Goal: Task Accomplishment & Management: Use online tool/utility

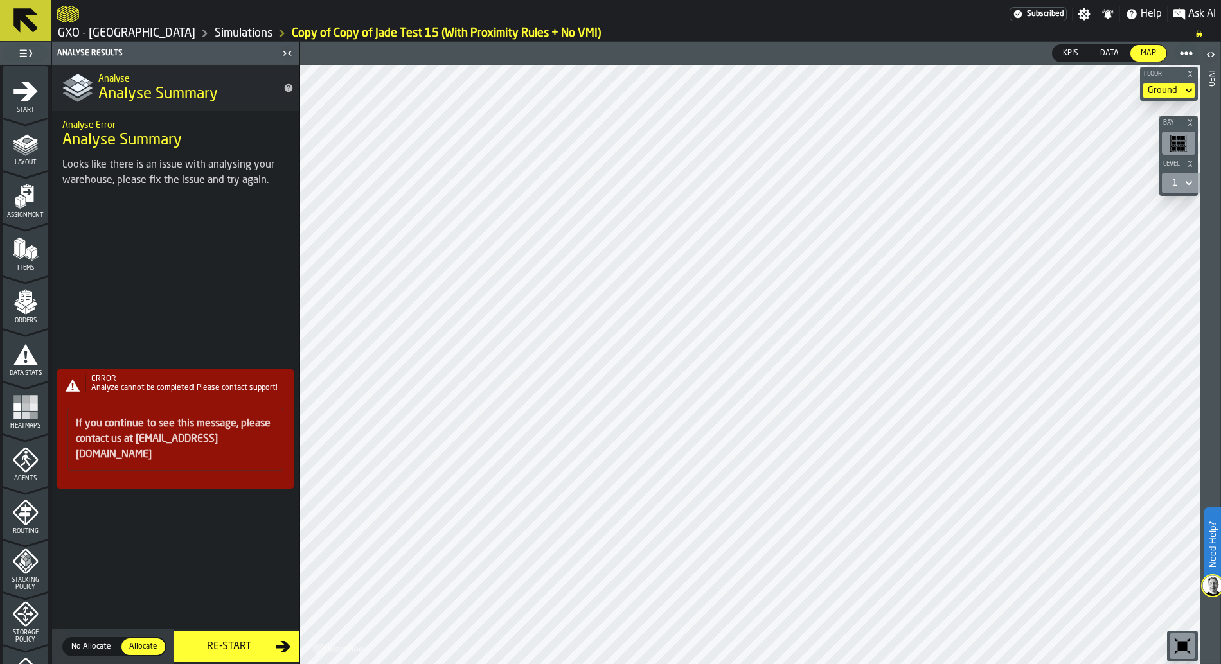
scroll to position [336, 0]
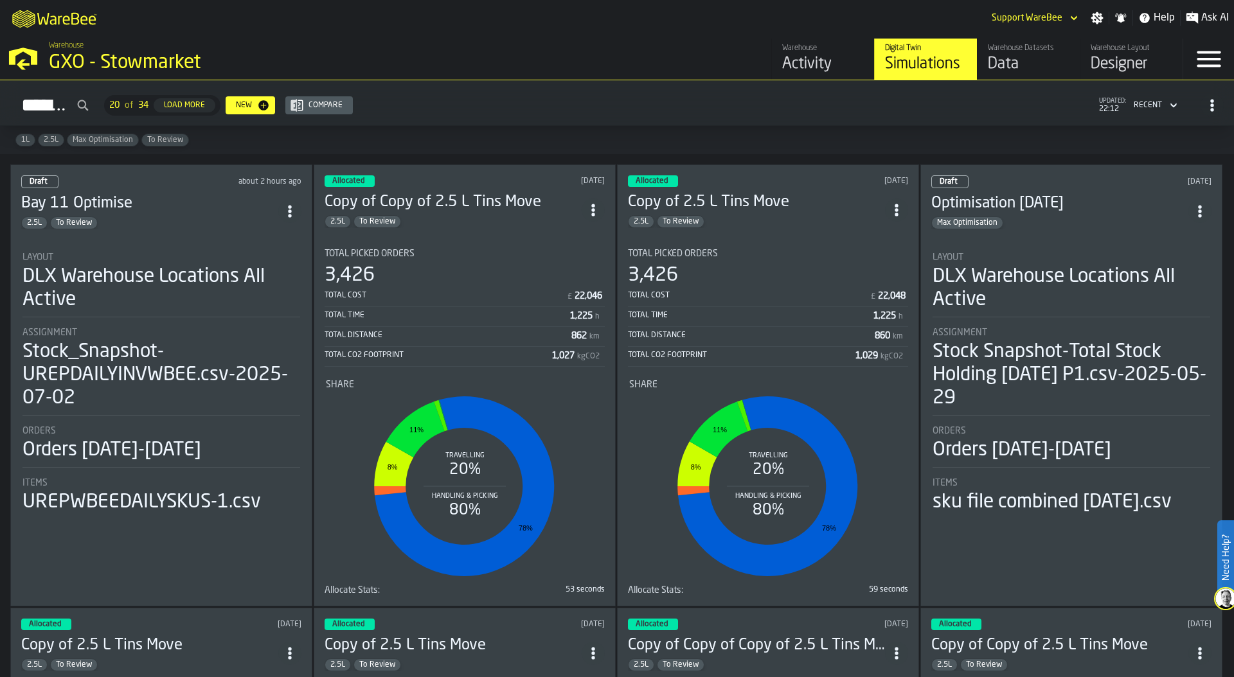
click at [95, 62] on div "GXO - Stowmarket" at bounding box center [222, 62] width 347 height 23
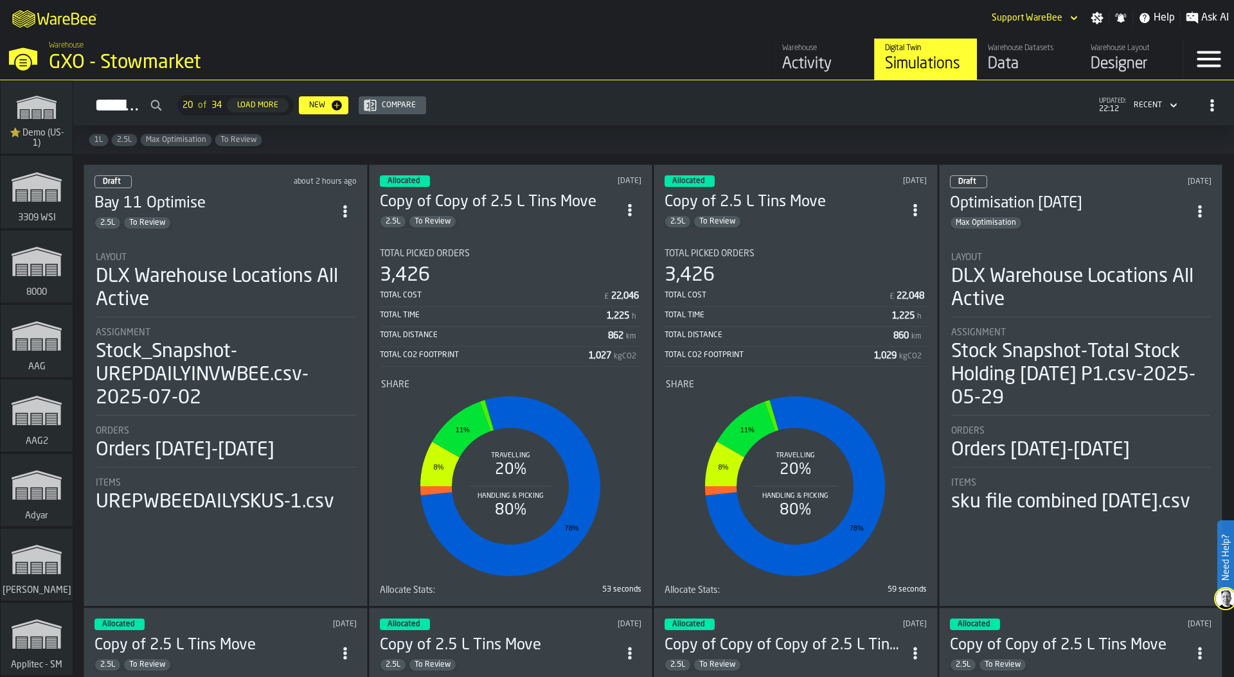
click at [67, 106] on div "⭐ Demo (US-1)" at bounding box center [37, 118] width 72 height 72
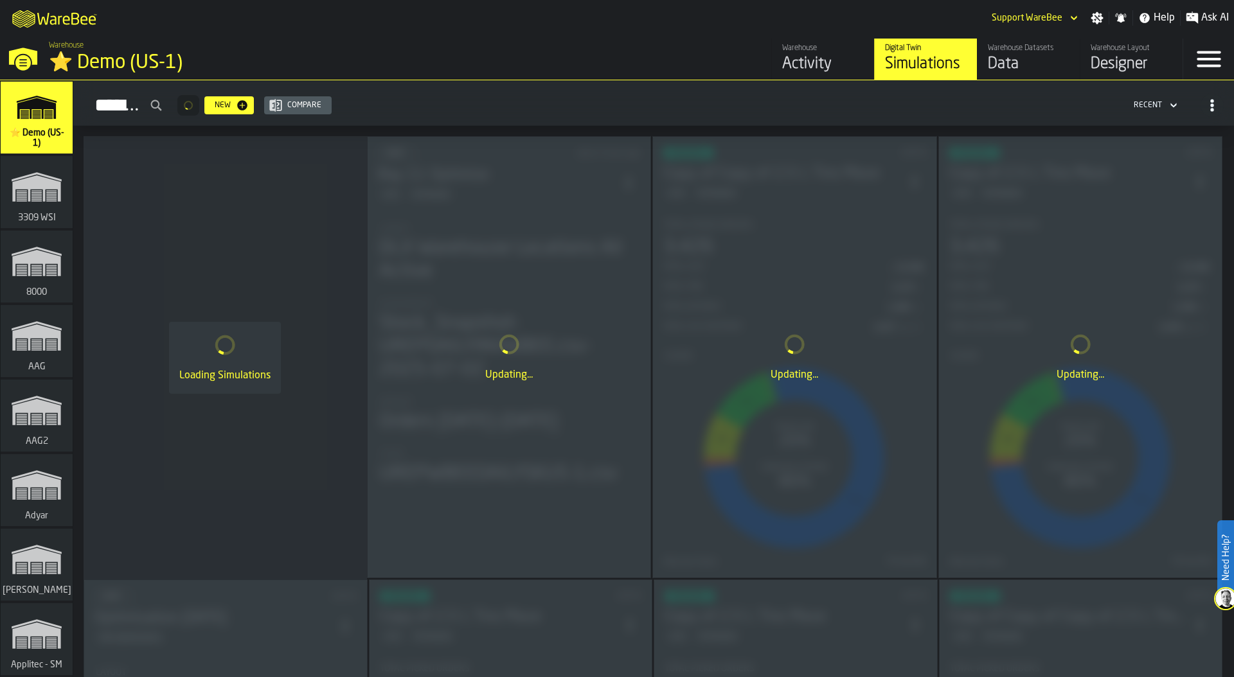
click at [128, 62] on div "⭐ Demo (US-1)" at bounding box center [222, 62] width 347 height 23
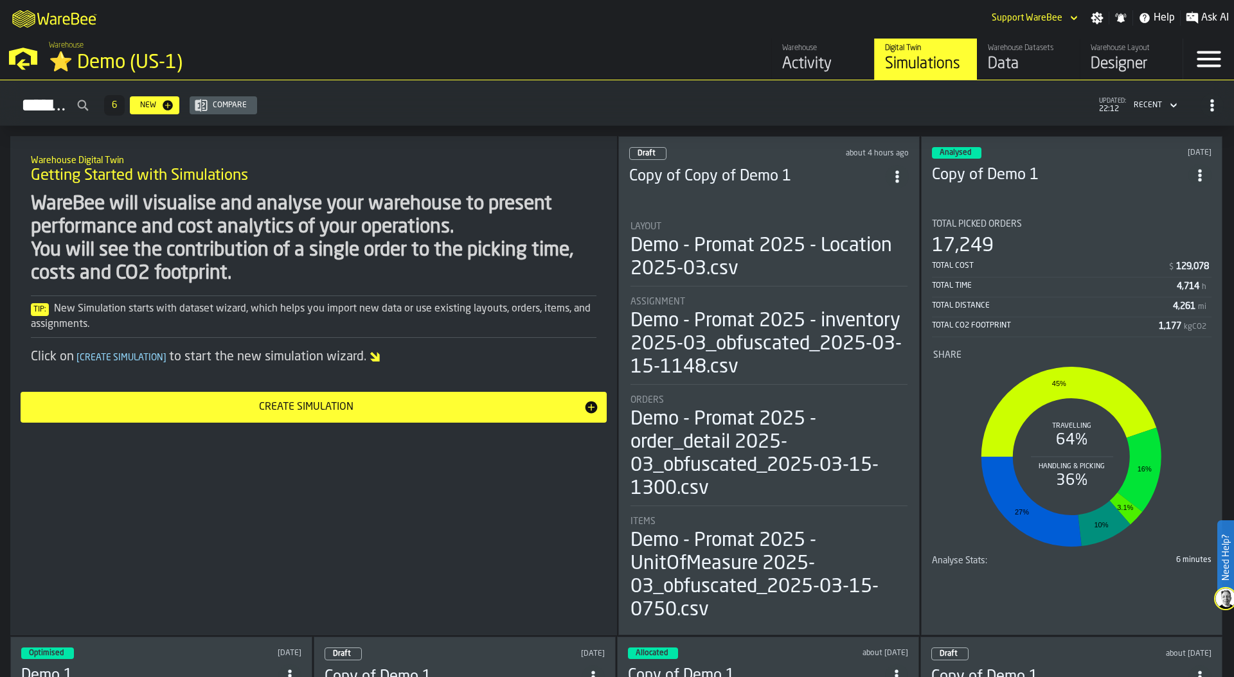
click at [1124, 58] on div "Designer" at bounding box center [1131, 64] width 82 height 21
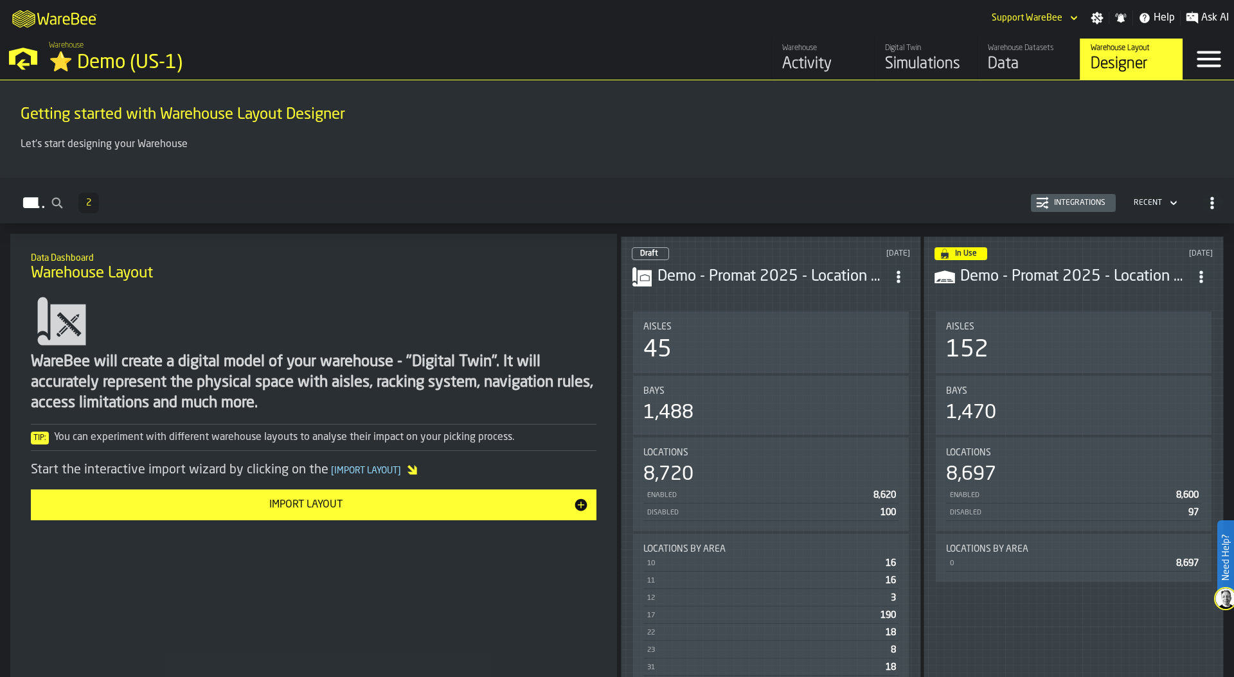
click at [1052, 206] on div "Integrations" at bounding box center [1080, 203] width 62 height 9
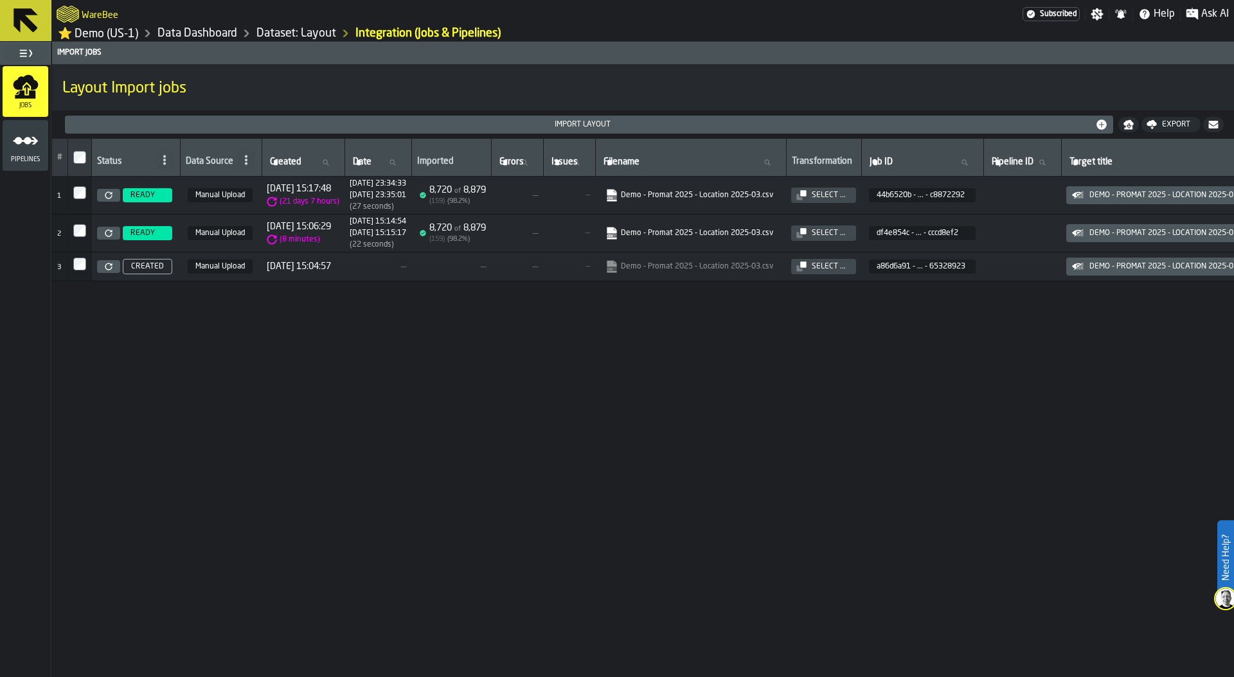
click at [108, 199] on icon at bounding box center [109, 195] width 8 height 8
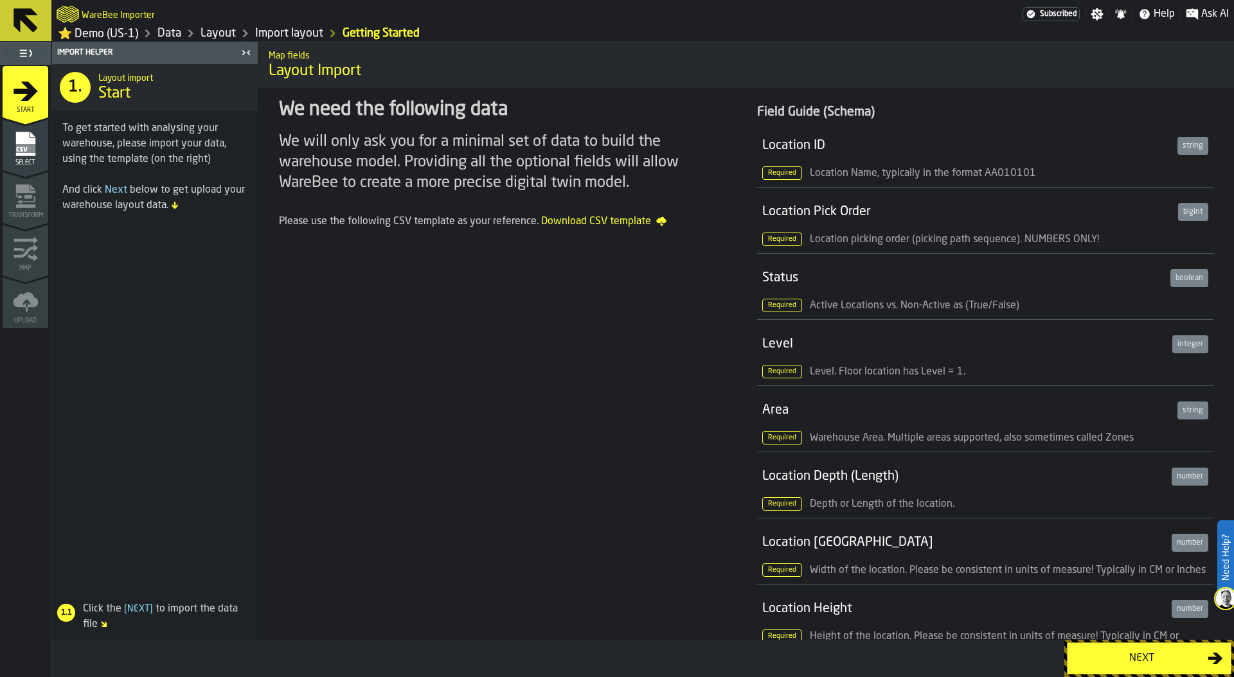
click at [1139, 658] on div "Next" at bounding box center [1141, 658] width 132 height 15
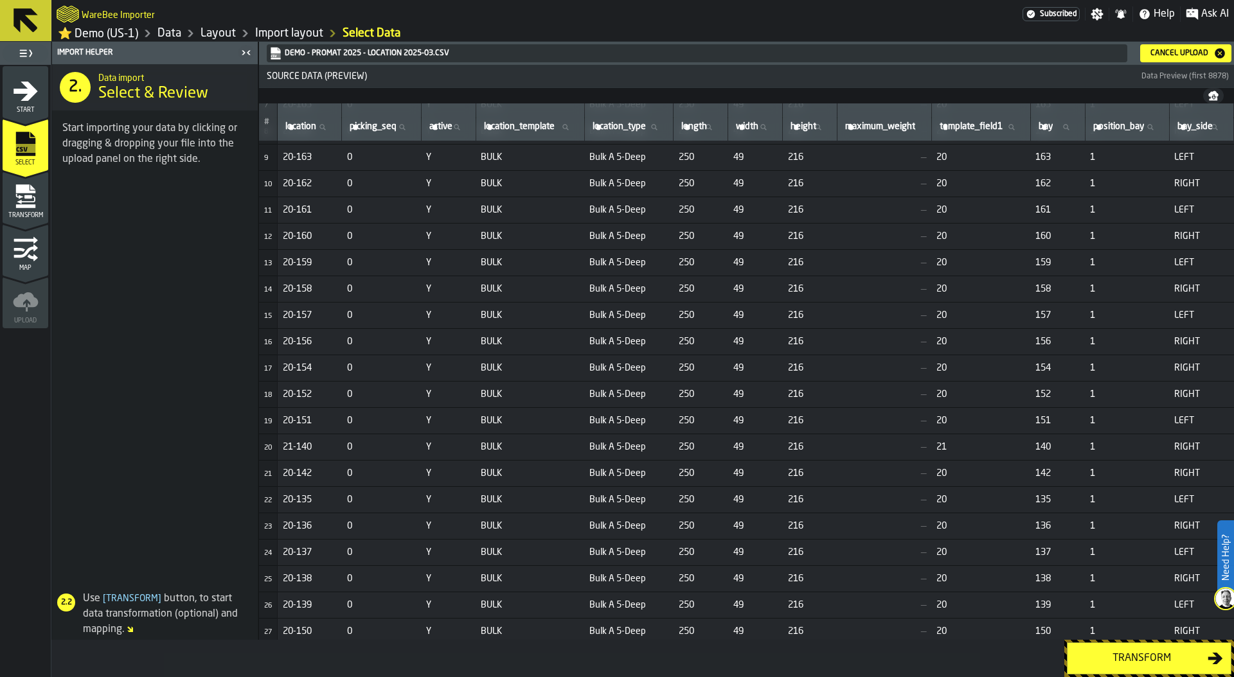
scroll to position [208, 28]
click at [1152, 655] on div "Transform" at bounding box center [1141, 658] width 132 height 15
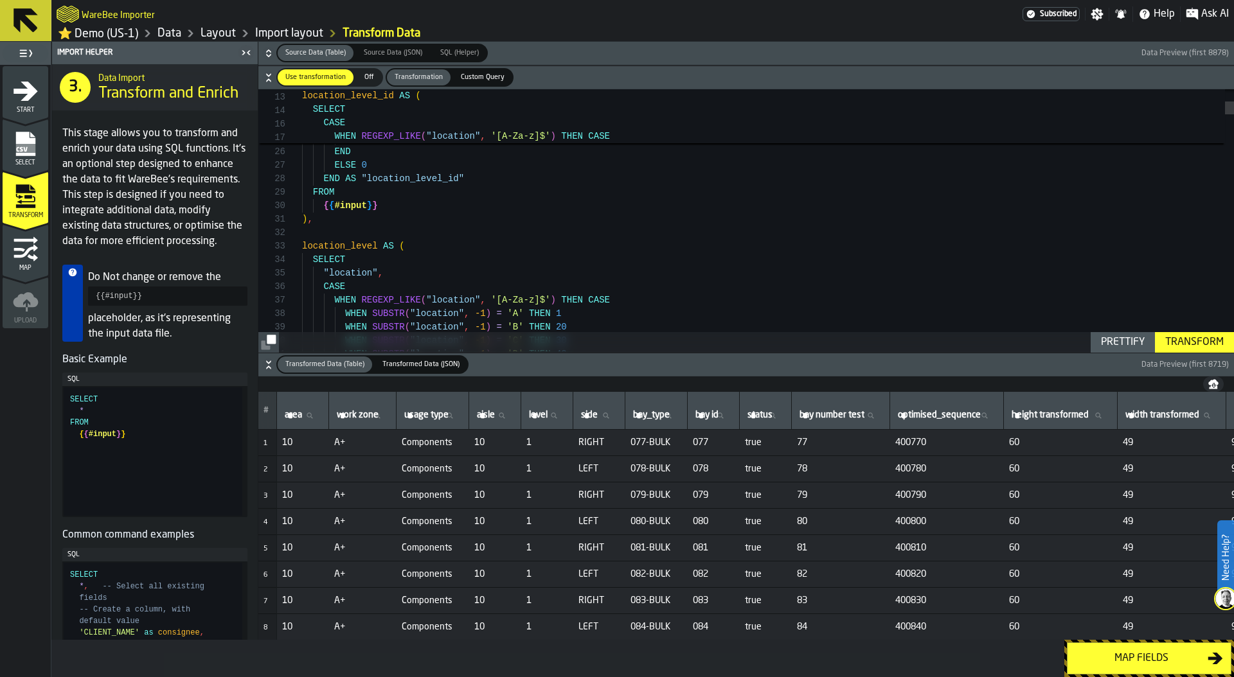
click at [1119, 655] on div "Map fields" at bounding box center [1141, 658] width 132 height 15
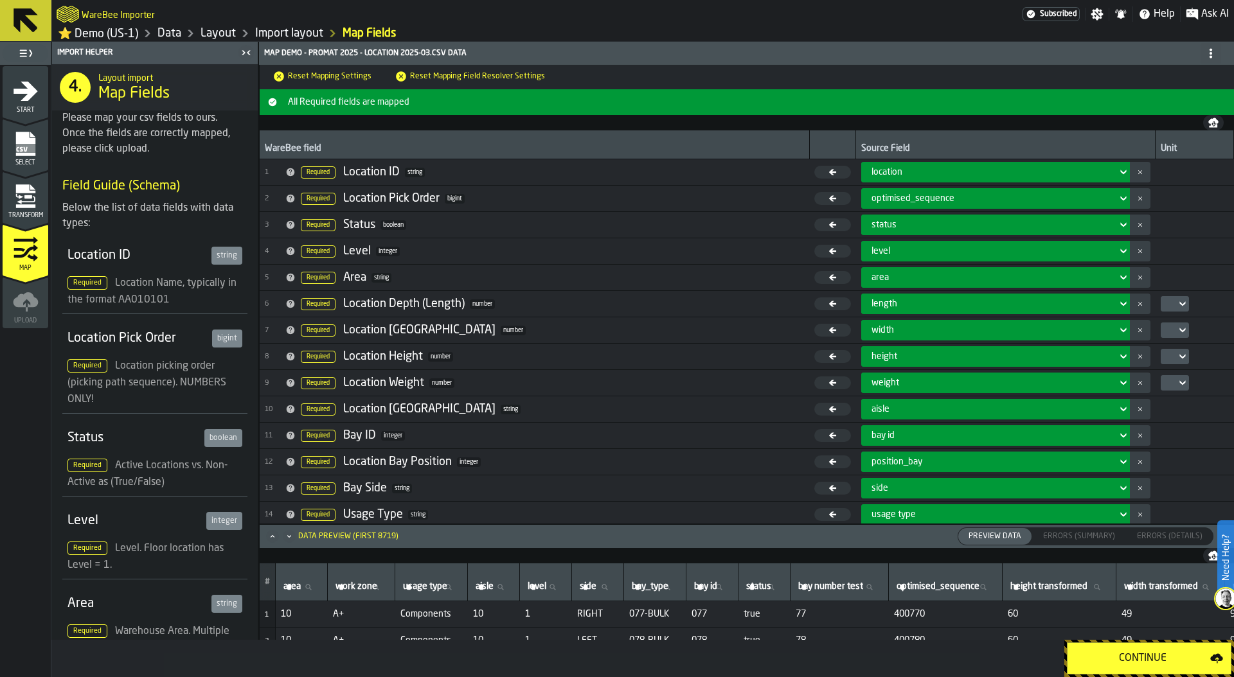
click at [220, 32] on link "Layout" at bounding box center [217, 33] width 35 height 14
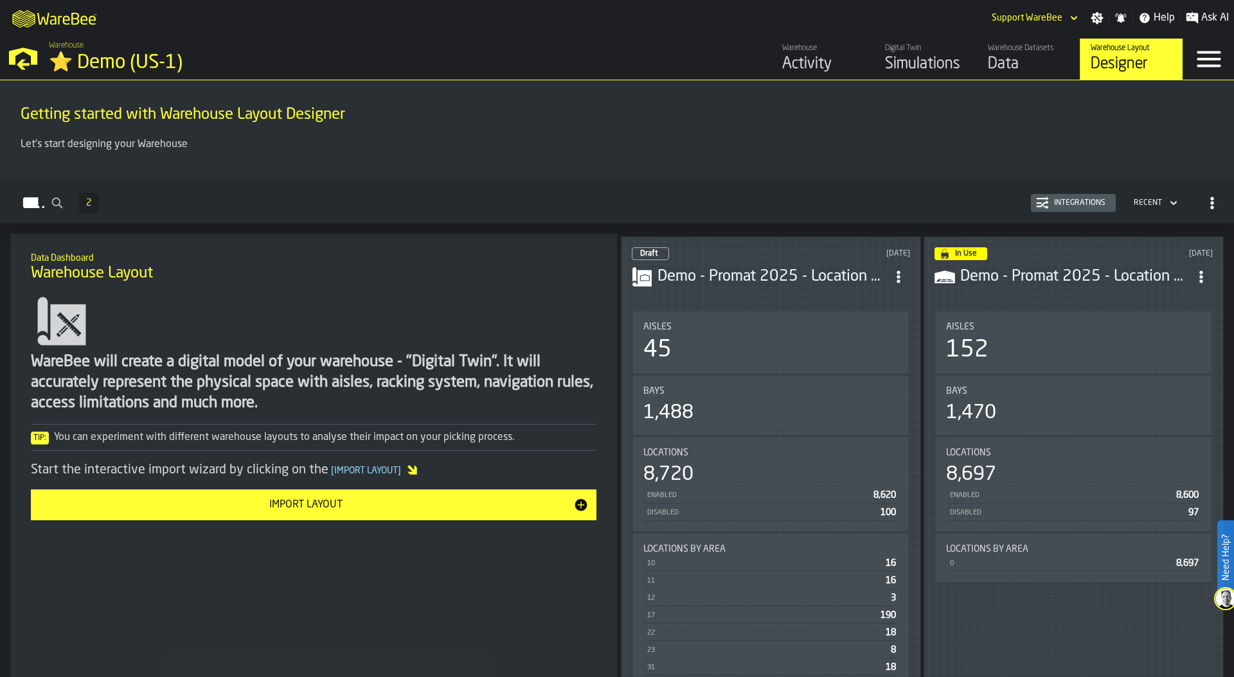
click at [831, 322] on div "Aisles" at bounding box center [770, 327] width 255 height 10
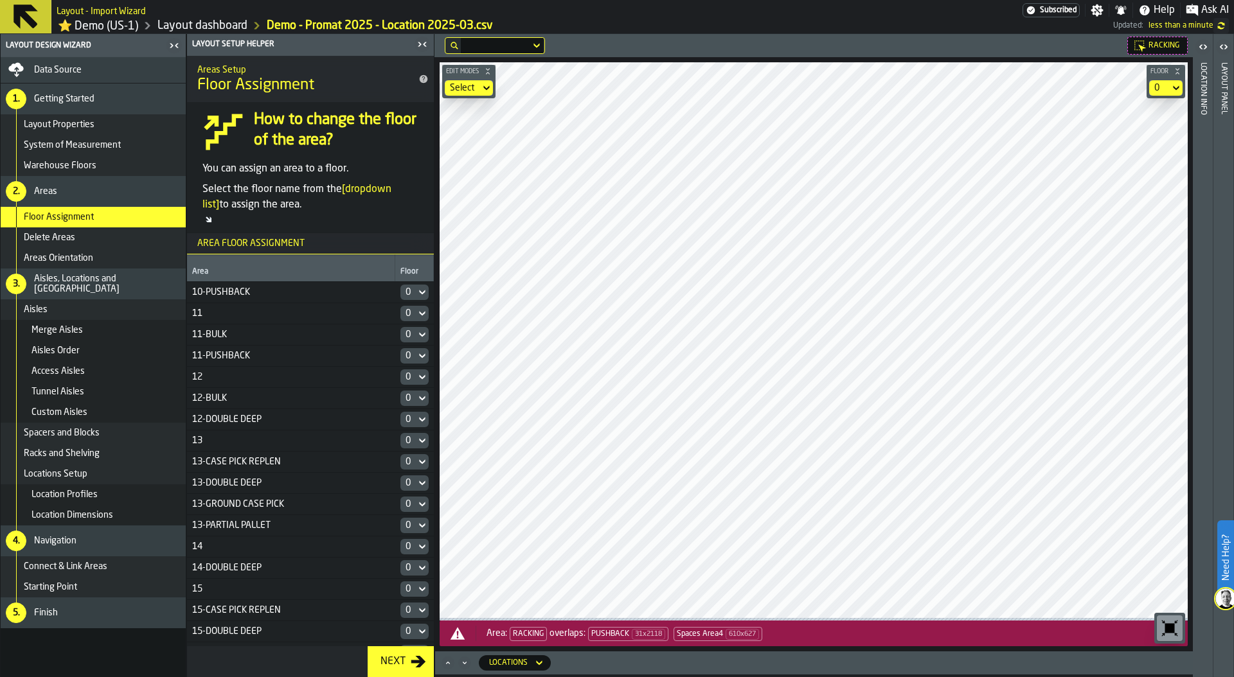
click at [1226, 143] on div "Layout panel" at bounding box center [1223, 367] width 9 height 614
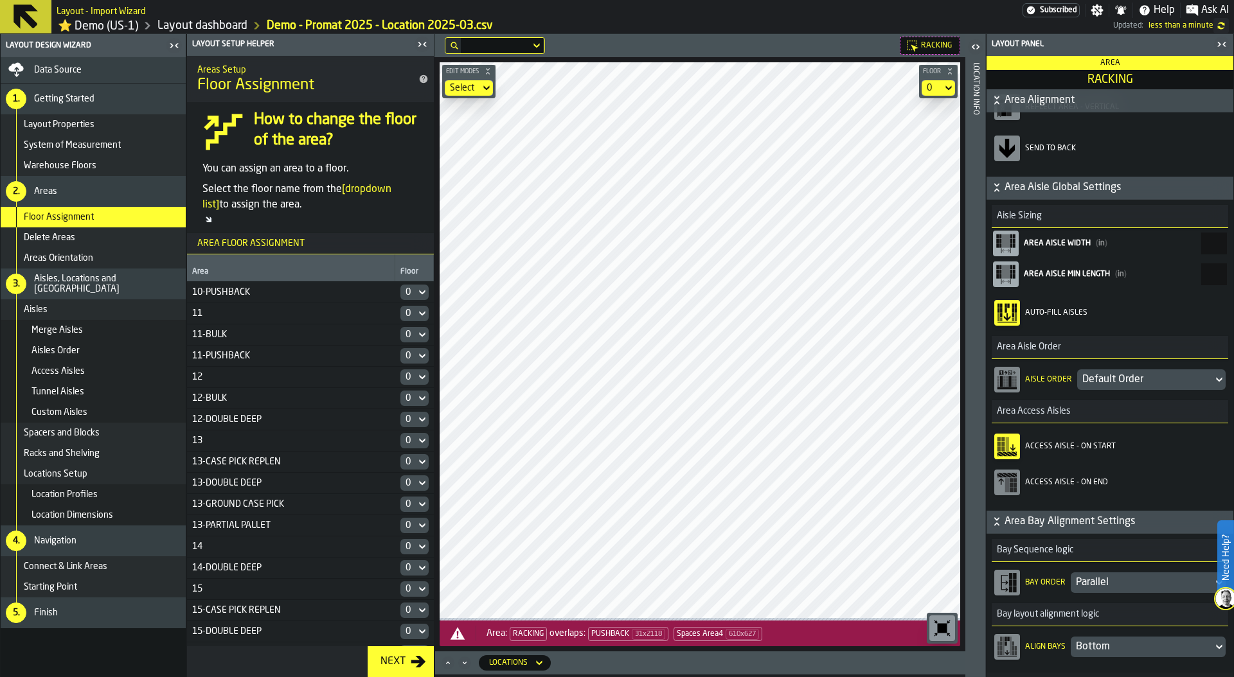
scroll to position [201, 0]
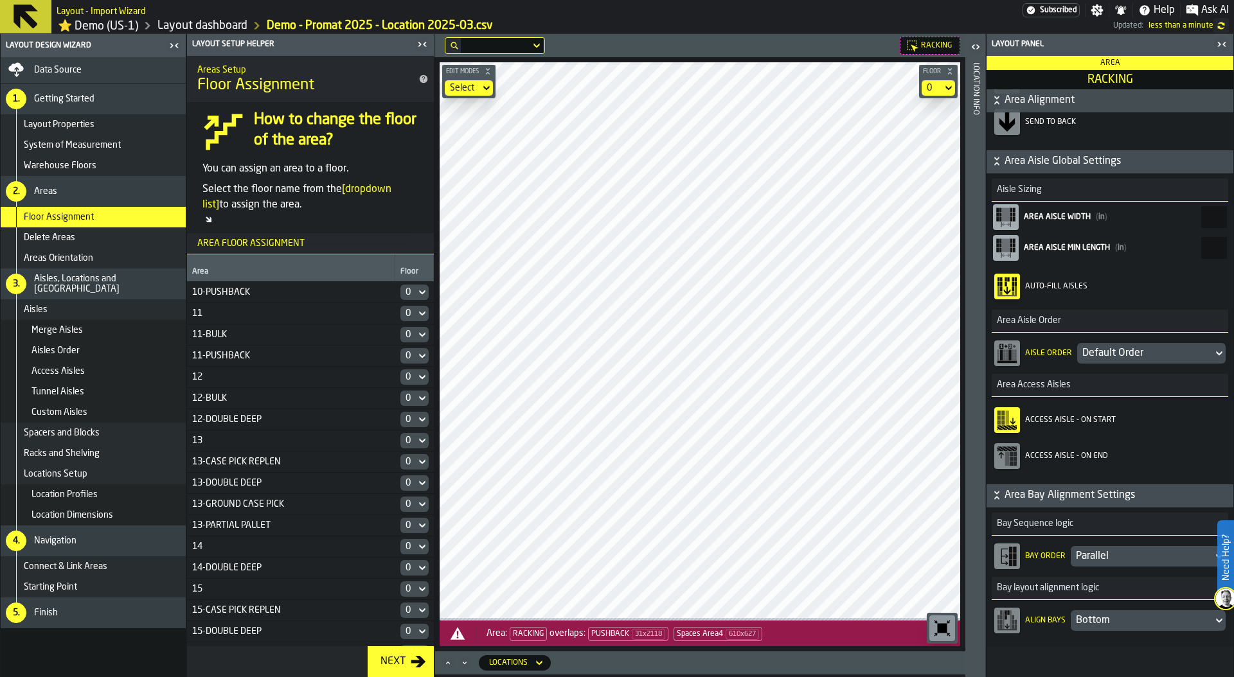
click at [1100, 354] on div "Default Order" at bounding box center [1144, 353] width 125 height 15
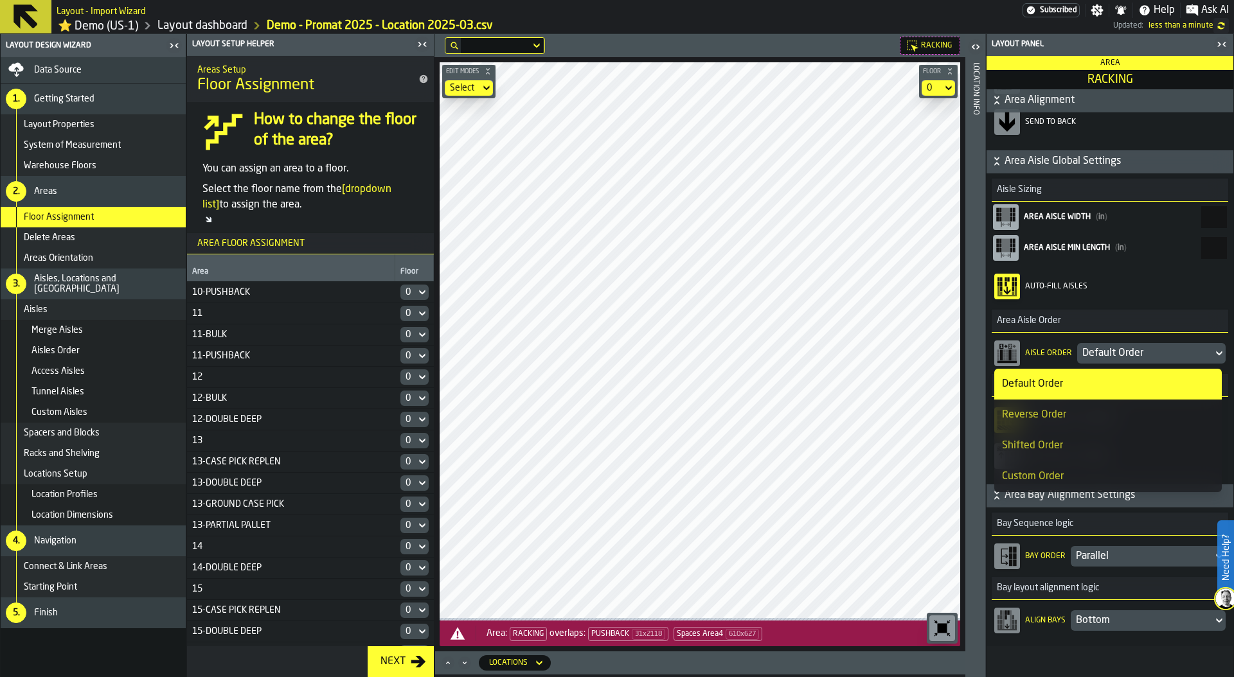
click at [1097, 416] on div "Reverse Order" at bounding box center [1108, 414] width 212 height 15
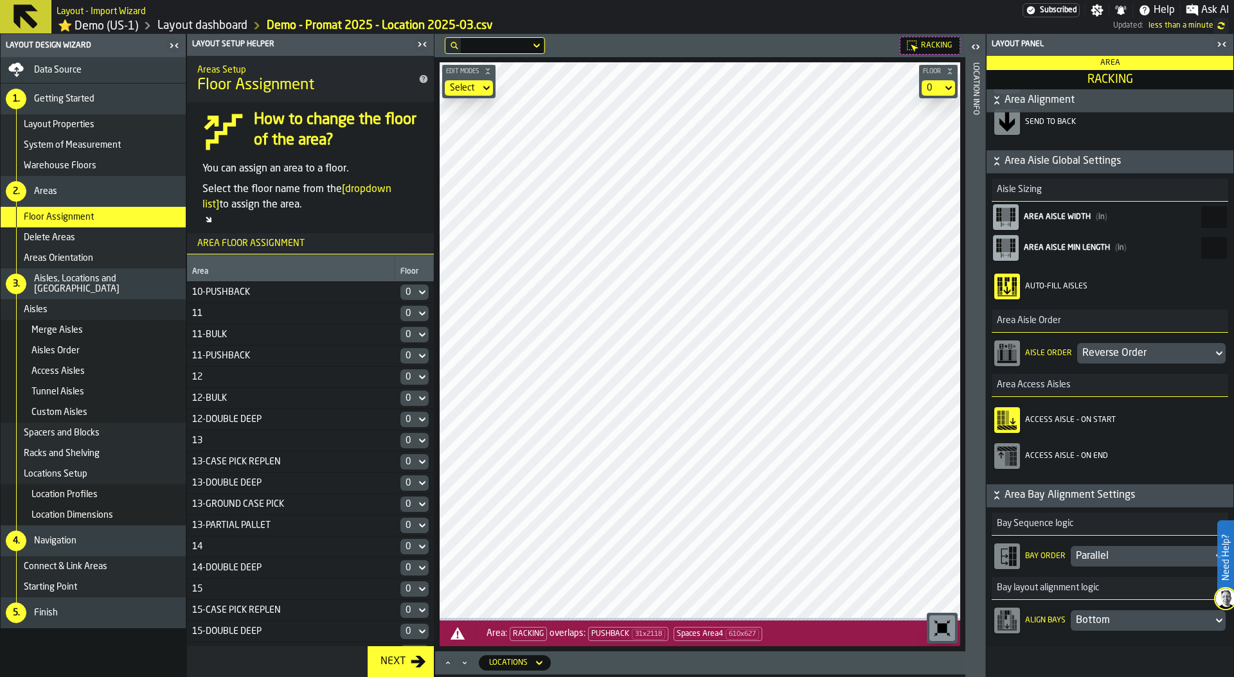
click at [1118, 358] on div "Reverse Order" at bounding box center [1144, 353] width 125 height 15
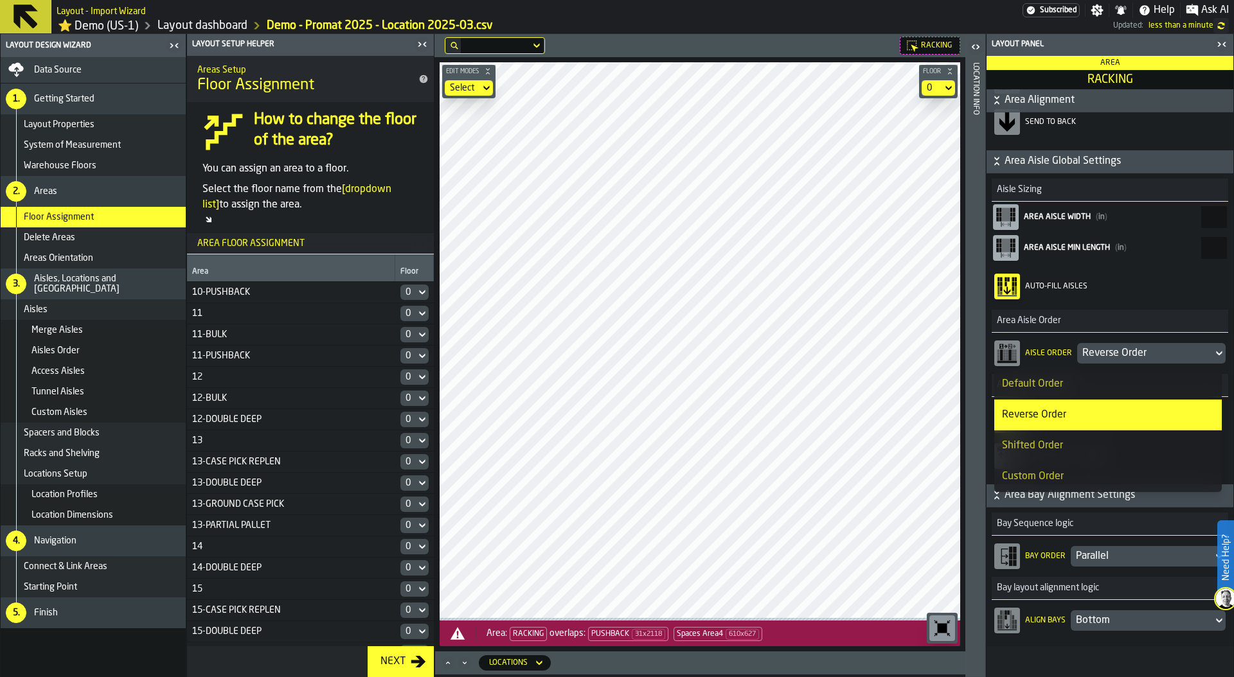
click at [1093, 469] on div "Custom Order" at bounding box center [1108, 476] width 212 height 15
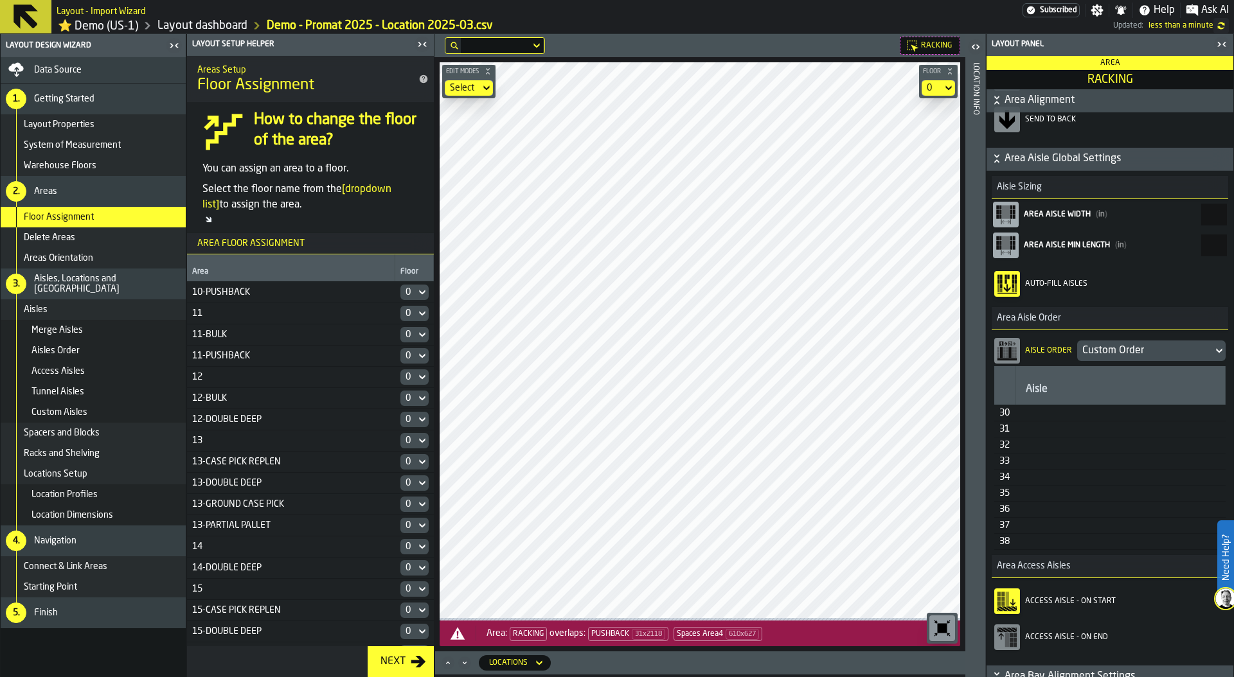
drag, startPoint x: 1015, startPoint y: 416, endPoint x: 1020, endPoint y: 452, distance: 36.3
click at [1020, 454] on table "Aisle 30 31 32 33 34 35 36 37 38" at bounding box center [1109, 458] width 231 height 184
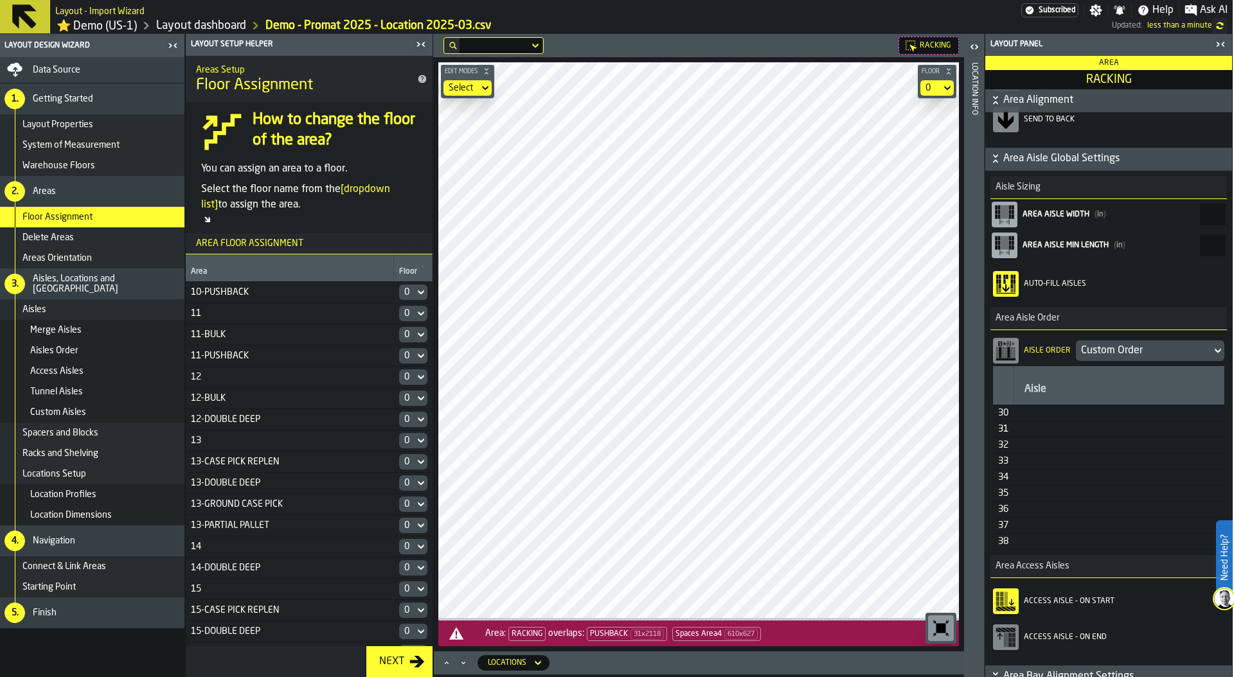
scroll to position [0, 3]
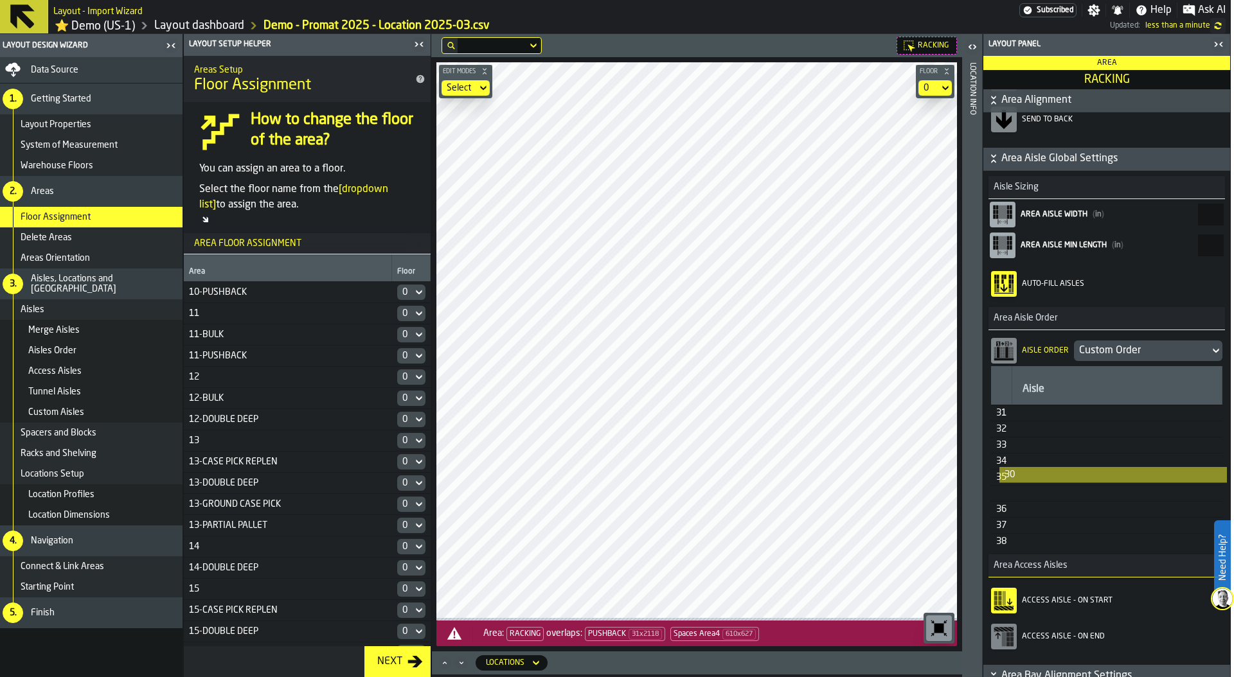
drag, startPoint x: 1004, startPoint y: 420, endPoint x: 1013, endPoint y: 497, distance: 78.2
click at [1013, 499] on table "Aisle 30 31 32 33 34 35 36 37 38" at bounding box center [1106, 458] width 231 height 184
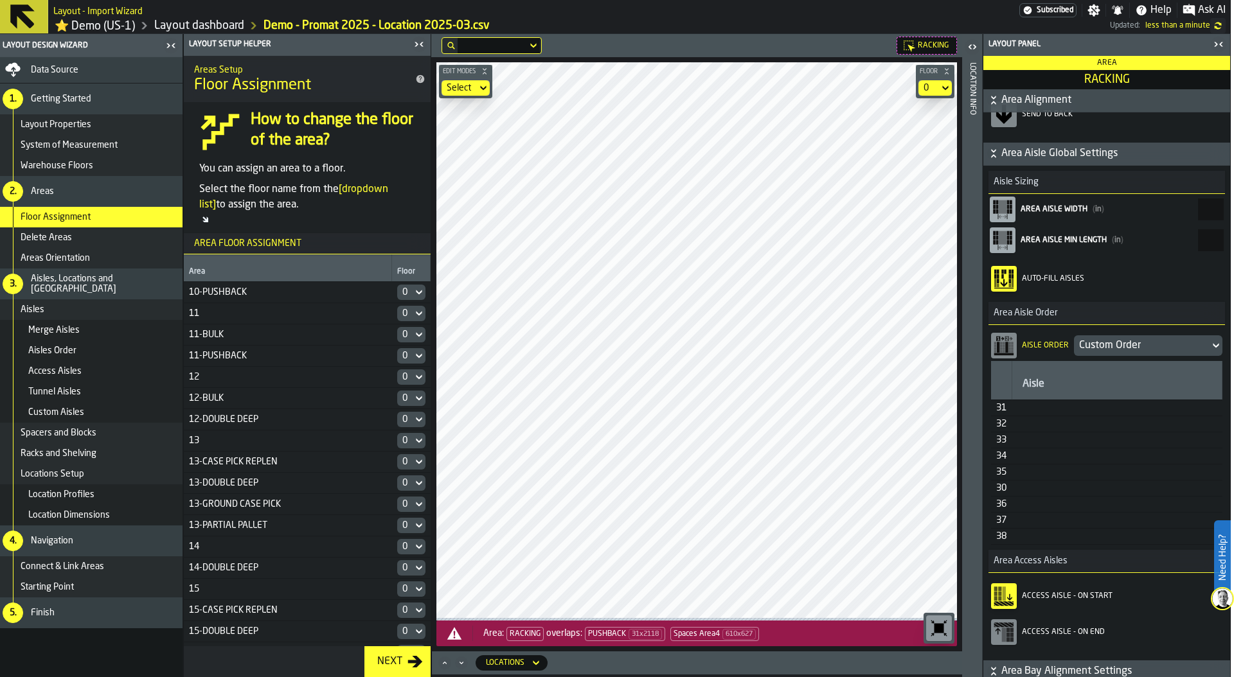
scroll to position [0, 0]
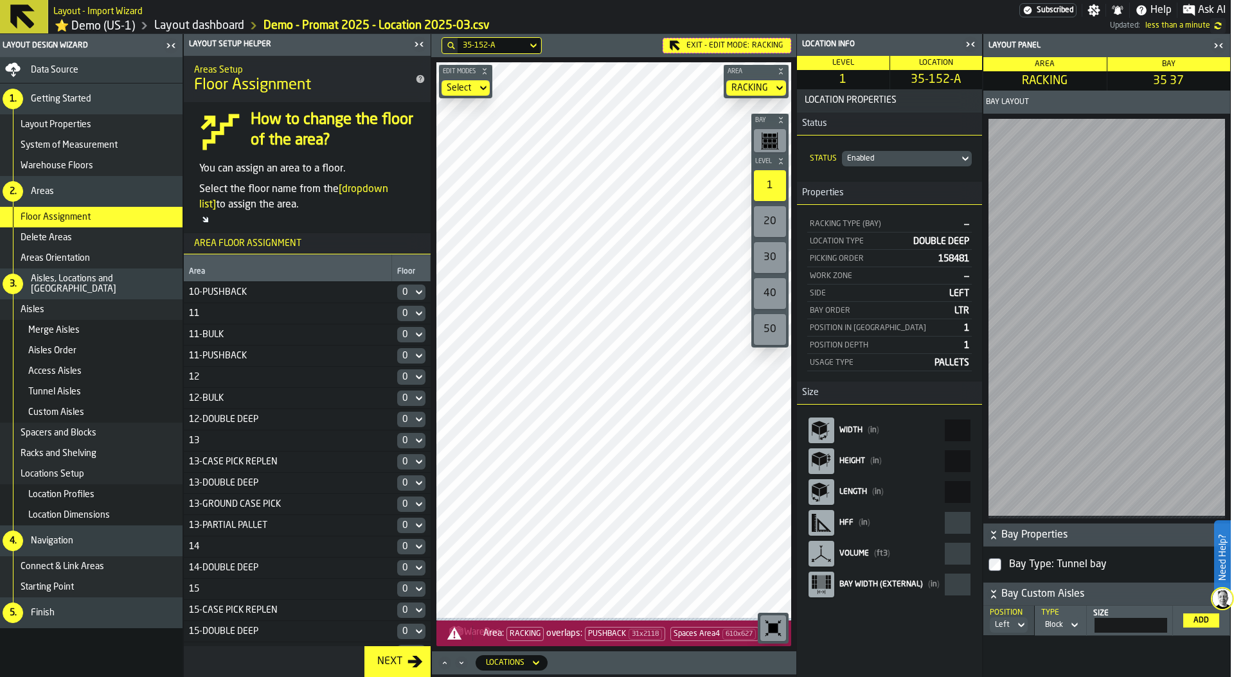
click at [988, 434] on aside "Location Info Level 1 Location 35-152-A Location Properties Status Status Enabl…" at bounding box center [1013, 355] width 434 height 643
type input "***"
type input "*******"
type input "***"
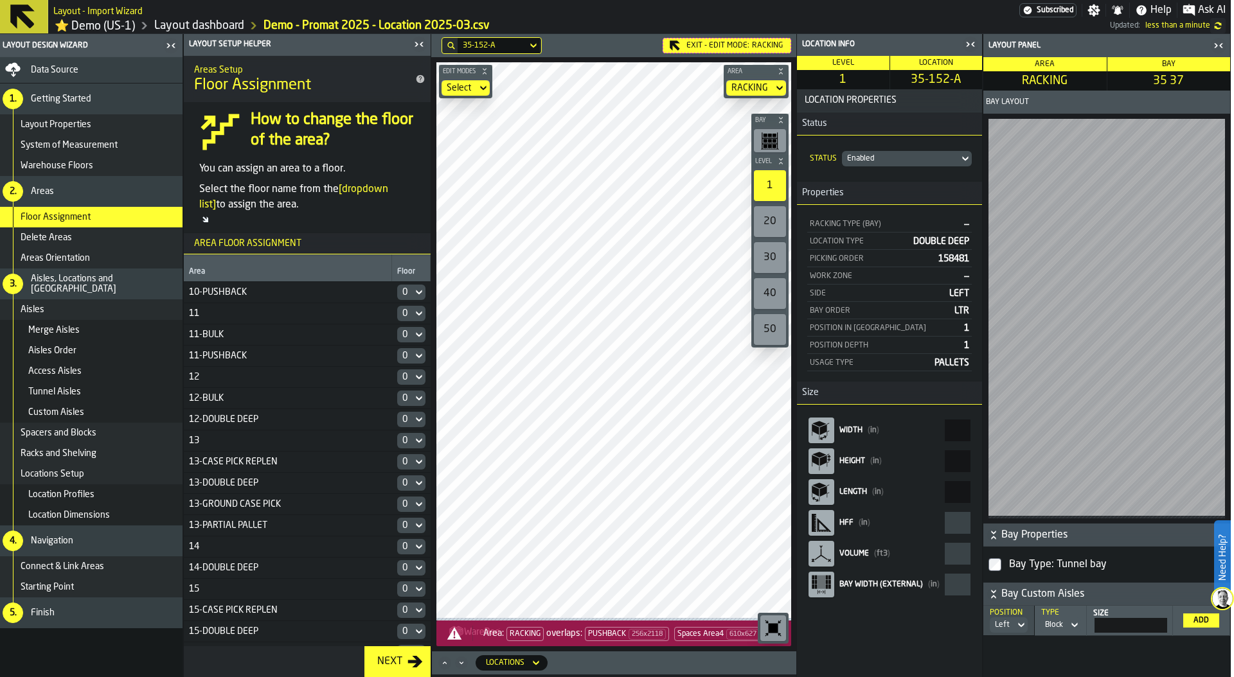
drag, startPoint x: 934, startPoint y: 434, endPoint x: 355, endPoint y: 317, distance: 591.1
click at [355, 317] on main "Layout Design Wizard Data Source 1. Getting Started Layout Properties System of…" at bounding box center [614, 355] width 1234 height 643
click at [995, 496] on aside "Location Info Level 1 Location 35-152-A Location Properties Status Status Enabl…" at bounding box center [1013, 355] width 434 height 643
type input "***"
type input "*******"
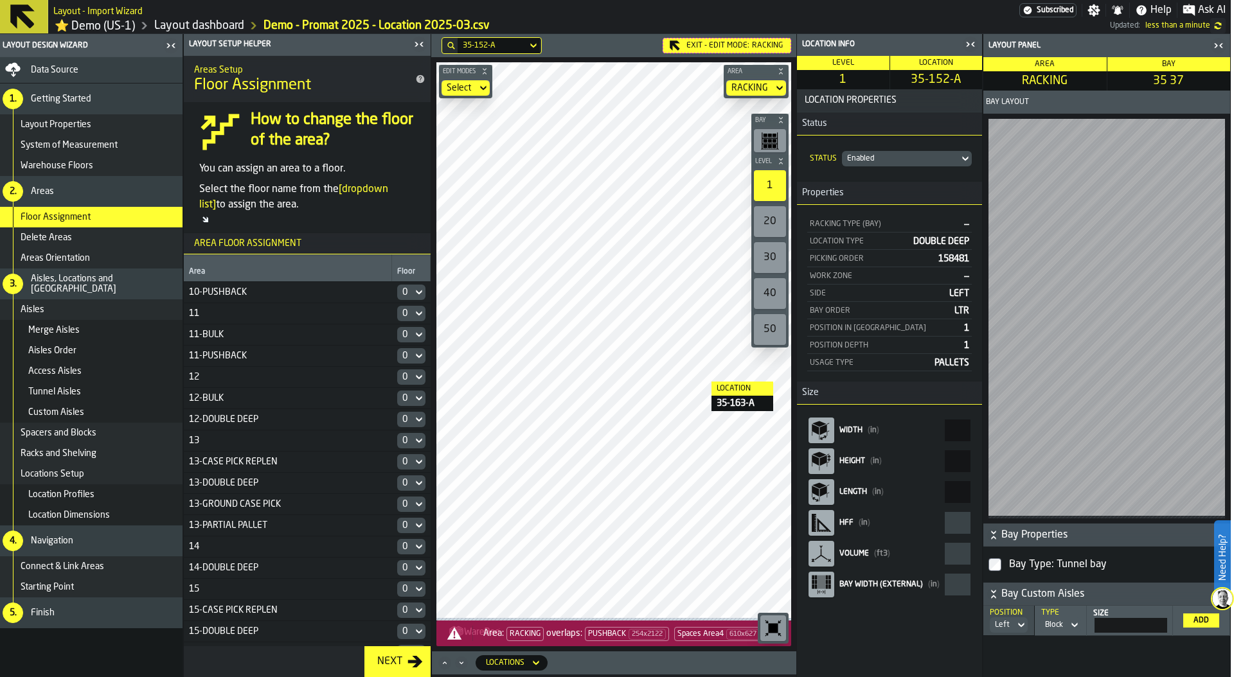
drag, startPoint x: 941, startPoint y: 495, endPoint x: 835, endPoint y: 420, distance: 130.9
click at [834, 418] on main "Layout Design Wizard Data Source 1. Getting Started Layout Properties System of…" at bounding box center [614, 355] width 1234 height 643
drag, startPoint x: 945, startPoint y: 493, endPoint x: 975, endPoint y: 493, distance: 30.8
click at [975, 493] on div "Width ( in ) *** Height ( in ) ** Length ( in ) *** HFF ( in ) * Volume ( ft3 )…" at bounding box center [889, 508] width 185 height 206
type input "**"
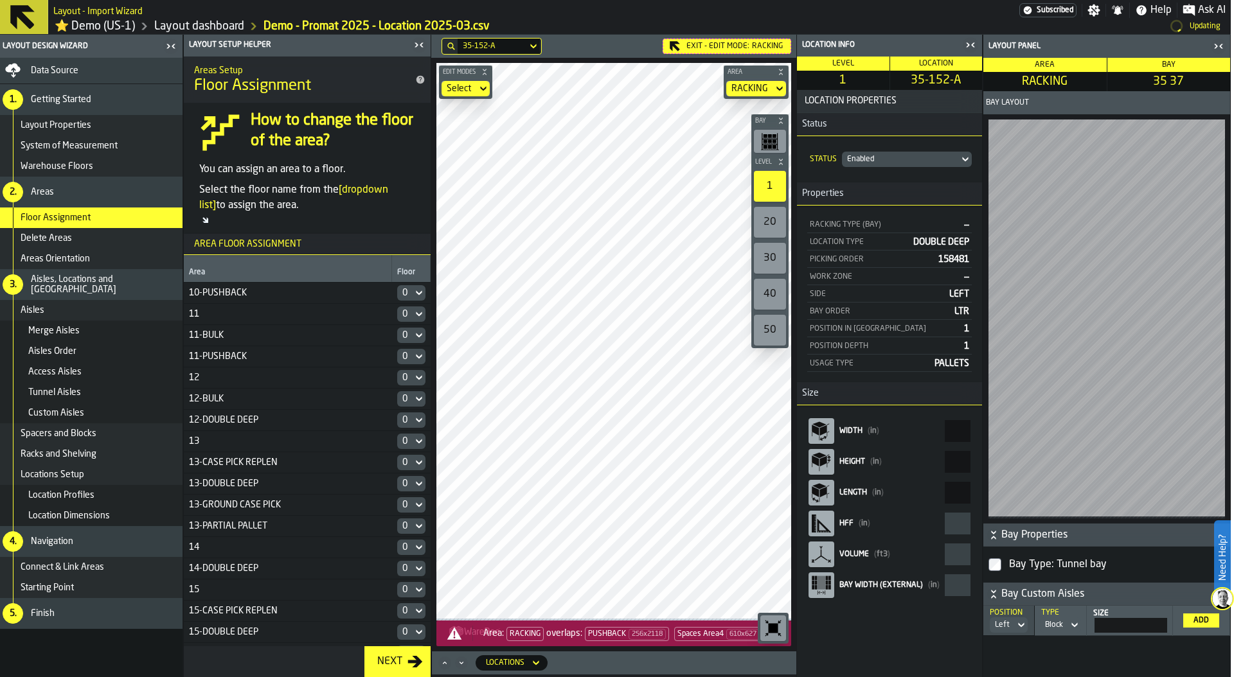
type input "*******"
type input "**"
drag, startPoint x: 944, startPoint y: 430, endPoint x: 977, endPoint y: 430, distance: 32.8
click at [977, 430] on div "Width ( in ) *** Height ( in ) ** Length ( in ) ** HFF ( in ) * Volume ( ft3 ) …" at bounding box center [889, 508] width 185 height 206
type input "**"
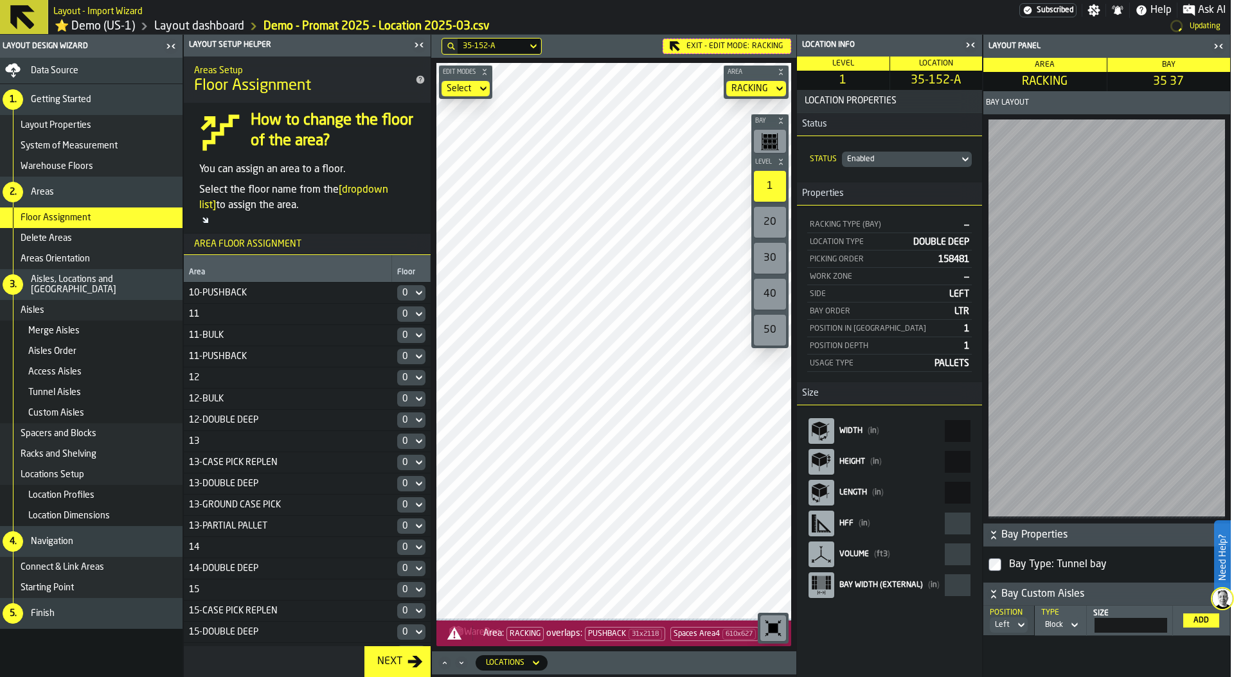
type input "******"
type input "***"
type input "**"
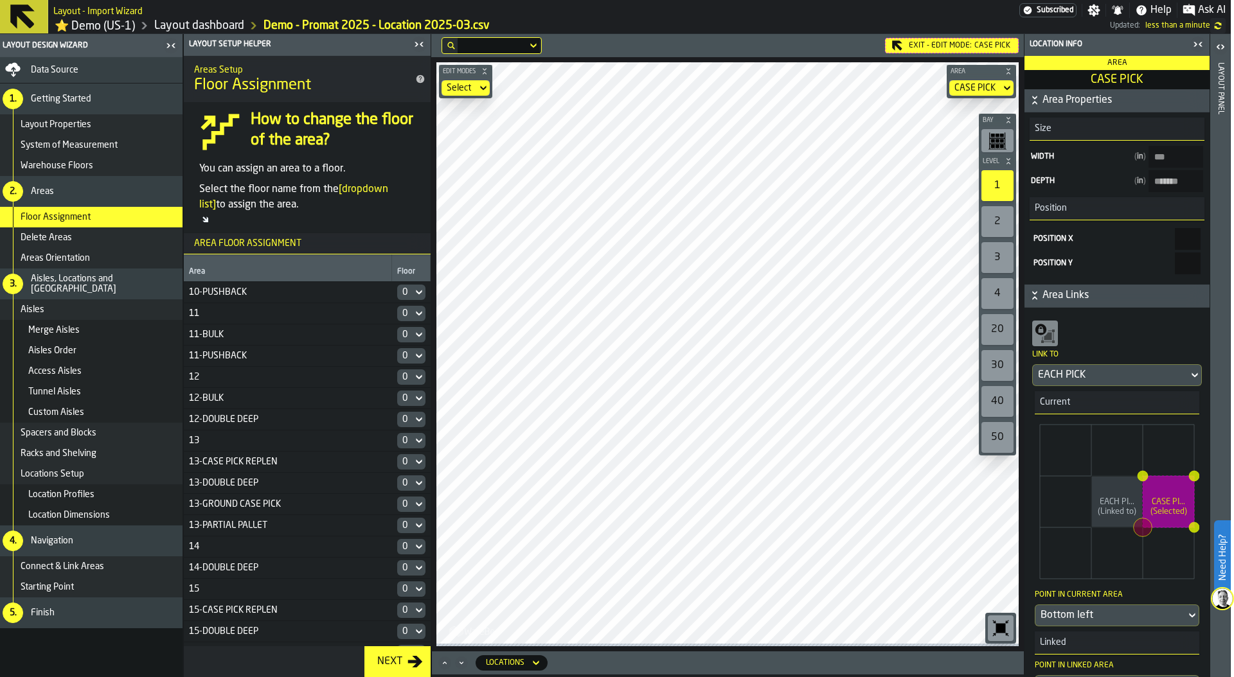
click at [97, 30] on link "⭐ Demo (US-1)" at bounding box center [95, 26] width 80 height 15
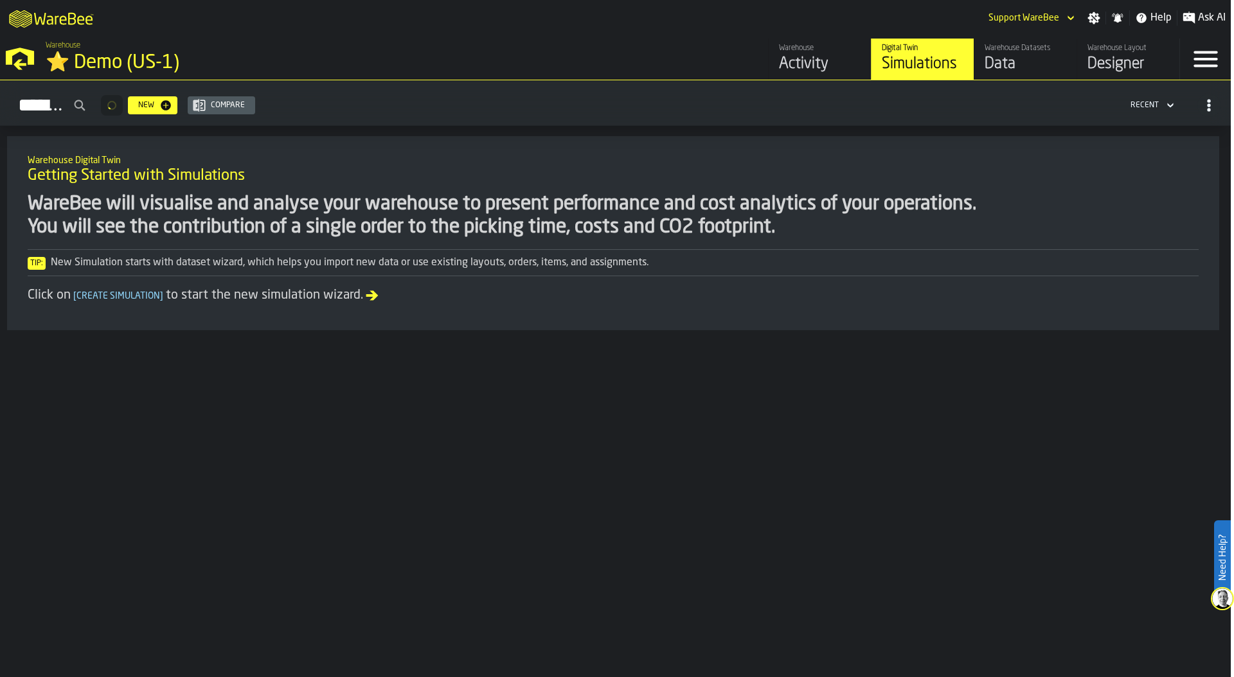
click at [39, 78] on div "Warehouse ⭐ Demo (US-1)" at bounding box center [292, 58] width 591 height 44
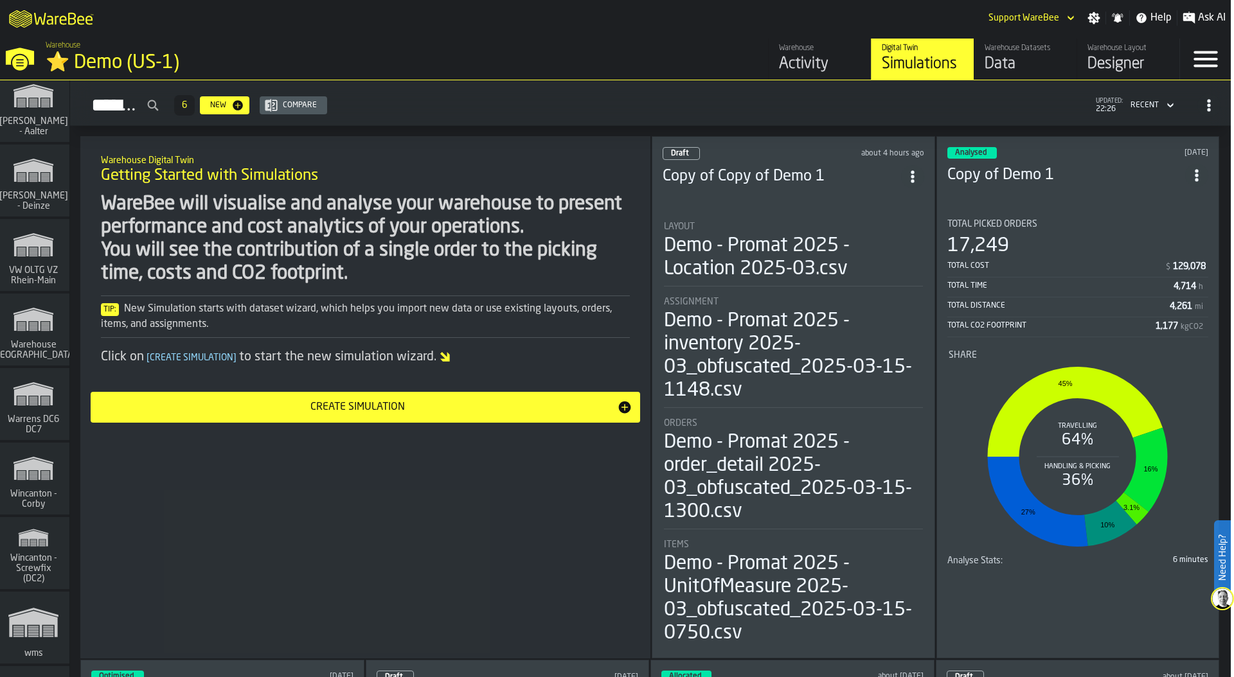
scroll to position [15207, 0]
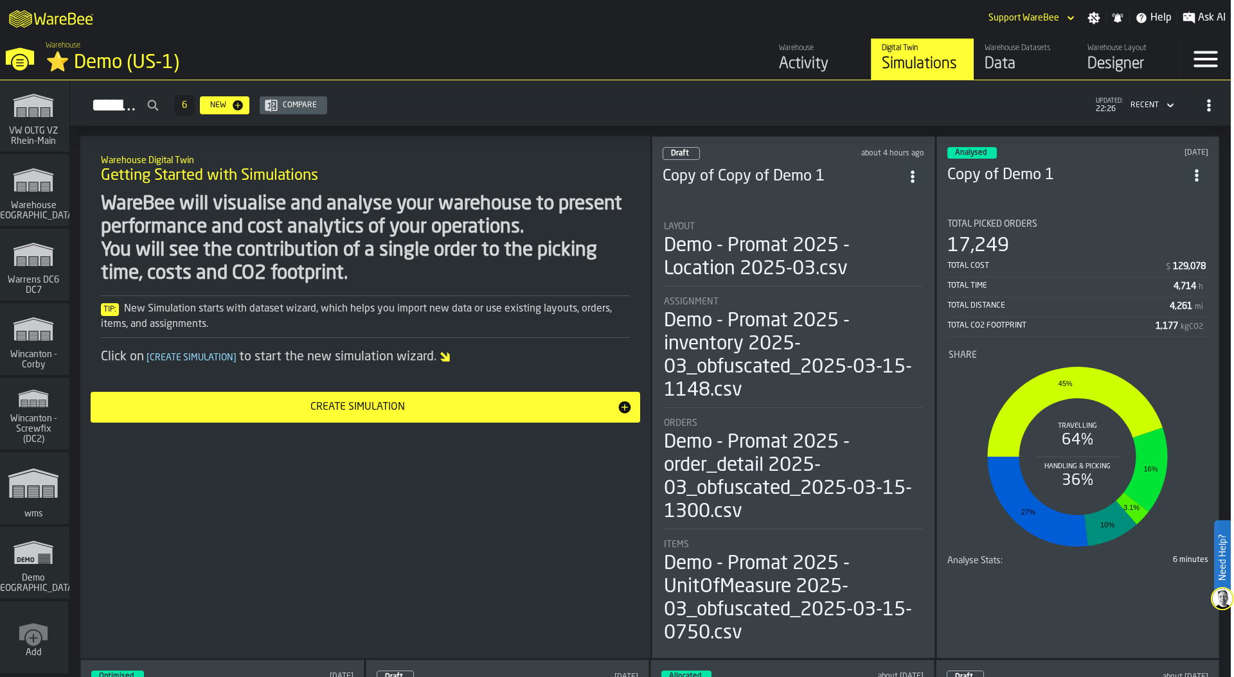
click at [27, 626] on icon "link-to-/wh/new" at bounding box center [33, 631] width 28 height 17
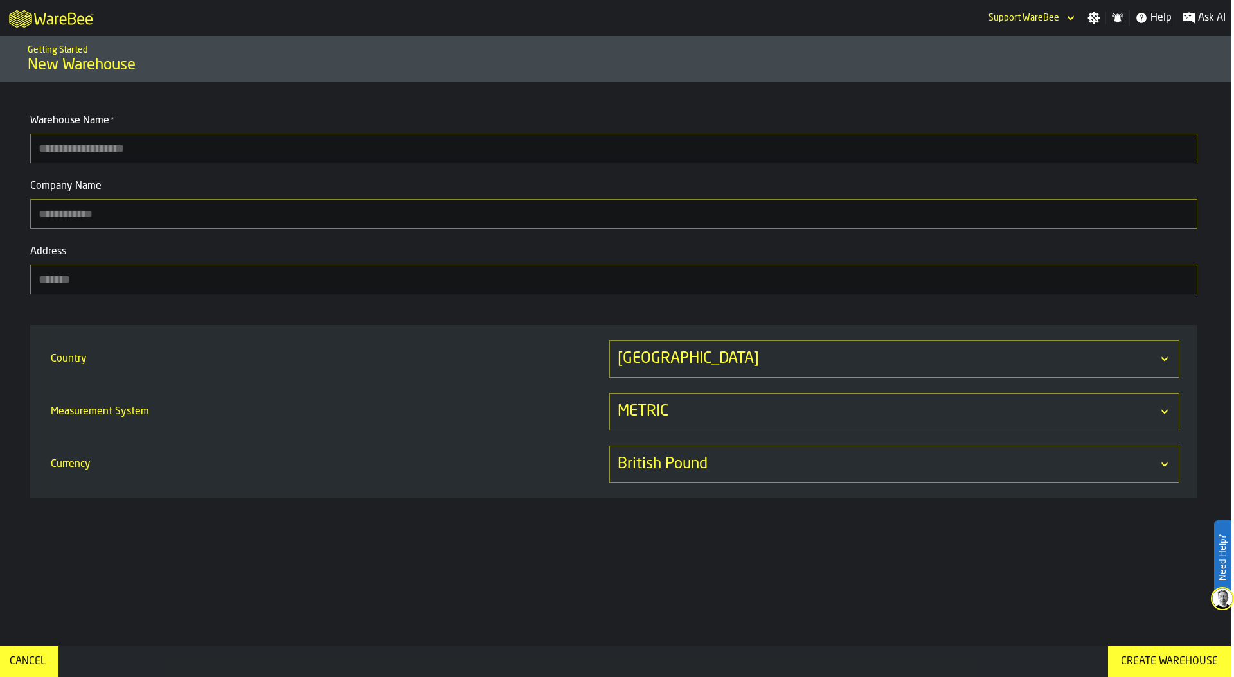
click at [125, 152] on input "Warehouse Name *" at bounding box center [613, 149] width 1167 height 30
type input "***"
type input "**********"
click at [666, 366] on div "United Kingdom" at bounding box center [887, 359] width 540 height 21
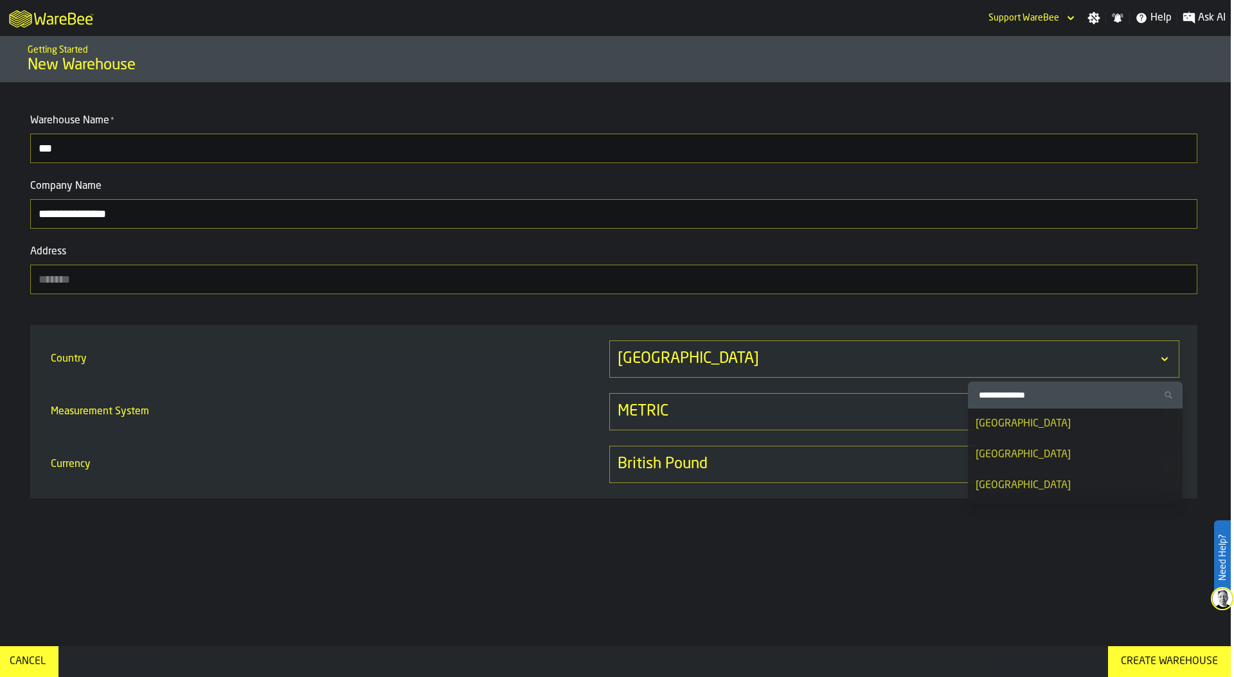
click at [1064, 398] on input "Search Country" at bounding box center [1075, 395] width 204 height 17
type input "***"
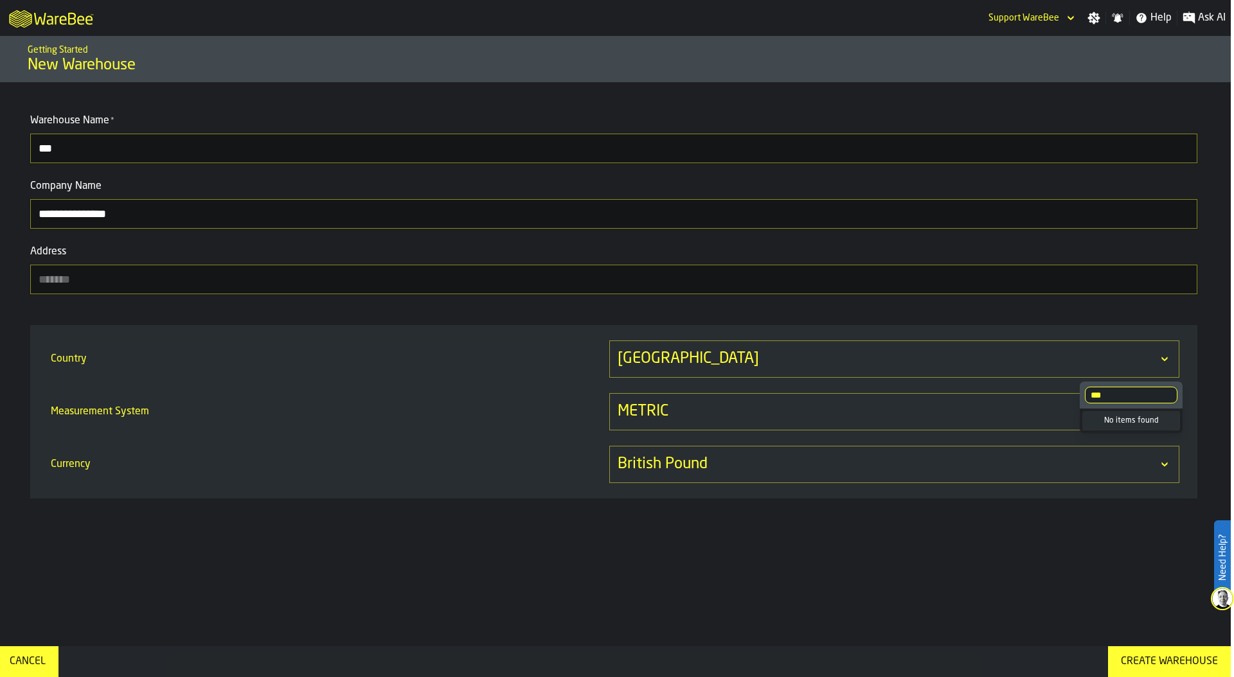
drag, startPoint x: 1119, startPoint y: 395, endPoint x: 1042, endPoint y: 383, distance: 78.1
click at [1042, 383] on body "**********" at bounding box center [614, 338] width 1234 height 677
click at [1026, 369] on div "United Kingdom" at bounding box center [887, 359] width 540 height 21
drag, startPoint x: 1110, startPoint y: 393, endPoint x: 1084, endPoint y: 393, distance: 25.7
click at [1084, 393] on label "*** usa" at bounding box center [1130, 395] width 103 height 27
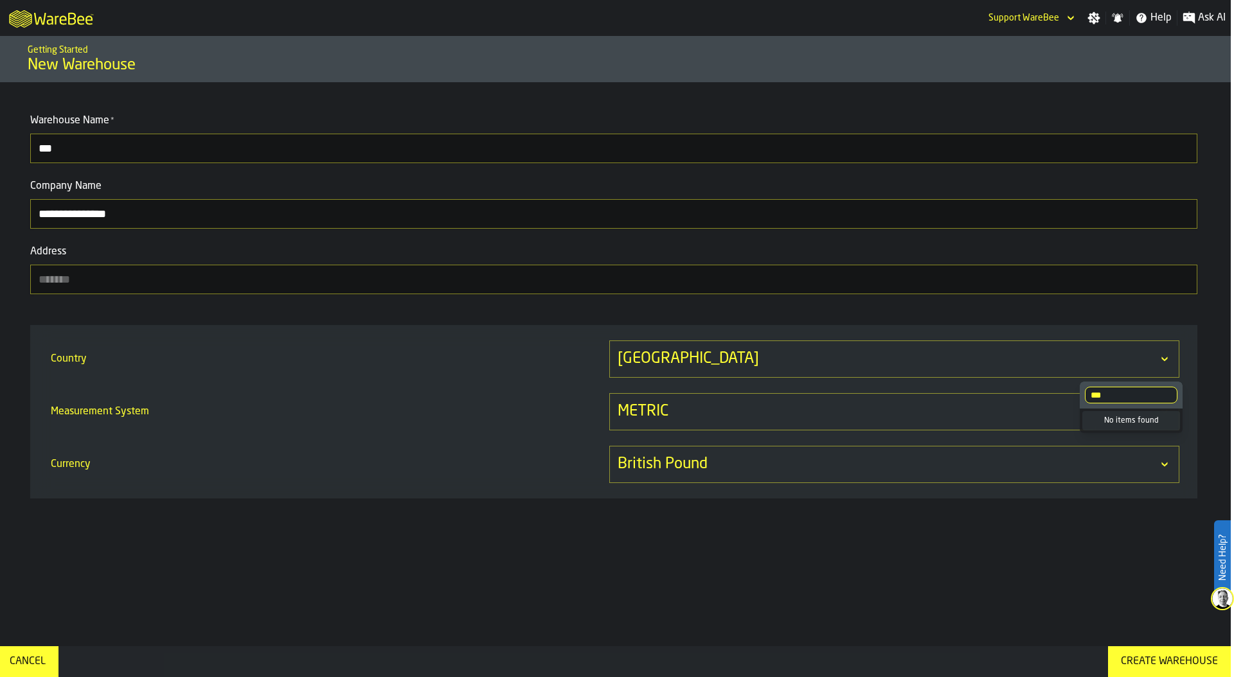
click at [1085, 393] on input "***" at bounding box center [1131, 395] width 93 height 17
type input "******"
click at [1118, 478] on div "United States" at bounding box center [1126, 485] width 95 height 15
click at [760, 412] on div "METRIC" at bounding box center [887, 412] width 540 height 21
click at [1122, 486] on div "IMPERIAL" at bounding box center [1141, 480] width 67 height 15
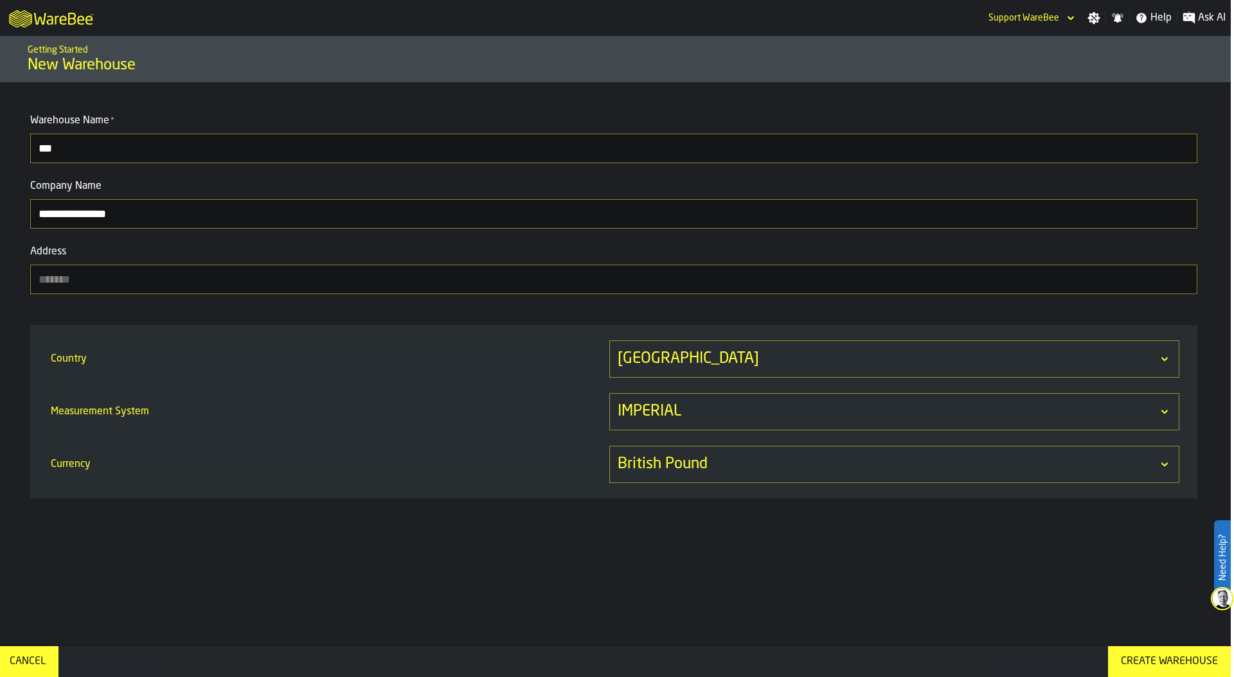
click at [738, 470] on div "British Pound" at bounding box center [887, 464] width 540 height 21
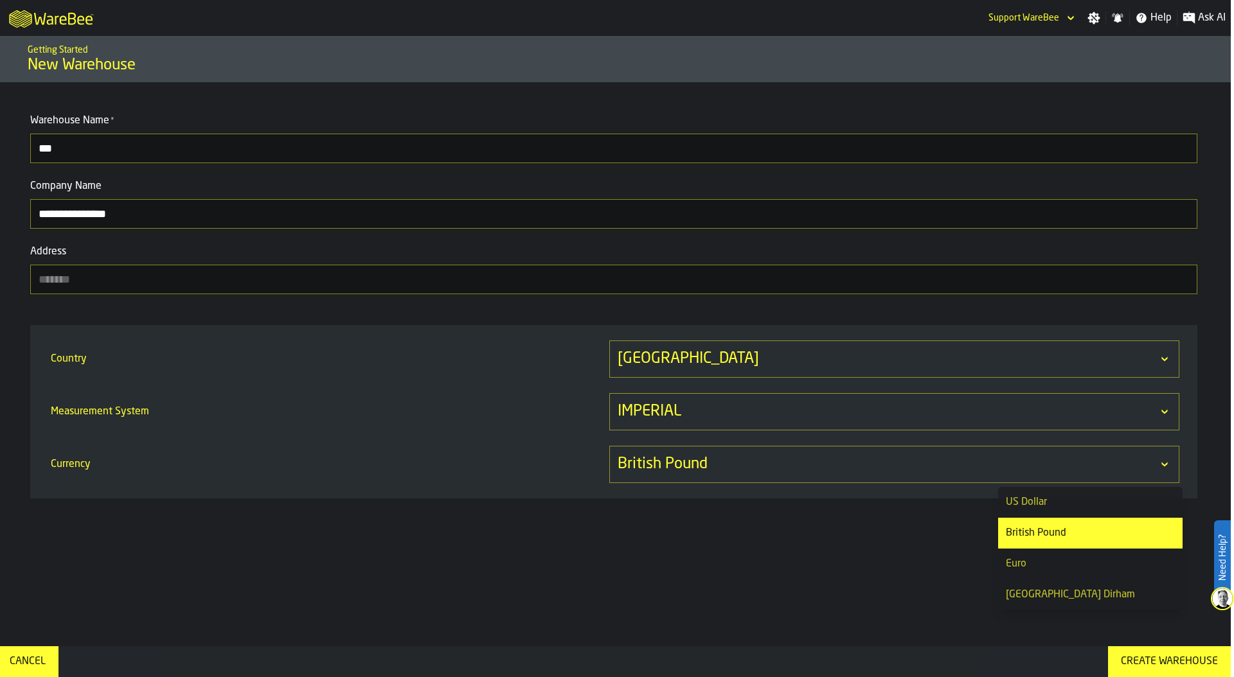
click at [1076, 499] on div "US Dollar" at bounding box center [1090, 502] width 169 height 15
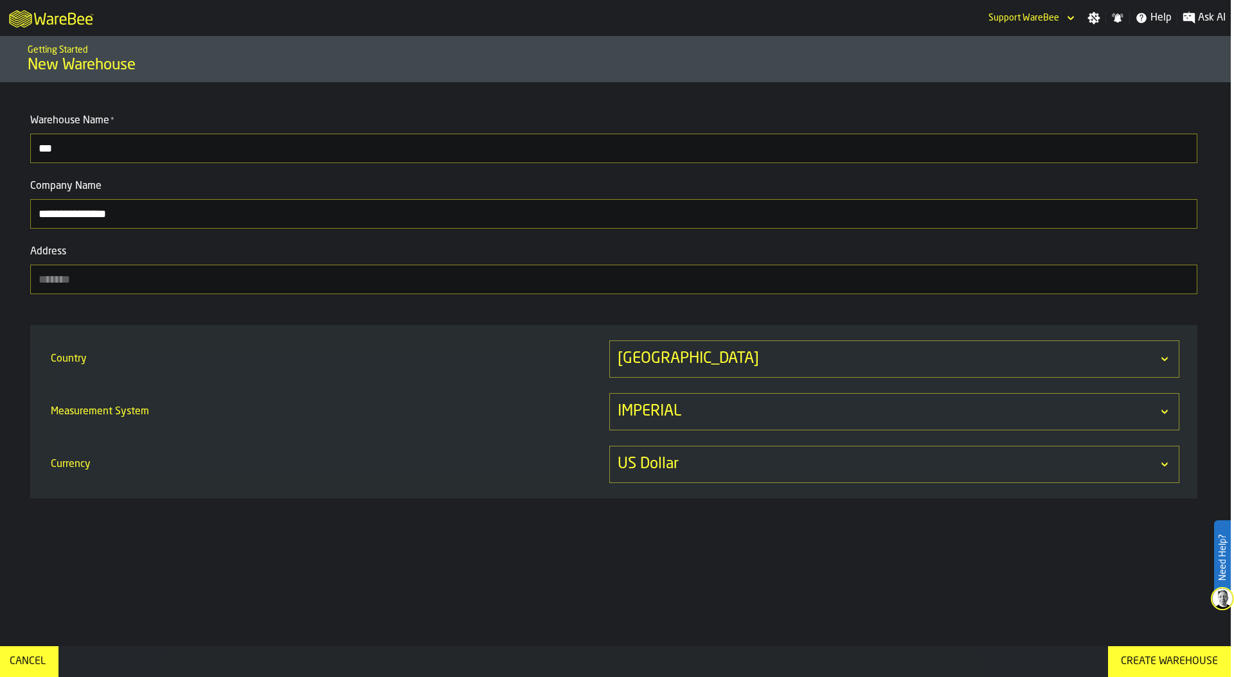
click at [1167, 661] on div "Create Warehouse" at bounding box center [1168, 661] width 107 height 15
click at [1166, 661] on div "Create Warehouse" at bounding box center [1168, 661] width 107 height 15
click at [865, 605] on div "**********" at bounding box center [614, 364] width 1234 height 564
click at [1121, 594] on div "**********" at bounding box center [614, 364] width 1234 height 564
click at [73, 24] on icon "logo-header" at bounding box center [72, 19] width 8 height 12
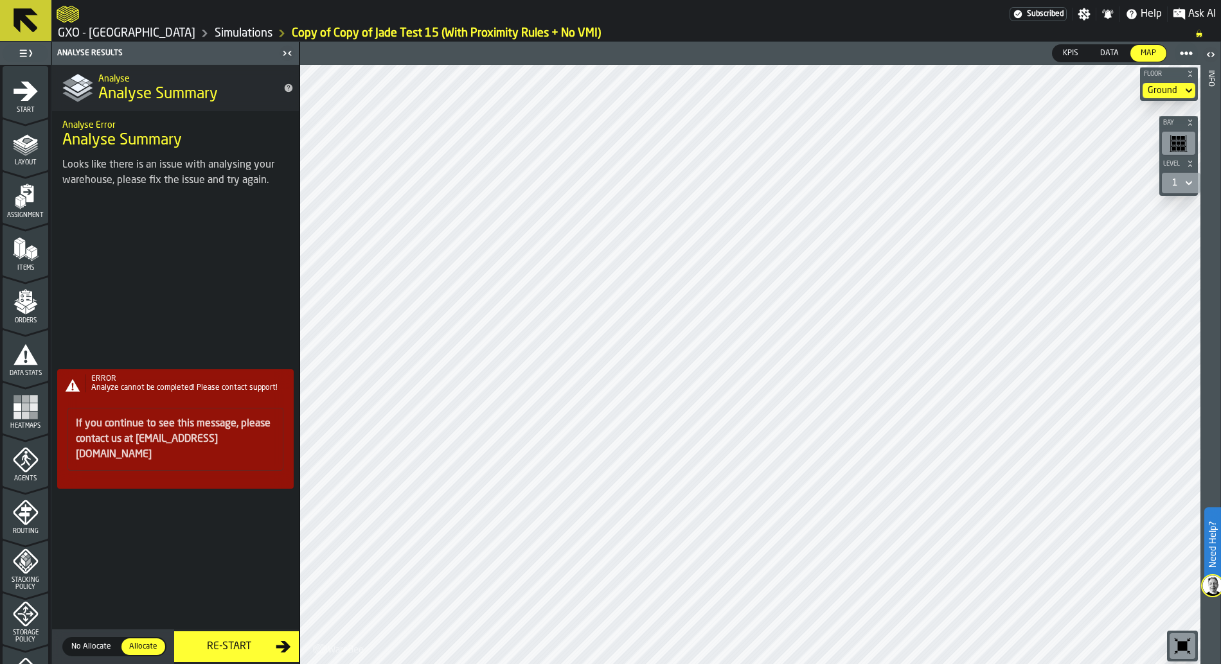
scroll to position [336, 0]
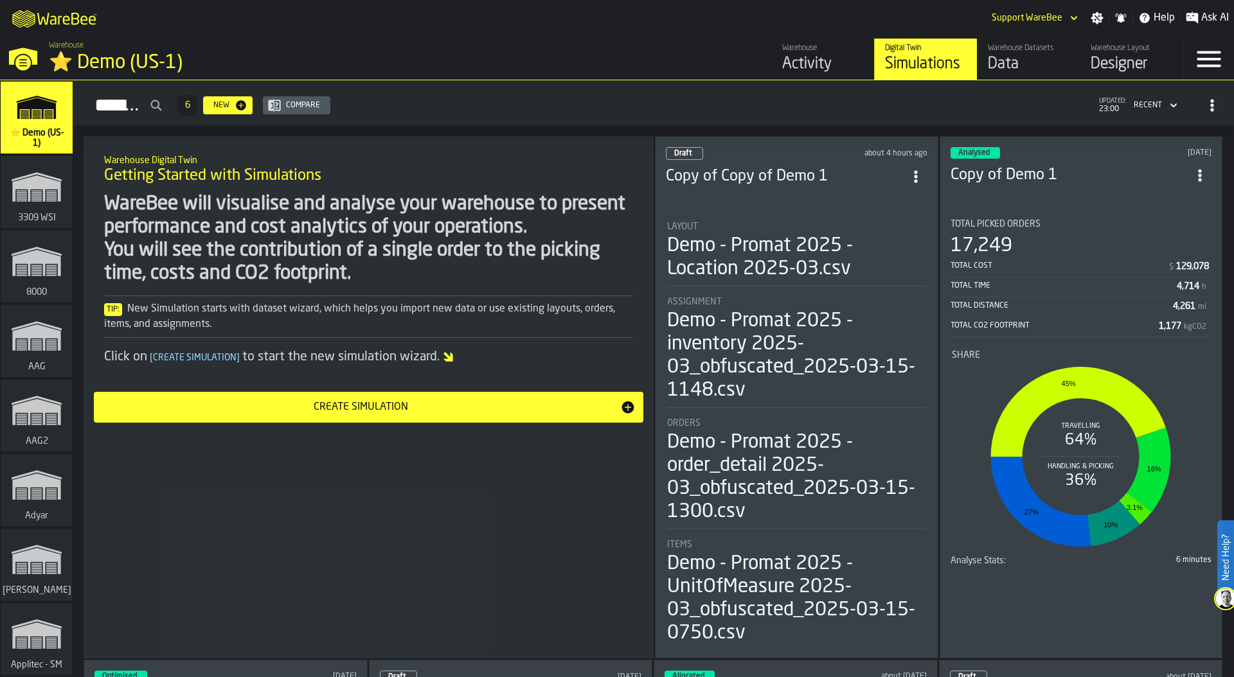
scroll to position [510, 0]
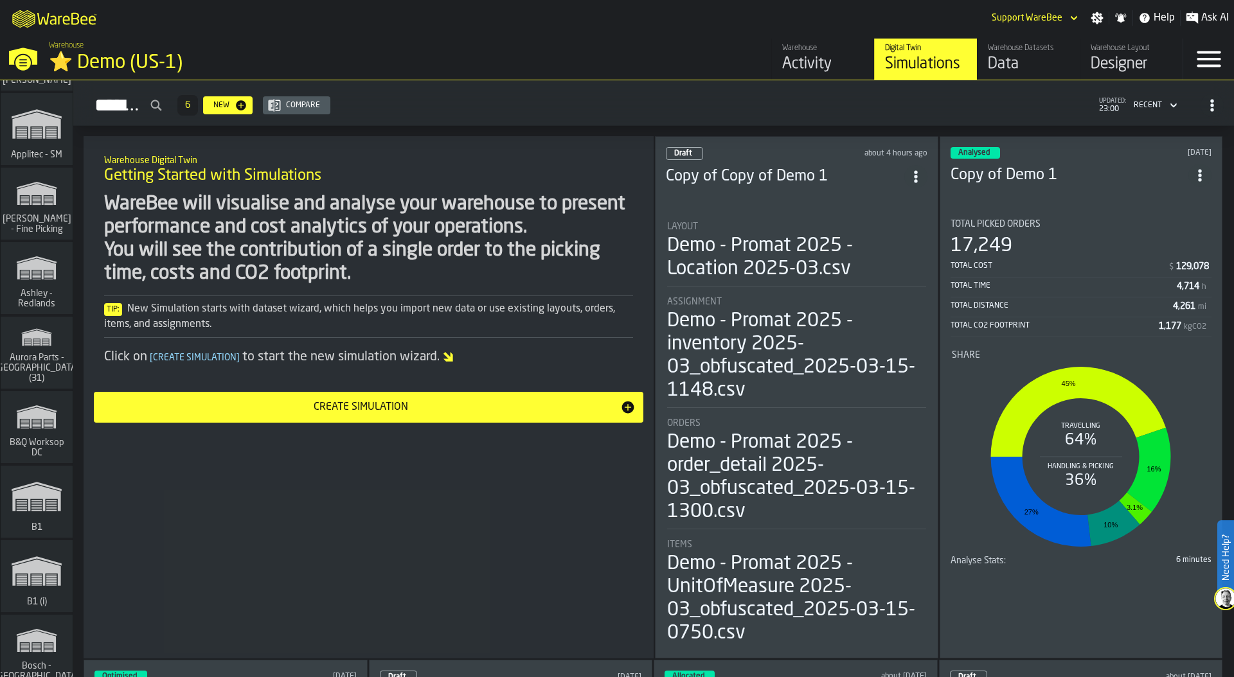
click at [50, 342] on polygon "link-to-/wh/i/aa2e4adb-2cd5-4688-aa4a-ec82bcf75d46/simulations" at bounding box center [36, 337] width 29 height 15
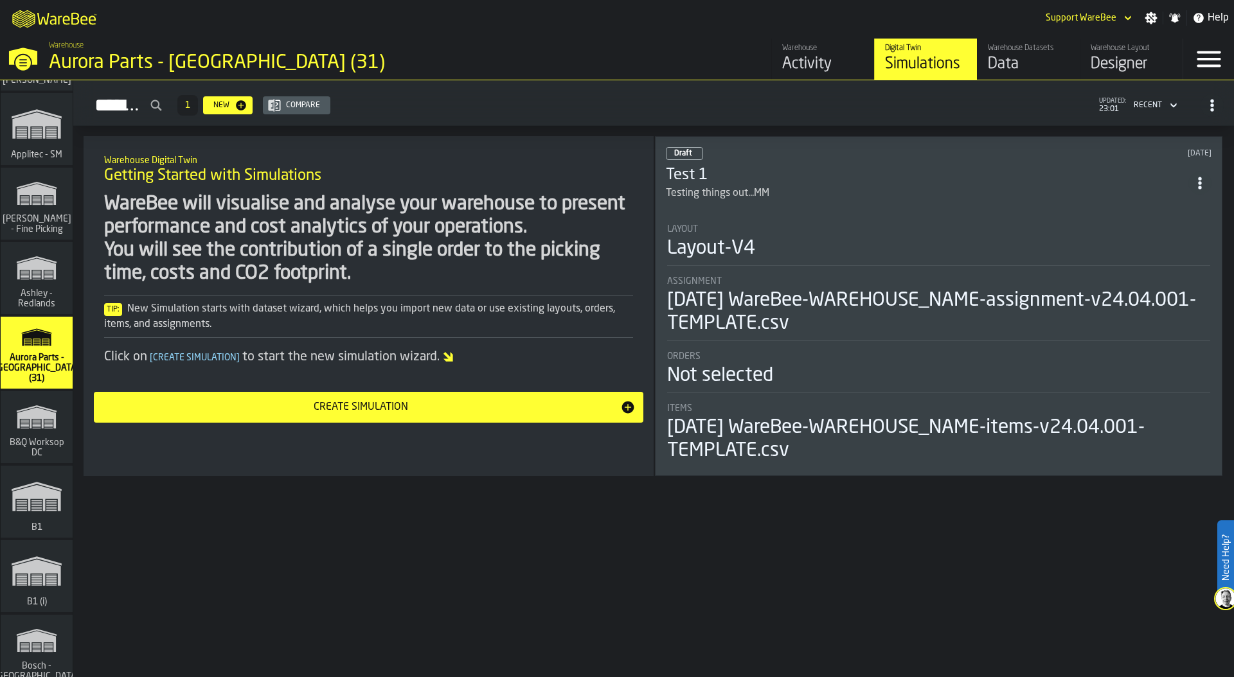
click at [1009, 67] on div "Data" at bounding box center [1029, 64] width 82 height 21
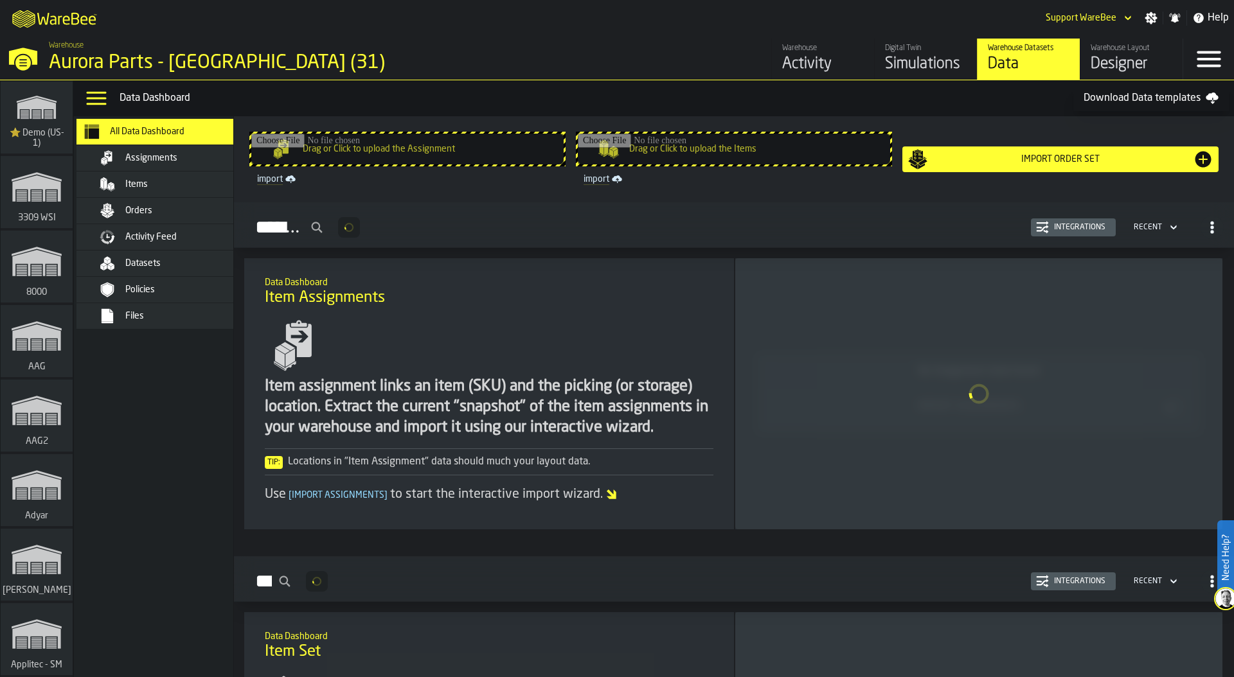
click at [168, 313] on div "Files" at bounding box center [188, 316] width 126 height 10
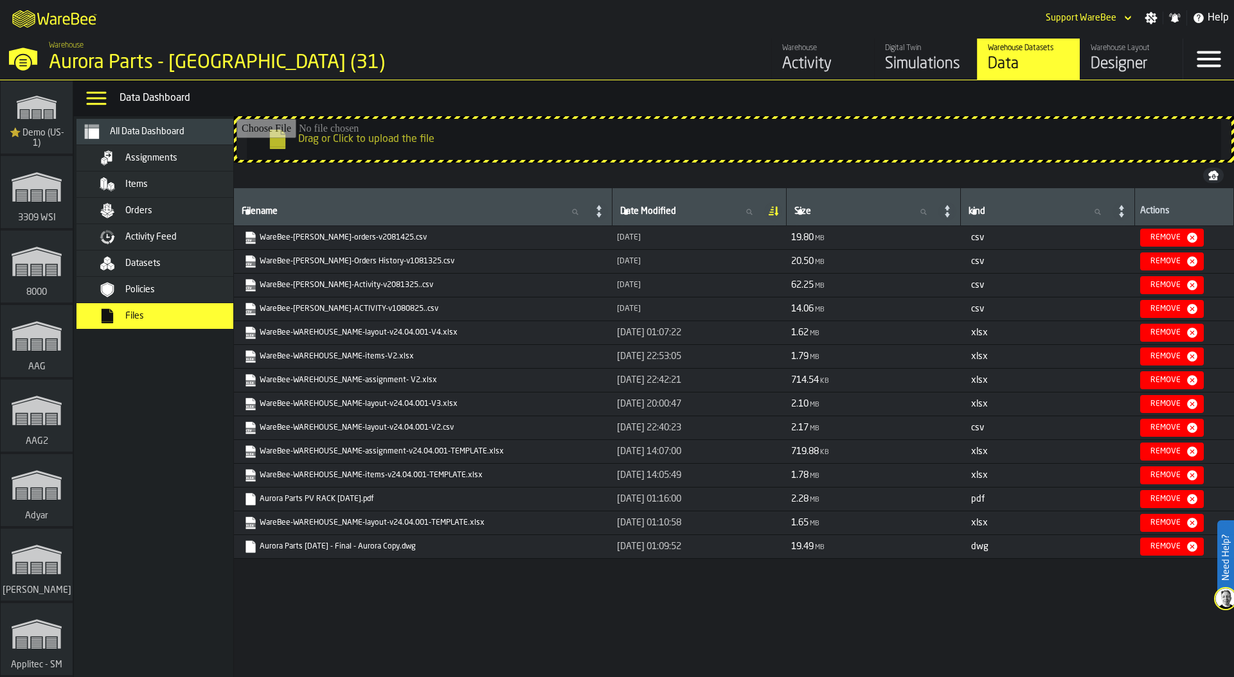
click at [164, 239] on span "Activity Feed" at bounding box center [150, 237] width 51 height 10
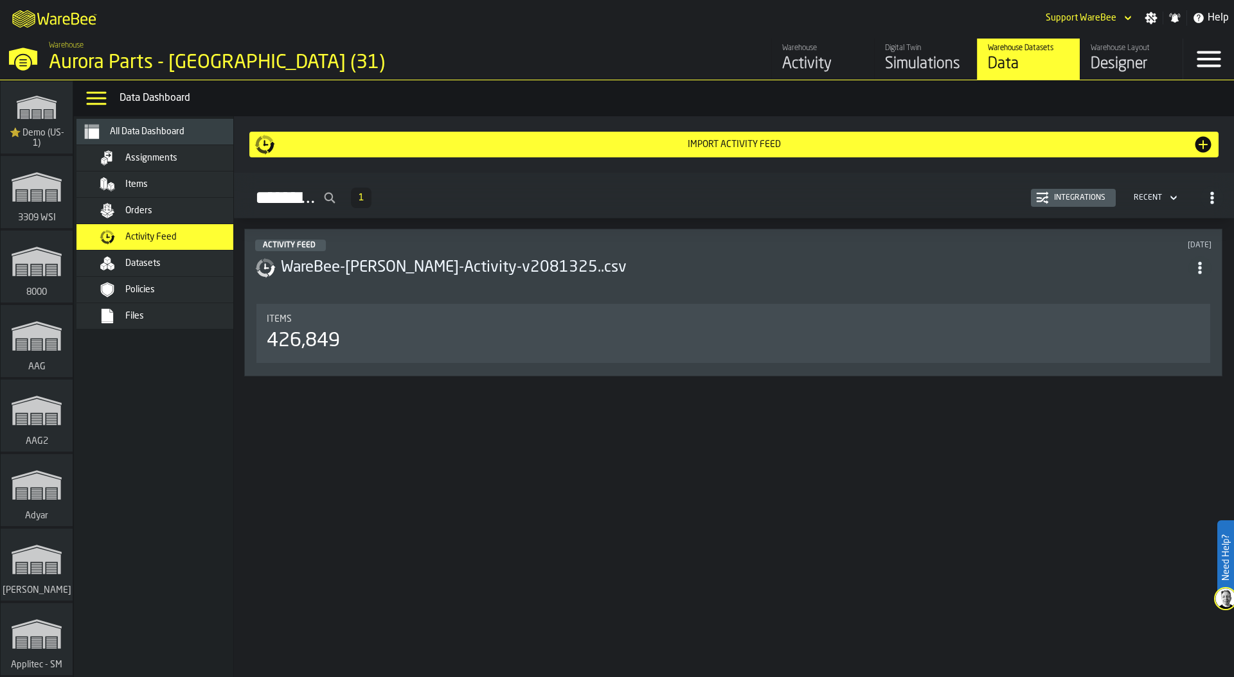
click at [1086, 194] on div "Integrations" at bounding box center [1080, 197] width 62 height 9
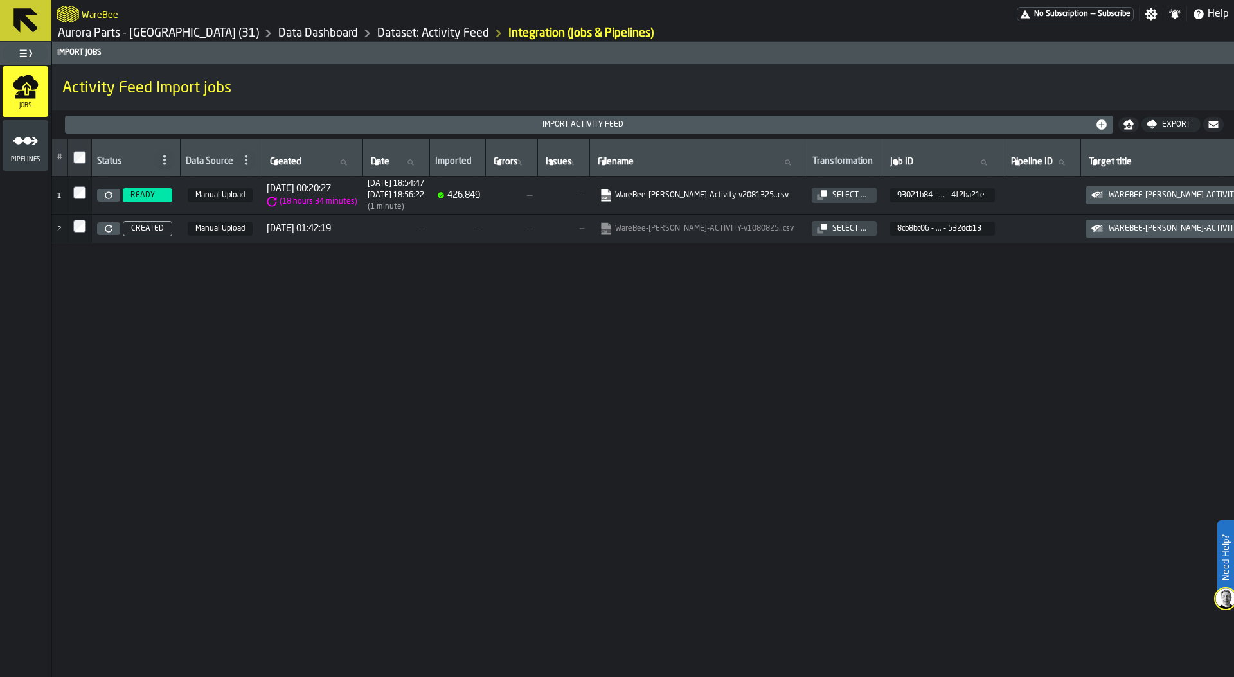
click at [278, 35] on link "Data Dashboard" at bounding box center [318, 33] width 80 height 14
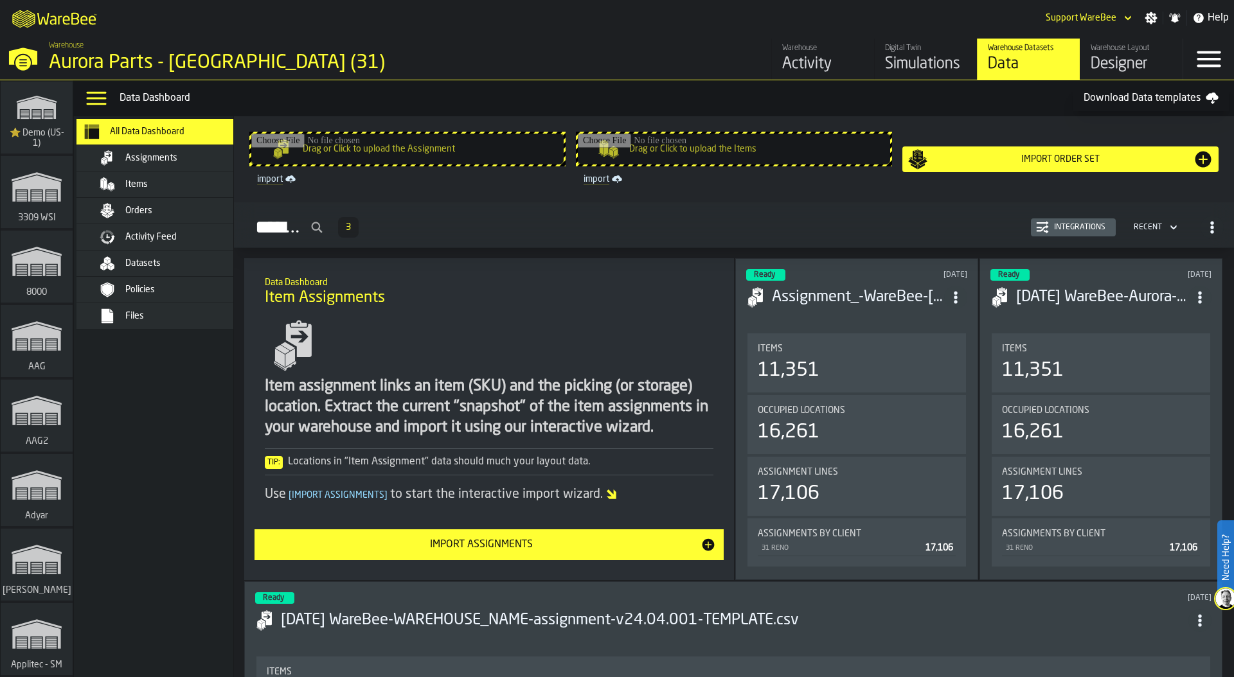
click at [175, 311] on div "Files" at bounding box center [188, 316] width 126 height 10
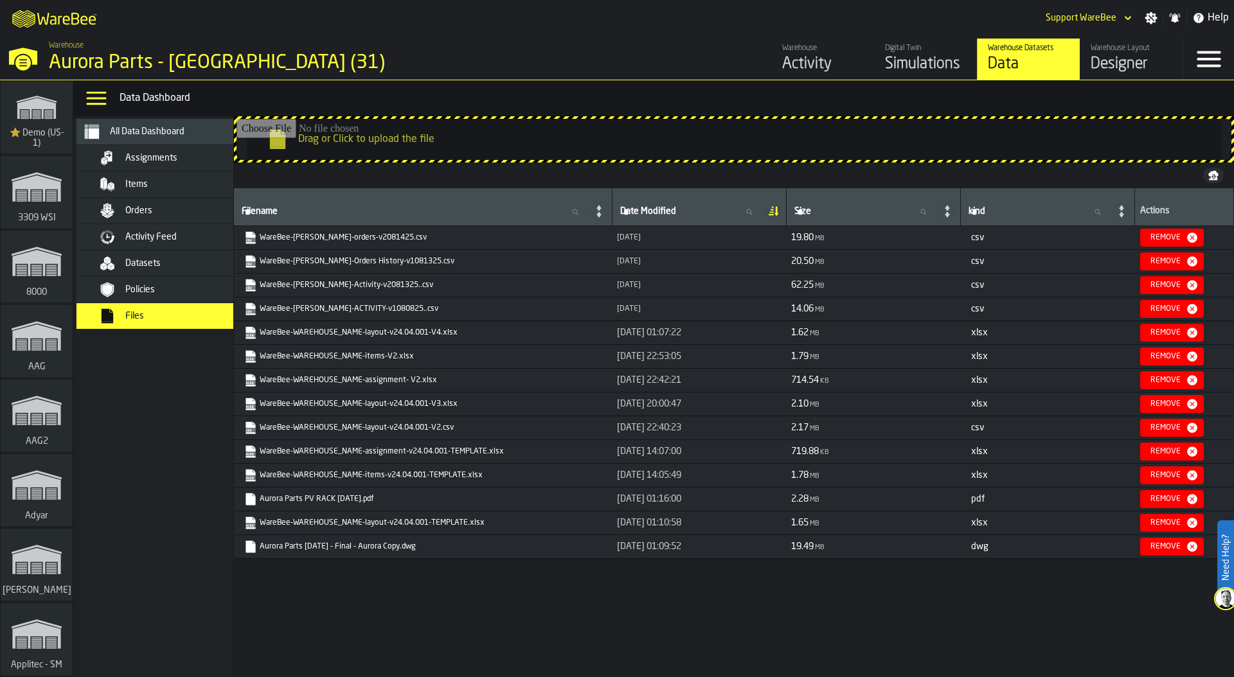
click at [146, 63] on div "Aurora Parts - [GEOGRAPHIC_DATA] (31)" at bounding box center [222, 62] width 347 height 23
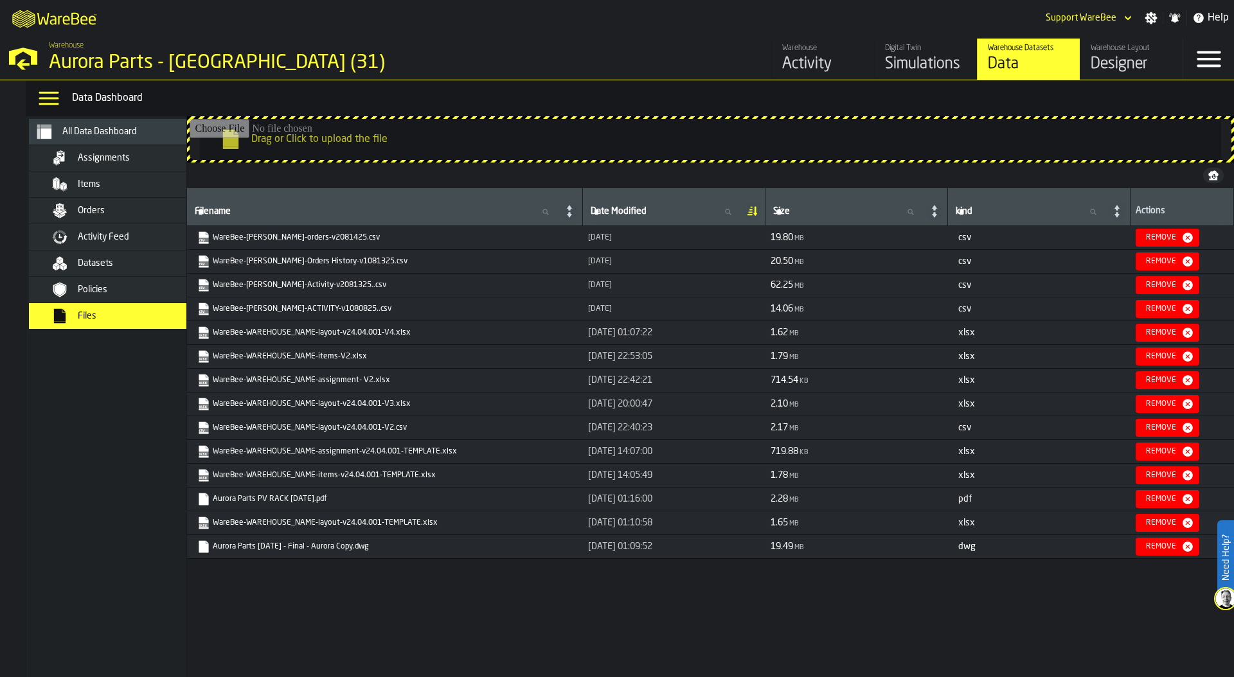
click at [146, 63] on div "Aurora Parts - [GEOGRAPHIC_DATA] (31)" at bounding box center [222, 62] width 347 height 23
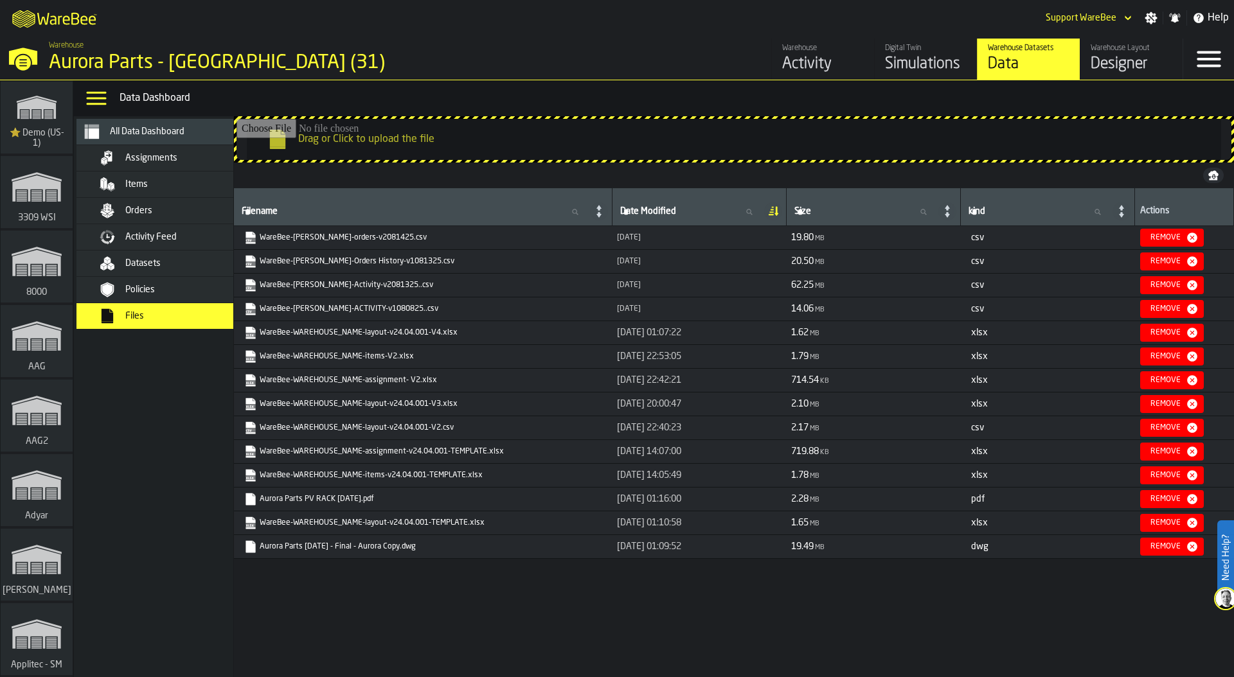
click at [146, 63] on div "Aurora Parts - [GEOGRAPHIC_DATA] (31)" at bounding box center [222, 62] width 347 height 23
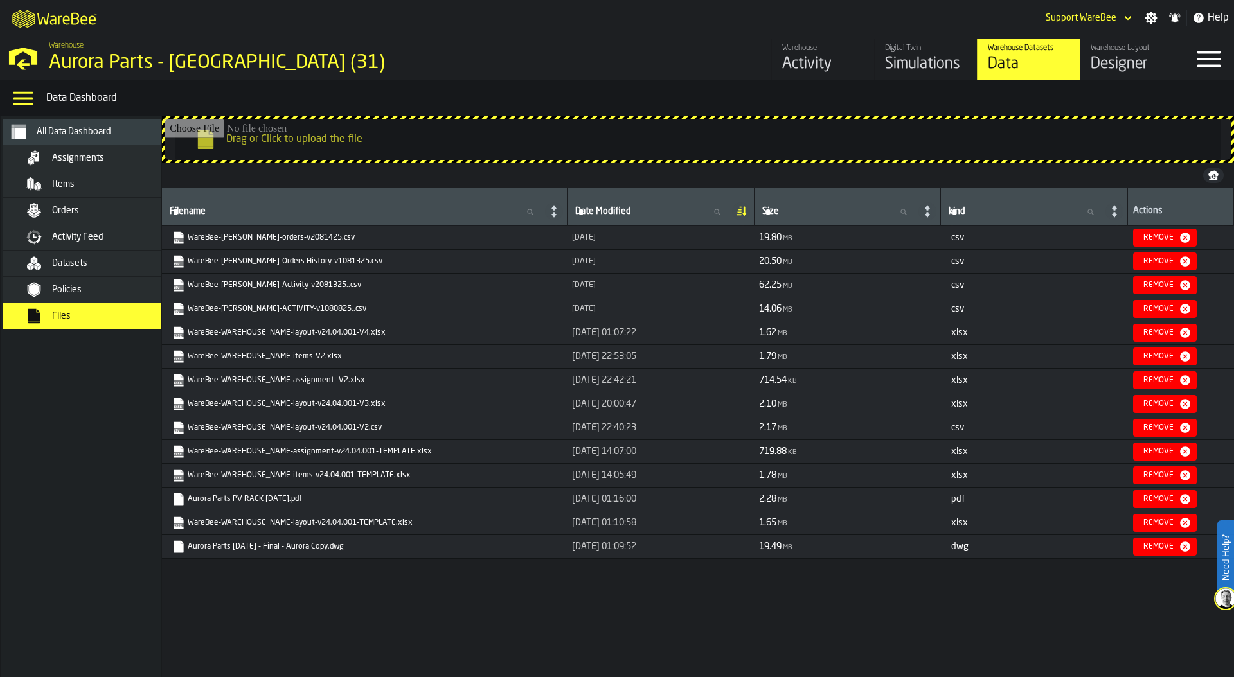
click at [525, 21] on div "M A K I N G W A R E H O U S E S M O R E EF F I C I E N T Support WareBee Settin…" at bounding box center [617, 18] width 1234 height 36
click at [819, 67] on div "Activity" at bounding box center [823, 64] width 82 height 21
click at [260, 236] on link "WareBee-Aurora Reno-orders-v2081425.csv" at bounding box center [363, 237] width 382 height 13
click at [696, 17] on div "M A K I N G W A R E H O U S E S M O R E EF F I C I E N T Support WareBee Settin…" at bounding box center [617, 18] width 1234 height 36
click at [79, 204] on div "Orders" at bounding box center [99, 210] width 157 height 15
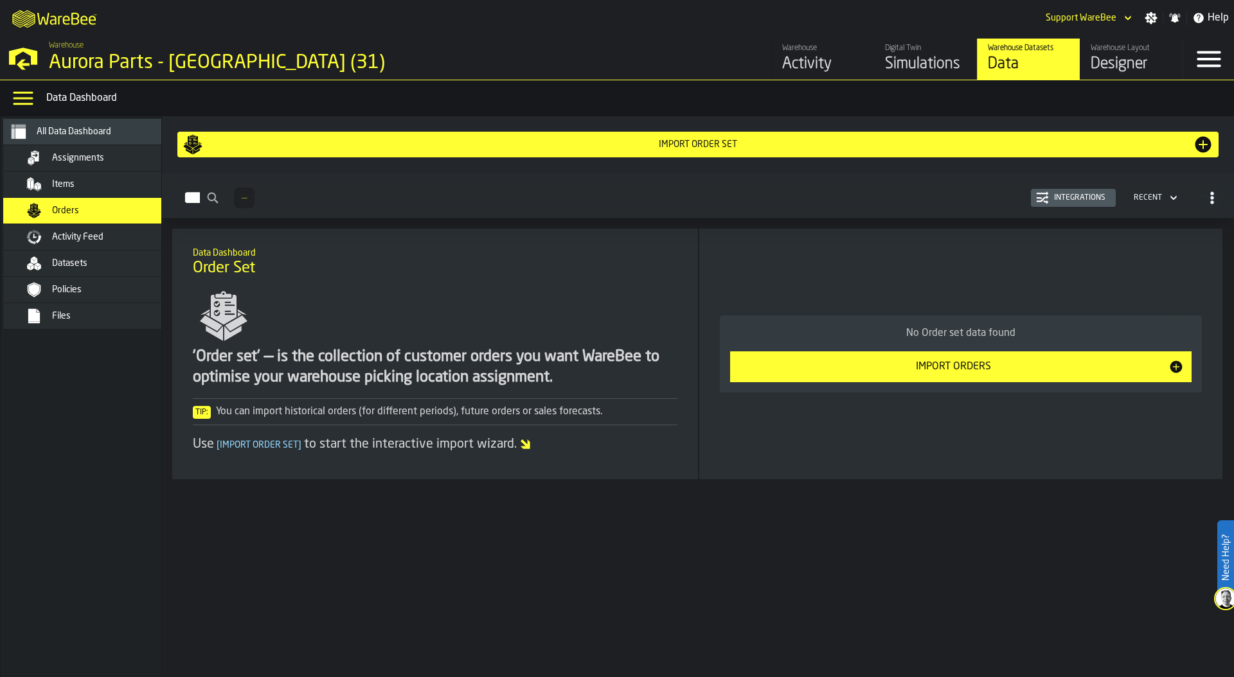
click at [985, 374] on div "Import Orders" at bounding box center [953, 366] width 430 height 15
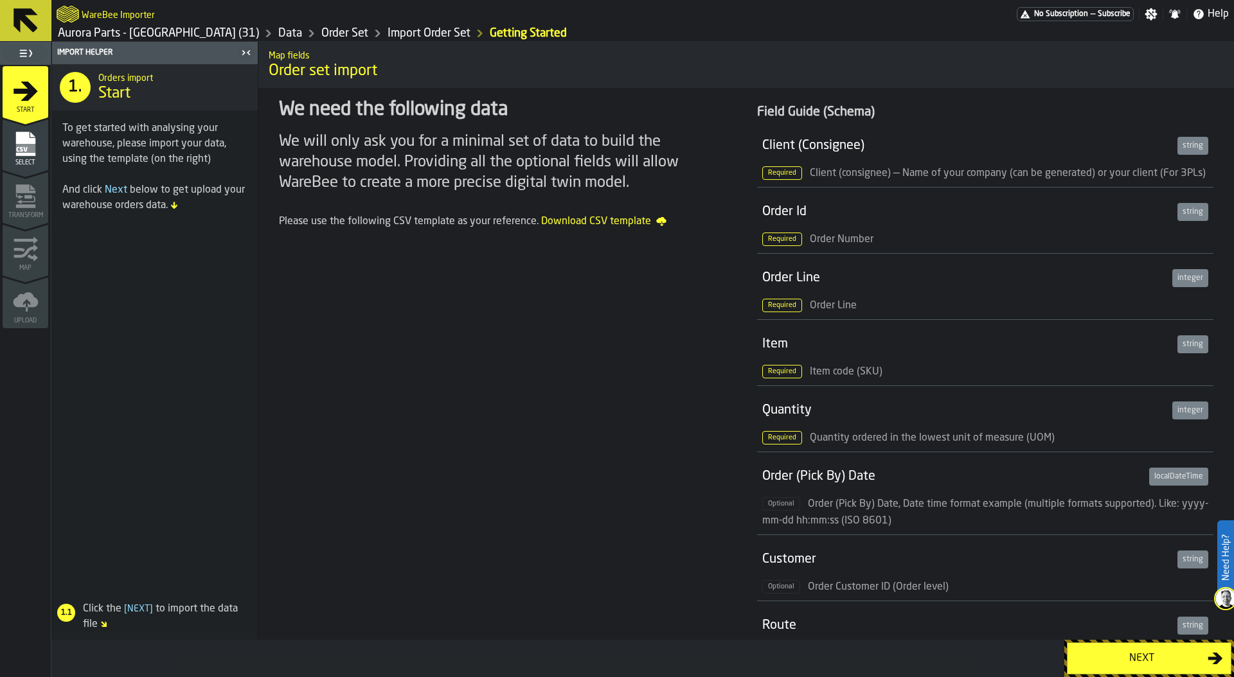
click at [1081, 664] on div "Next" at bounding box center [1141, 658] width 132 height 15
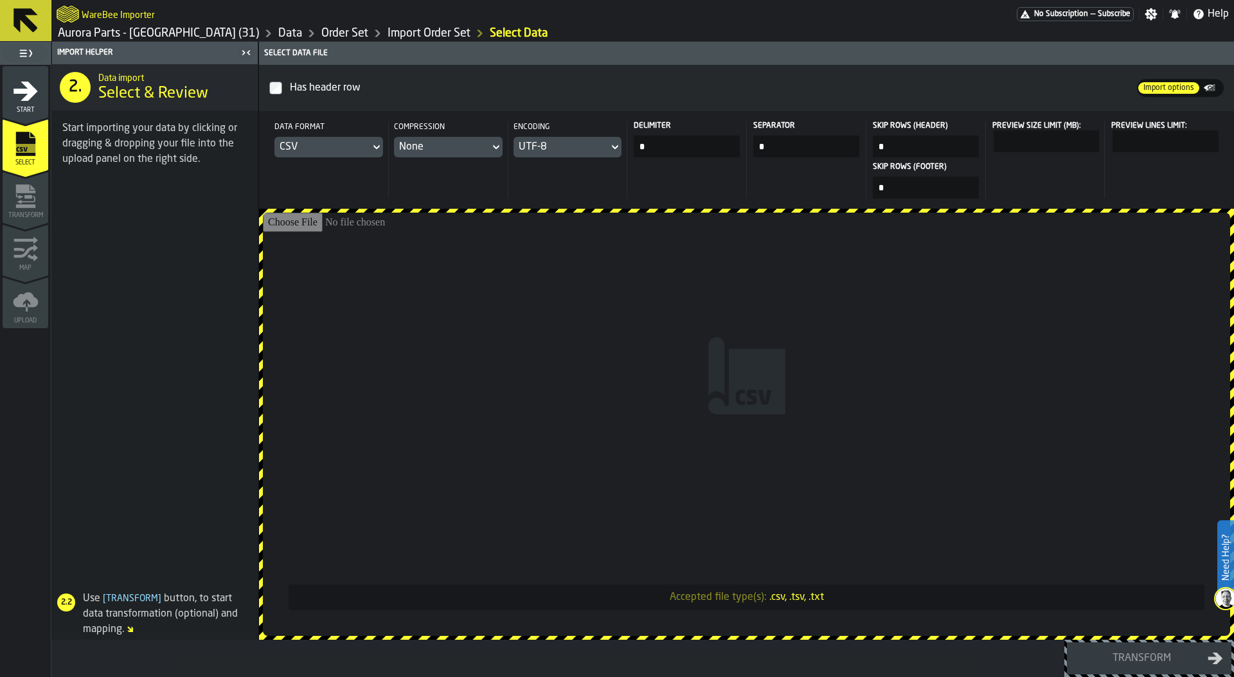
click at [875, 380] on input "Accepted file type(s): .csv, .tsv, .txt" at bounding box center [746, 424] width 967 height 423
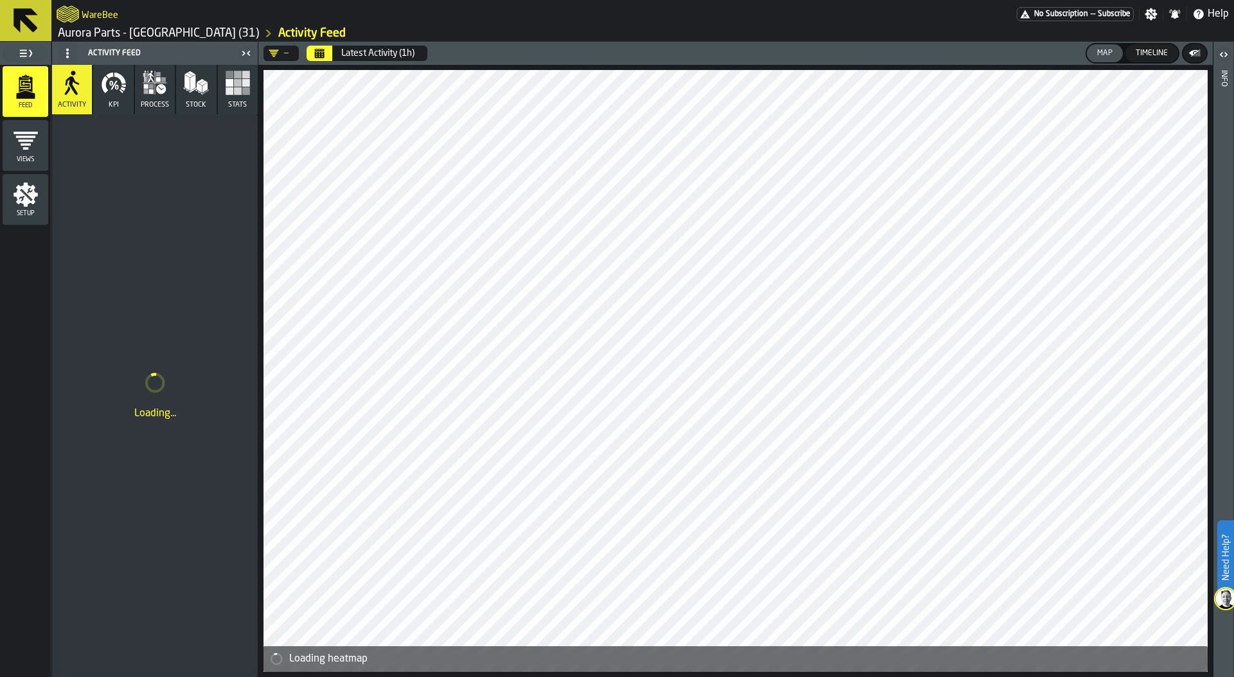
click at [324, 55] on icon "Calendar" at bounding box center [320, 54] width 10 height 6
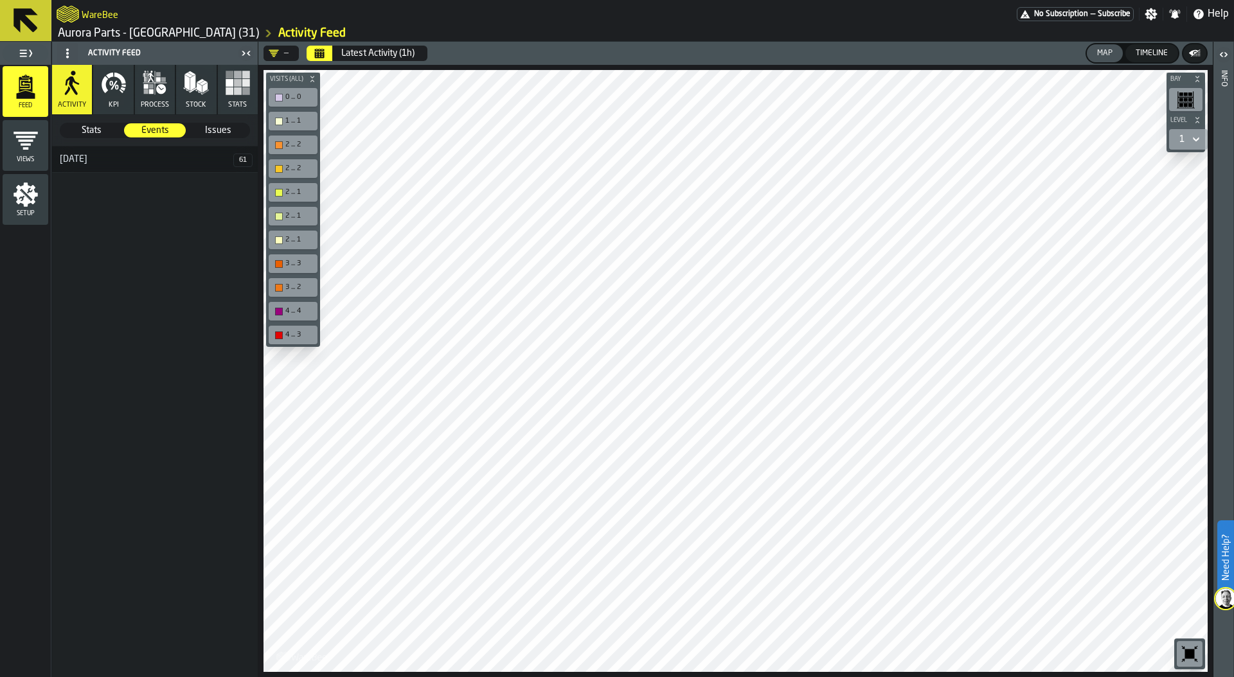
click at [130, 30] on link "Aurora Parts - [GEOGRAPHIC_DATA] (31)" at bounding box center [158, 33] width 201 height 14
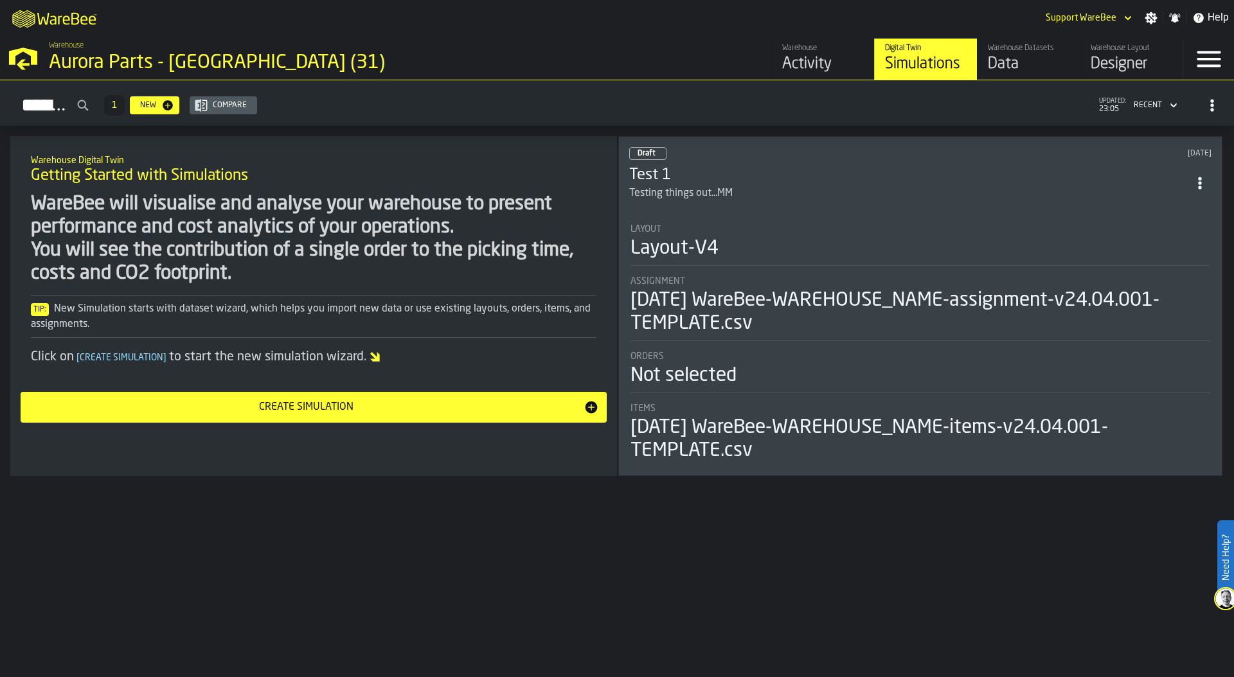
click at [1018, 64] on div "Data" at bounding box center [1029, 64] width 82 height 21
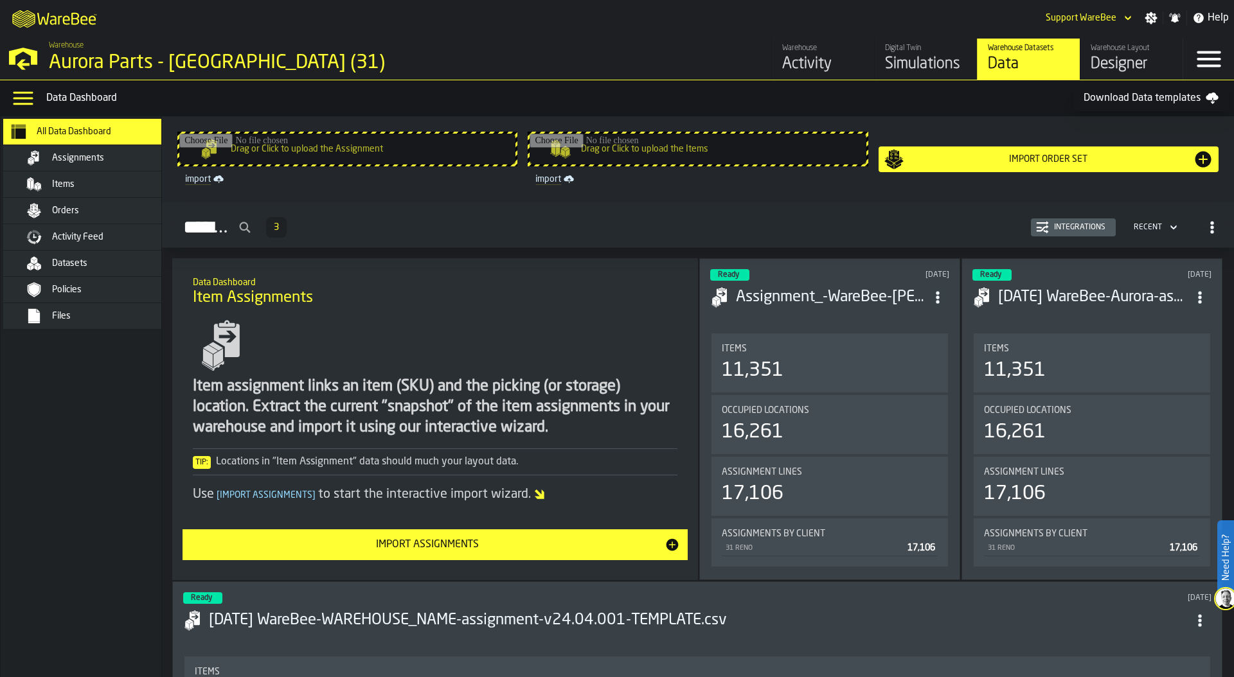
click at [103, 236] on span "Activity Feed" at bounding box center [77, 237] width 51 height 10
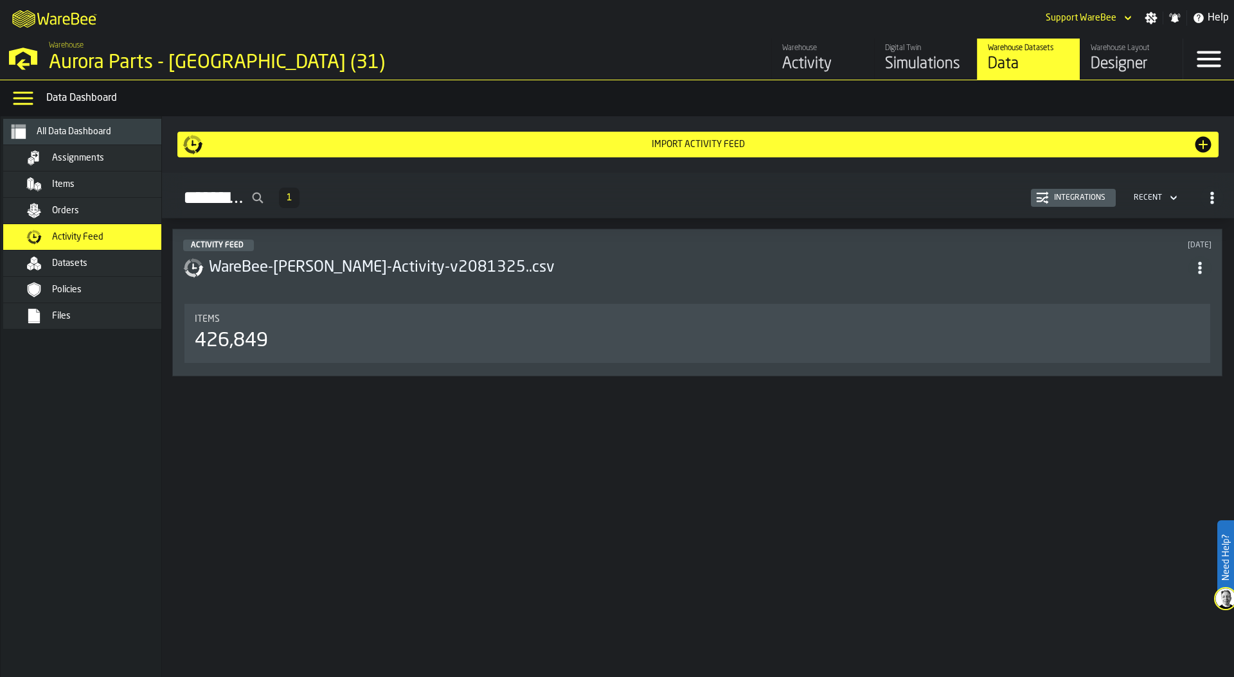
click at [88, 314] on div "Files" at bounding box center [115, 316] width 126 height 10
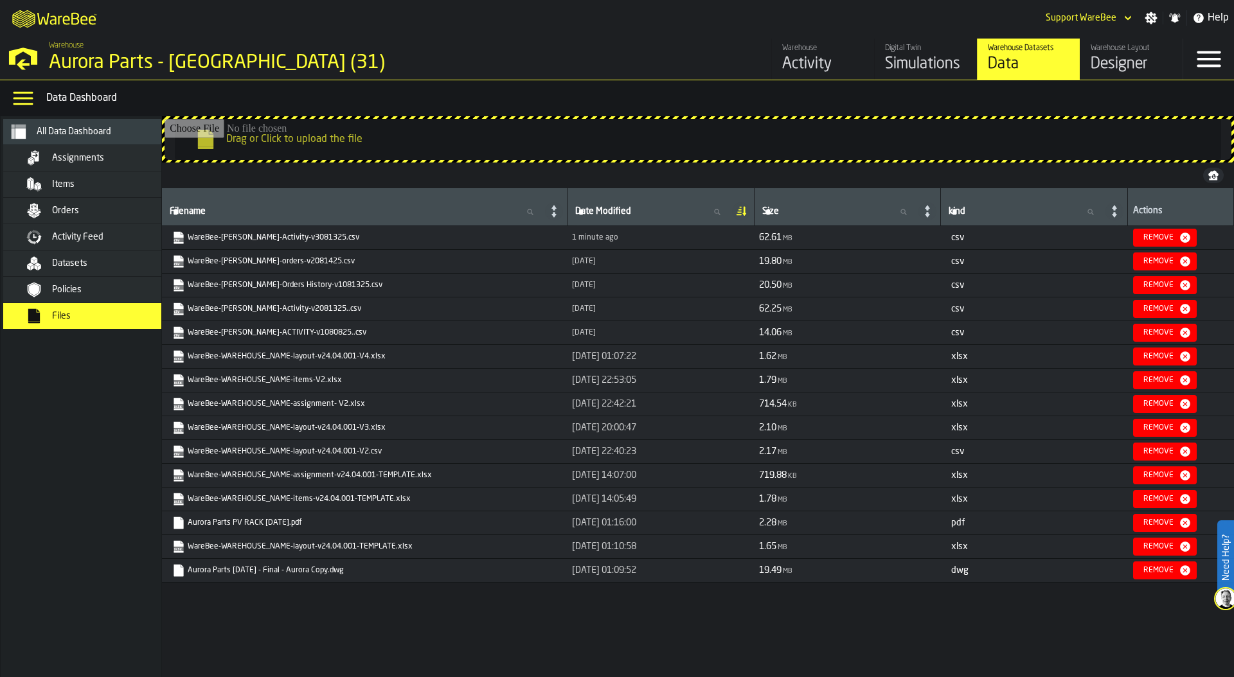
click at [272, 238] on link "WareBee-[PERSON_NAME]-Activity-v3081325.csv" at bounding box center [363, 237] width 382 height 13
click at [634, 19] on div "M A K I N G W A R E H O U S E S M O R E EF F I C I E N T Support WareBee Settin…" at bounding box center [617, 18] width 1234 height 36
click at [94, 236] on span "Activity Feed" at bounding box center [77, 237] width 51 height 10
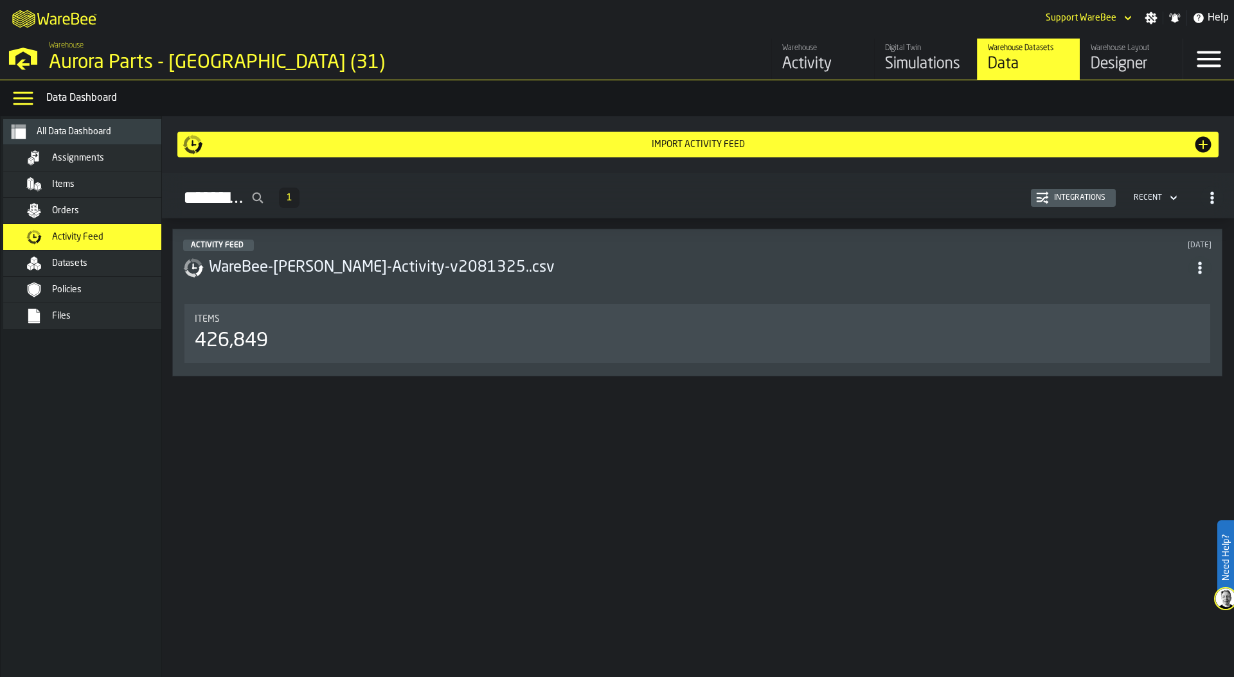
click at [779, 147] on div "Import Activity Feed" at bounding box center [697, 144] width 989 height 10
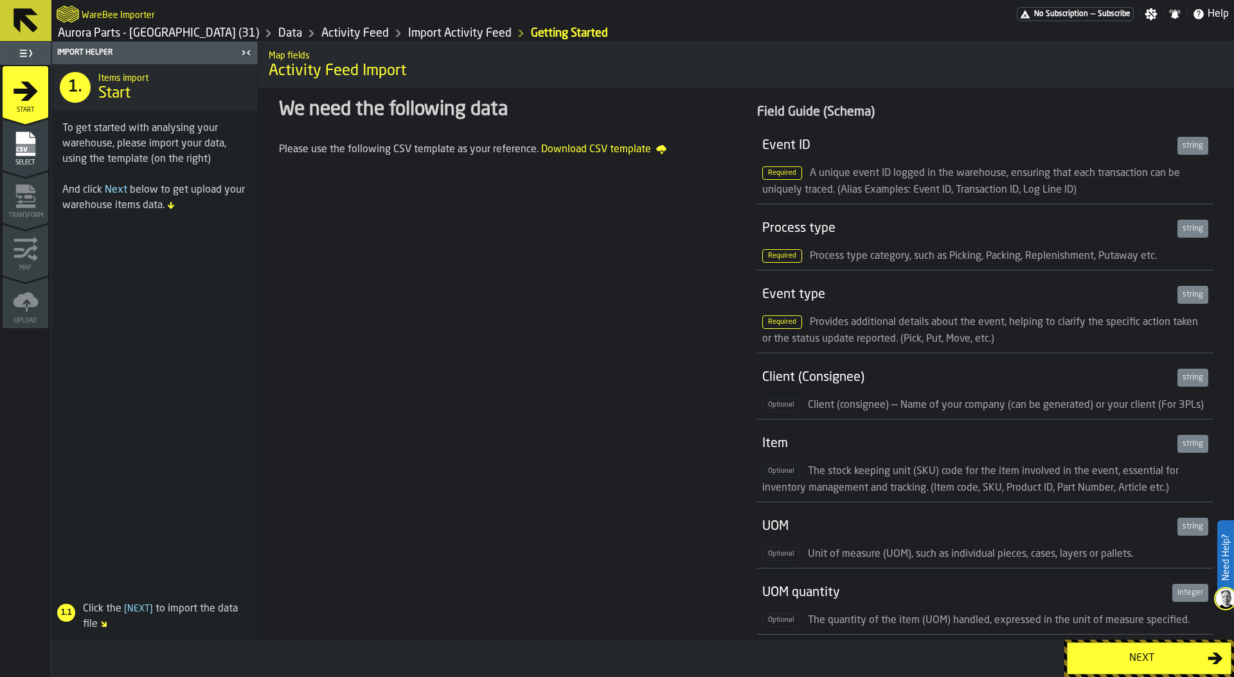
click at [1076, 655] on div "Next" at bounding box center [1141, 658] width 132 height 15
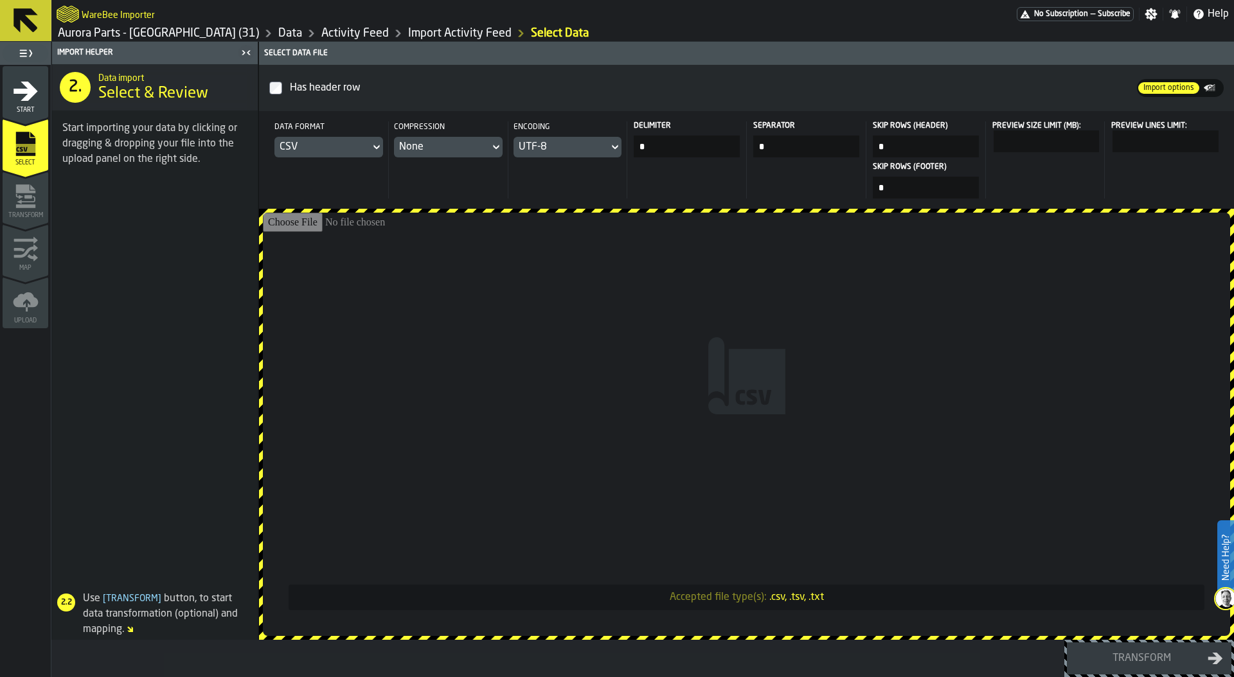
click at [577, 319] on input "Accepted file type(s): .csv, .tsv, .txt" at bounding box center [746, 424] width 967 height 423
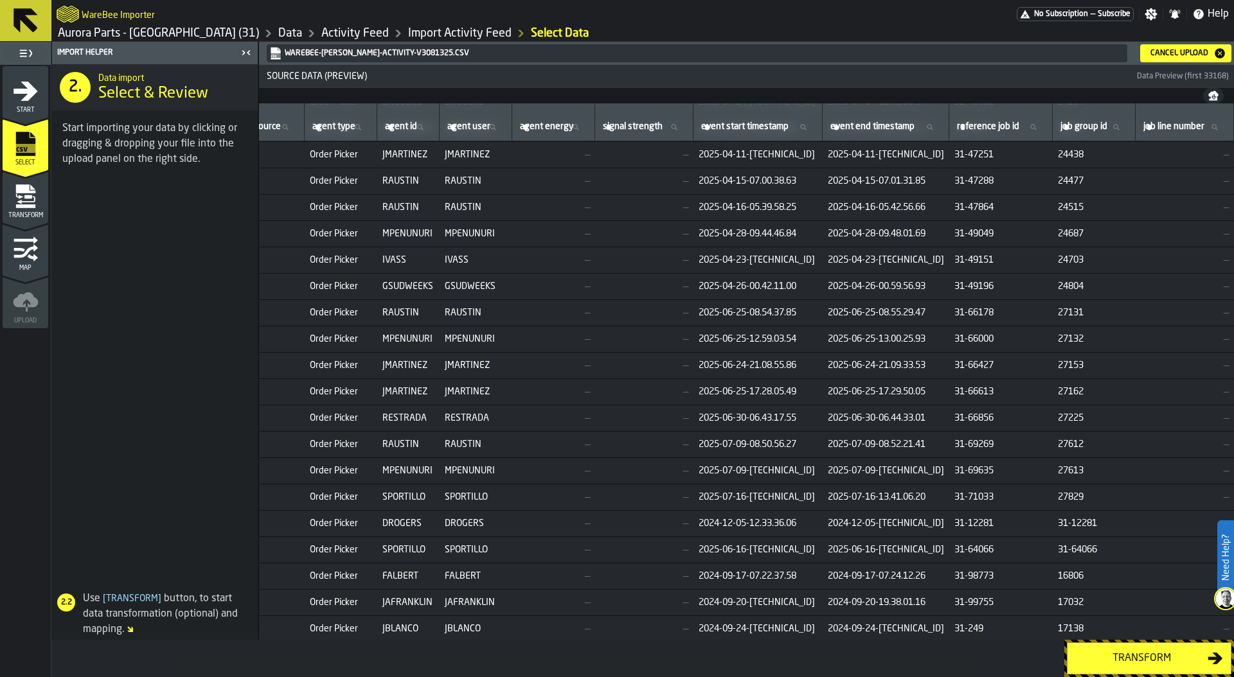
scroll to position [790, 980]
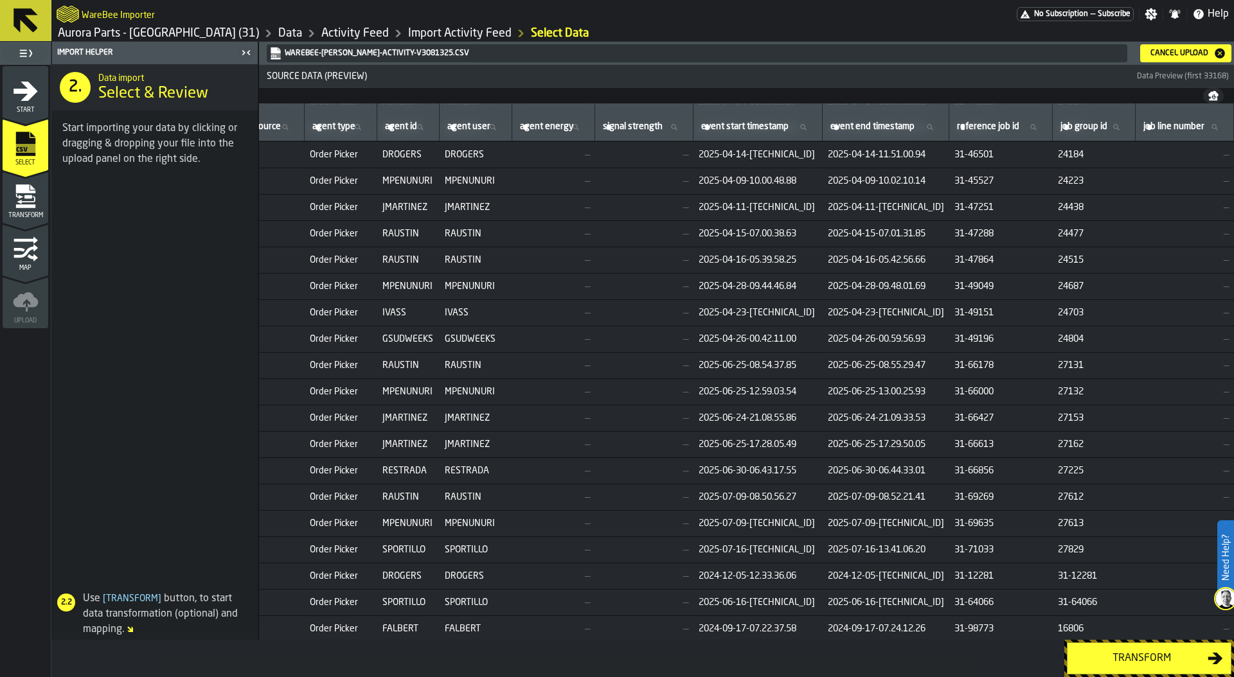
click at [1073, 207] on span "24438" at bounding box center [1094, 207] width 73 height 10
click at [1083, 127] on label "job group id job group id" at bounding box center [1094, 127] width 72 height 17
click at [1083, 127] on input "job group id job group id" at bounding box center [1094, 127] width 72 height 17
type input "*****"
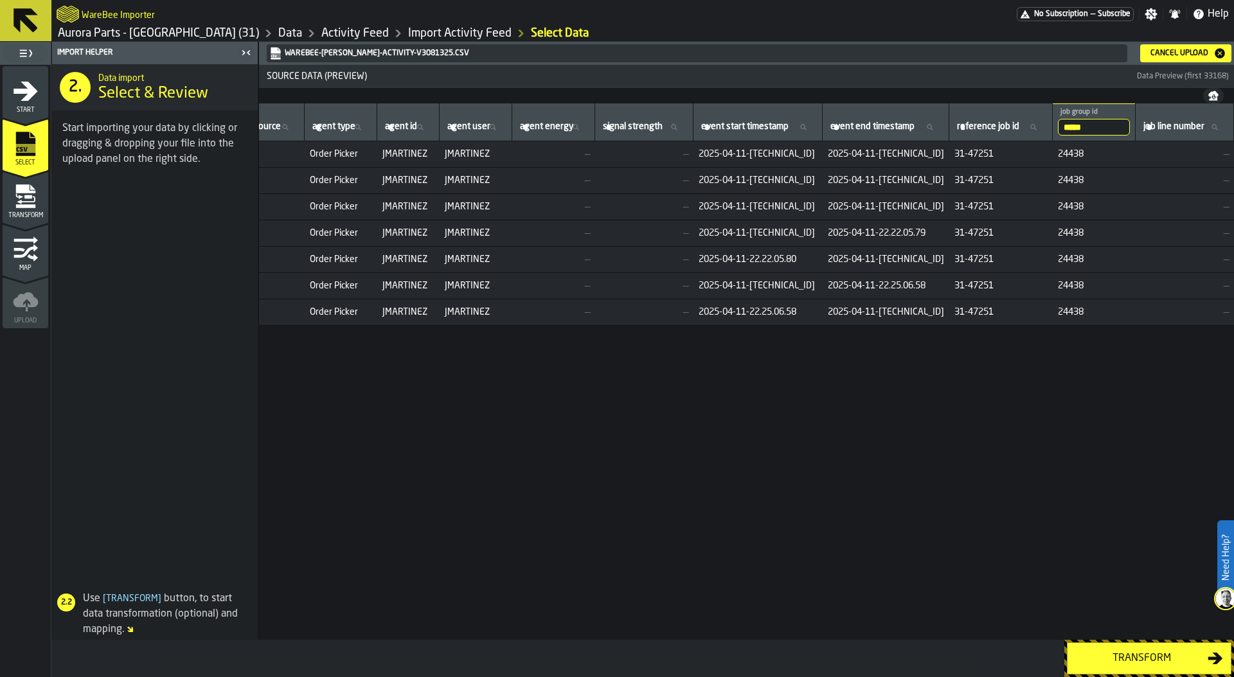
scroll to position [0, 957]
click at [1101, 123] on input "*****" at bounding box center [1094, 127] width 72 height 17
click at [1114, 127] on input "*****" at bounding box center [1094, 127] width 72 height 17
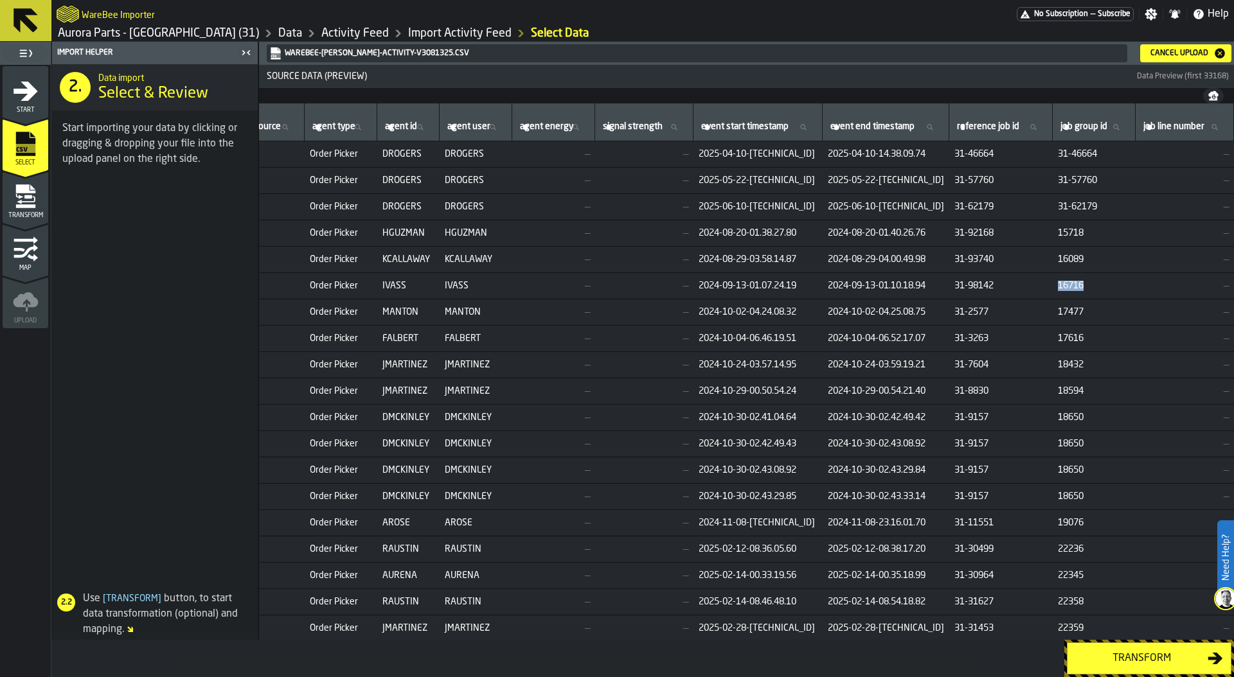
drag, startPoint x: 1067, startPoint y: 287, endPoint x: 1125, endPoint y: 287, distance: 57.8
click at [1125, 287] on span "16716" at bounding box center [1094, 286] width 73 height 10
copy span "16716"
click at [1085, 127] on span "job group id" at bounding box center [1083, 126] width 47 height 10
click at [1085, 127] on input "job group id job group id" at bounding box center [1094, 127] width 72 height 17
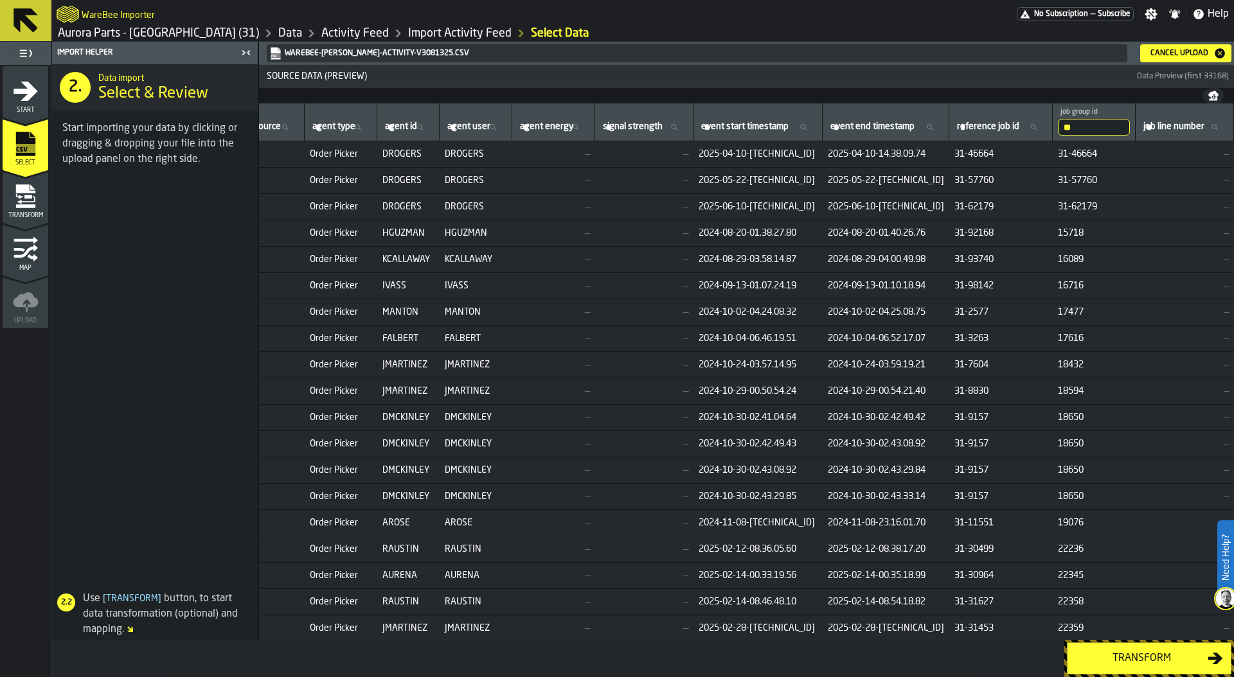
type input "***"
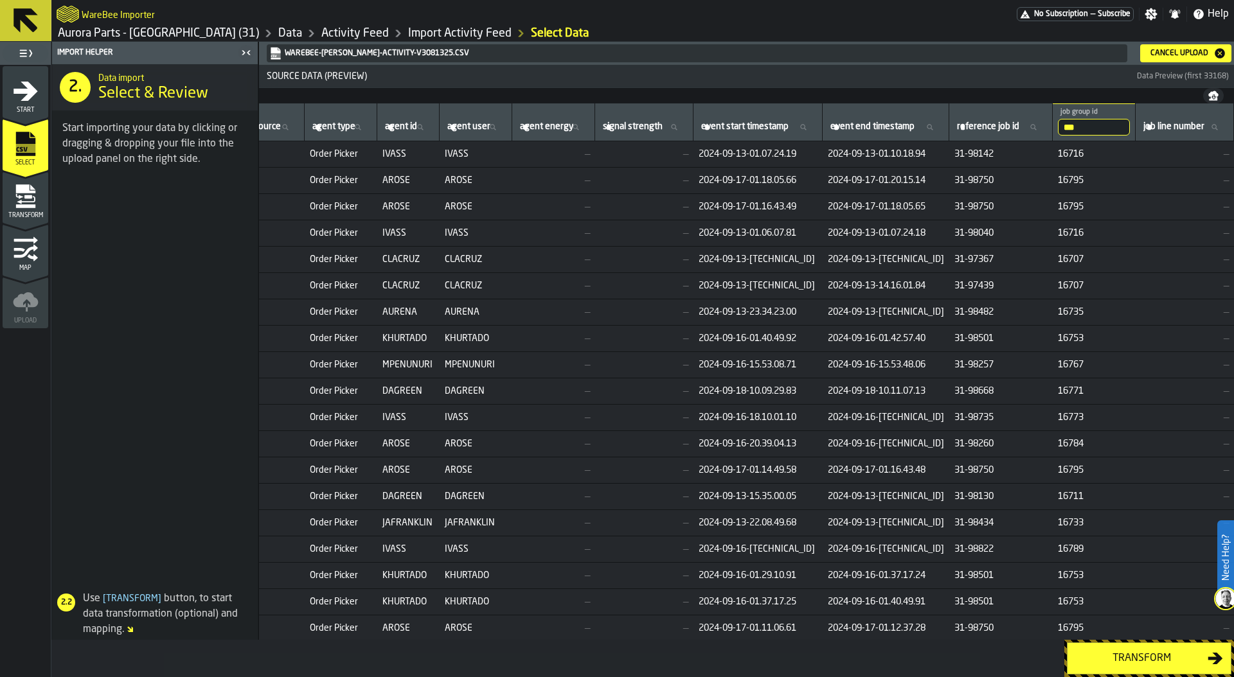
click at [1110, 125] on input "***" at bounding box center [1094, 127] width 72 height 17
type input "*****"
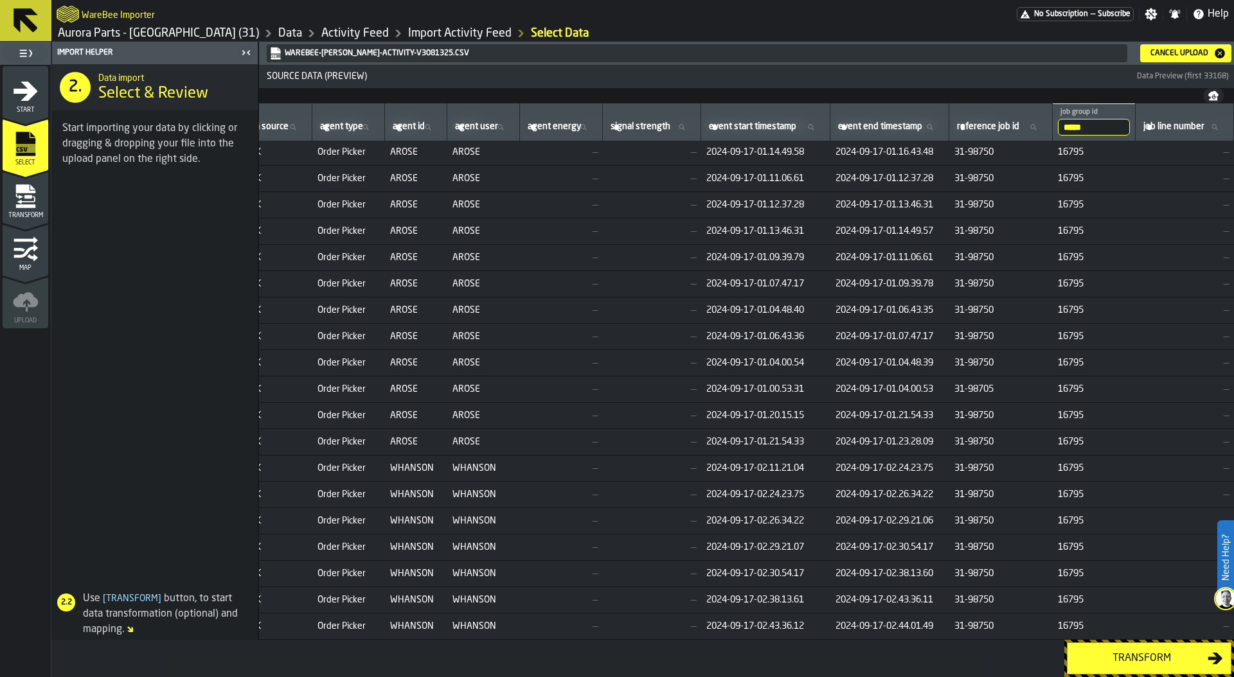
scroll to position [0, 956]
click at [1092, 131] on input "*****" at bounding box center [1094, 127] width 72 height 17
click at [1120, 128] on input "*****" at bounding box center [1094, 127] width 72 height 17
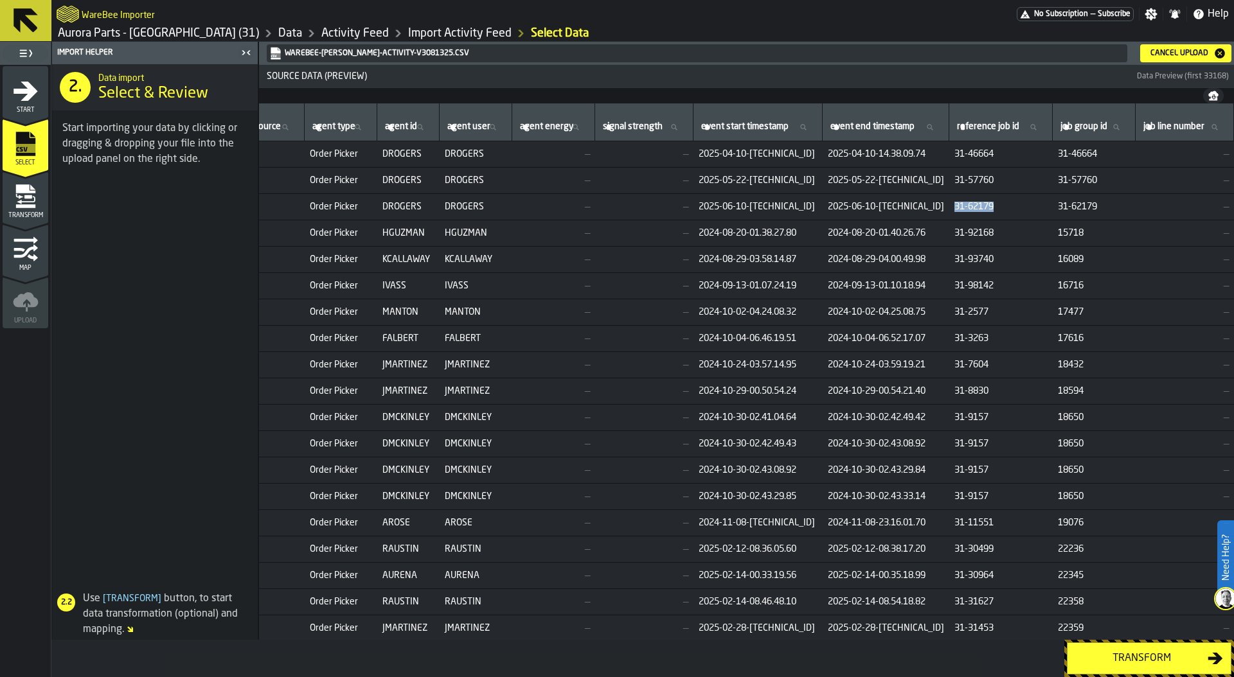
drag, startPoint x: 960, startPoint y: 208, endPoint x: 1035, endPoint y: 208, distance: 75.2
click at [1035, 208] on span "31-62179" at bounding box center [1000, 207] width 93 height 10
drag, startPoint x: 1069, startPoint y: 208, endPoint x: 1118, endPoint y: 208, distance: 49.5
click at [1118, 208] on span "31-62179" at bounding box center [1094, 207] width 73 height 10
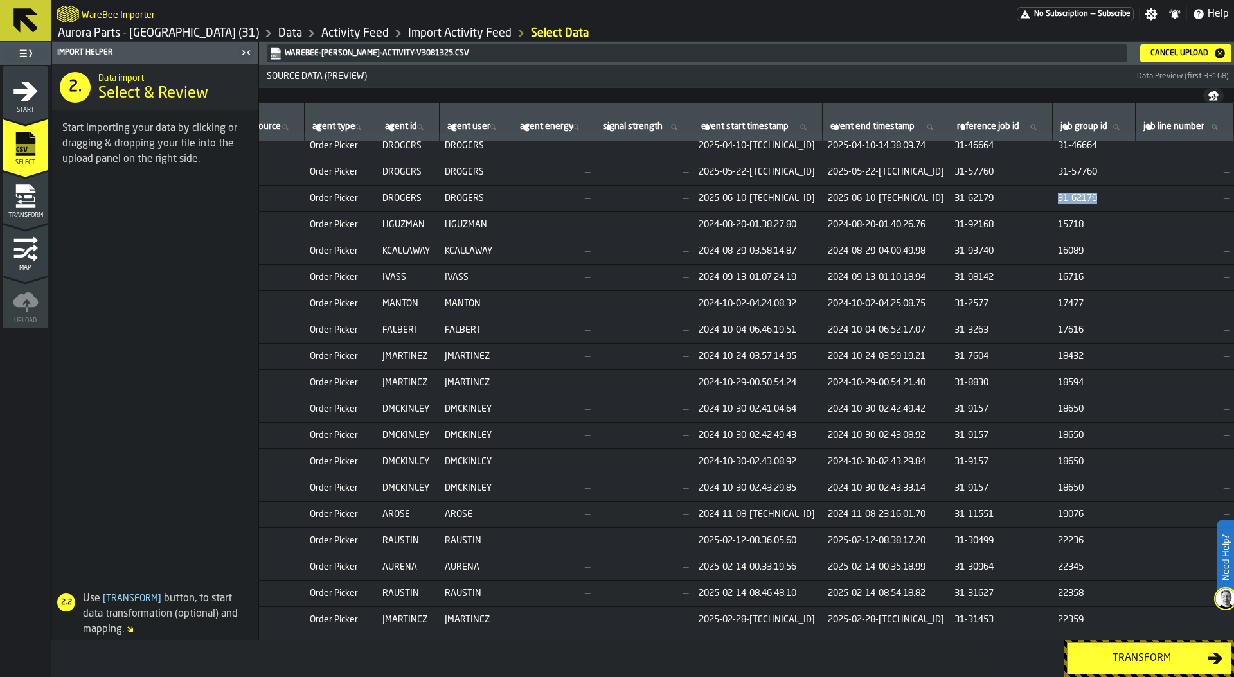
scroll to position [10, 956]
click at [1146, 655] on div "Transform" at bounding box center [1141, 658] width 132 height 15
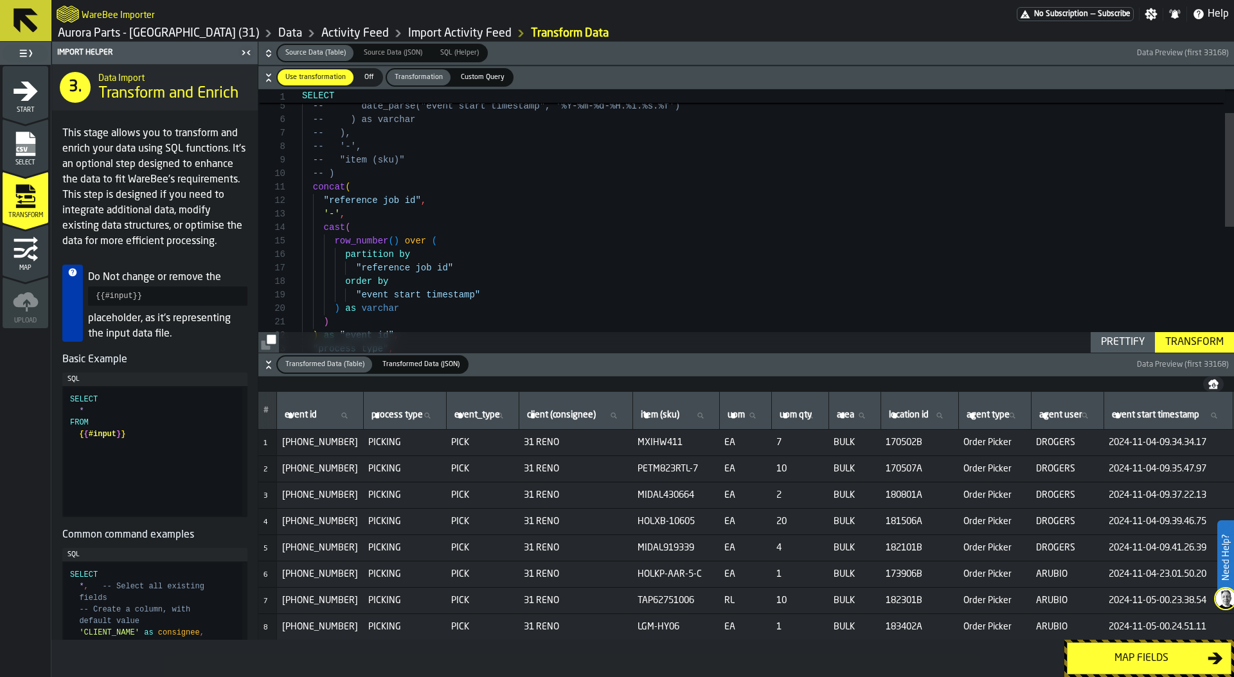
type textarea "**********"
drag, startPoint x: 330, startPoint y: 199, endPoint x: 413, endPoint y: 195, distance: 83.6
click at [413, 195] on div ""reference job id" , '-' , cast ( row_number ( ) over ( partition by "reference…" at bounding box center [768, 339] width 932 height 608
click at [464, 46] on div "SQL (Helper)" at bounding box center [459, 53] width 54 height 16
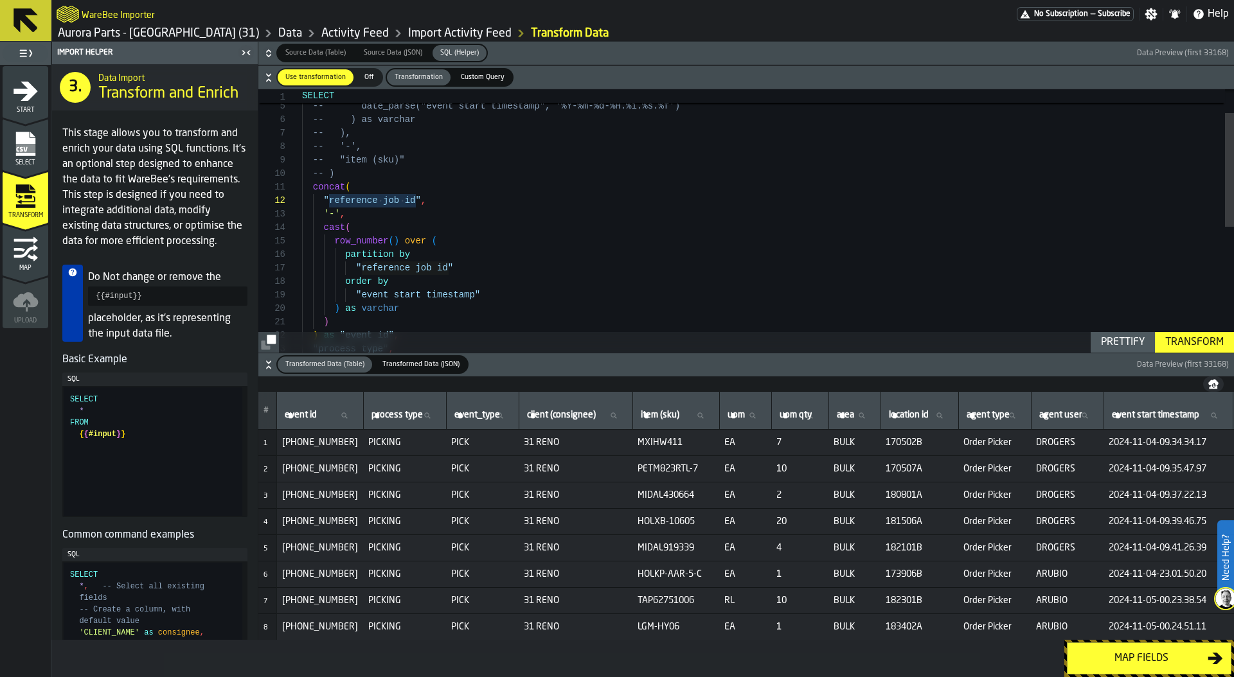
click at [274, 53] on icon "button-" at bounding box center [268, 53] width 13 height 13
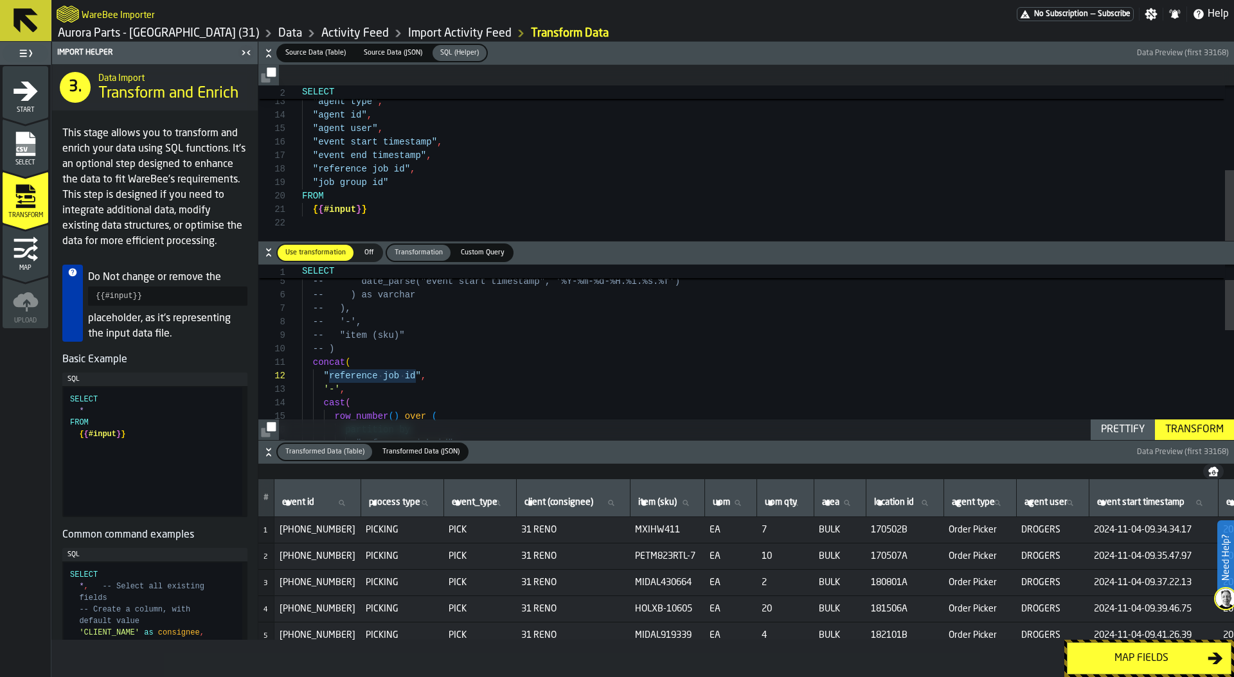
type textarea "**********"
drag, startPoint x: 310, startPoint y: 181, endPoint x: 403, endPoint y: 181, distance: 92.5
click at [403, 181] on div ""job group id"" at bounding box center [768, 182] width 932 height 13
click at [346, 371] on div ""reference job id" , '-' , cast ( row_number ( ) over ( partition by "reference…" at bounding box center [768, 515] width 932 height 608
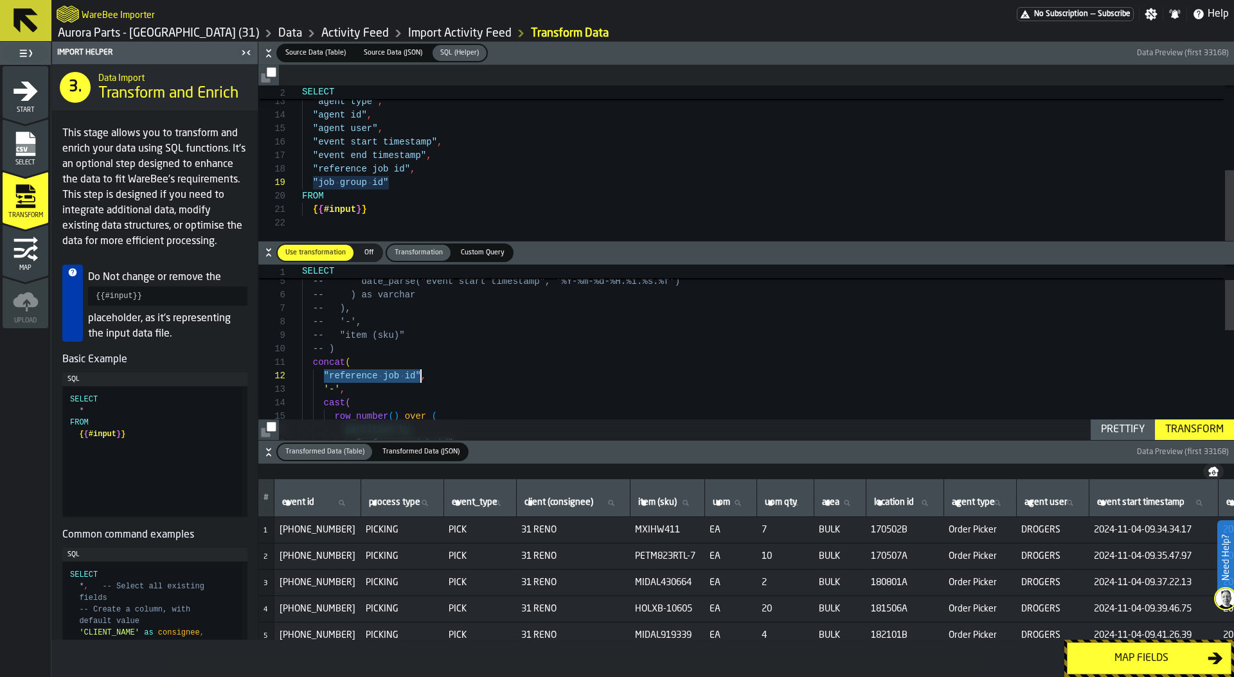
drag, startPoint x: 321, startPoint y: 372, endPoint x: 419, endPoint y: 371, distance: 97.7
click at [419, 371] on div ""reference job id" , '-' , cast ( row_number ( ) over ( partition by "reference…" at bounding box center [768, 515] width 932 height 608
type textarea "**********"
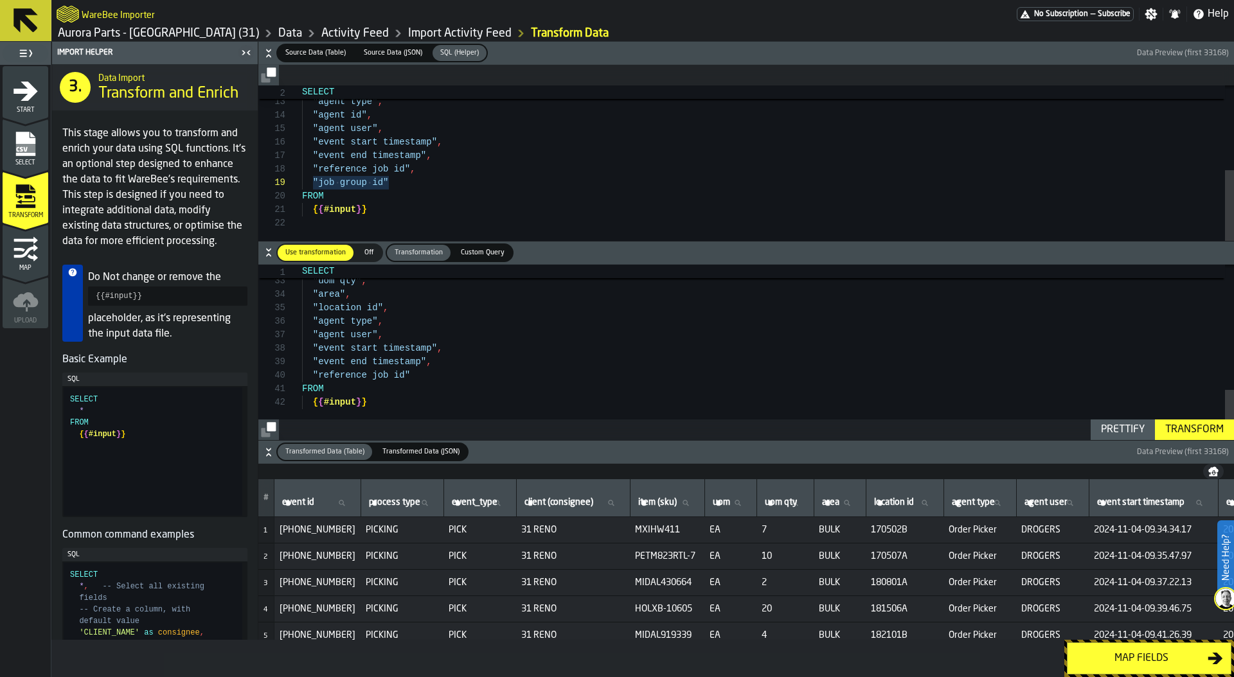
click at [1193, 428] on div "Transform" at bounding box center [1194, 429] width 69 height 15
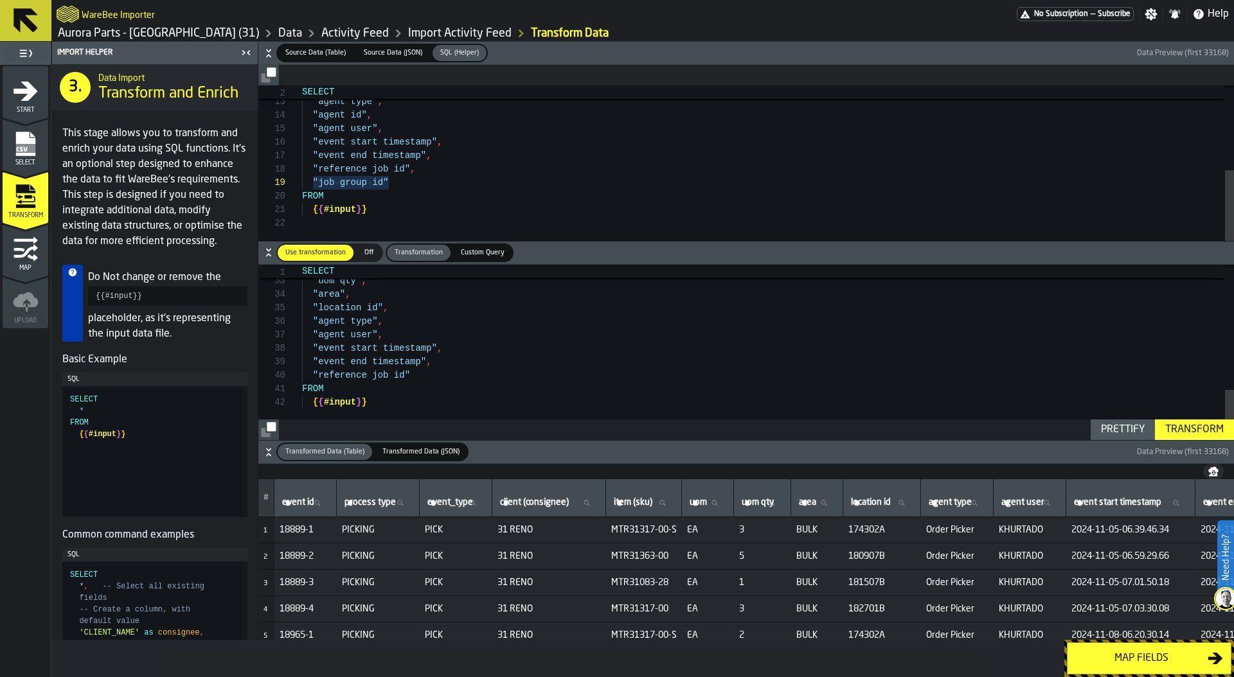
click at [1147, 659] on div "Map fields" at bounding box center [1141, 658] width 132 height 15
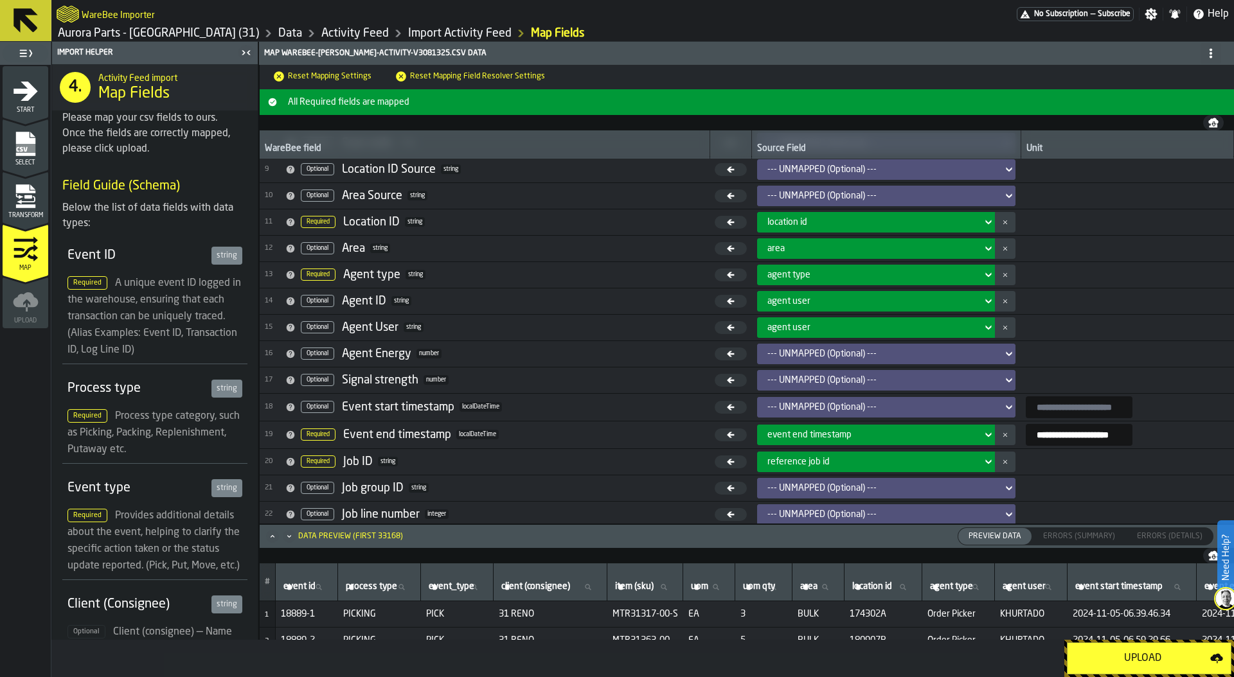
scroll to position [218, 0]
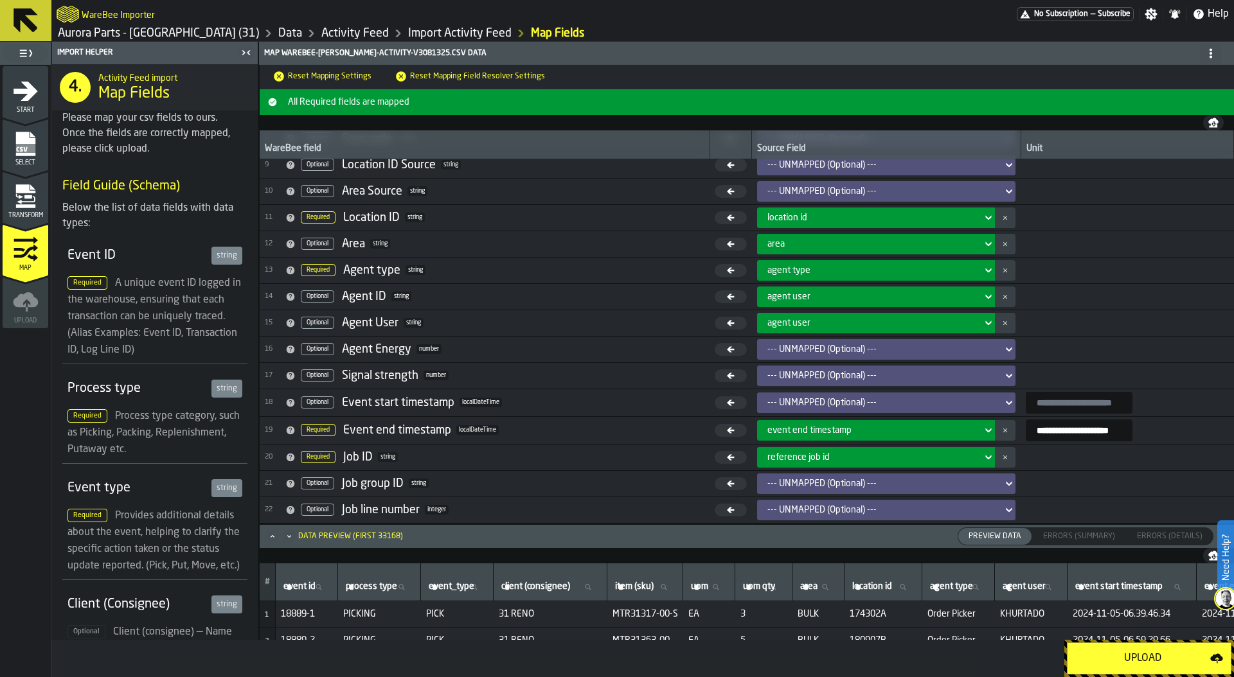
click at [820, 456] on div "reference job id" at bounding box center [871, 457] width 209 height 10
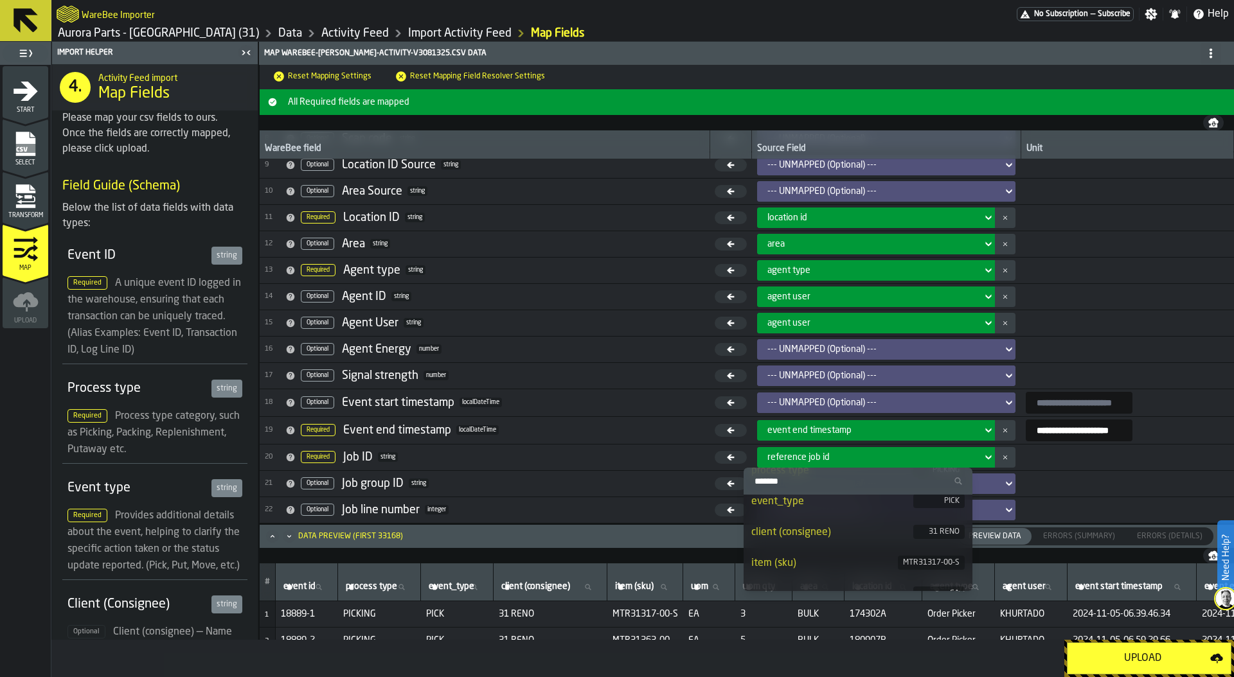
scroll to position [24, 0]
click at [803, 477] on input "Search" at bounding box center [858, 481] width 218 height 17
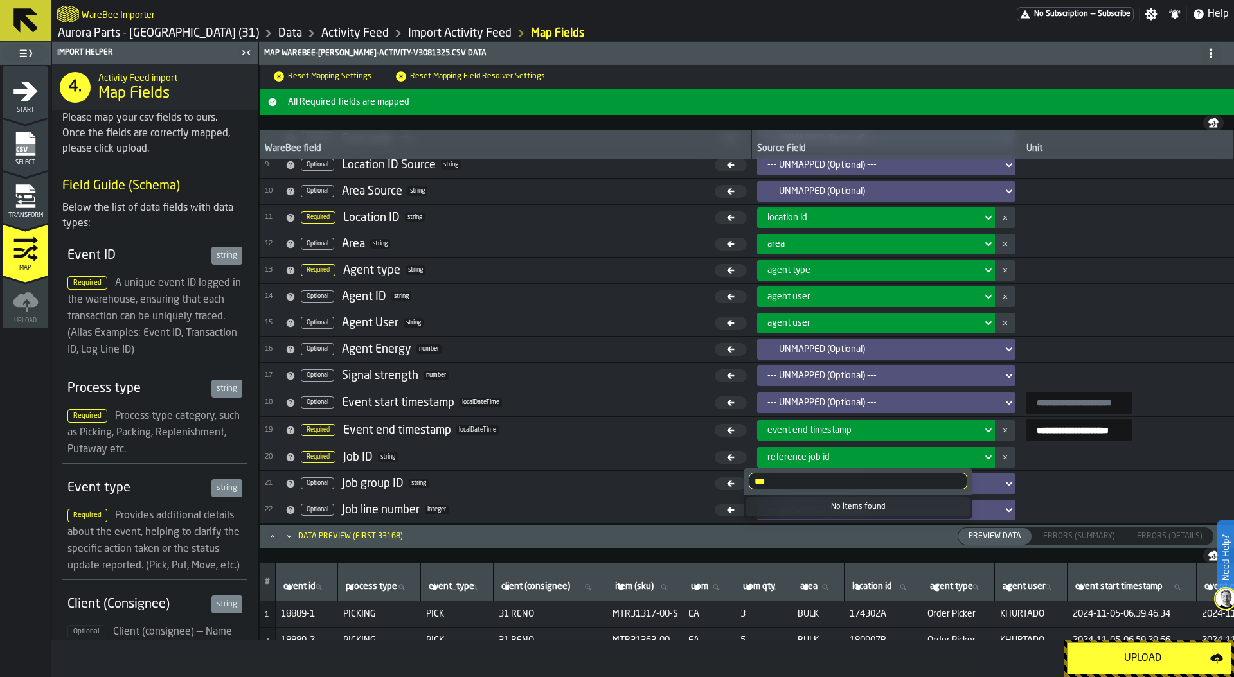
scroll to position [0, 0]
type input "*"
type input "***"
click at [648, 450] on span "20 Required Job ID string" at bounding box center [484, 457] width 439 height 19
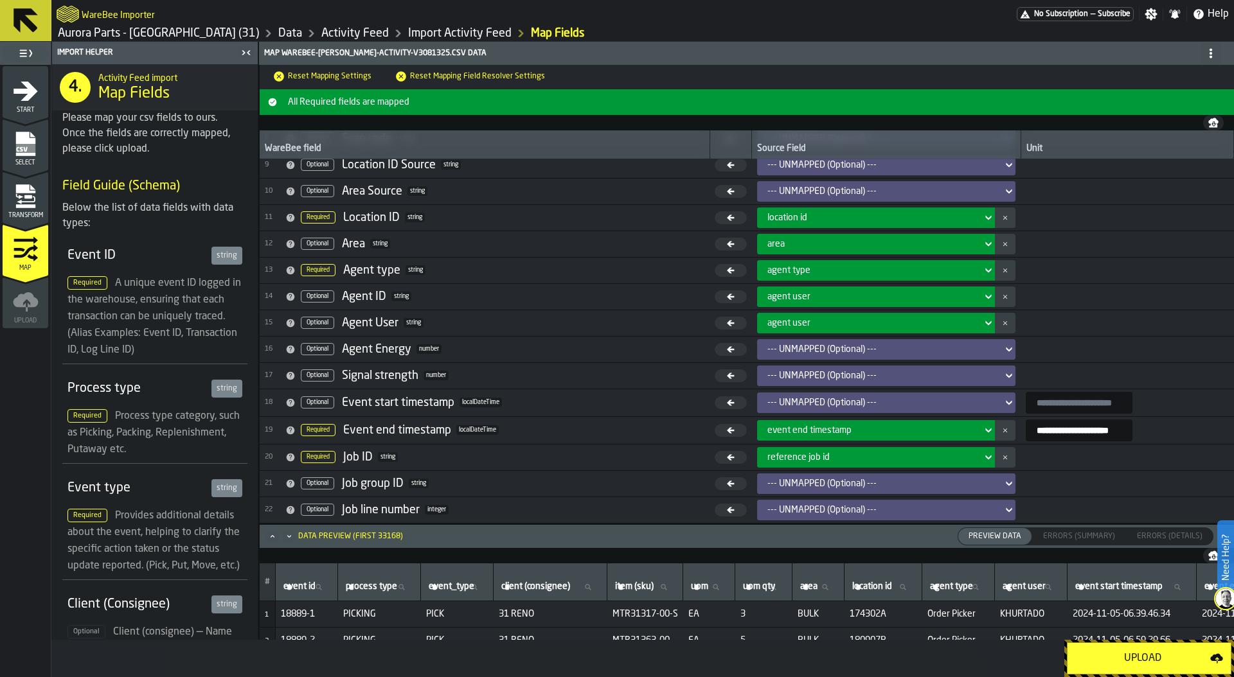
click at [1002, 457] on icon "button-" at bounding box center [1004, 457] width 5 height 13
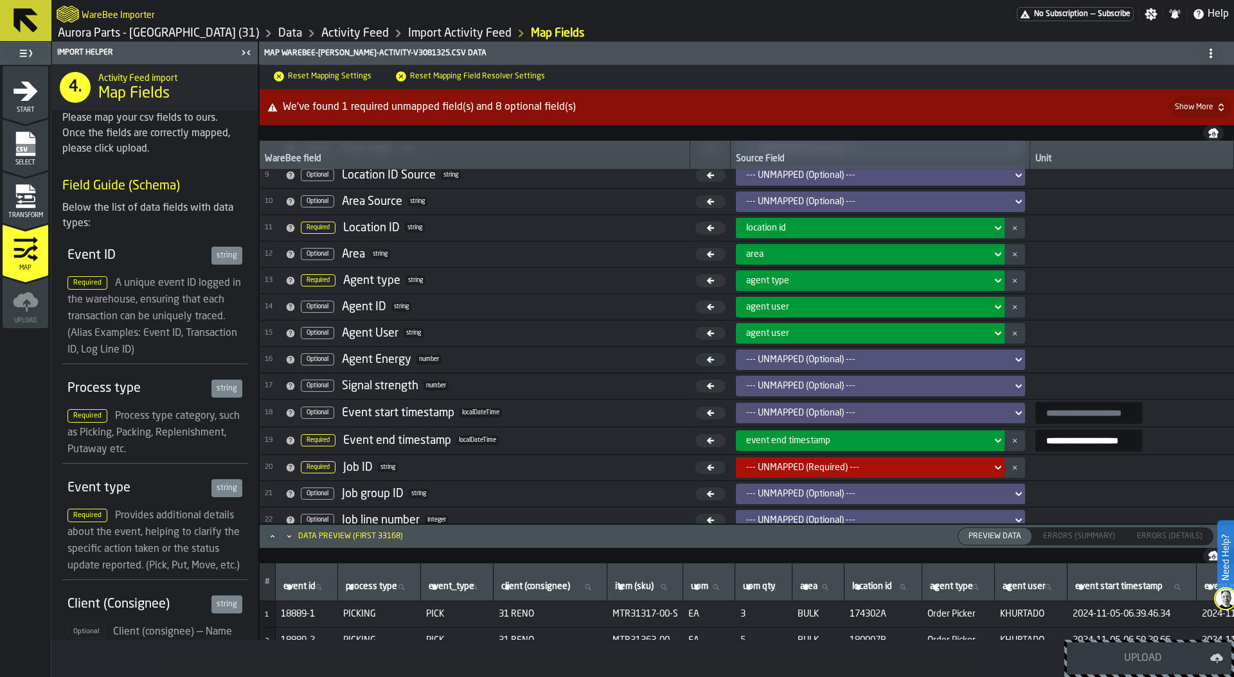
click at [991, 470] on icon at bounding box center [997, 467] width 13 height 15
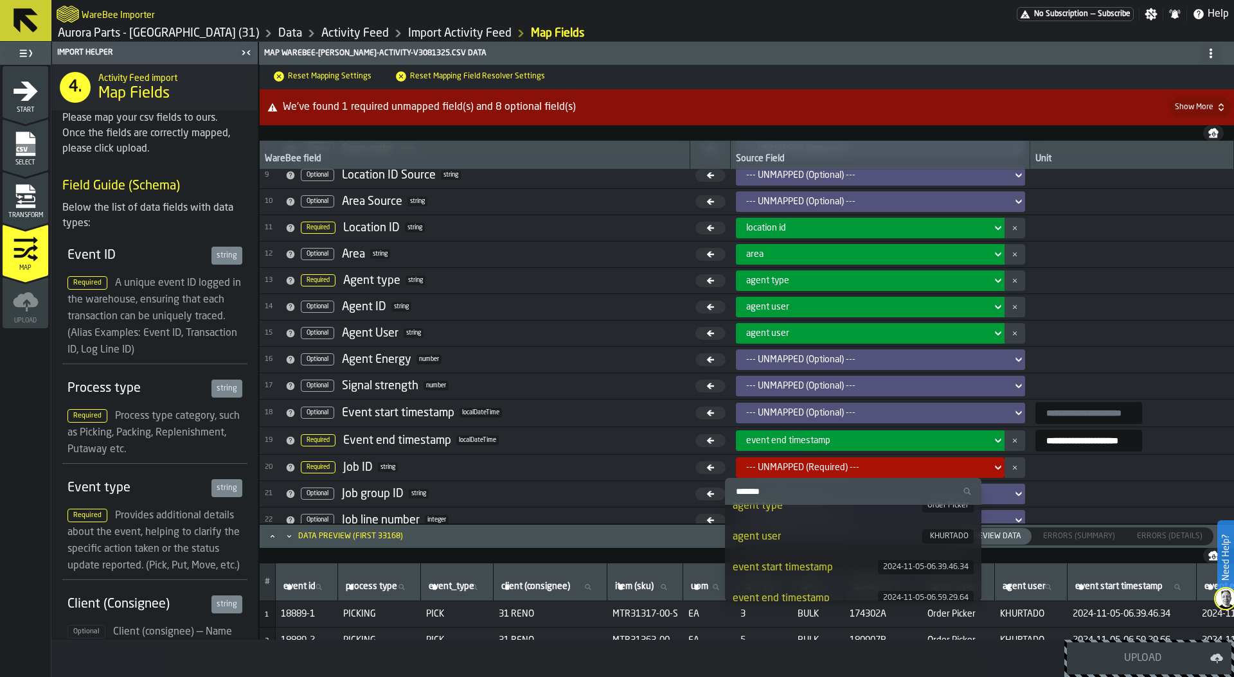
scroll to position [335, 0]
click at [13, 208] on icon "menu Transform" at bounding box center [26, 197] width 26 height 26
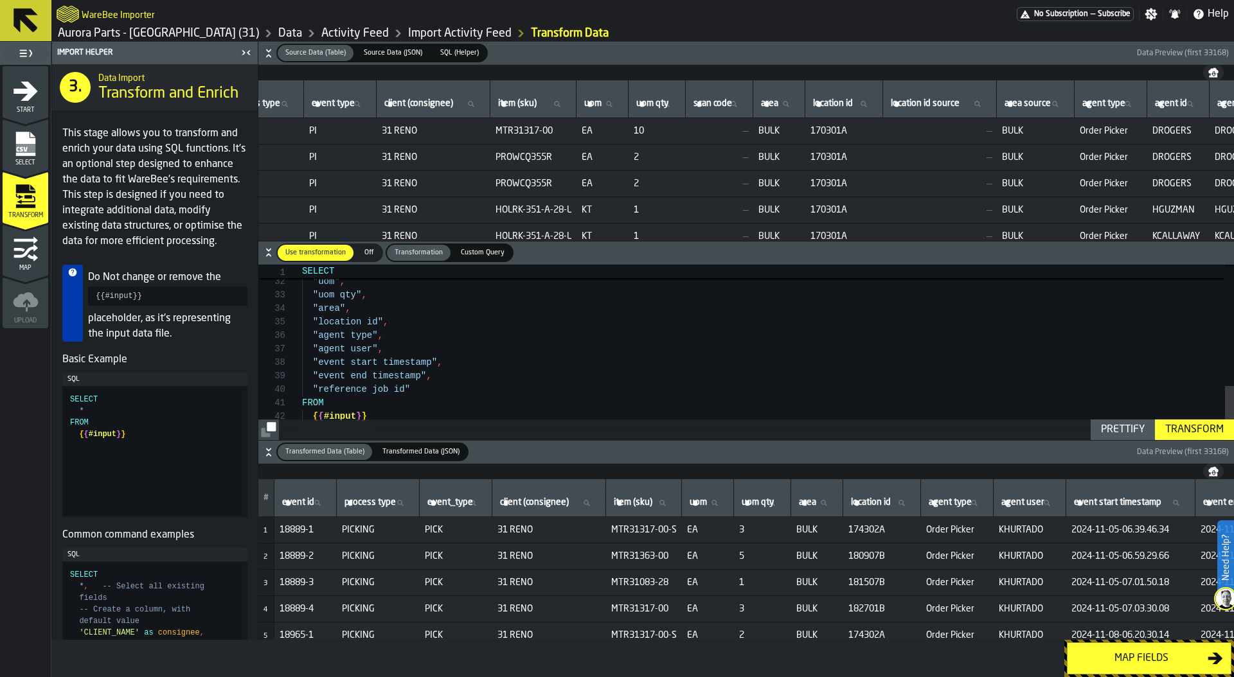
scroll to position [0, 972]
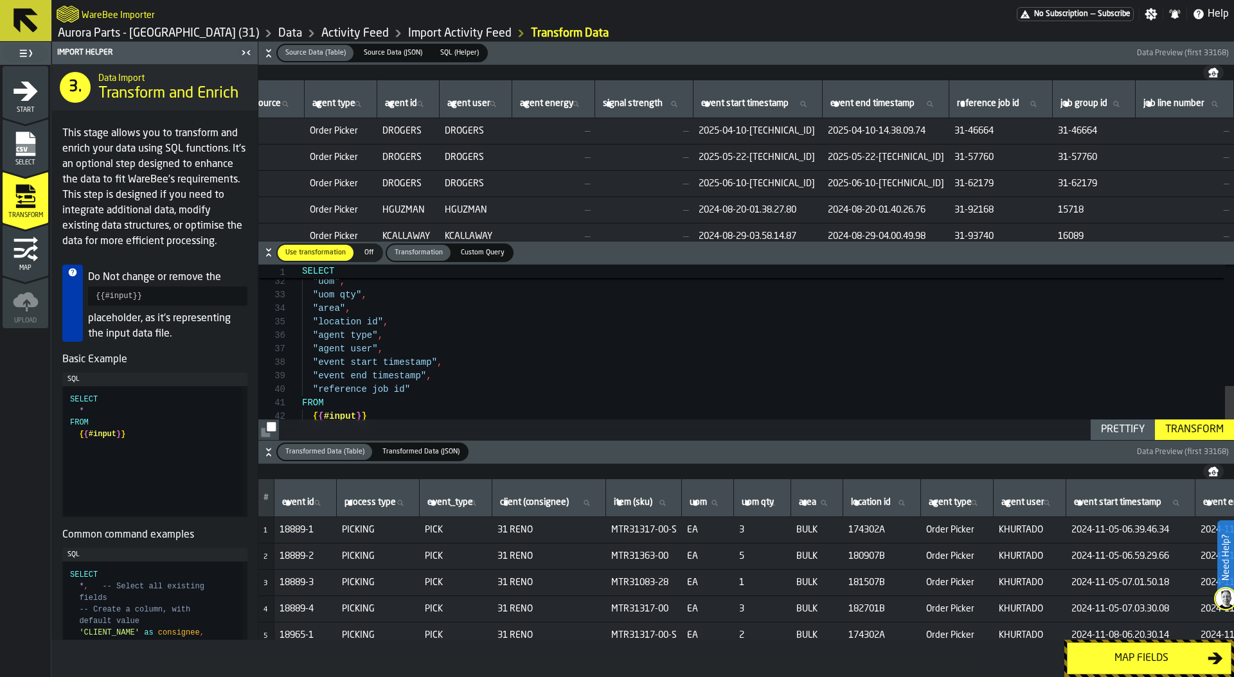
click at [427, 389] on div ""uom" , "uom qty" , "area" , "location id" , "agent type" , "agent user" , "eve…" at bounding box center [768, 150] width 932 height 608
type textarea "**********"
click at [1189, 422] on div "Transform" at bounding box center [1194, 429] width 69 height 15
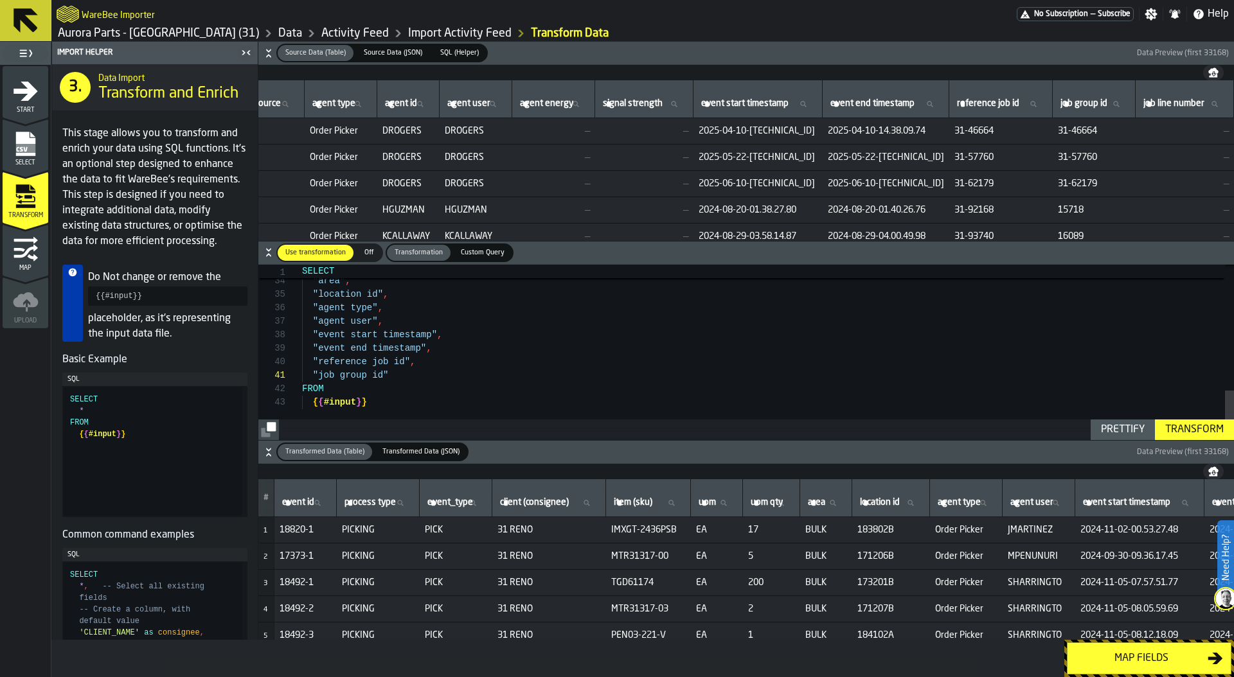
click at [1138, 653] on div "Map fields" at bounding box center [1141, 658] width 132 height 15
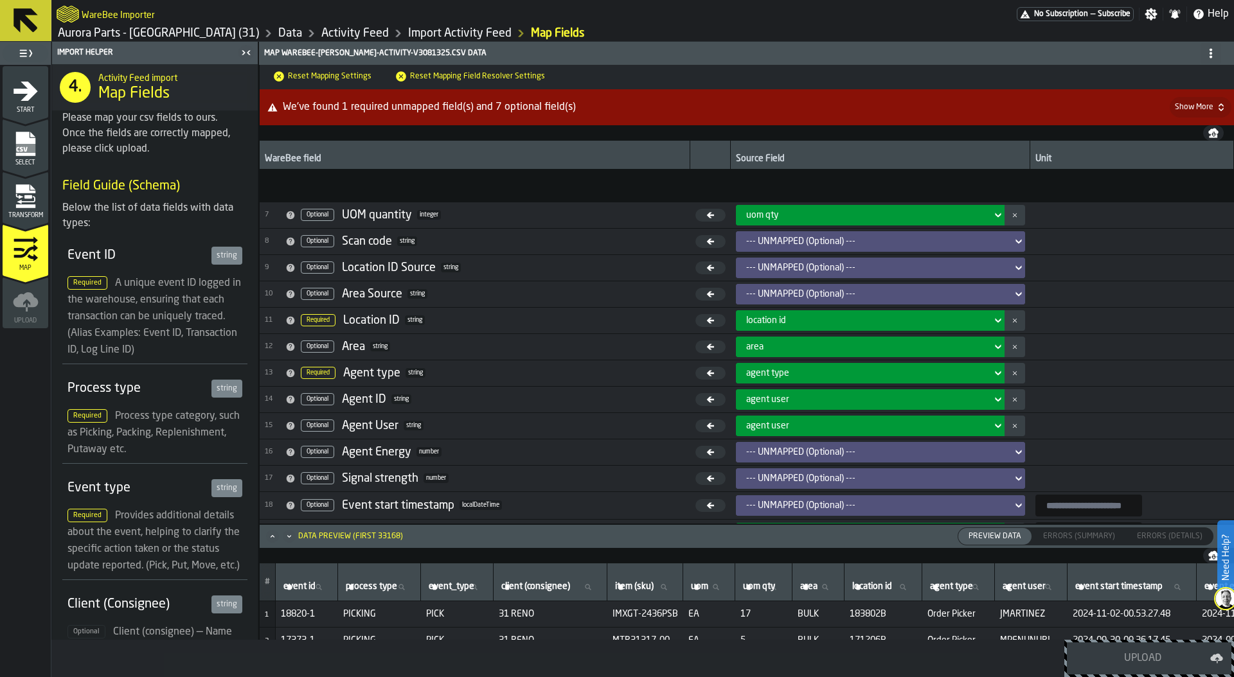
scroll to position [228, 0]
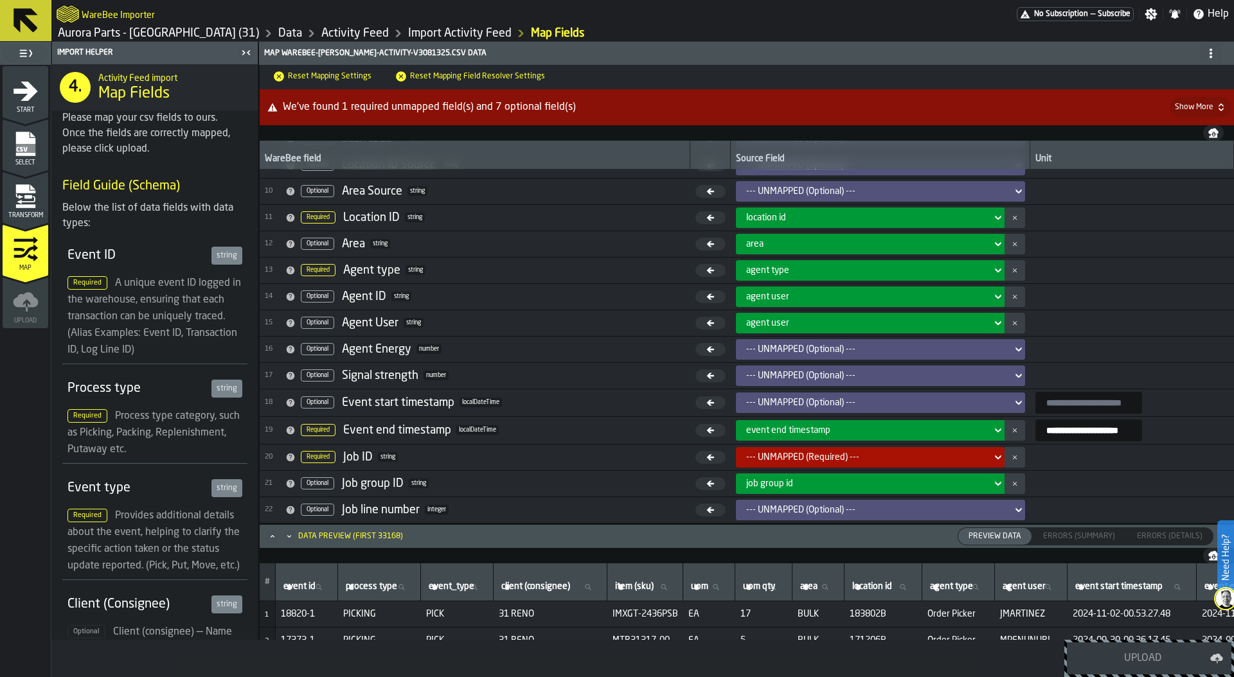
click at [1004, 487] on button "button-" at bounding box center [1014, 484] width 21 height 21
click at [829, 454] on div "--- UNMAPPED (Required) ---" at bounding box center [866, 457] width 240 height 10
click at [804, 457] on div "--- UNMAPPED (Required) ---" at bounding box center [866, 457] width 240 height 10
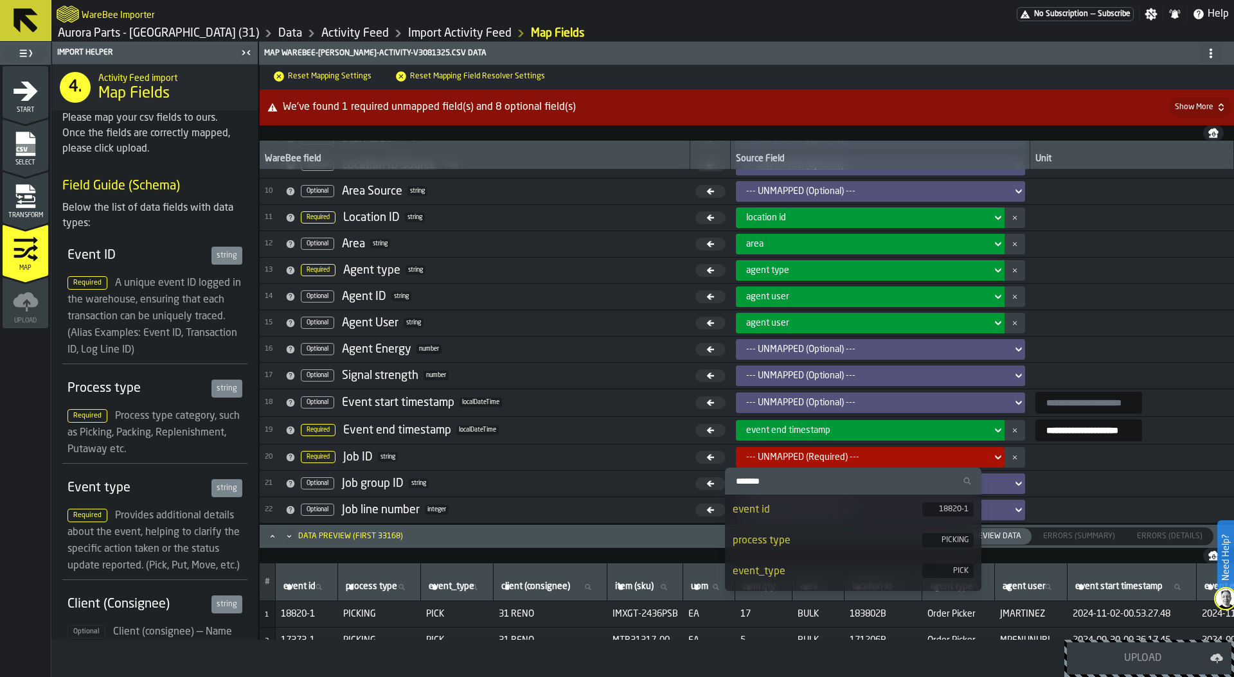
click at [791, 481] on input "Search" at bounding box center [853, 481] width 246 height 17
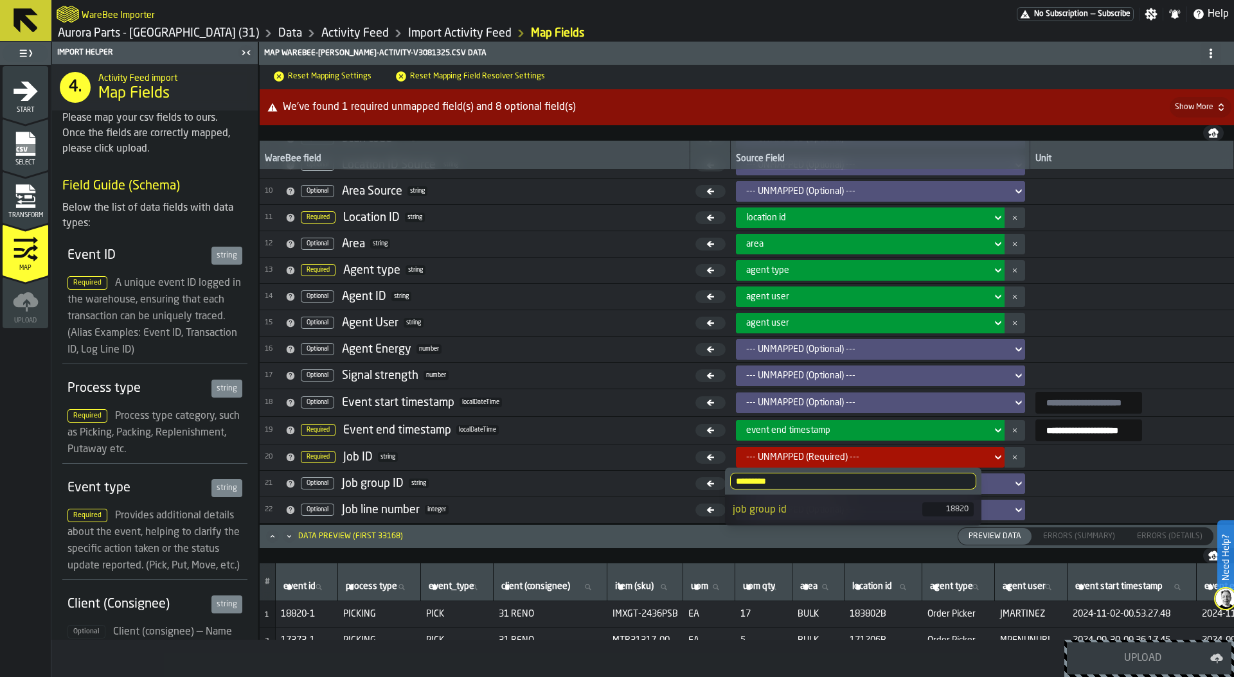
type input "*********"
click at [789, 505] on div "job group id" at bounding box center [827, 509] width 190 height 15
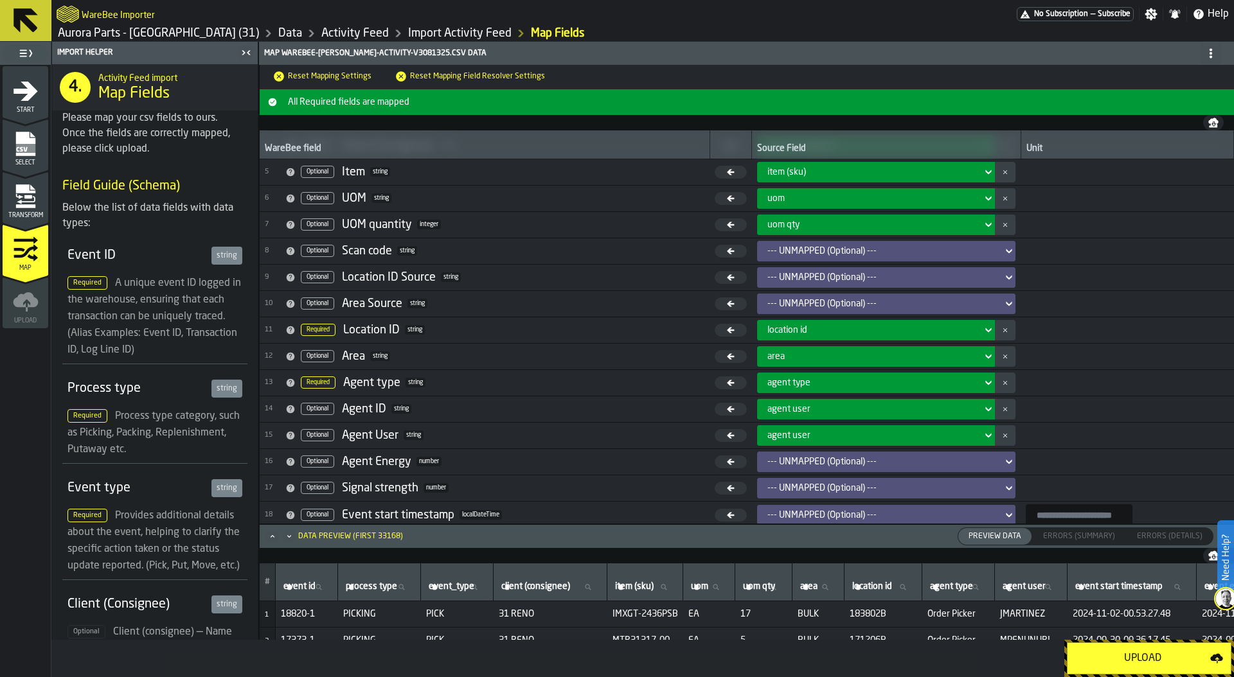
scroll to position [85, 0]
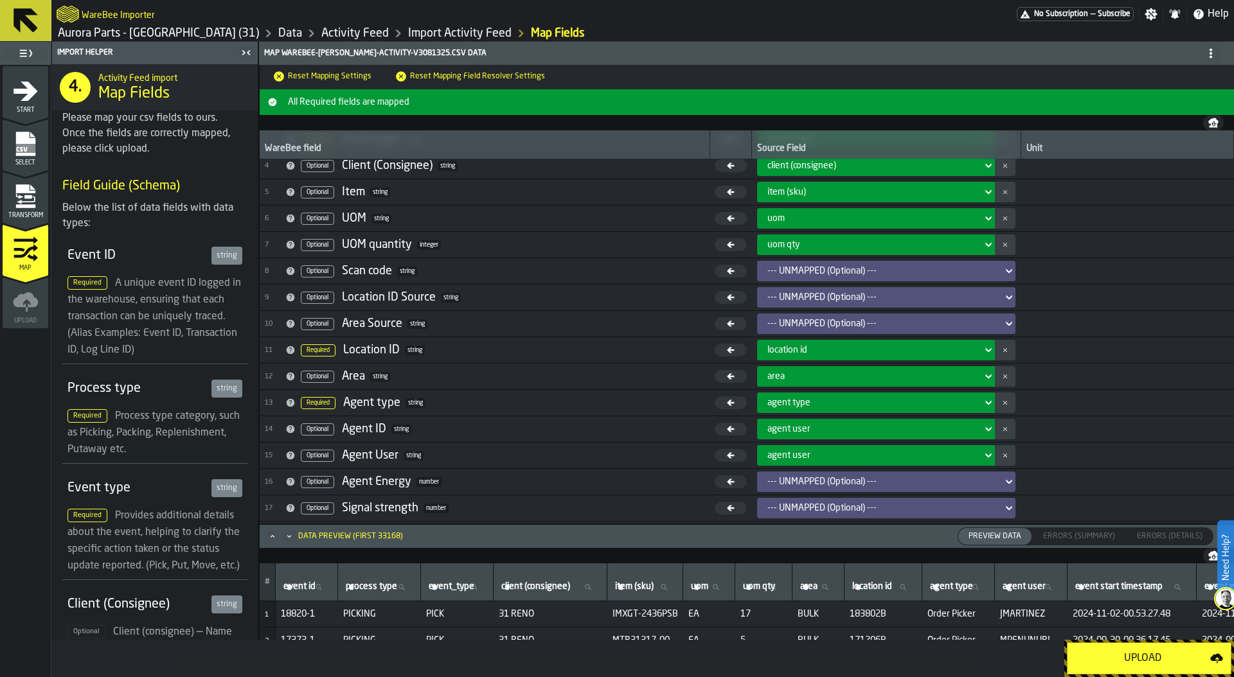
click at [30, 190] on icon "menu Transform" at bounding box center [24, 188] width 19 height 8
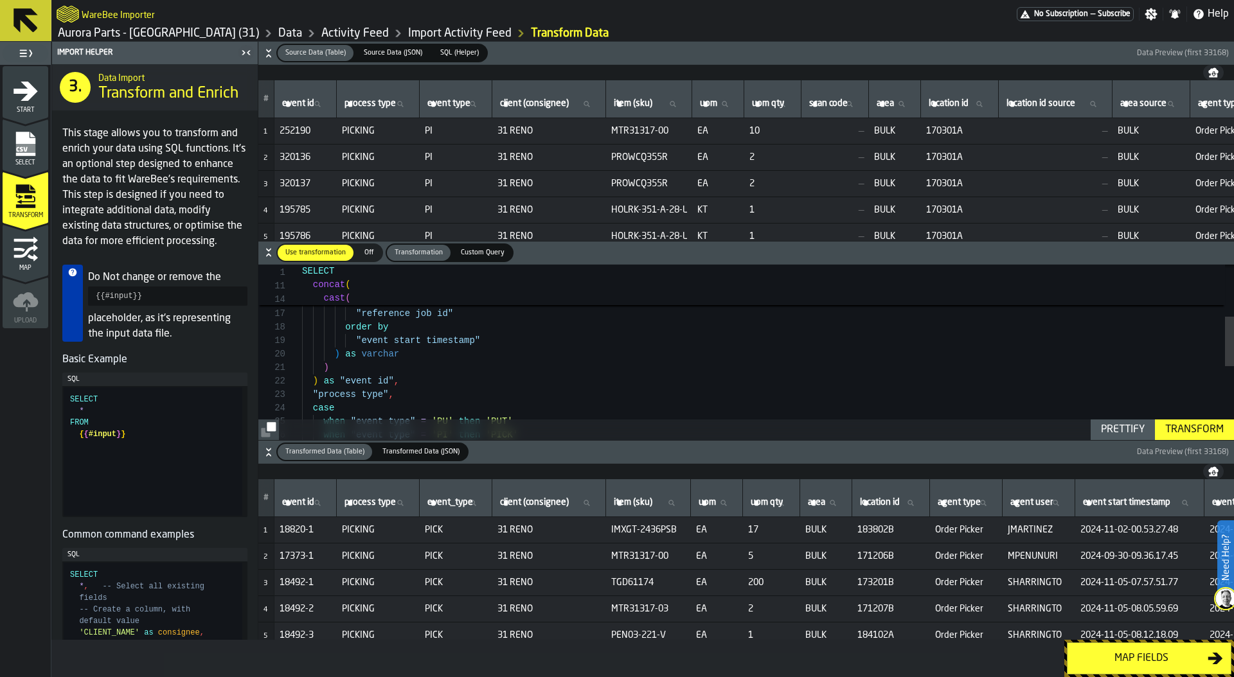
click at [422, 349] on div "partition by row_number ( ) over ( cast ( '-' , "reference job id" order by "ev…" at bounding box center [768, 391] width 932 height 621
type textarea "**********"
click at [418, 372] on div "partition by row_number ( ) over ( cast ( '-' , "reference job id" order by "ev…" at bounding box center [768, 391] width 932 height 621
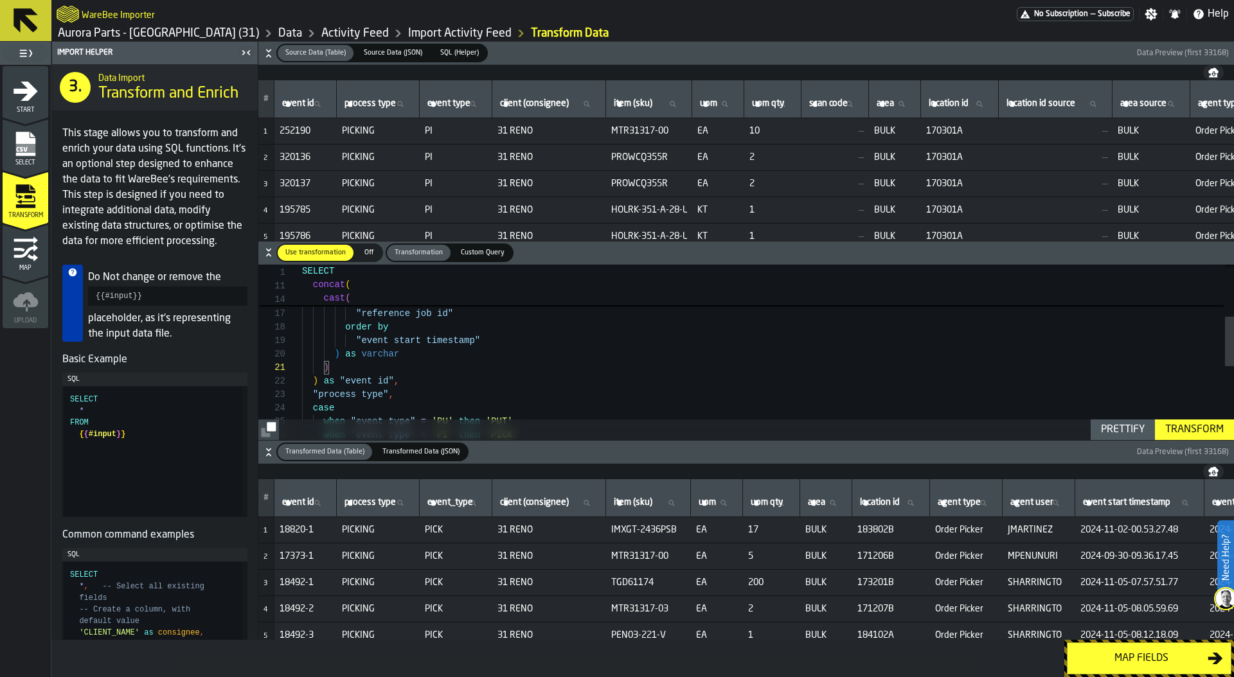
click at [411, 391] on div "partition by row_number ( ) over ( cast ( '-' , "reference job id" order by "ev…" at bounding box center [768, 391] width 932 height 621
click at [1151, 648] on button "Map fields" at bounding box center [1149, 659] width 164 height 32
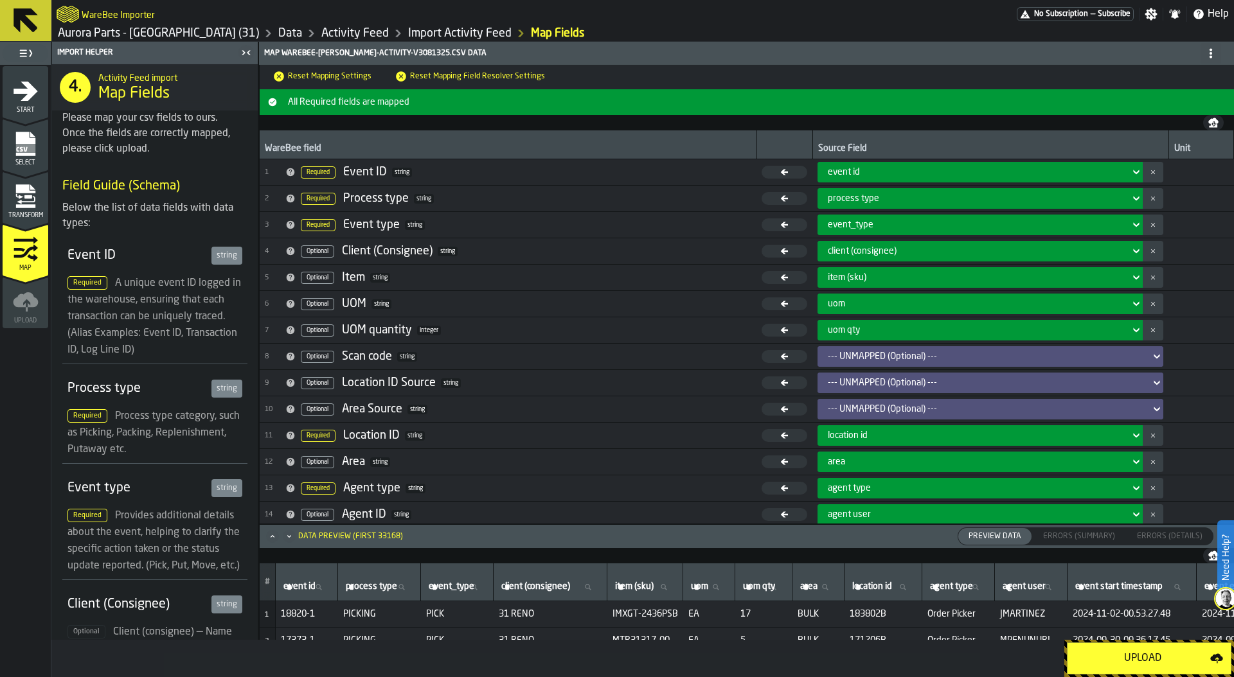
click at [1157, 654] on div "Upload" at bounding box center [1142, 658] width 135 height 15
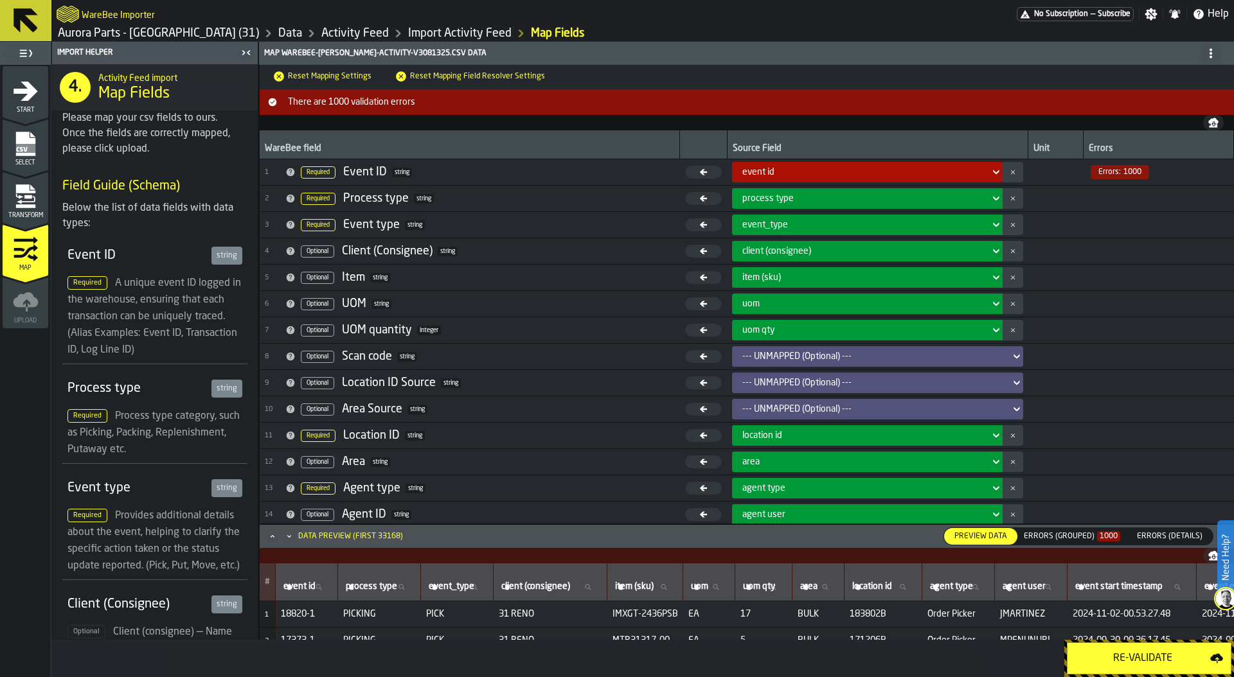
click at [1085, 538] on div "Errors (Grouped) 1000" at bounding box center [1072, 536] width 96 height 9
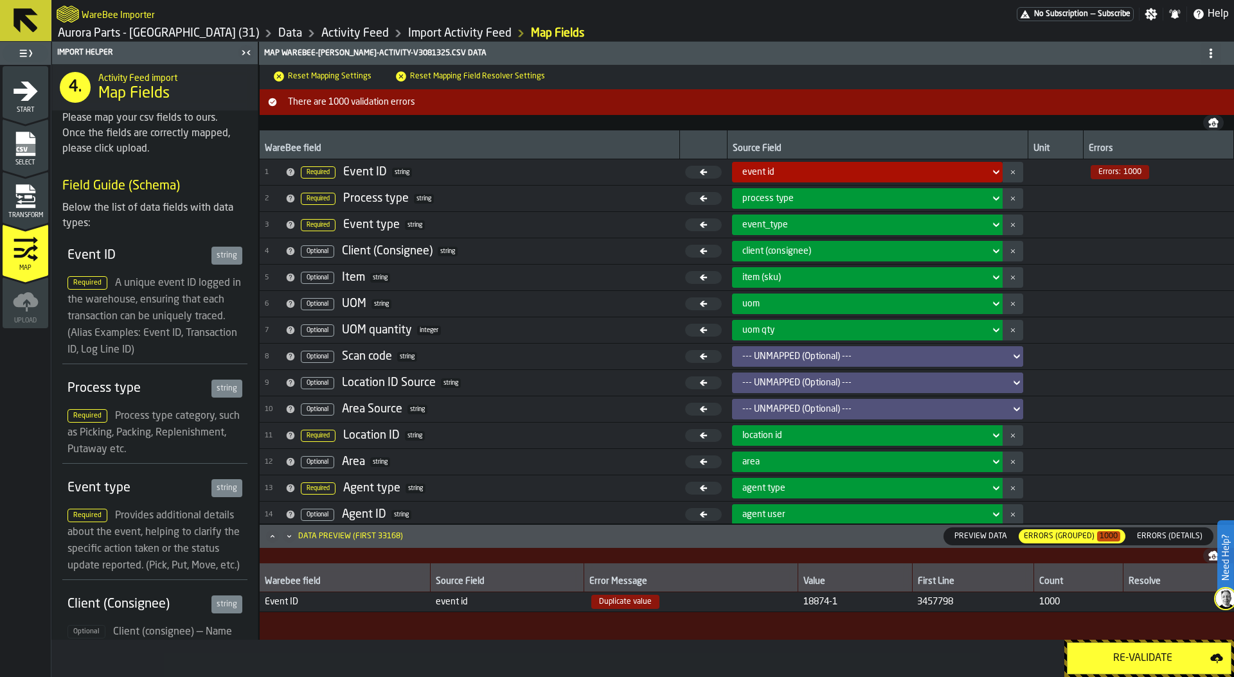
click at [31, 198] on icon "menu Transform" at bounding box center [28, 197] width 8 height 4
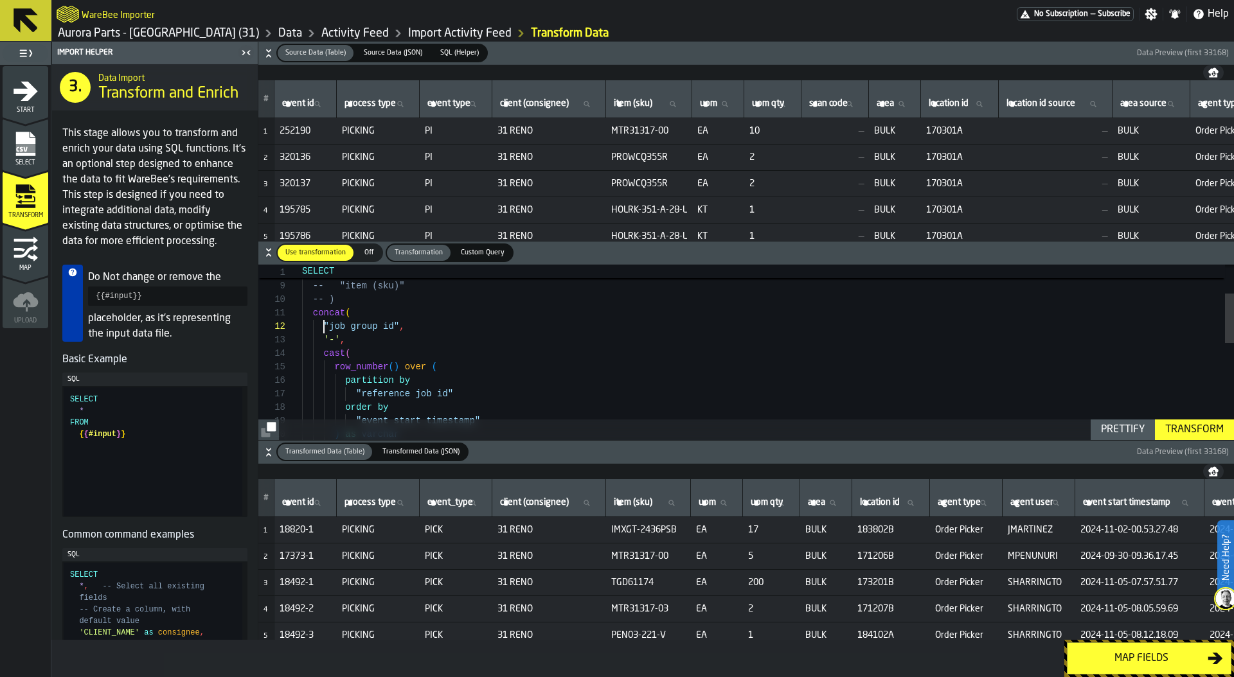
scroll to position [13, 0]
drag, startPoint x: 323, startPoint y: 325, endPoint x: 398, endPoint y: 327, distance: 75.2
click at [398, 327] on div "-- ) concat ( "job group id" , '-' , cast ( row_number ( ) over ( partition by …" at bounding box center [768, 471] width 932 height 621
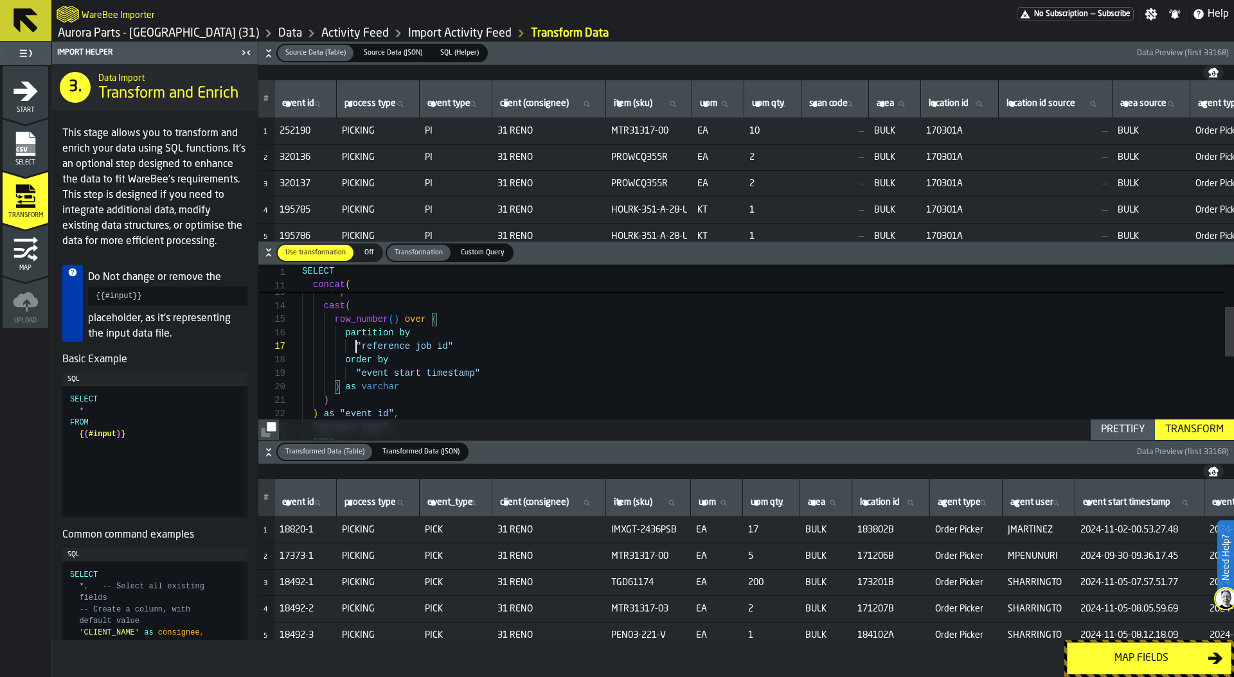
scroll to position [81, 0]
drag, startPoint x: 355, startPoint y: 345, endPoint x: 459, endPoint y: 345, distance: 104.7
click at [459, 345] on div "concat ( "job group id" , '-' , cast ( row_number ( ) over ( partition by "refe…" at bounding box center [768, 424] width 932 height 621
type textarea "**********"
click at [1198, 429] on div "Transform" at bounding box center [1194, 429] width 69 height 15
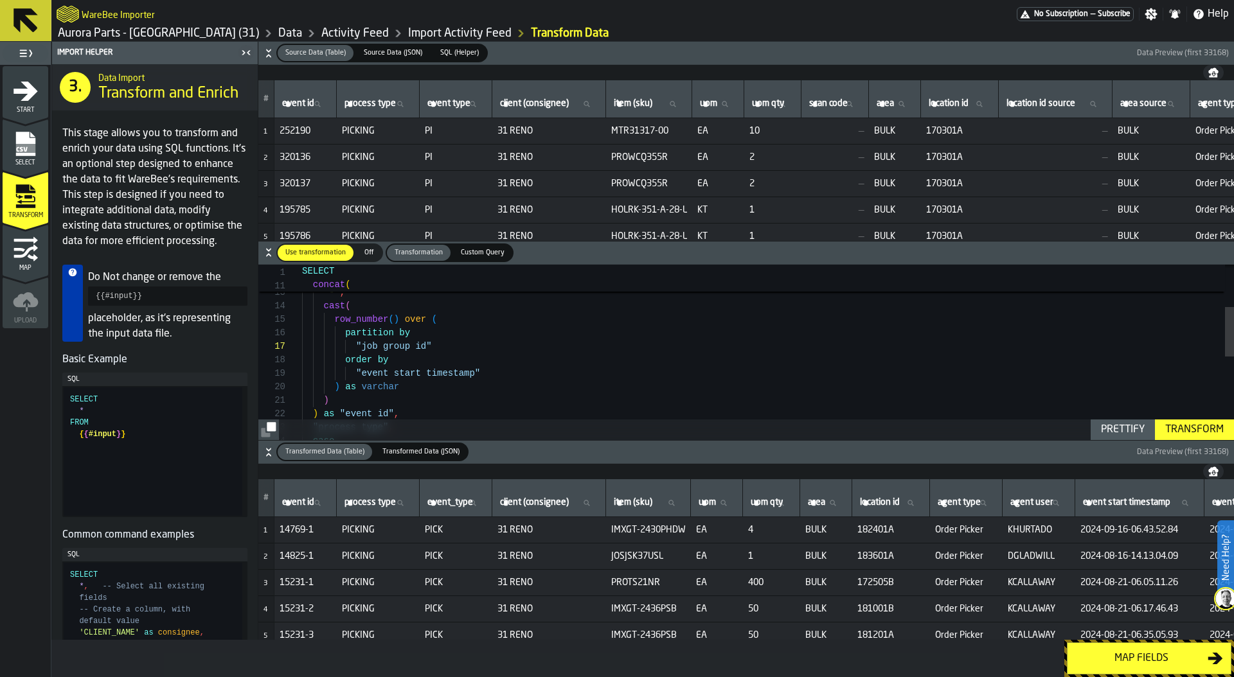
click at [1139, 669] on button "Map fields" at bounding box center [1149, 659] width 164 height 32
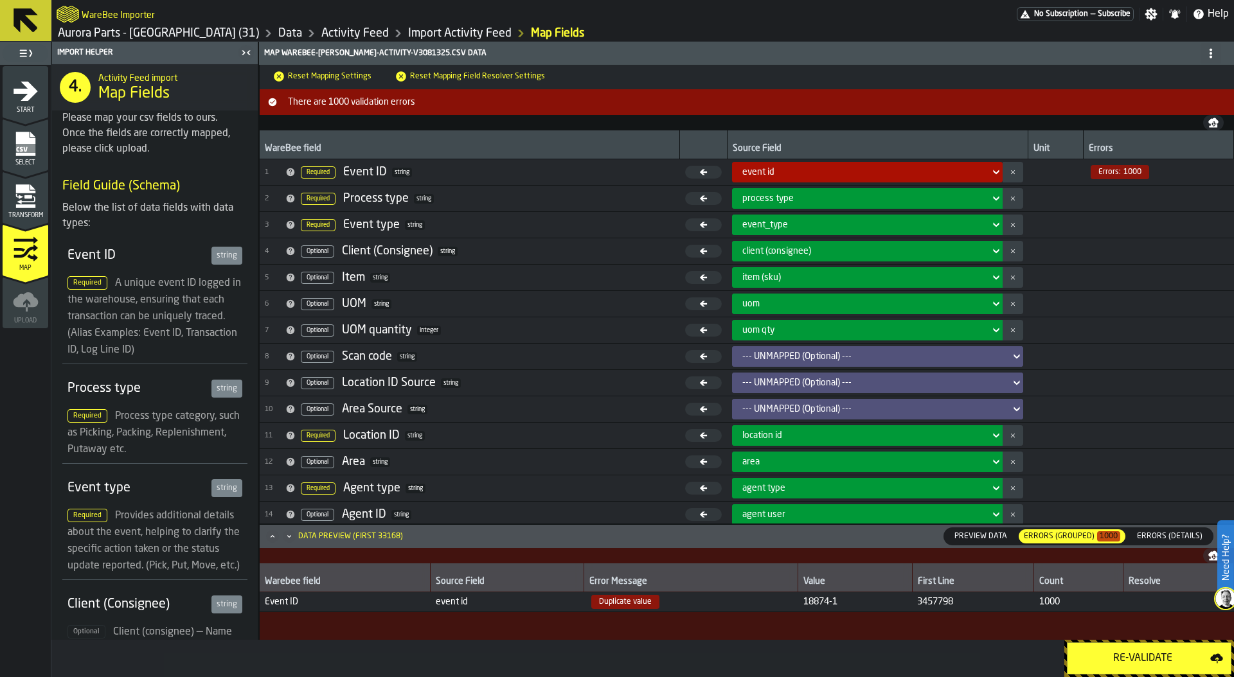
click at [1139, 669] on button "Re-Validate" at bounding box center [1149, 659] width 164 height 32
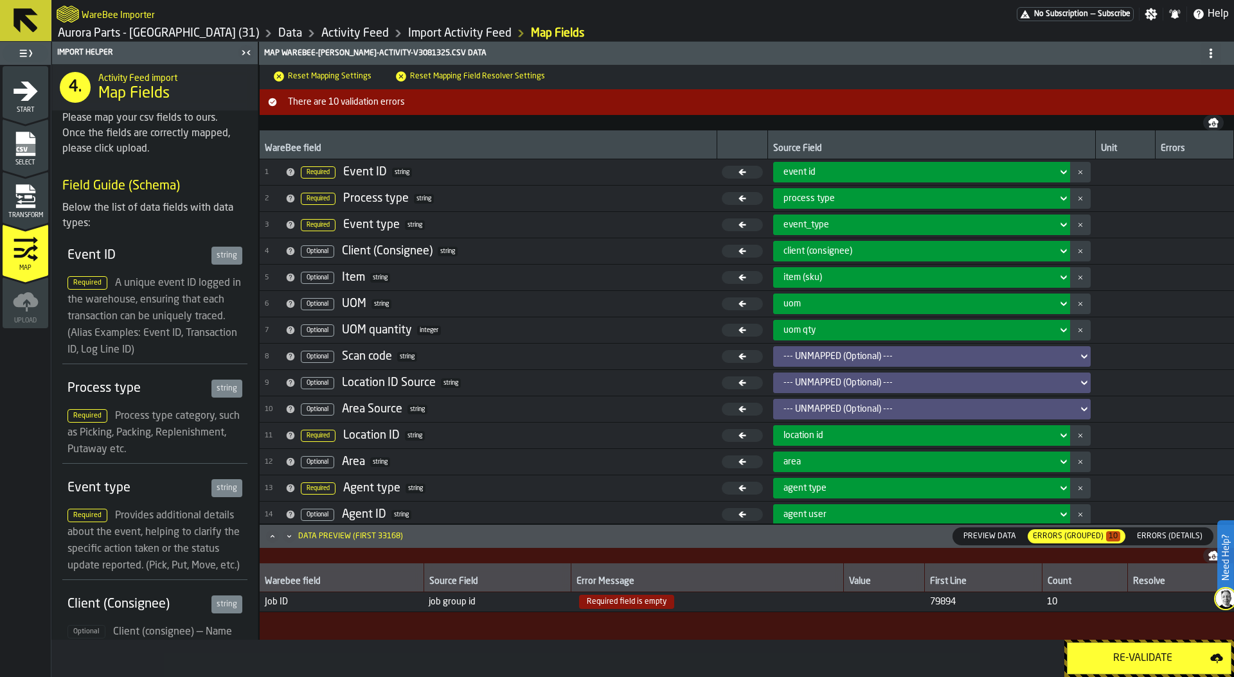
scroll to position [3, 0]
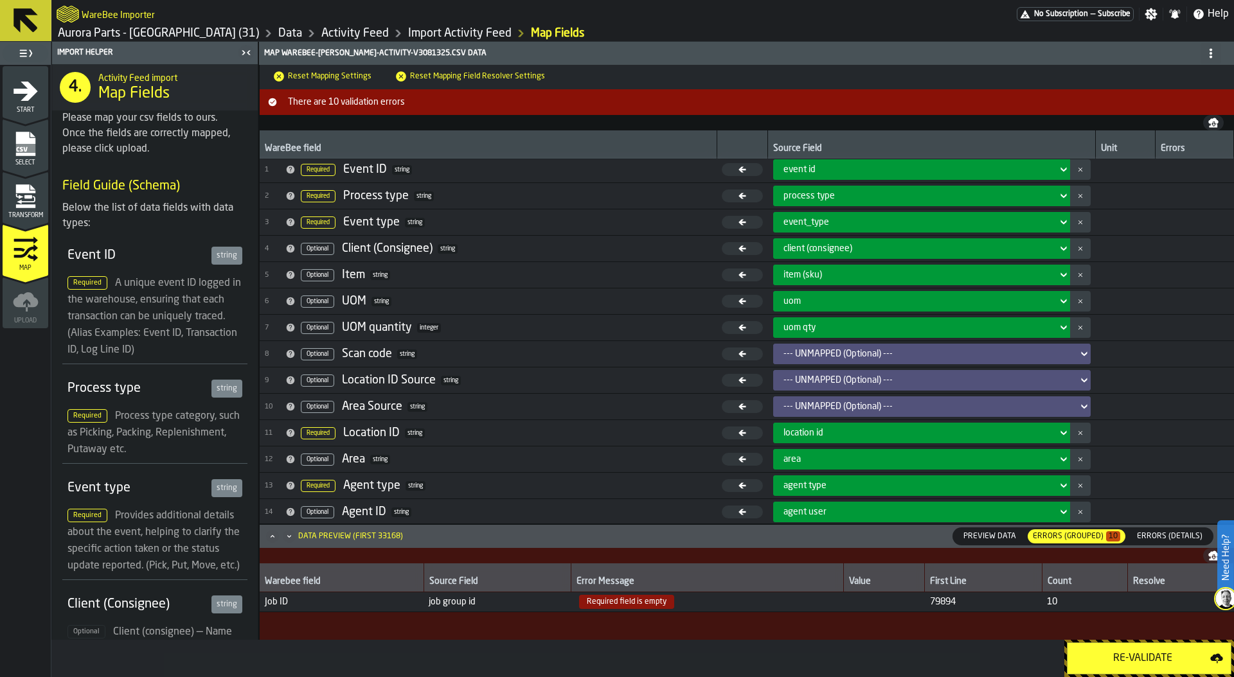
click at [1078, 538] on div "Errors (Grouped) 10" at bounding box center [1076, 536] width 87 height 9
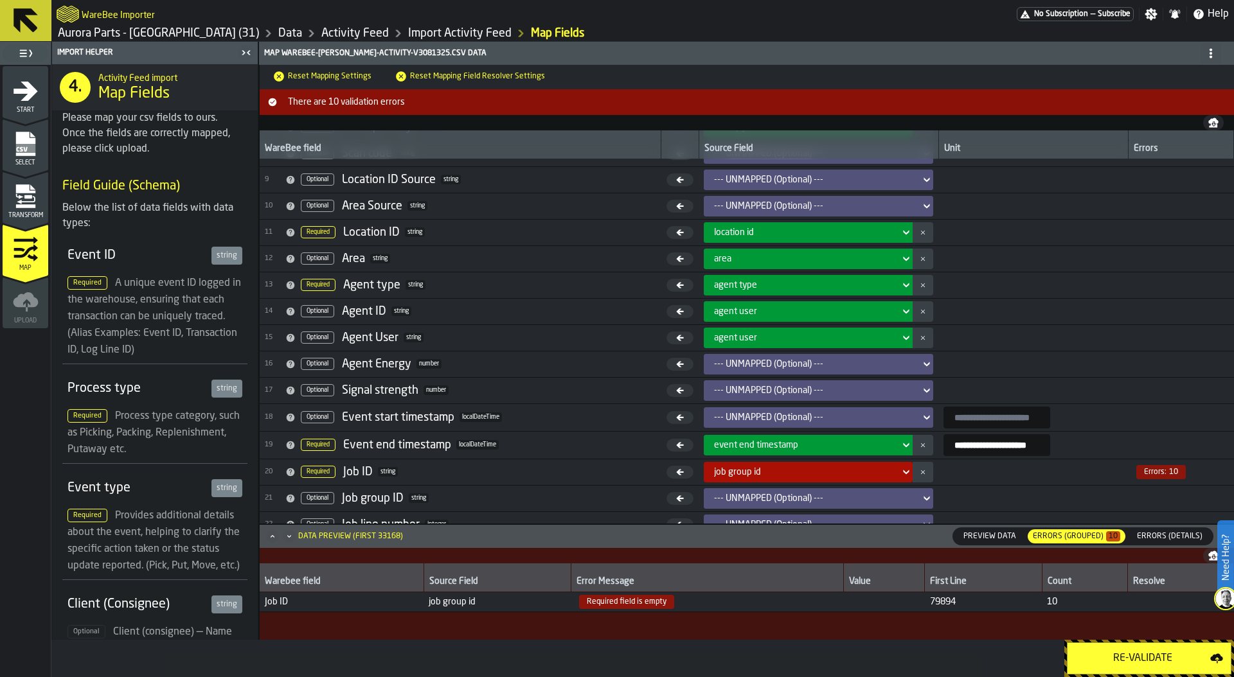
scroll to position [218, 0]
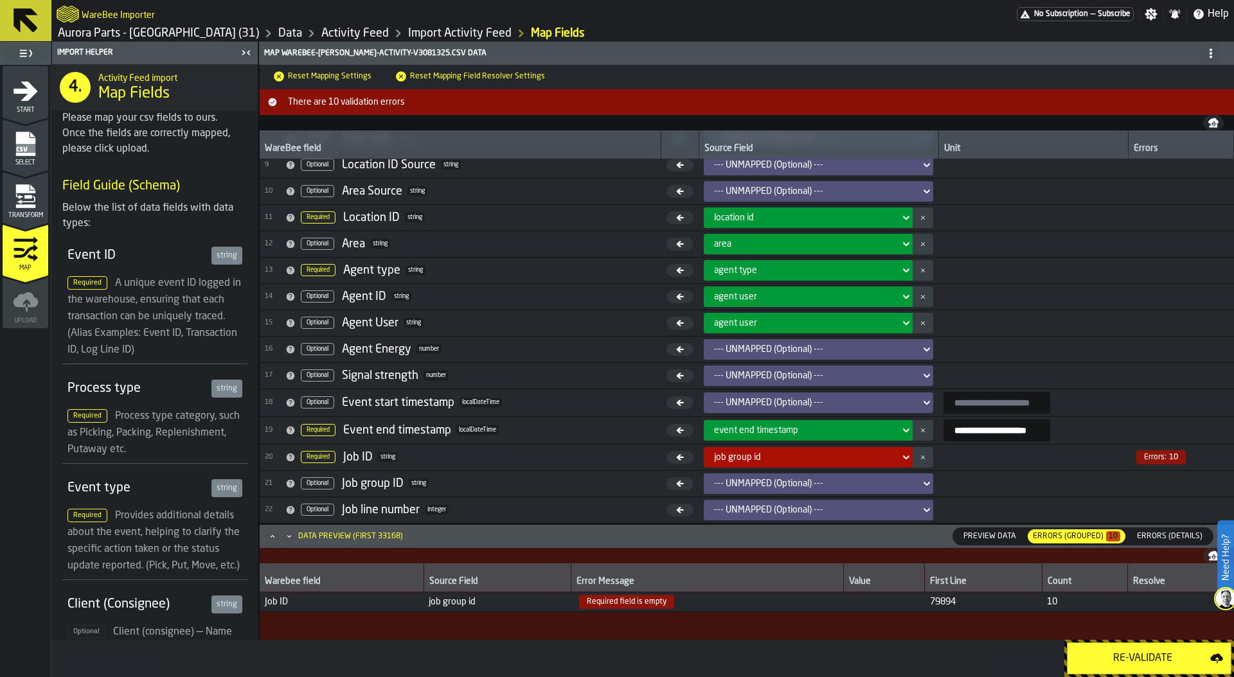
click at [986, 538] on span "Preview Data" at bounding box center [989, 537] width 63 height 12
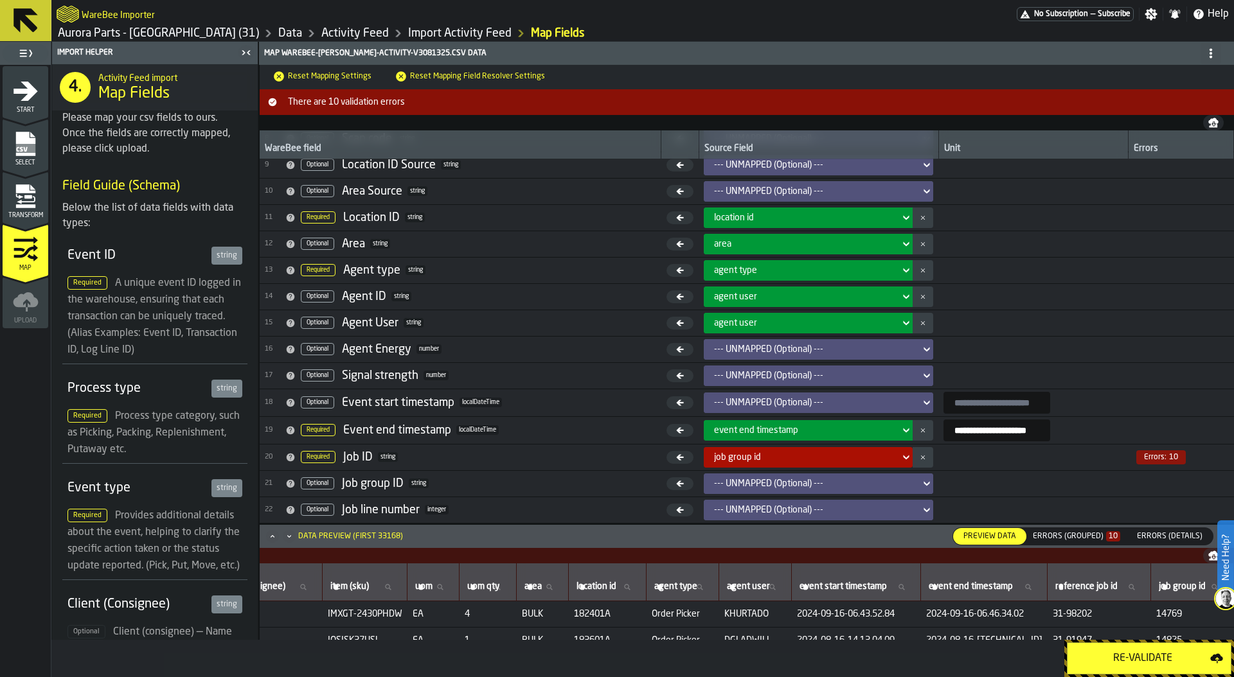
scroll to position [0, 339]
click at [521, 423] on span "19 Required Event end timestamp localDateTime" at bounding box center [460, 430] width 391 height 19
click at [28, 192] on icon "menu Transform" at bounding box center [24, 188] width 19 height 8
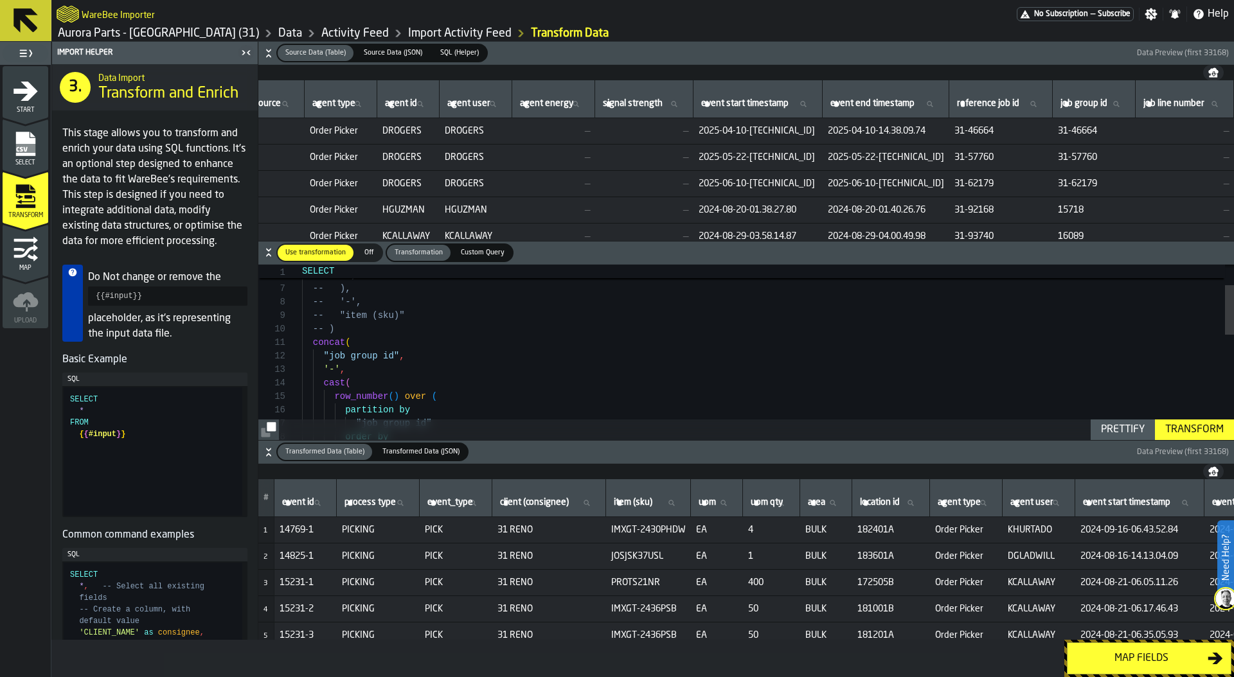
scroll to position [0, 972]
click at [359, 325] on div "-- ), -- '-', -- "item (sku)" -- ) concat ( "job group id" , '-' , cast ( row_n…" at bounding box center [768, 483] width 932 height 621
drag, startPoint x: 322, startPoint y: 351, endPoint x: 396, endPoint y: 352, distance: 74.5
click at [397, 352] on span ""job group id" ," at bounding box center [353, 352] width 103 height 13
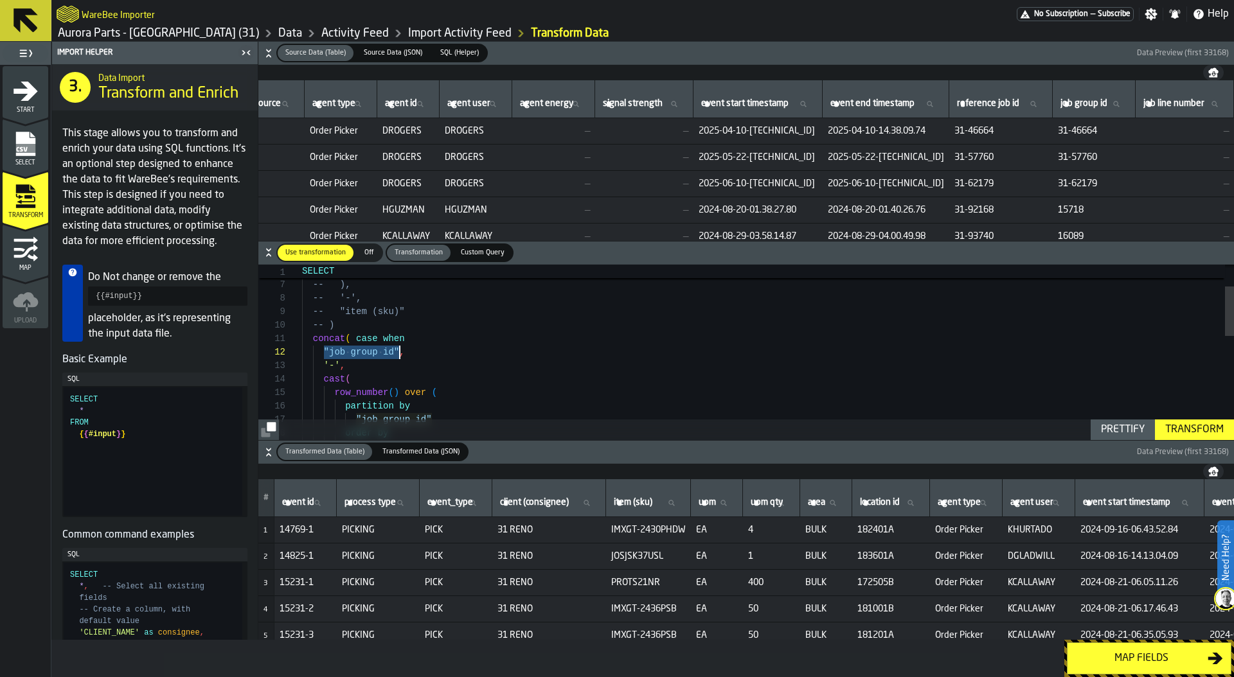
click at [433, 344] on div "-- ), -- '-', -- "item (sku)" -- ) concat ( case when "job group id" , '-' , ca…" at bounding box center [768, 497] width 932 height 621
click at [399, 352] on div "-- ), -- '-', -- "item (sku)" -- ) concat ( case when "job group id" = '' then …" at bounding box center [768, 497] width 932 height 621
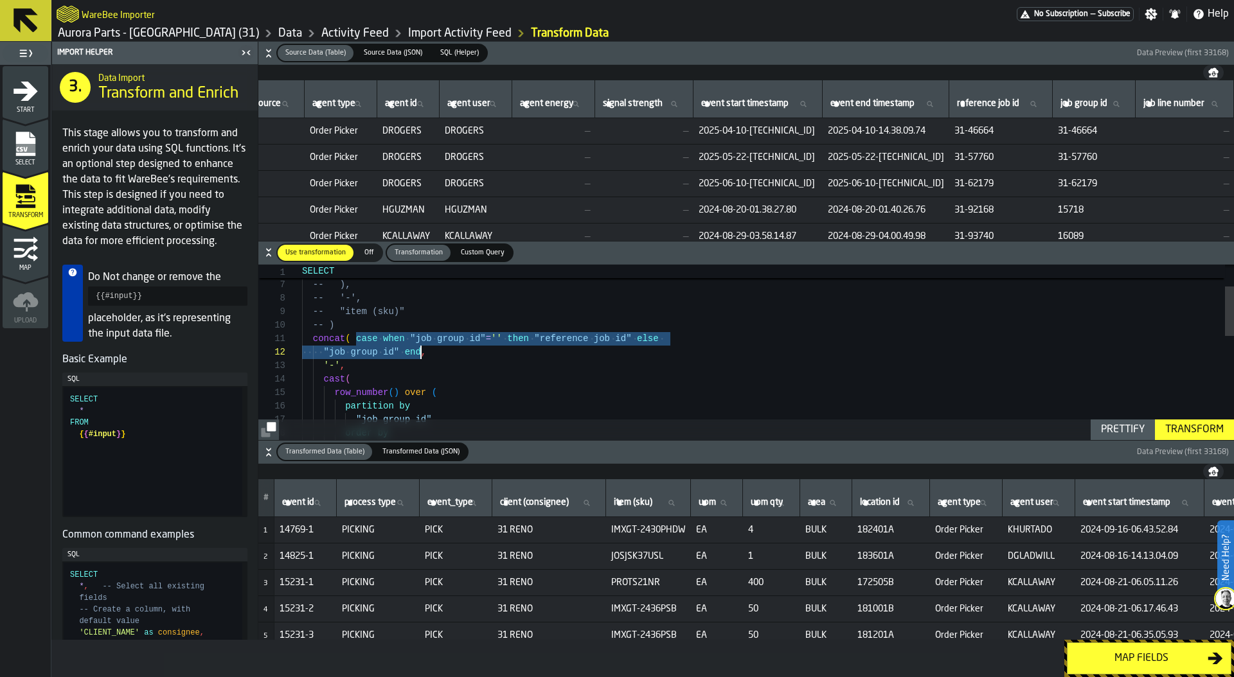
drag, startPoint x: 356, startPoint y: 338, endPoint x: 420, endPoint y: 350, distance: 64.7
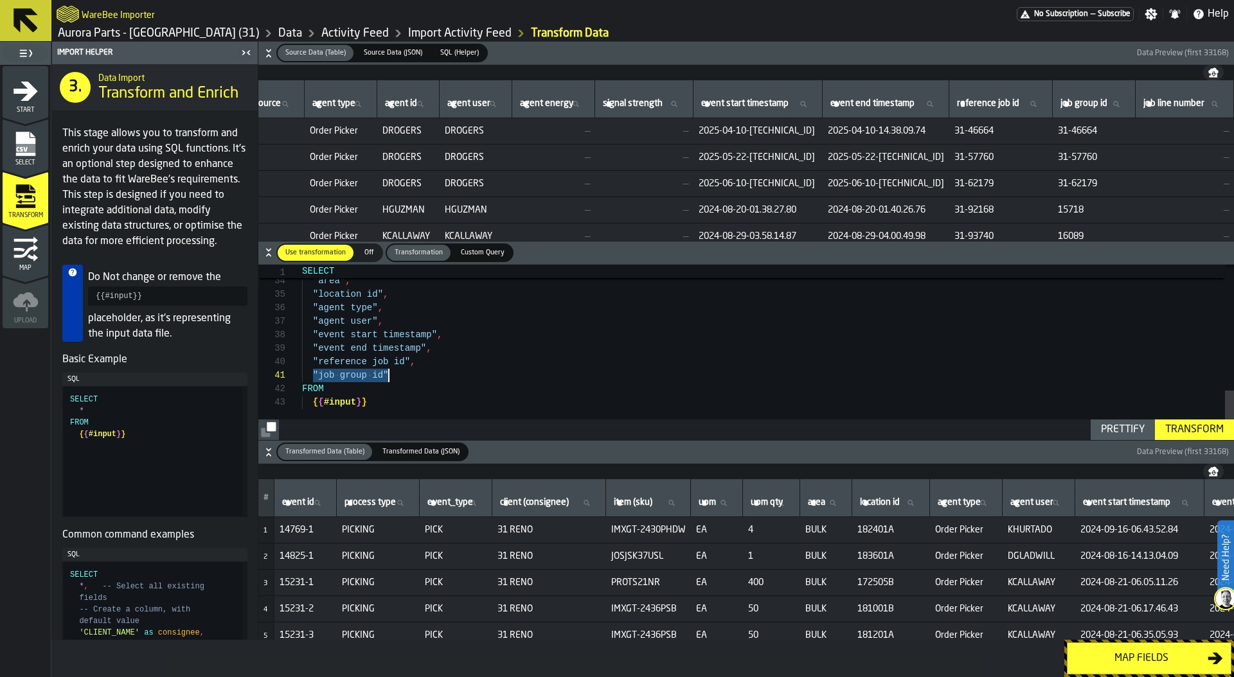
drag, startPoint x: 312, startPoint y: 376, endPoint x: 398, endPoint y: 372, distance: 86.8
click at [398, 372] on div ""uom qty" , "area" , "location id" , "agent type" , "agent user" , "event start…" at bounding box center [768, 129] width 932 height 621
click at [1107, 438] on div "Prettify" at bounding box center [1123, 429] width 54 height 15
type textarea "**********"
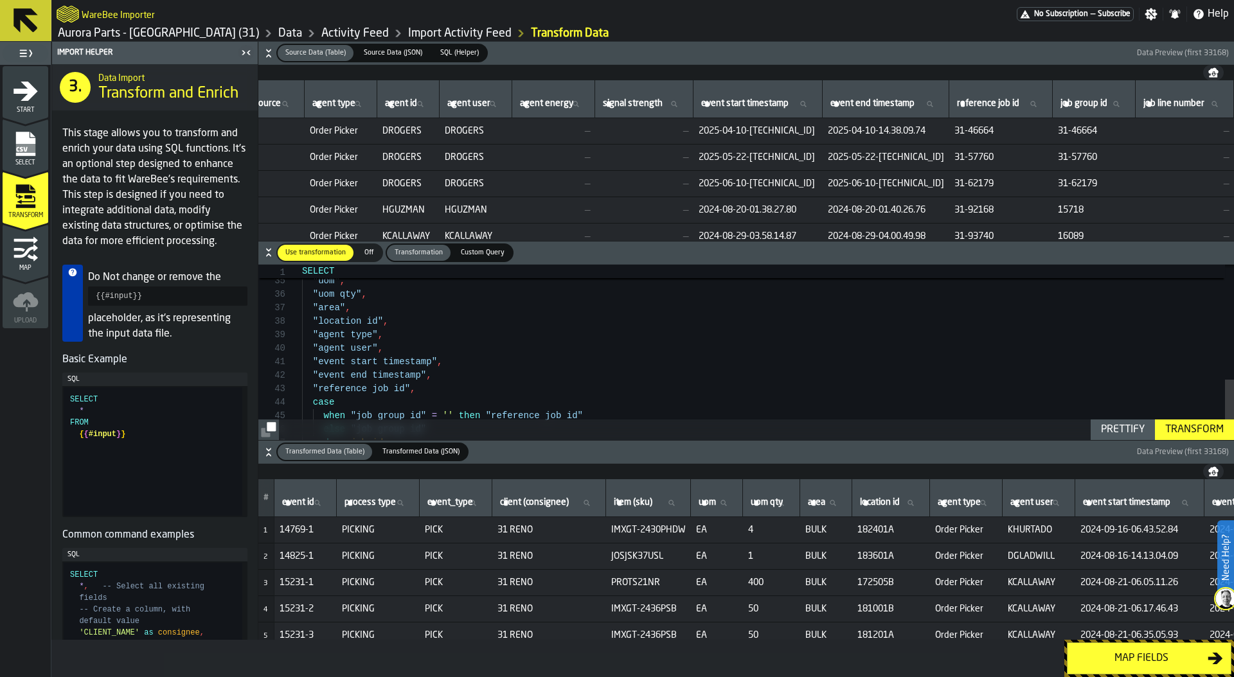
click at [1191, 430] on div "Transform" at bounding box center [1194, 429] width 69 height 15
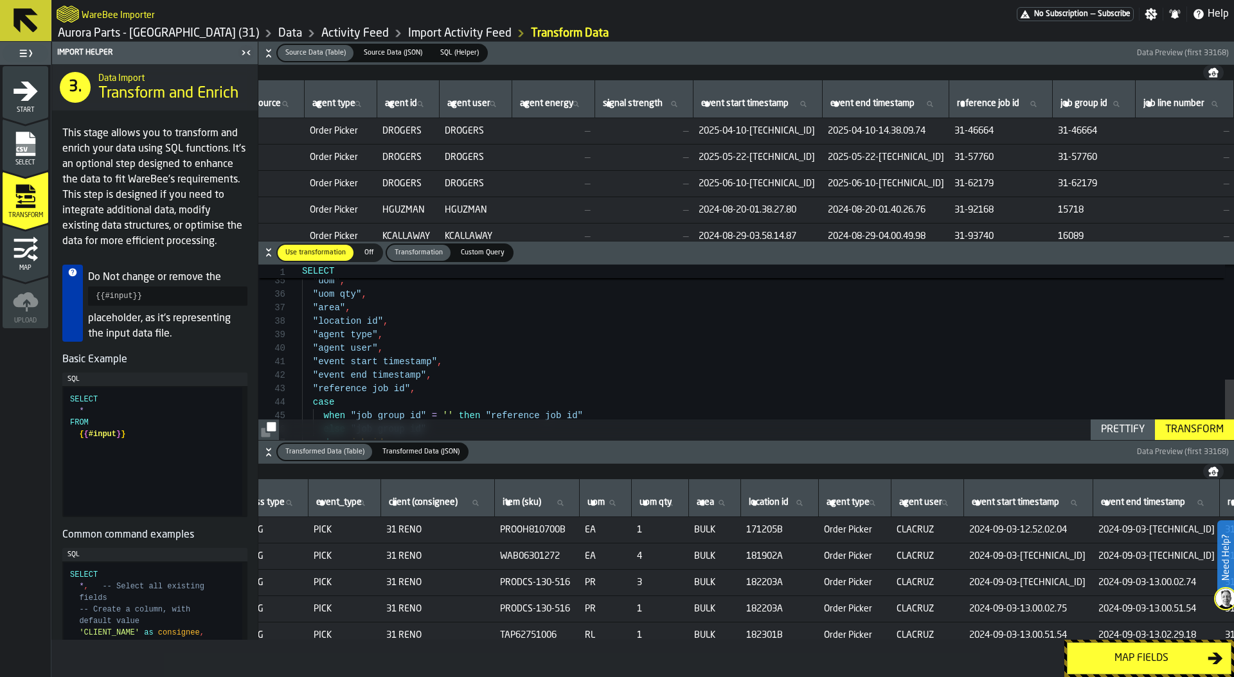
scroll to position [0, 308]
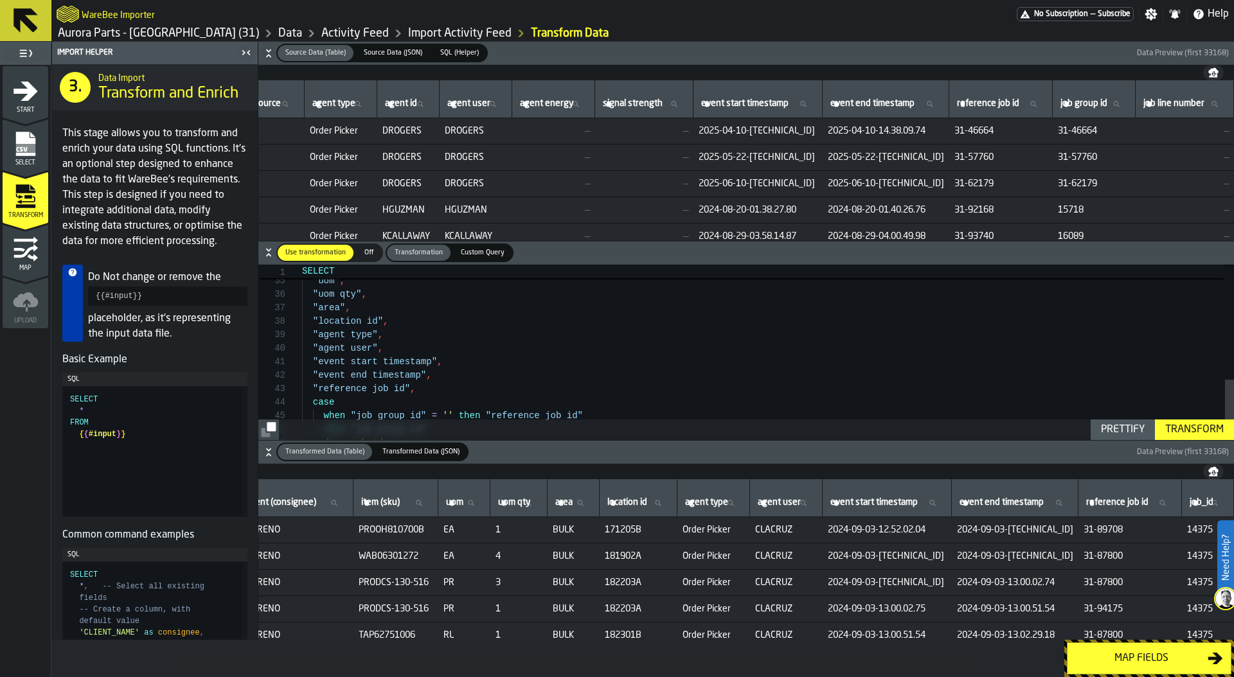
click at [1136, 655] on div "Map fields" at bounding box center [1141, 658] width 132 height 15
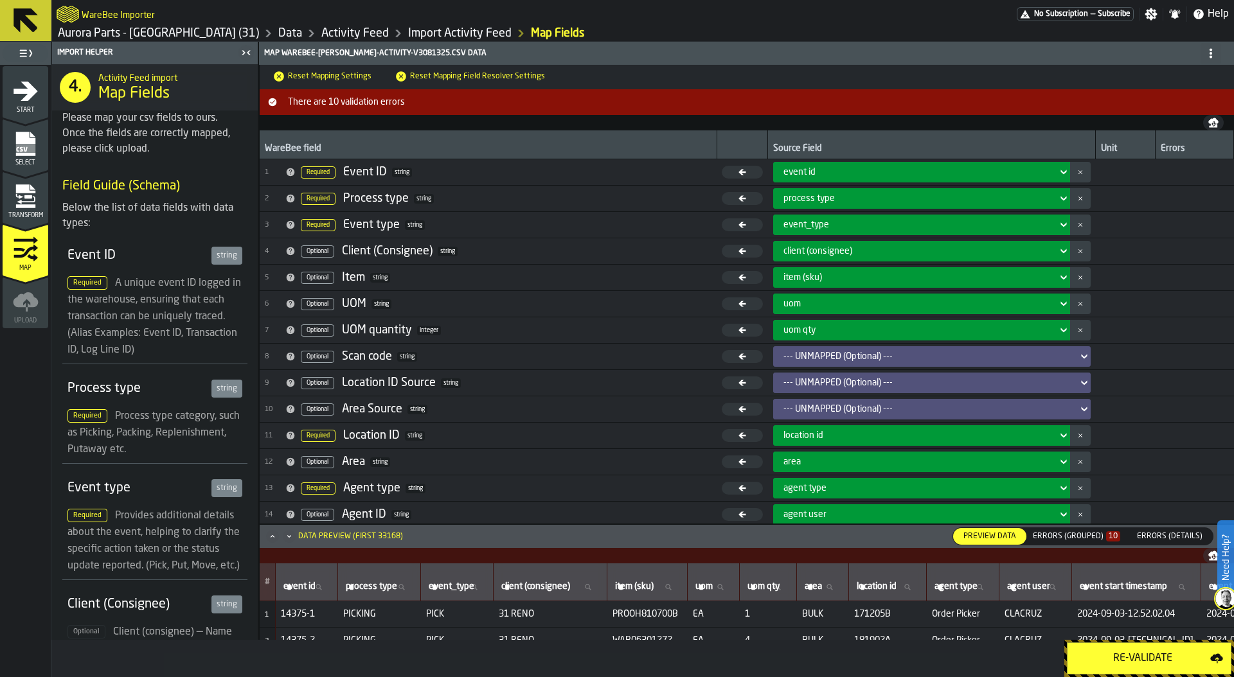
scroll to position [218, 0]
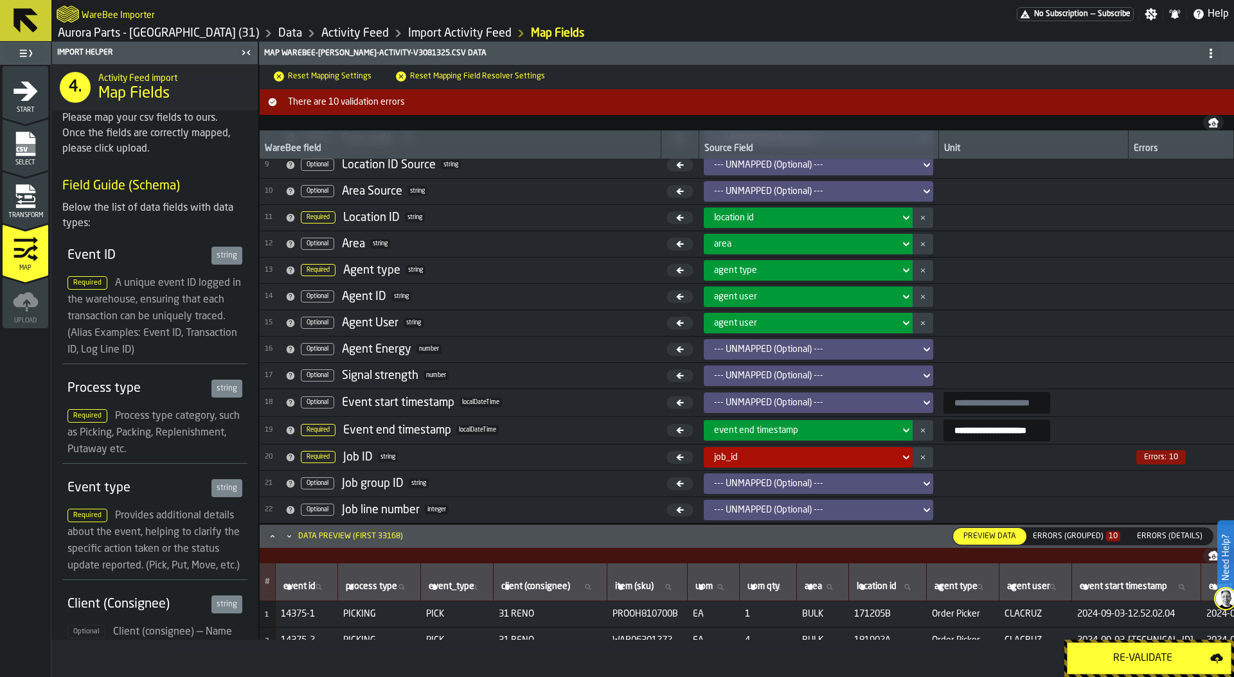
click at [1151, 653] on div "Re-Validate" at bounding box center [1142, 658] width 135 height 15
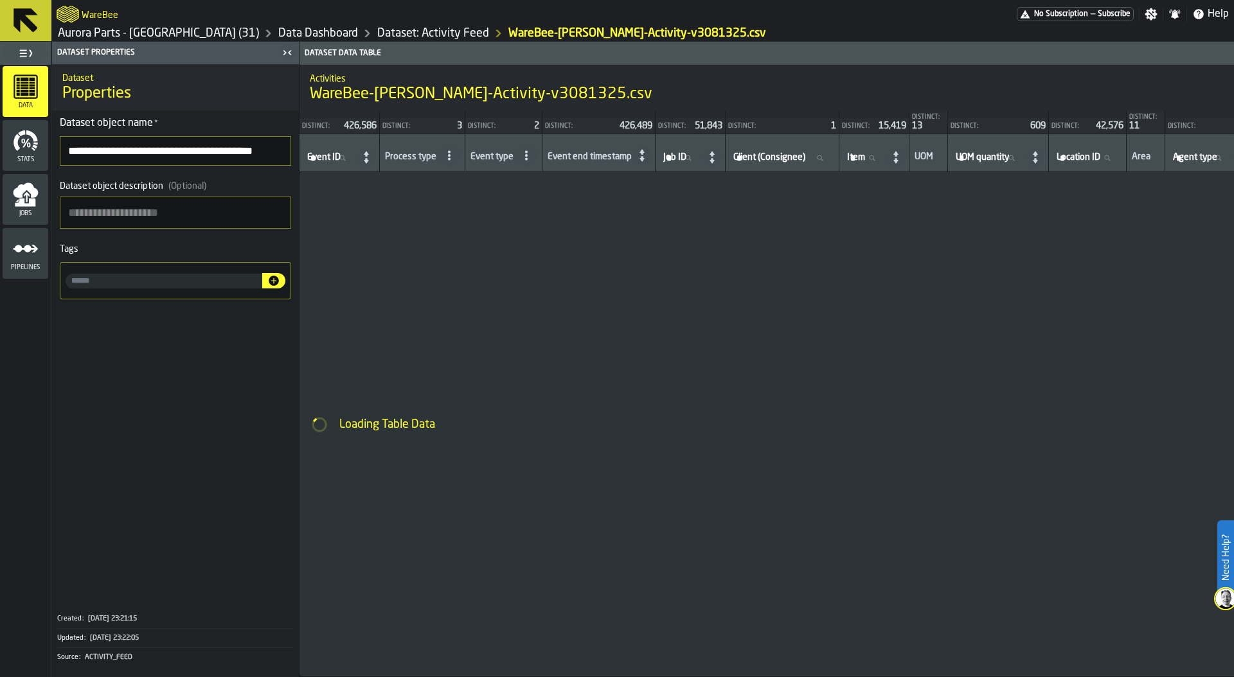
click at [193, 149] on input "**********" at bounding box center [175, 151] width 231 height 30
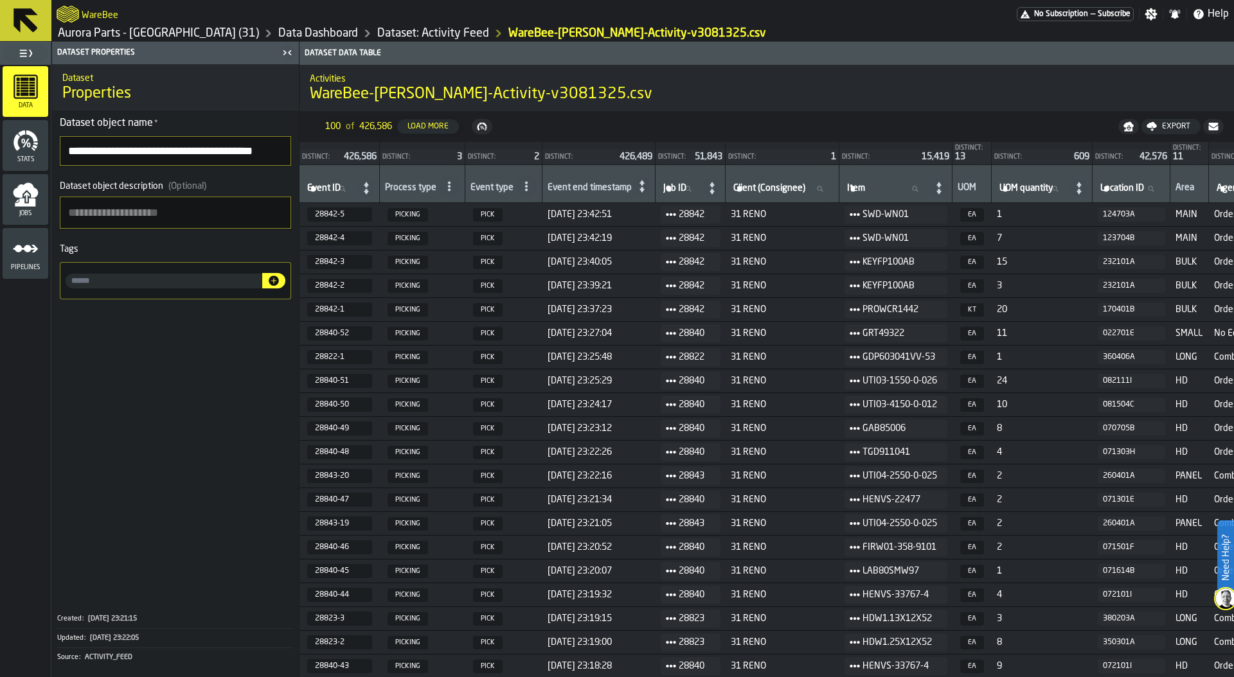
drag, startPoint x: 149, startPoint y: 154, endPoint x: 62, endPoint y: 147, distance: 87.0
click at [64, 147] on input "**********" at bounding box center [175, 151] width 231 height 30
drag, startPoint x: 236, startPoint y: 150, endPoint x: 138, endPoint y: 149, distance: 99.0
click at [138, 149] on input "**********" at bounding box center [175, 151] width 231 height 30
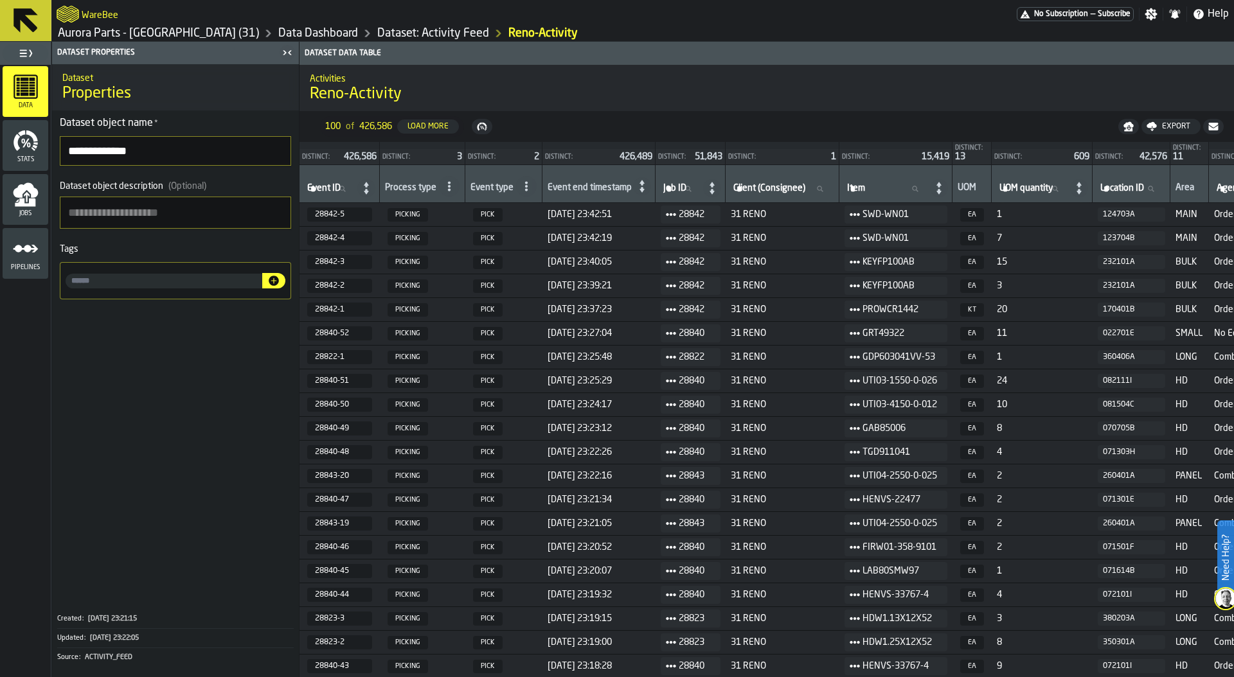
type input "**********"
click at [138, 33] on link "Aurora Parts - [GEOGRAPHIC_DATA] (31)" at bounding box center [158, 33] width 201 height 14
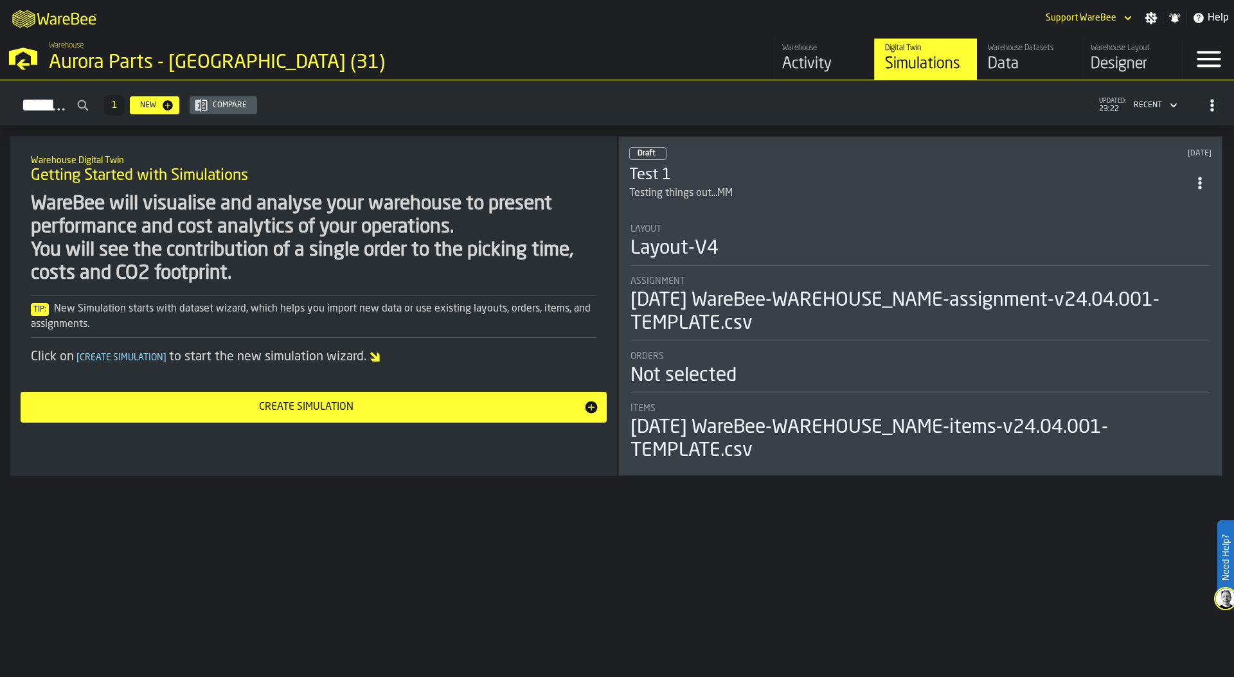
click at [811, 63] on div "Activity" at bounding box center [823, 64] width 82 height 21
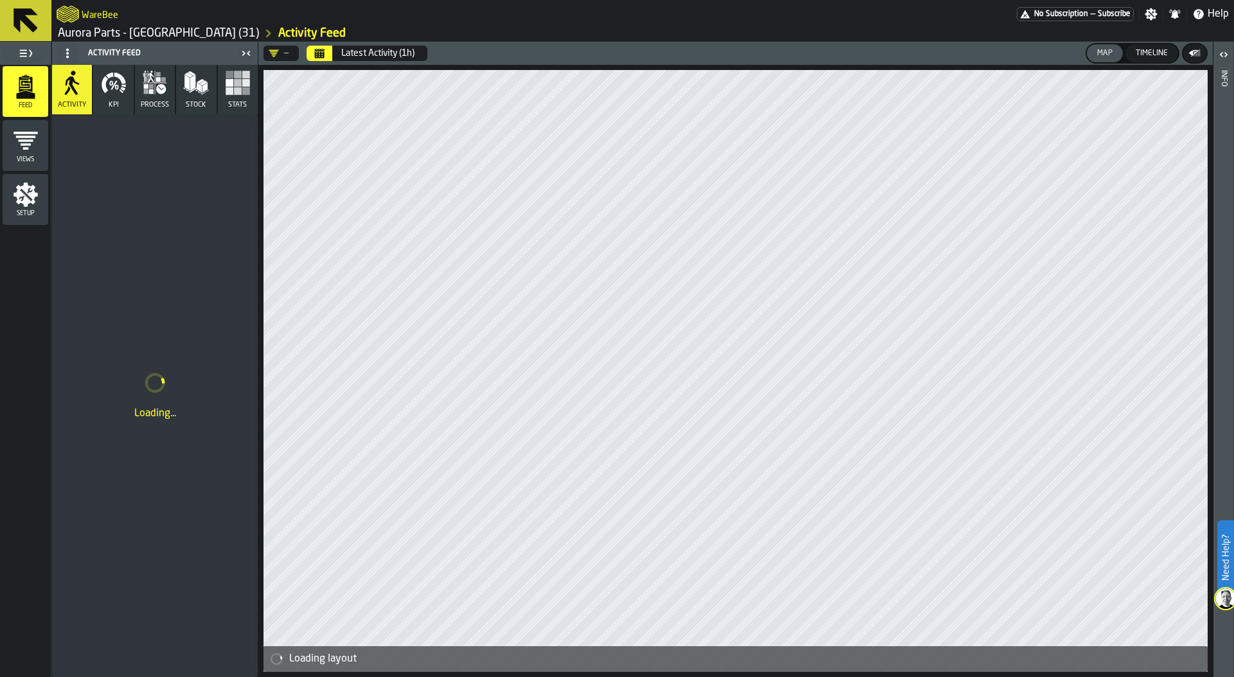
click at [28, 200] on icon "menu Setup" at bounding box center [25, 194] width 24 height 24
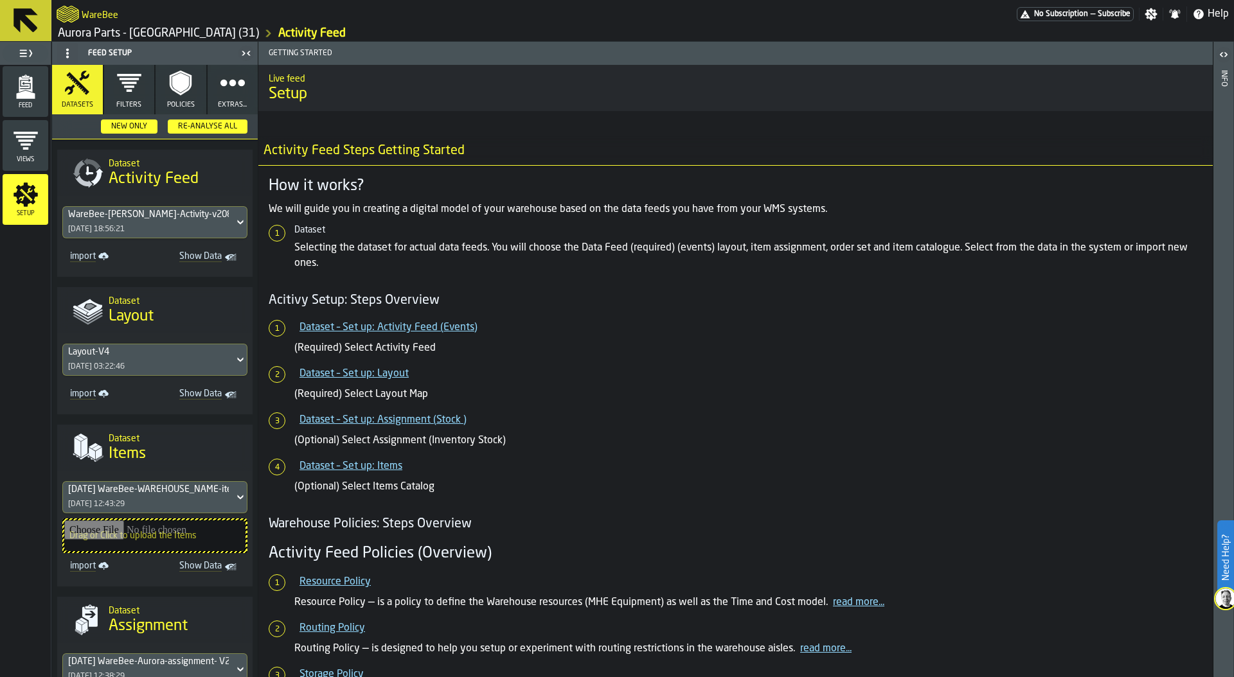
click at [125, 228] on div "14/08/2025, 18:56:21" at bounding box center [96, 229] width 57 height 9
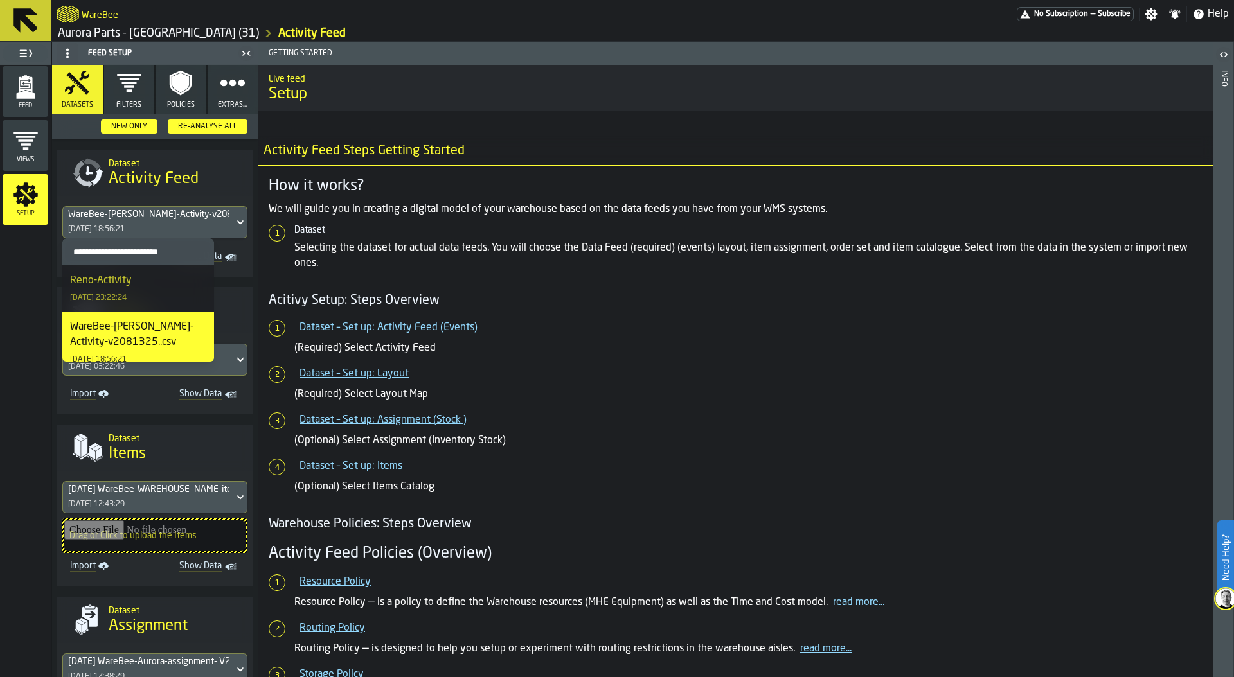
click at [145, 289] on div "Reno-Activity 15/08/2025, 23:22:24" at bounding box center [138, 288] width 136 height 31
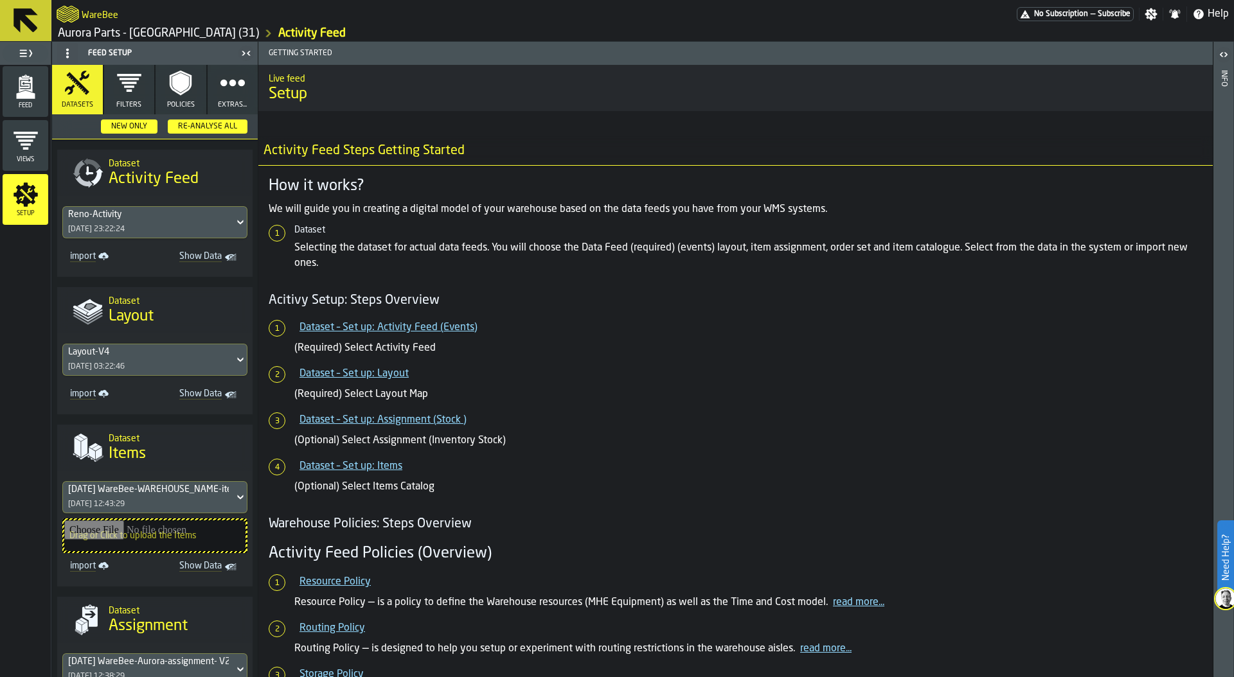
click at [172, 99] on button "Policies" at bounding box center [180, 89] width 51 height 49
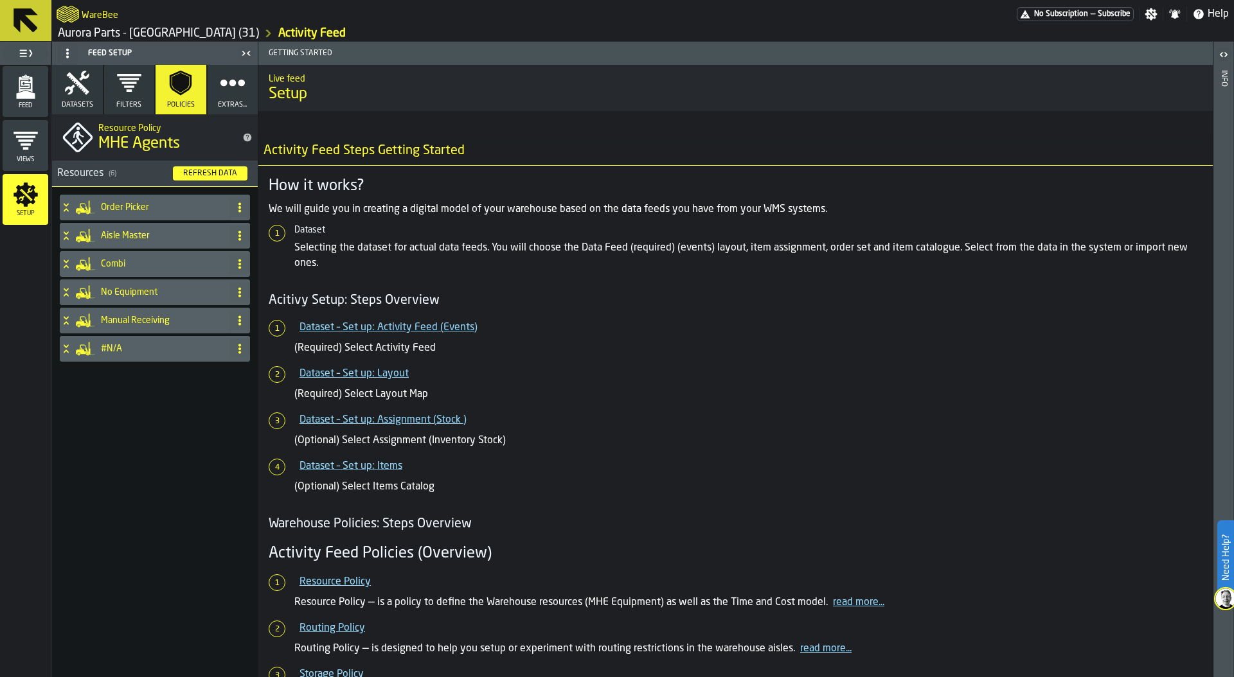
click at [206, 172] on div "Refresh Data" at bounding box center [210, 173] width 64 height 9
click at [139, 209] on h4 "Order Picker" at bounding box center [162, 207] width 123 height 10
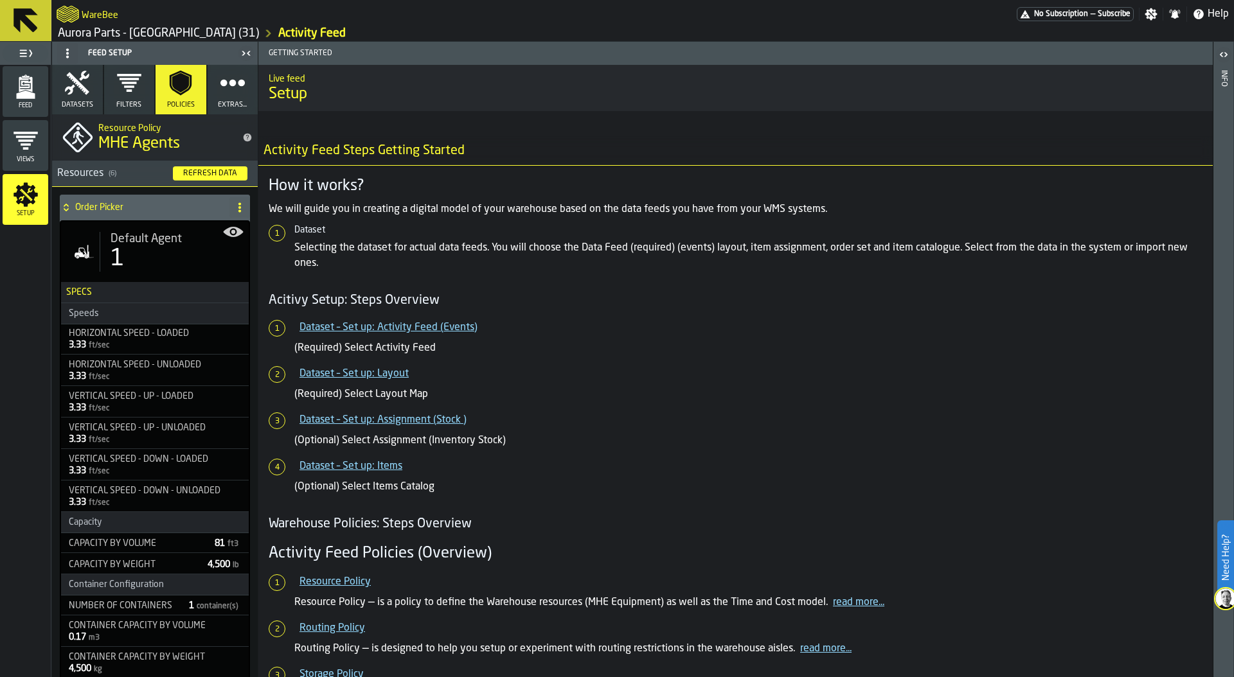
click at [156, 261] on div "1" at bounding box center [175, 259] width 128 height 26
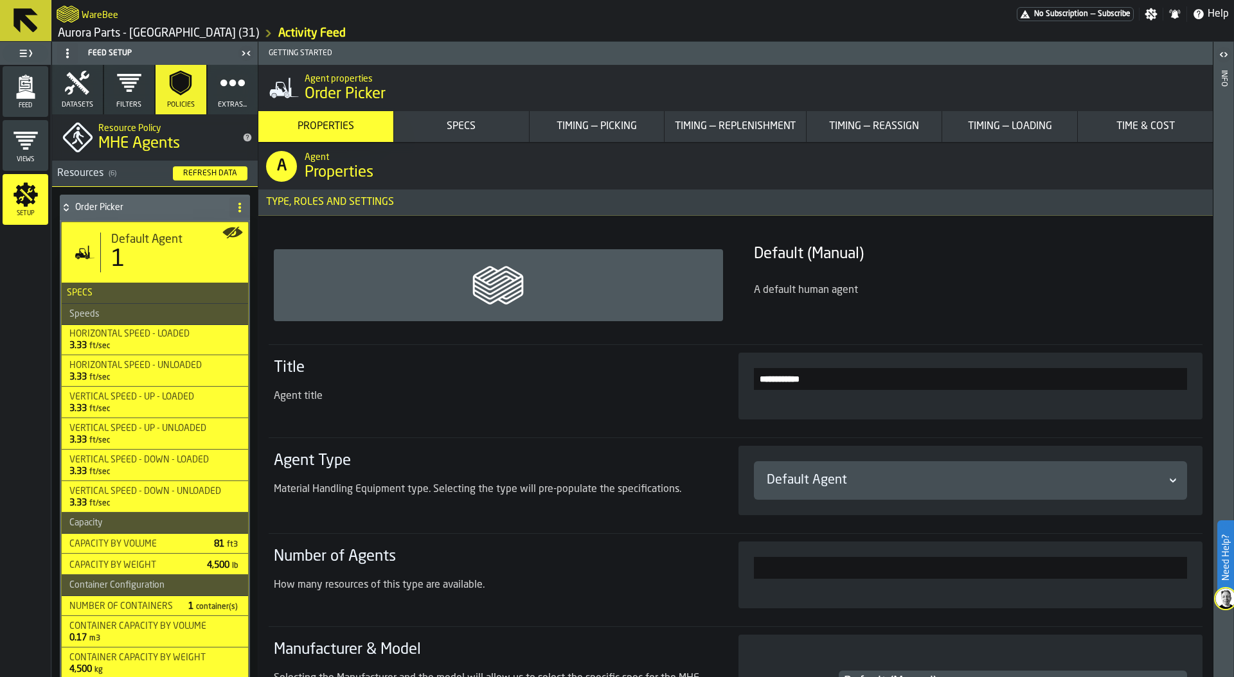
click at [611, 124] on div "Timing — Picking" at bounding box center [597, 126] width 125 height 15
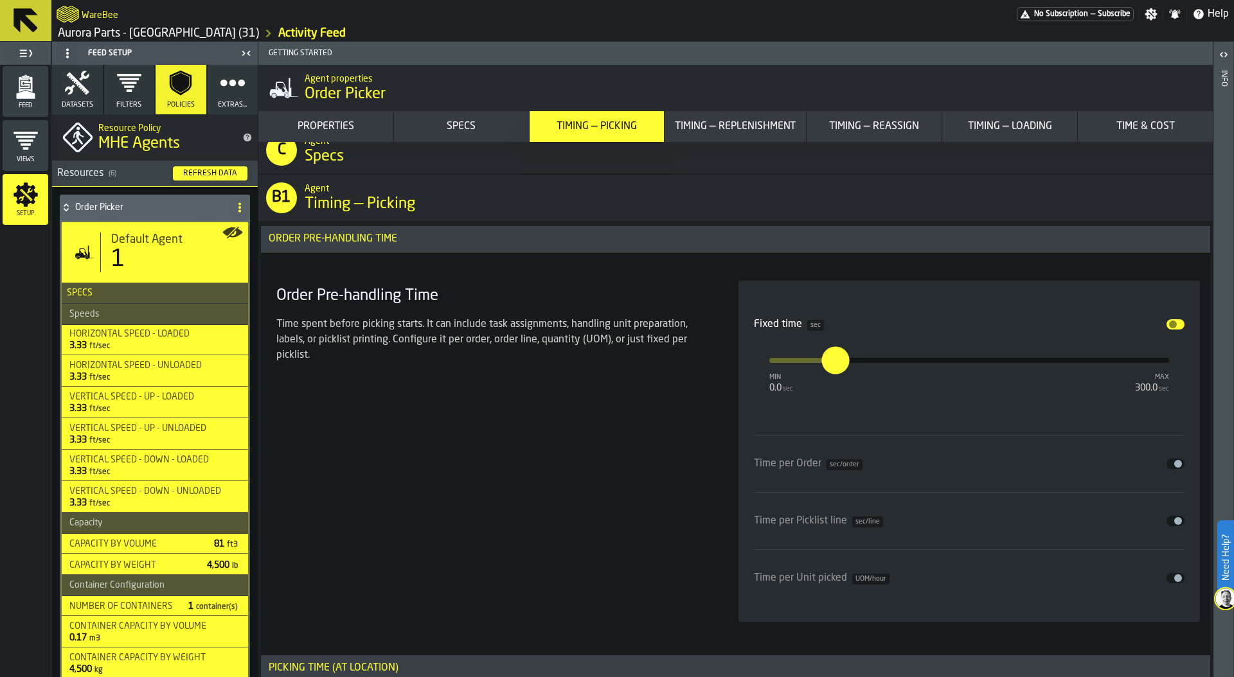
scroll to position [4031, 0]
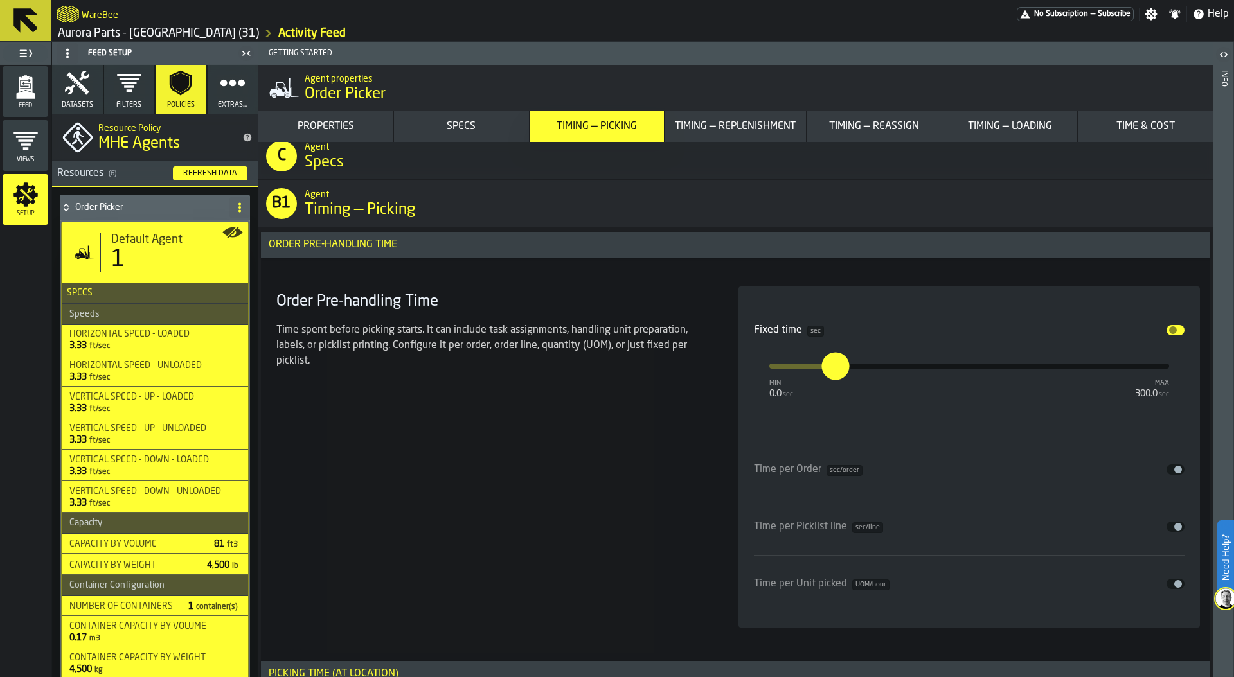
click at [71, 104] on span "Datasets" at bounding box center [77, 105] width 31 height 8
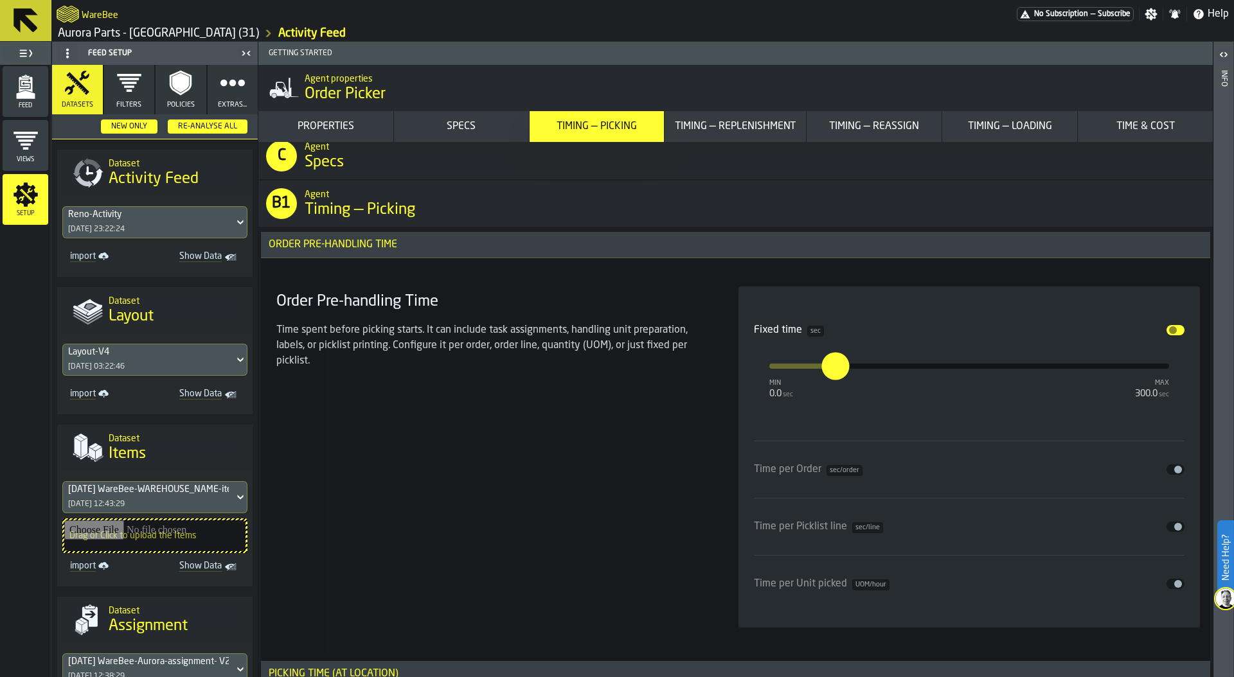
click at [197, 129] on div "Re-Analyse All" at bounding box center [207, 126] width 69 height 9
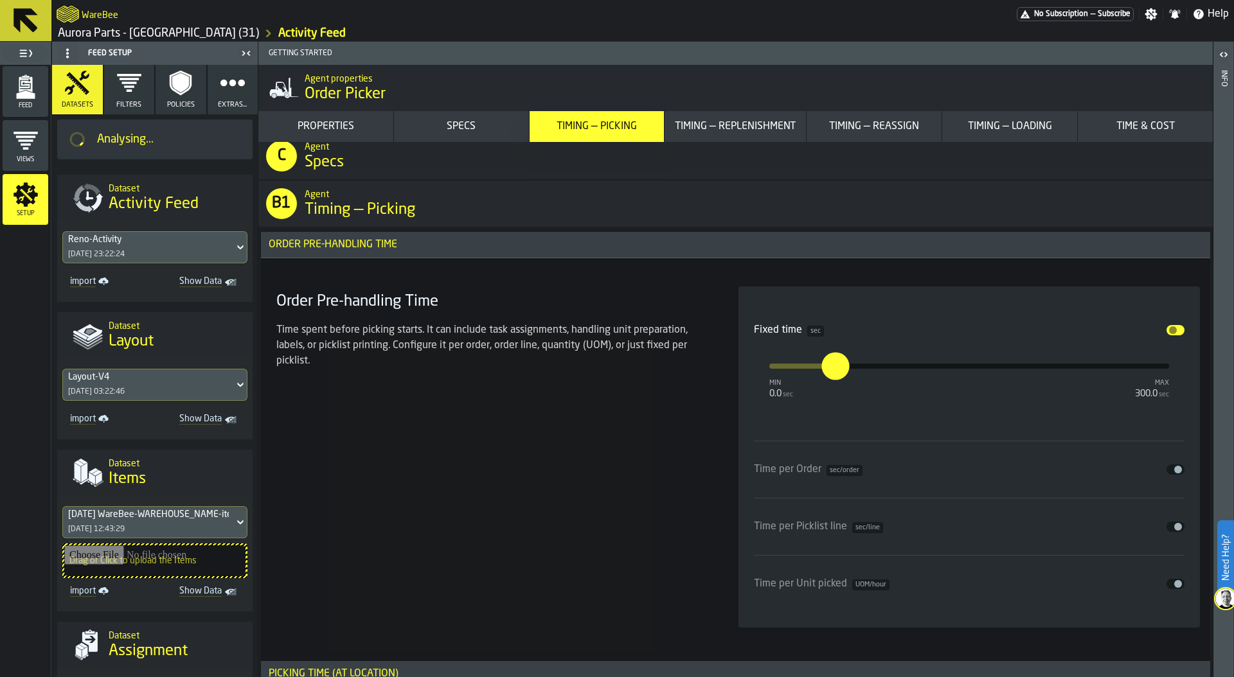
click at [22, 78] on icon "menu Feed" at bounding box center [25, 84] width 13 height 15
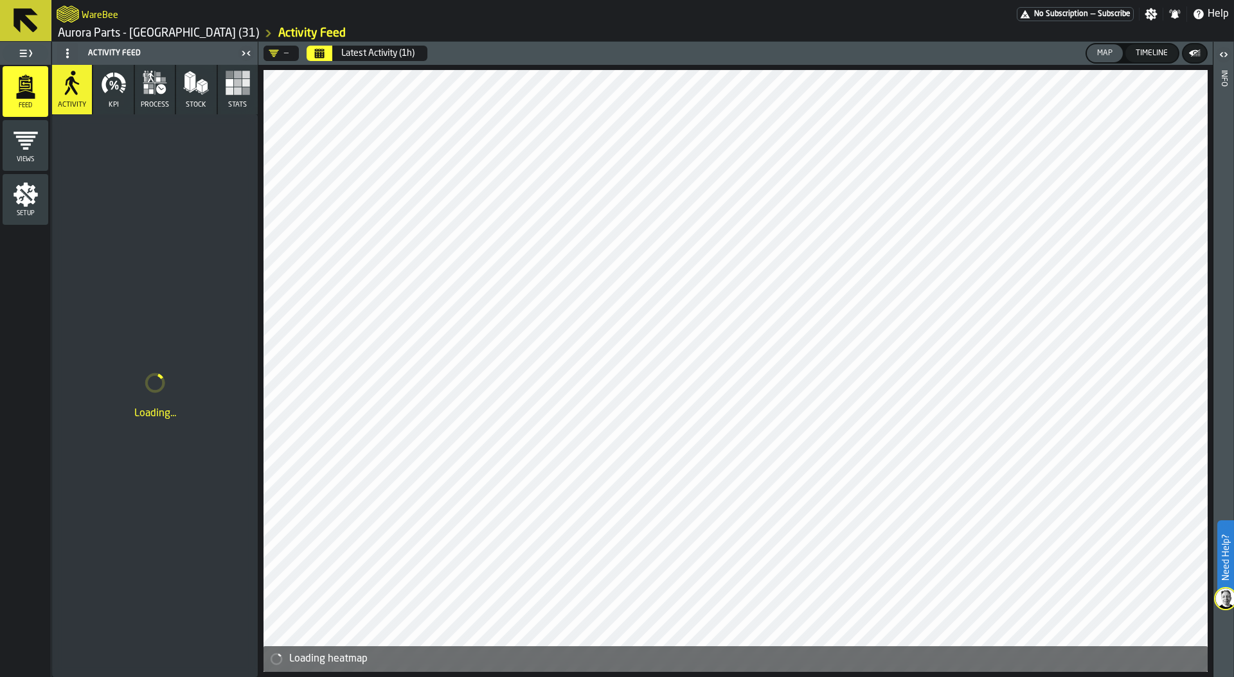
click at [234, 92] on rect "button" at bounding box center [238, 91] width 8 height 8
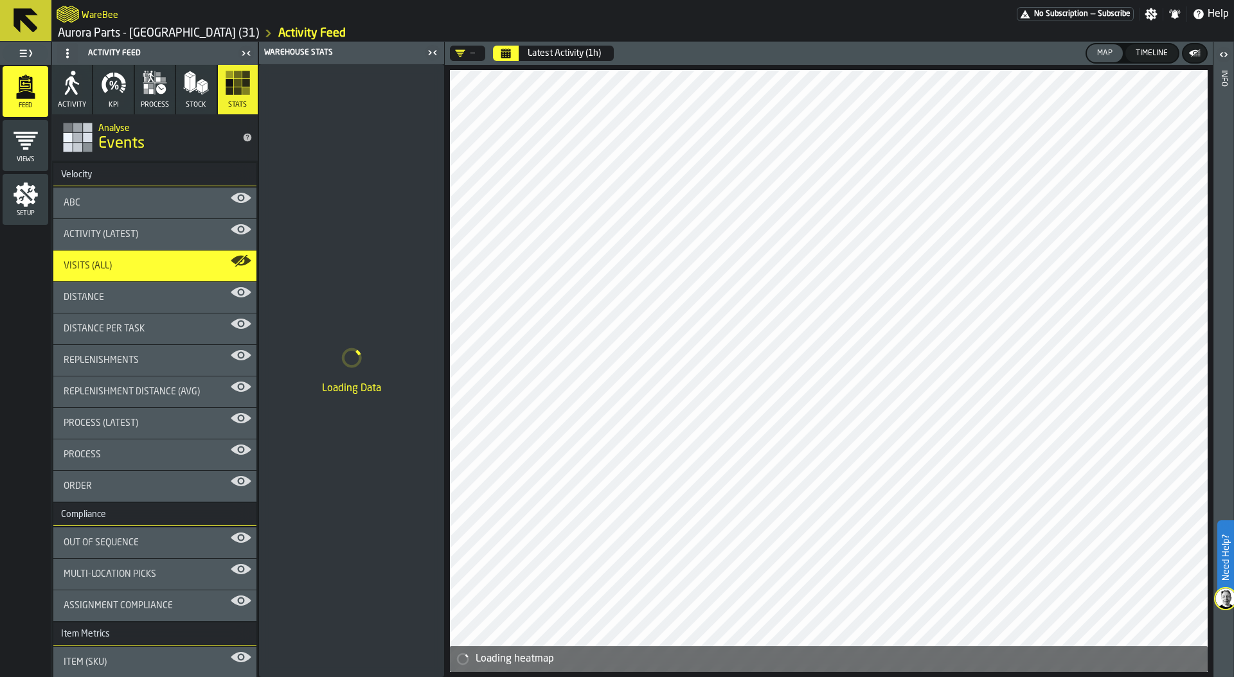
click at [506, 51] on icon "Calendar" at bounding box center [506, 50] width 10 height 2
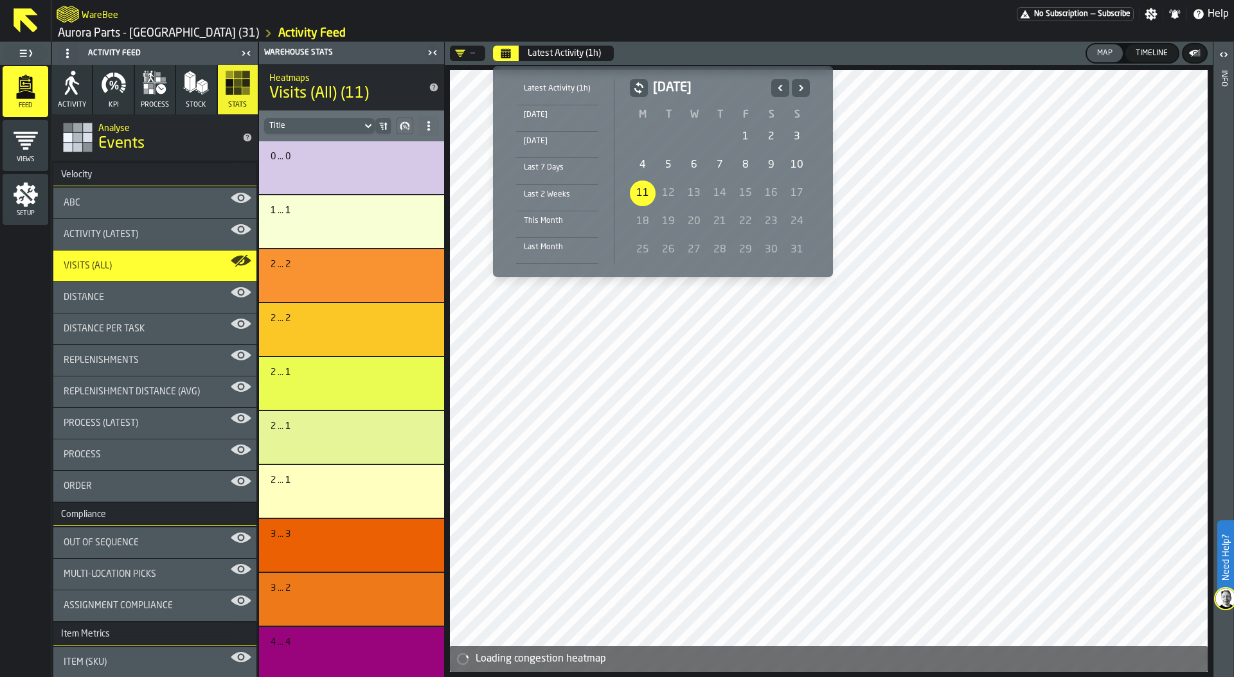
click at [777, 84] on icon "Previous" at bounding box center [780, 87] width 13 height 15
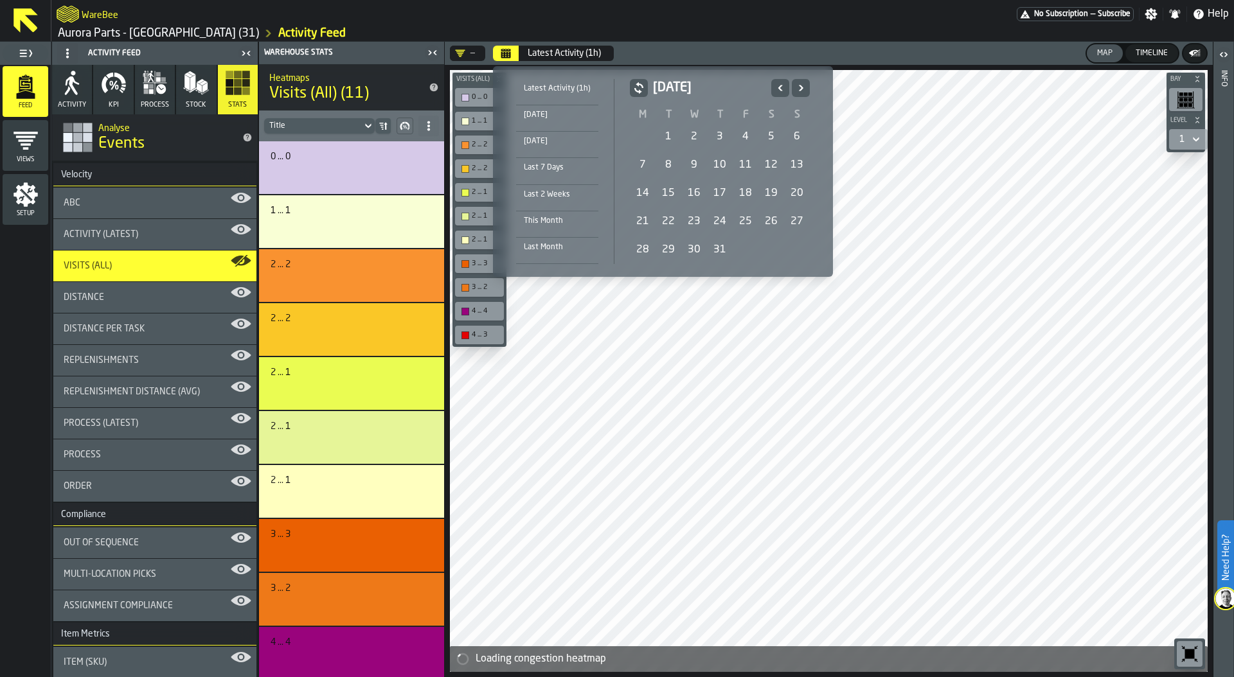
click at [777, 84] on icon "Previous" at bounding box center [780, 87] width 13 height 15
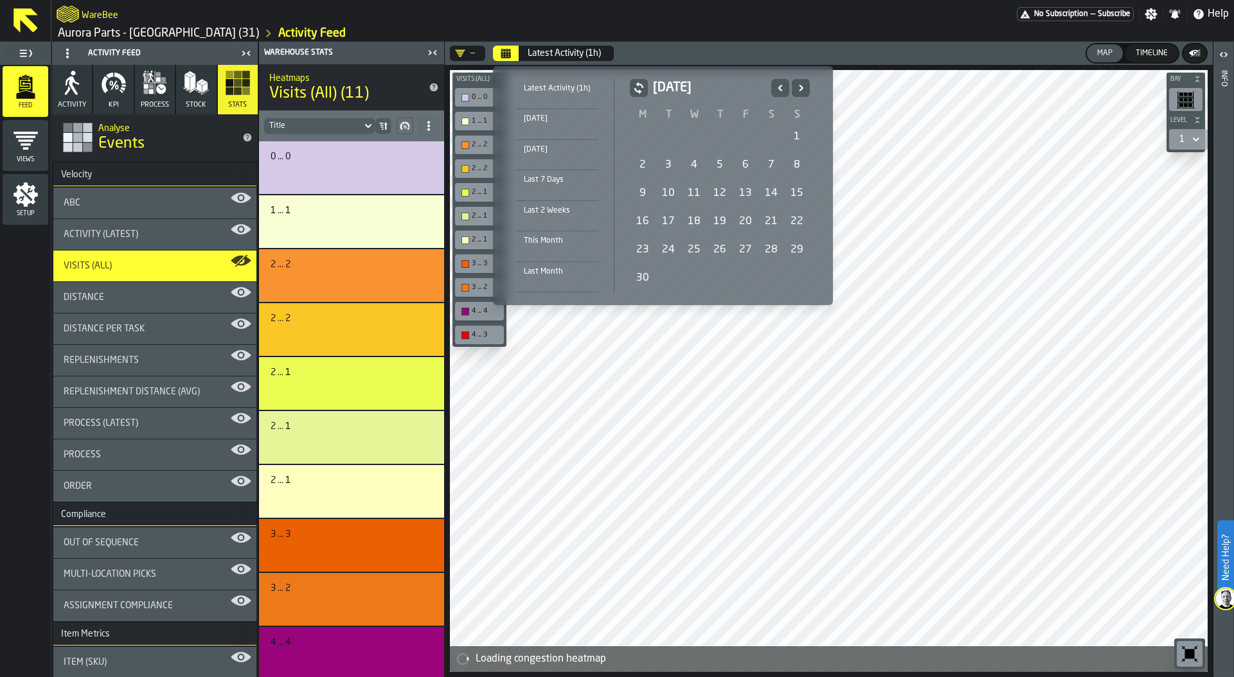
click at [777, 84] on icon "Previous" at bounding box center [780, 87] width 13 height 15
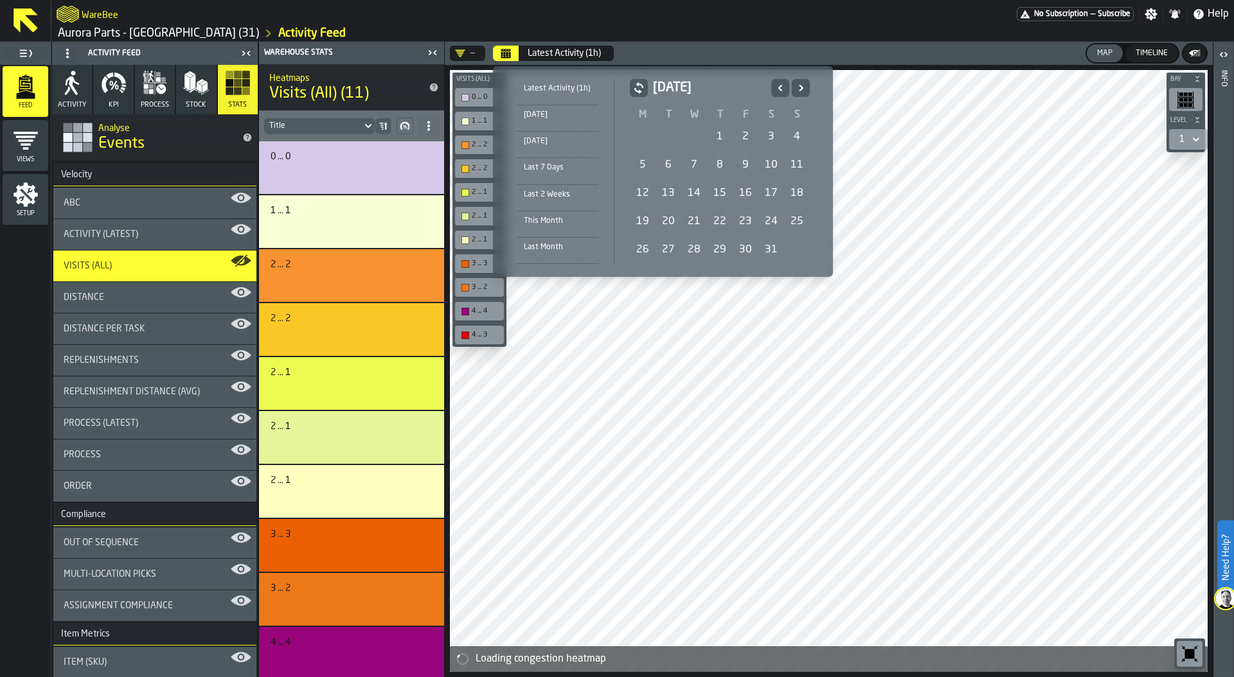
click at [777, 84] on icon "Previous" at bounding box center [780, 87] width 13 height 15
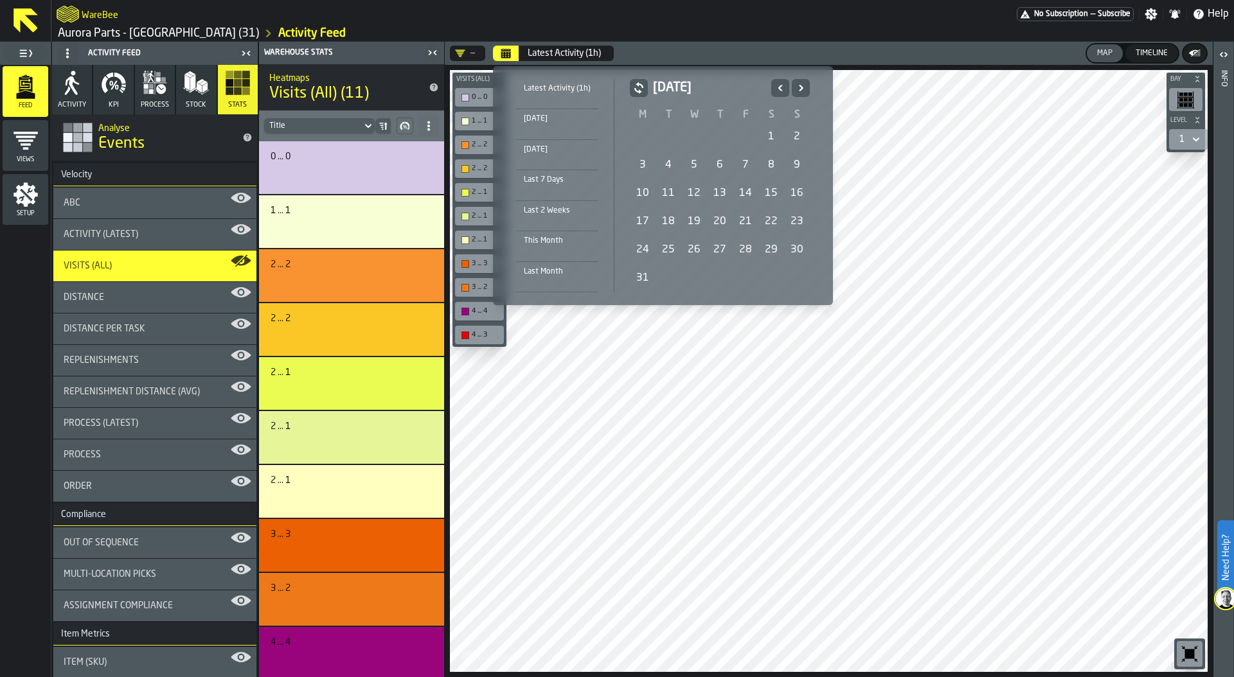
click at [777, 84] on icon "Previous" at bounding box center [780, 87] width 13 height 15
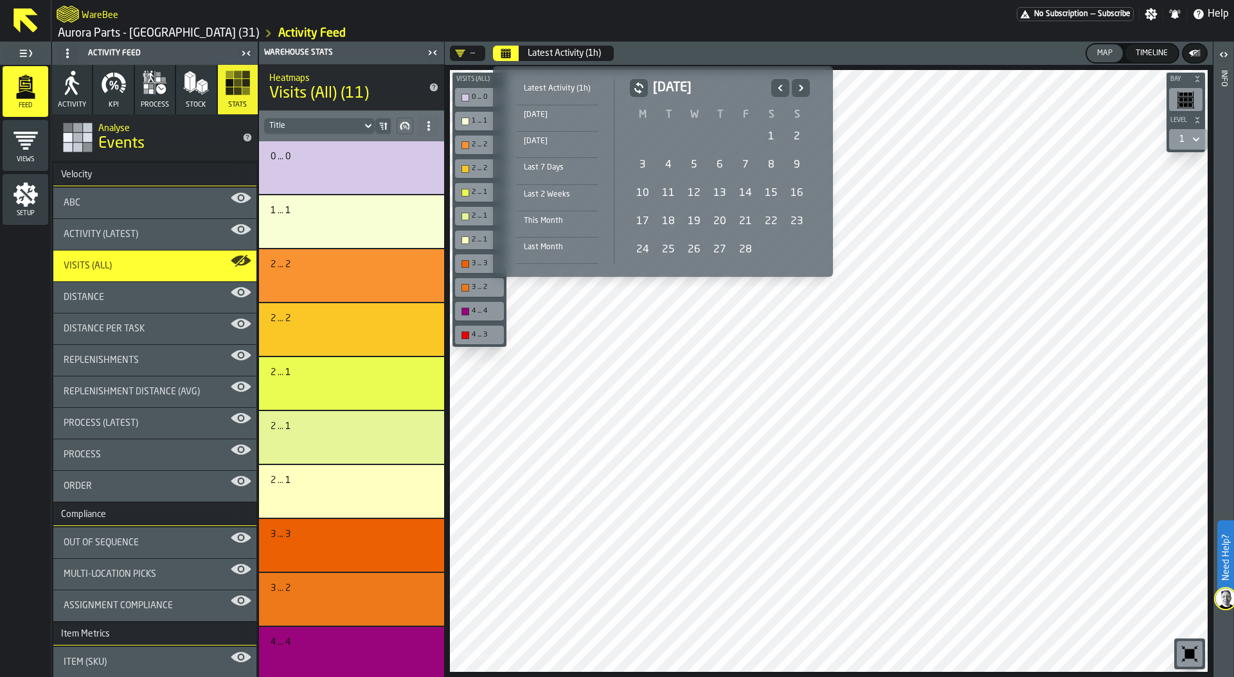
click at [777, 84] on icon "Previous" at bounding box center [780, 87] width 13 height 15
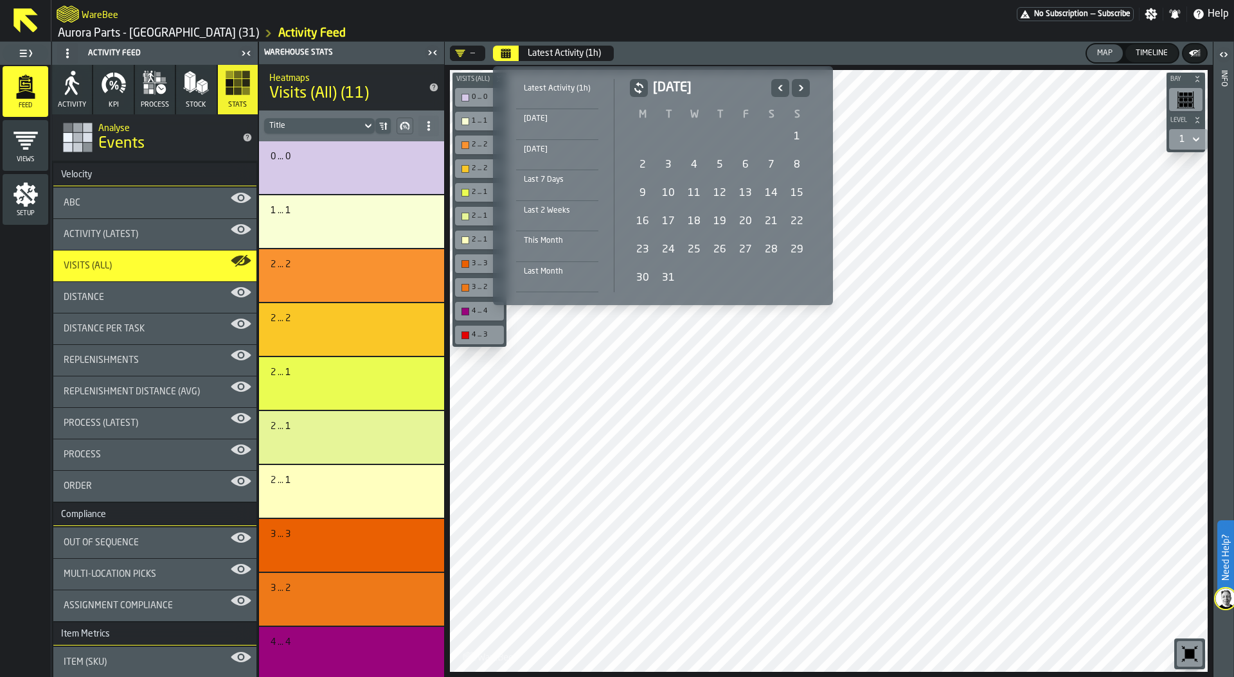
click at [777, 84] on icon "Previous" at bounding box center [780, 87] width 13 height 15
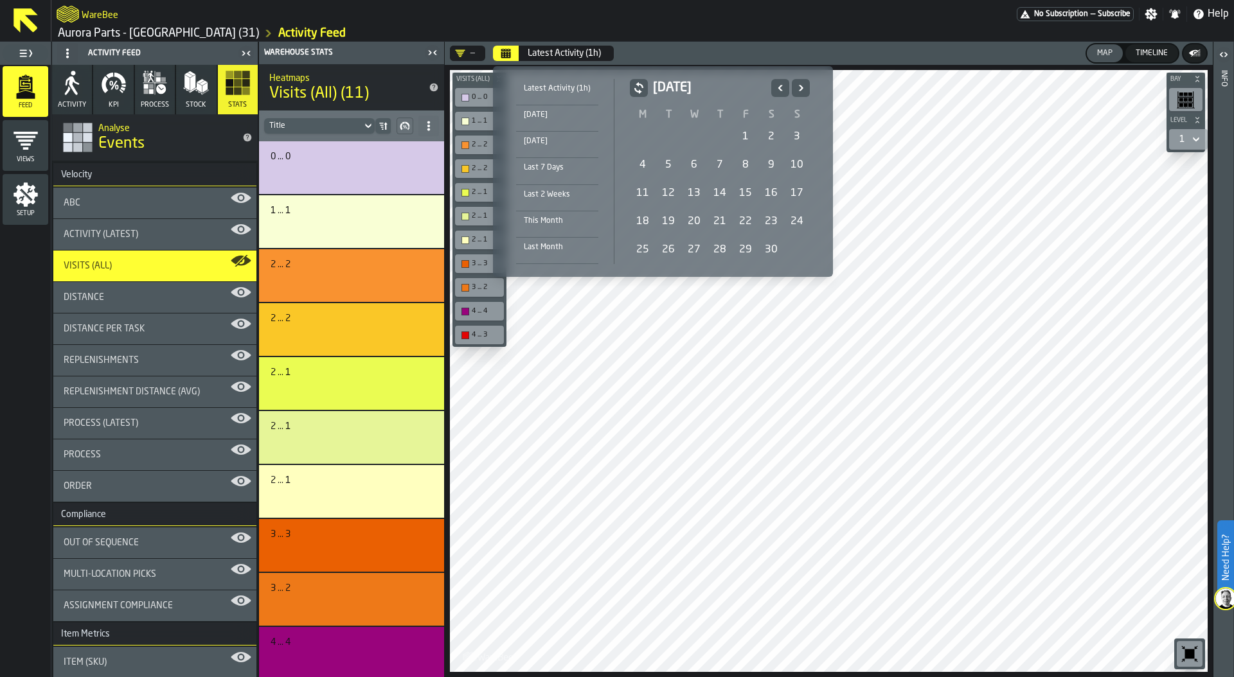
click at [777, 84] on icon "Previous" at bounding box center [780, 87] width 13 height 15
click at [804, 88] on icon "Next" at bounding box center [800, 87] width 13 height 15
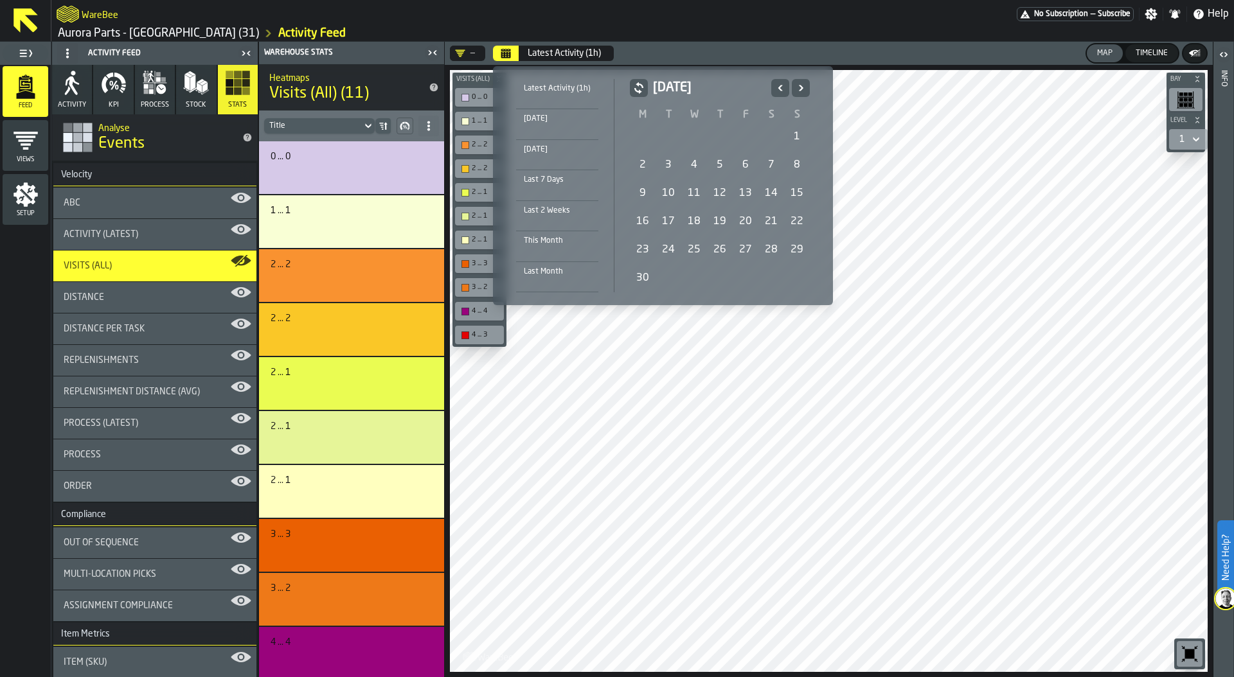
click at [804, 88] on icon "Next" at bounding box center [800, 87] width 13 height 15
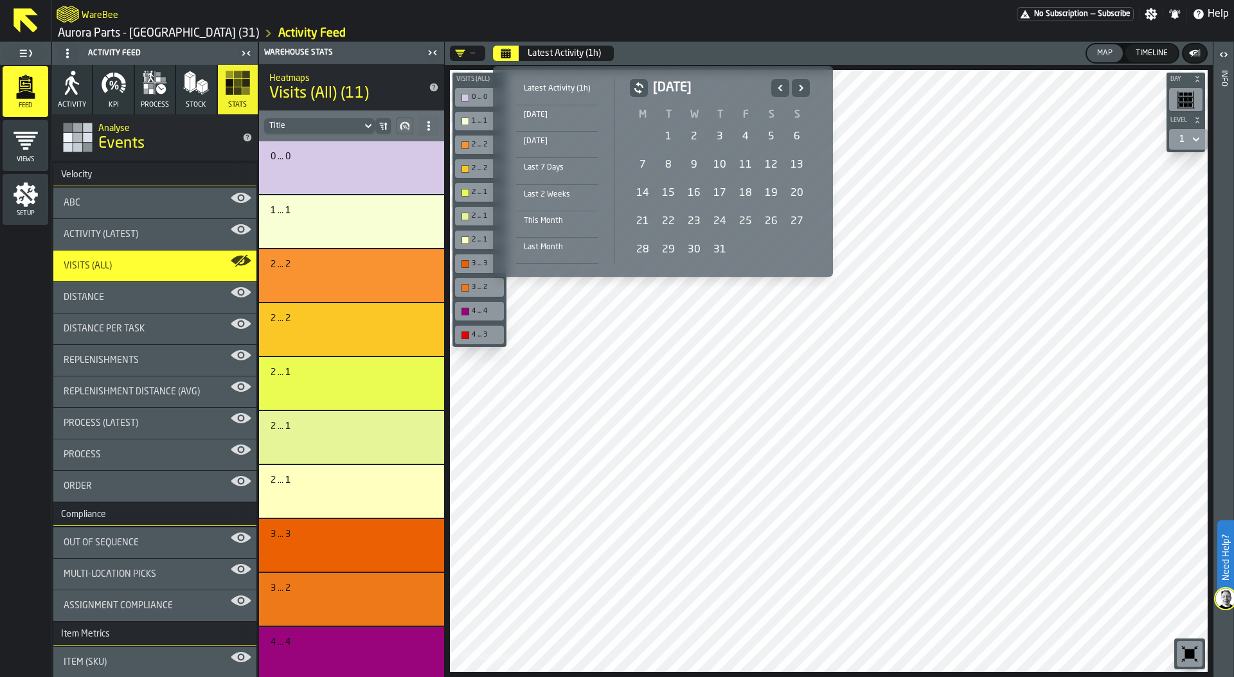
click at [804, 88] on icon "Next" at bounding box center [800, 87] width 13 height 15
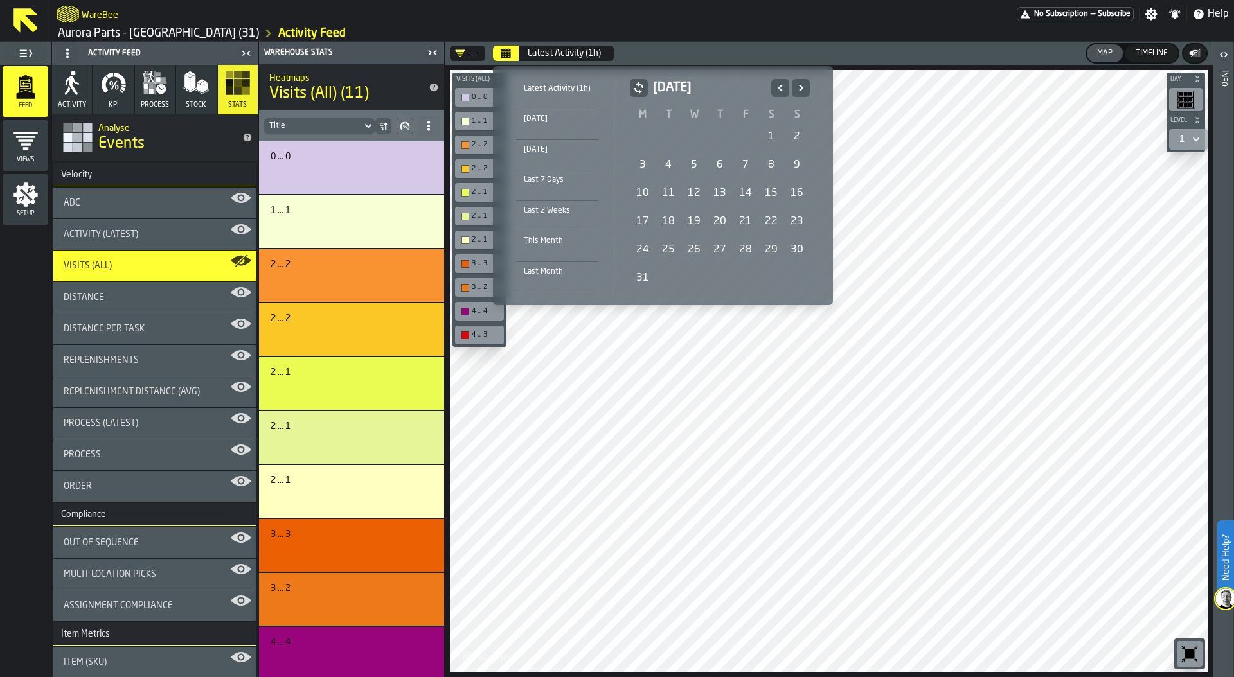
click at [804, 88] on icon "Next" at bounding box center [800, 87] width 13 height 15
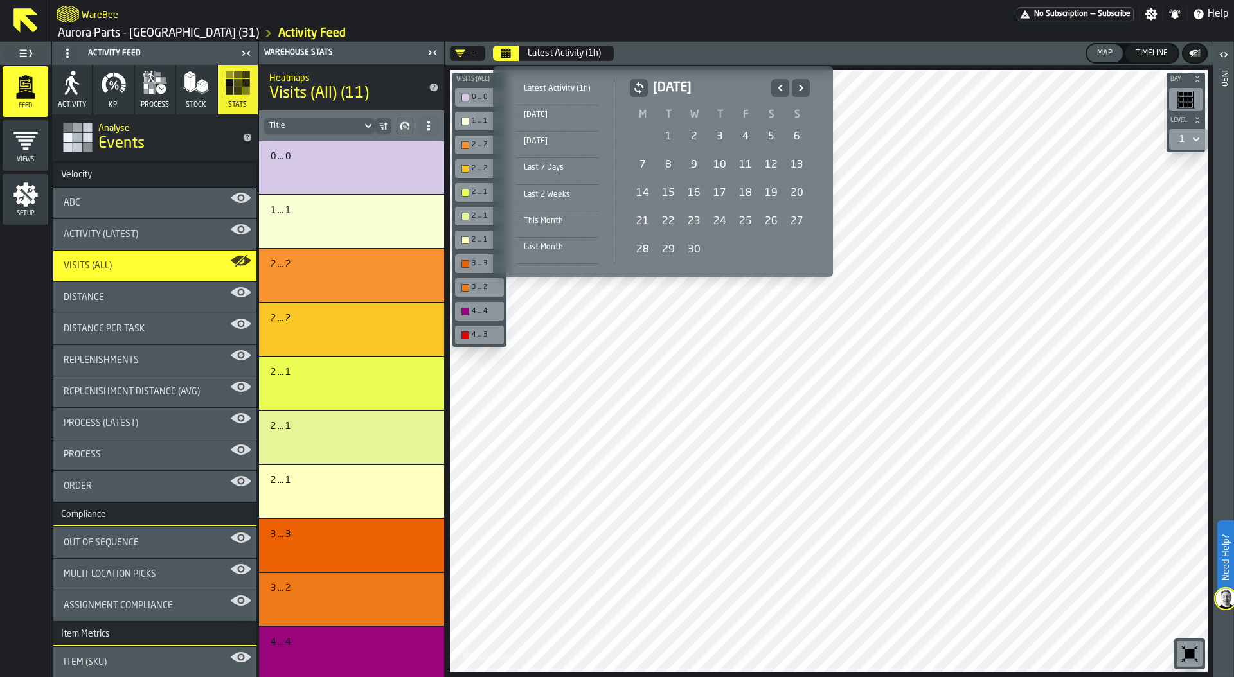
click at [804, 88] on icon "Next" at bounding box center [800, 87] width 13 height 15
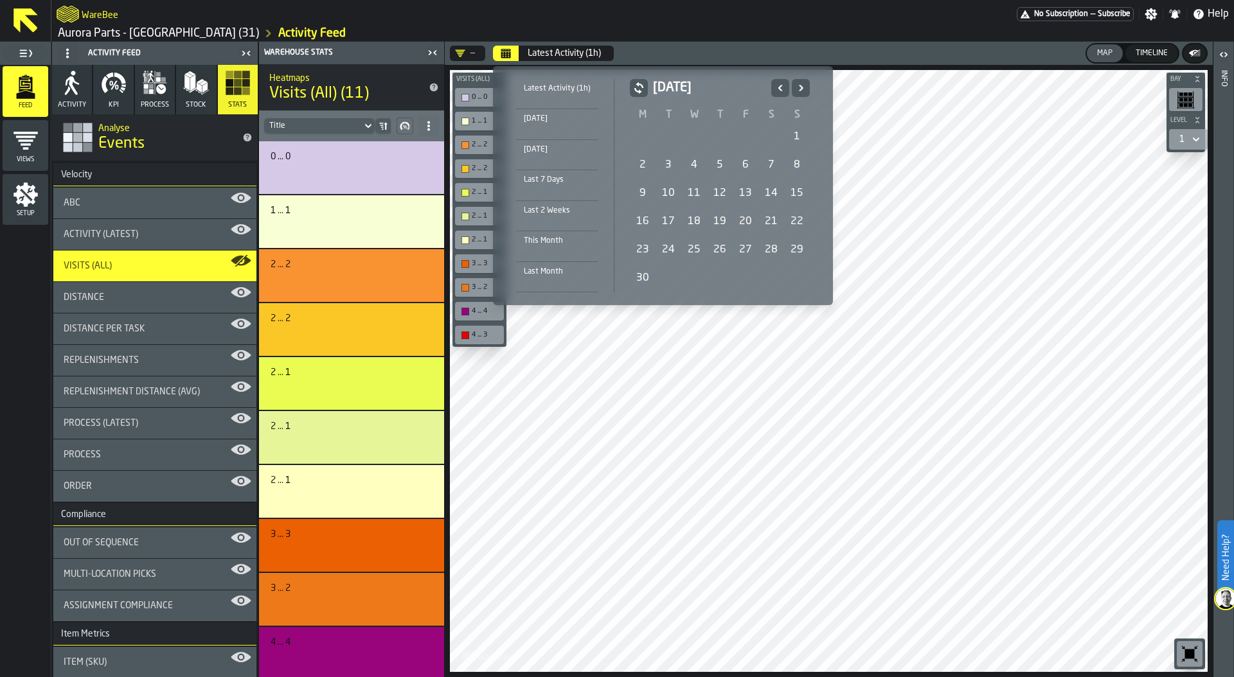
click at [804, 88] on icon "Next" at bounding box center [800, 87] width 13 height 15
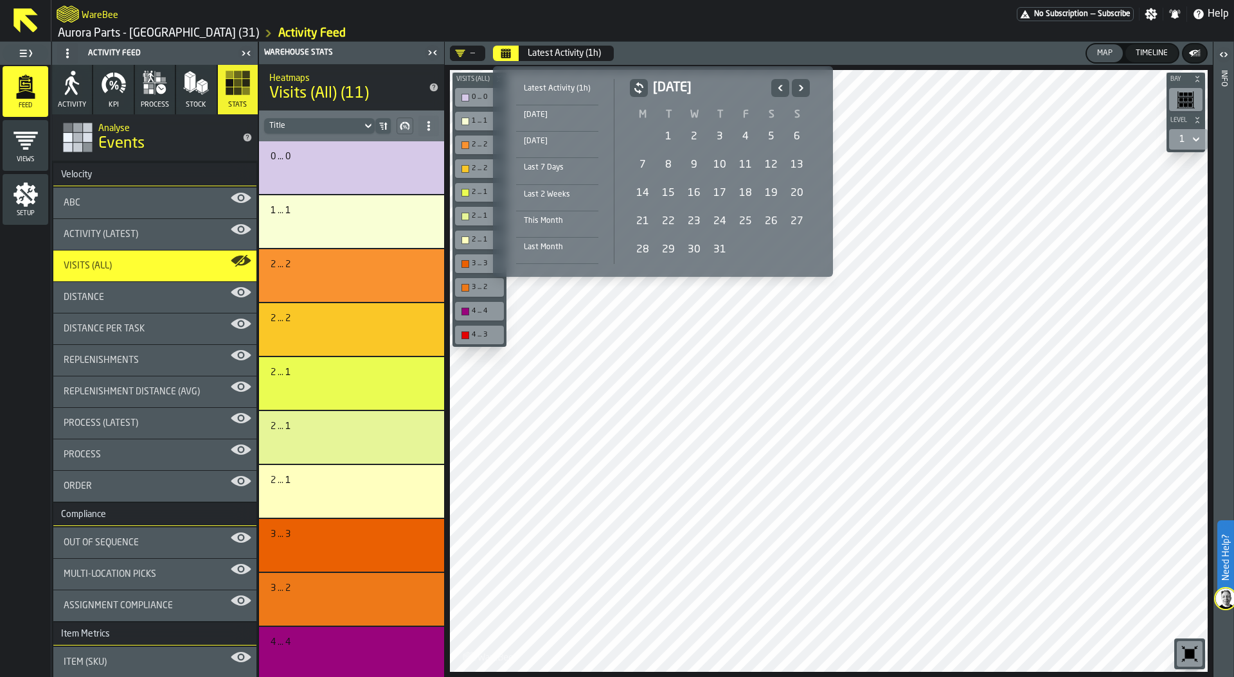
click at [804, 88] on icon "Next" at bounding box center [800, 87] width 13 height 15
click at [745, 137] on div "1" at bounding box center [745, 137] width 26 height 26
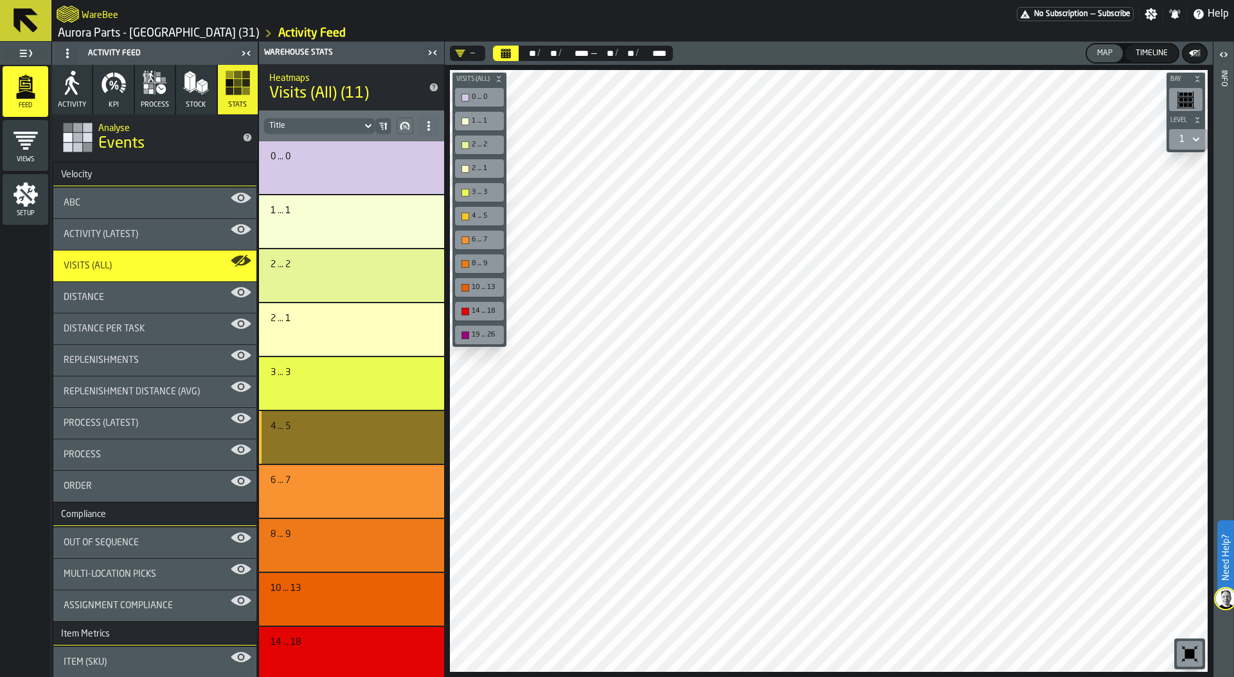
scroll to position [55, 0]
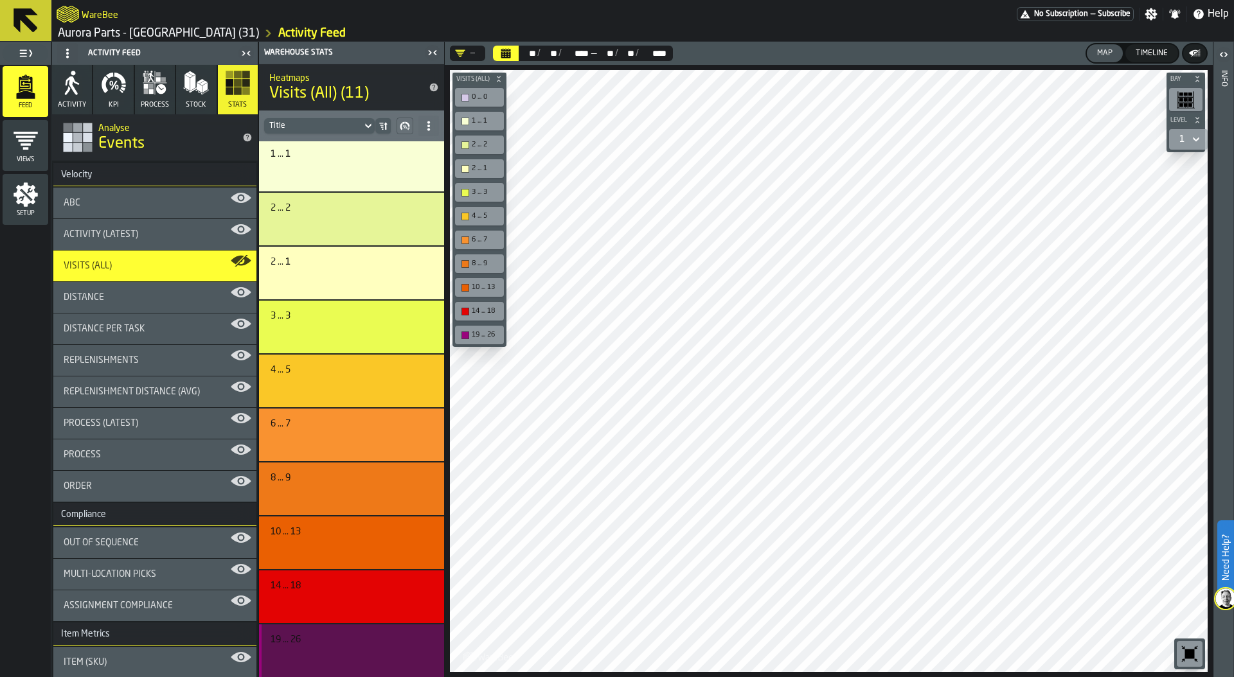
click at [346, 647] on button "button-" at bounding box center [350, 656] width 158 height 22
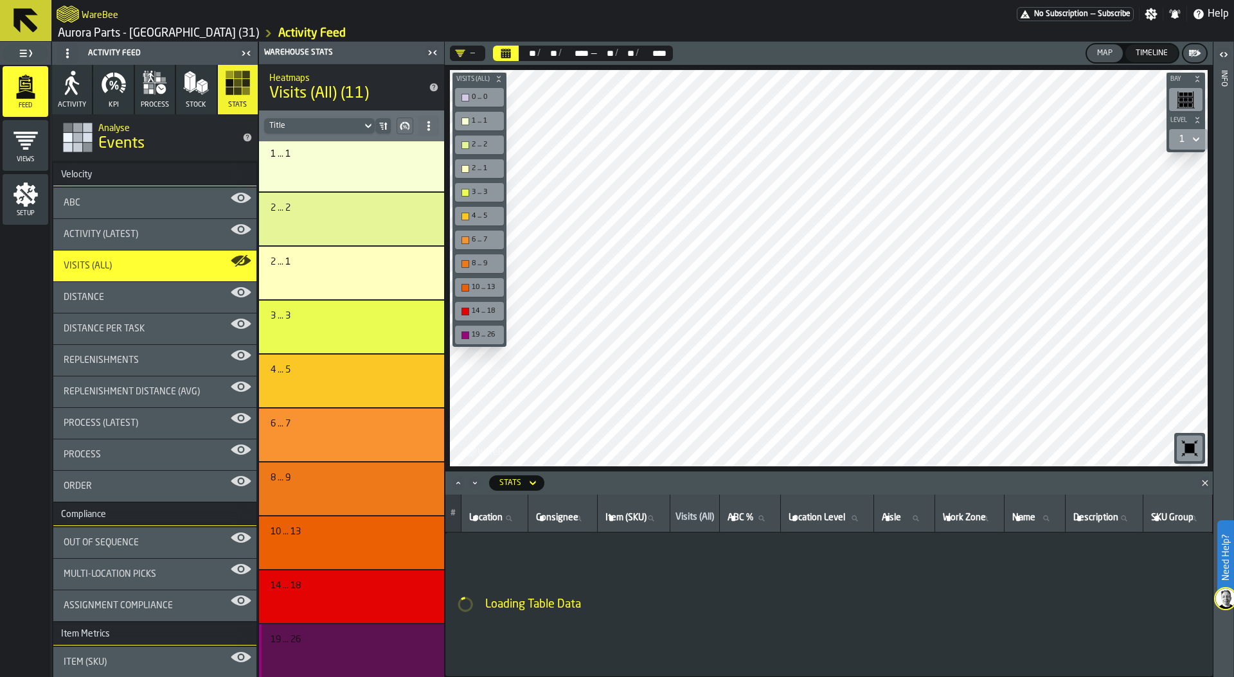
click at [346, 647] on button "button-" at bounding box center [350, 656] width 158 height 22
click at [1206, 484] on polygon "Close" at bounding box center [1205, 483] width 6 height 6
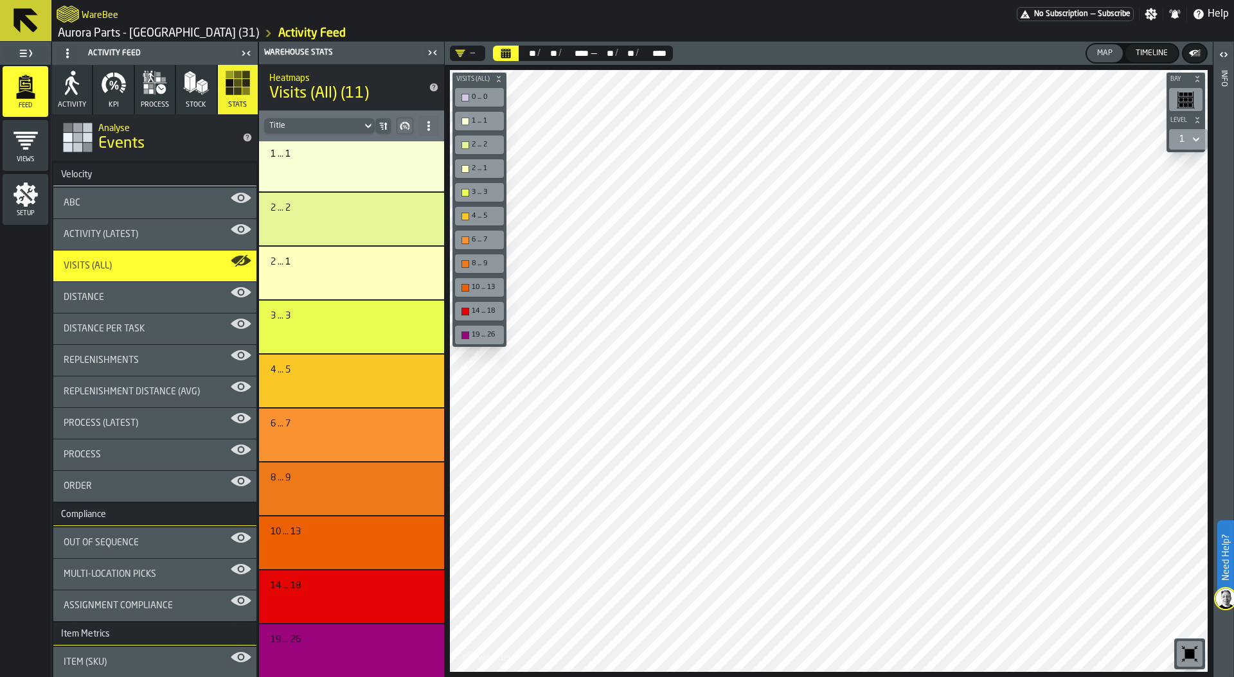
click at [163, 230] on div "Activity (Latest)" at bounding box center [155, 234] width 182 height 10
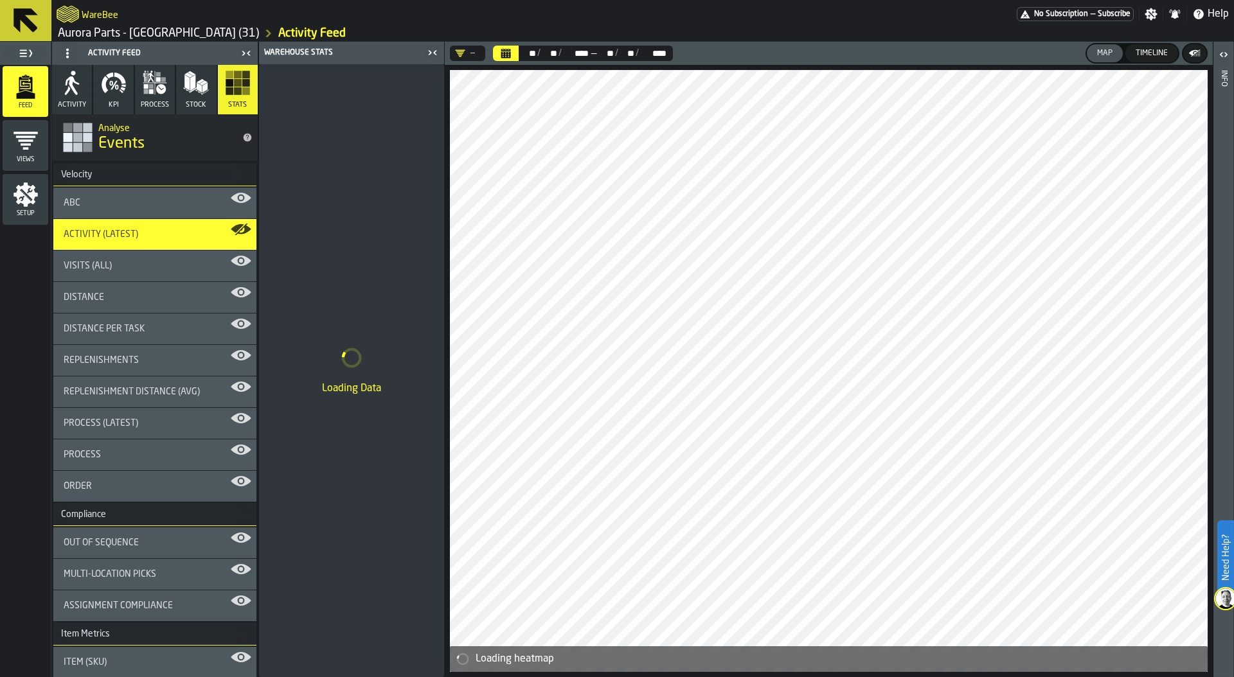
click at [508, 52] on icon "Calendar" at bounding box center [506, 54] width 10 height 6
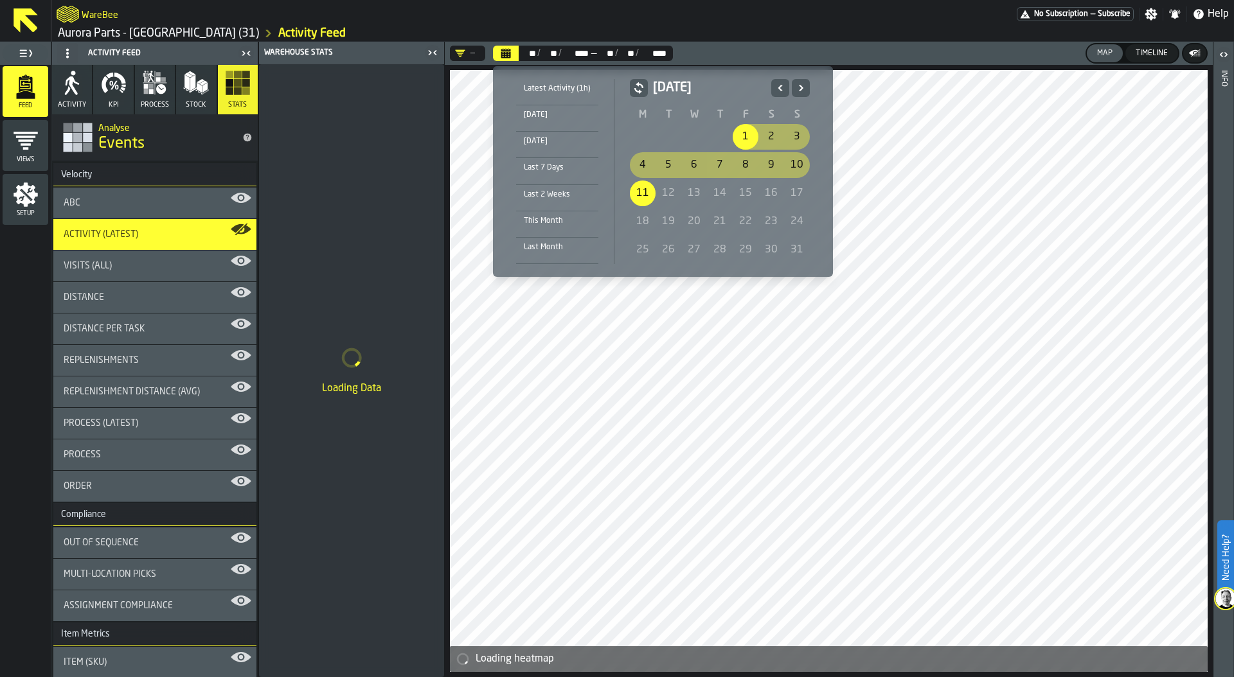
click at [778, 87] on icon "Previous" at bounding box center [780, 88] width 4 height 6
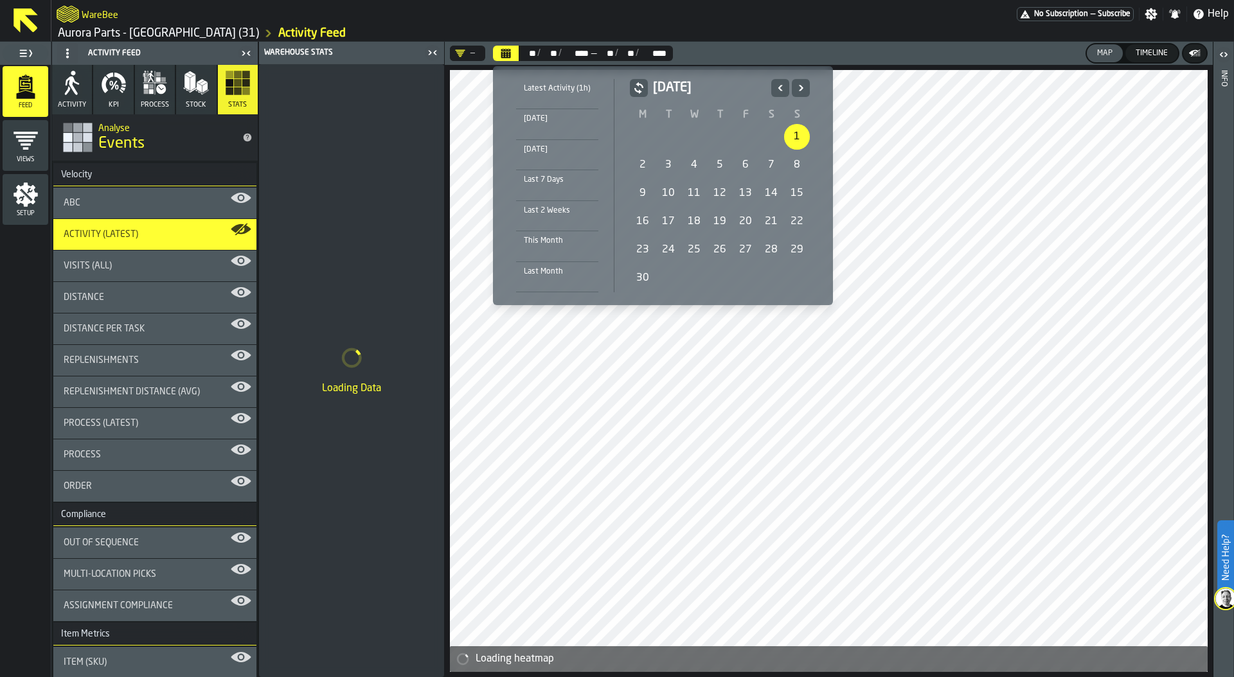
click at [792, 136] on div "1" at bounding box center [797, 137] width 26 height 26
click at [799, 91] on icon "Next" at bounding box center [800, 87] width 13 height 15
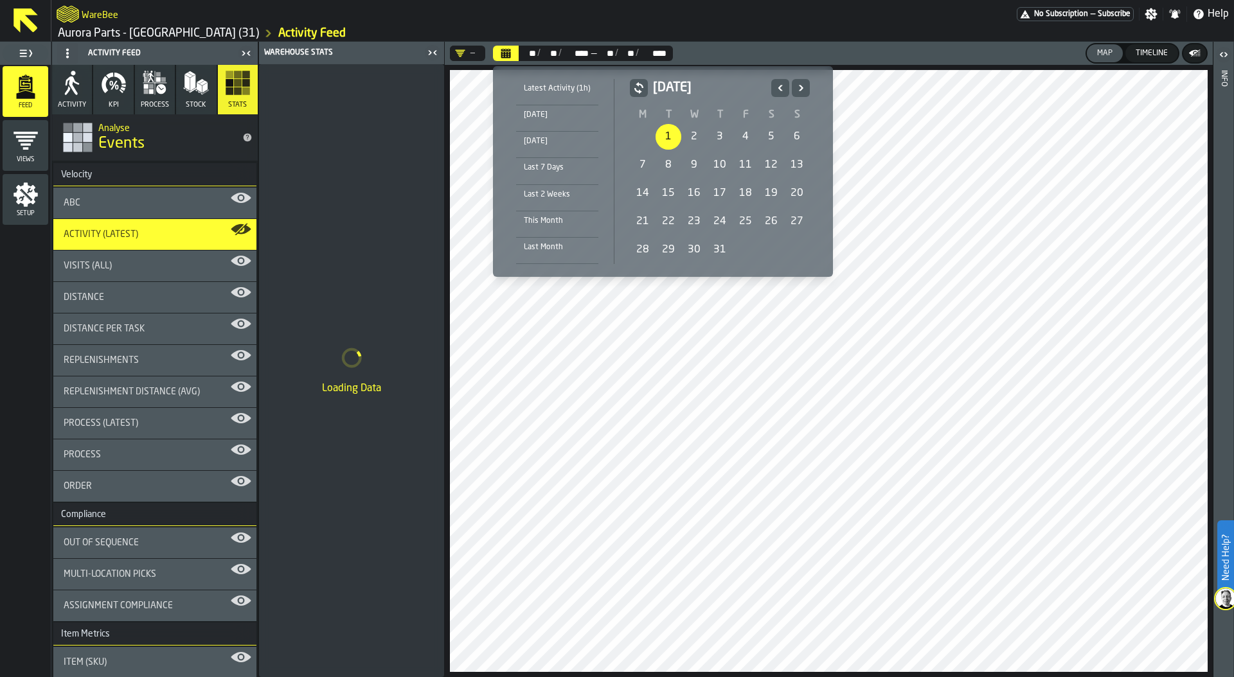
click at [799, 91] on icon "Next" at bounding box center [800, 87] width 13 height 15
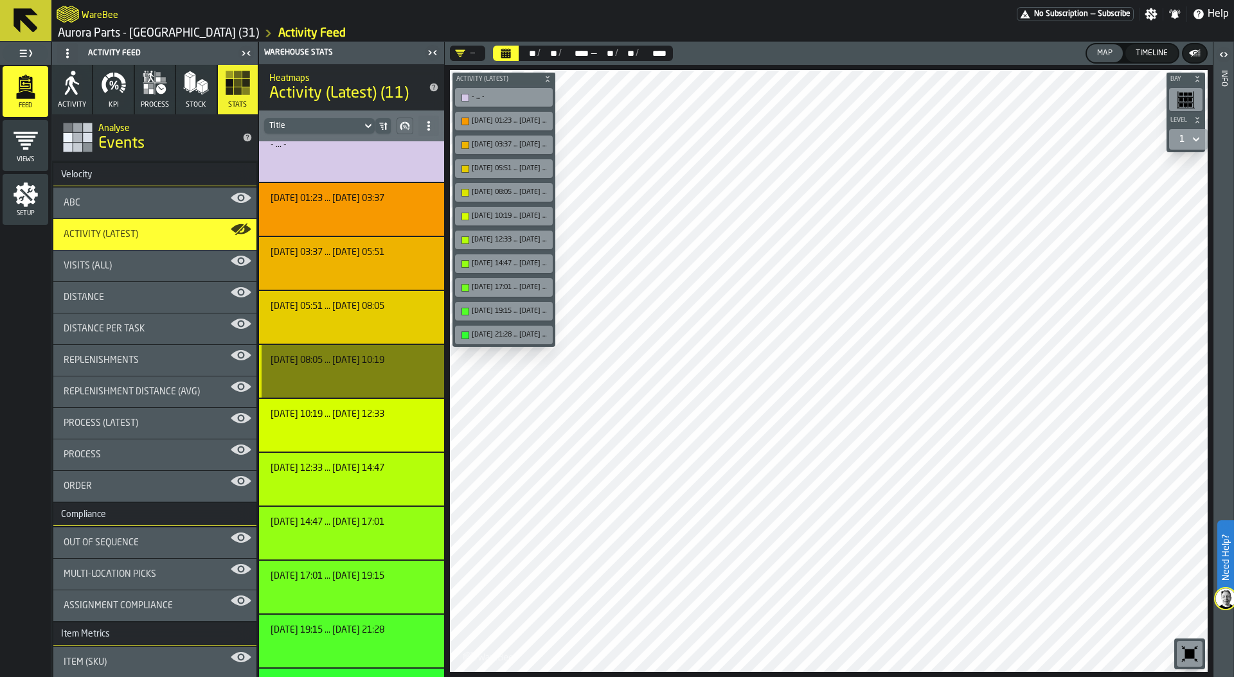
scroll to position [0, 0]
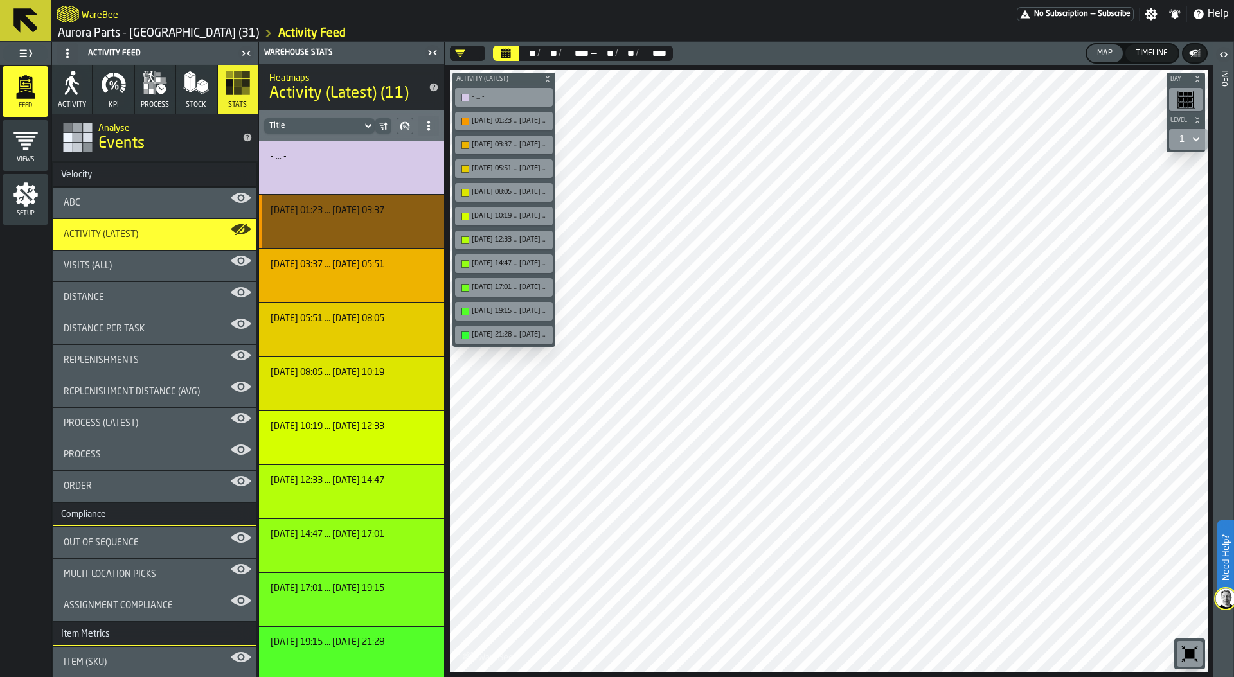
click at [357, 220] on div "button-" at bounding box center [350, 226] width 152 height 15
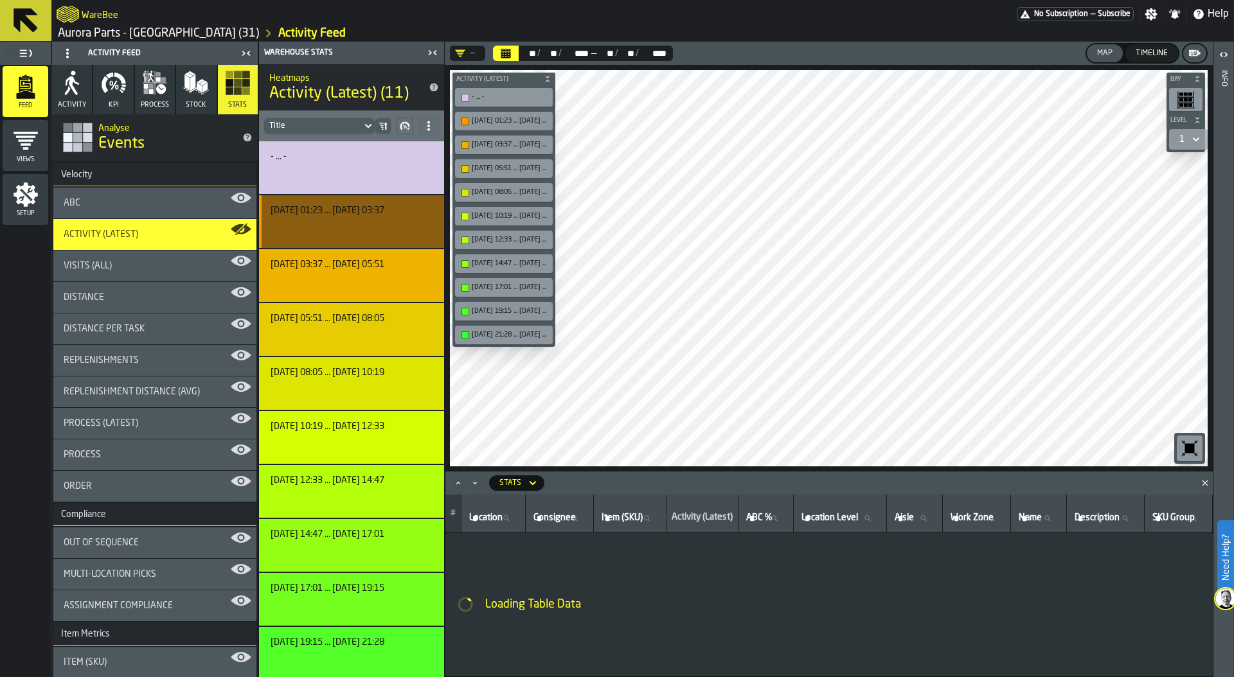
click at [357, 220] on div "button-" at bounding box center [350, 226] width 152 height 15
click at [351, 236] on button "button-" at bounding box center [350, 227] width 158 height 22
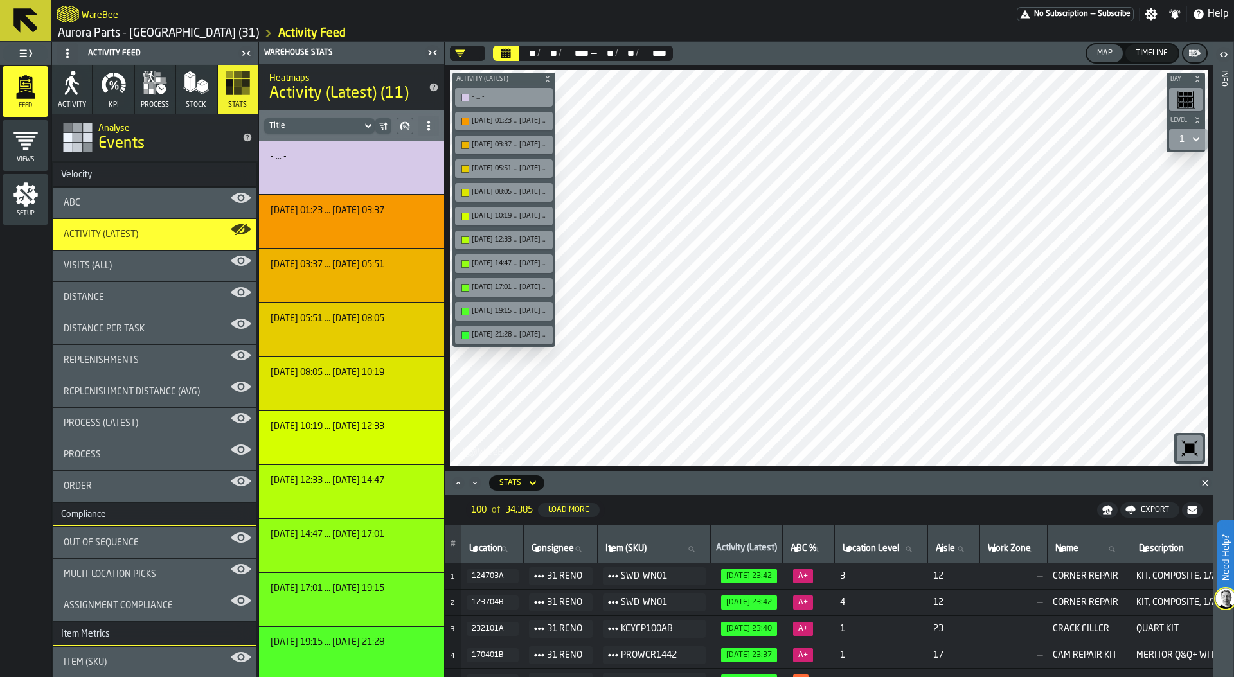
click at [936, 244] on div at bounding box center [829, 268] width 758 height 396
click at [153, 200] on div "ABC" at bounding box center [155, 203] width 182 height 10
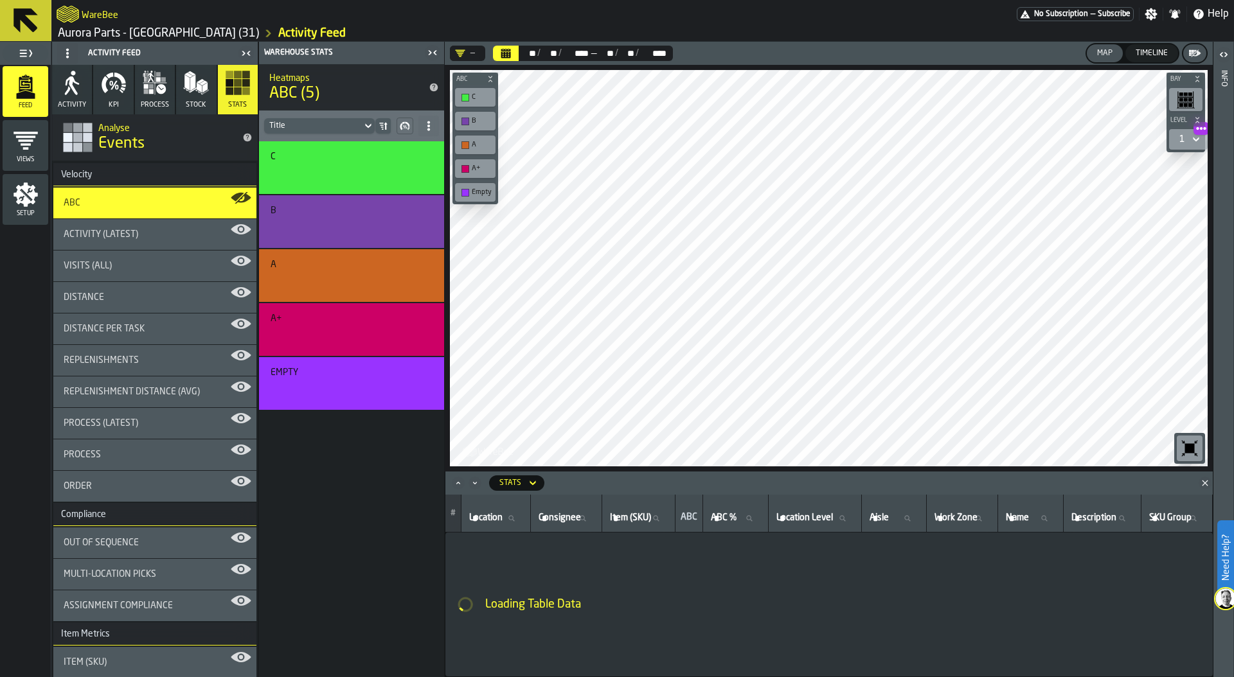
click at [1153, 12] on icon "button-toggle-Settings" at bounding box center [1150, 14] width 13 height 13
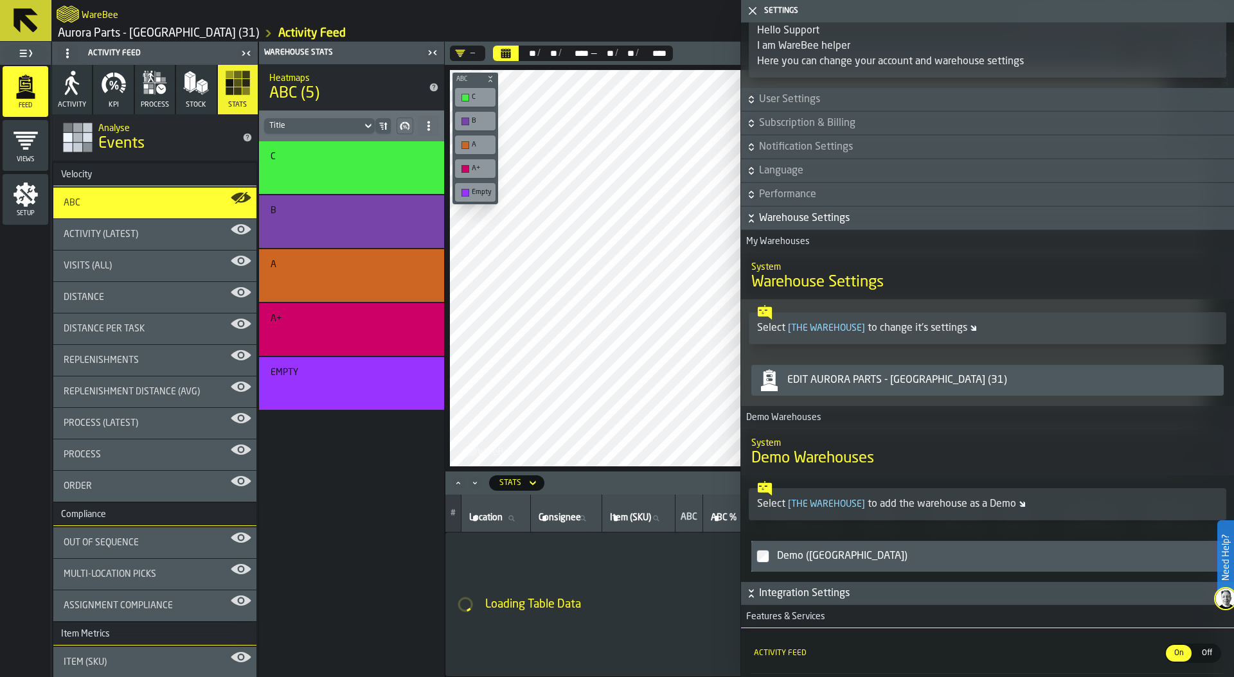
scroll to position [22, 0]
click at [917, 368] on div "Edit Aurora Parts - Reno (31)" at bounding box center [987, 379] width 462 height 26
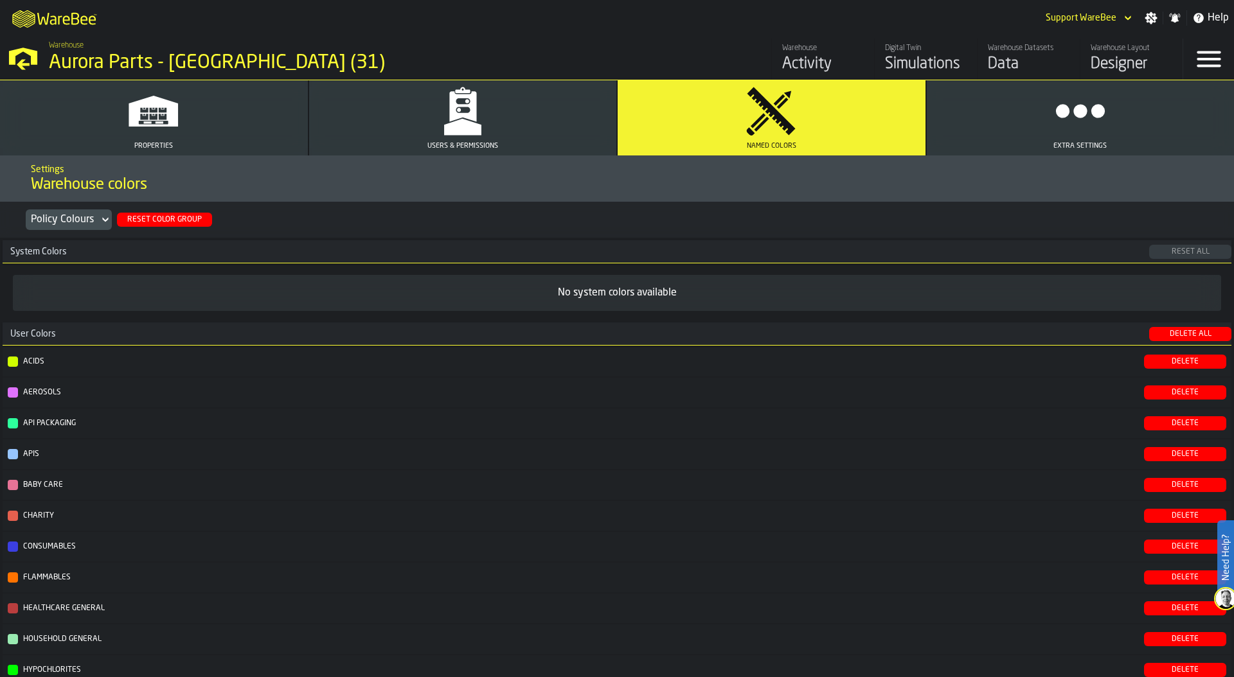
click at [166, 218] on div "Reset Color Group" at bounding box center [164, 219] width 85 height 9
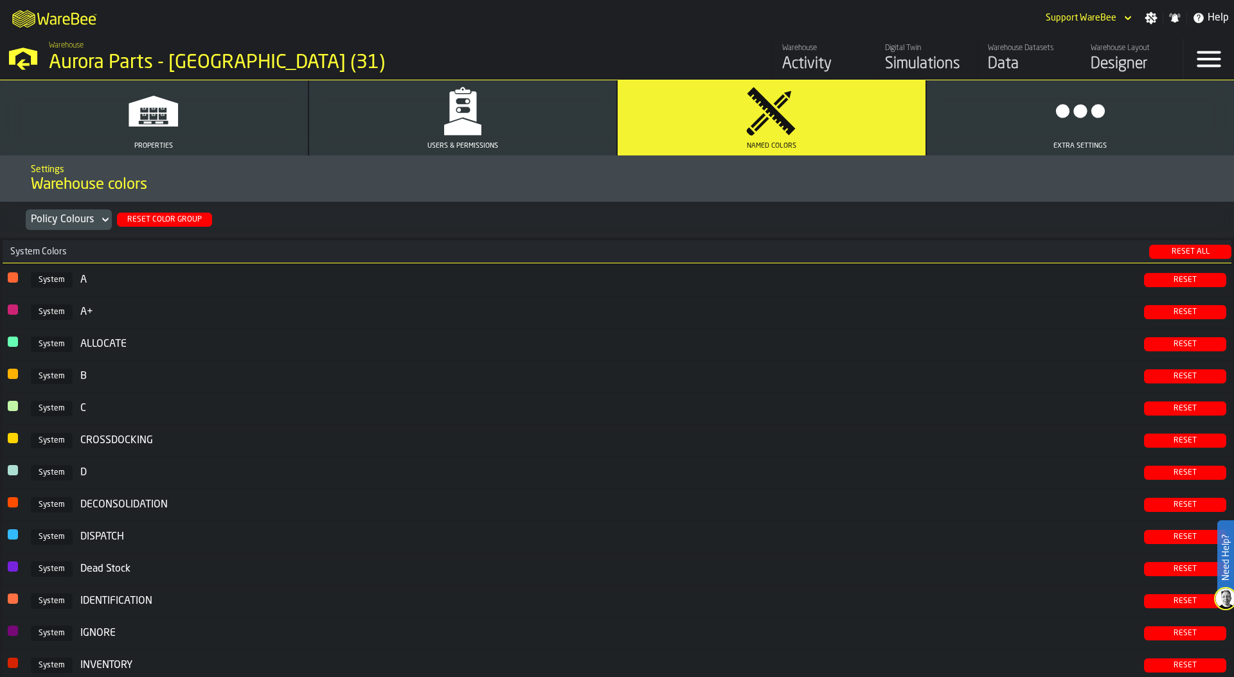
click at [810, 60] on div "Activity" at bounding box center [823, 64] width 82 height 21
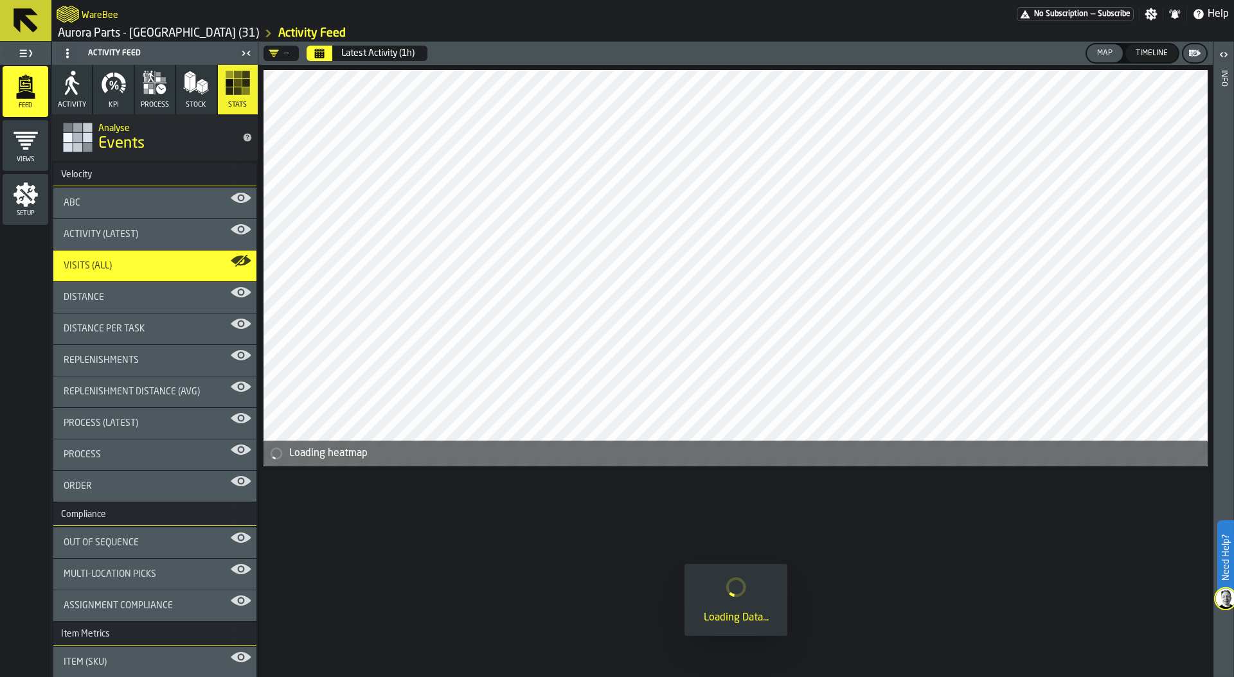
click at [323, 52] on icon "Calendar" at bounding box center [320, 54] width 10 height 6
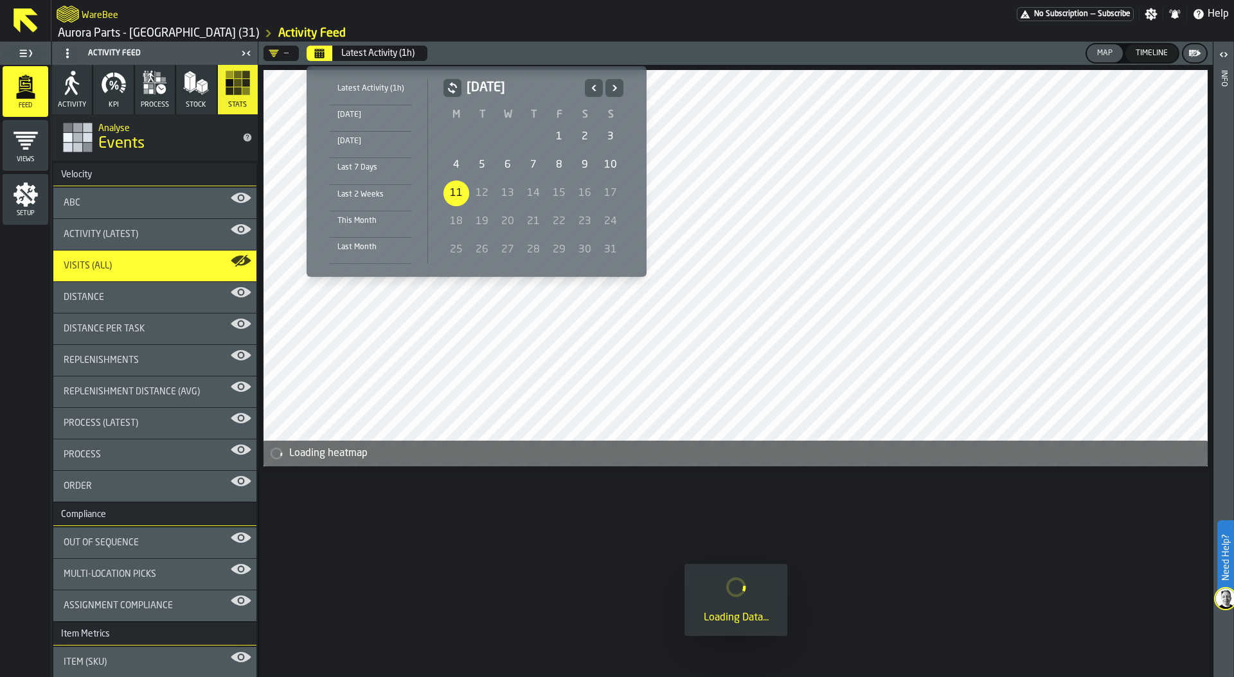
click at [593, 83] on icon "Previous" at bounding box center [593, 87] width 13 height 15
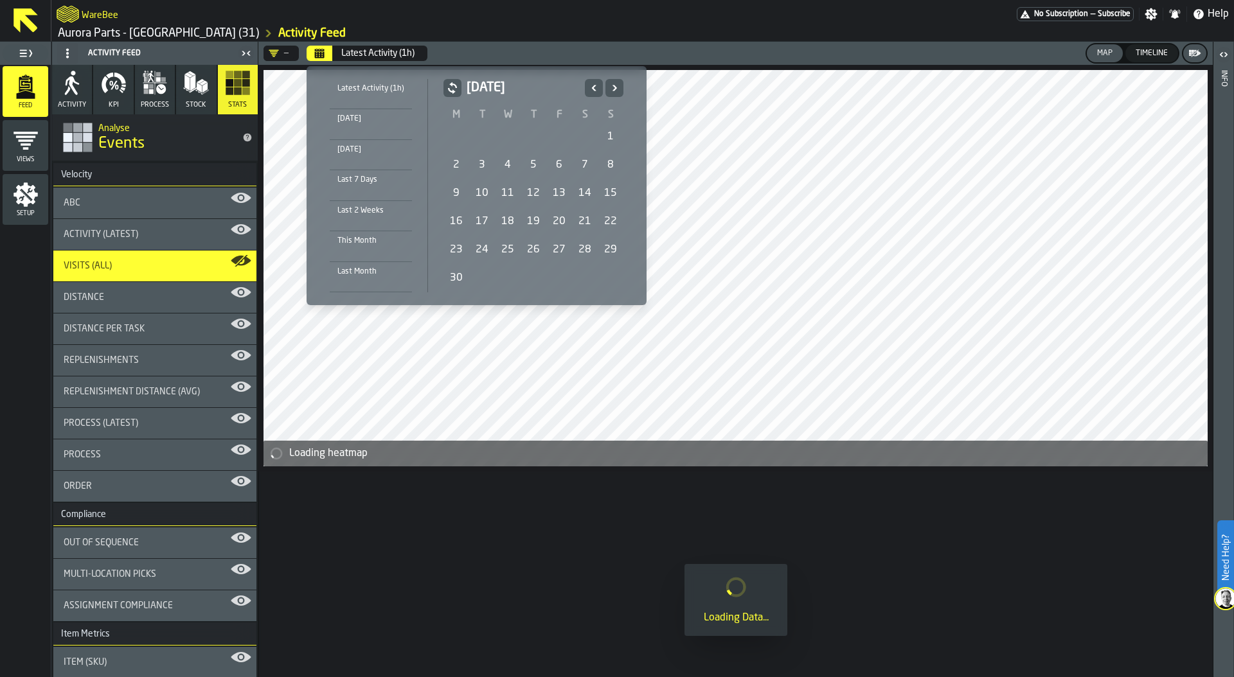
click at [607, 143] on div "1" at bounding box center [611, 137] width 26 height 26
click at [610, 82] on icon "Next" at bounding box center [614, 87] width 13 height 15
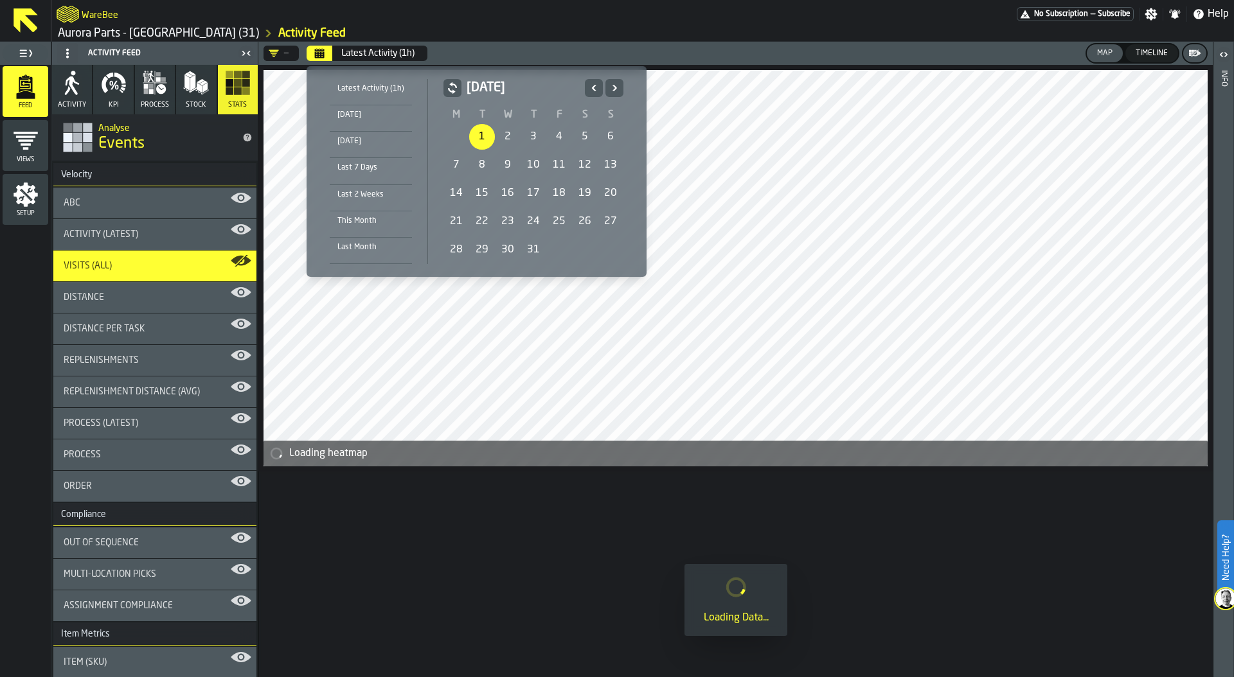
click at [610, 82] on icon "Next" at bounding box center [614, 87] width 13 height 15
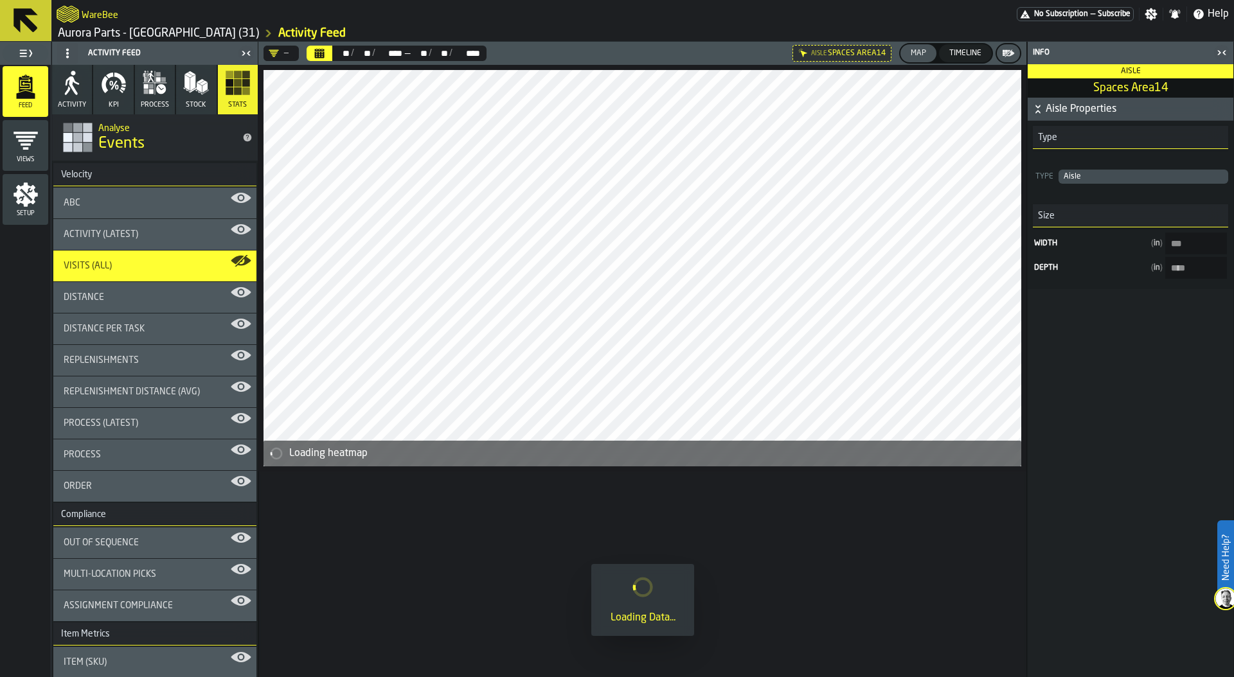
click at [1222, 54] on icon "button-toggle-Close me" at bounding box center [1221, 52] width 15 height 15
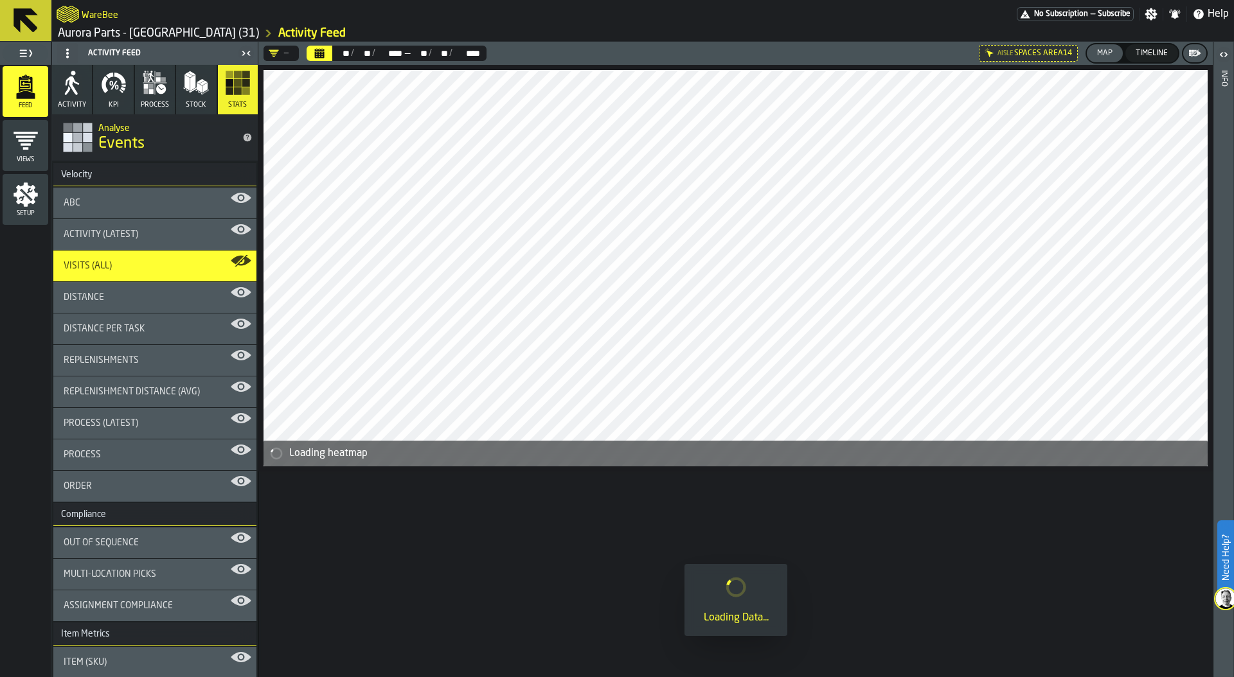
click at [122, 201] on div "ABC" at bounding box center [155, 203] width 182 height 10
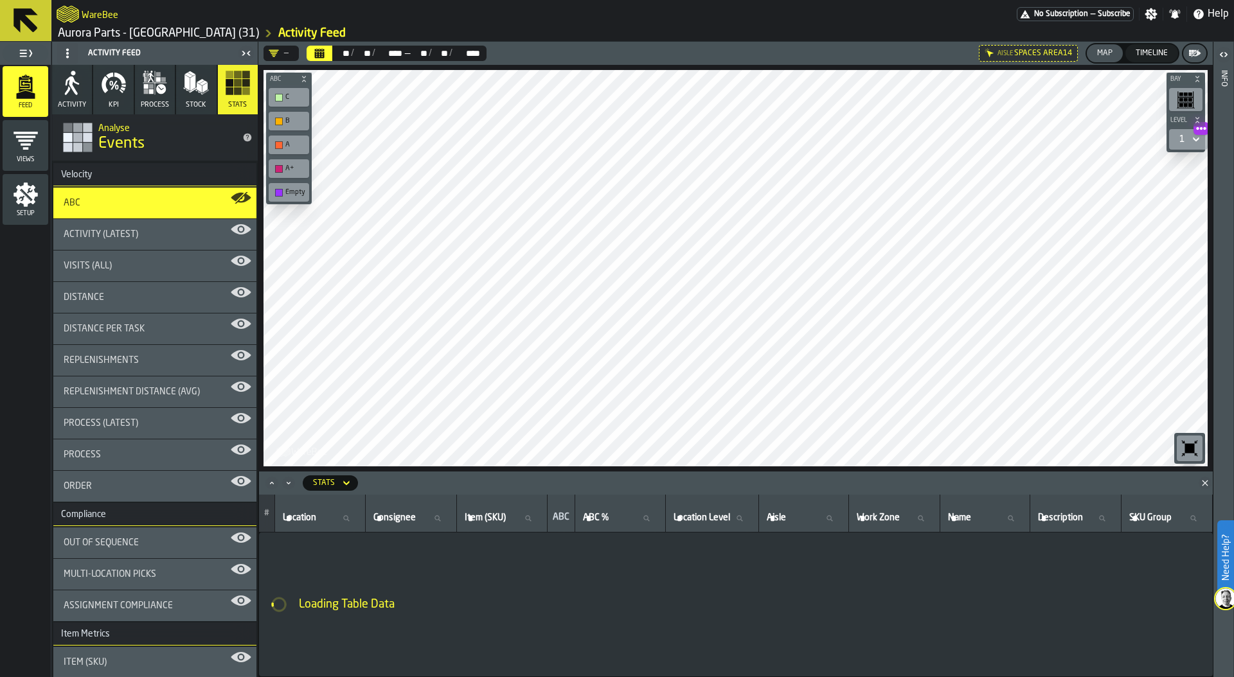
click at [289, 148] on div "A" at bounding box center [295, 145] width 20 height 8
click at [285, 190] on div "Empty" at bounding box center [295, 192] width 20 height 8
click at [288, 100] on div "C" at bounding box center [295, 97] width 20 height 8
click at [293, 118] on div "B" at bounding box center [295, 121] width 20 height 8
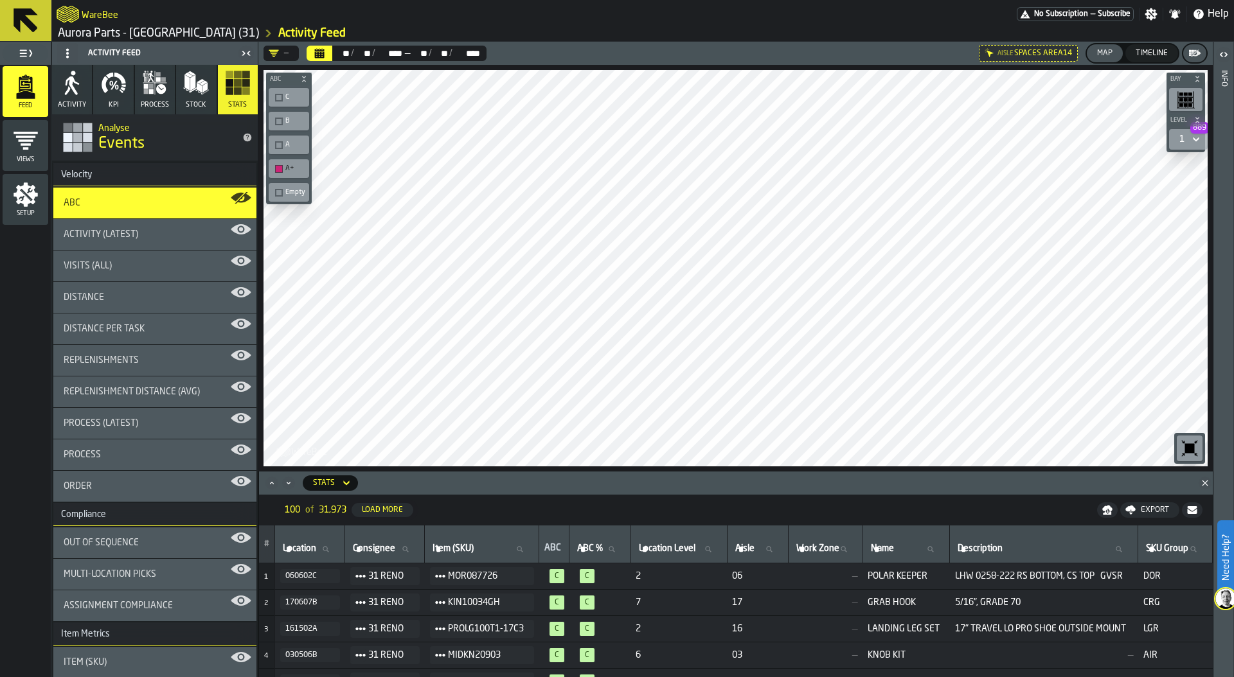
click at [318, 52] on icon "Calendar" at bounding box center [320, 54] width 10 height 6
click at [276, 146] on div "button-toolbar-undefined" at bounding box center [279, 145] width 8 height 8
click at [280, 96] on div "button-toolbar-undefined" at bounding box center [279, 98] width 8 height 8
click at [276, 123] on div "button-toolbar-undefined" at bounding box center [279, 122] width 8 height 8
click at [277, 145] on div "button-toolbar-undefined" at bounding box center [279, 145] width 8 height 8
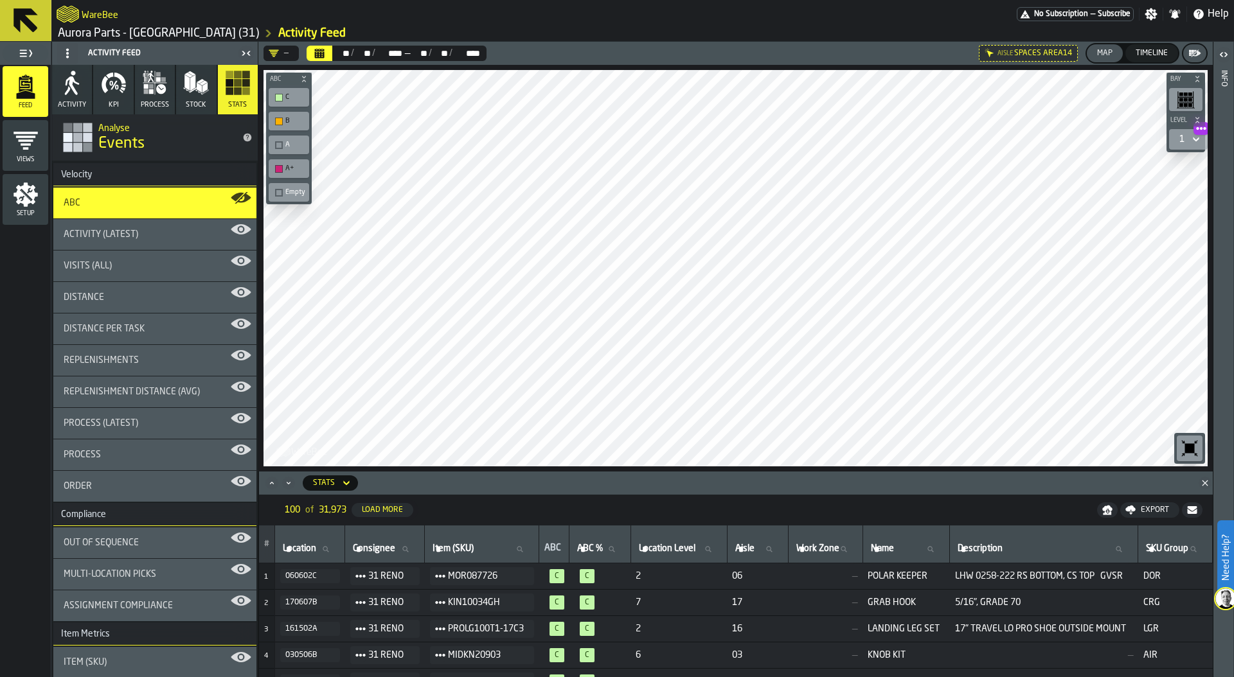
click at [279, 167] on div "button-toolbar-undefined" at bounding box center [279, 169] width 8 height 8
click at [281, 120] on div "button-toolbar-undefined" at bounding box center [279, 122] width 8 height 8
click at [279, 120] on div "button-toolbar-undefined" at bounding box center [279, 122] width 8 height 8
click at [279, 148] on div "button-toolbar-undefined" at bounding box center [279, 145] width 8 height 8
click at [278, 165] on div "button-toolbar-undefined" at bounding box center [279, 169] width 8 height 8
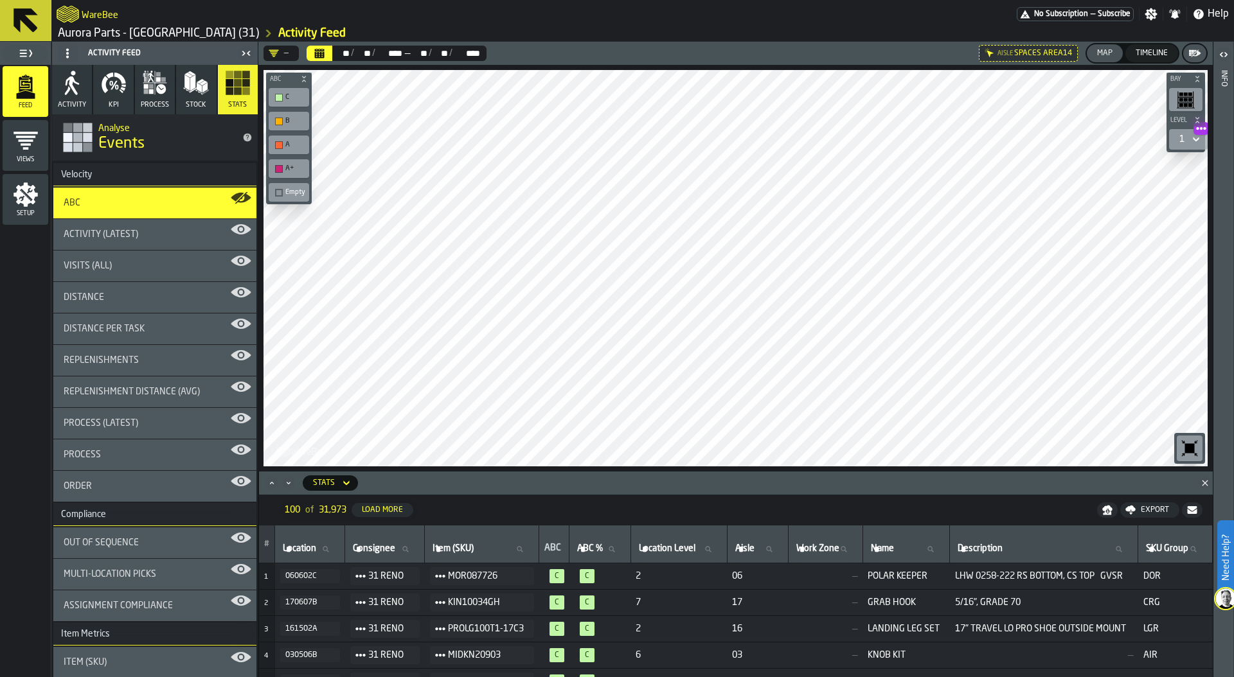
click at [1204, 482] on icon "Close" at bounding box center [1204, 483] width 13 height 13
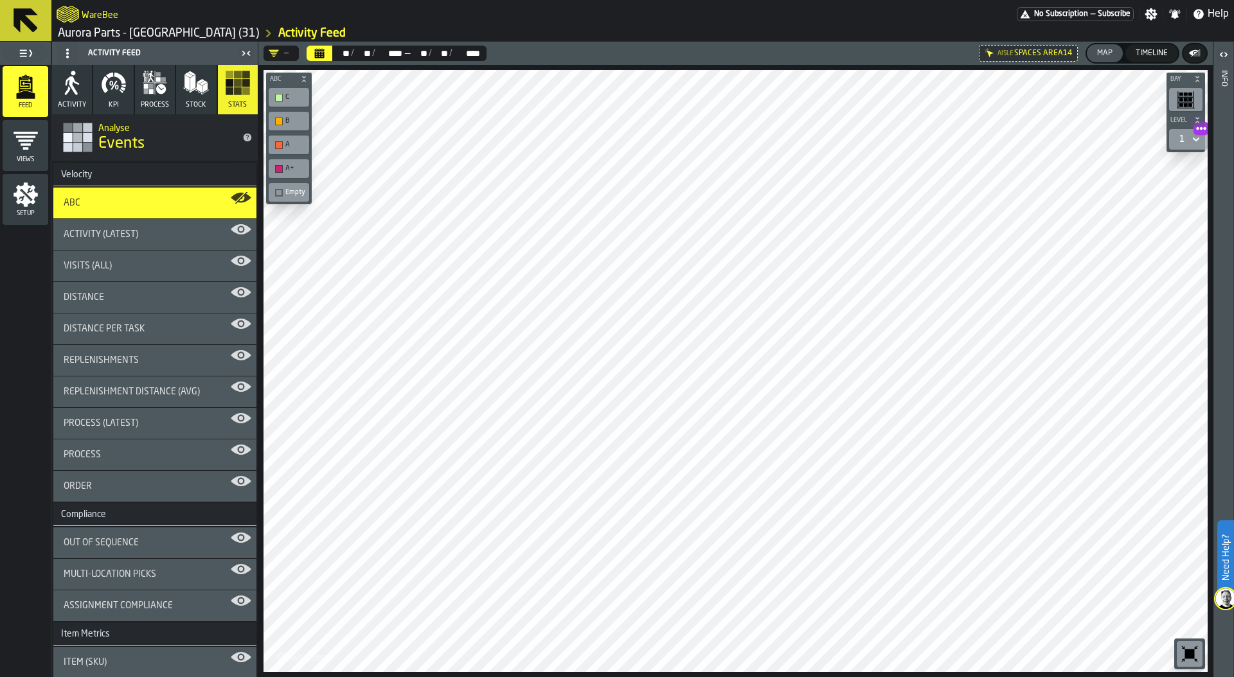
click at [151, 234] on div "Activity (Latest)" at bounding box center [155, 234] width 182 height 10
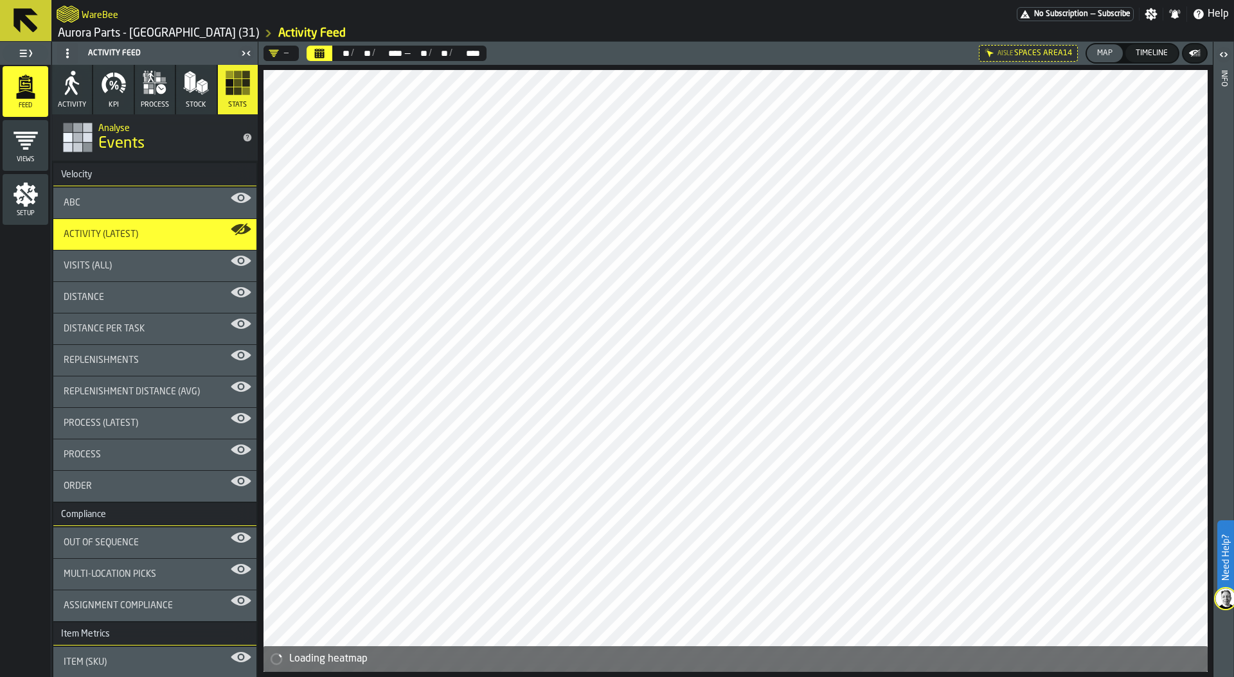
click at [137, 272] on div "Visits (All)" at bounding box center [154, 266] width 203 height 31
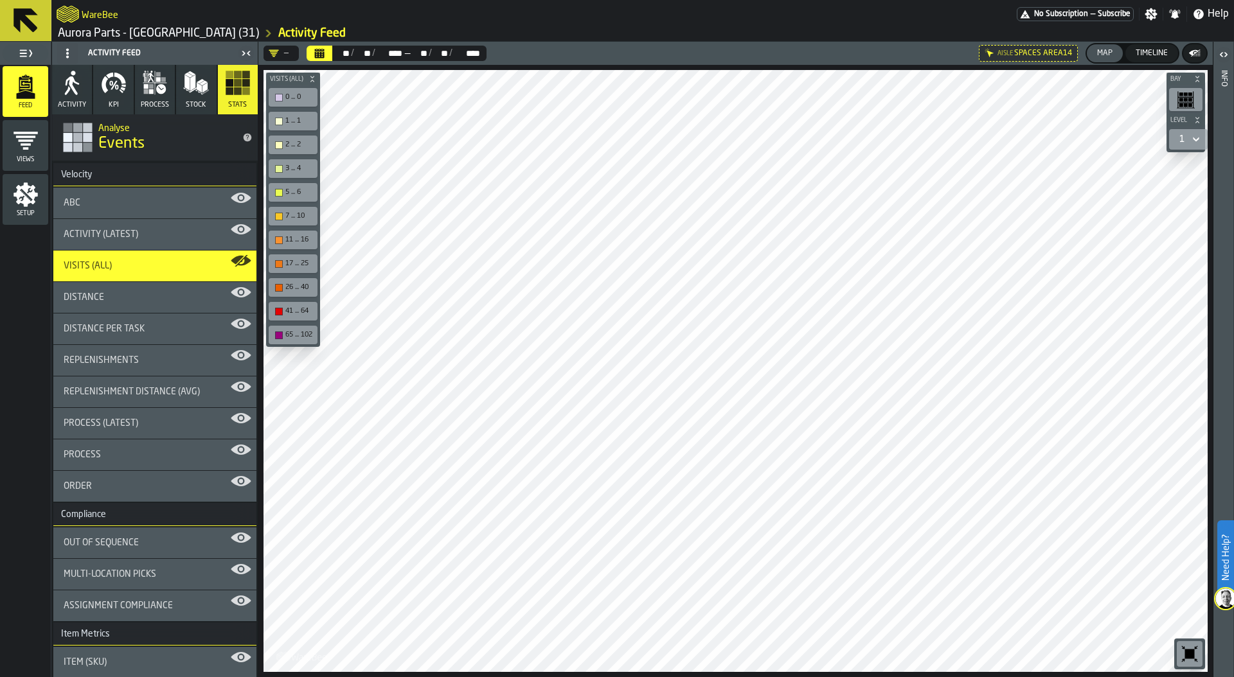
click at [286, 48] on div "—" at bounding box center [279, 53] width 20 height 10
click at [350, 20] on div "WareBee" at bounding box center [537, 14] width 960 height 23
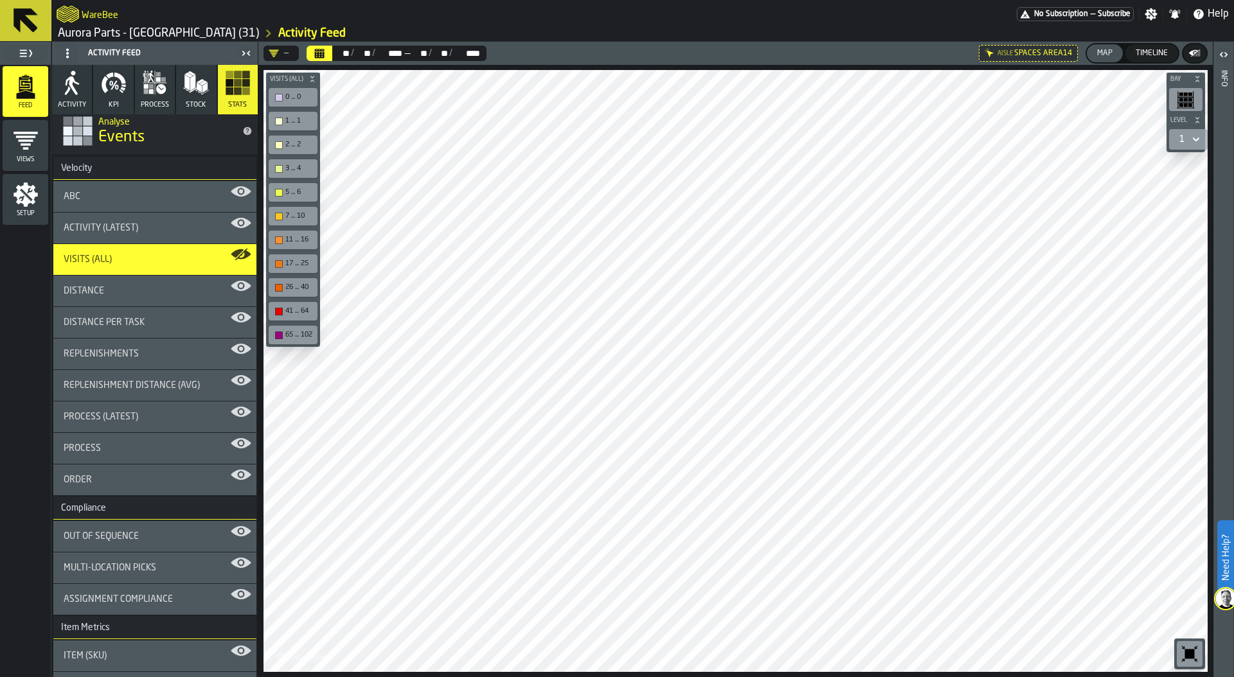
click at [159, 351] on div "Replenishments" at bounding box center [155, 354] width 182 height 10
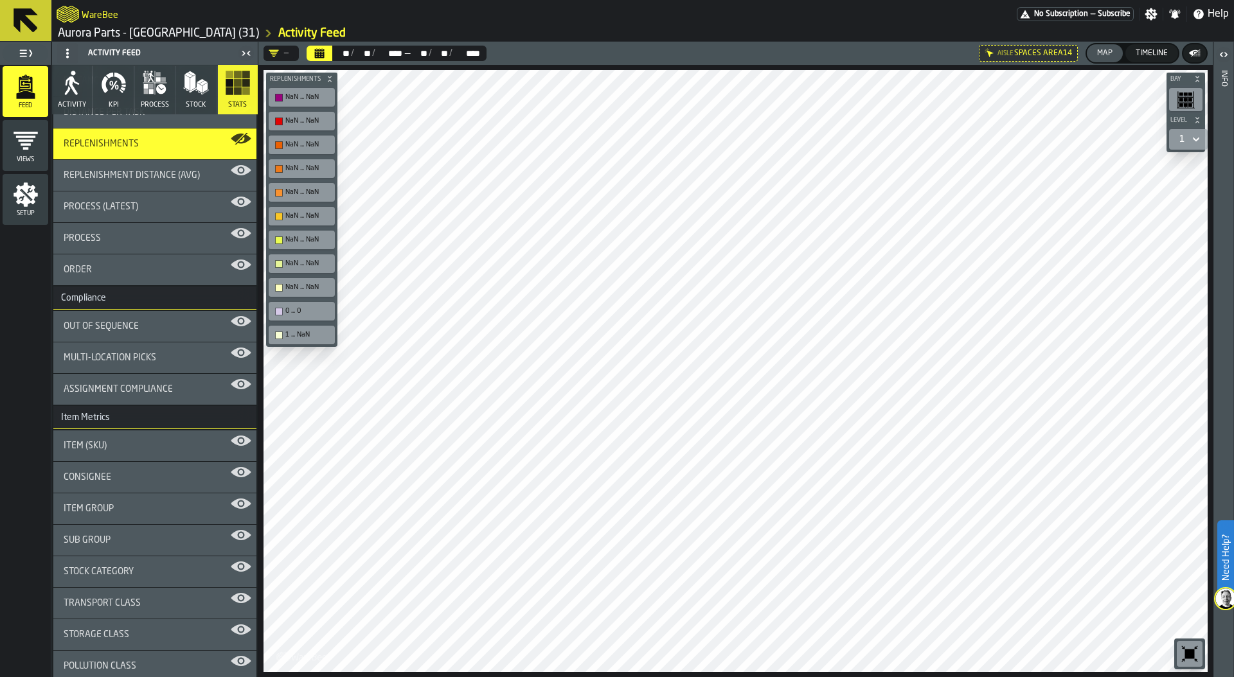
scroll to position [224, 0]
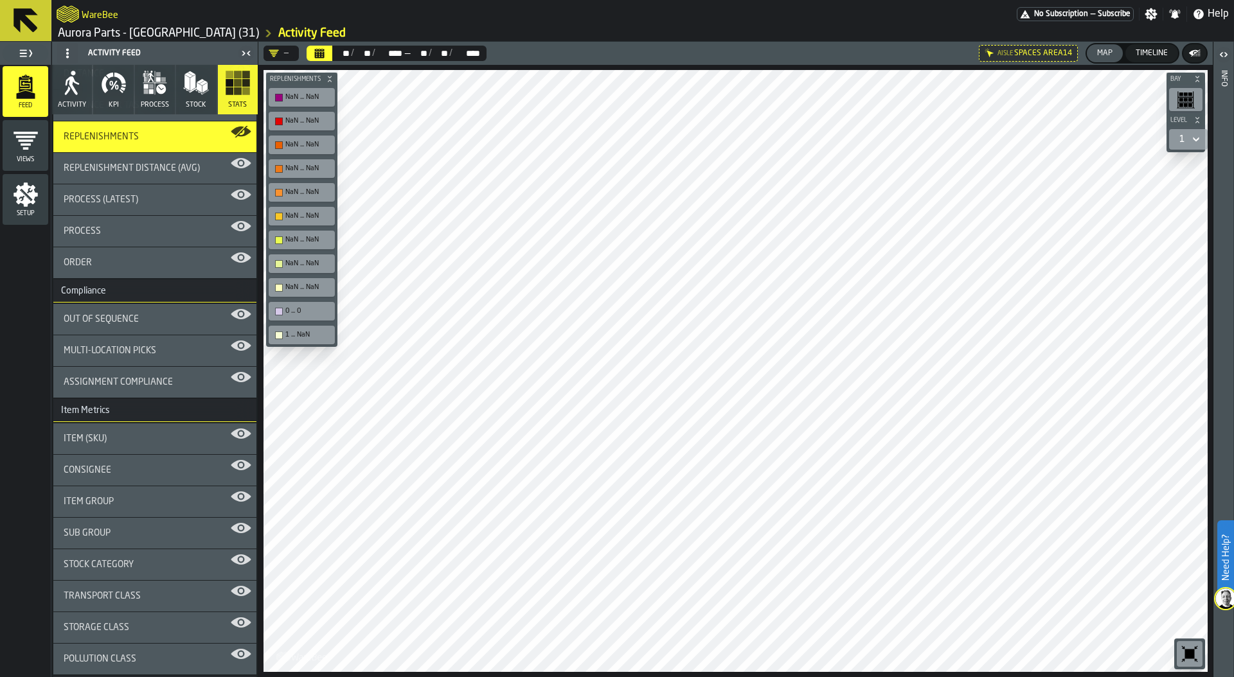
click at [141, 324] on div "Out of Sequence" at bounding box center [155, 319] width 182 height 10
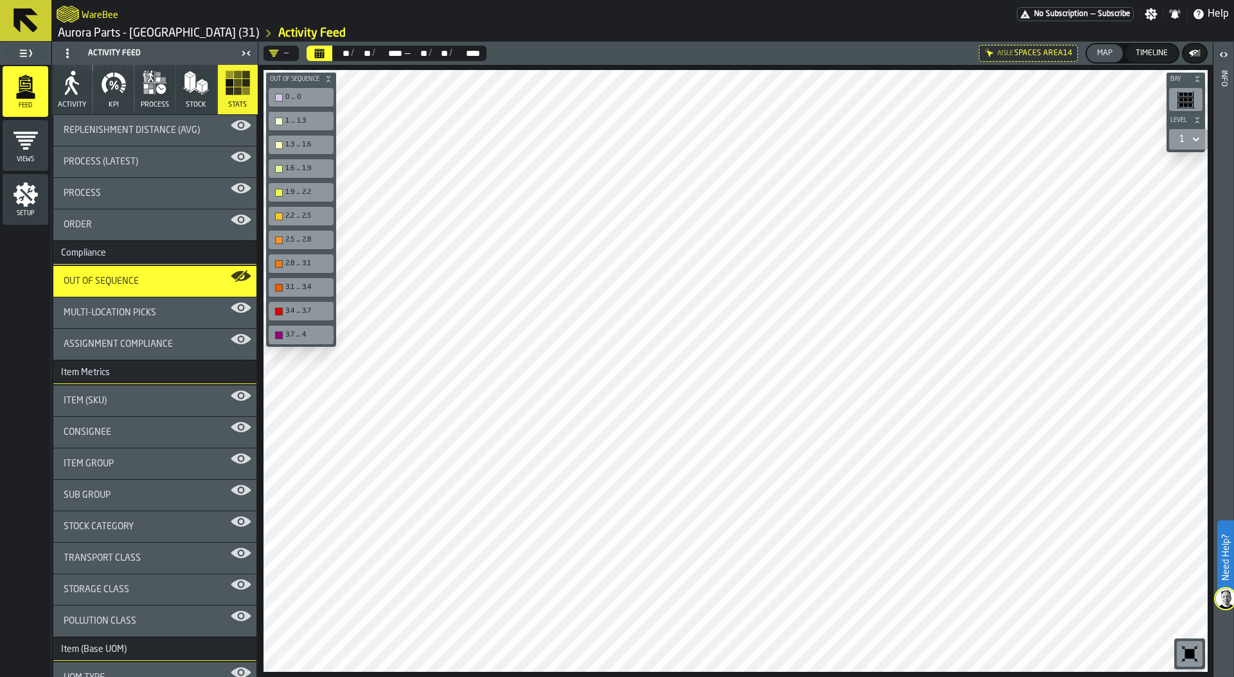
scroll to position [262, 0]
click at [140, 305] on div "Multi-Location Picks" at bounding box center [154, 312] width 203 height 31
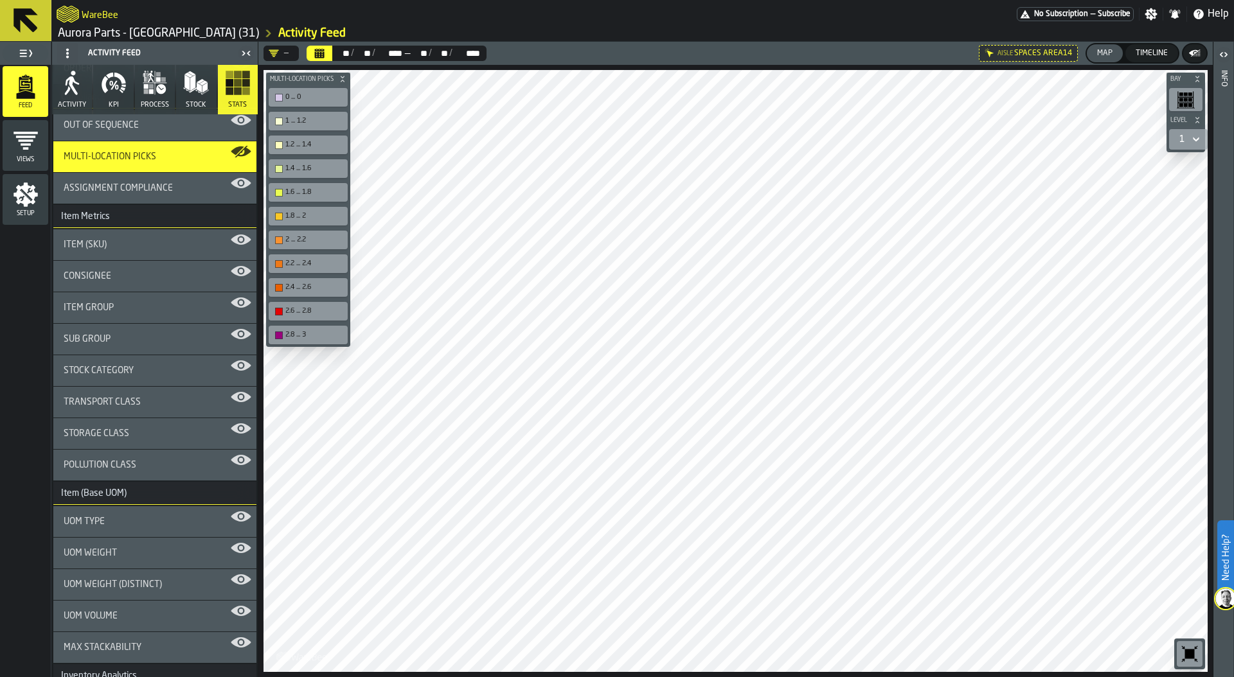
scroll to position [438, 0]
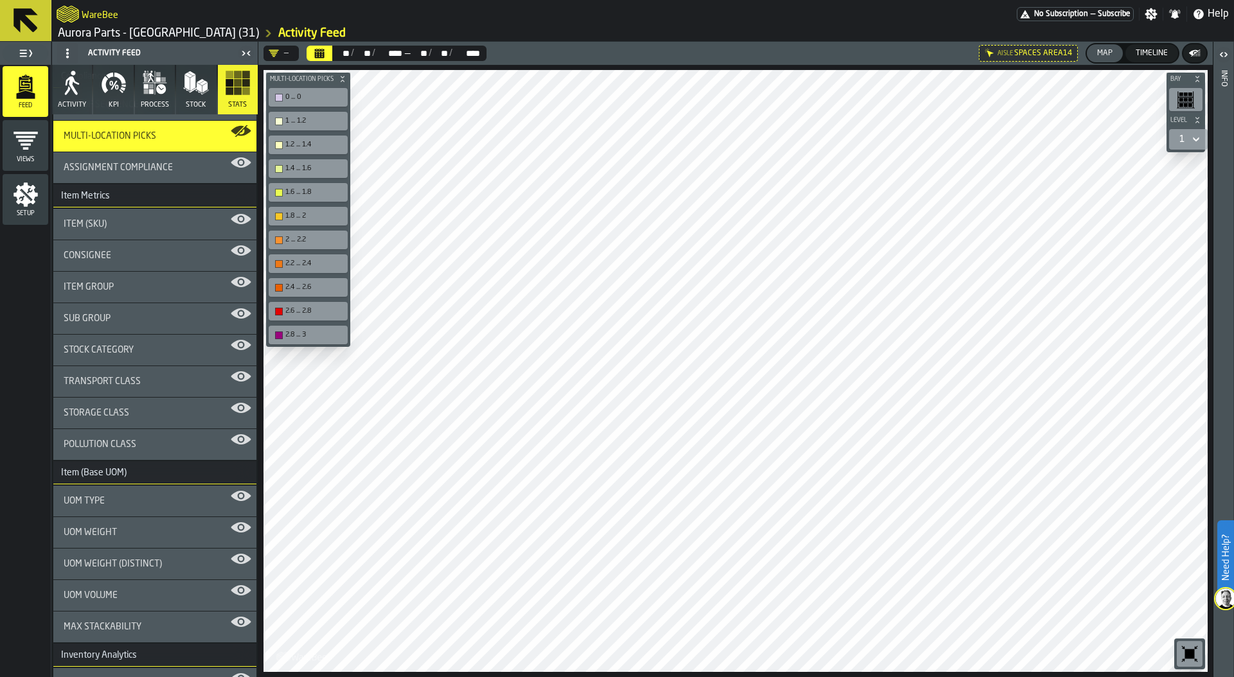
click at [147, 290] on div "Item Group" at bounding box center [155, 287] width 182 height 10
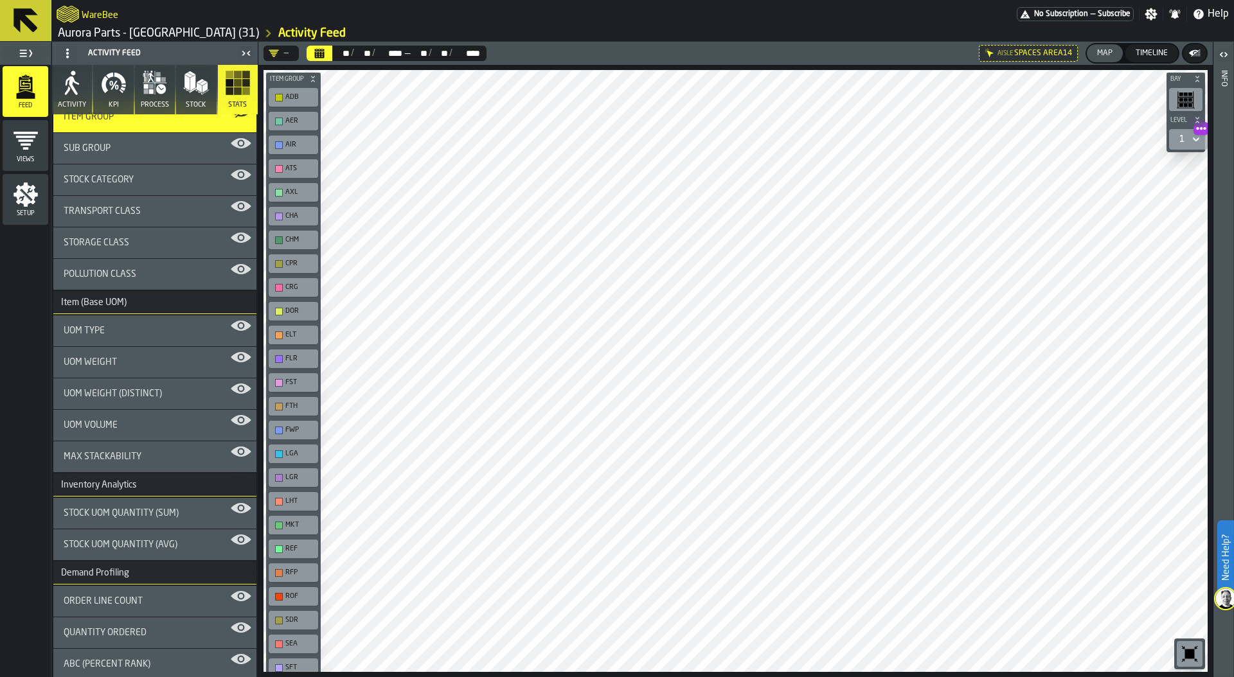
scroll to position [673, 0]
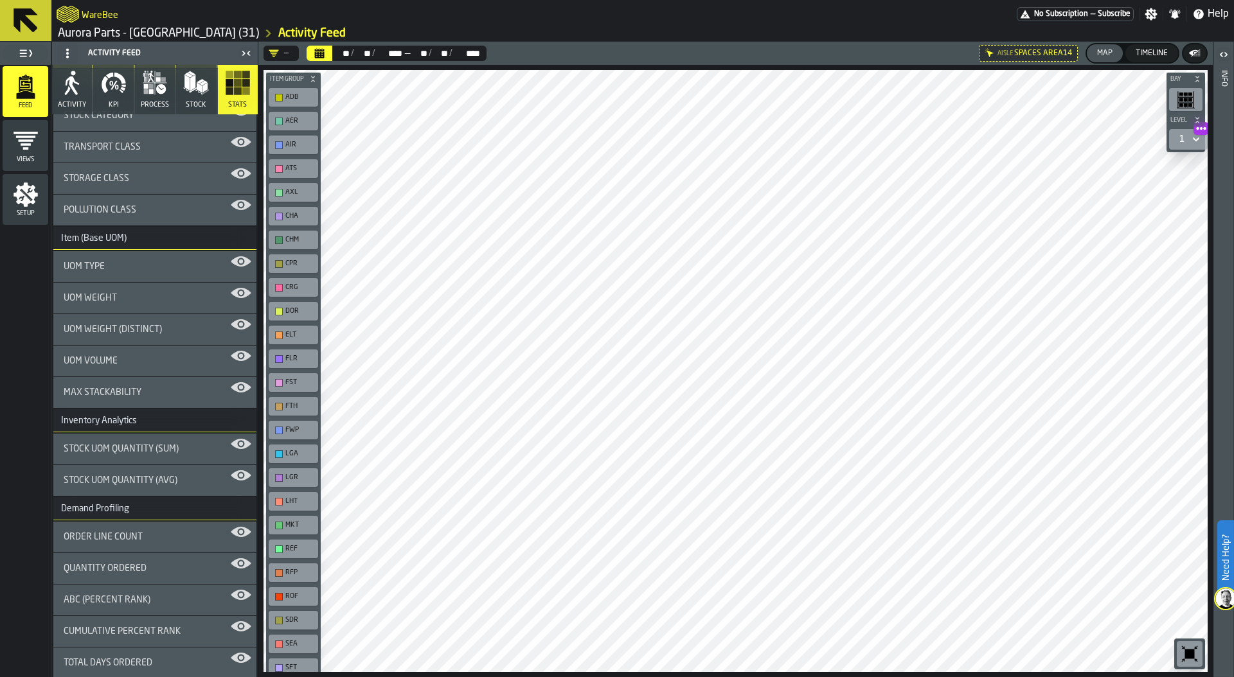
click at [142, 303] on div "UOM Weight" at bounding box center [155, 298] width 182 height 10
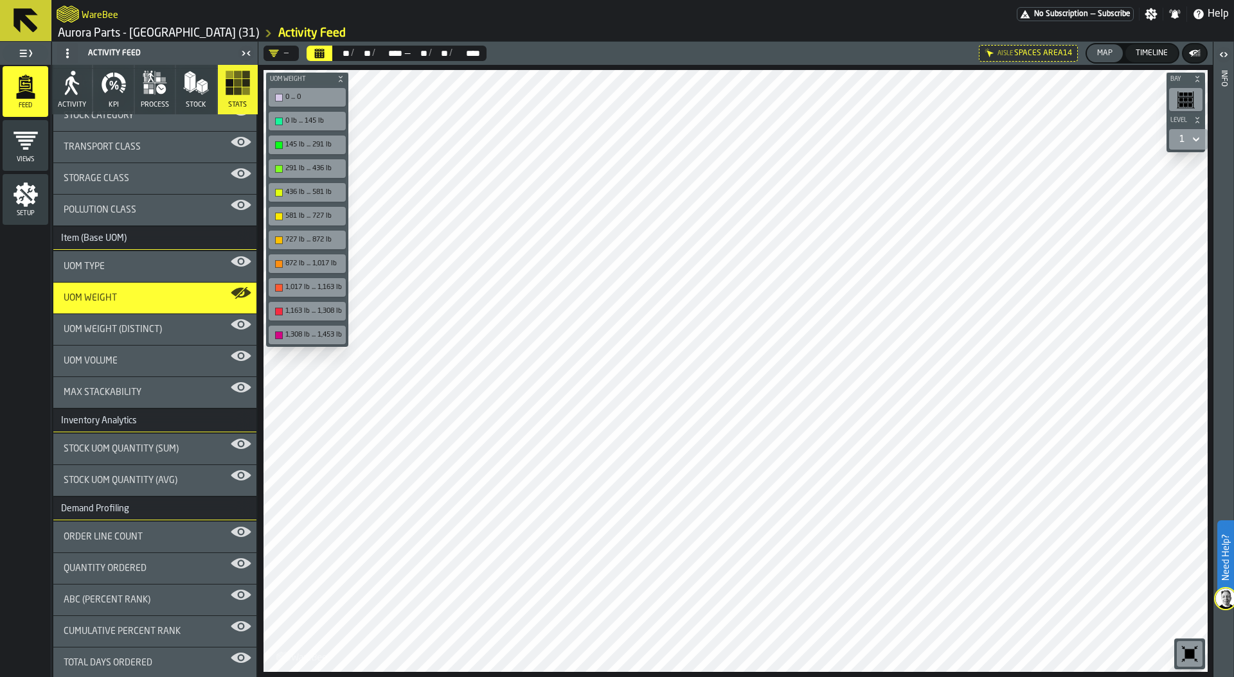
click at [1210, 12] on span "Help" at bounding box center [1217, 13] width 21 height 15
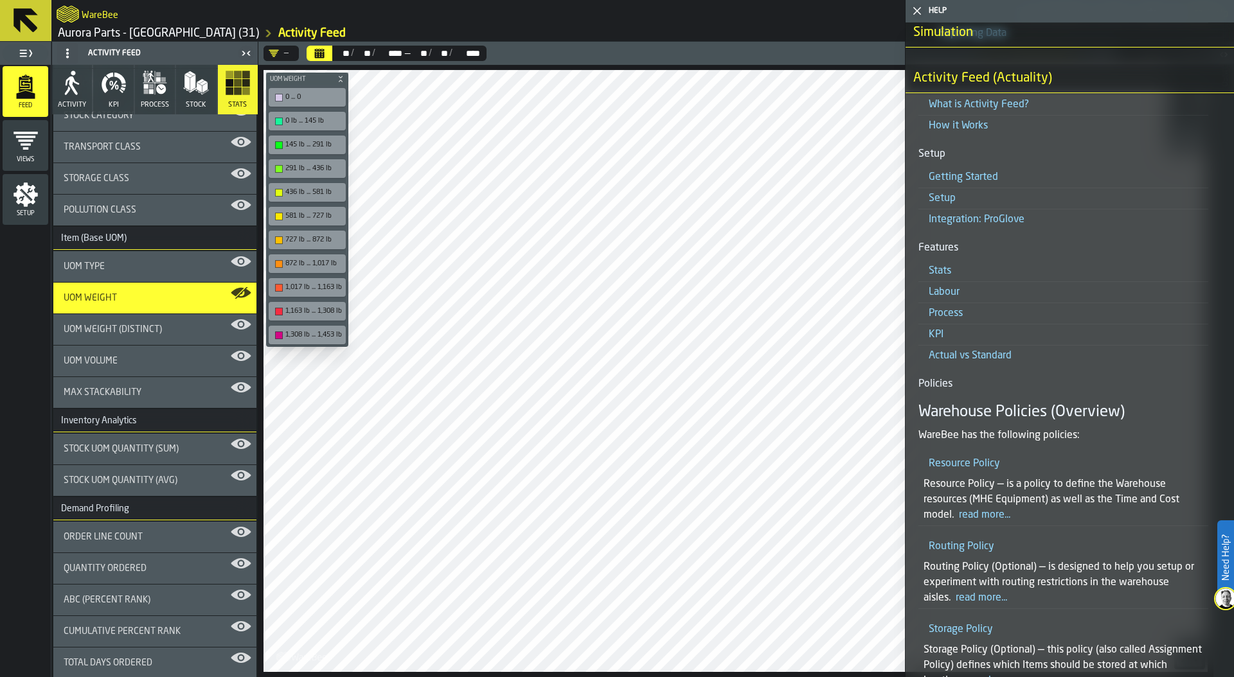
scroll to position [2271, 0]
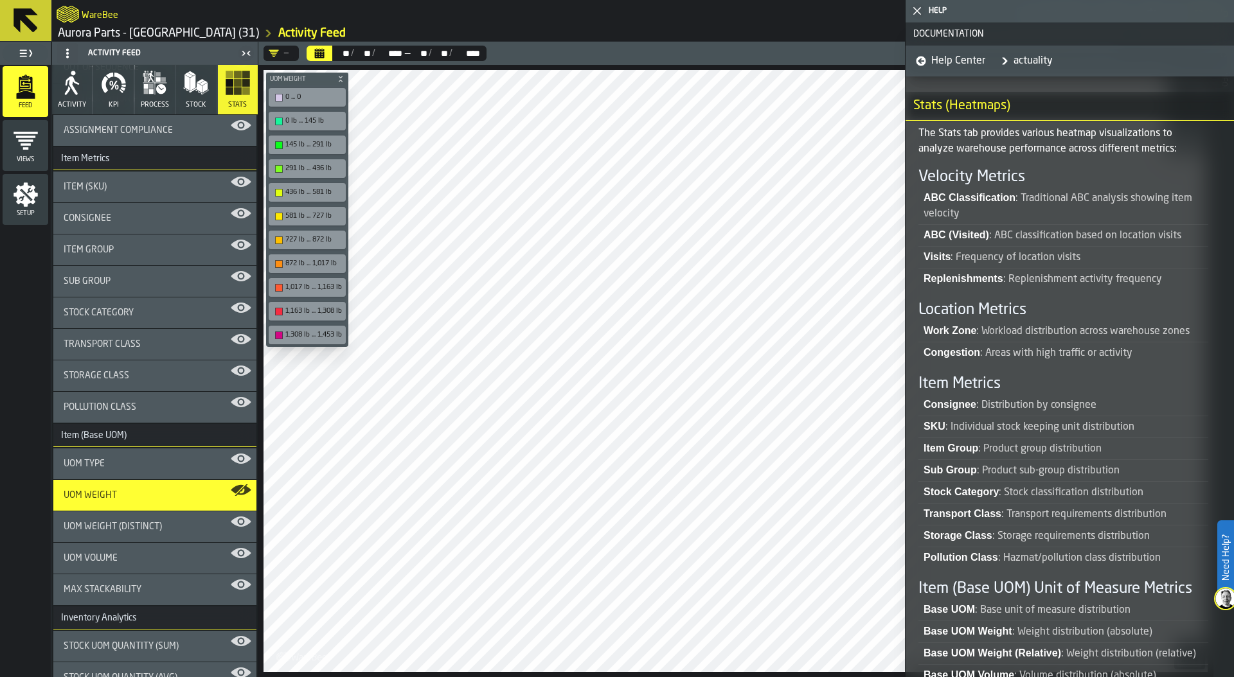
scroll to position [0, 0]
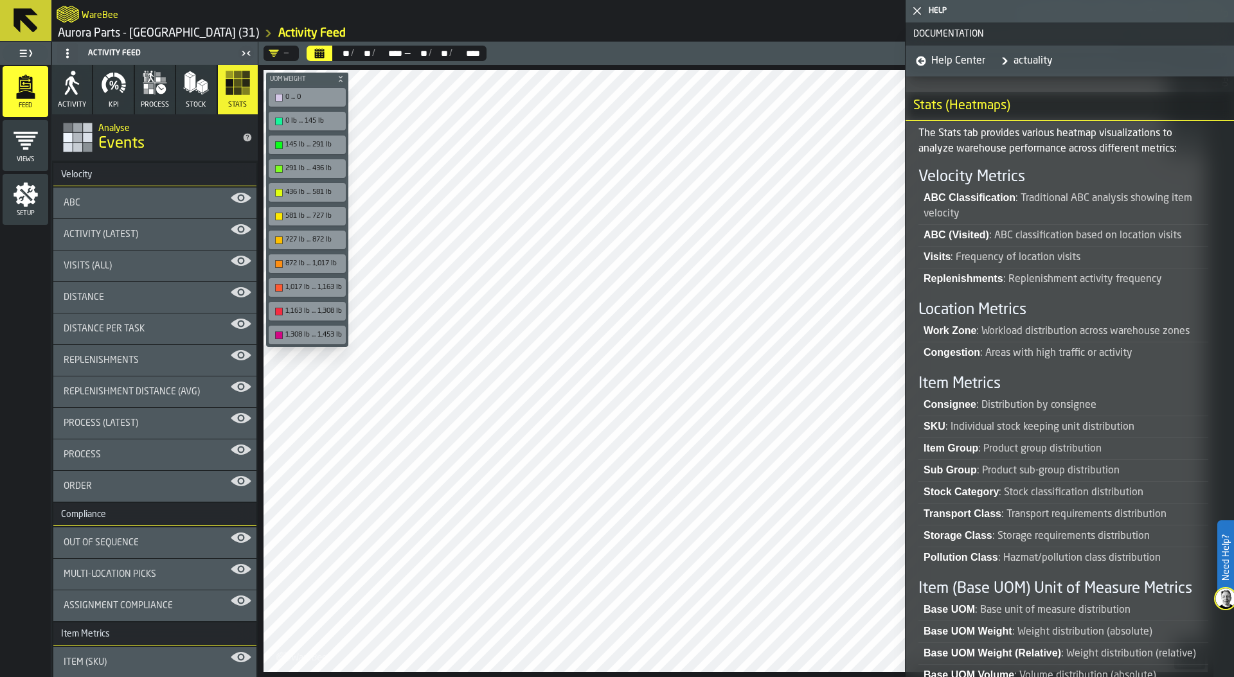
click at [916, 11] on polygon "button-toggle-Close me" at bounding box center [917, 11] width 8 height 8
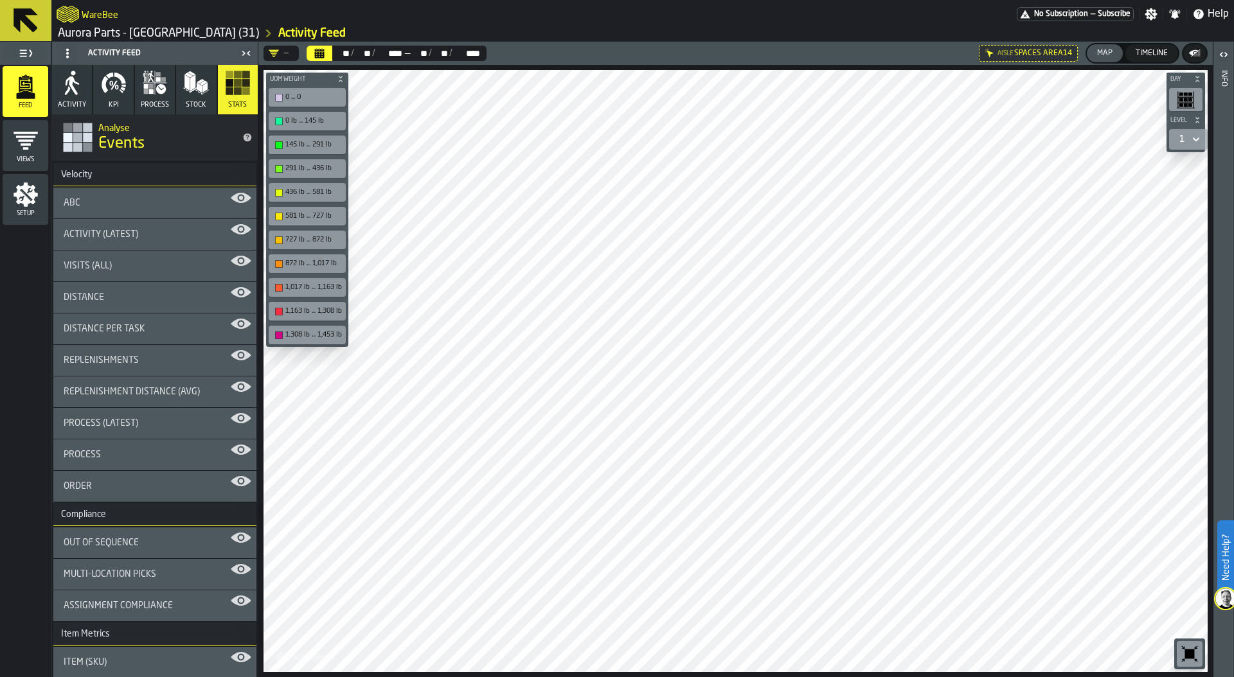
click at [119, 94] on icon "button" at bounding box center [114, 83] width 26 height 26
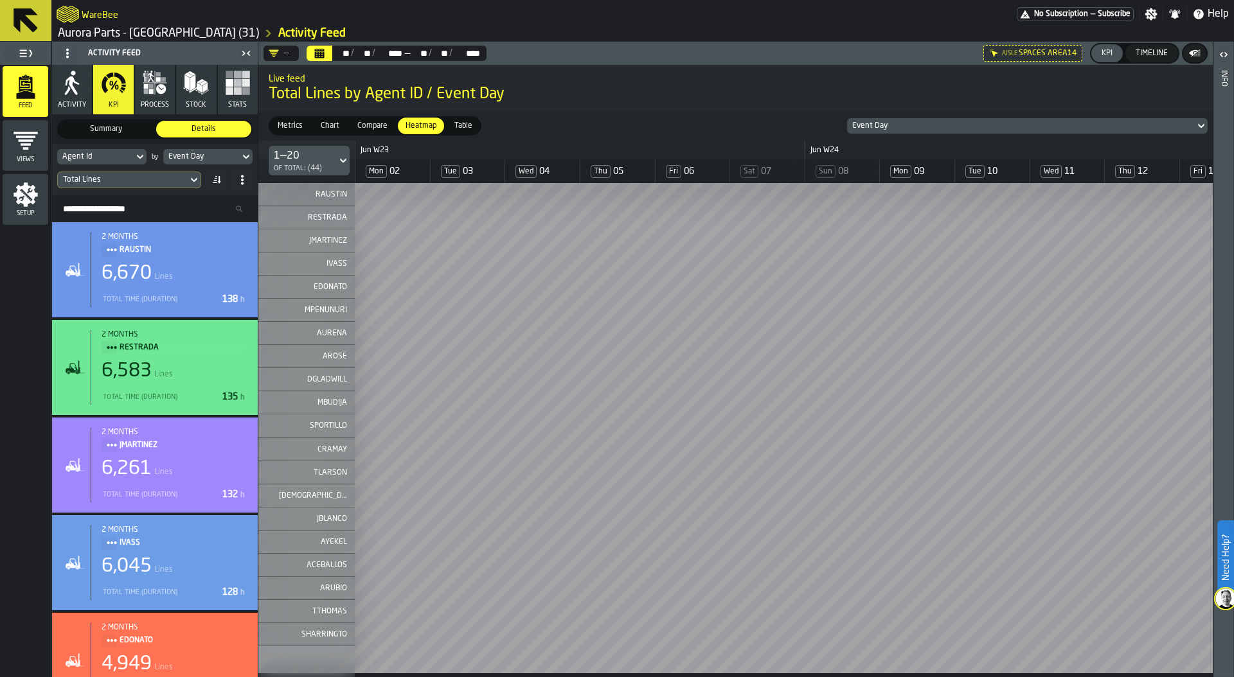
click at [146, 180] on div "Total Lines" at bounding box center [123, 179] width 120 height 9
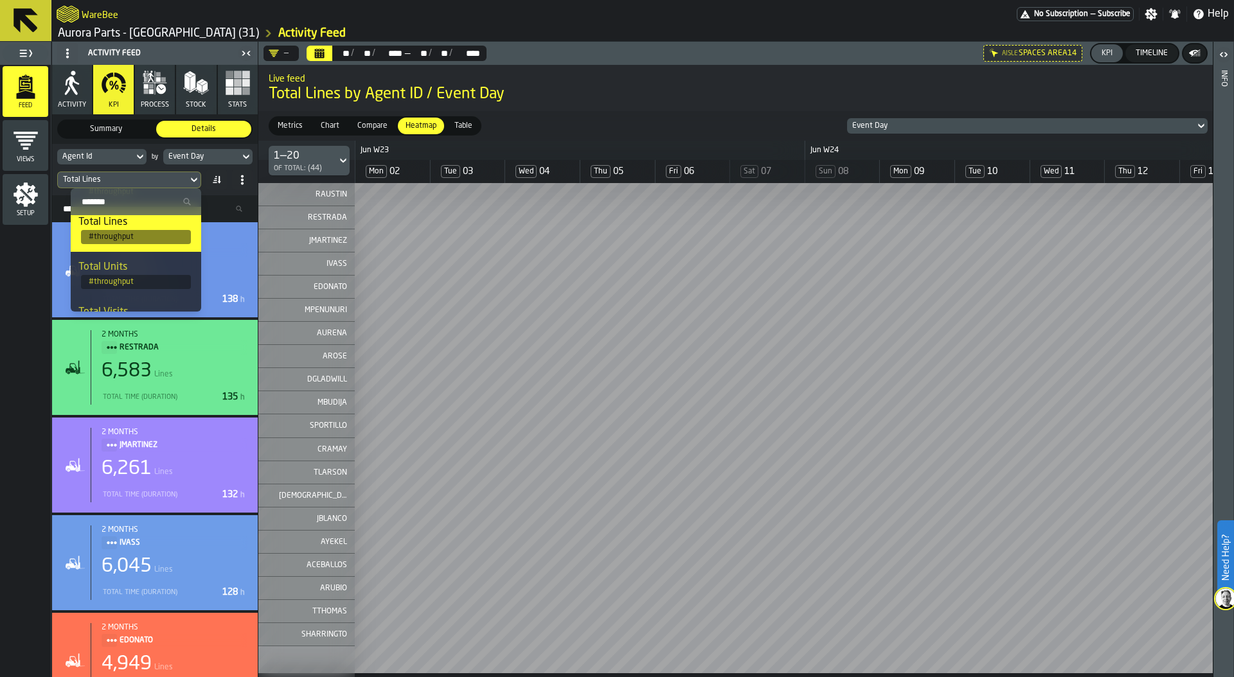
scroll to position [58, 0]
click at [141, 268] on div "Total Units" at bounding box center [135, 261] width 115 height 15
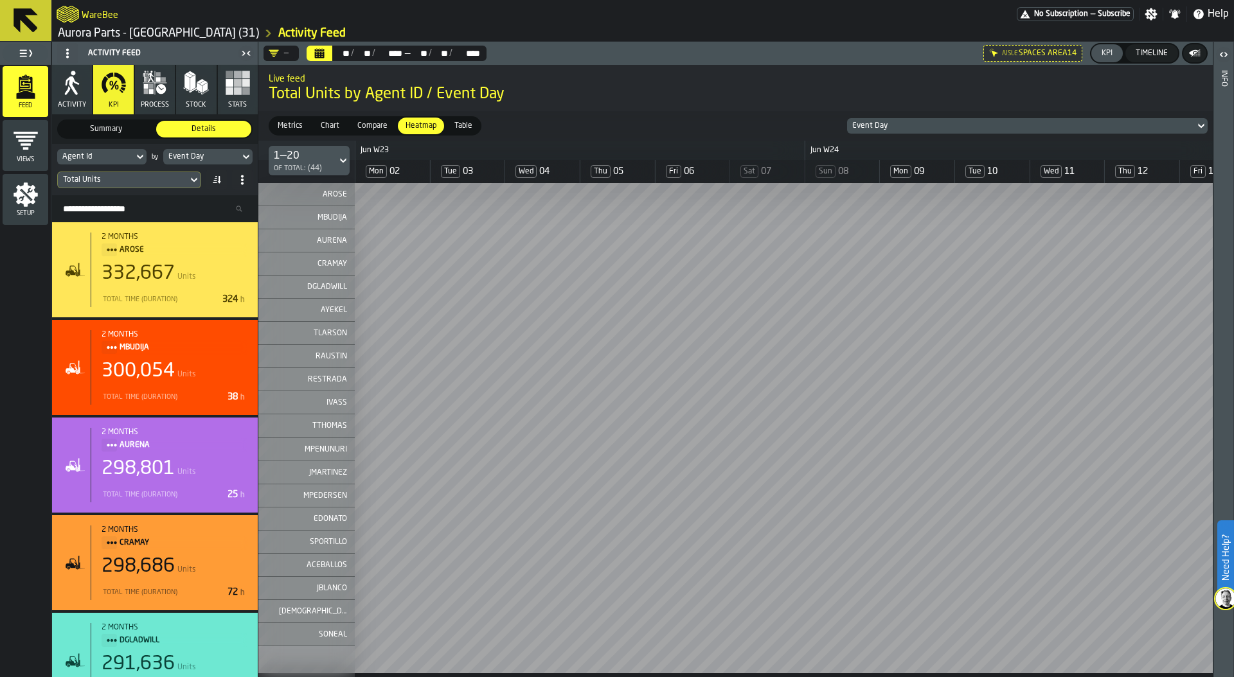
click at [323, 51] on icon "Calendar" at bounding box center [319, 53] width 10 height 10
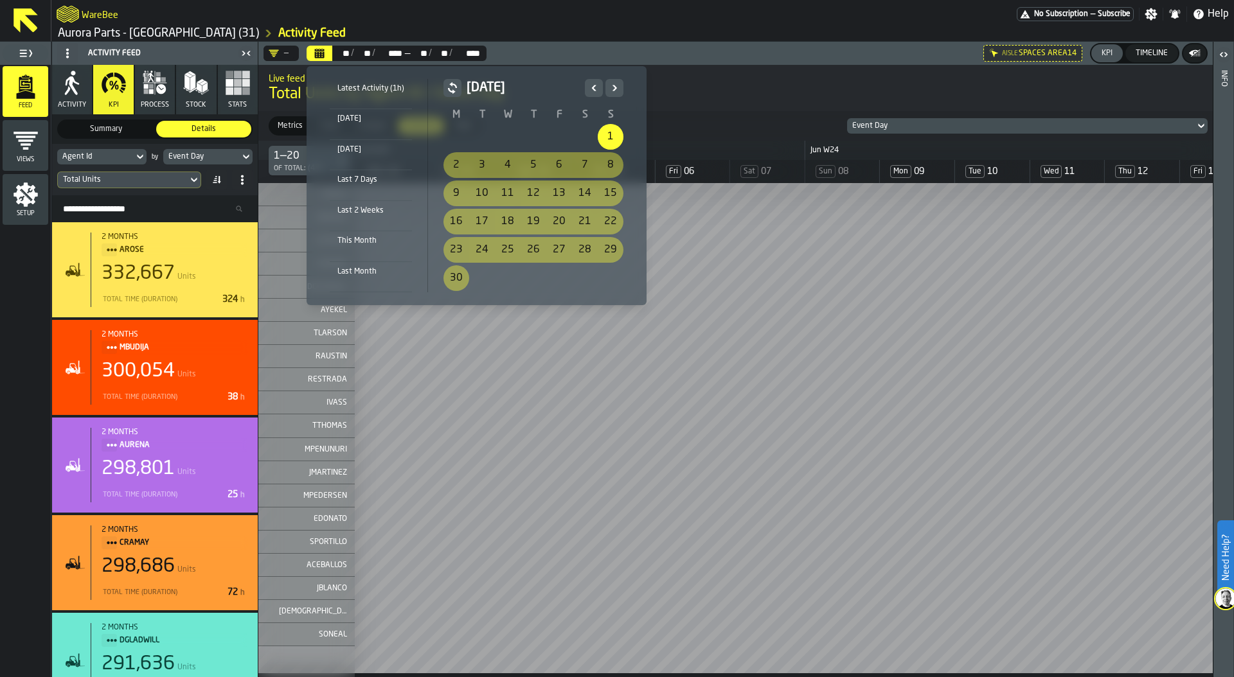
click at [613, 91] on icon "Next" at bounding box center [614, 87] width 13 height 15
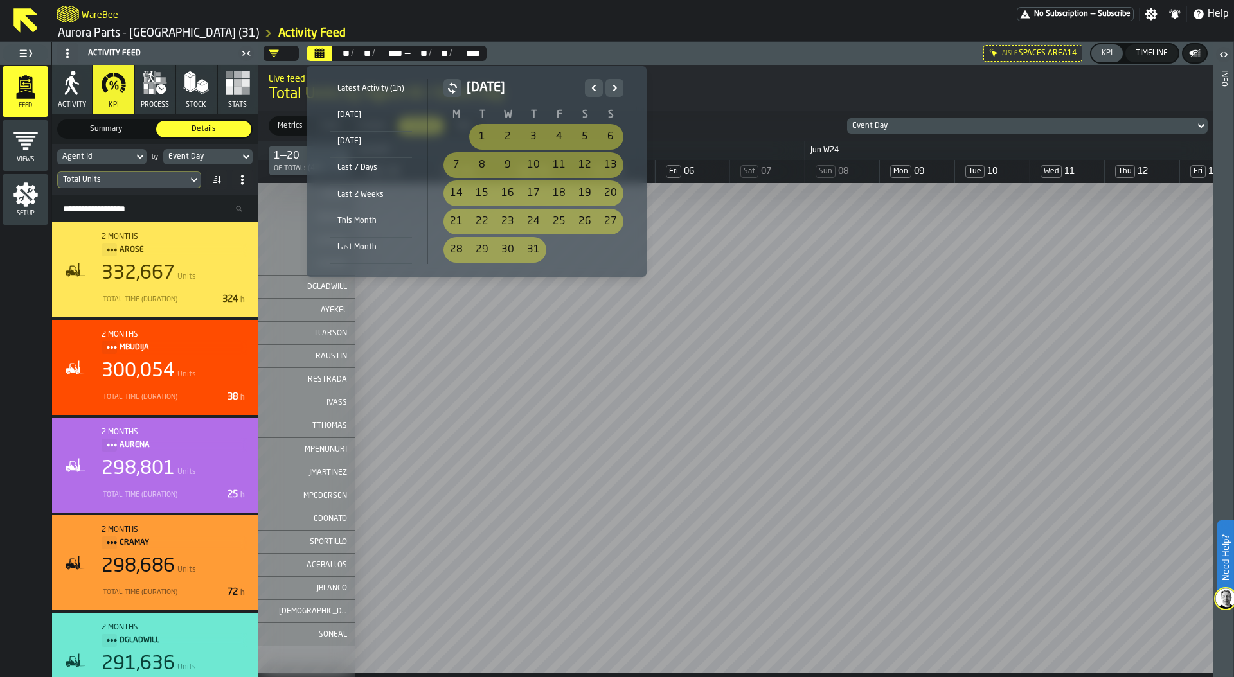
click at [613, 91] on icon "Next" at bounding box center [614, 87] width 13 height 15
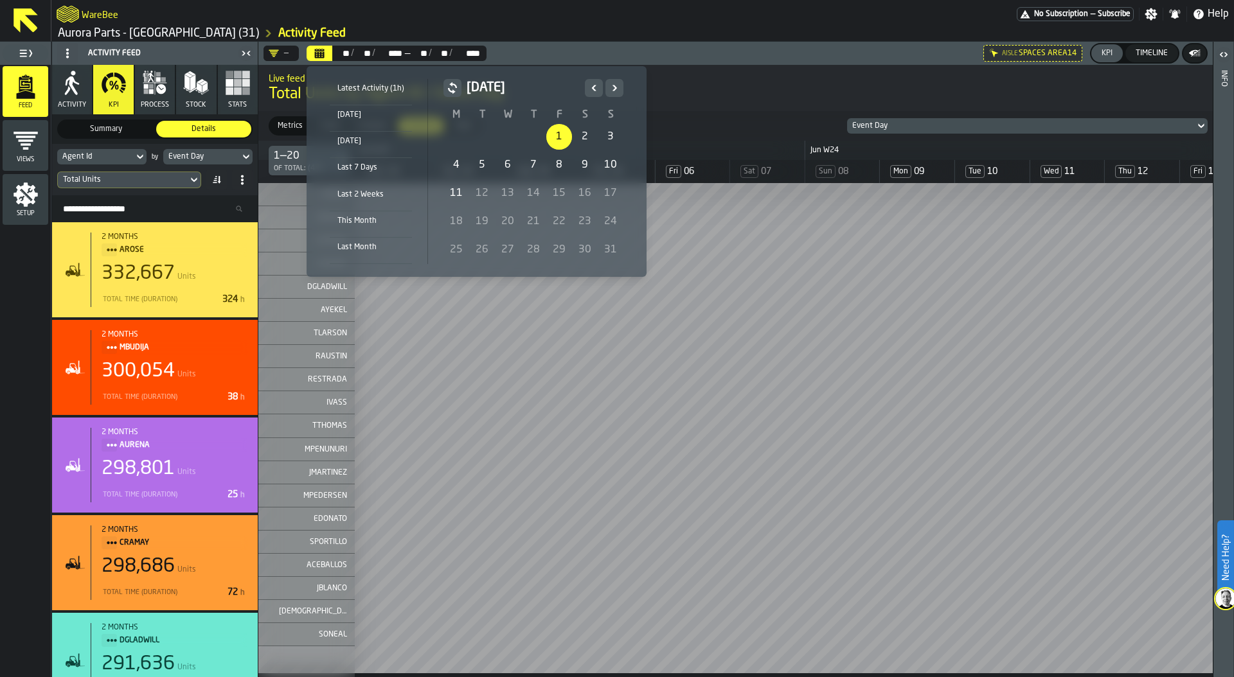
click at [561, 129] on div "1" at bounding box center [559, 137] width 26 height 26
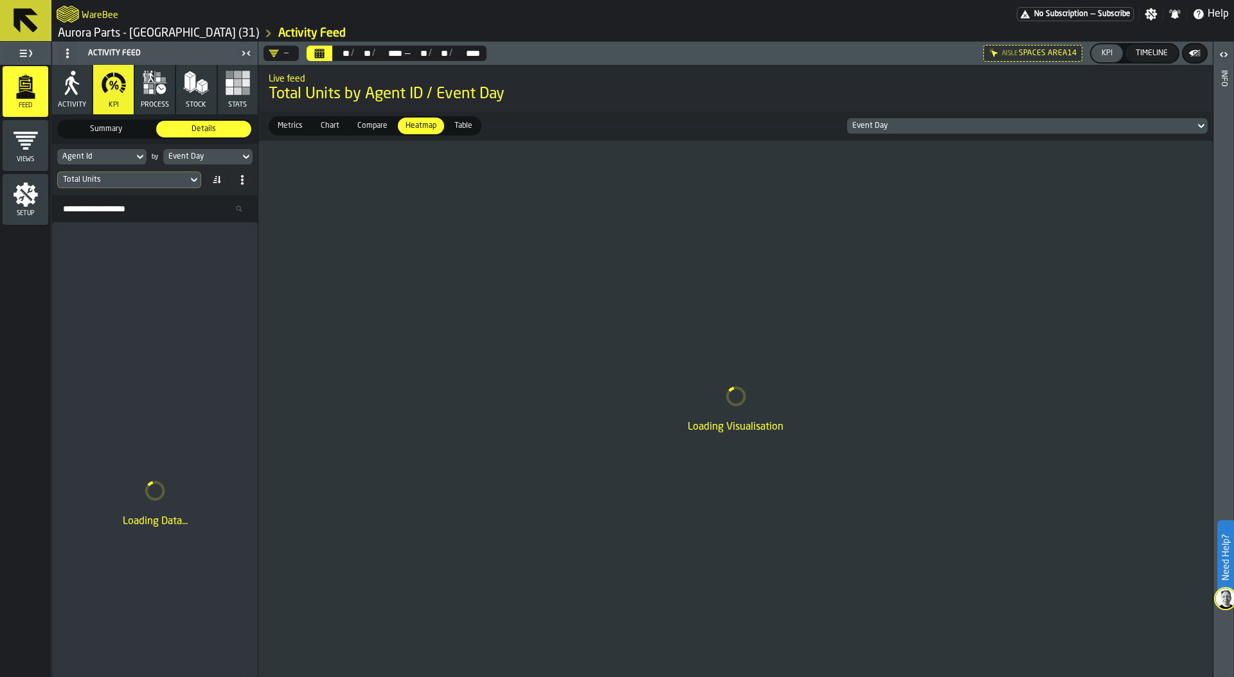
click at [963, 124] on div "Event Day" at bounding box center [1020, 125] width 337 height 9
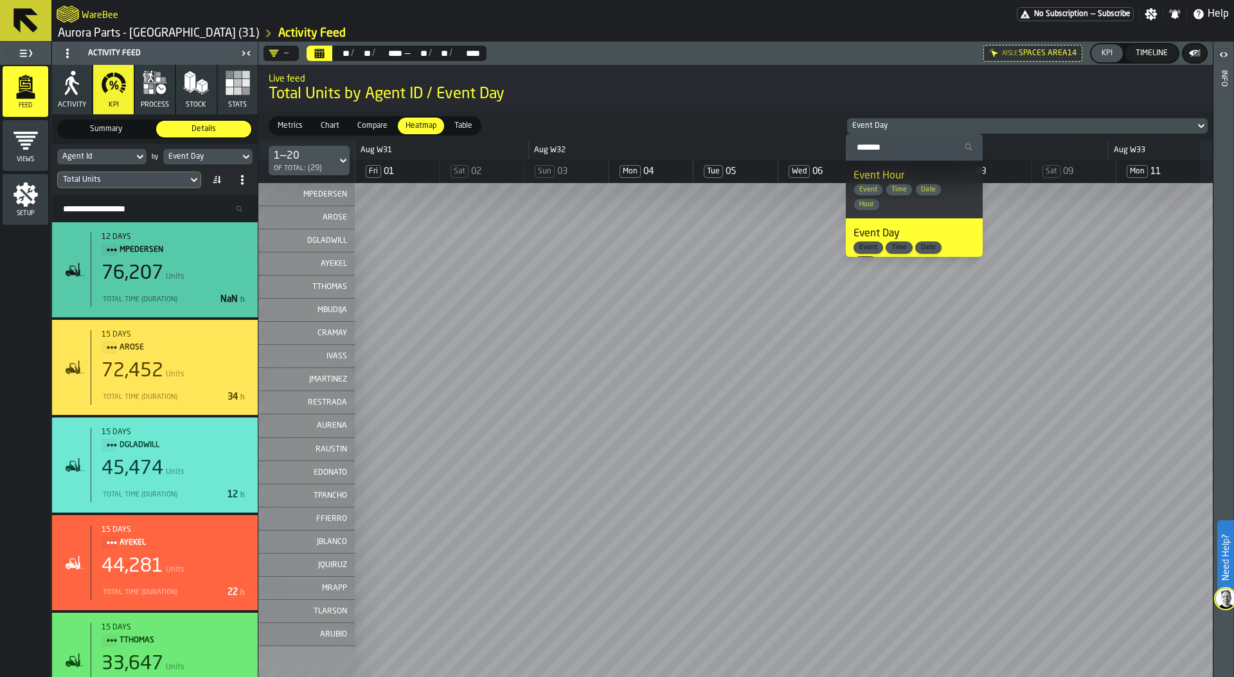
click at [909, 190] on span "Time" at bounding box center [899, 190] width 26 height 8
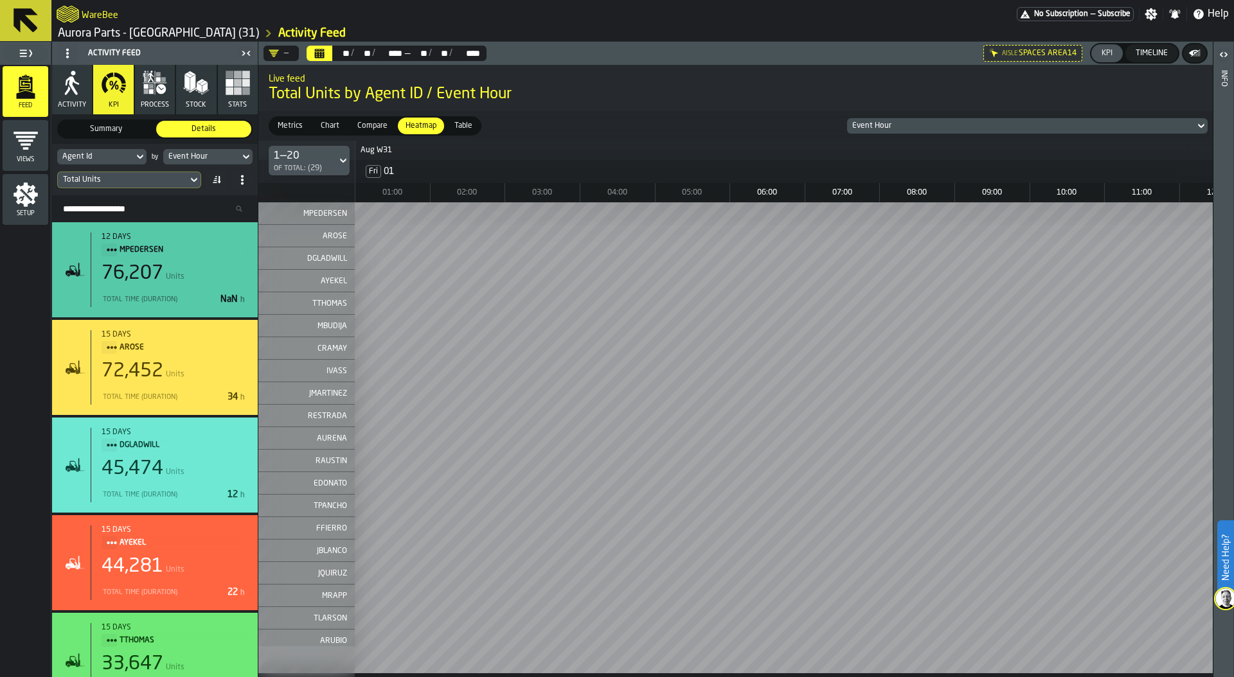
click at [945, 128] on div "Event Hour" at bounding box center [1020, 125] width 337 height 9
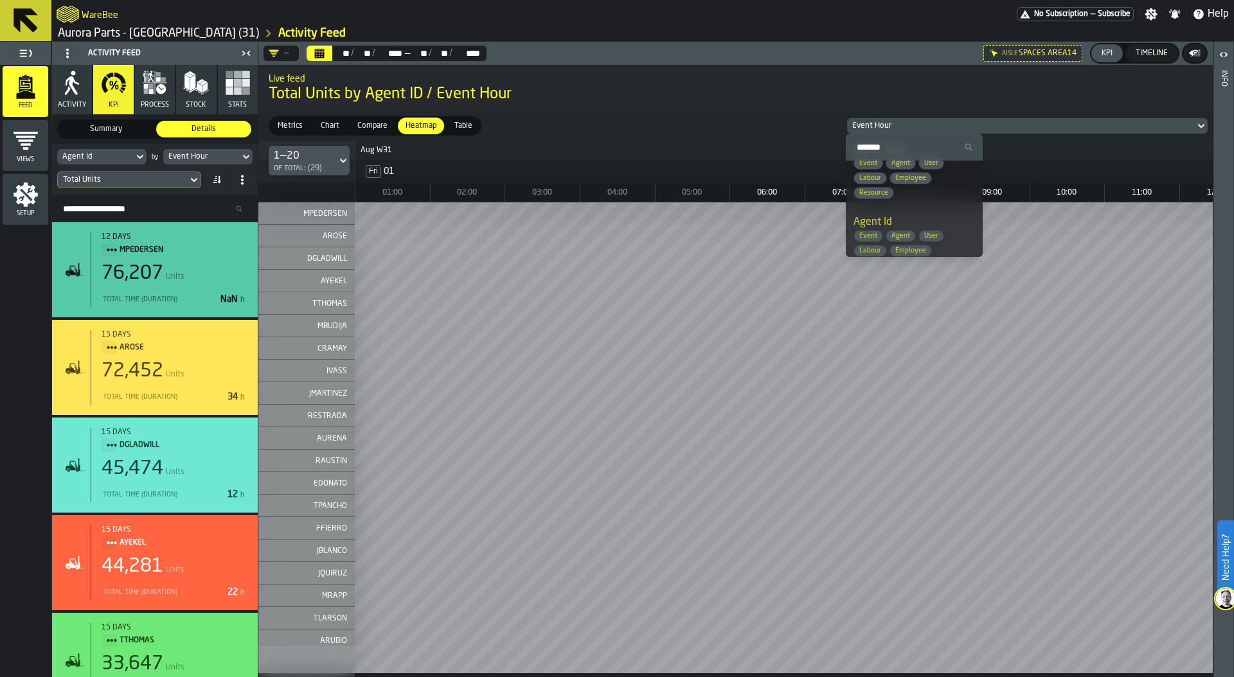
scroll to position [157, 0]
click at [125, 179] on div "Total Units" at bounding box center [123, 179] width 120 height 9
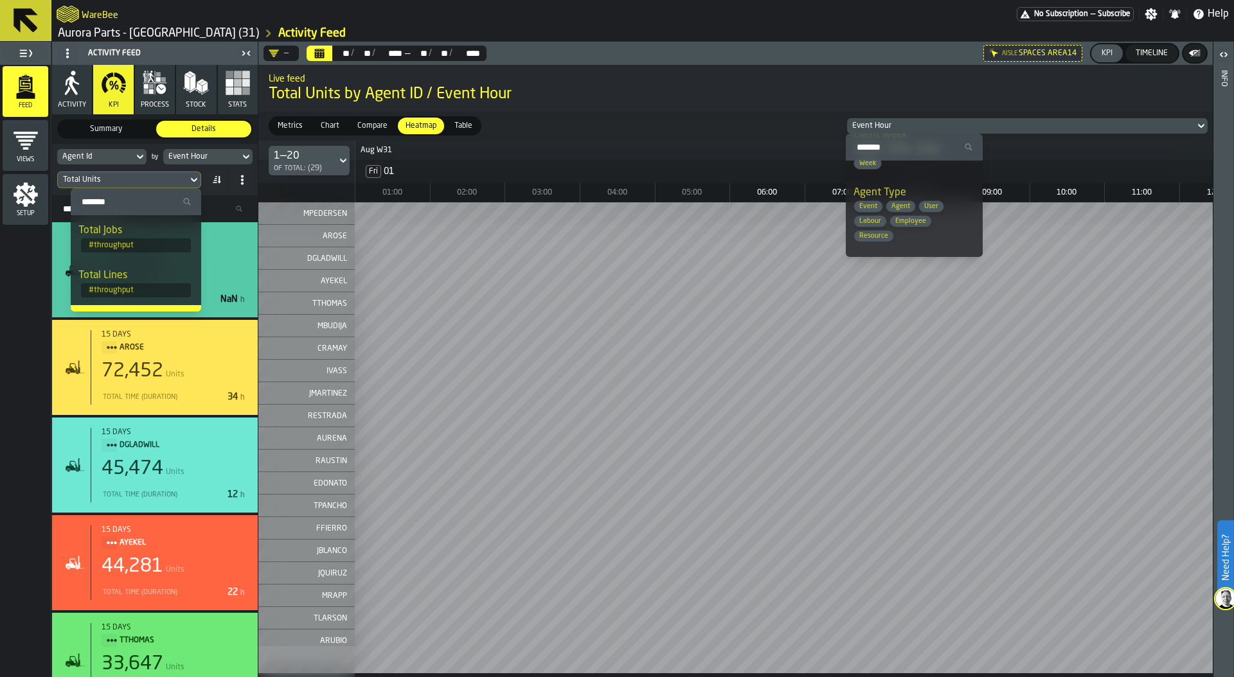
click at [118, 202] on input "Search" at bounding box center [136, 201] width 120 height 17
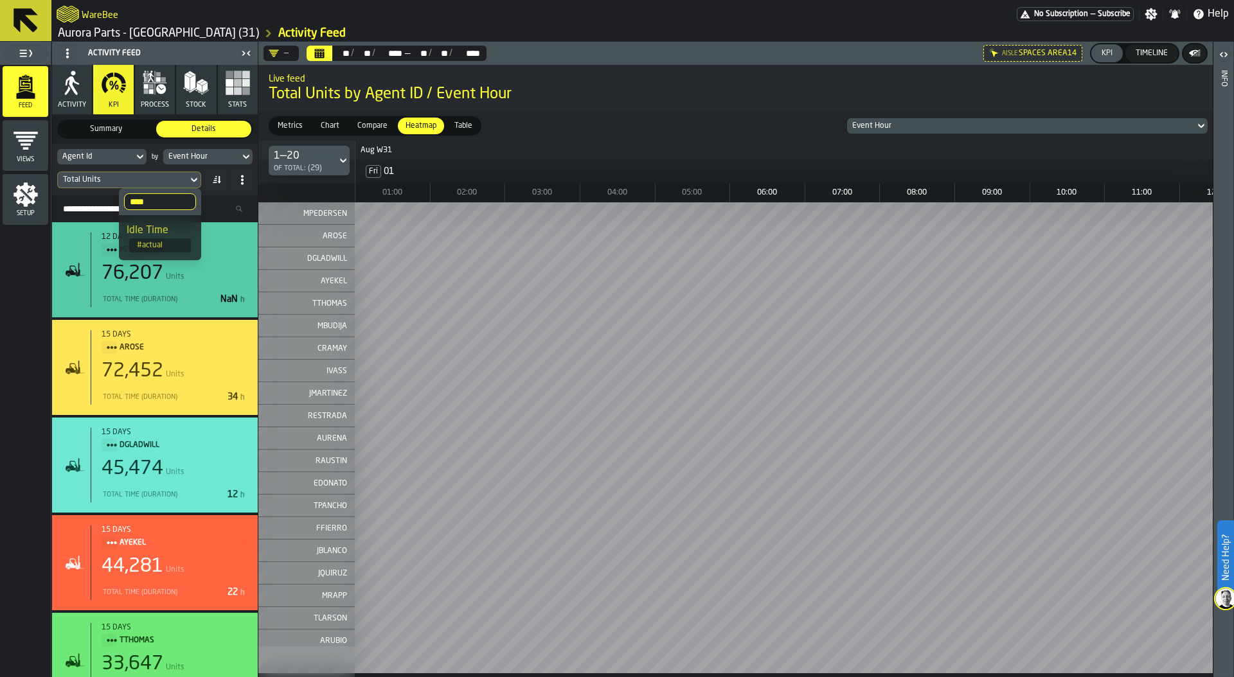
type input "****"
click at [166, 239] on span "# actual" at bounding box center [160, 245] width 62 height 14
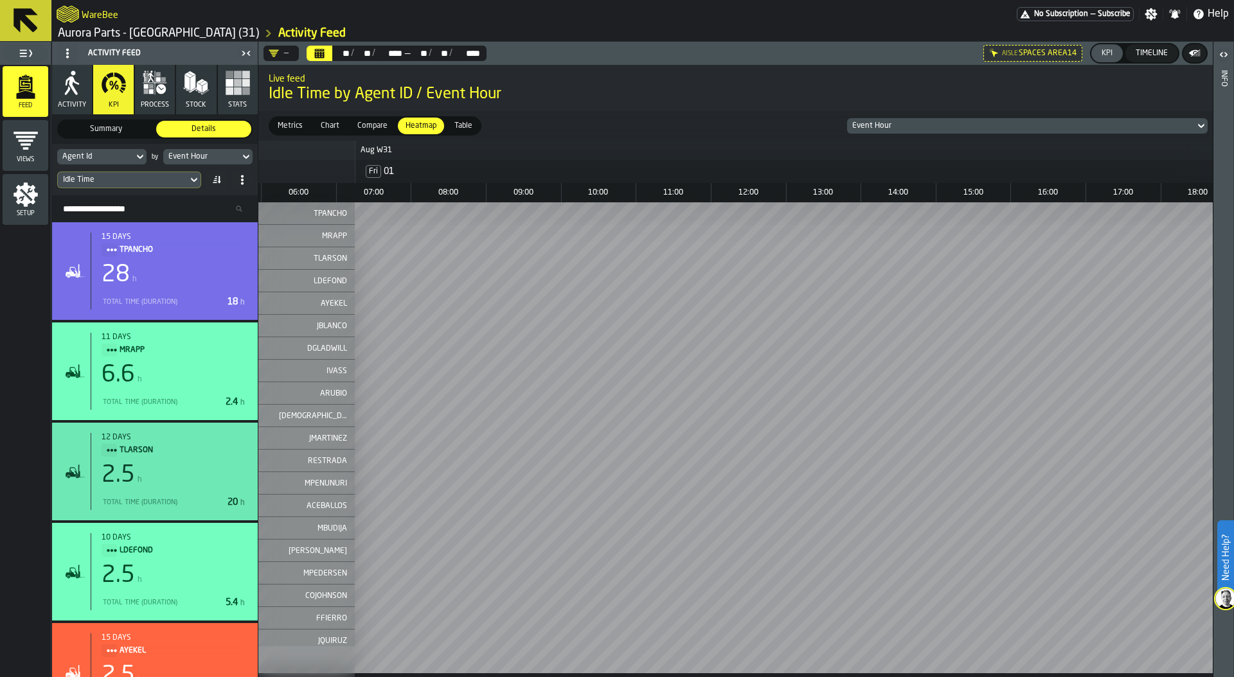
scroll to position [0, 462]
click at [1157, 52] on div "Timeline" at bounding box center [1151, 53] width 42 height 9
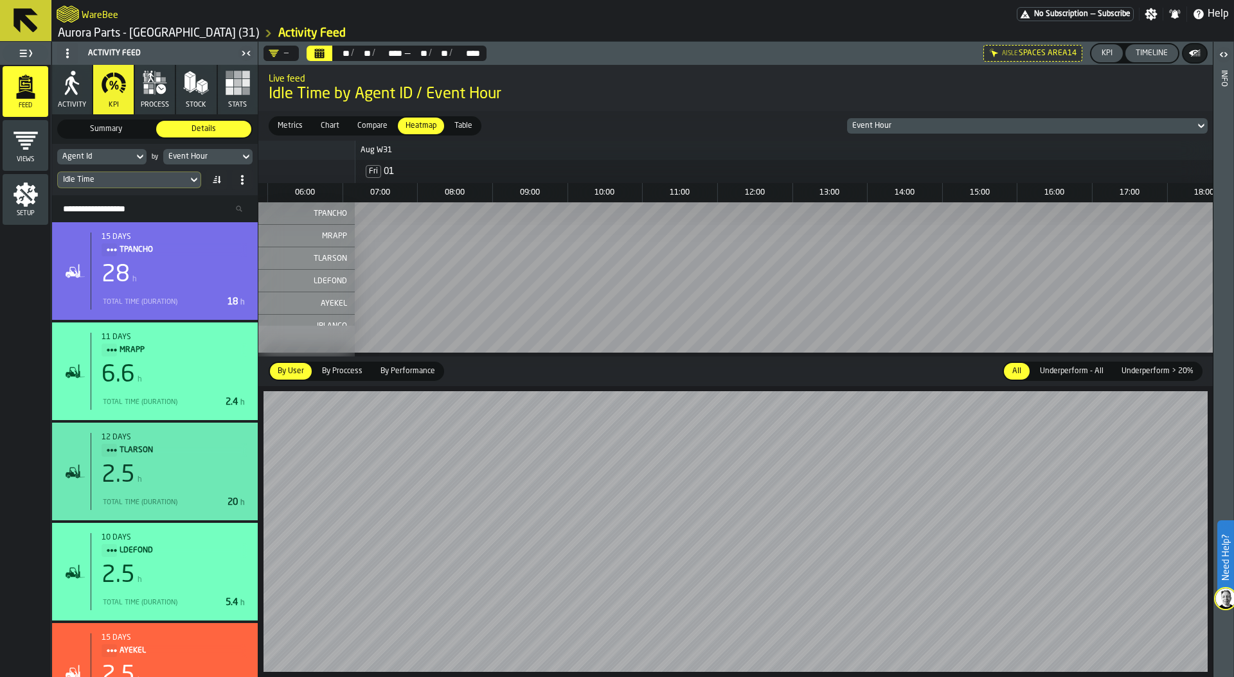
click at [521, 373] on div "— ** ** / ** ** / **** **** — ** ** / ** ** / **** **** Aisle Spaces Area14 KPI…" at bounding box center [735, 359] width 954 height 635
click at [37, 138] on icon "menu Views" at bounding box center [26, 141] width 26 height 26
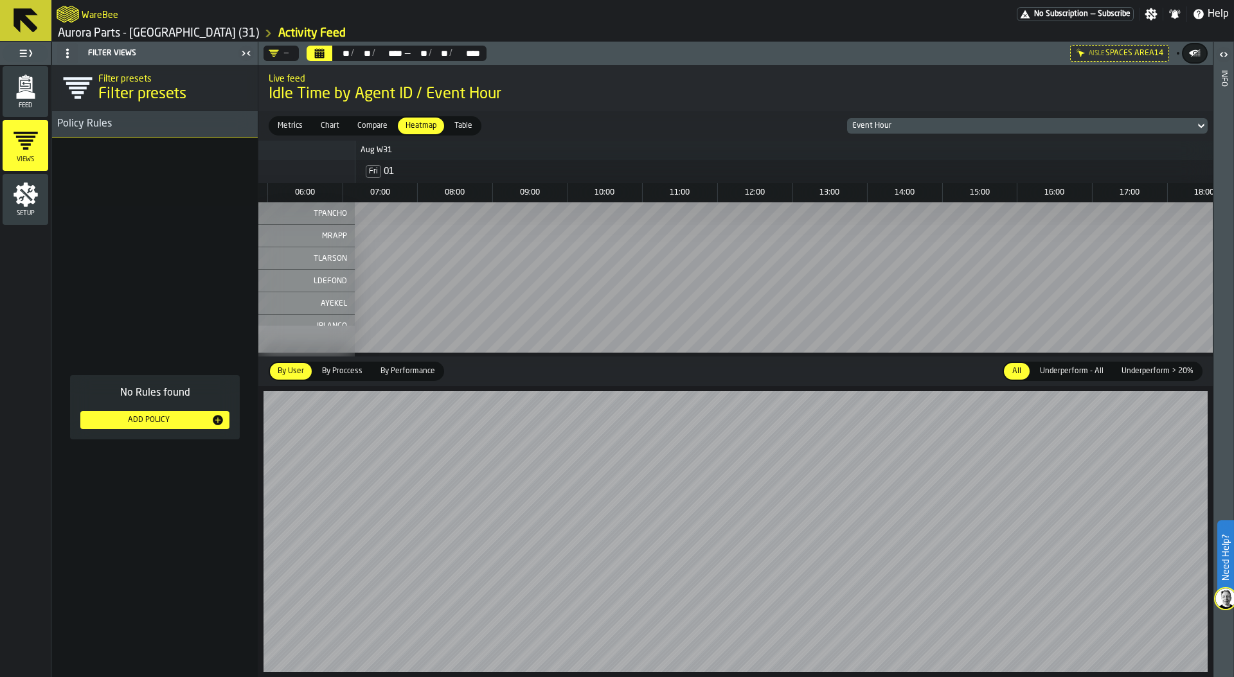
click at [168, 418] on div "Add Policy" at bounding box center [148, 420] width 126 height 9
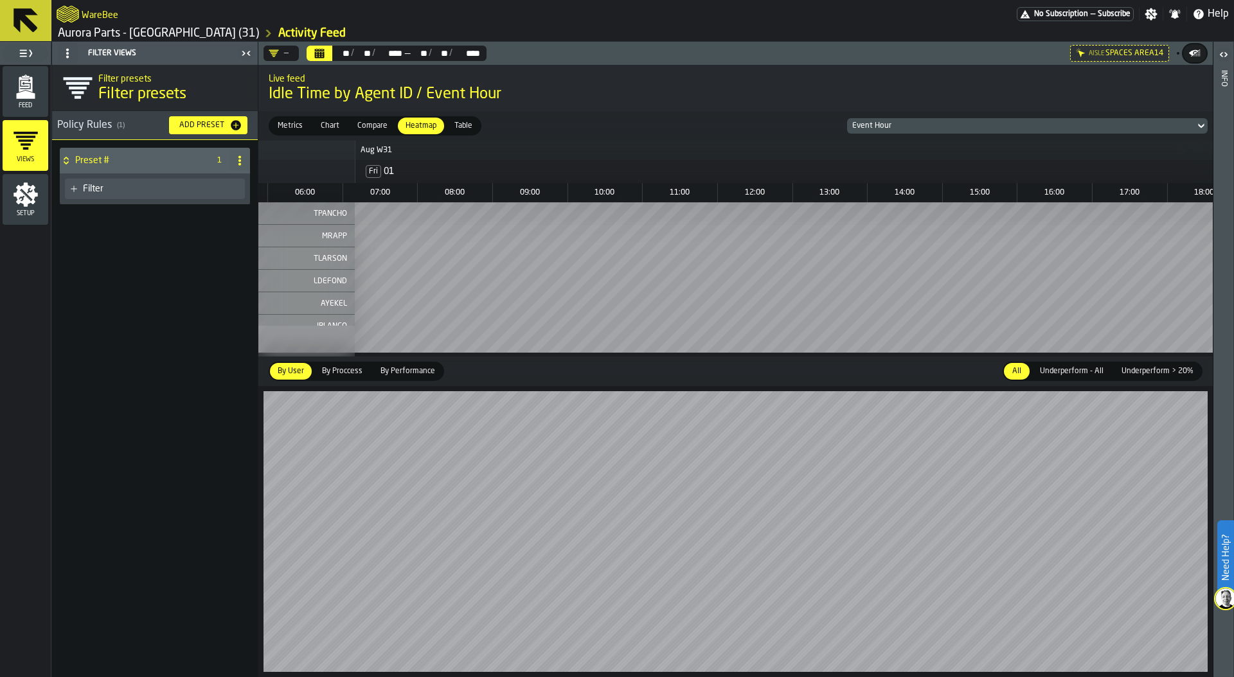
click at [235, 160] on icon at bounding box center [240, 160] width 10 height 10
click at [184, 184] on div "Rename" at bounding box center [188, 186] width 108 height 15
drag, startPoint x: 137, startPoint y: 163, endPoint x: 51, endPoint y: 163, distance: 85.5
click at [52, 163] on div "******** Apply Filter" at bounding box center [155, 408] width 206 height 537
type input "*******"
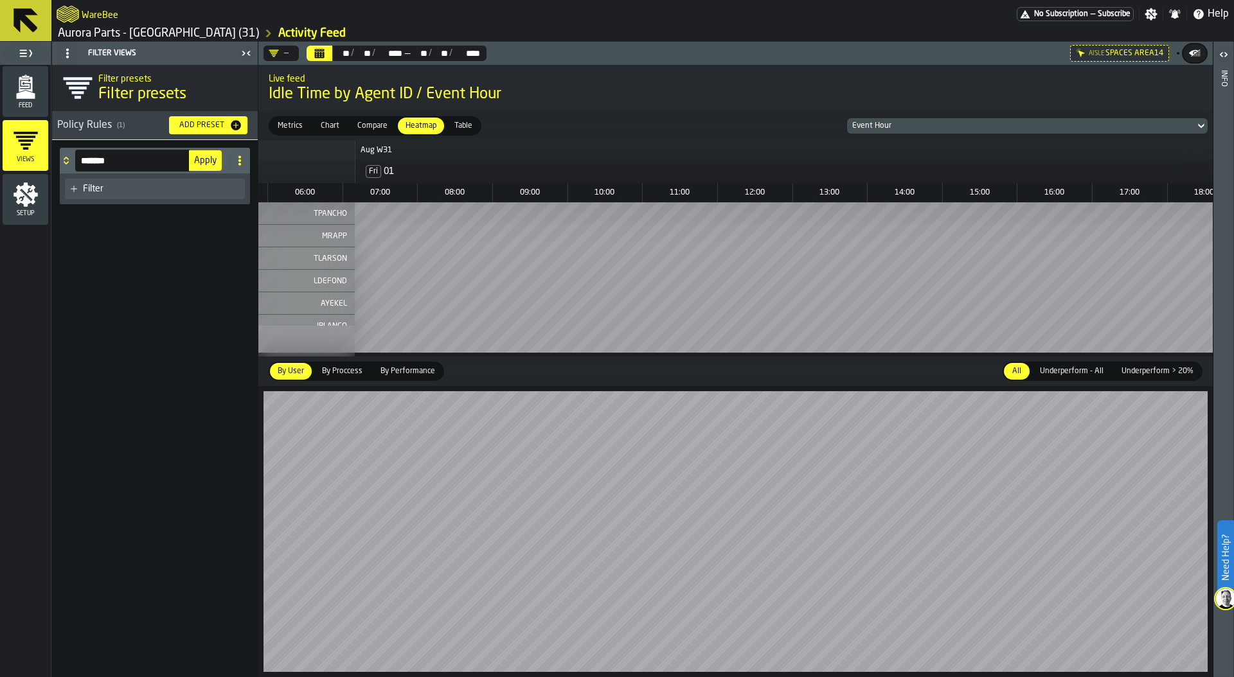
click at [206, 162] on span "Apply" at bounding box center [205, 160] width 22 height 9
click at [105, 182] on div "Filter" at bounding box center [155, 189] width 180 height 21
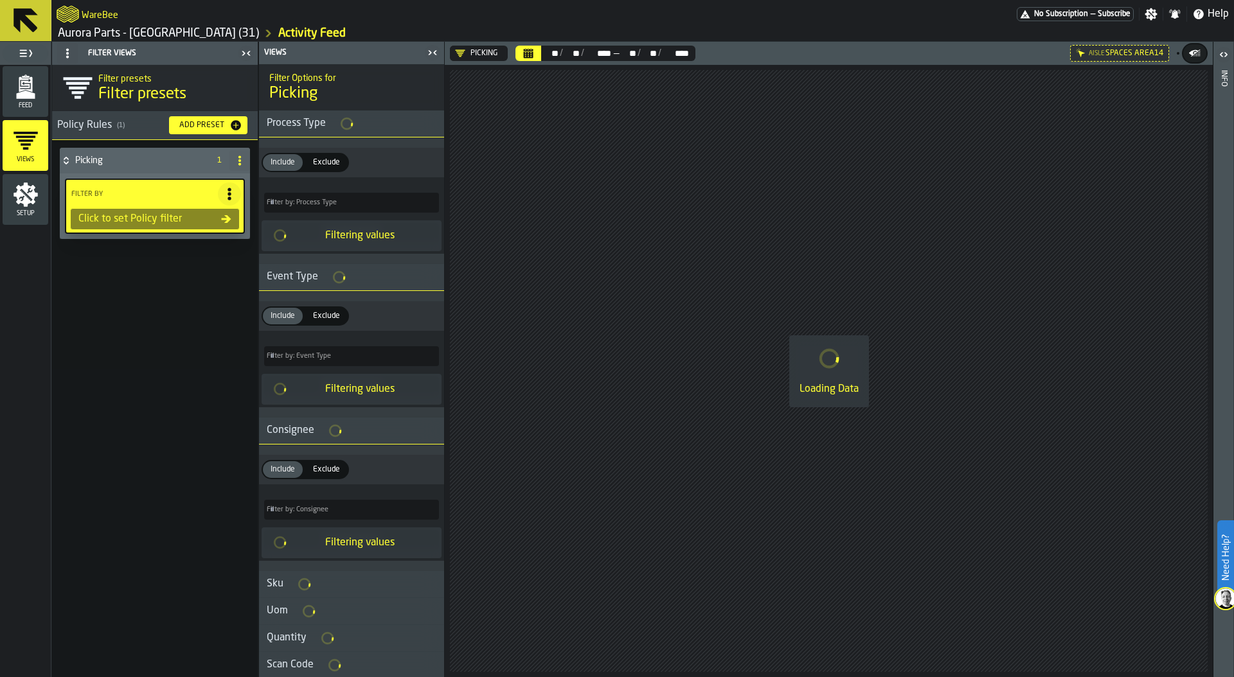
click at [36, 204] on icon "menu Setup" at bounding box center [26, 195] width 26 height 26
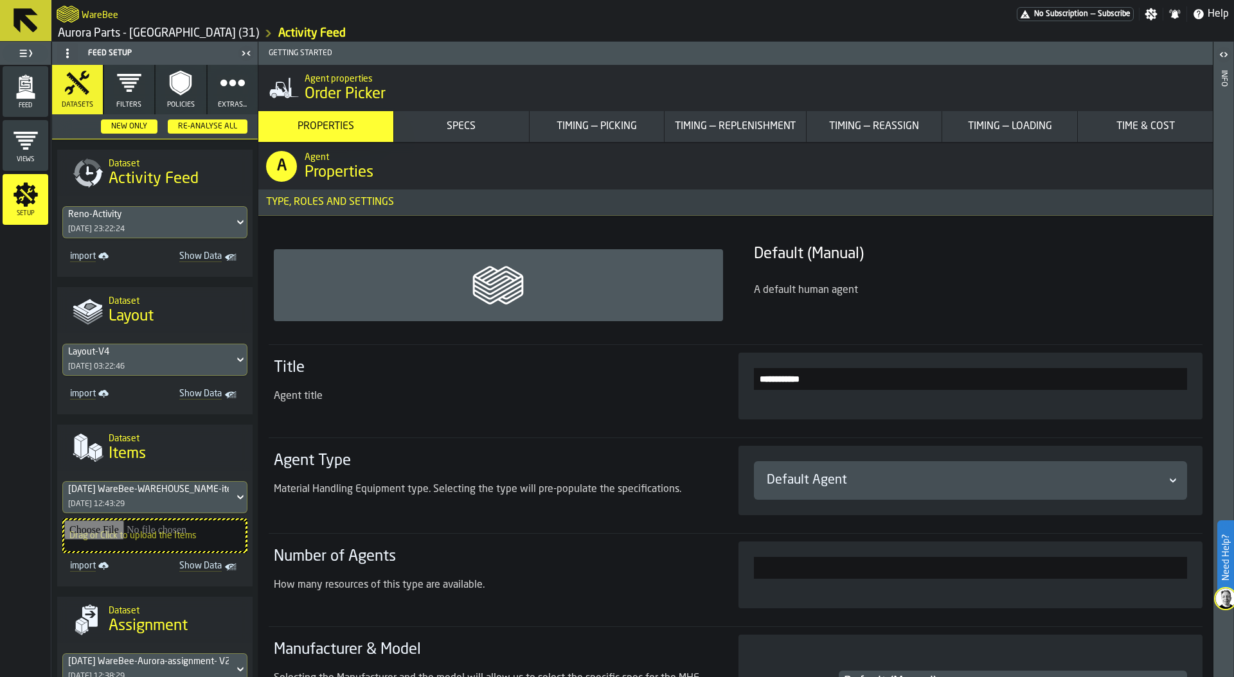
click at [227, 85] on circle "button" at bounding box center [232, 83] width 10 height 10
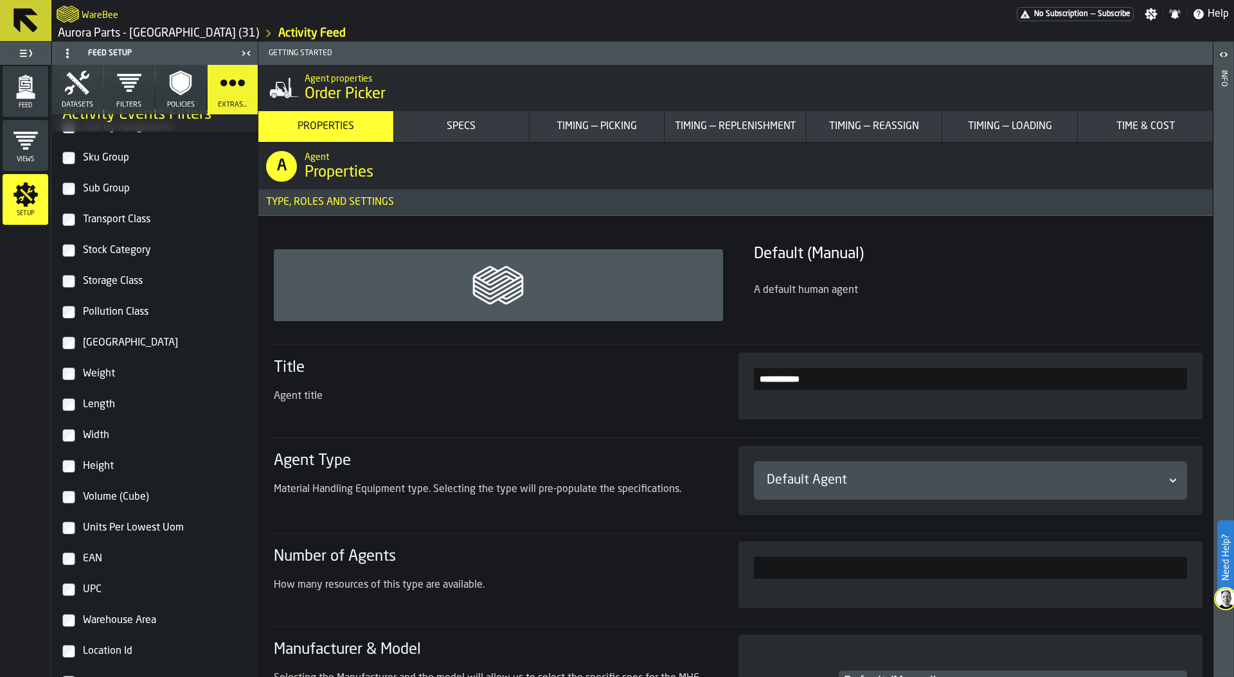
scroll to position [1027, 0]
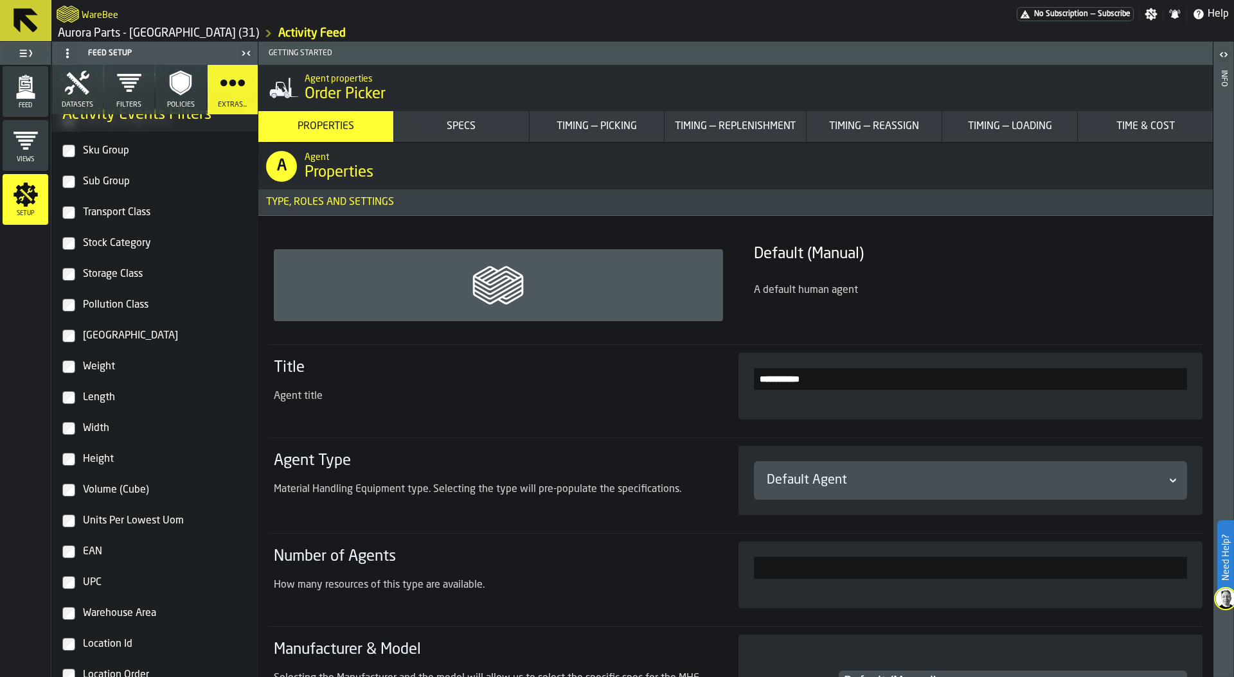
click at [60, 585] on section "Event Id Process Type Event Type Consignee Sku Uom Quantity Scan Code Warehouse…" at bounding box center [155, 598] width 206 height 2359
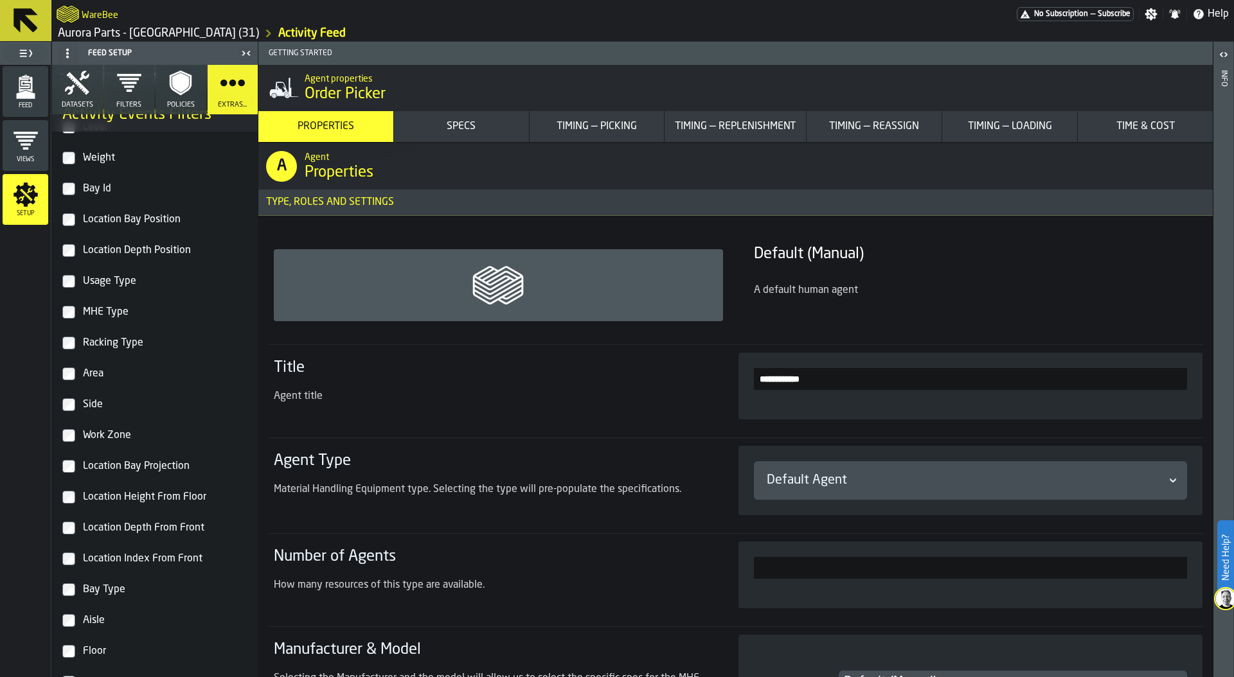
scroll to position [1672, 0]
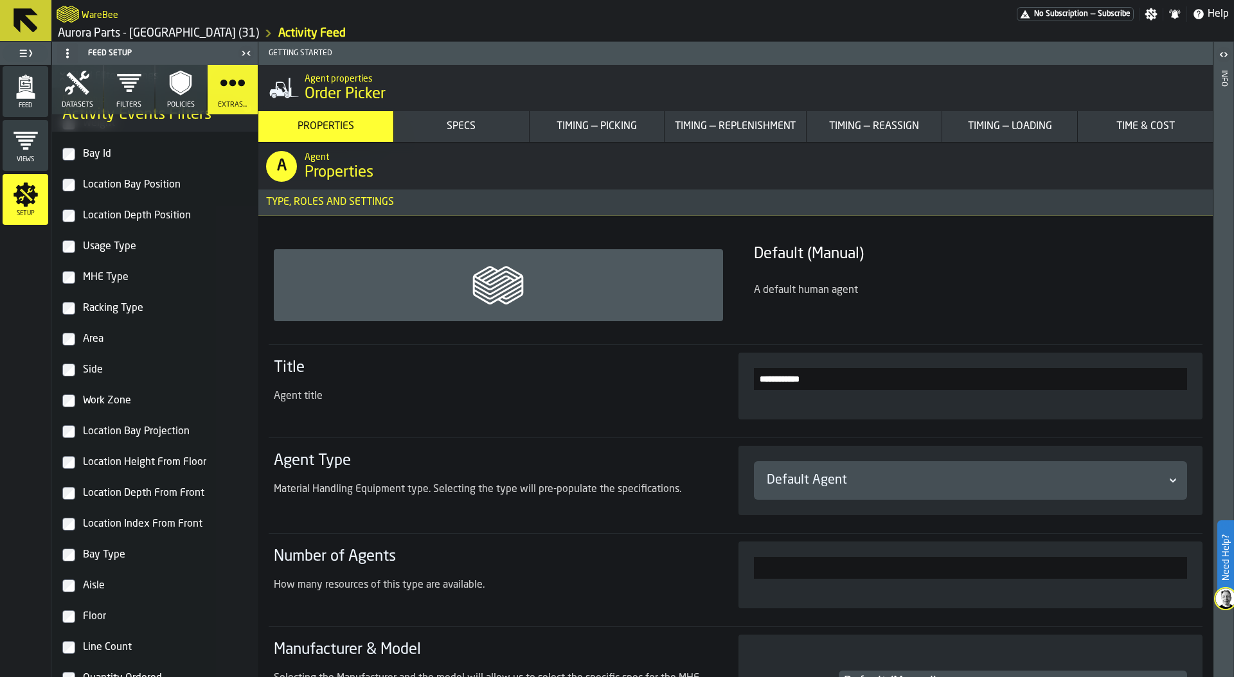
click at [69, 502] on label "Location Depth From Front" at bounding box center [154, 494] width 185 height 26
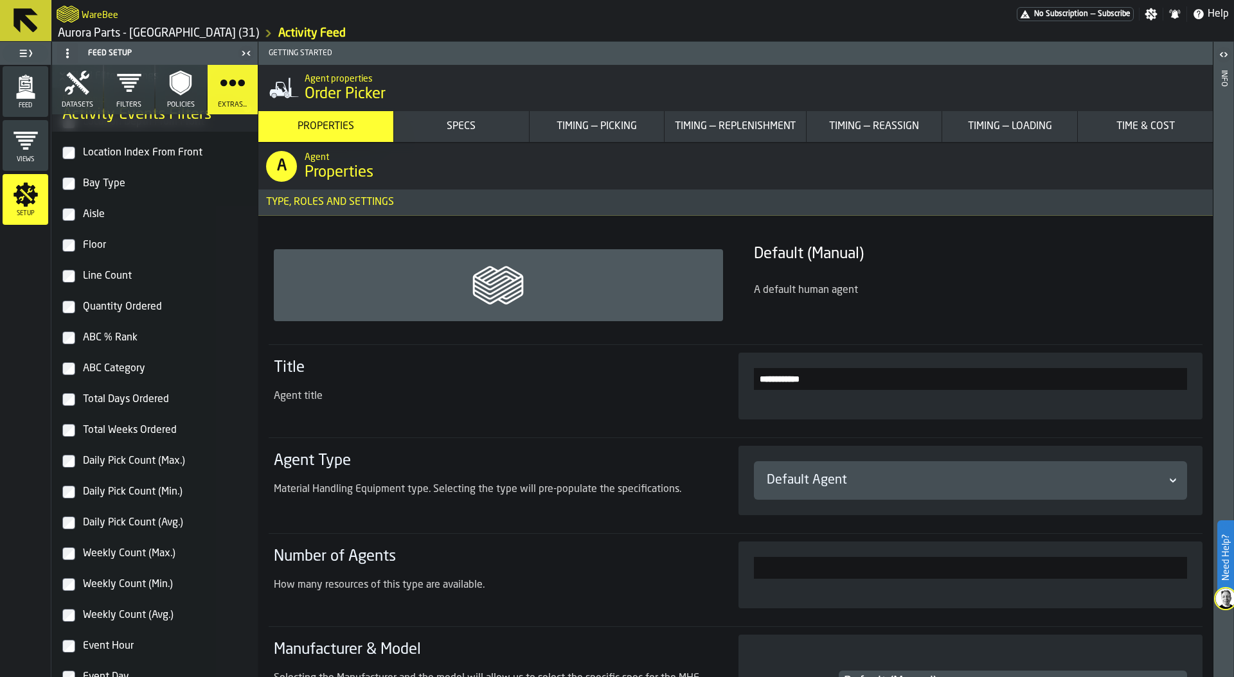
scroll to position [2152, 0]
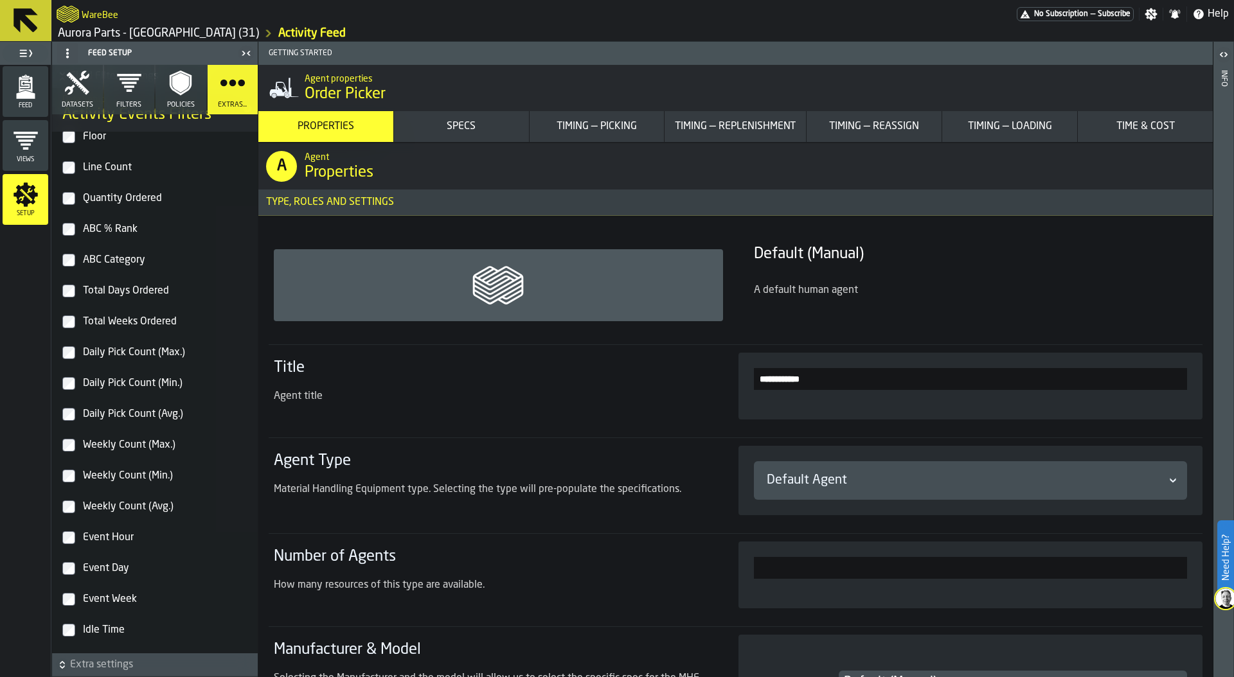
click at [71, 359] on label "Daily Pick Count (Max.)" at bounding box center [154, 353] width 185 height 26
click at [73, 395] on label "Daily Pick Count (Min.)" at bounding box center [154, 384] width 185 height 26
click at [67, 425] on label "Daily Pick Count (Avg.)" at bounding box center [154, 415] width 185 height 26
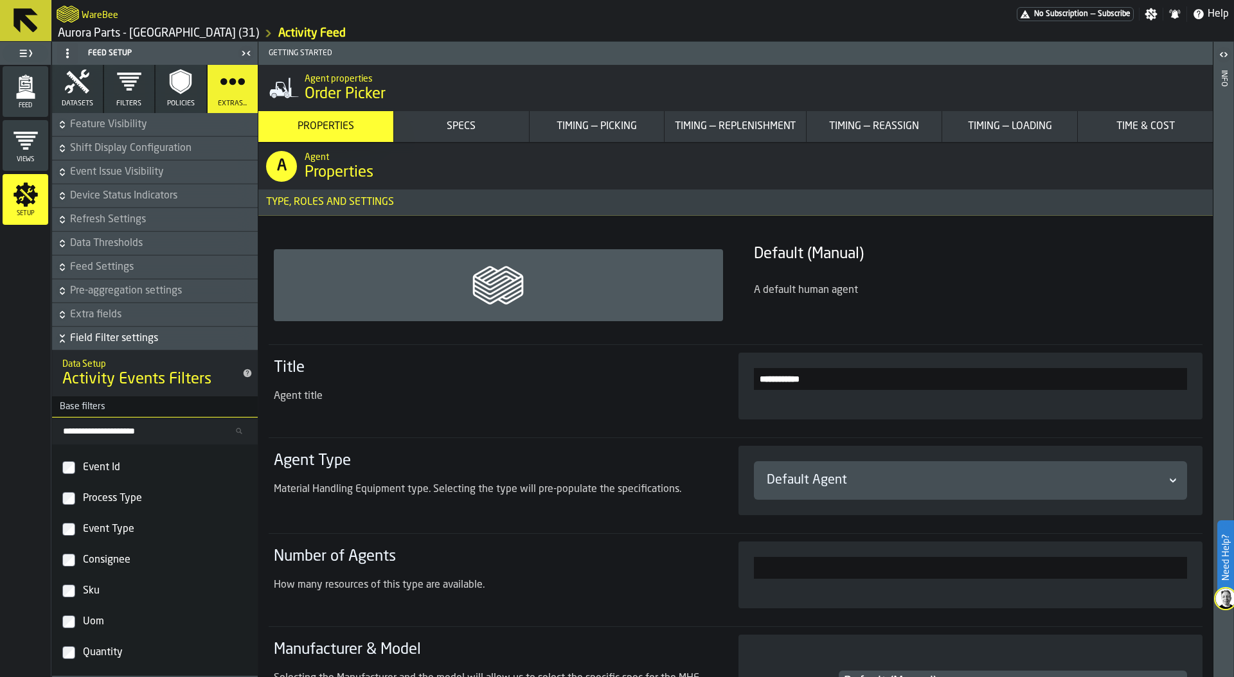
scroll to position [0, 0]
click at [32, 93] on polygon "menu Feed" at bounding box center [25, 95] width 19 height 8
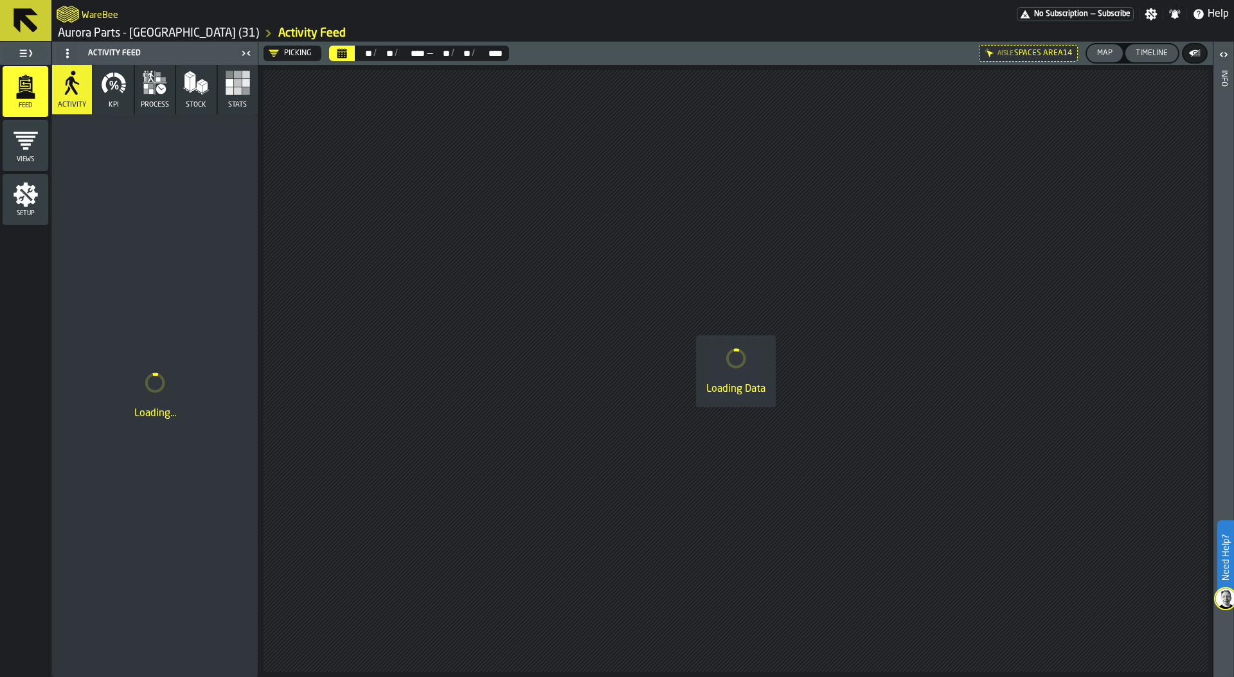
click at [28, 149] on icon "menu Views" at bounding box center [25, 141] width 24 height 18
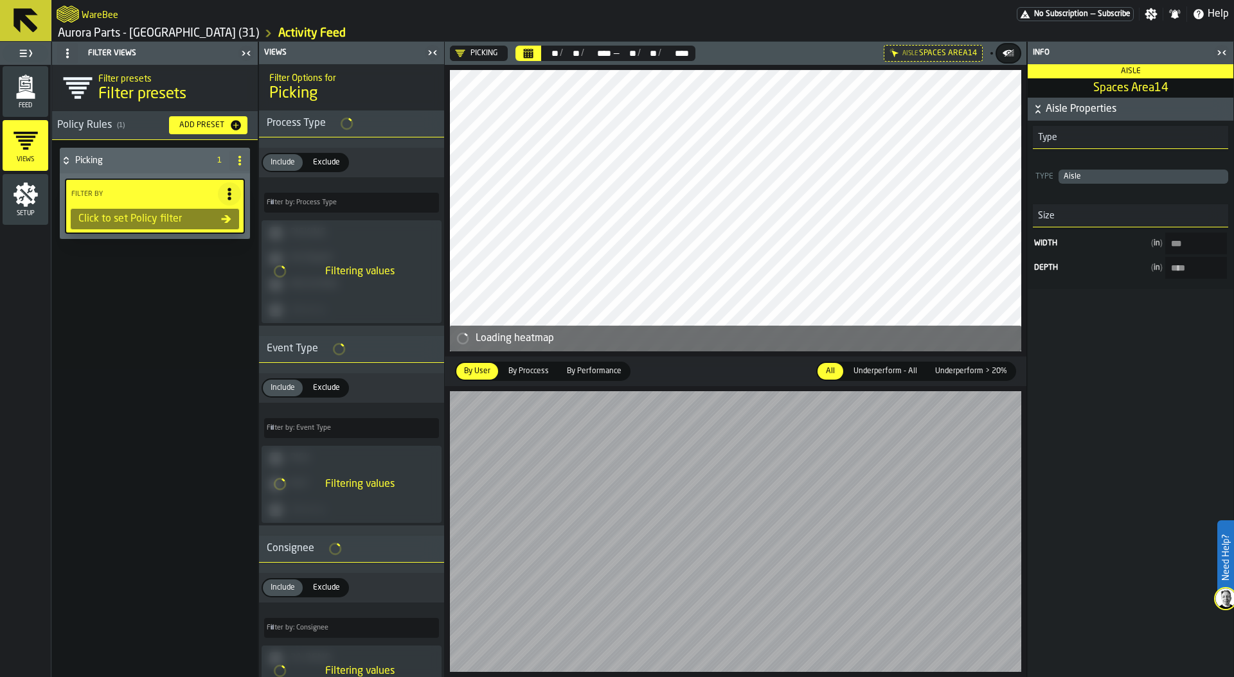
click at [1224, 49] on icon "button-toggle-Close me" at bounding box center [1221, 52] width 15 height 15
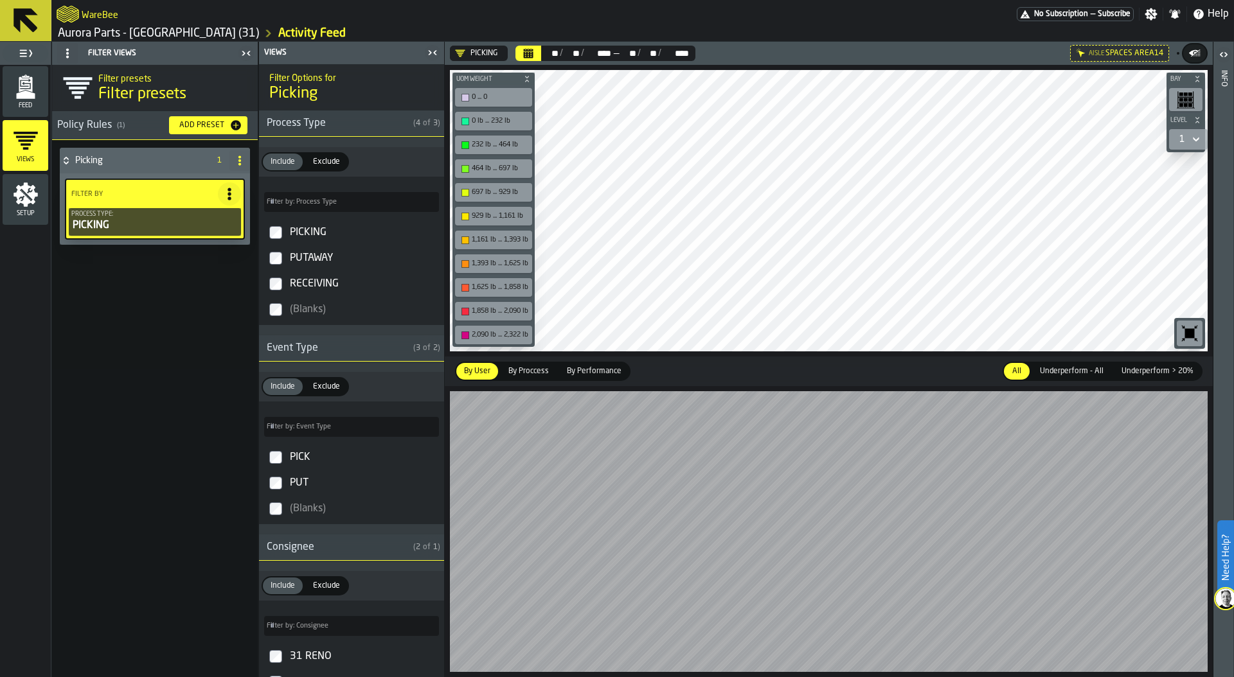
click at [207, 123] on div "Add Preset" at bounding box center [201, 125] width 55 height 9
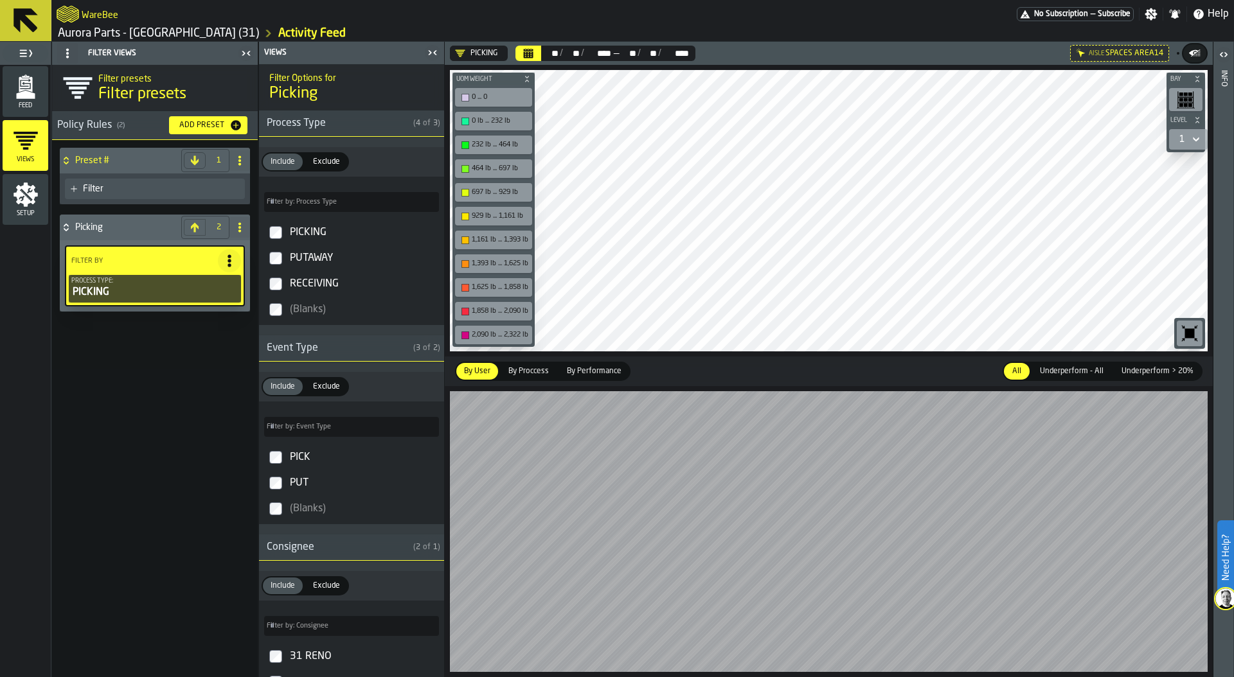
click at [154, 187] on div "Filter" at bounding box center [161, 189] width 157 height 10
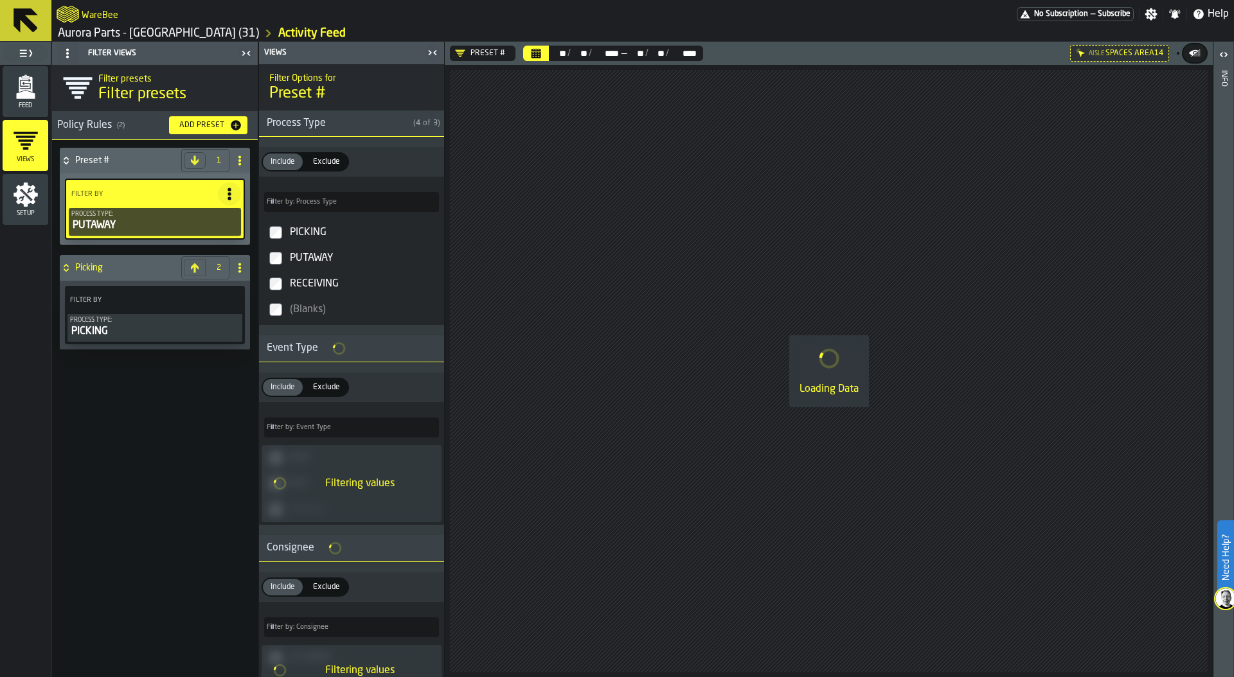
click at [236, 160] on icon at bounding box center [240, 160] width 10 height 10
click at [180, 179] on div "Rename" at bounding box center [188, 186] width 108 height 15
drag, startPoint x: 136, startPoint y: 163, endPoint x: 80, endPoint y: 163, distance: 55.3
click at [80, 163] on input "********" at bounding box center [132, 161] width 114 height 22
type input "*******"
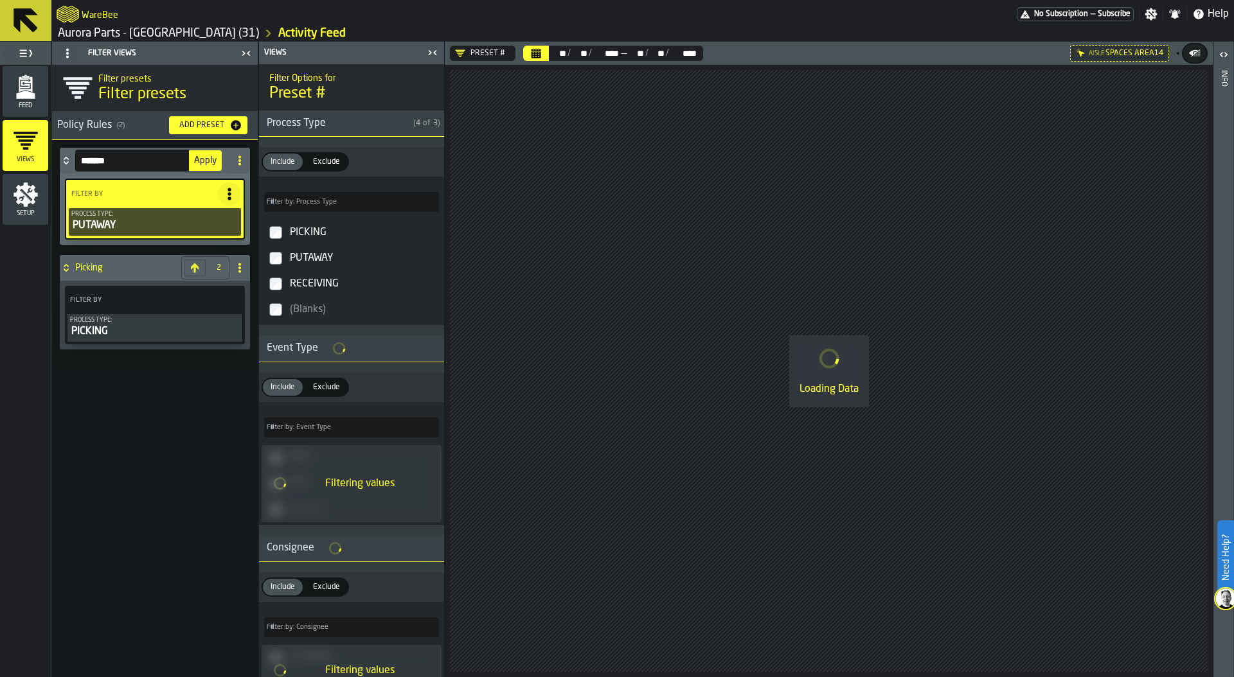
click at [207, 161] on span "Apply" at bounding box center [205, 160] width 22 height 9
click at [217, 124] on div "Add Preset" at bounding box center [201, 125] width 55 height 9
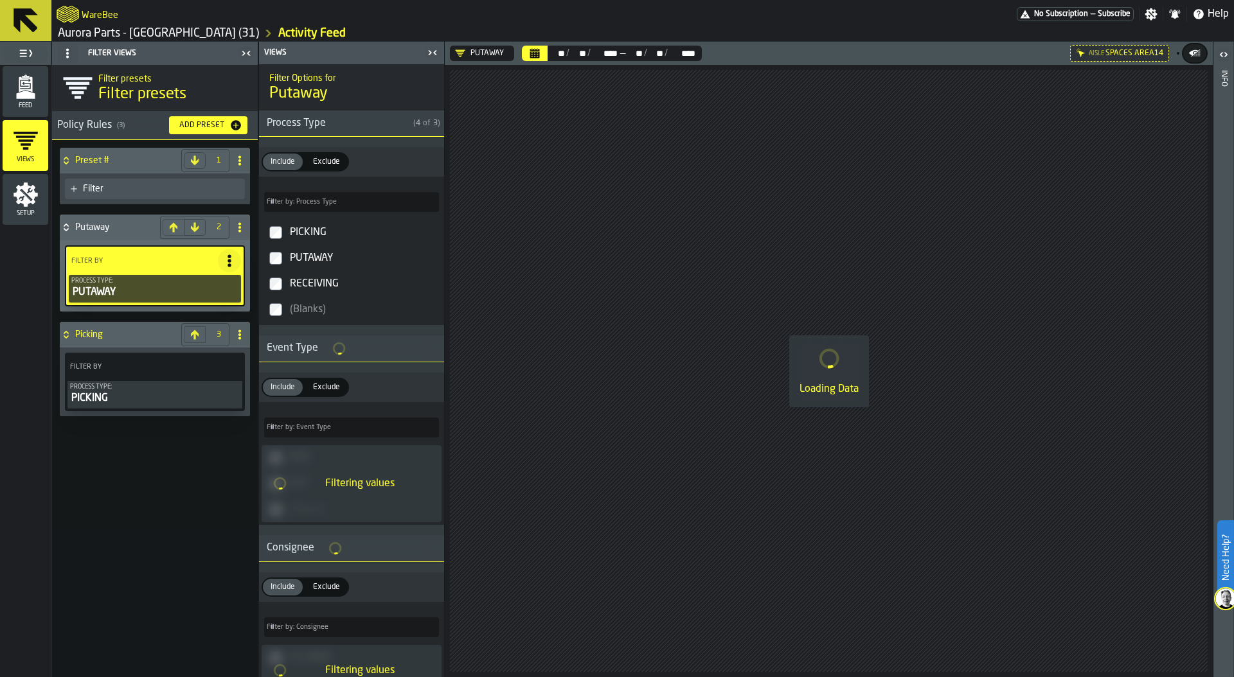
drag, startPoint x: 237, startPoint y: 162, endPoint x: 208, endPoint y: 171, distance: 30.3
click at [237, 162] on icon at bounding box center [240, 160] width 10 height 10
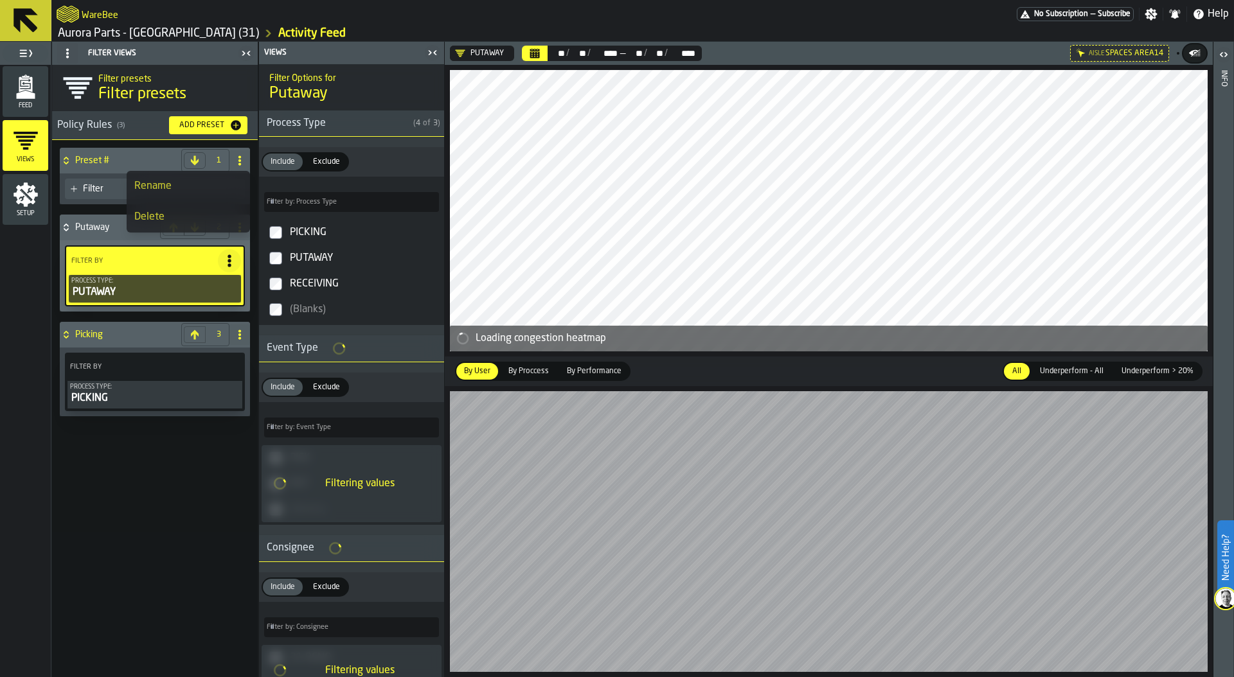
click at [176, 179] on div "Rename" at bounding box center [188, 186] width 108 height 15
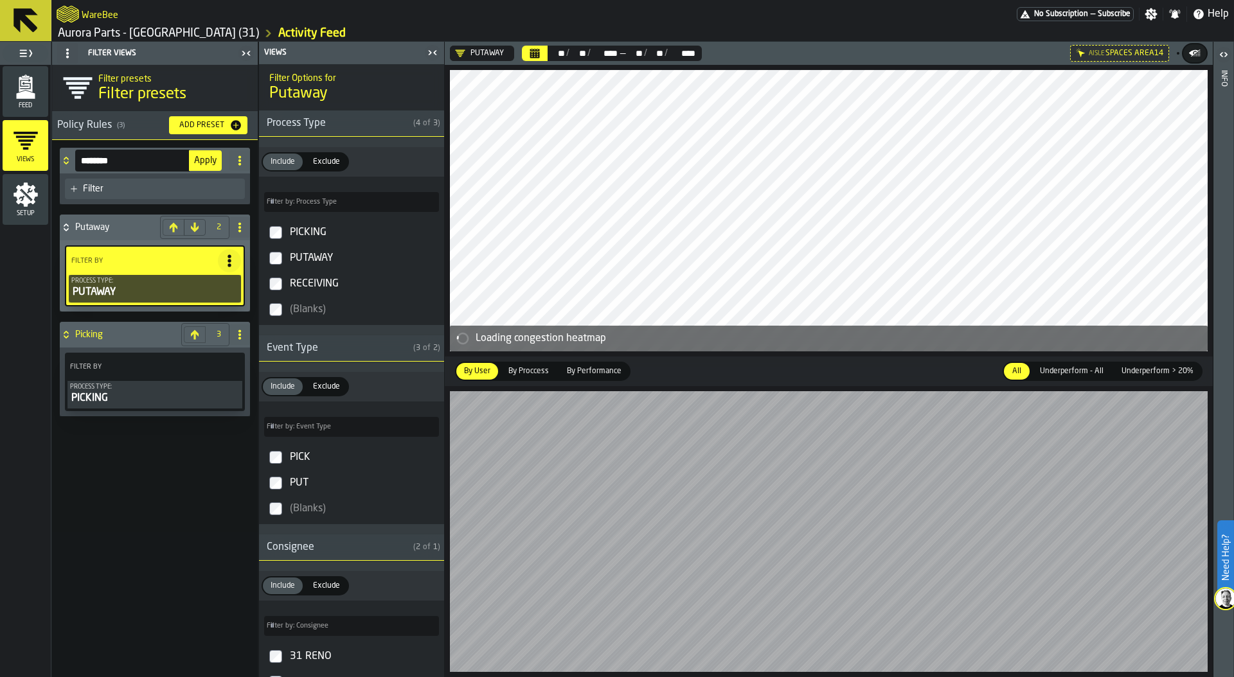
drag, startPoint x: 132, startPoint y: 158, endPoint x: 72, endPoint y: 155, distance: 60.5
click at [72, 155] on div "******** Apply" at bounding box center [142, 161] width 164 height 26
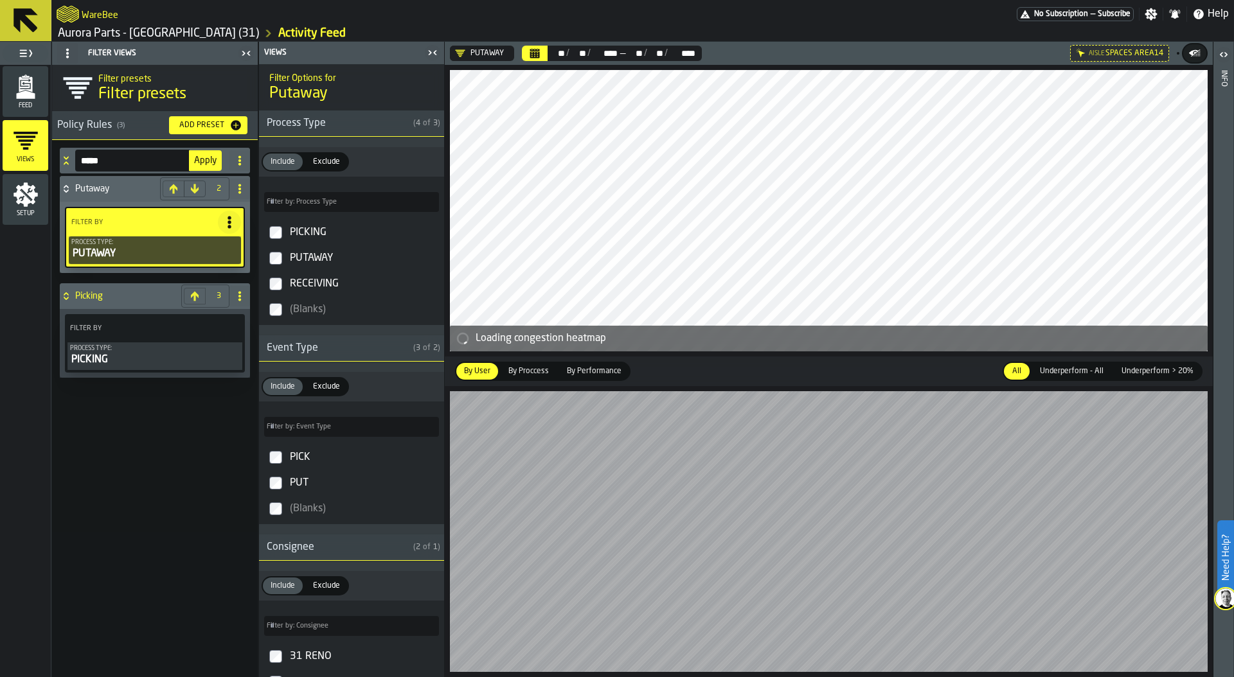
type input "******"
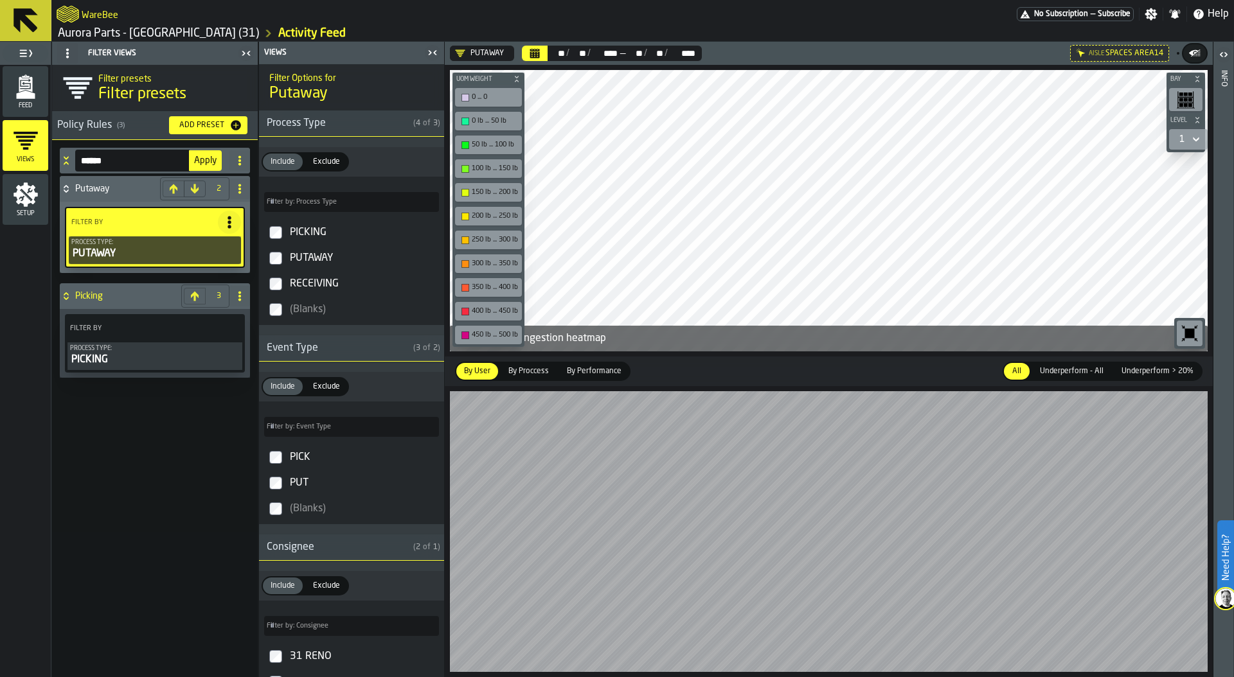
click at [204, 159] on span "Apply" at bounding box center [205, 160] width 22 height 9
click at [69, 156] on icon at bounding box center [66, 160] width 13 height 10
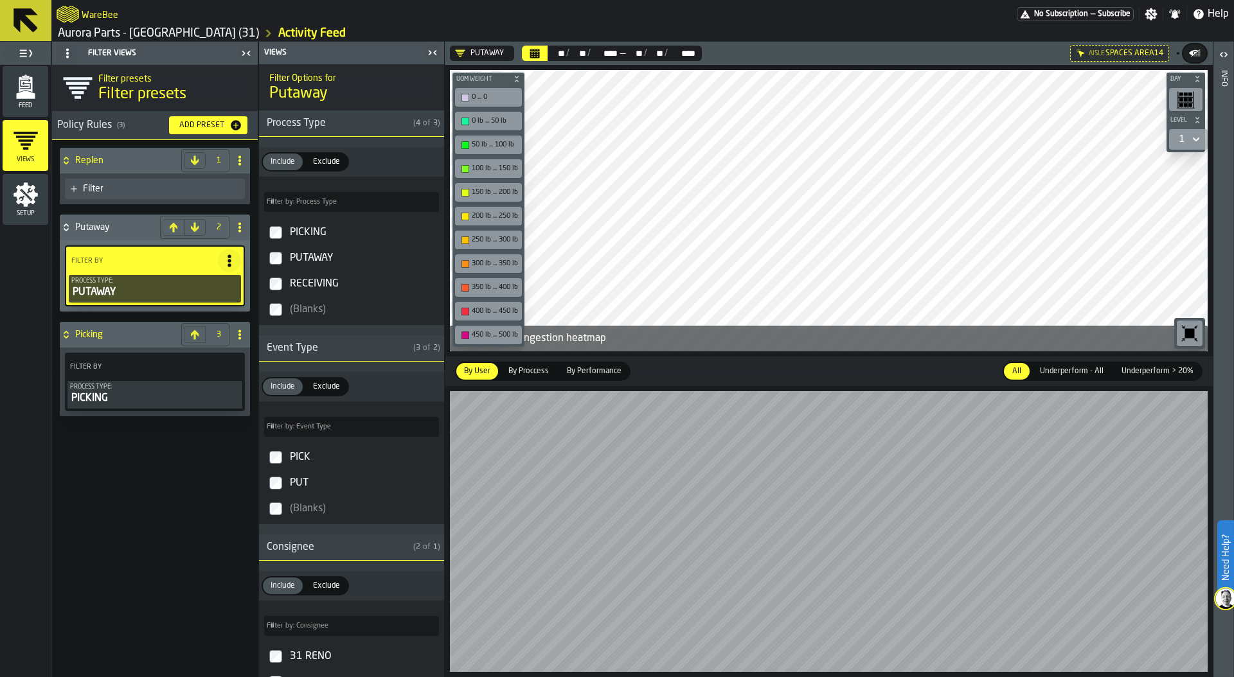
click at [118, 187] on div "Filter" at bounding box center [161, 189] width 157 height 10
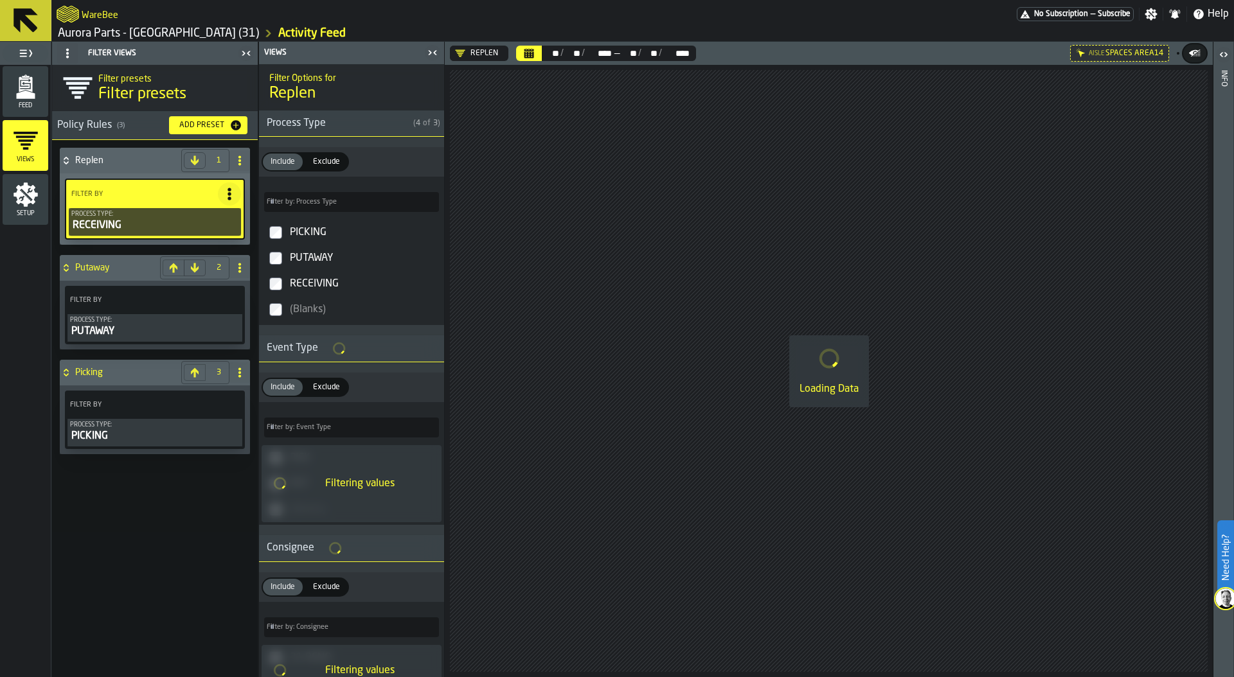
click at [238, 161] on icon at bounding box center [240, 160] width 10 height 10
click at [173, 177] on li "Rename" at bounding box center [188, 186] width 123 height 31
drag, startPoint x: 114, startPoint y: 162, endPoint x: 75, endPoint y: 159, distance: 38.6
click at [75, 159] on input "******" at bounding box center [132, 161] width 114 height 22
type input "*********"
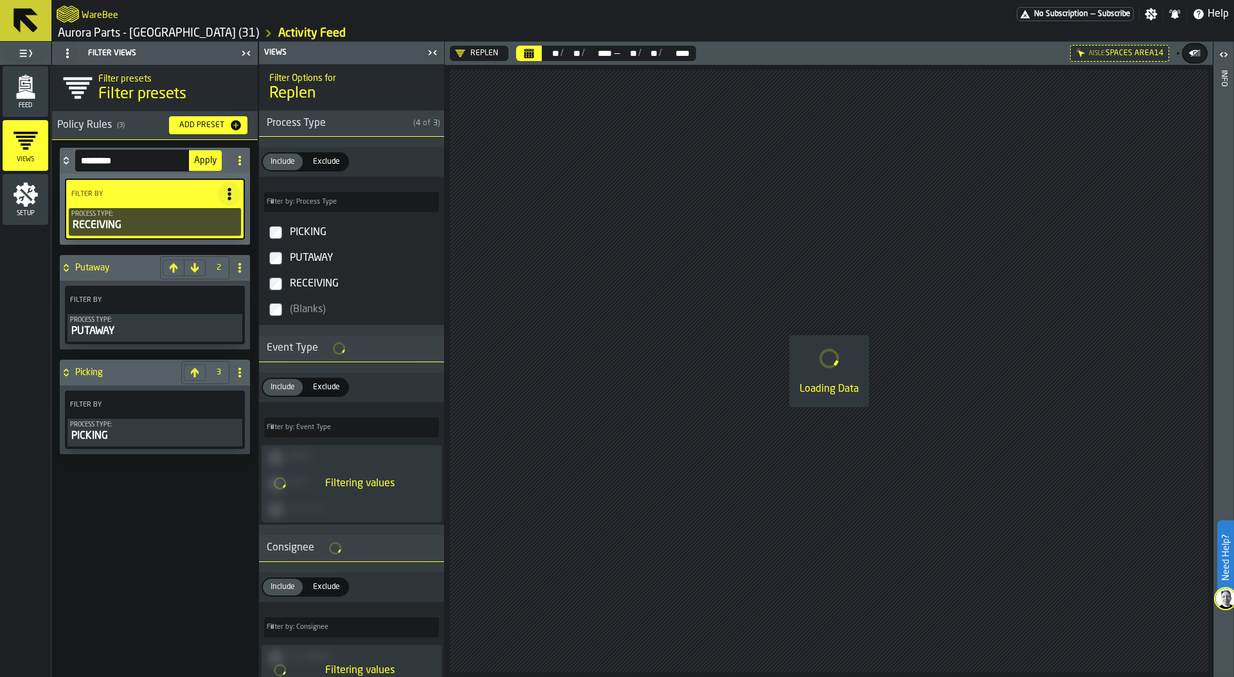
click at [208, 161] on span "Apply" at bounding box center [205, 160] width 22 height 9
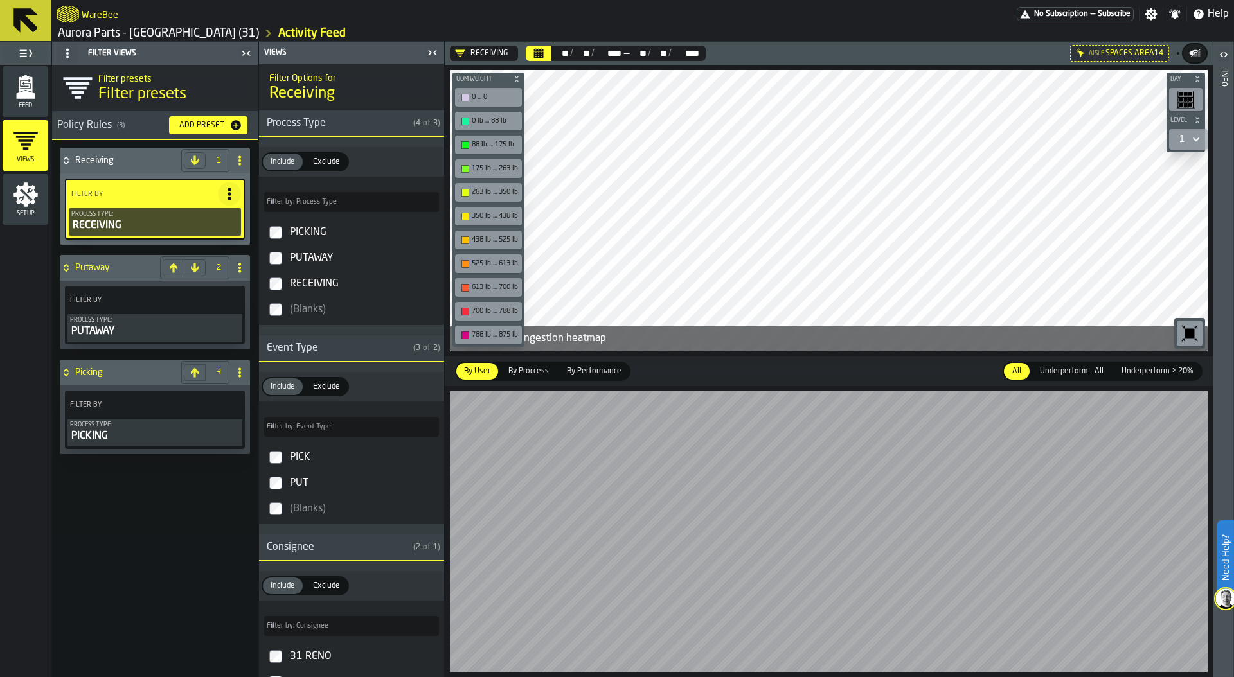
click at [23, 98] on polygon "menu Feed" at bounding box center [25, 95] width 19 height 8
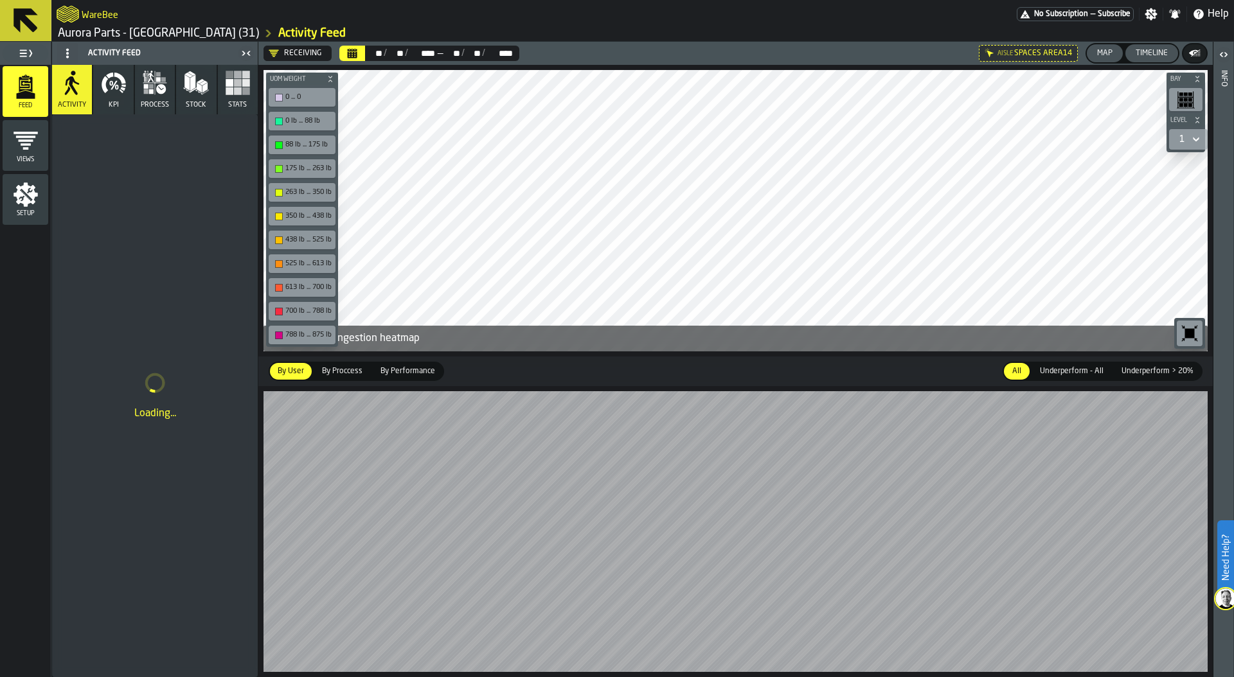
click at [296, 53] on div "Receiving" at bounding box center [295, 53] width 53 height 10
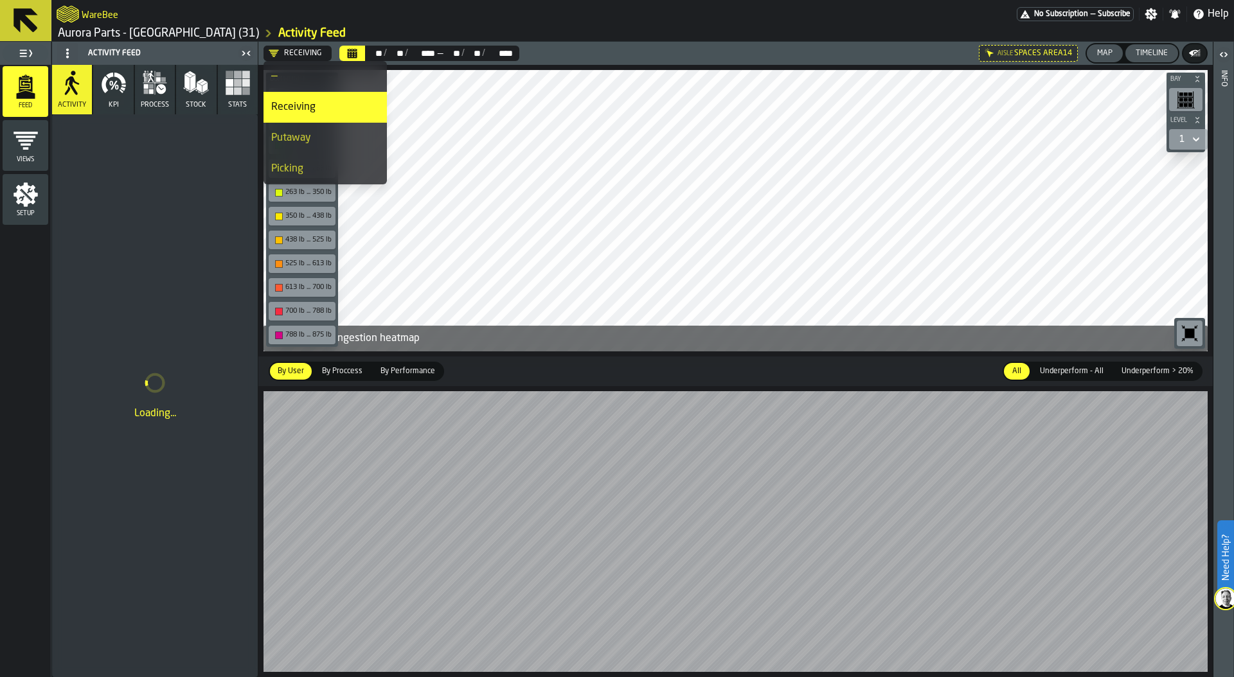
click at [306, 169] on div "Picking" at bounding box center [325, 168] width 108 height 15
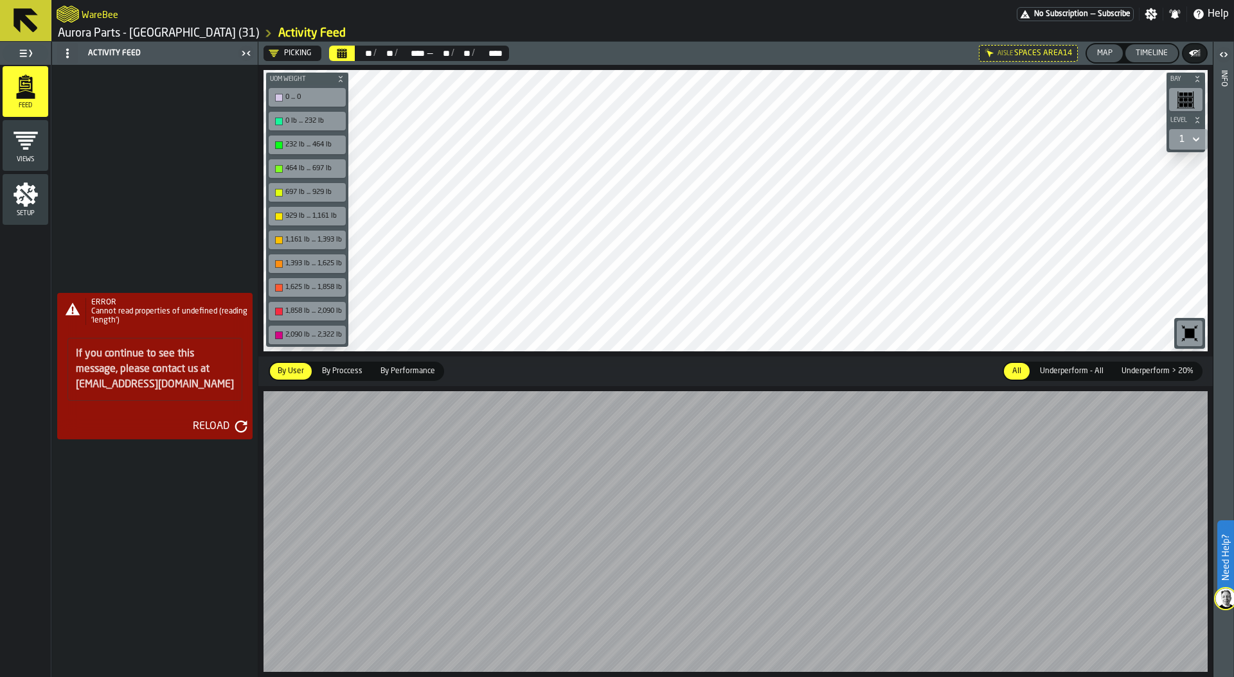
click at [237, 424] on icon "button-Reload" at bounding box center [241, 426] width 13 height 13
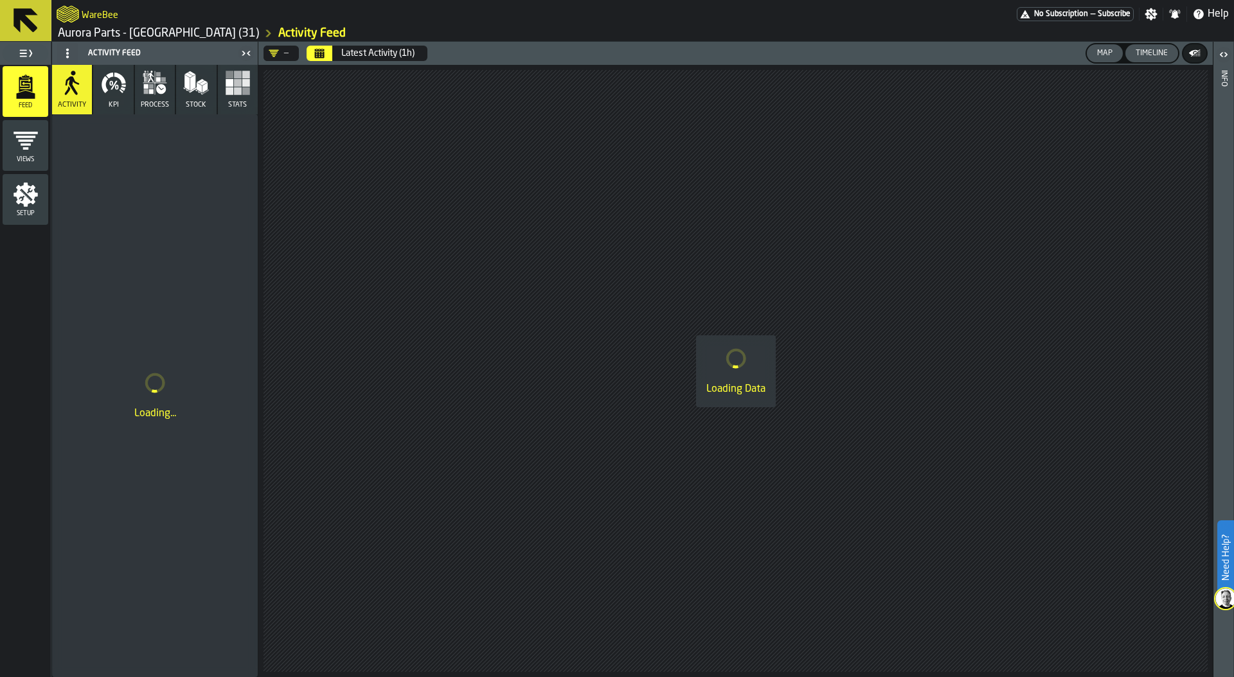
click at [316, 52] on icon "Calendar" at bounding box center [319, 53] width 10 height 10
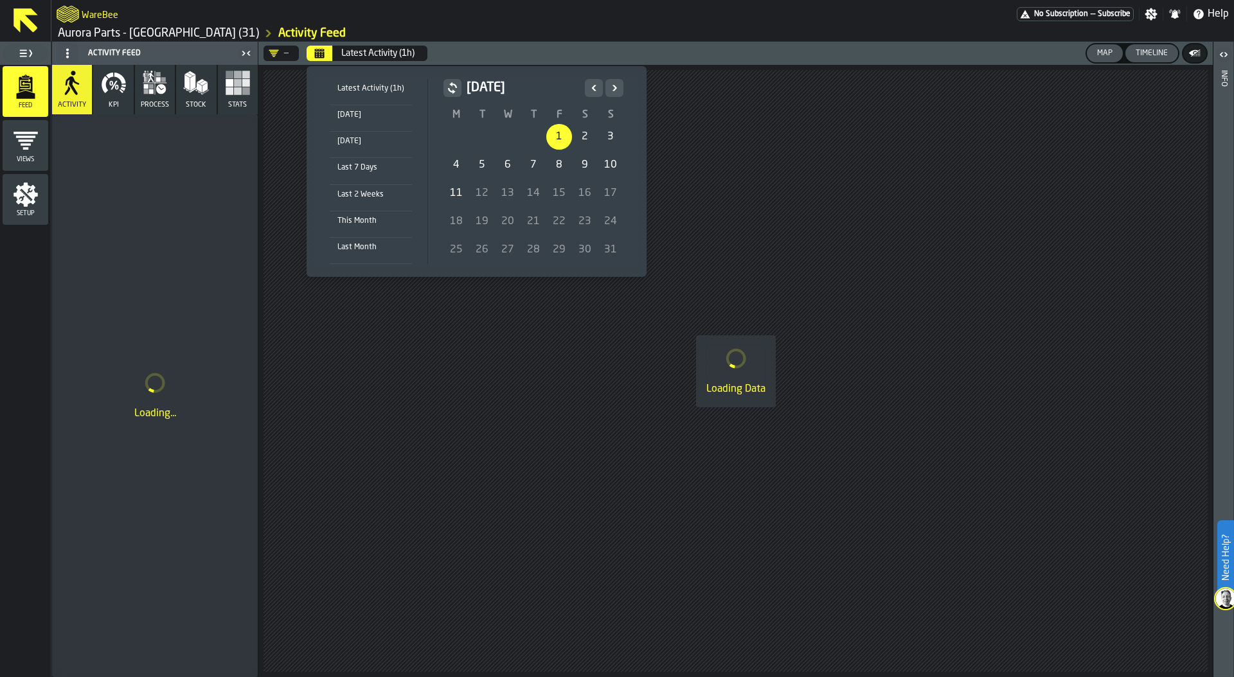
click at [560, 136] on div "1" at bounding box center [559, 137] width 26 height 26
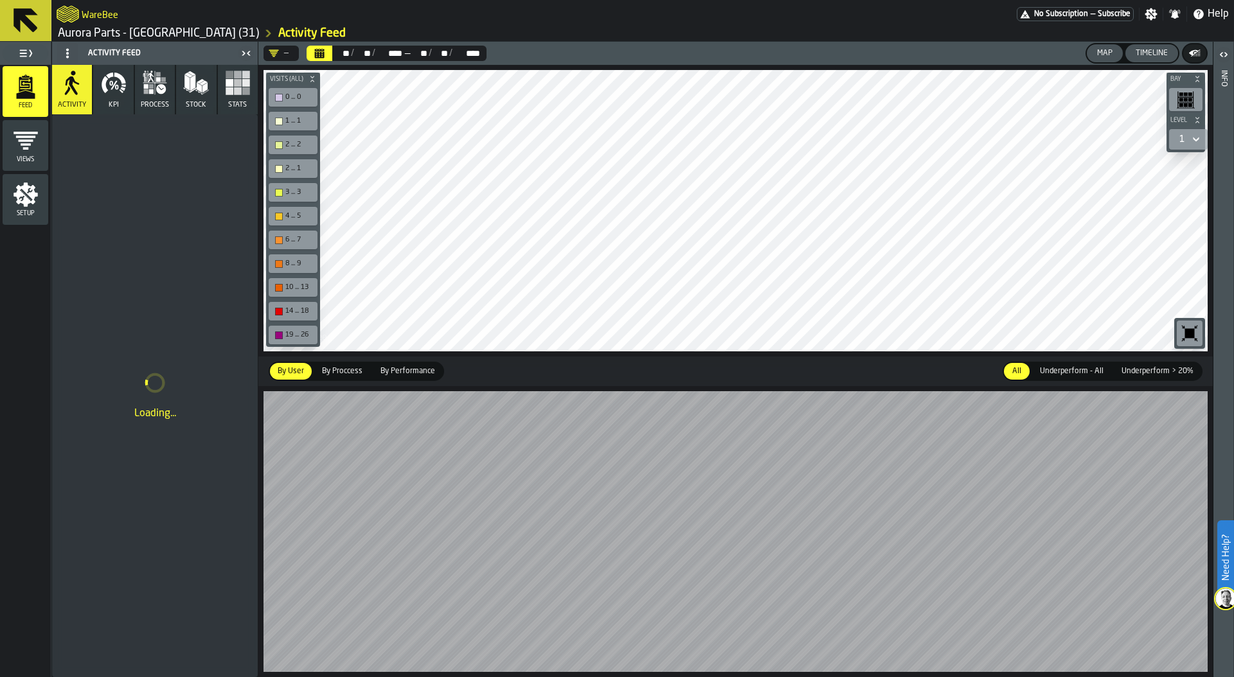
click at [119, 93] on icon "button" at bounding box center [114, 83] width 26 height 26
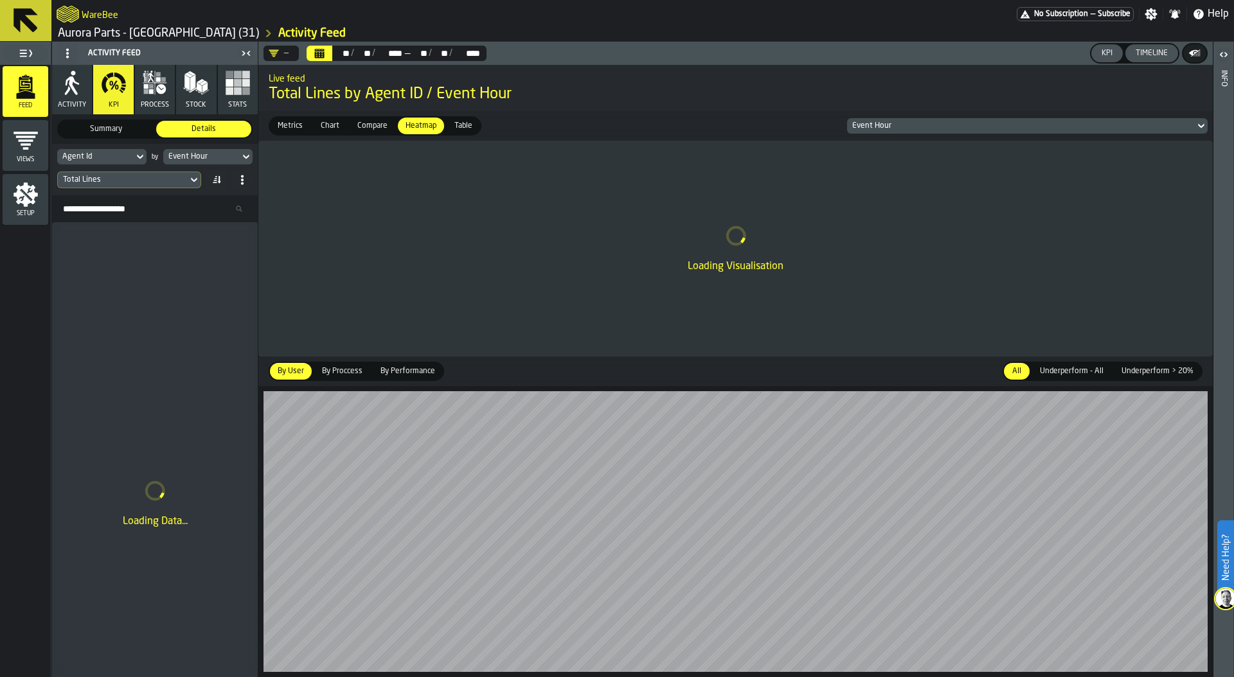
click at [289, 49] on div "—" at bounding box center [278, 53] width 30 height 15
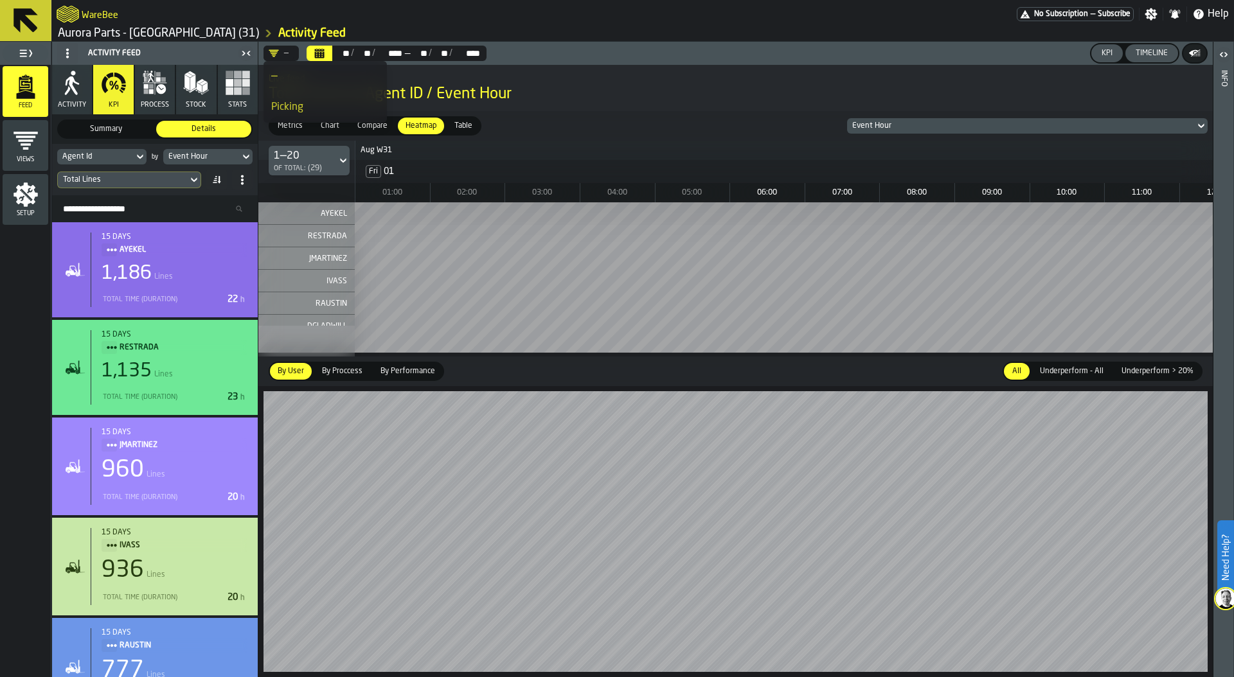
click at [311, 104] on div "Picking" at bounding box center [325, 107] width 108 height 15
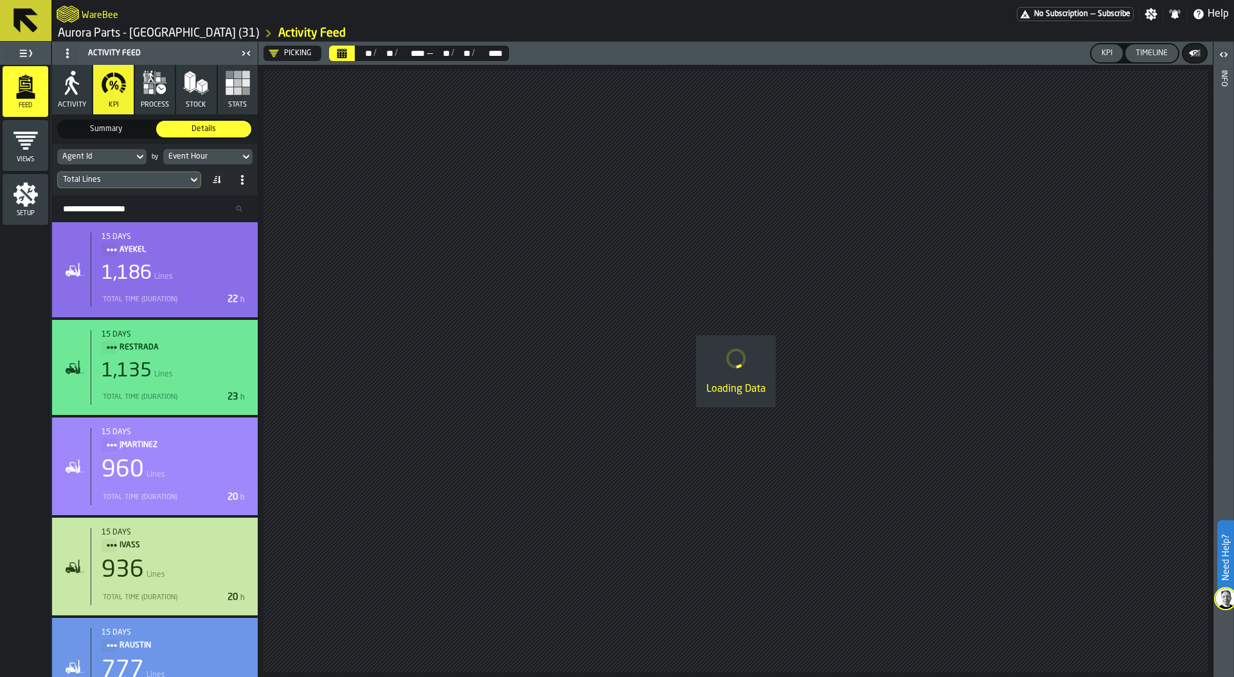
click at [28, 150] on icon "menu Views" at bounding box center [26, 141] width 26 height 26
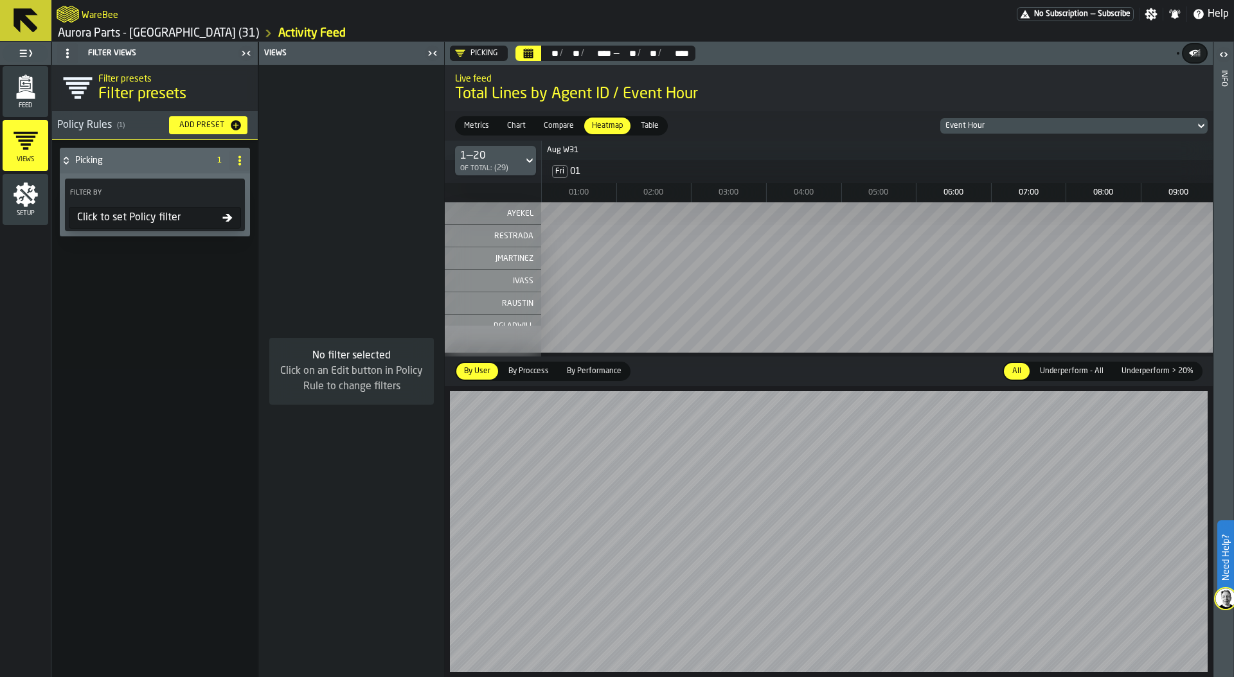
click at [124, 215] on div "Click to set Policy filter" at bounding box center [147, 217] width 150 height 15
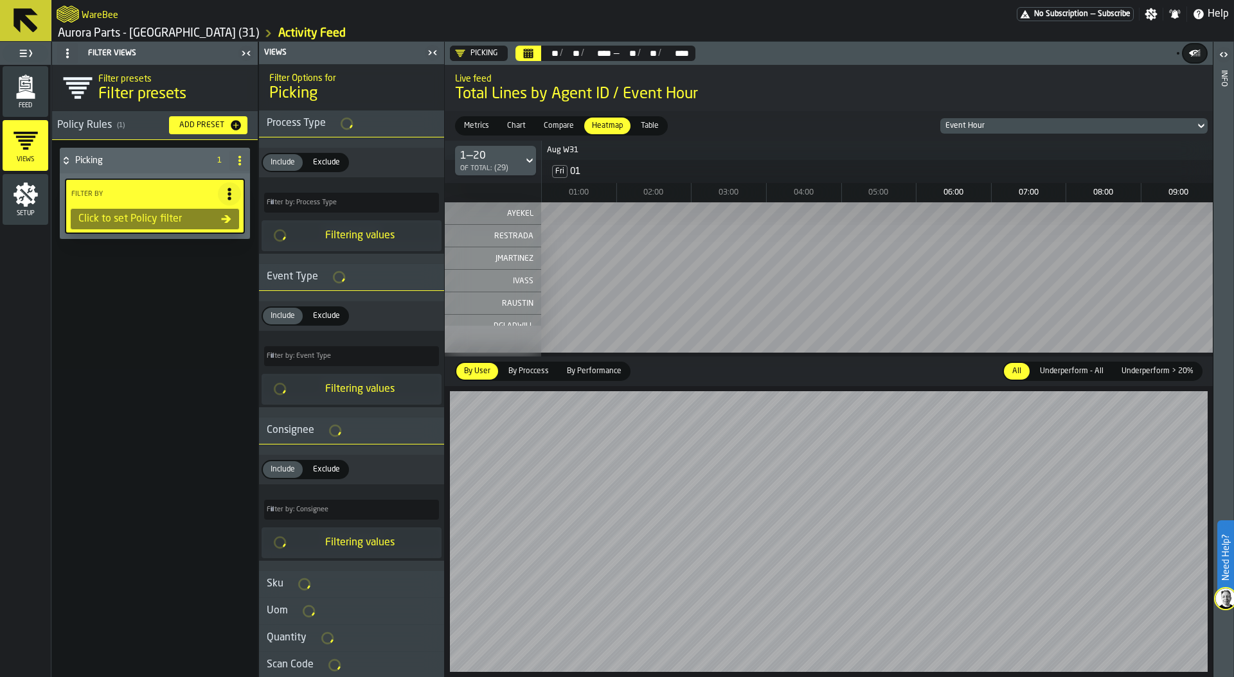
type input "*"
type input "***"
type input "*"
type input "***"
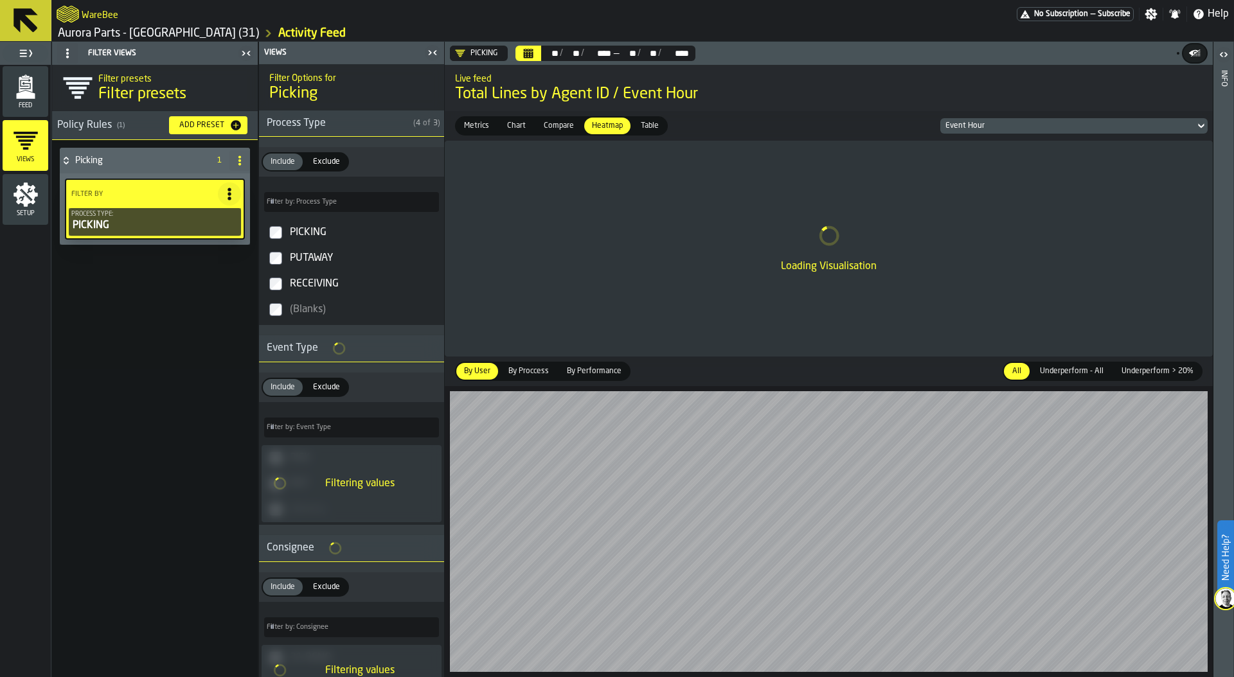
click at [30, 91] on icon "menu Feed" at bounding box center [25, 84] width 13 height 15
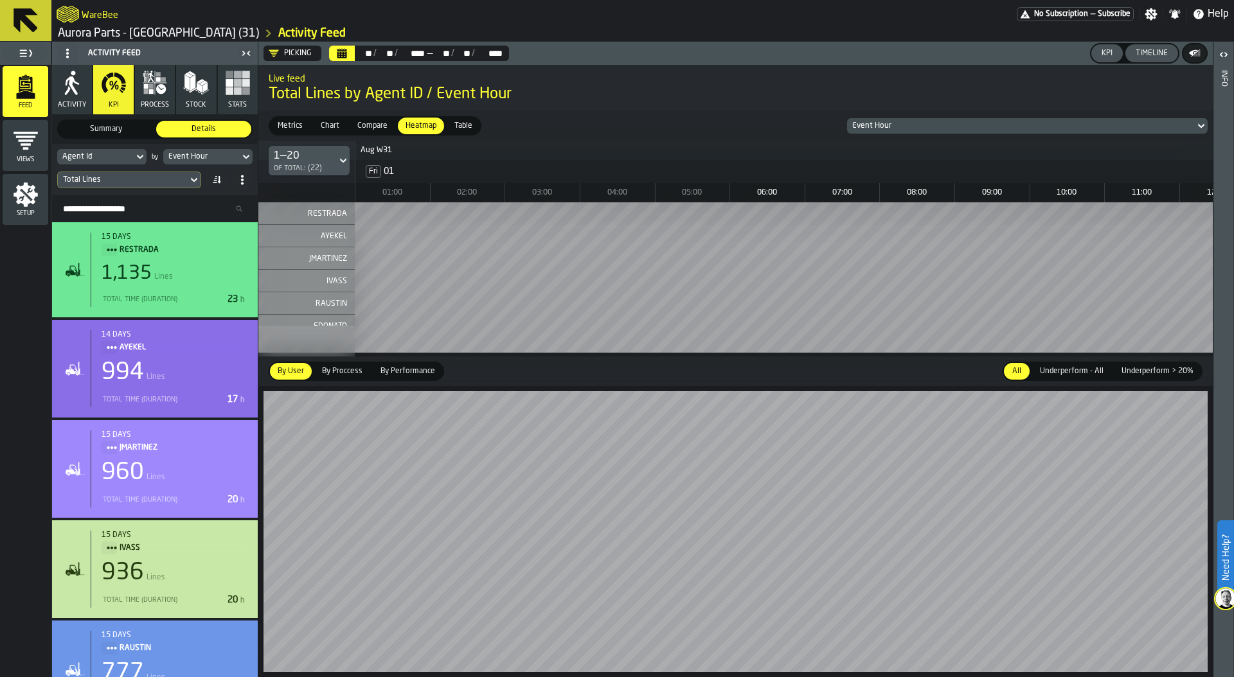
click at [1151, 46] on button "Timeline" at bounding box center [1151, 53] width 53 height 18
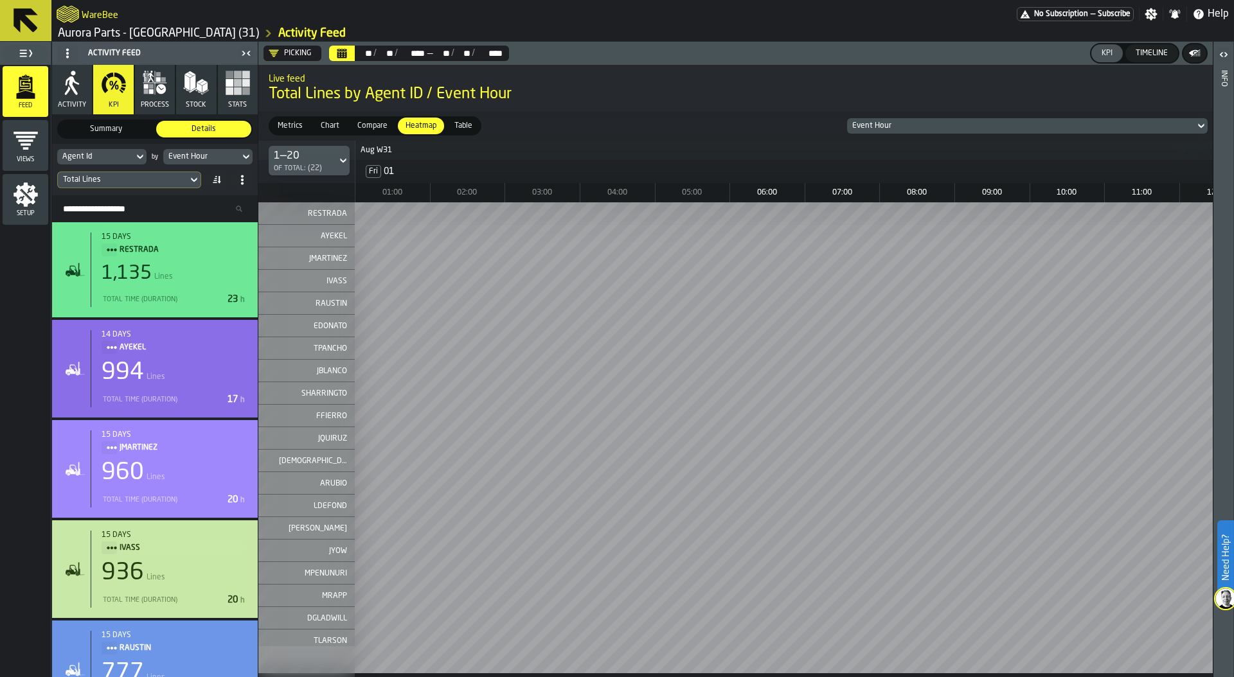
click at [156, 95] on icon "button" at bounding box center [155, 83] width 26 height 26
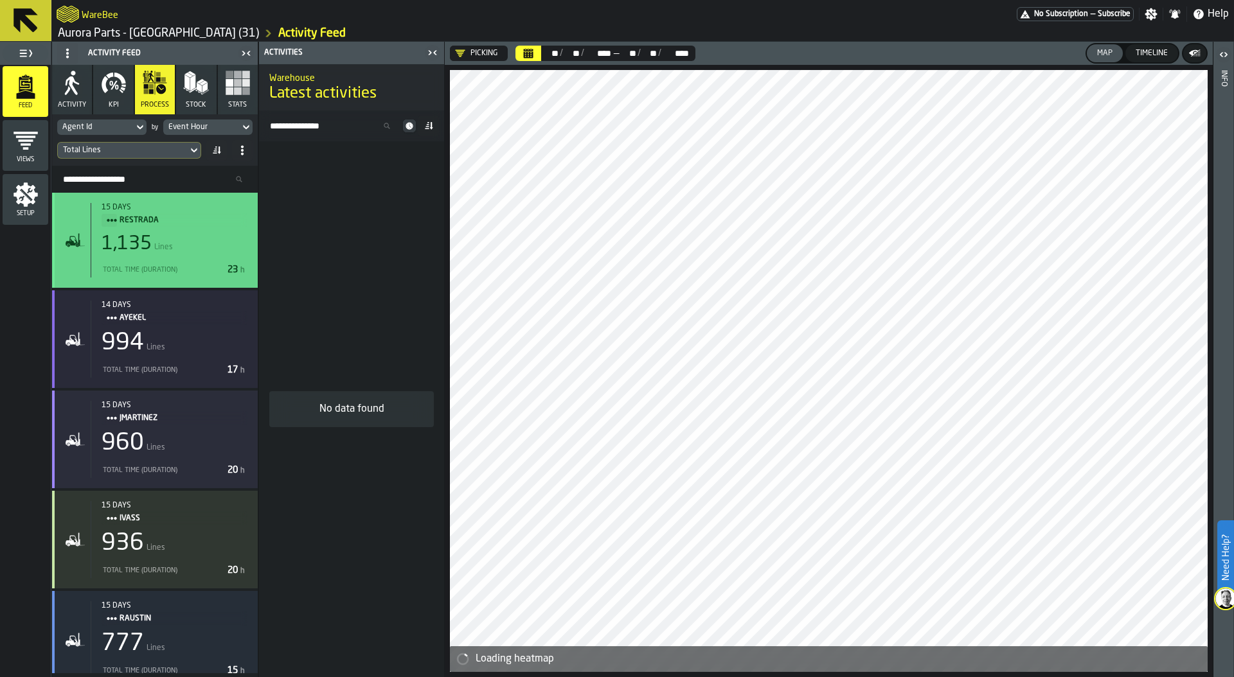
click at [169, 234] on div "1,135 Lines" at bounding box center [175, 244] width 146 height 23
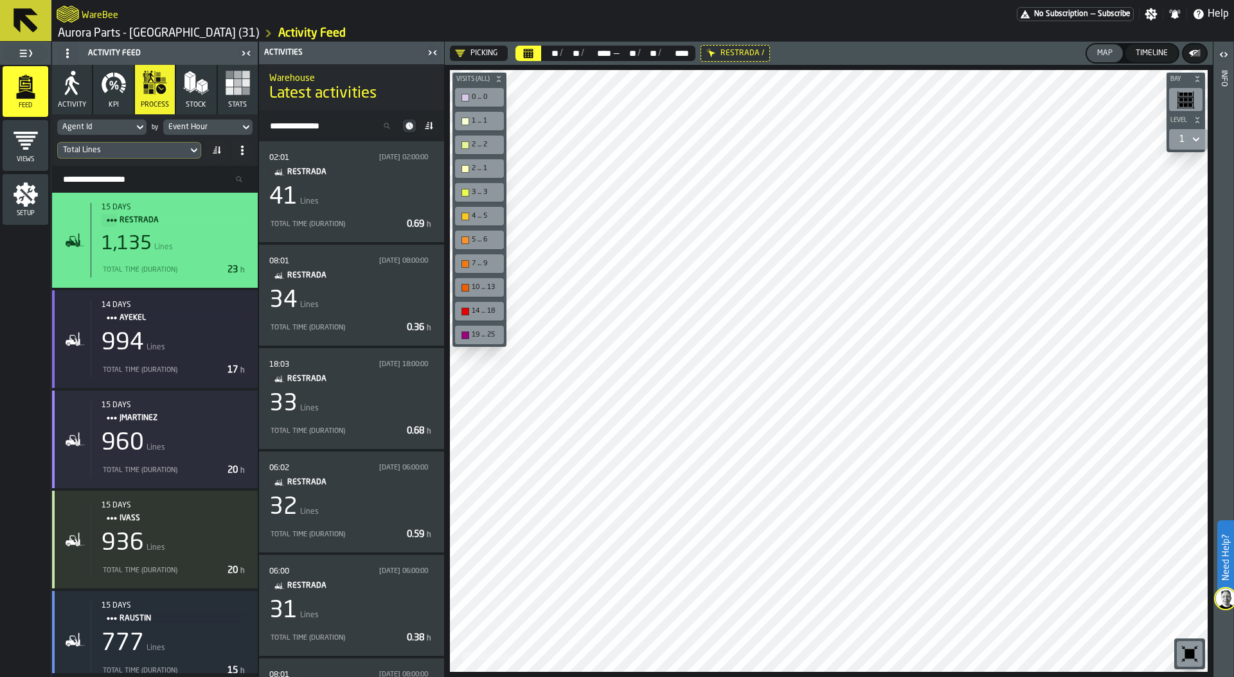
click at [222, 127] on div "Event Hour" at bounding box center [201, 127] width 66 height 9
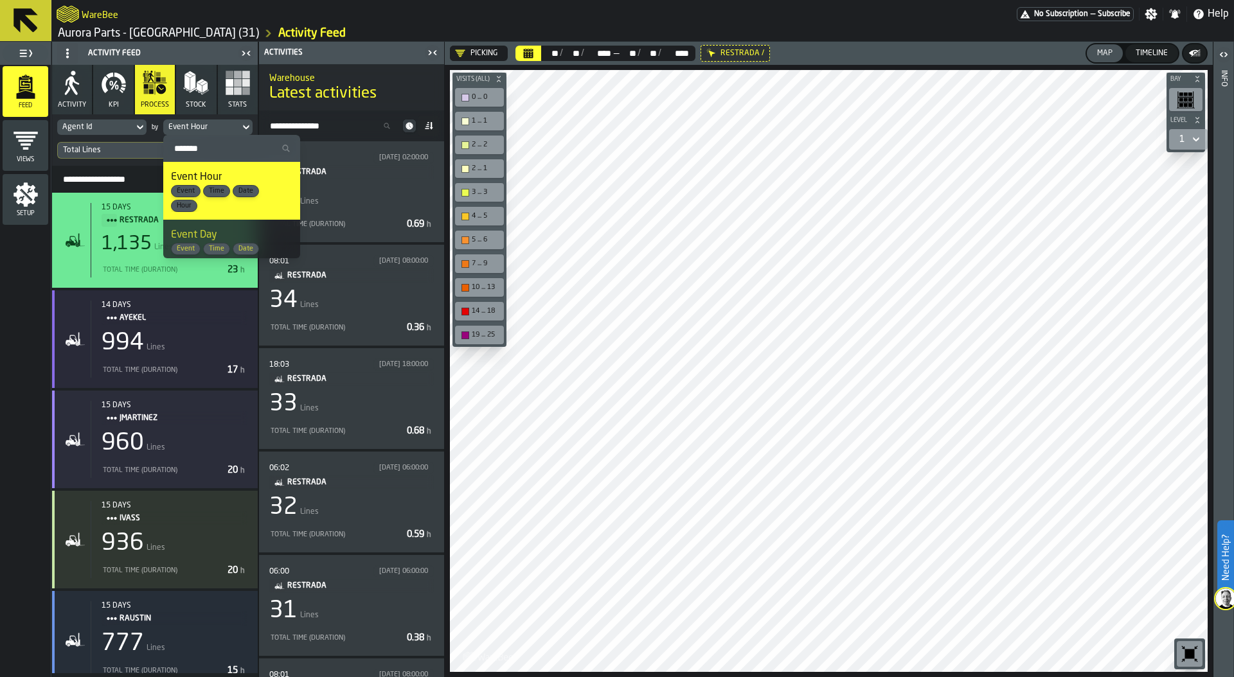
click at [221, 244] on div "Time" at bounding box center [216, 249] width 27 height 12
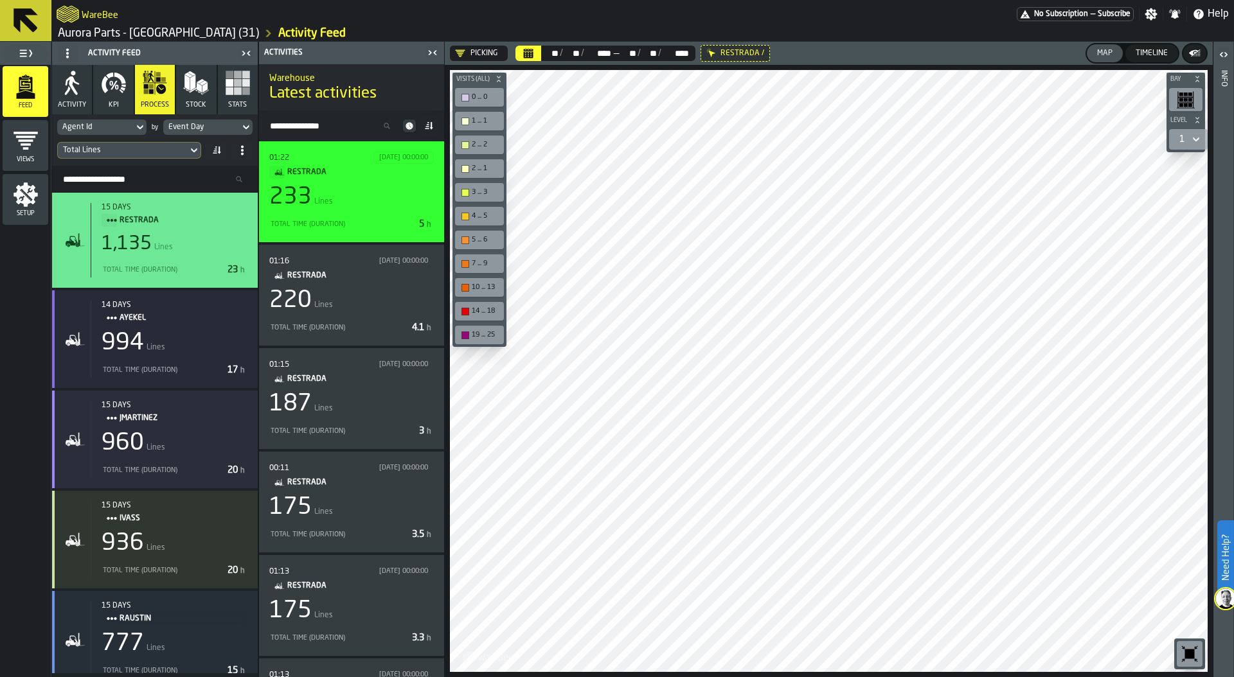
click at [358, 190] on div "233 Lines" at bounding box center [351, 197] width 164 height 26
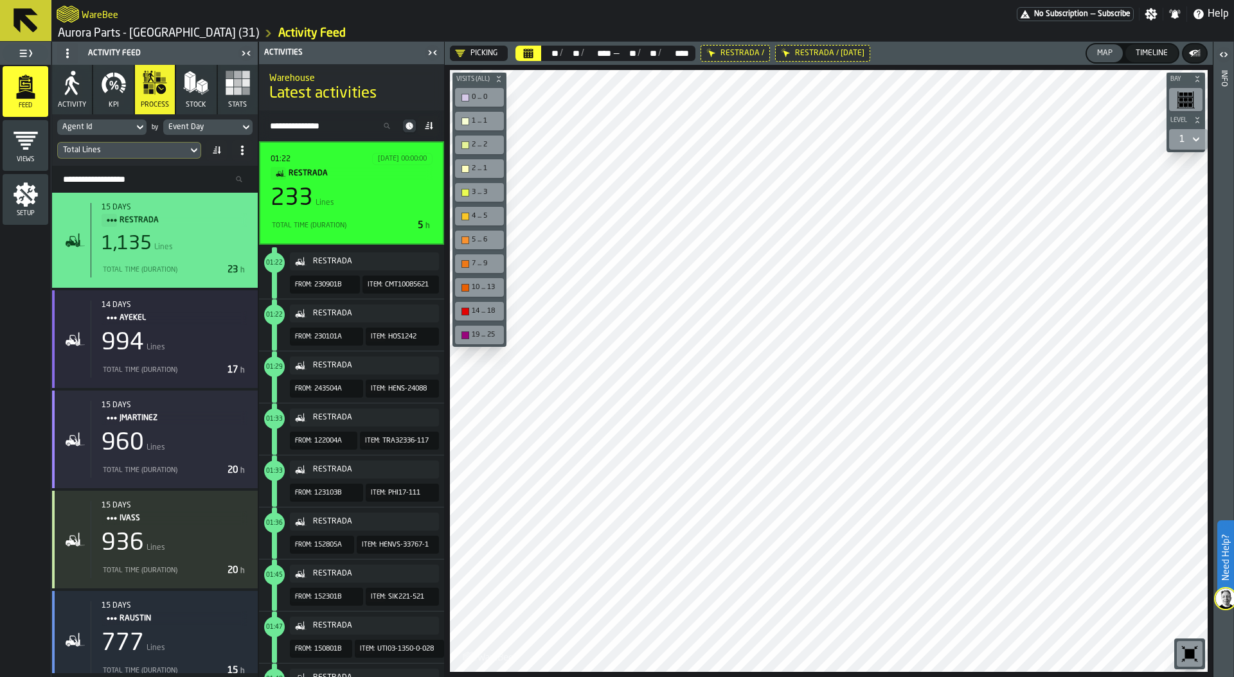
click at [217, 125] on div "Event Day" at bounding box center [201, 127] width 66 height 9
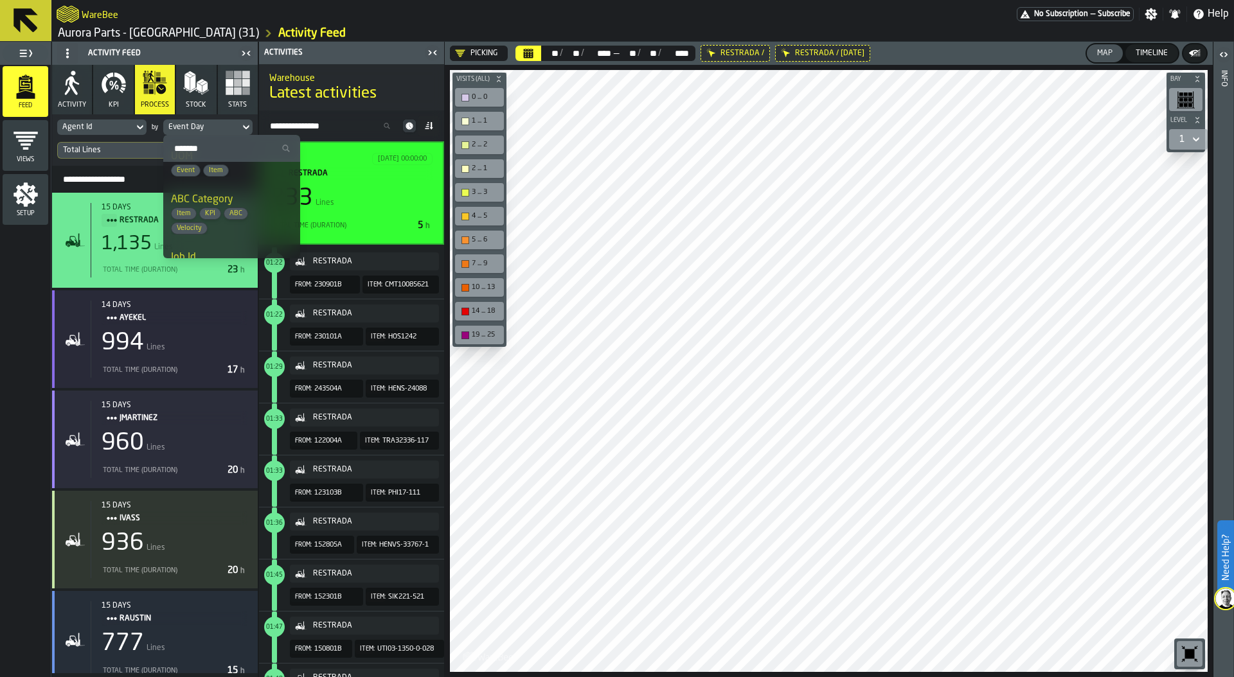
scroll to position [559, 0]
click at [227, 223] on span "ABC" at bounding box center [235, 224] width 23 height 8
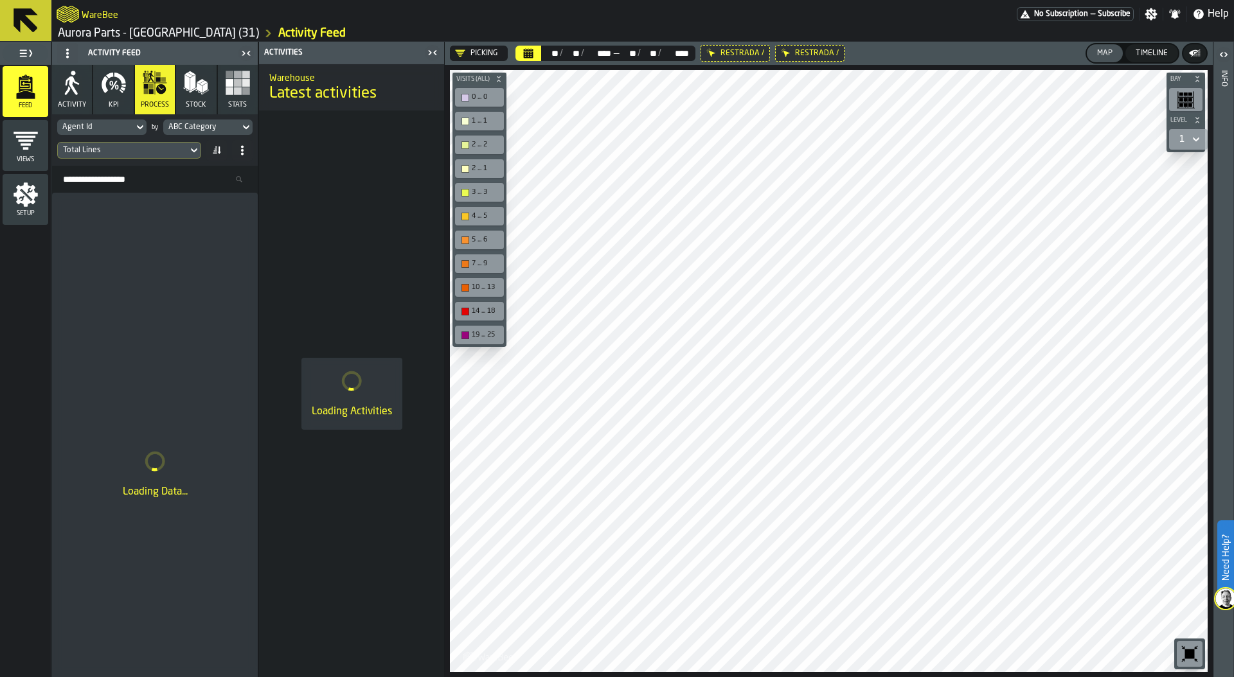
click at [200, 121] on div "ABC Category" at bounding box center [201, 127] width 76 height 14
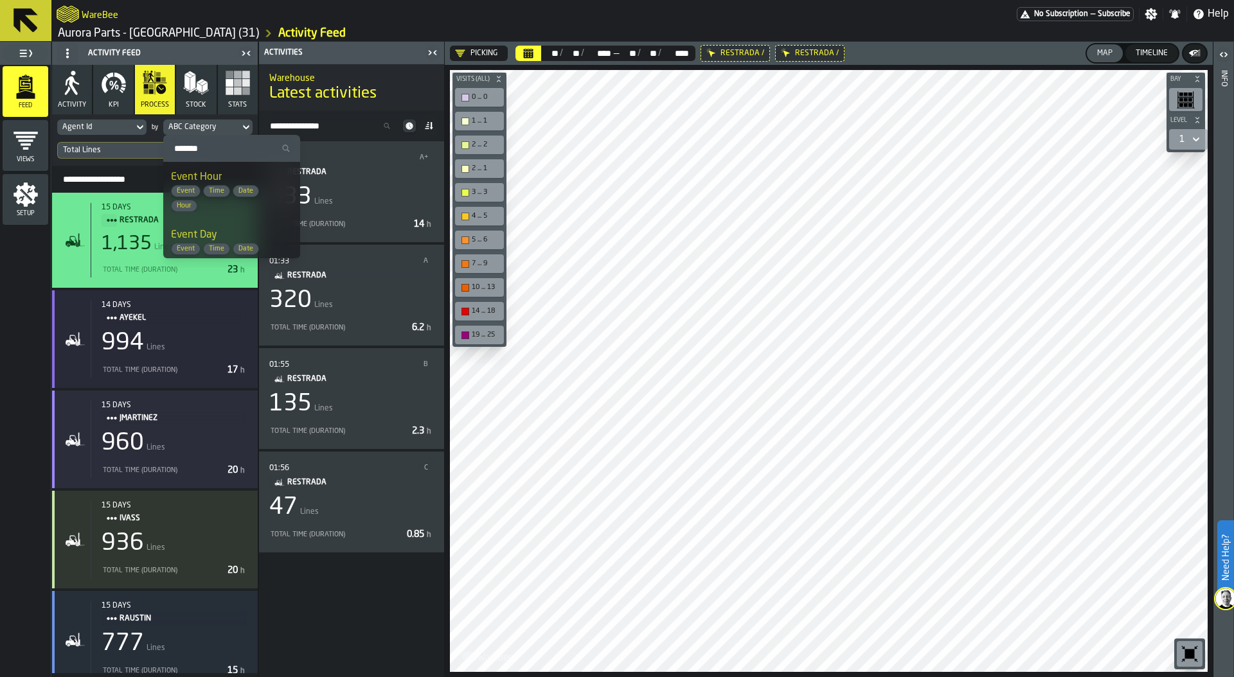
click at [220, 150] on input "Search" at bounding box center [231, 148] width 127 height 17
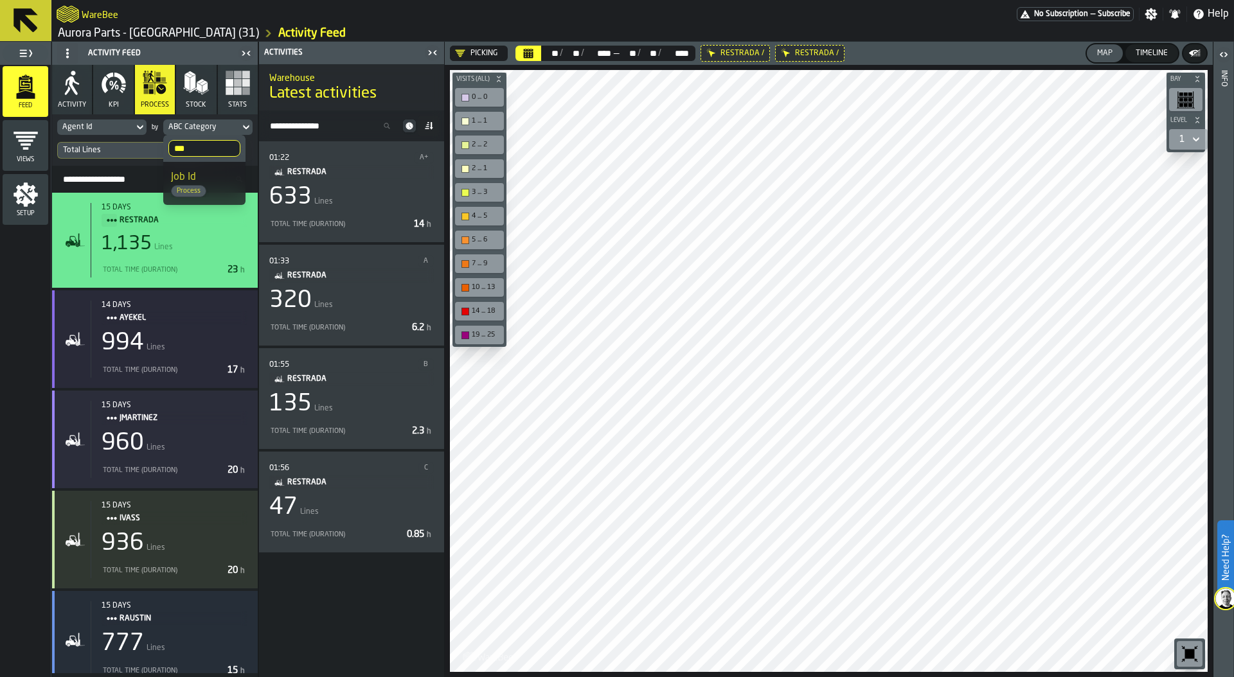
type input "***"
click at [209, 177] on div "Job Id Process" at bounding box center [204, 184] width 67 height 28
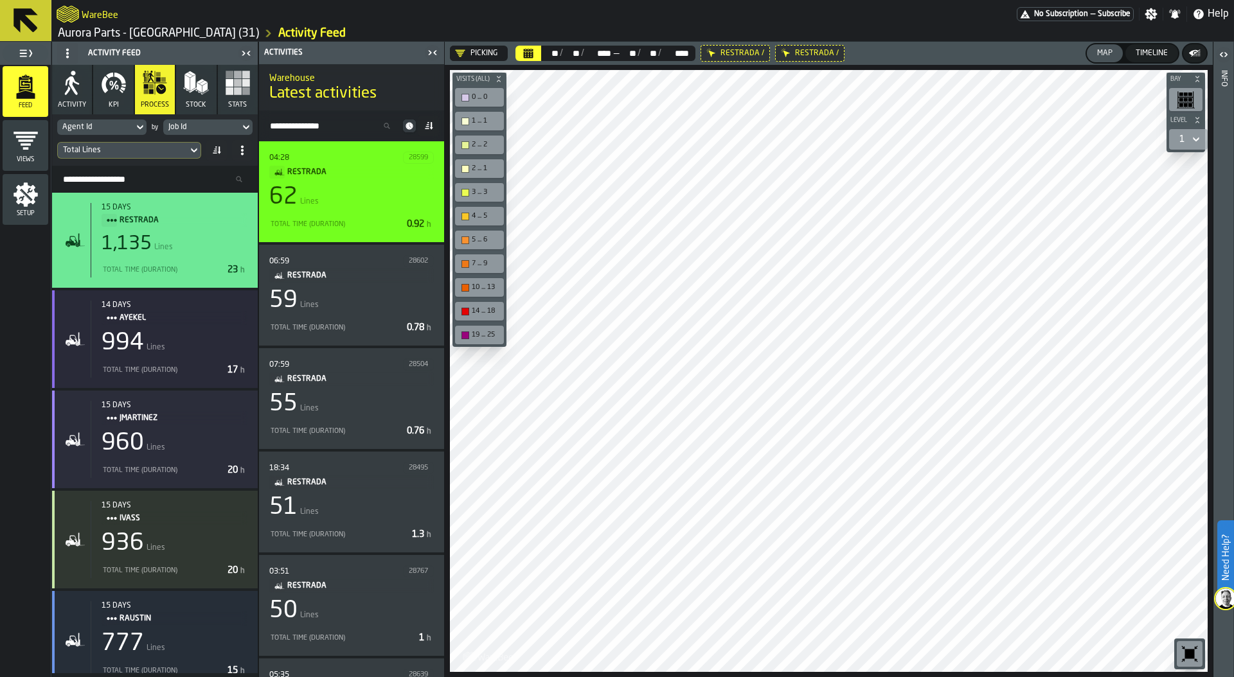
click at [365, 220] on div "Total Time (Duration)" at bounding box center [335, 224] width 132 height 8
click at [407, 228] on span "0.92 h" at bounding box center [420, 224] width 27 height 9
click at [391, 227] on div "Total Time (Duration)" at bounding box center [335, 224] width 132 height 8
click at [410, 189] on div "62 Lines" at bounding box center [351, 197] width 164 height 26
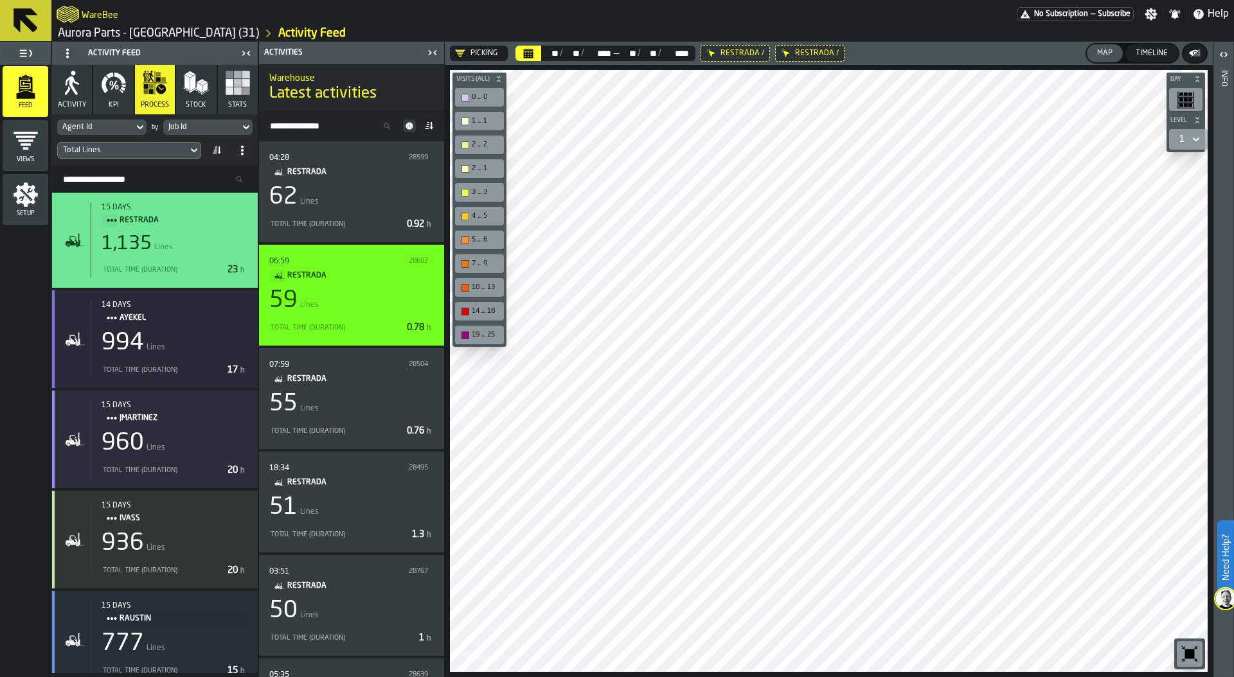
click at [414, 292] on div "59 Lines" at bounding box center [351, 301] width 164 height 26
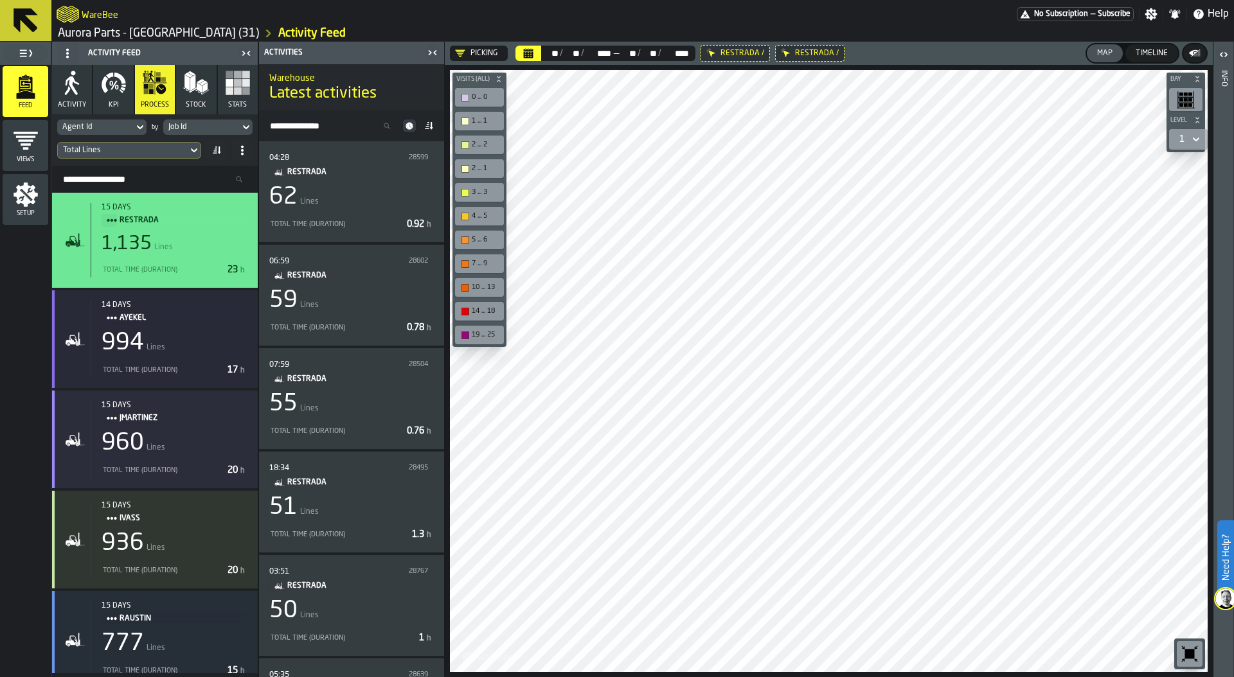
click at [0, 0] on icon at bounding box center [0, 0] width 0 height 0
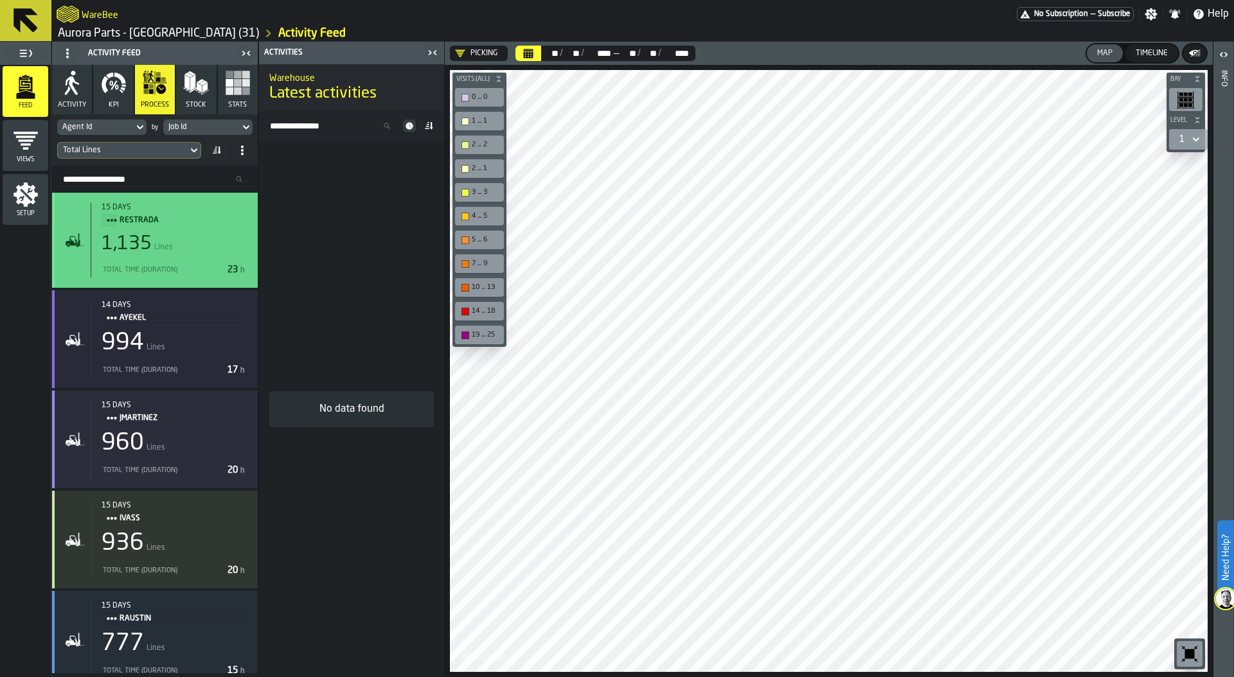
click at [177, 235] on div "1,135 Lines" at bounding box center [175, 244] width 146 height 23
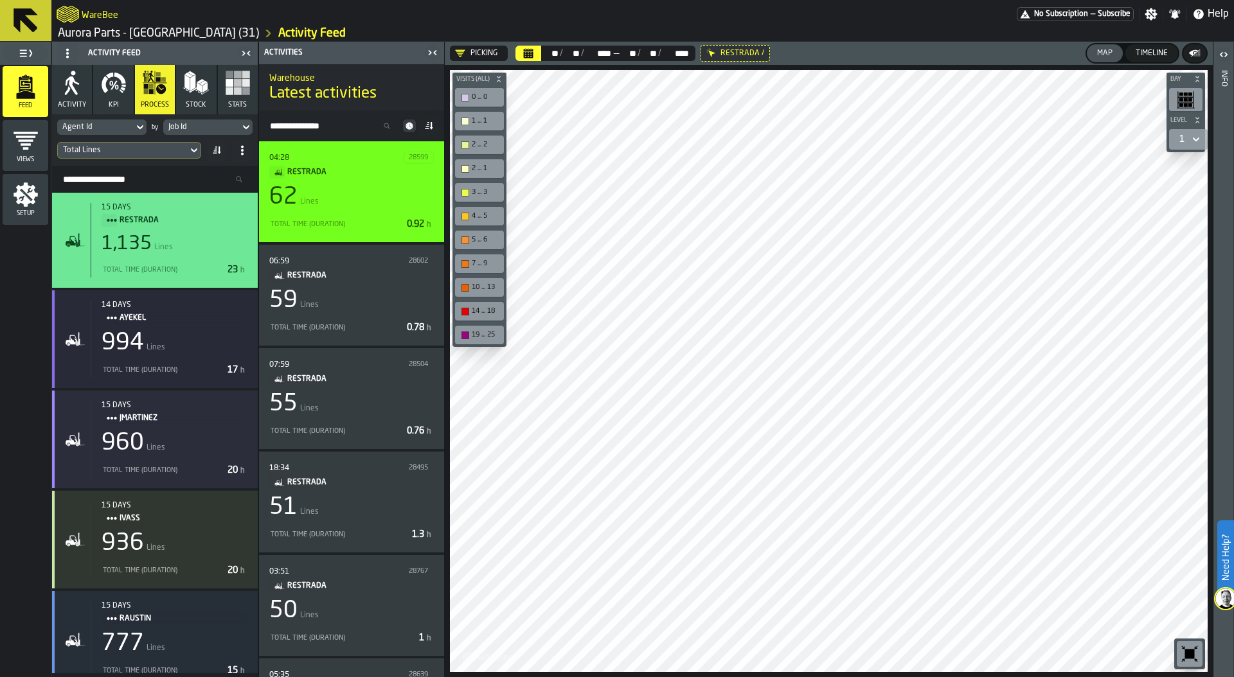
click at [355, 204] on div "62 Lines" at bounding box center [351, 197] width 164 height 26
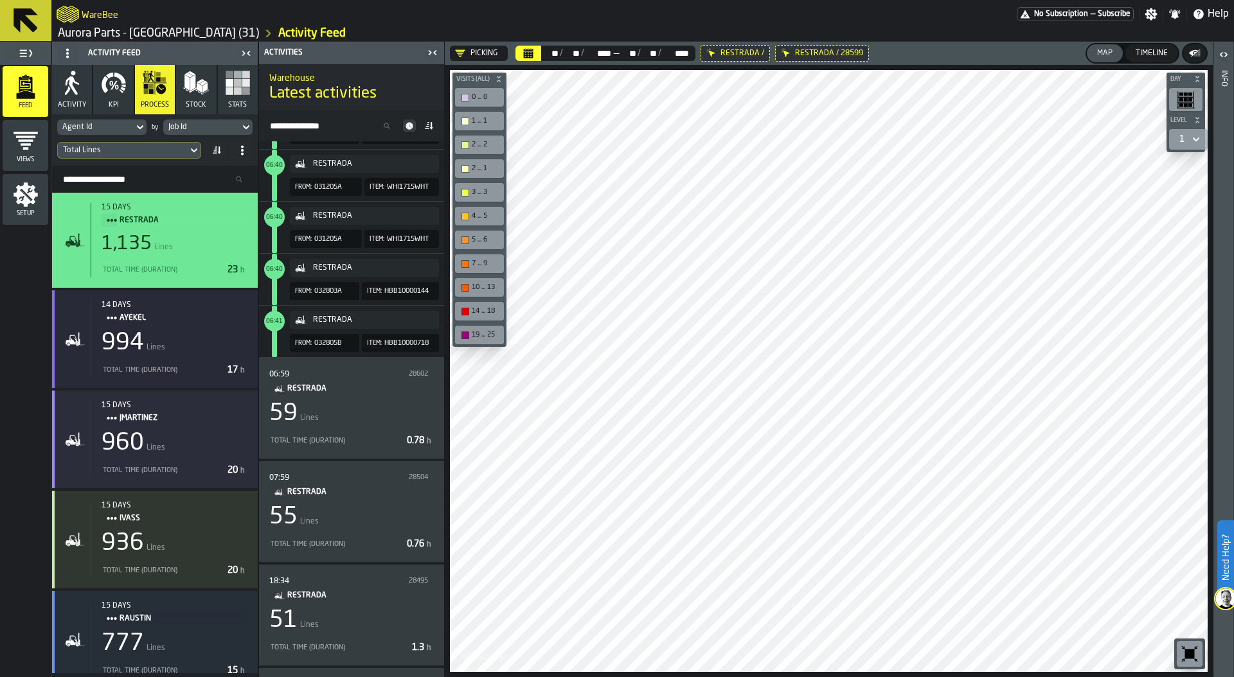
scroll to position [3116, 0]
click at [134, 125] on icon at bounding box center [140, 127] width 13 height 15
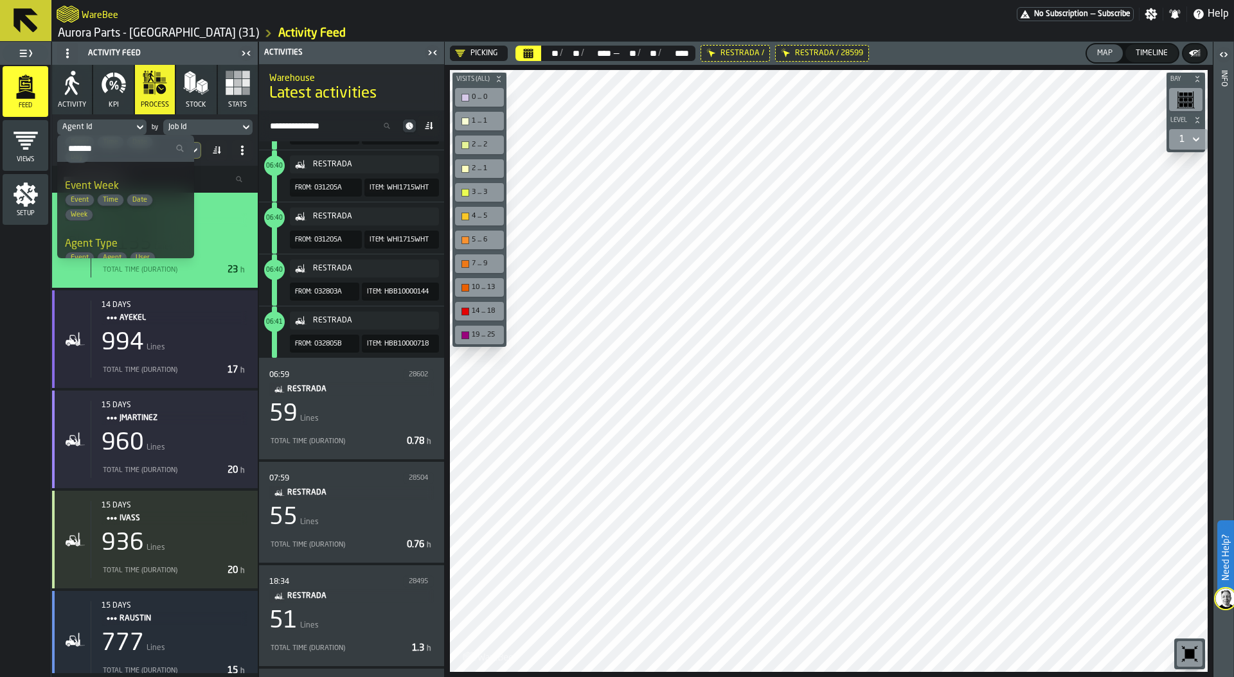
scroll to position [0, 0]
click at [109, 149] on input "Search" at bounding box center [125, 148] width 127 height 17
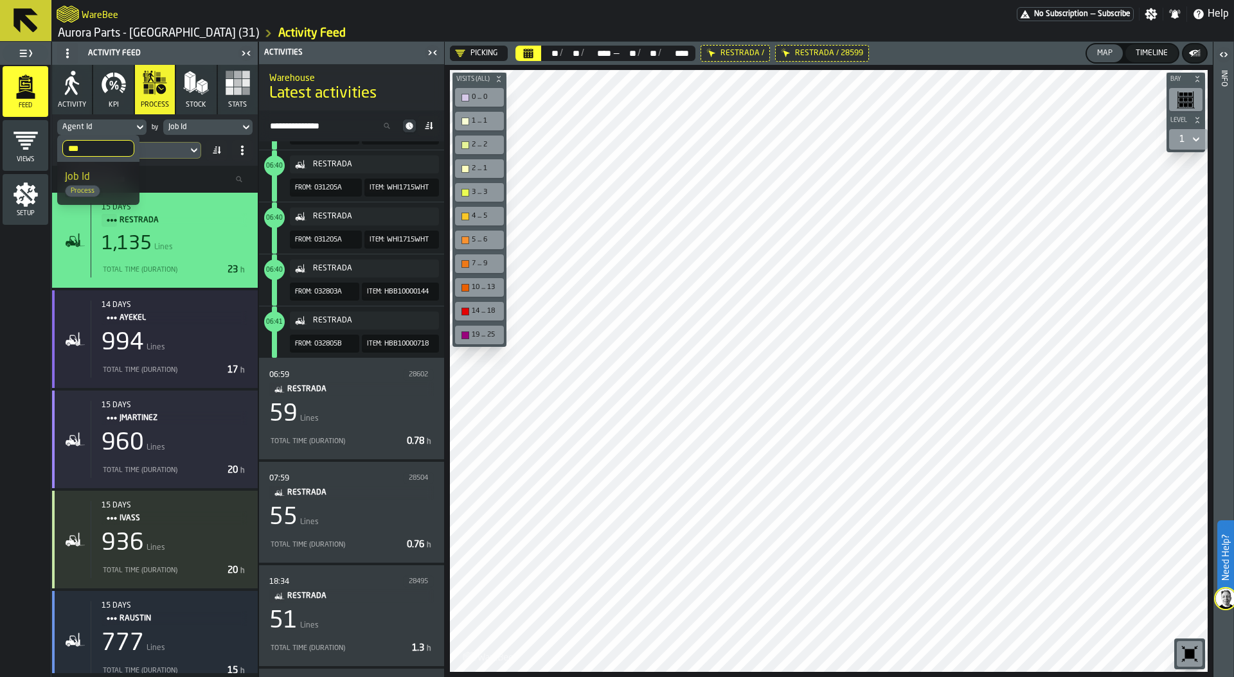
type input "***"
click at [91, 178] on div "Job Id Process" at bounding box center [98, 184] width 67 height 28
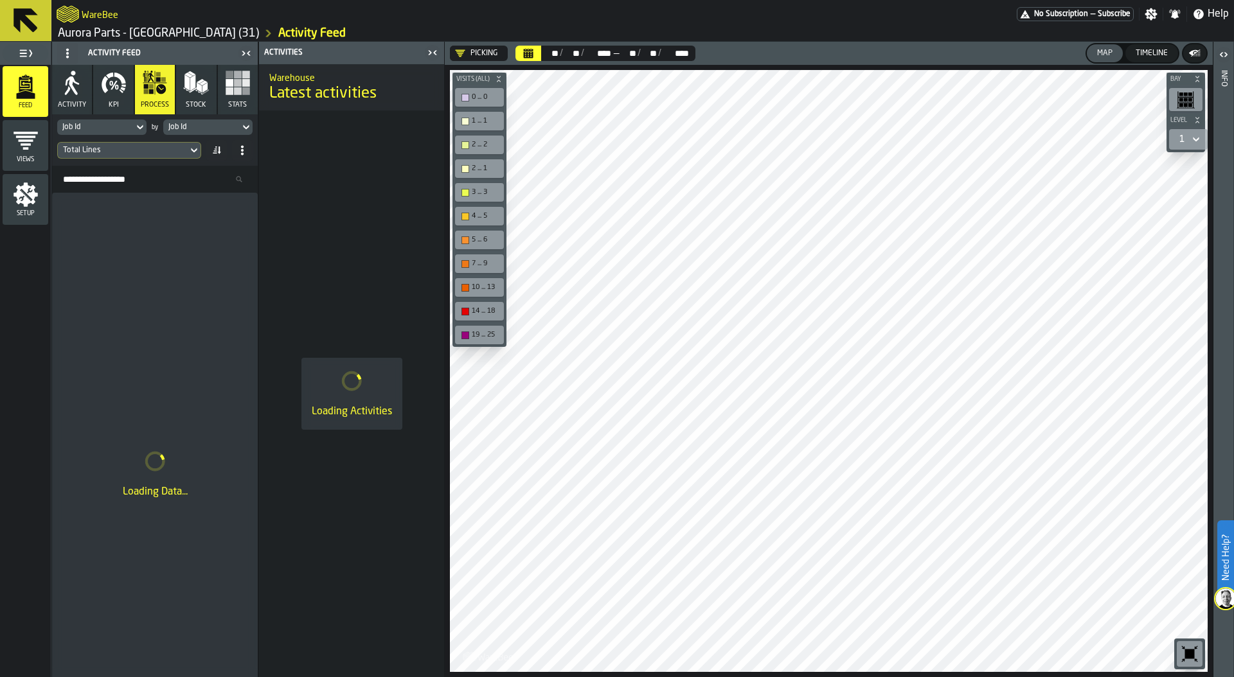
click at [222, 124] on div "Job Id" at bounding box center [201, 127] width 66 height 9
click at [209, 149] on input "***" at bounding box center [204, 148] width 72 height 17
click at [226, 150] on input "***" at bounding box center [204, 148] width 72 height 17
click at [209, 148] on input "Search" at bounding box center [204, 148] width 72 height 17
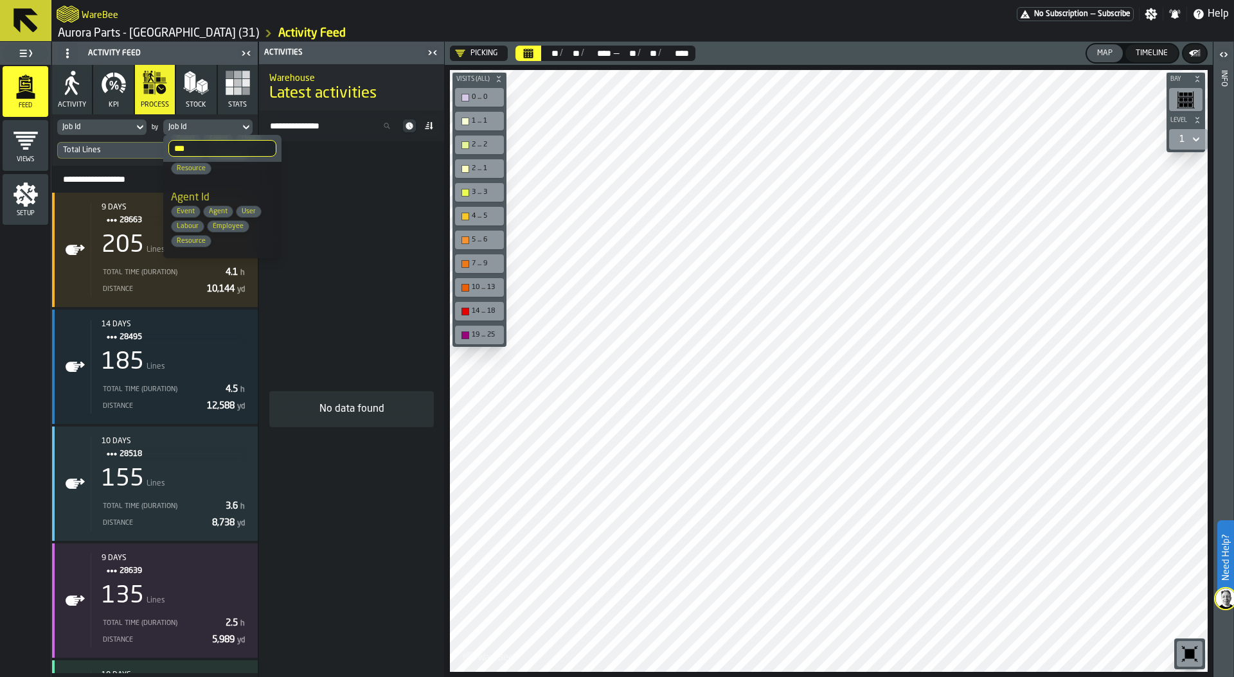
type input "***"
click at [208, 212] on span "Agent" at bounding box center [218, 212] width 29 height 8
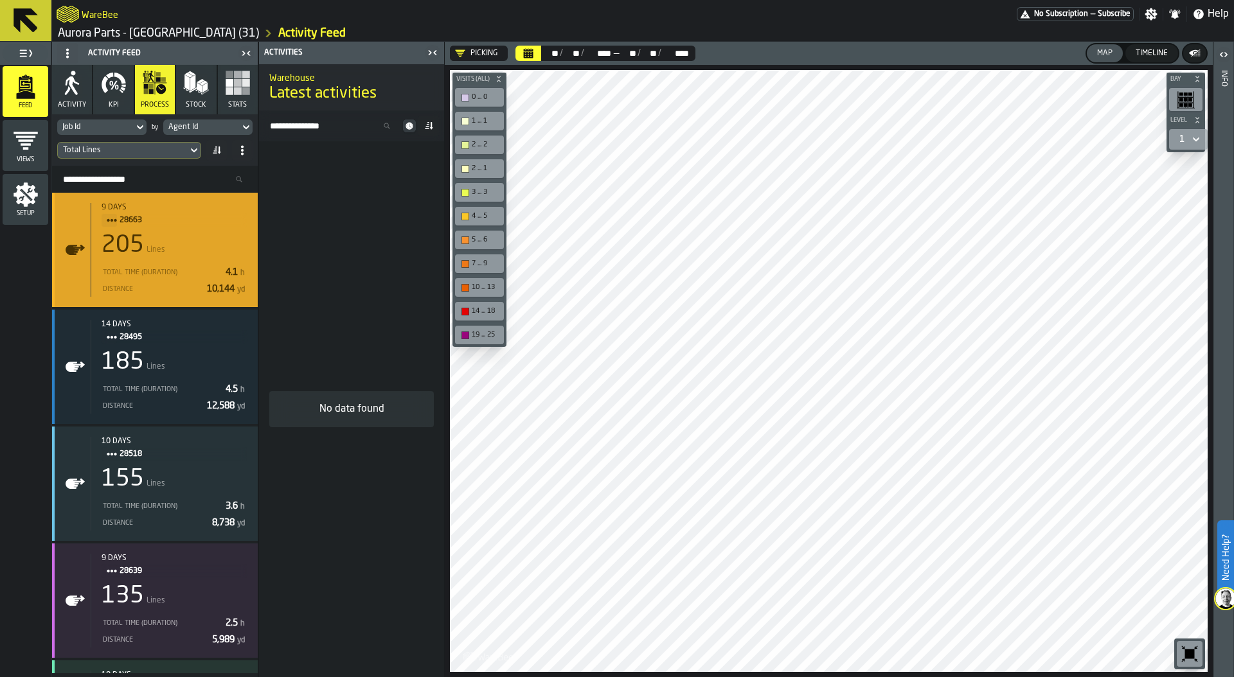
click at [185, 273] on div "Total Time (Duration)" at bounding box center [161, 273] width 119 height 8
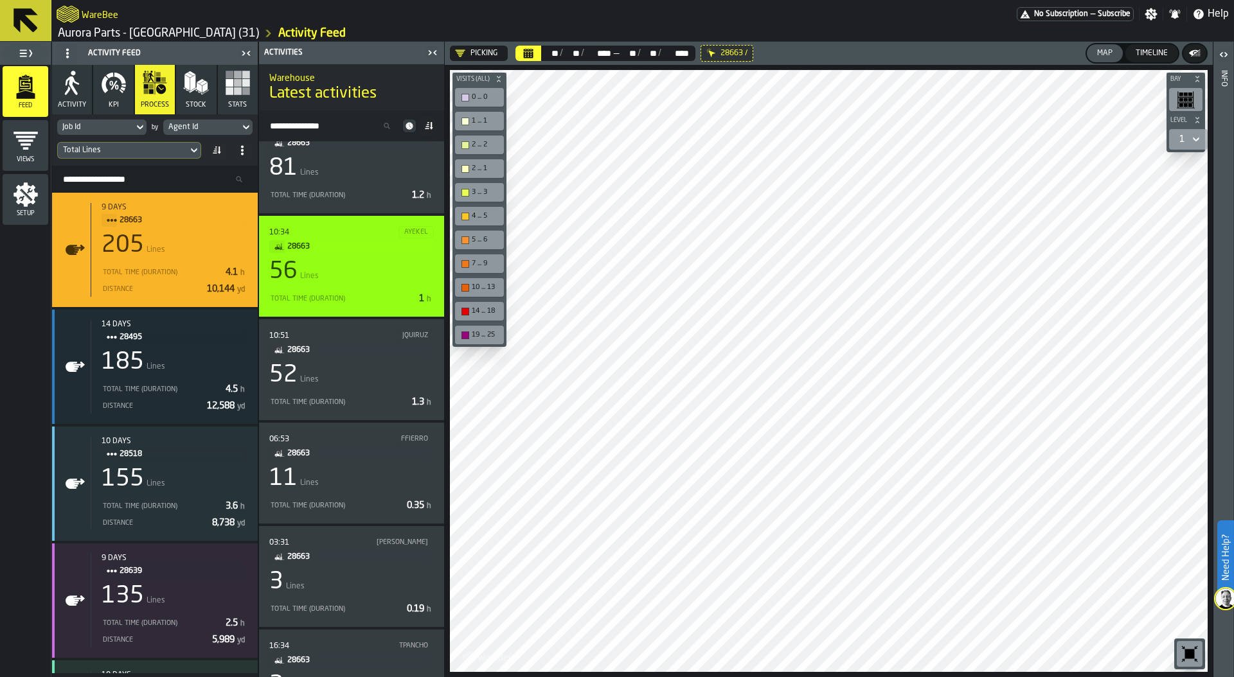
scroll to position [0, 0]
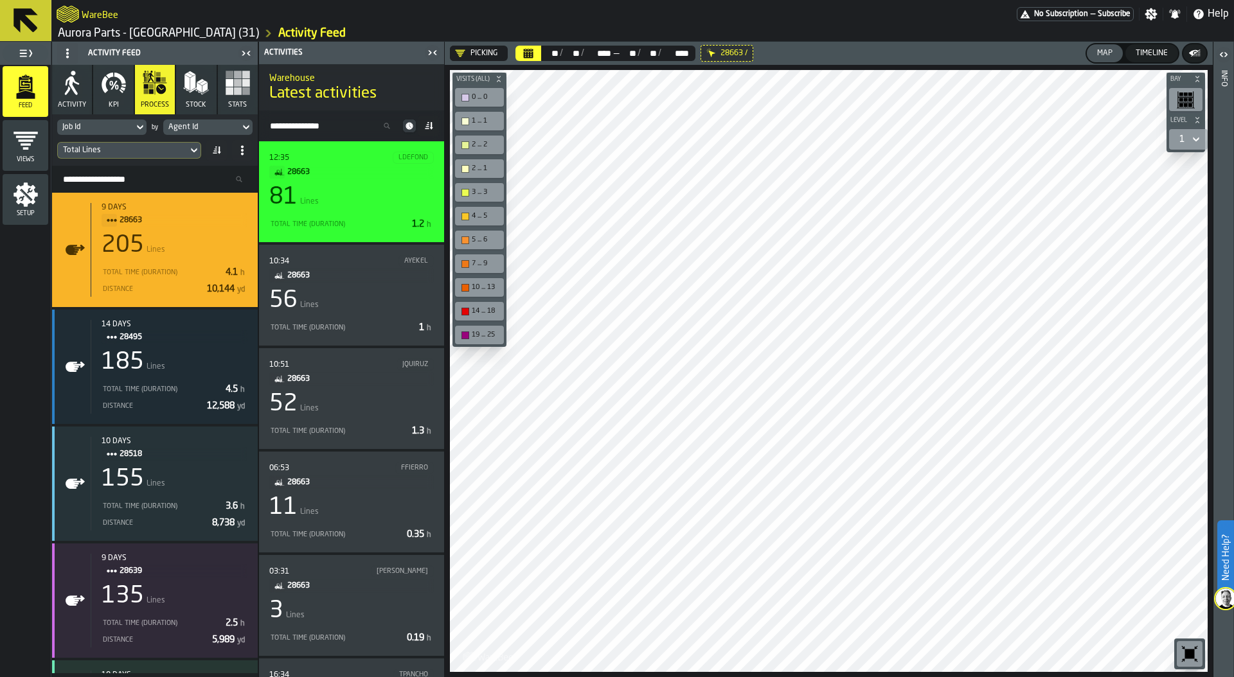
click at [370, 204] on div "81 Lines" at bounding box center [351, 197] width 164 height 26
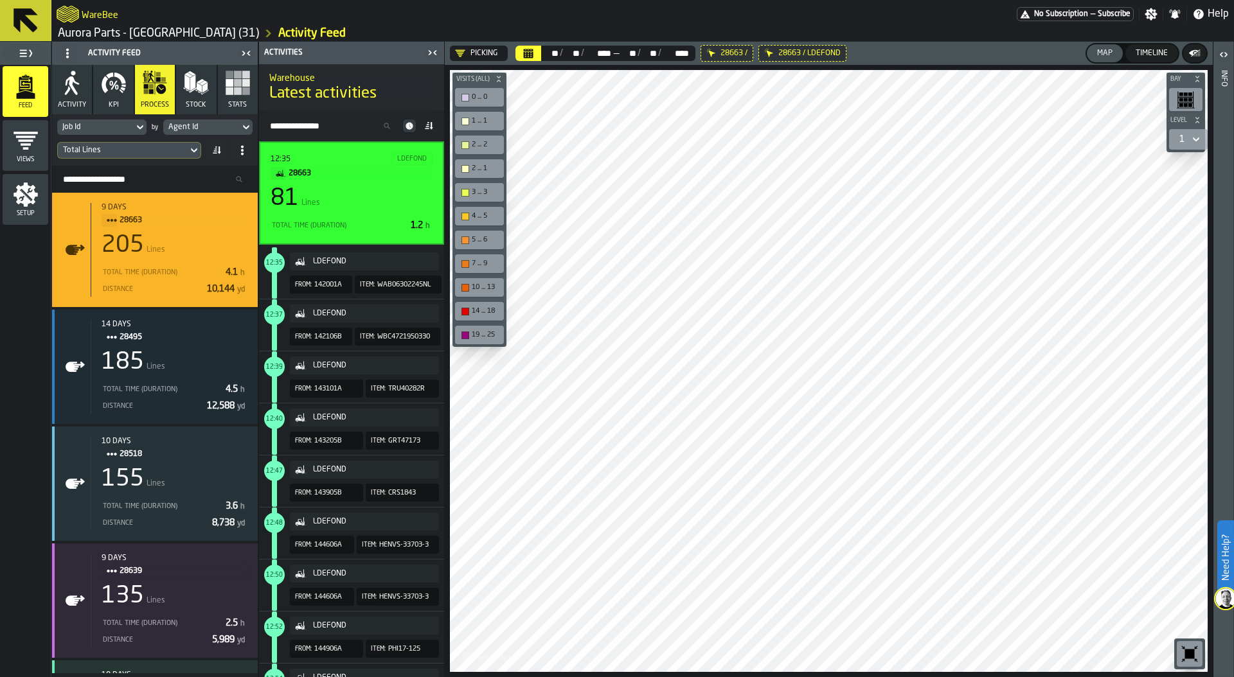
click at [376, 217] on div "Total Time (Duration) 1.2 h" at bounding box center [352, 225] width 162 height 17
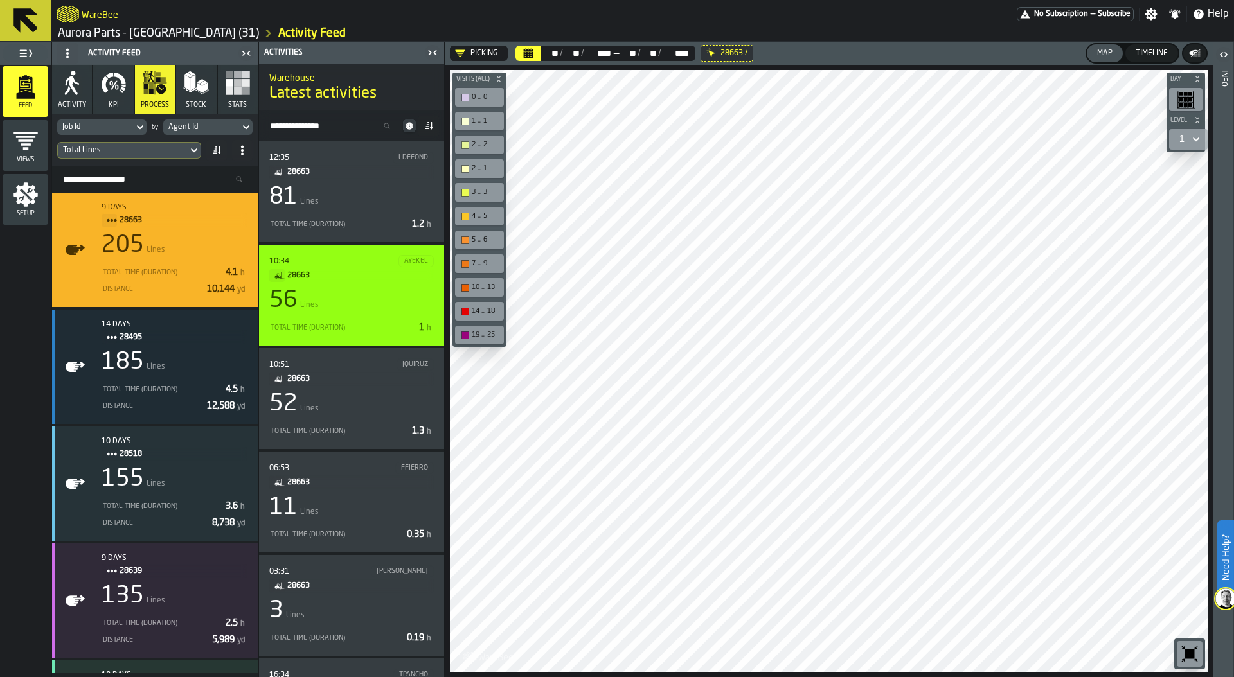
click at [373, 308] on div "56 Lines" at bounding box center [351, 301] width 164 height 26
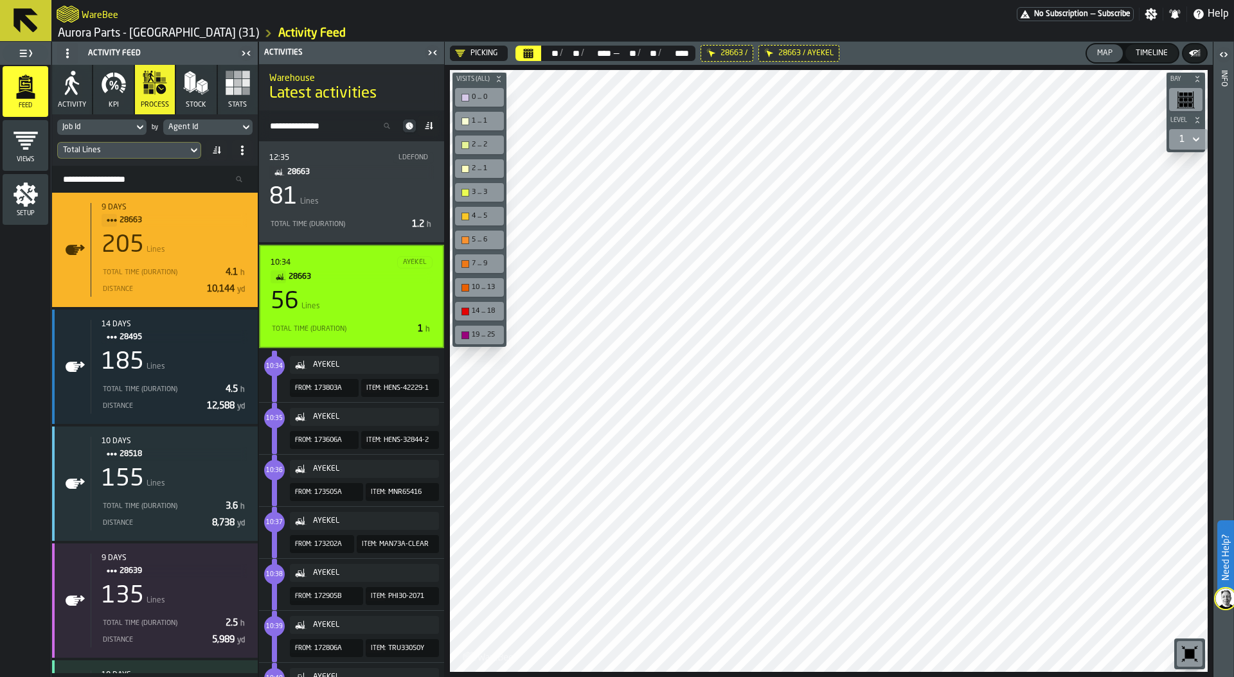
click at [384, 292] on div "56 Lines" at bounding box center [352, 302] width 162 height 26
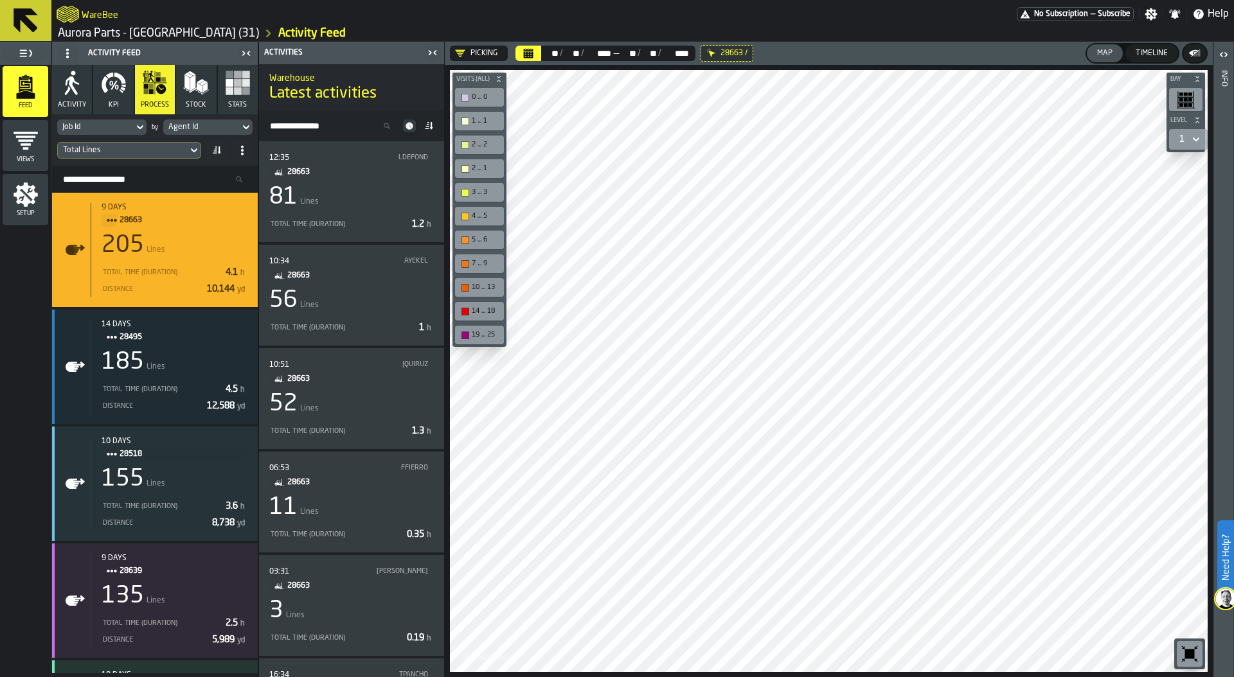
click at [213, 127] on div "Agent Id" at bounding box center [201, 127] width 66 height 9
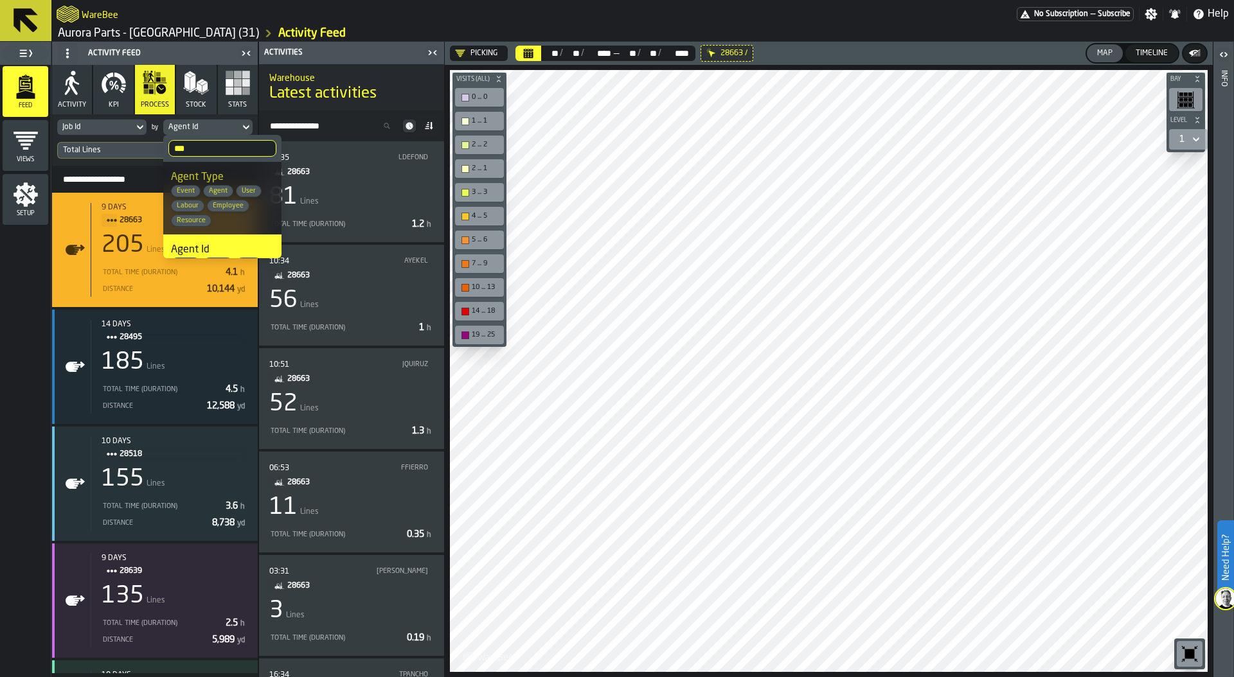
drag, startPoint x: 213, startPoint y: 150, endPoint x: 158, endPoint y: 150, distance: 55.3
click at [157, 150] on body "Need Help? WareBee No Subscription — Subscribe Settings Notifications Help Auro…" at bounding box center [617, 338] width 1234 height 677
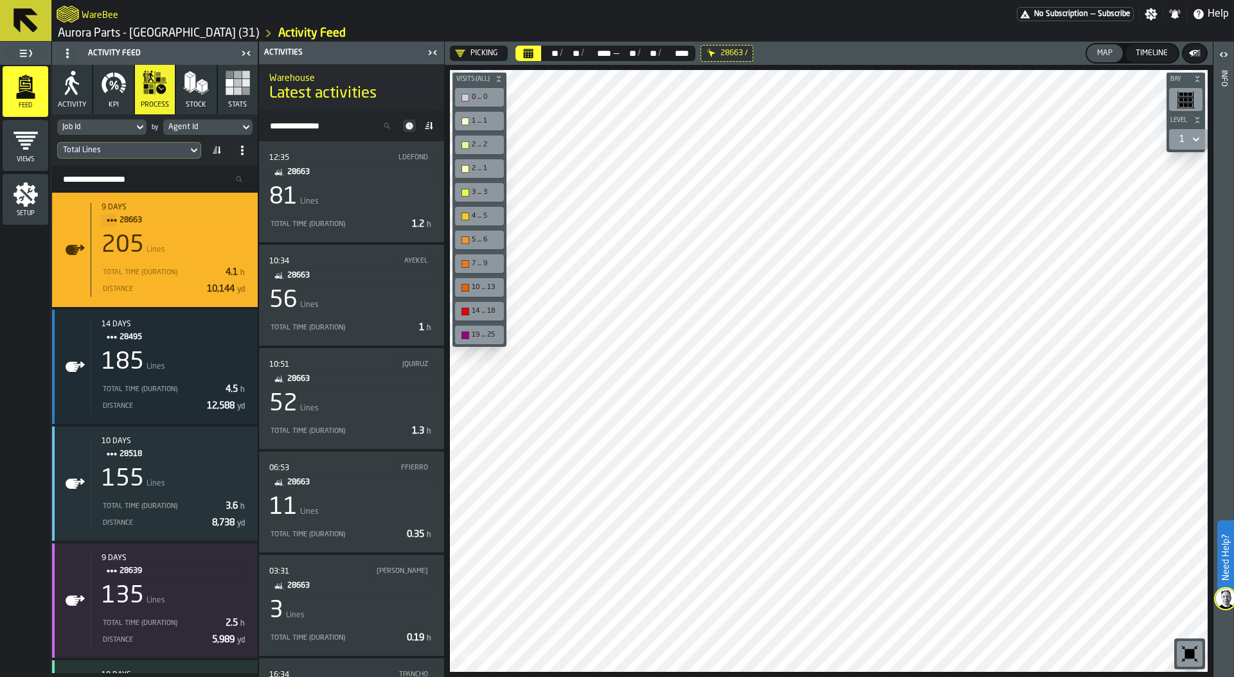
click at [205, 121] on div "Agent Id" at bounding box center [201, 127] width 76 height 14
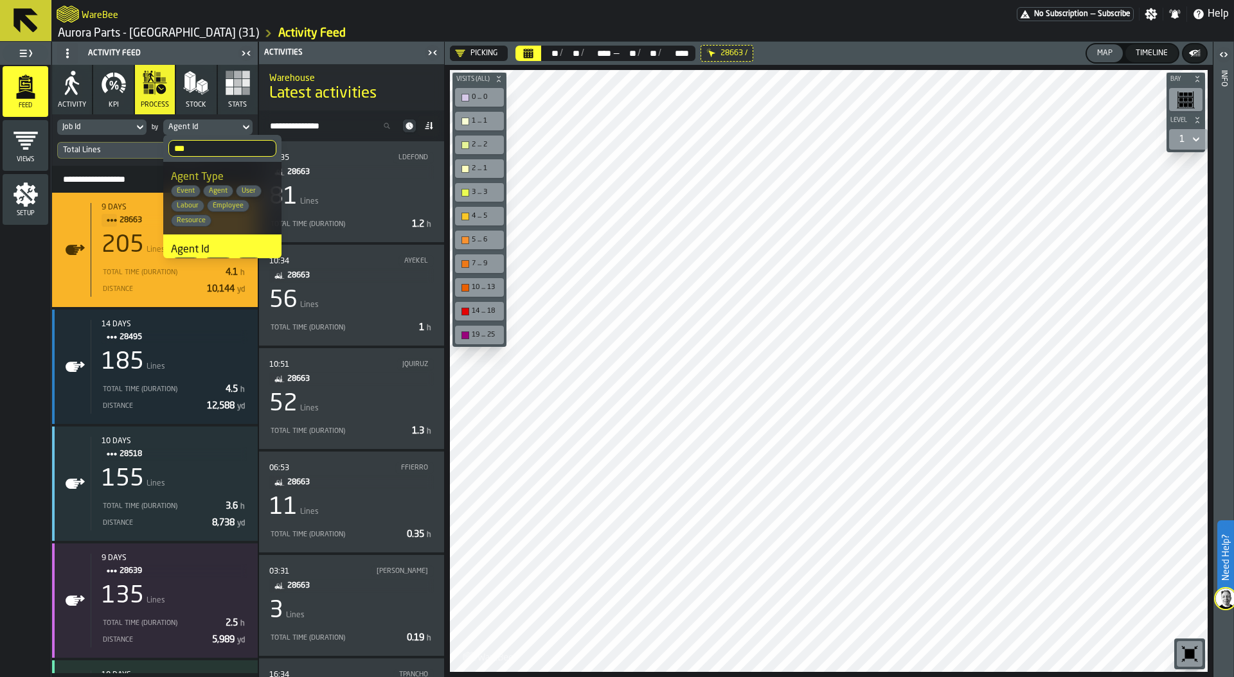
drag, startPoint x: 201, startPoint y: 145, endPoint x: 175, endPoint y: 145, distance: 26.3
click at [175, 145] on input "***" at bounding box center [222, 148] width 108 height 17
type input "**"
click at [199, 230] on span "Event Day" at bounding box center [194, 235] width 46 height 10
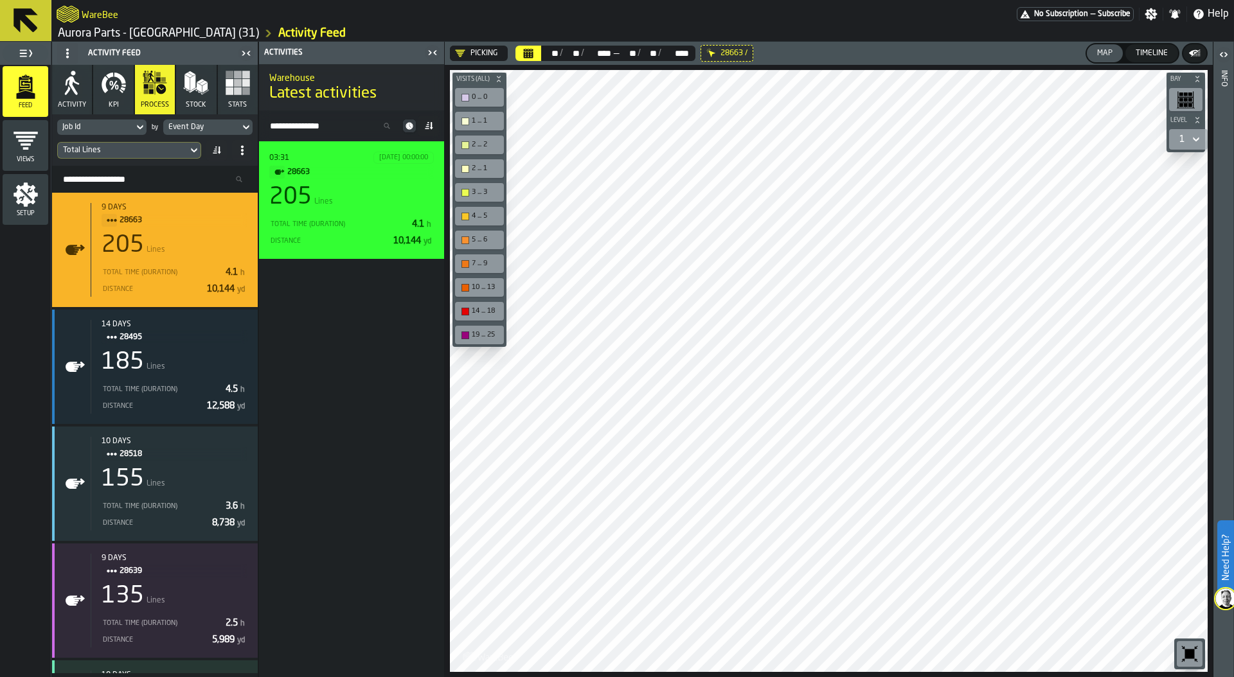
click at [324, 225] on div "Total Time (Duration)" at bounding box center [338, 224] width 138 height 8
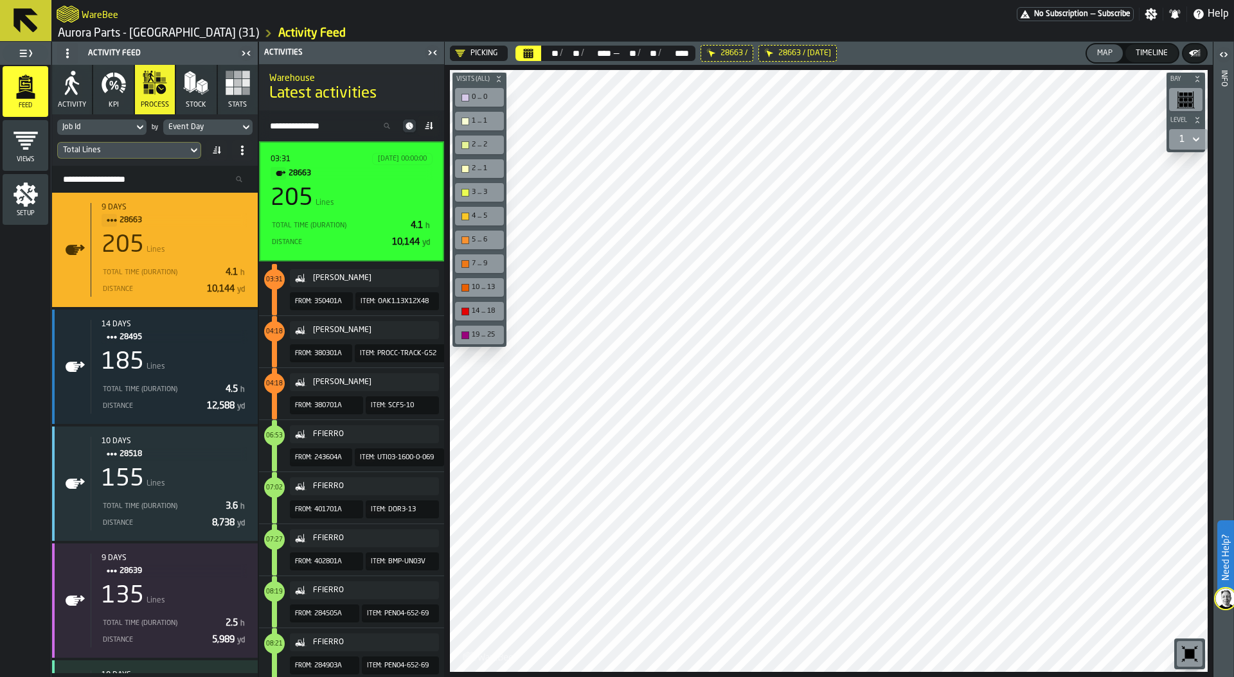
click at [217, 150] on icon at bounding box center [216, 150] width 10 height 10
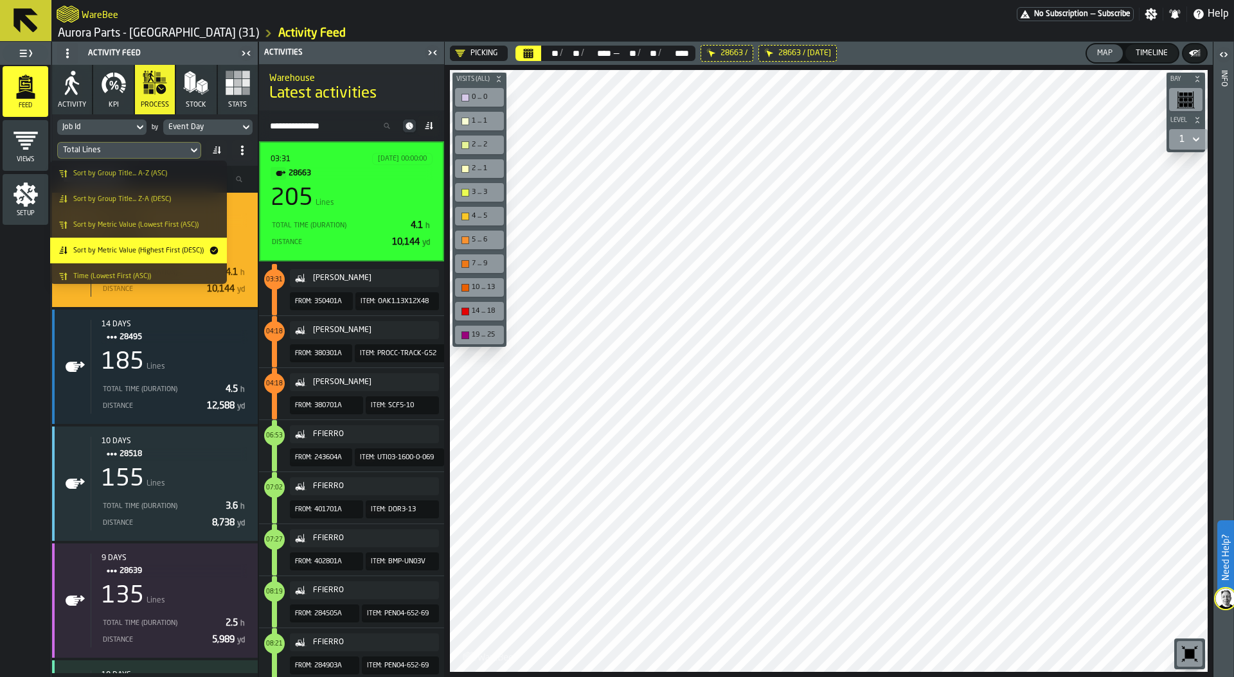
click at [148, 223] on span "Sort by Metric Value (Lowest First (ASC))" at bounding box center [135, 225] width 125 height 8
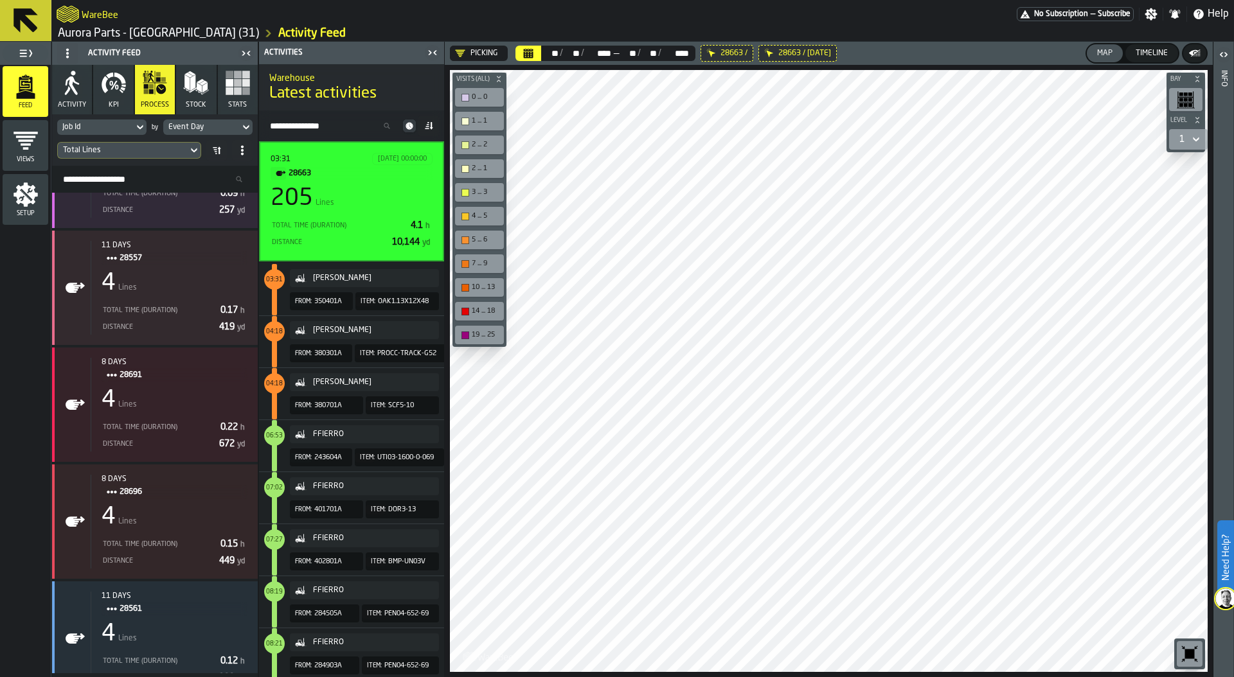
scroll to position [32294, 0]
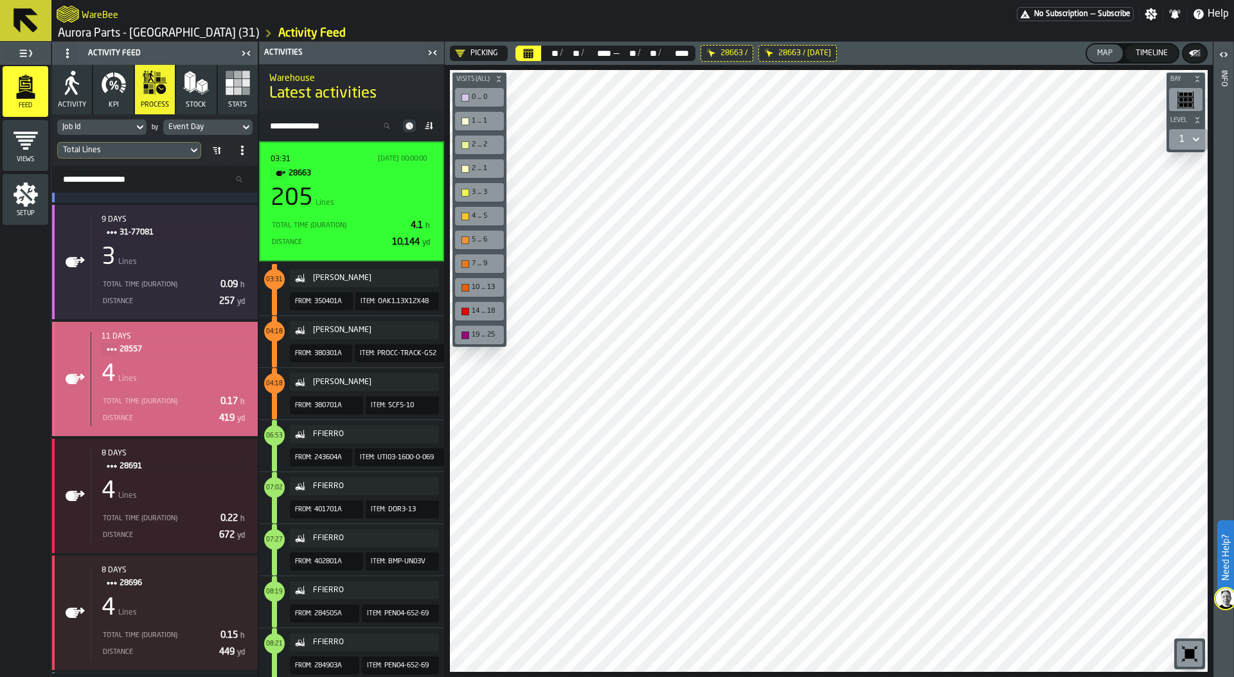
click at [166, 371] on div "4 Lines" at bounding box center [175, 375] width 146 height 26
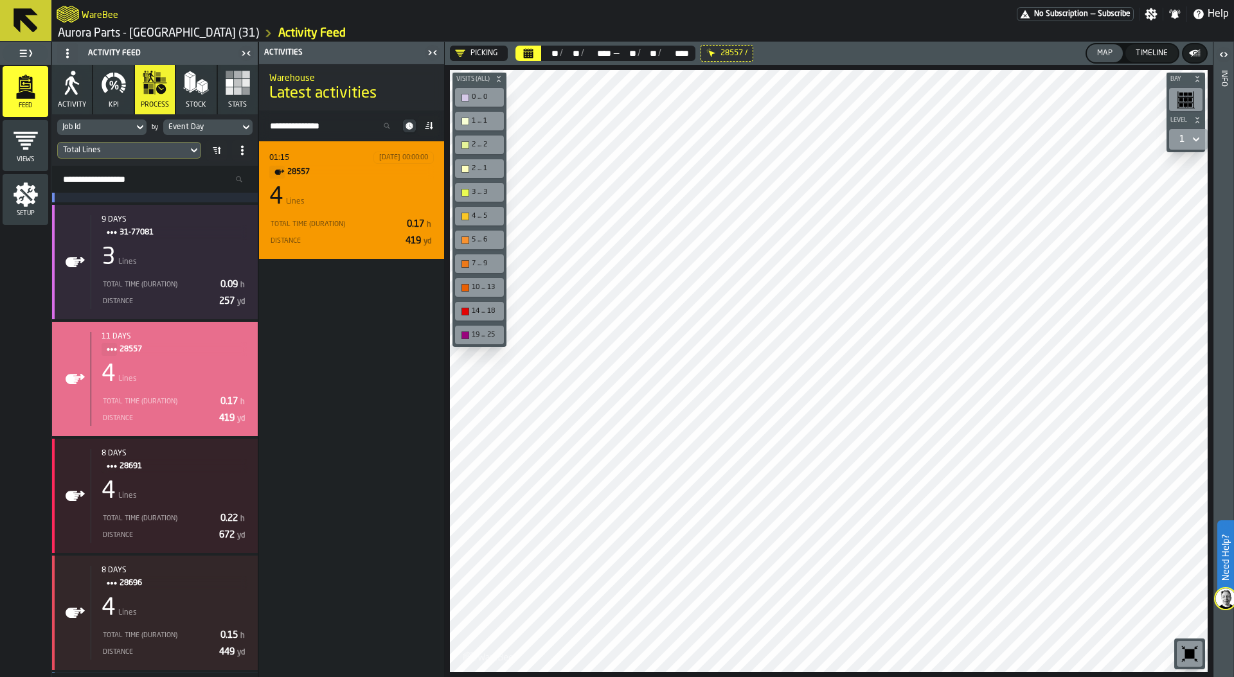
click at [313, 250] on div "01:15 05/08/2025, 00:00:00 28557 4 Lines Total Time (Duration) 0.17 h Distance …" at bounding box center [351, 200] width 185 height 118
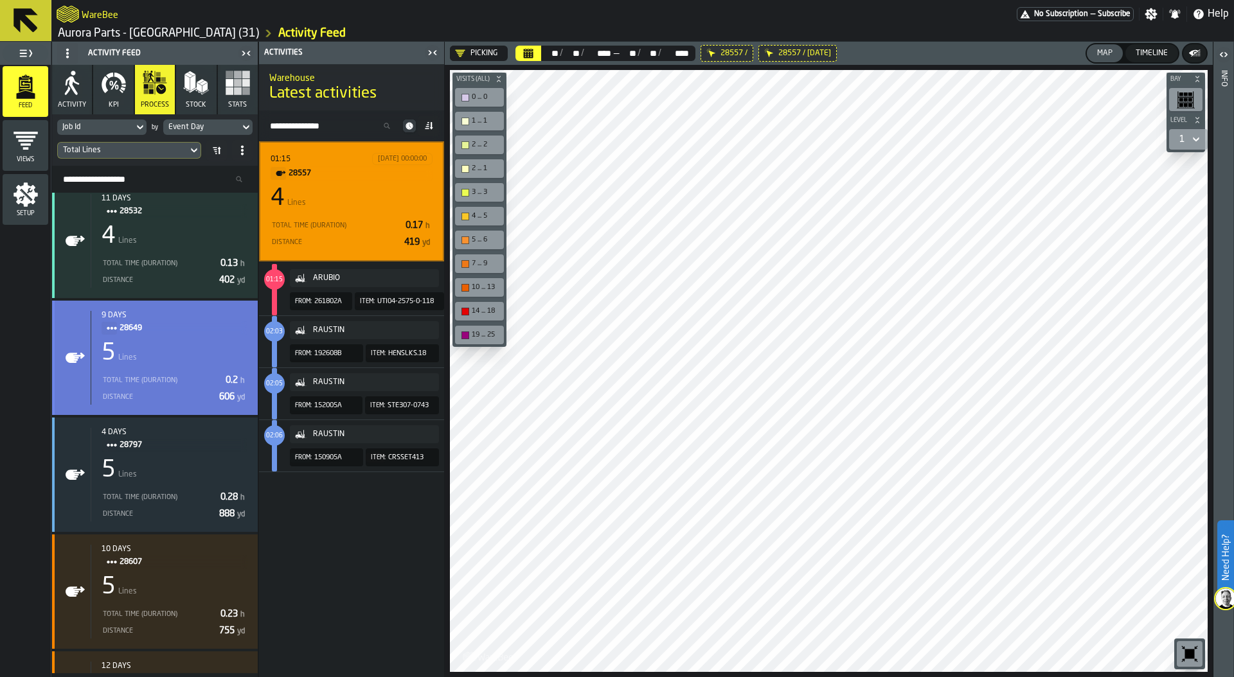
scroll to position [34528, 0]
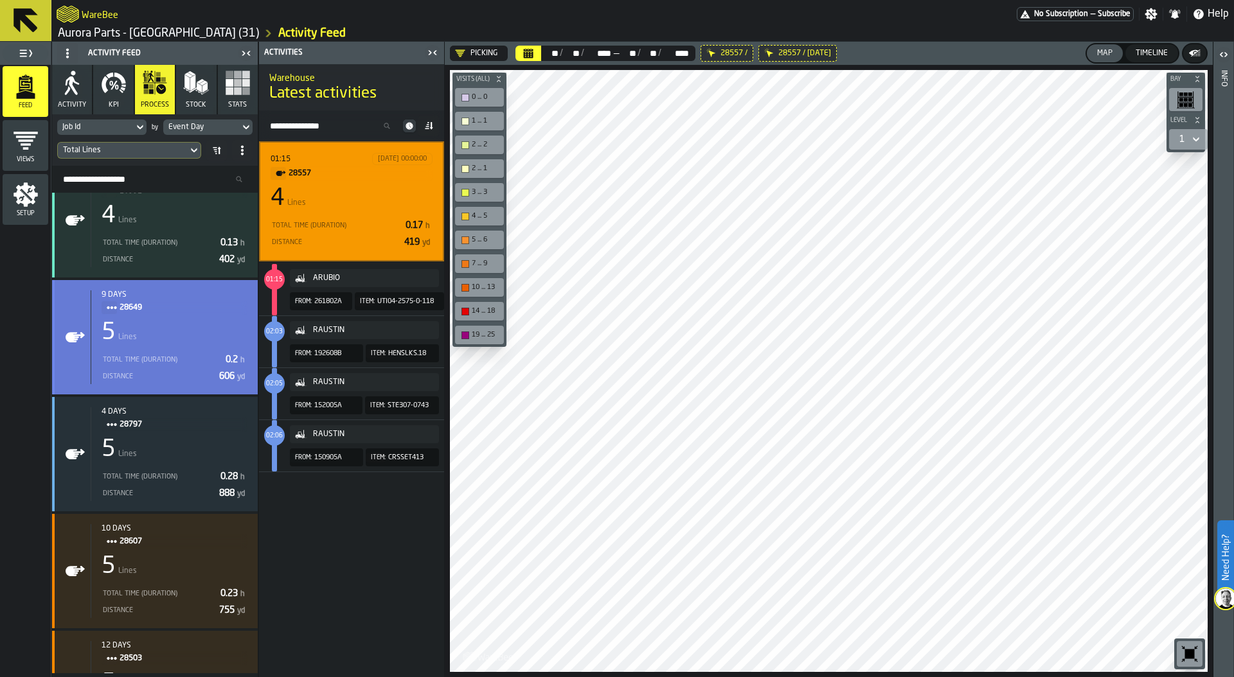
click at [167, 362] on div "Total Time (Duration)" at bounding box center [161, 360] width 119 height 8
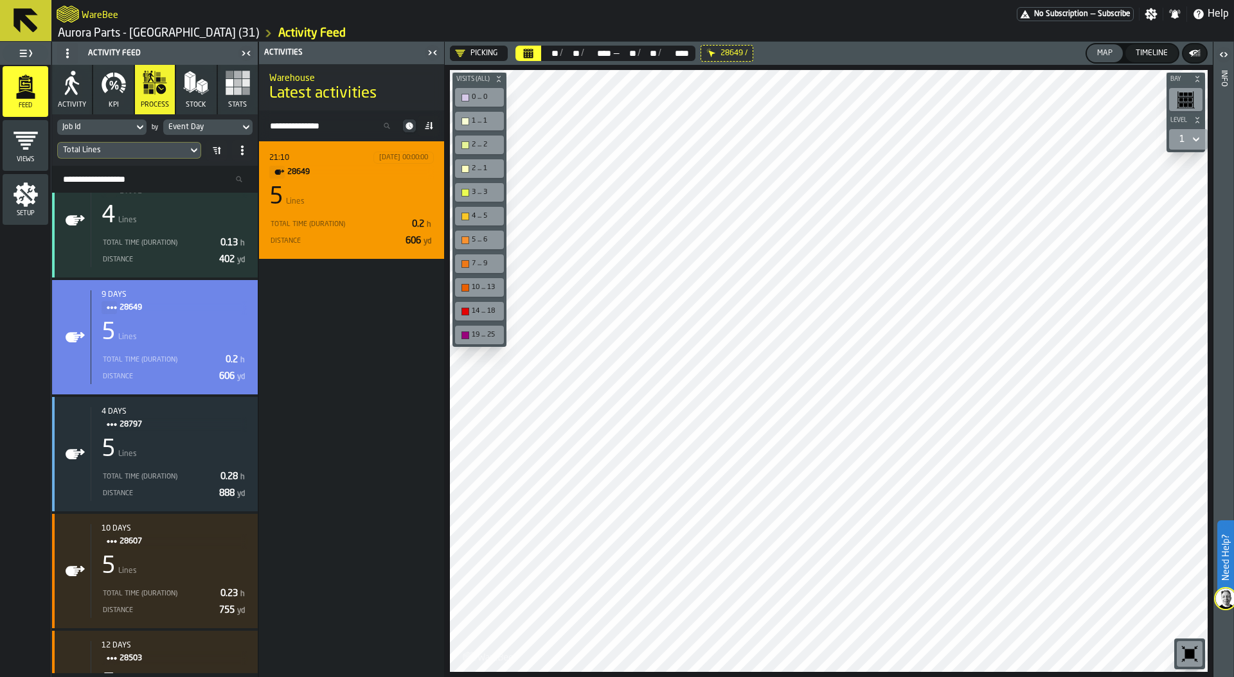
click at [317, 217] on div "Total Time (Duration) 0.2 h" at bounding box center [351, 224] width 164 height 15
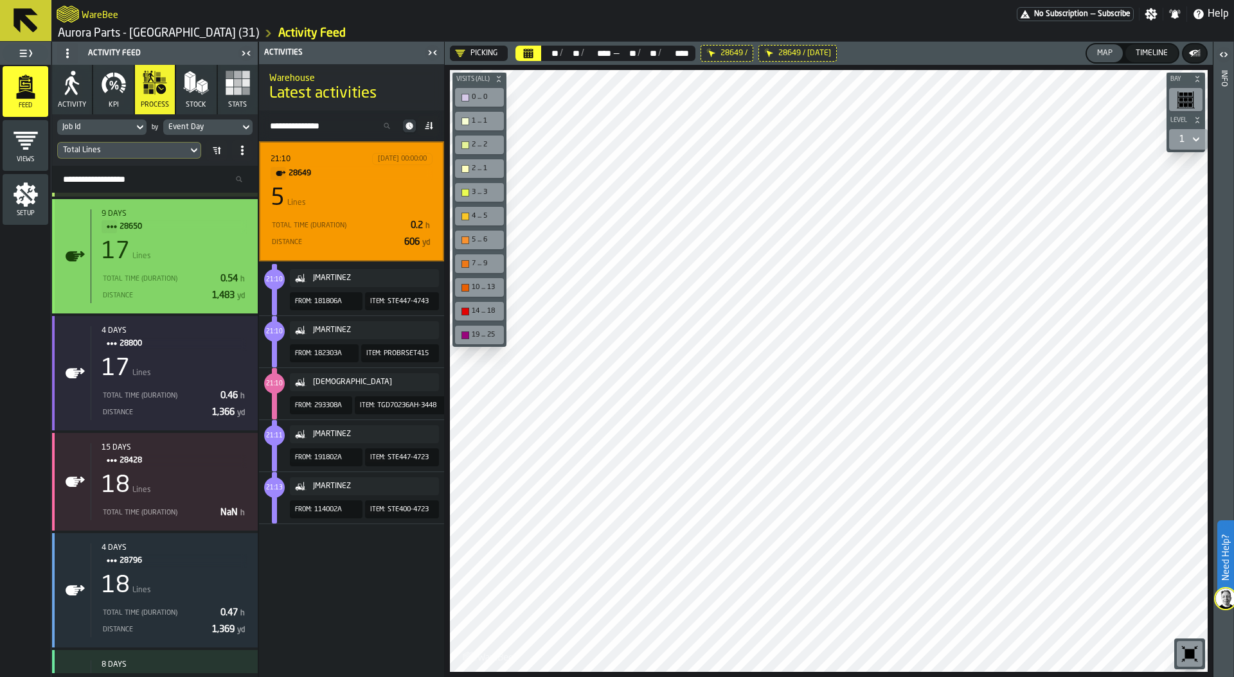
scroll to position [52447, 0]
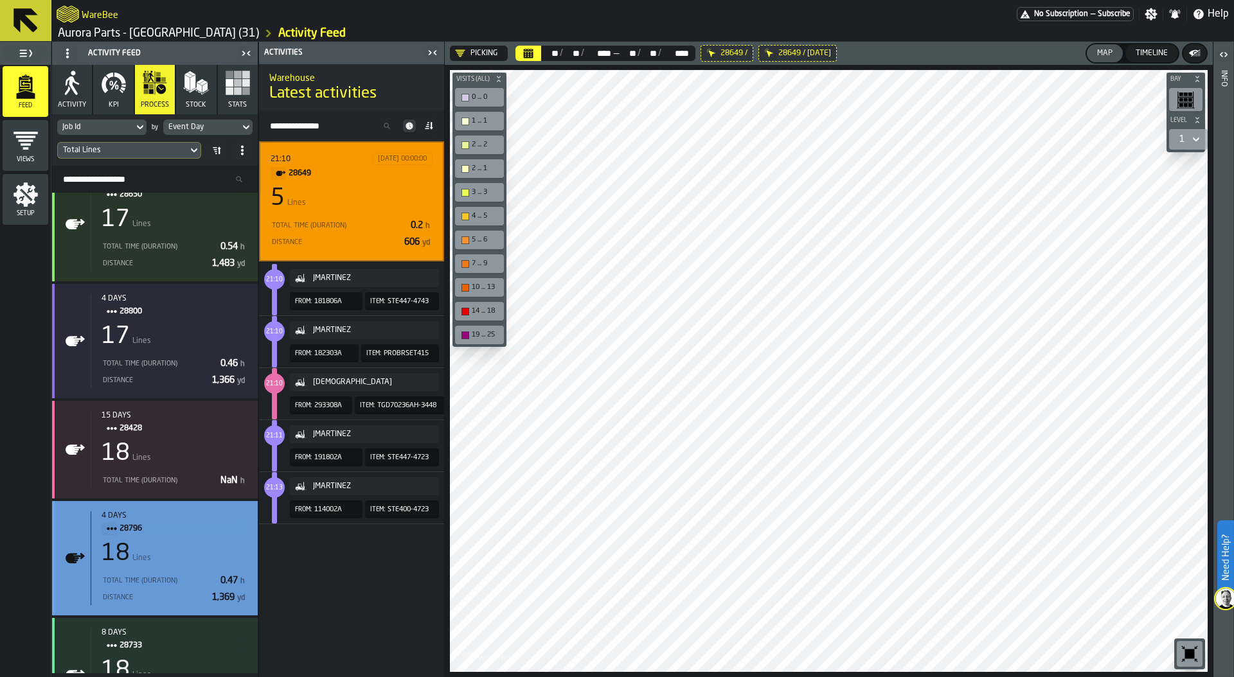
click at [131, 574] on div "Total Time (Duration) 0.47 h" at bounding box center [175, 580] width 146 height 15
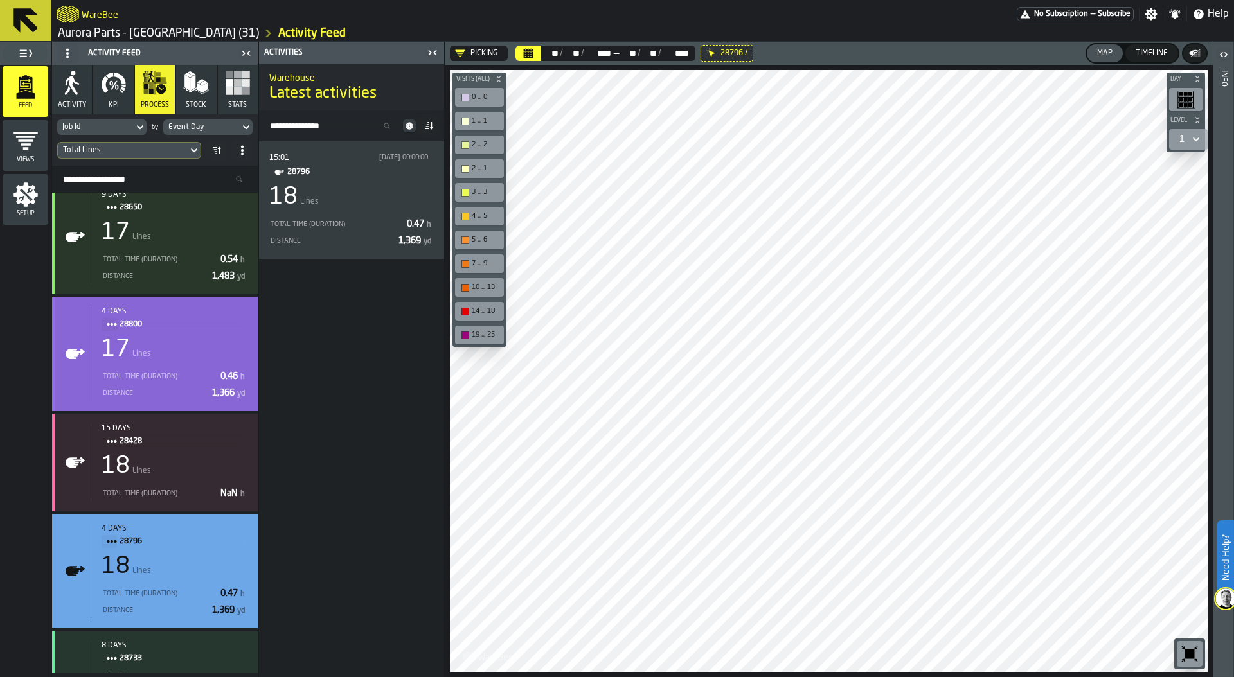
scroll to position [52417, 0]
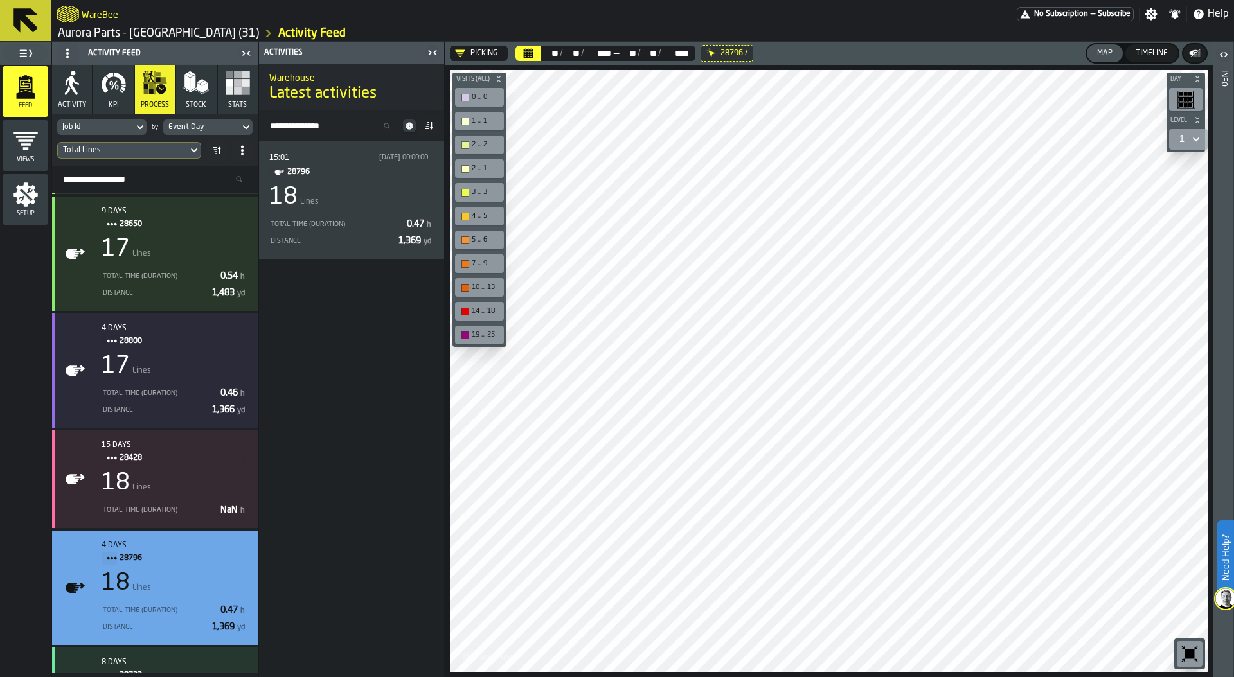
click at [213, 152] on icon at bounding box center [216, 150] width 10 height 10
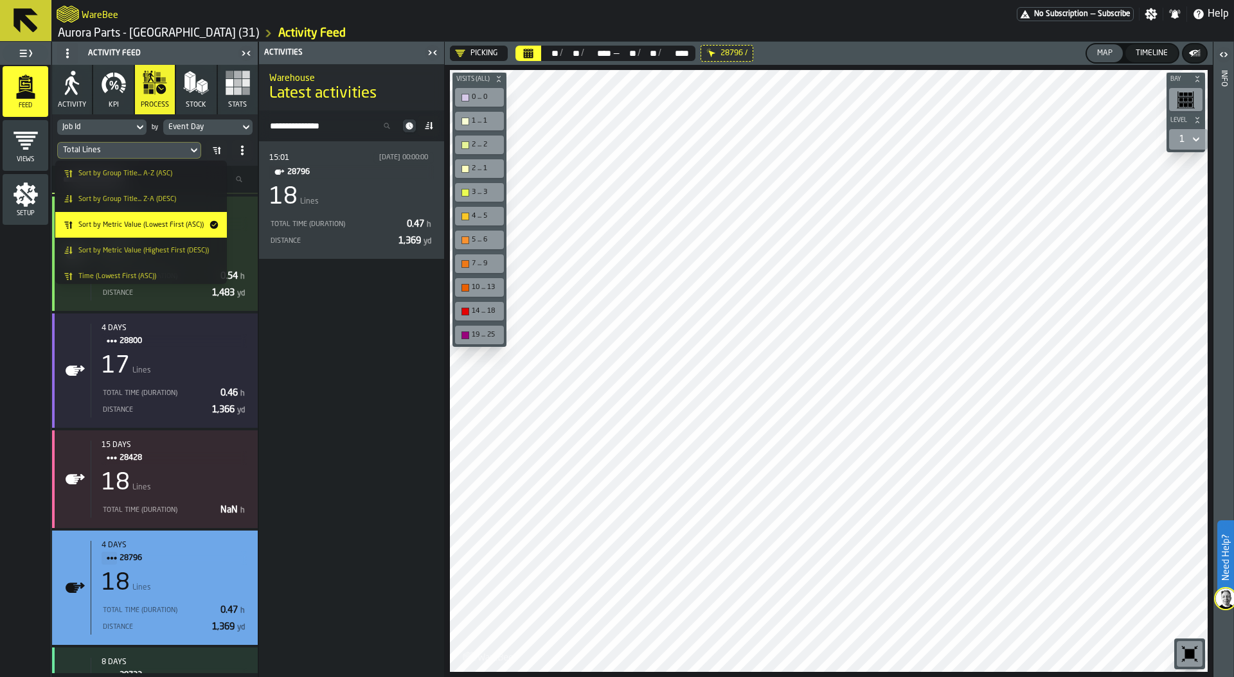
click at [123, 254] on div "Sort by Metric Value (Highest First (DESC))" at bounding box center [138, 250] width 151 height 10
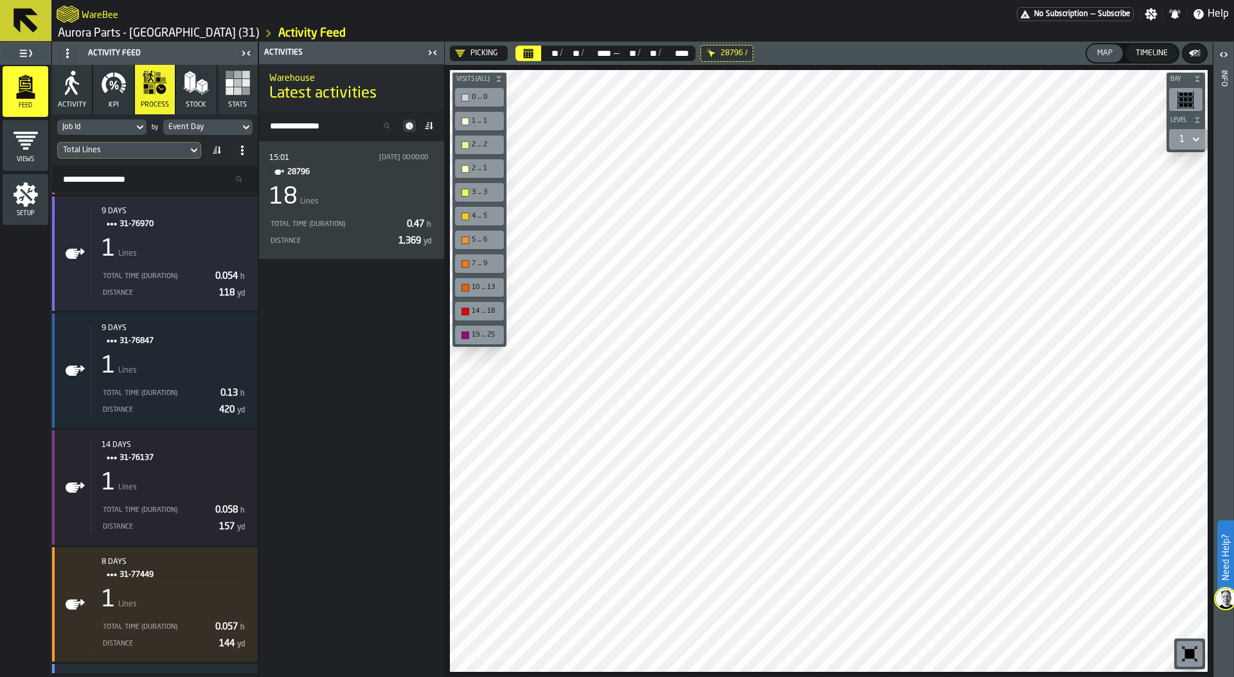
click at [217, 154] on icon at bounding box center [216, 150] width 10 height 10
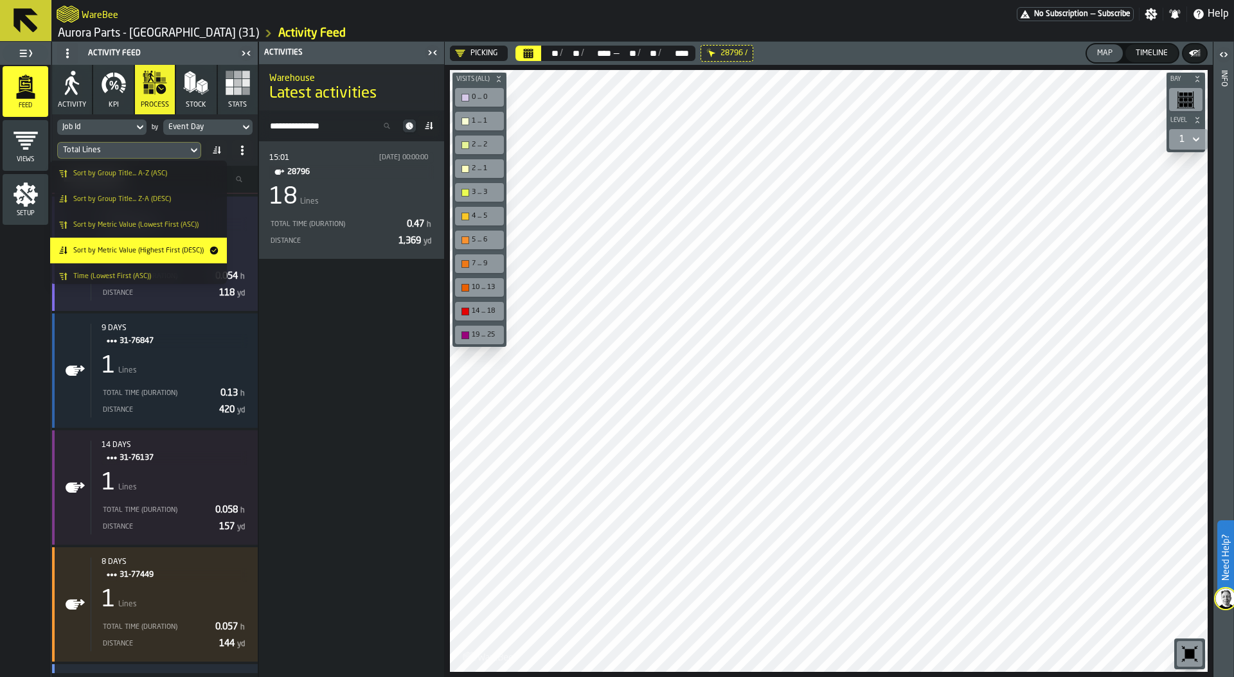
click at [136, 251] on span "Sort by Metric Value (Highest First (DESC))" at bounding box center [138, 251] width 130 height 8
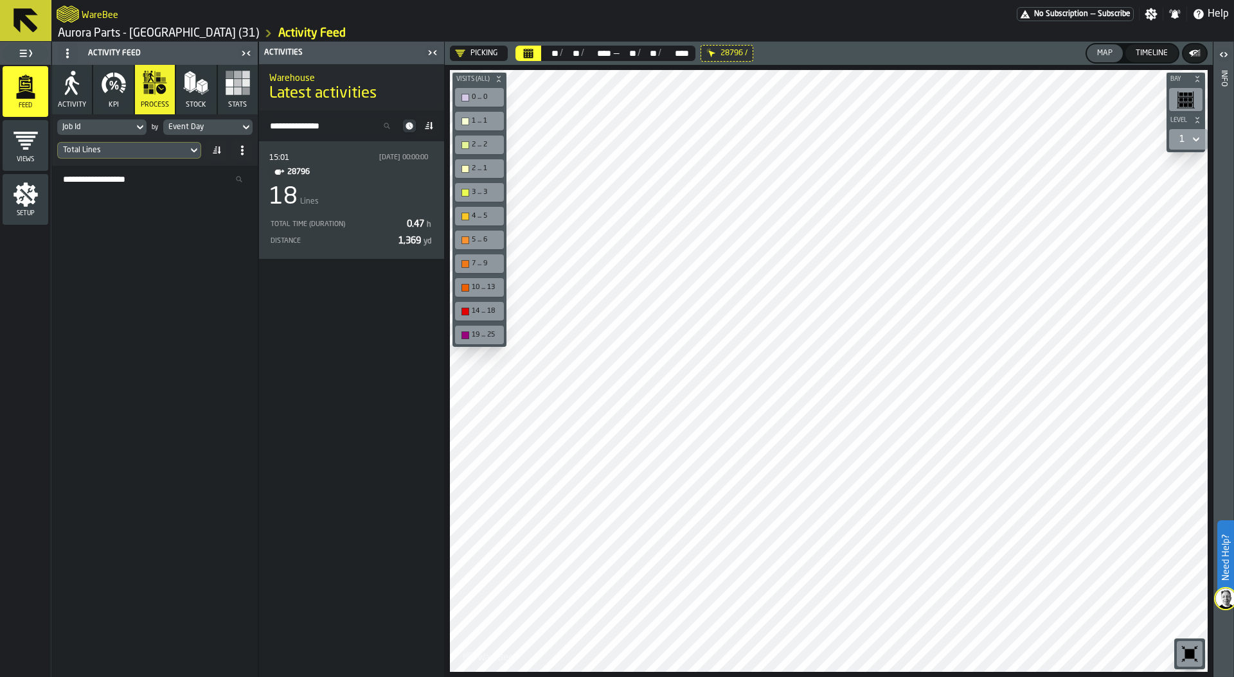
scroll to position [0, 0]
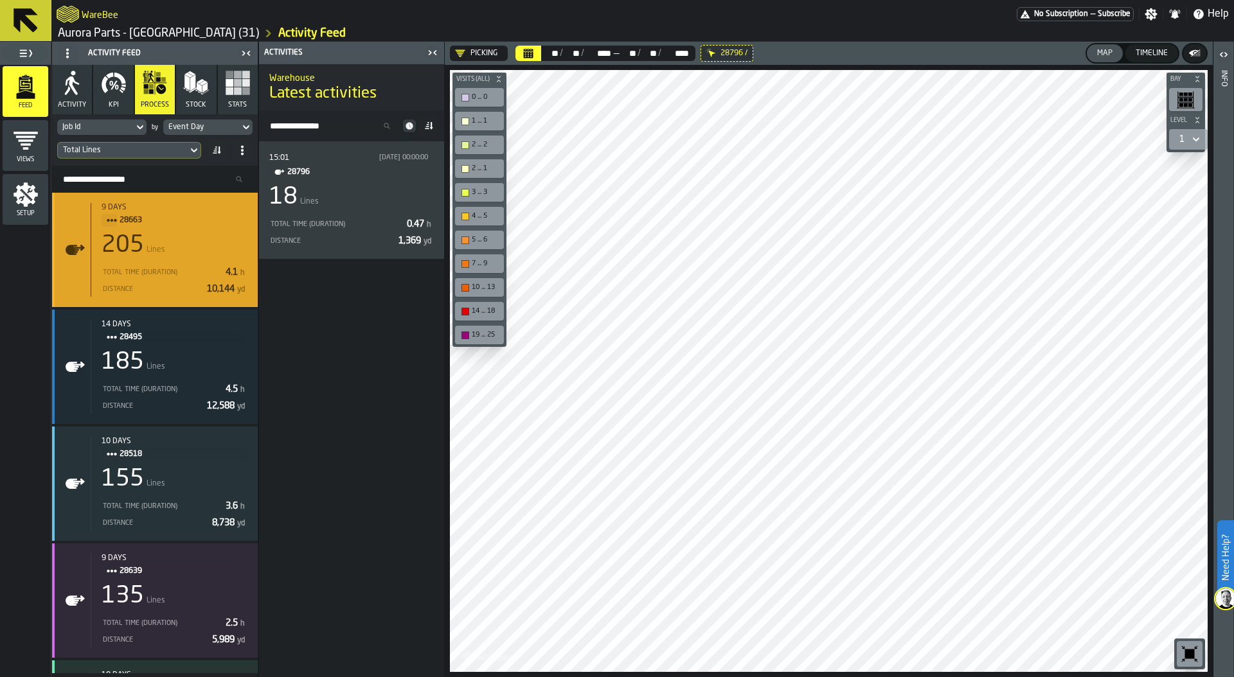
click at [168, 276] on div "Total Time (Duration) 4.1 h" at bounding box center [175, 272] width 146 height 15
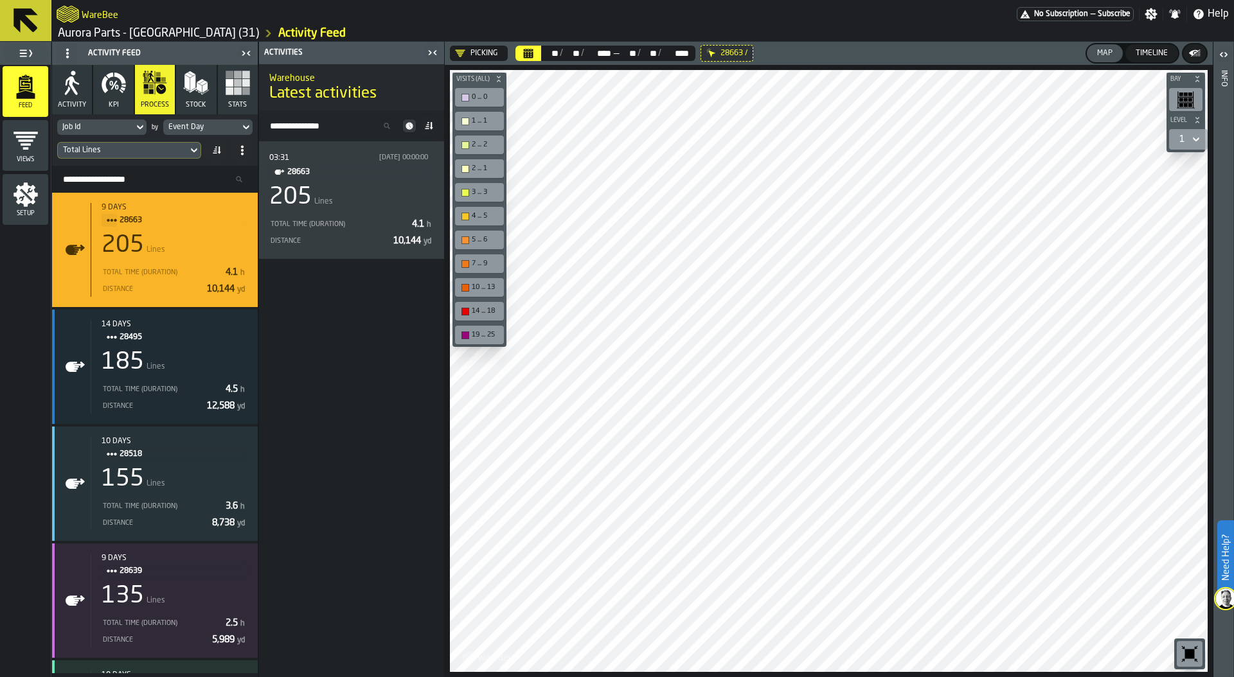
click at [234, 125] on div "Event Day" at bounding box center [201, 127] width 76 height 14
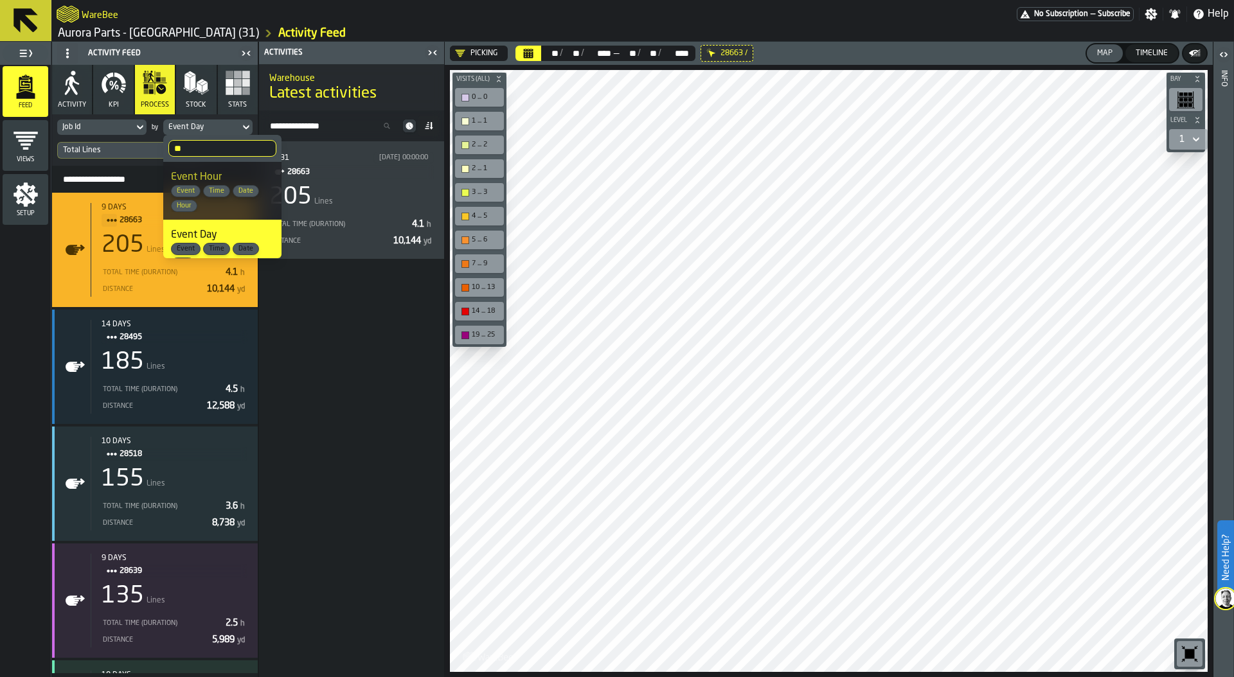
drag, startPoint x: 230, startPoint y: 151, endPoint x: 136, endPoint y: 134, distance: 96.0
click at [136, 134] on body "Need Help? WareBee No Subscription — Subscribe Settings Notifications Help Auro…" at bounding box center [617, 338] width 1234 height 677
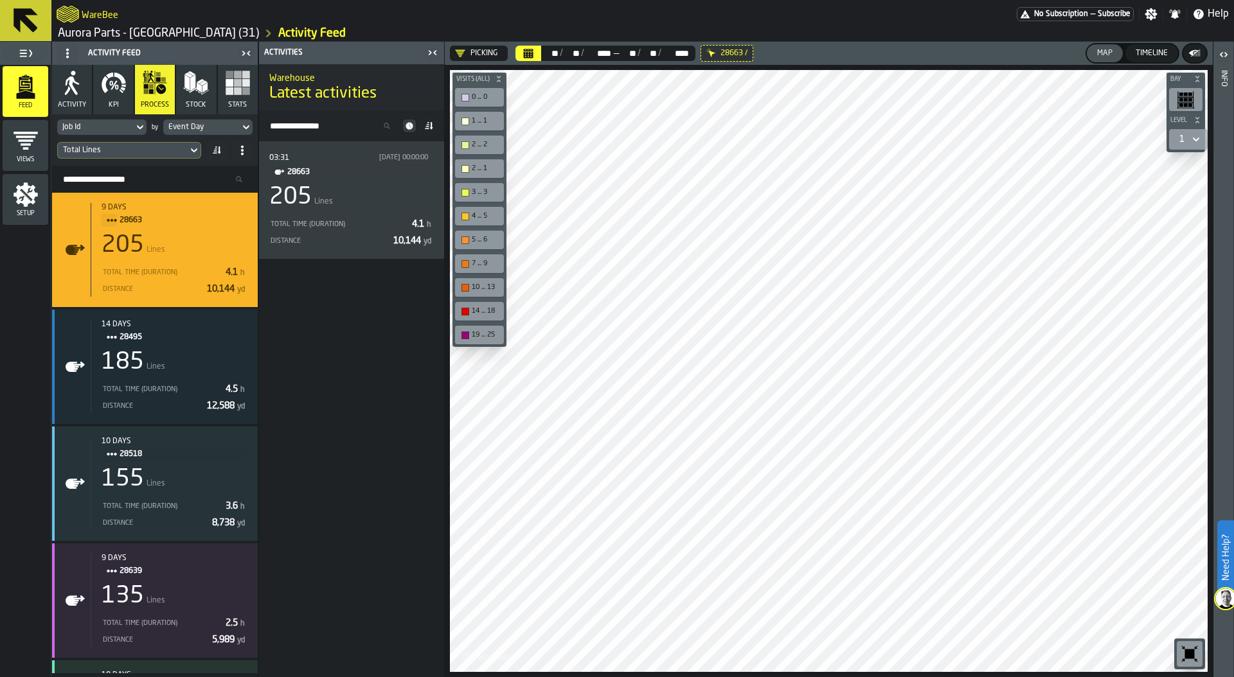
click at [206, 123] on div "Event Day" at bounding box center [201, 127] width 66 height 9
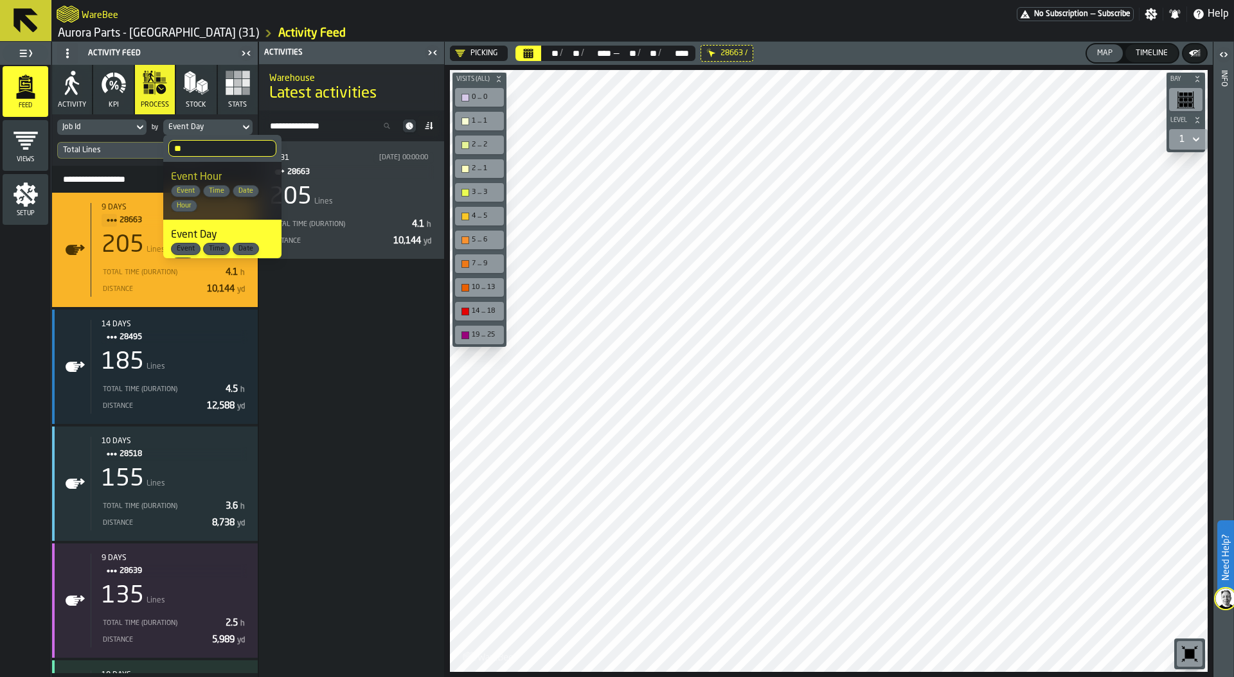
click at [202, 148] on input "**" at bounding box center [222, 148] width 108 height 17
type input "*"
type input "****"
click at [217, 244] on div "Agent Id Event Agent User Labour Employee Resource" at bounding box center [222, 270] width 103 height 57
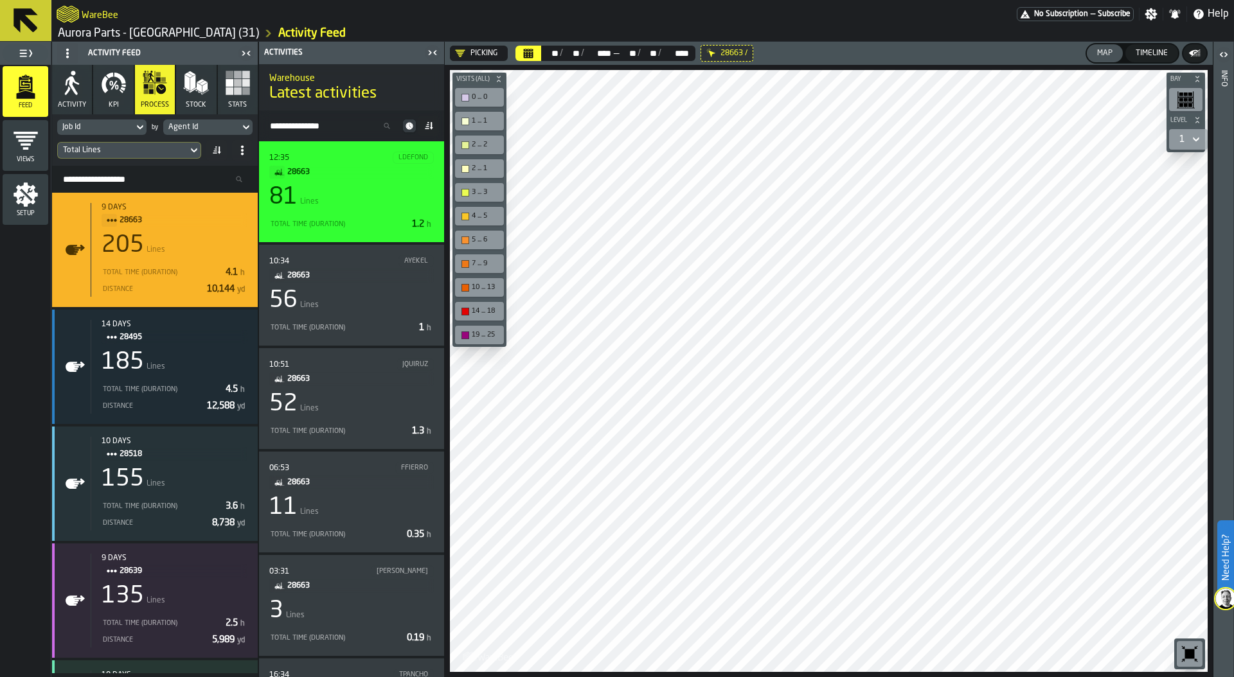
click at [385, 220] on div "Total Time (Duration)" at bounding box center [338, 224] width 138 height 8
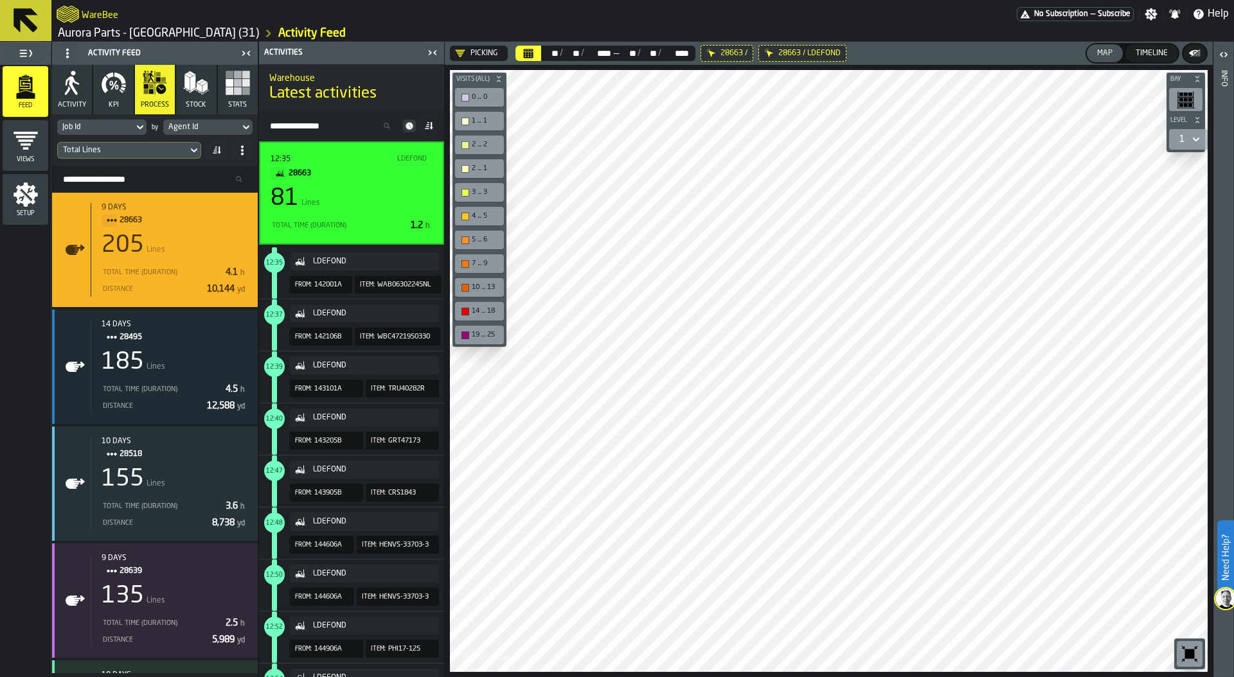
scroll to position [8, 0]
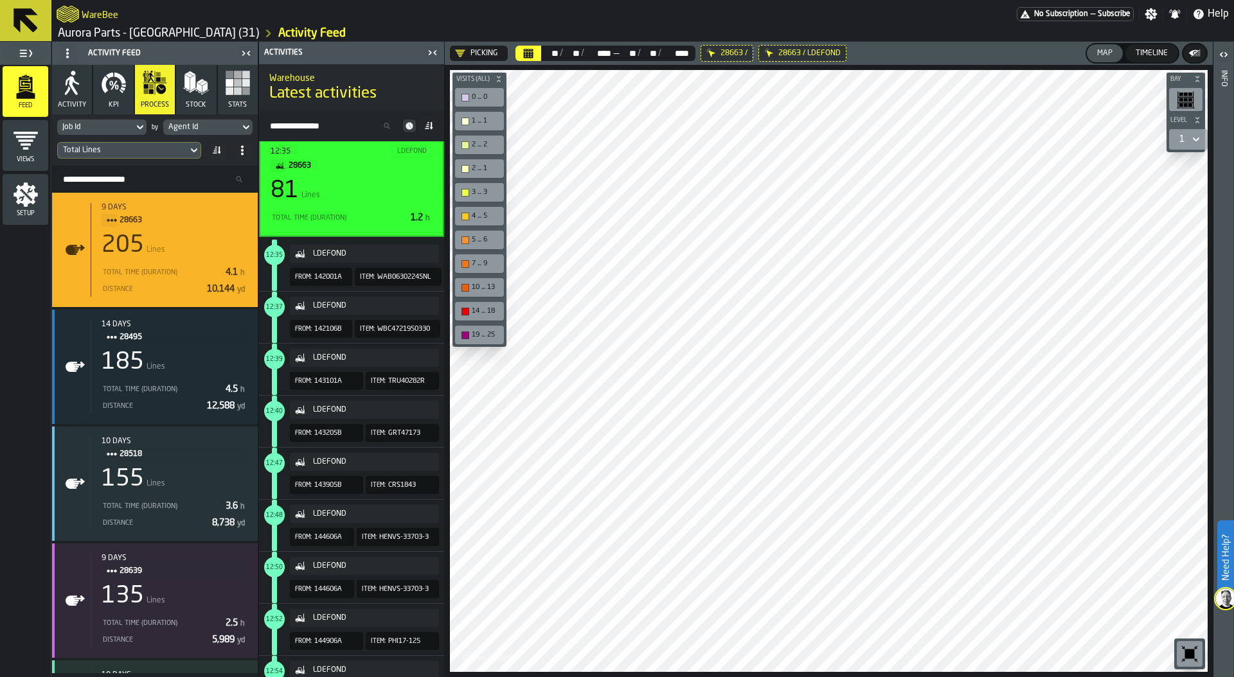
click at [1158, 49] on div "Timeline" at bounding box center [1151, 53] width 42 height 9
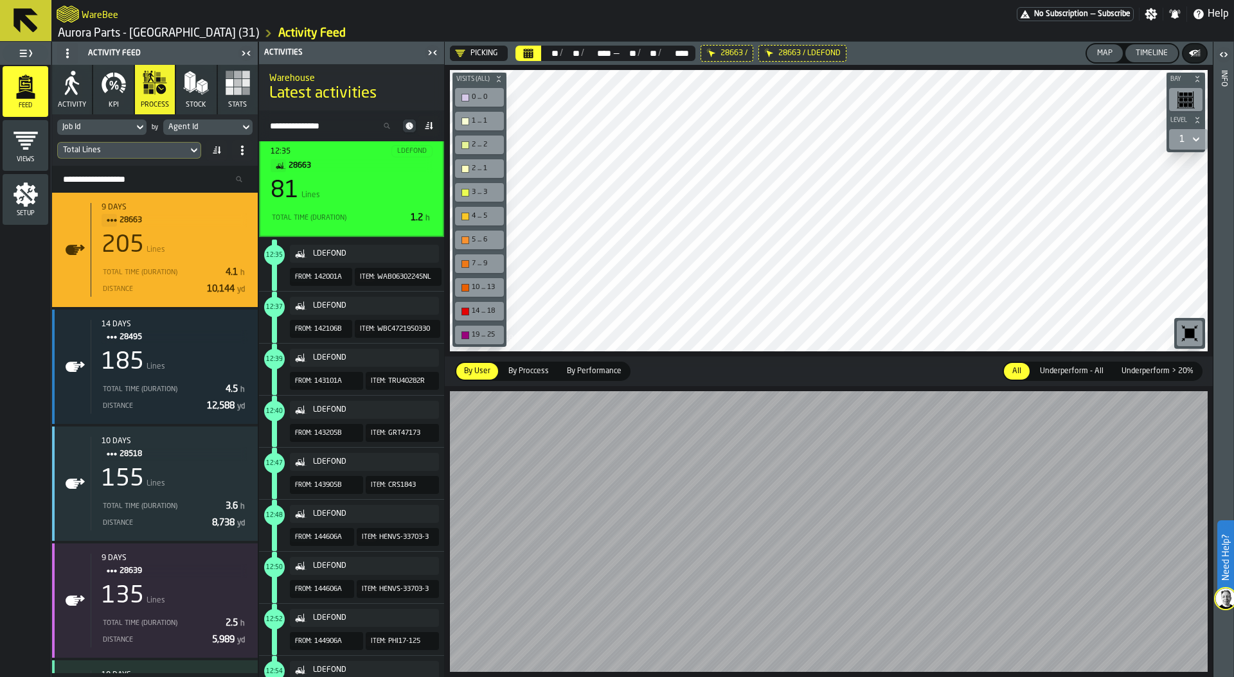
click at [378, 483] on main "Feed Views Setup Activity Feed Activity KPI process Stock Stats Job Id by Agent…" at bounding box center [617, 359] width 1234 height 635
click at [411, 125] on icon at bounding box center [408, 125] width 7 height 7
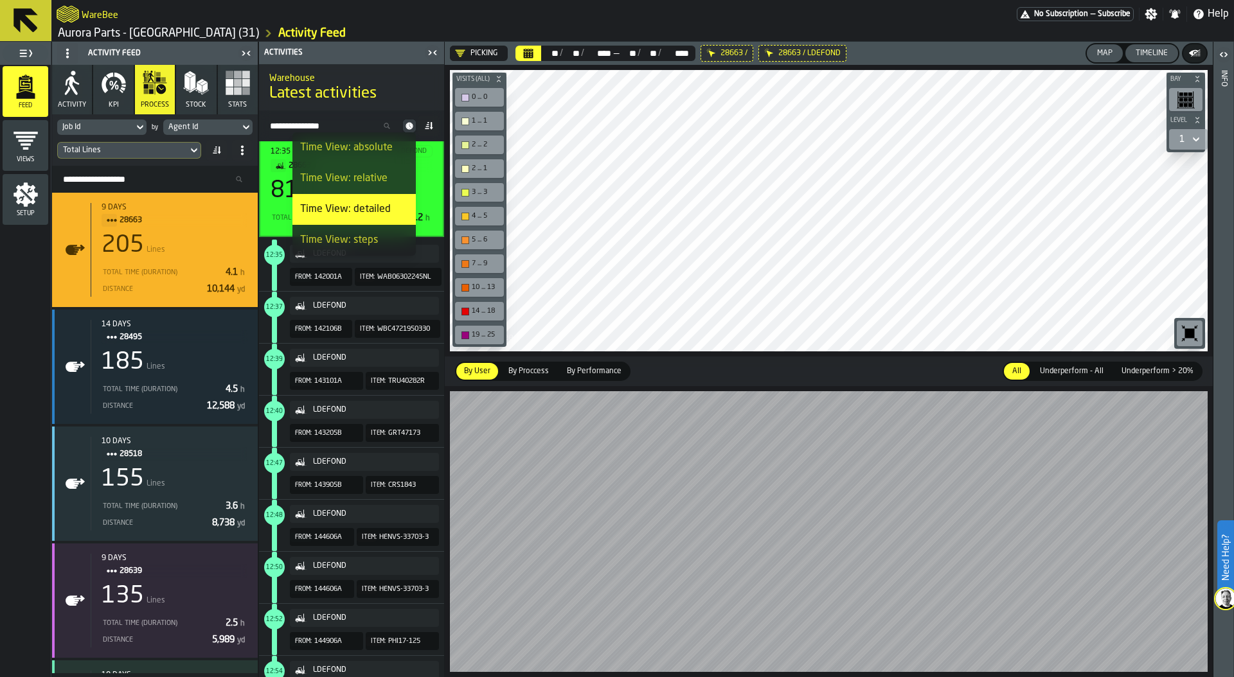
click at [402, 91] on h1 "Latest activities" at bounding box center [351, 94] width 164 height 21
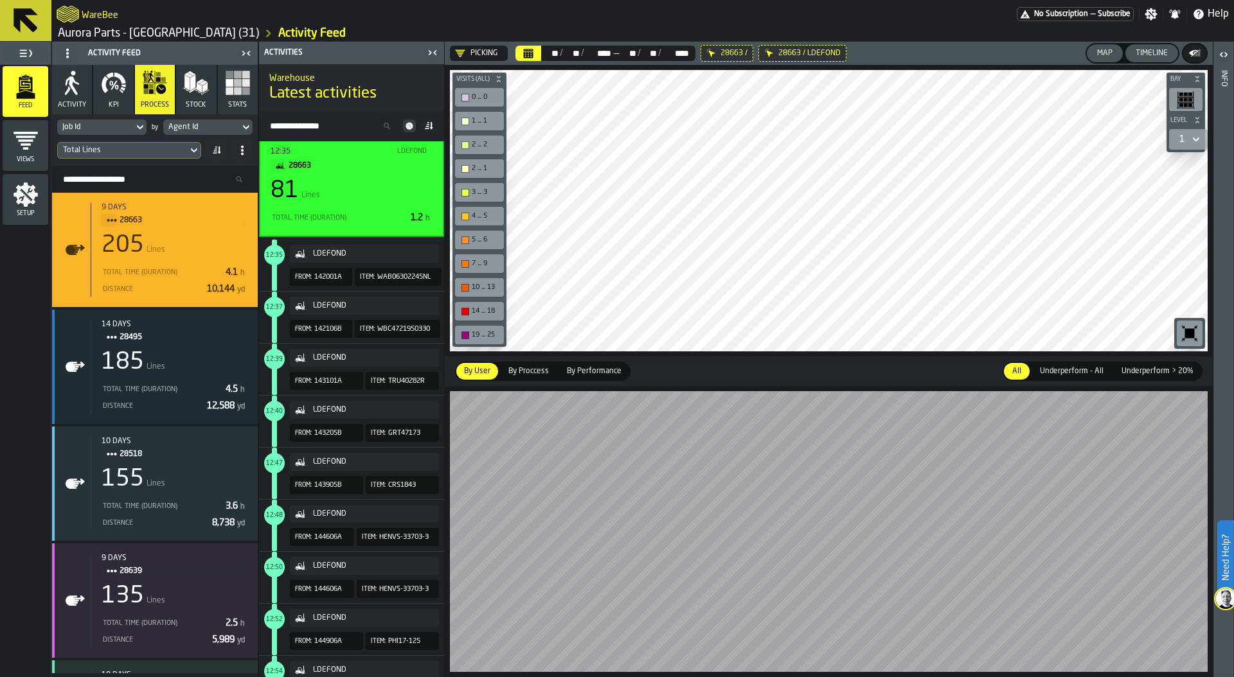
click at [358, 260] on div "LDEFOND" at bounding box center [364, 253] width 139 height 13
click at [361, 276] on span "Item:" at bounding box center [367, 277] width 15 height 7
click at [342, 283] on span "142001A" at bounding box center [328, 277] width 28 height 13
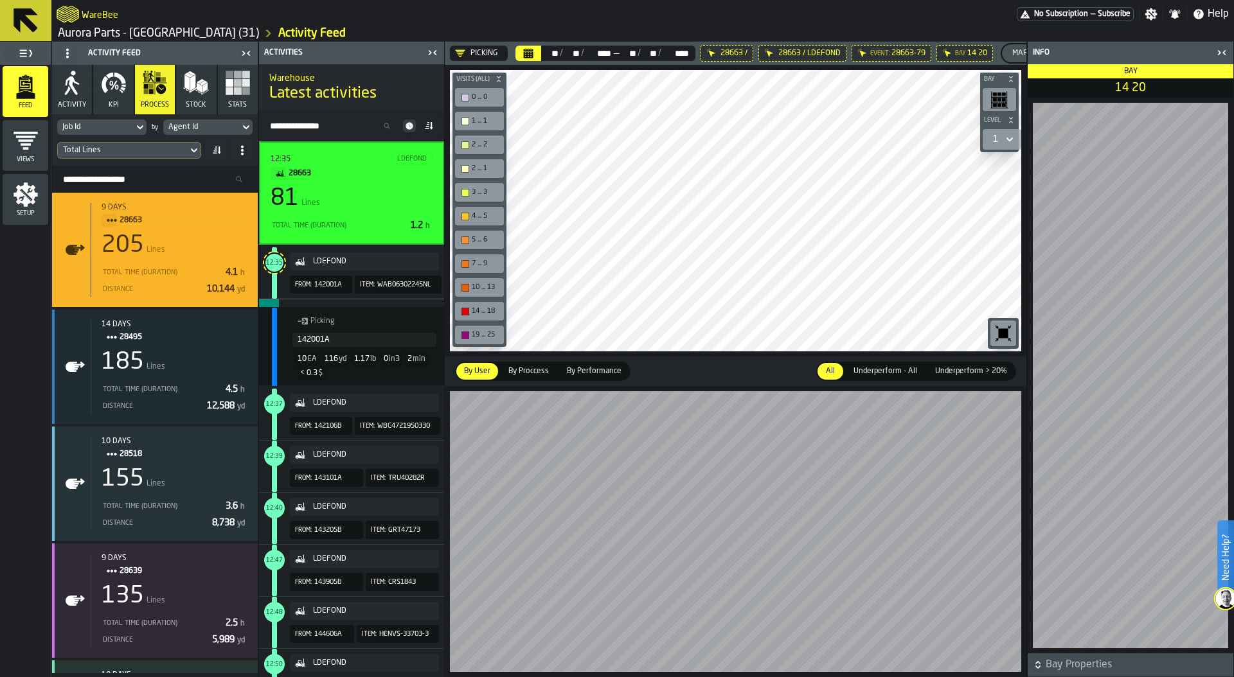
click at [387, 180] on span "28663" at bounding box center [355, 173] width 134 height 14
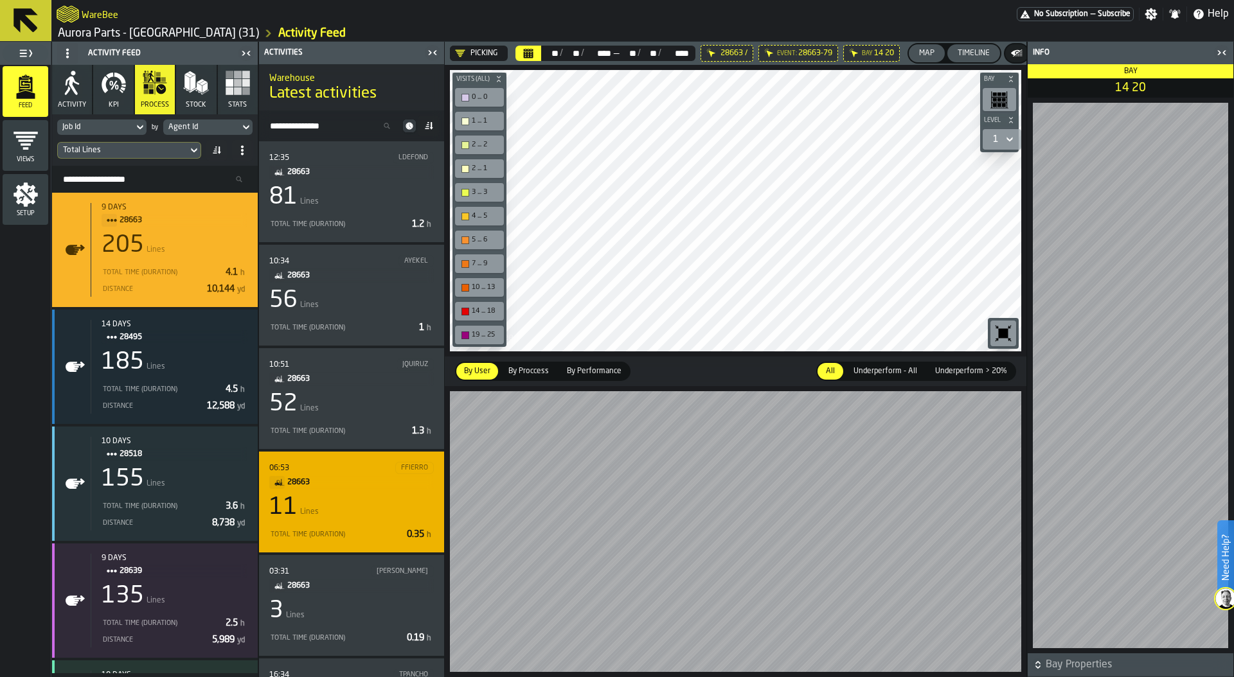
click at [355, 524] on div "06:53 FFIERRO 28663 11 Lines Total Time (Duration) 0.35 h" at bounding box center [351, 502] width 164 height 80
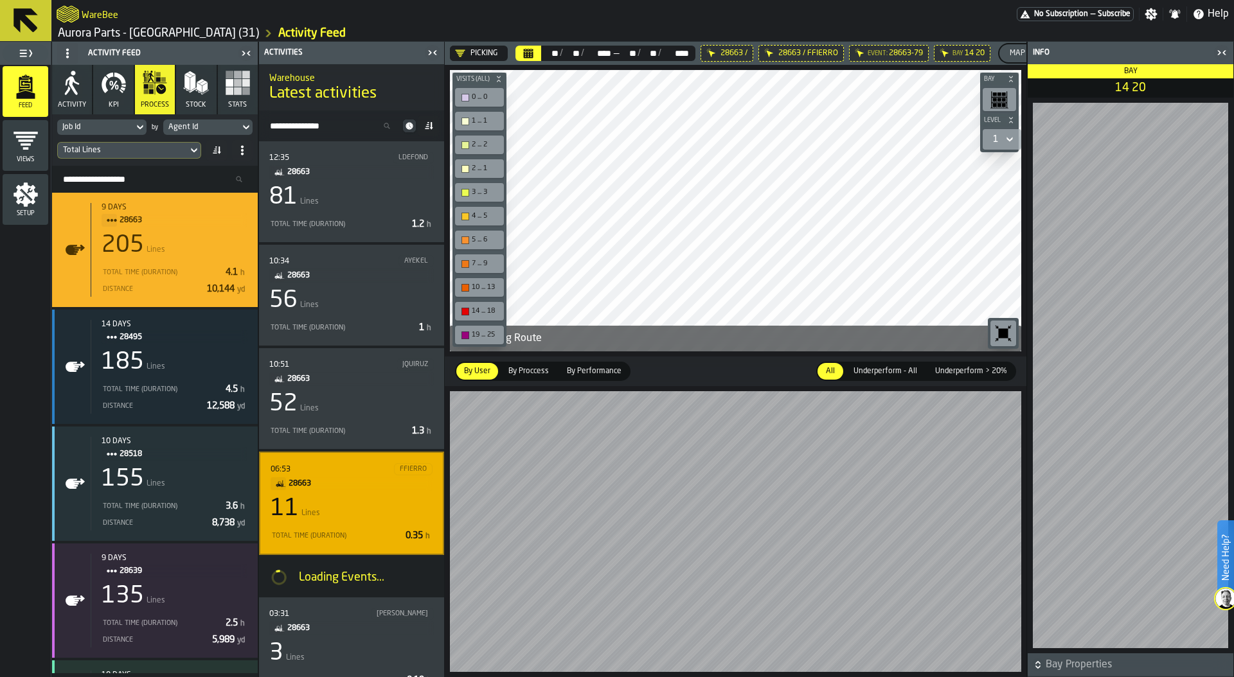
scroll to position [108, 0]
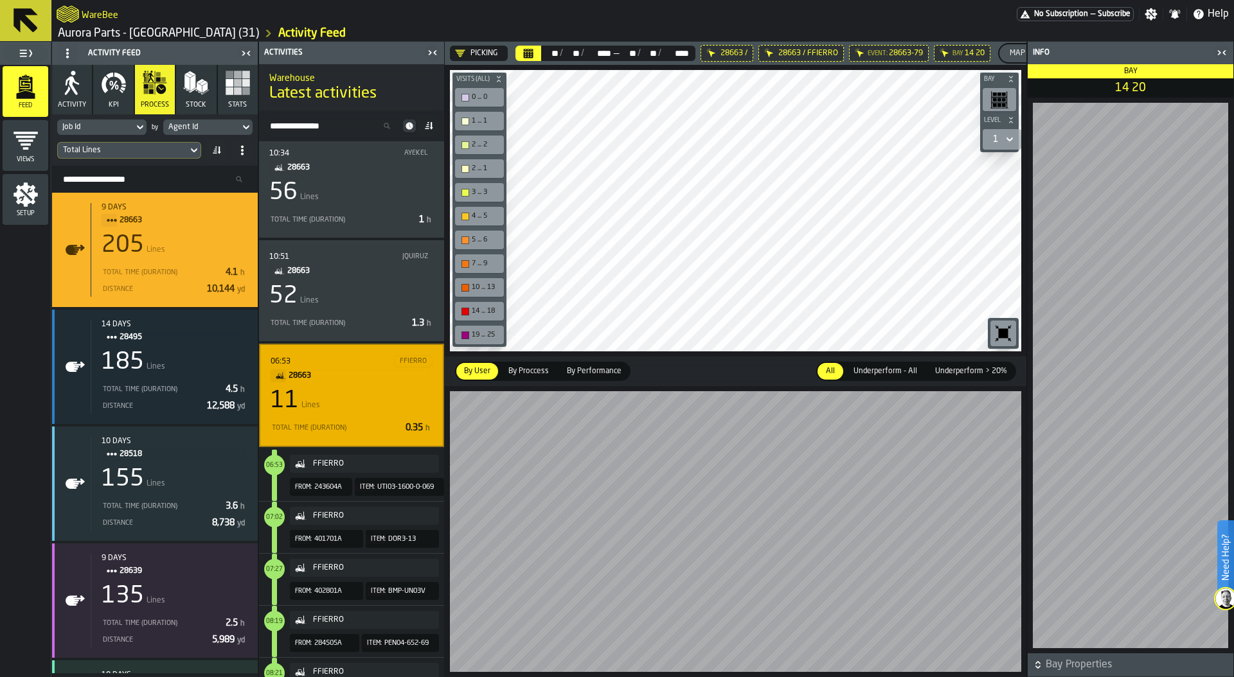
click at [891, 677] on html "Need Help? WareBee No Subscription — Subscribe Settings Notifications Help Auro…" at bounding box center [617, 338] width 1234 height 677
click at [1092, 448] on main "Feed Views Setup Activity Feed Activity KPI process Stock Stats Job Id by Agent…" at bounding box center [617, 359] width 1234 height 635
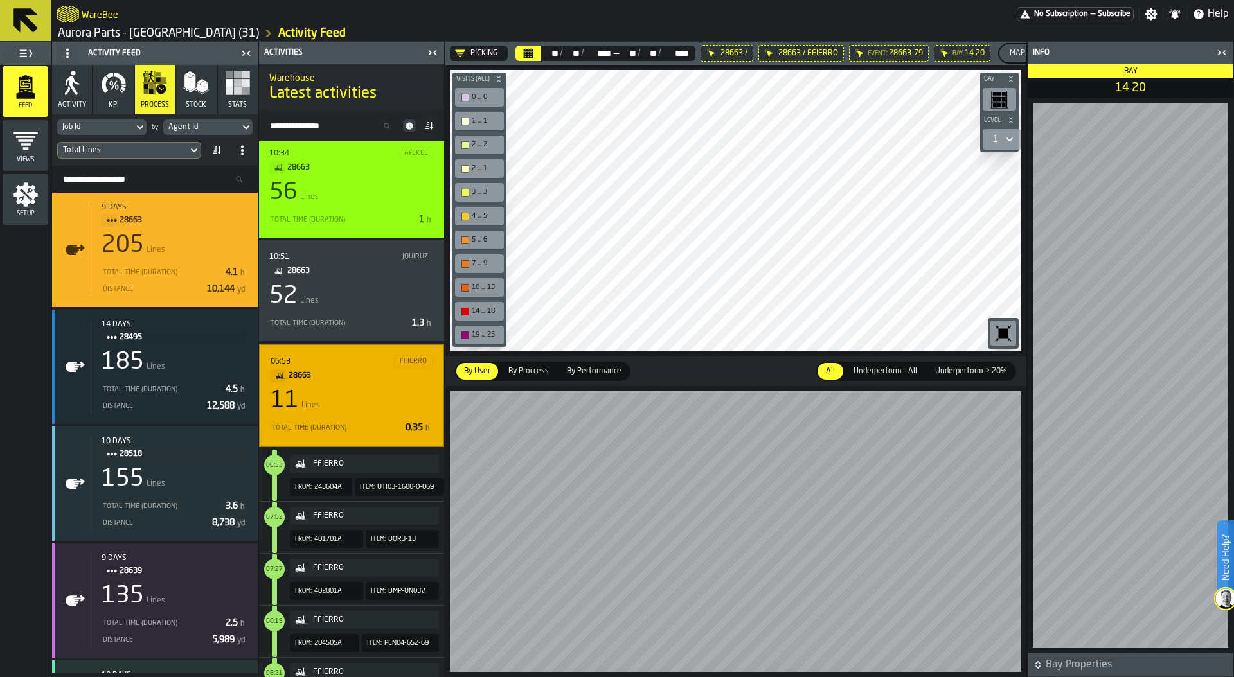
scroll to position [0, 0]
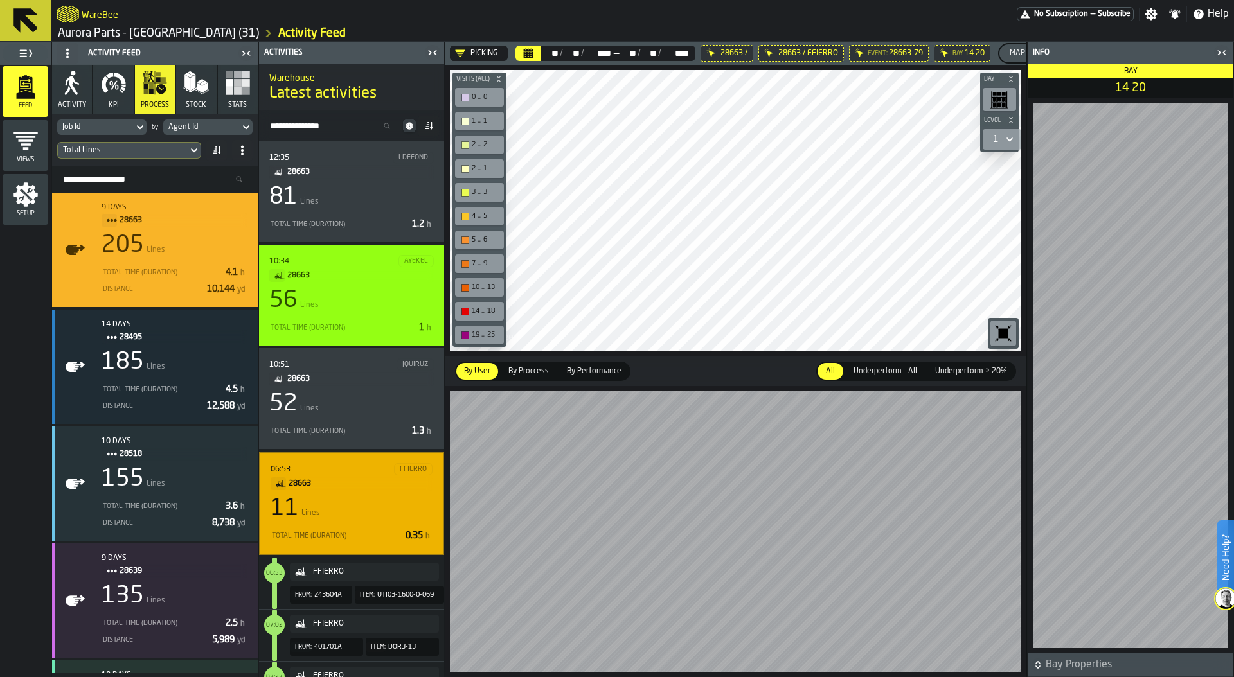
click at [382, 285] on div "10:34 AYEKEL 28663 56 Lines Total Time (Duration) 1 h" at bounding box center [351, 295] width 164 height 80
click at [393, 328] on div "Total Time (Duration)" at bounding box center [341, 328] width 145 height 8
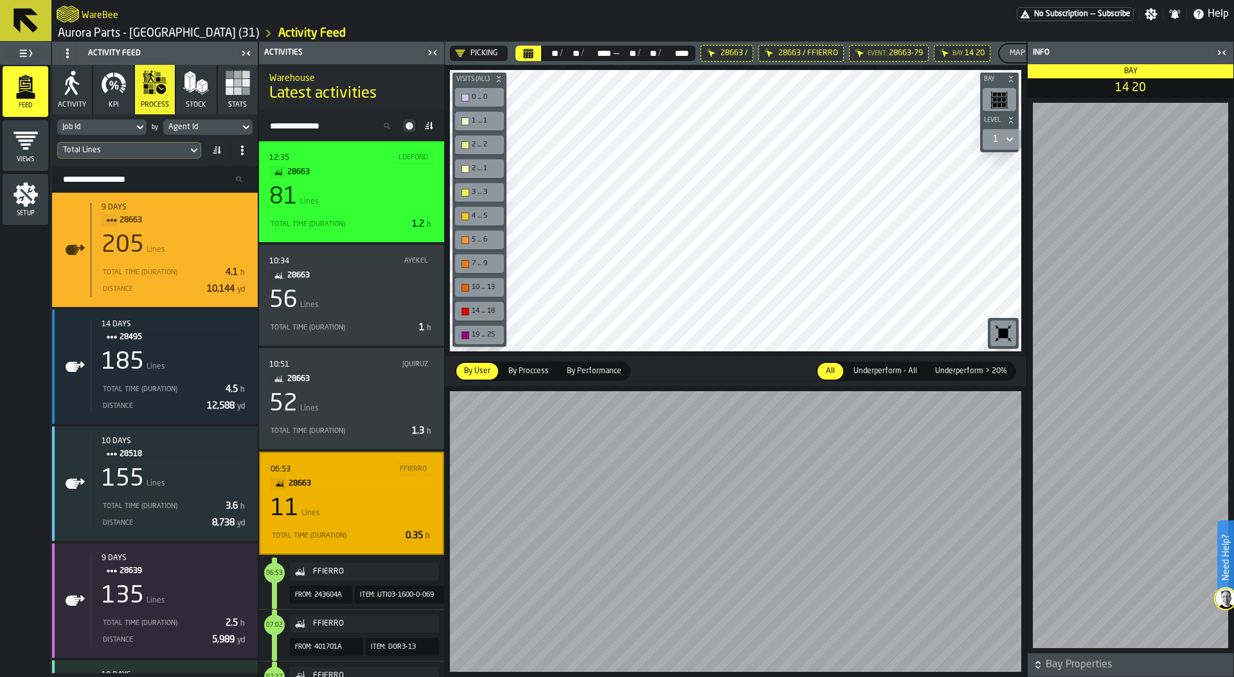
scroll to position [3, 0]
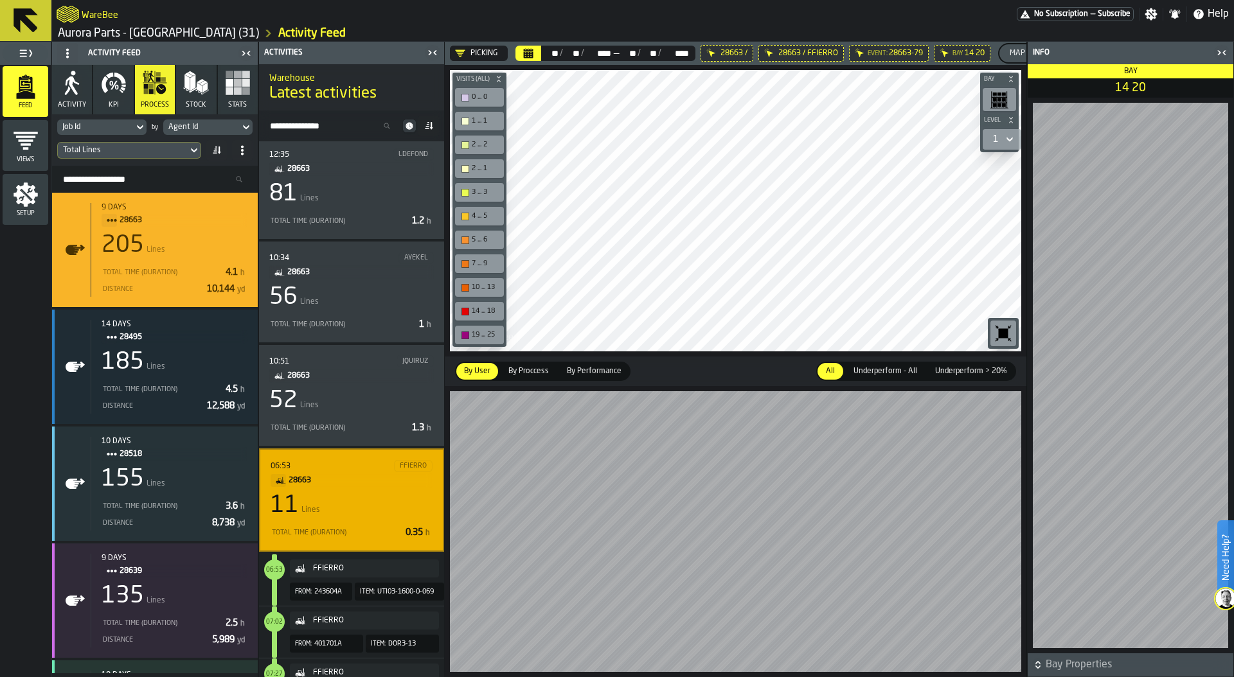
click at [382, 534] on div "Total Time (Duration)" at bounding box center [336, 533] width 130 height 8
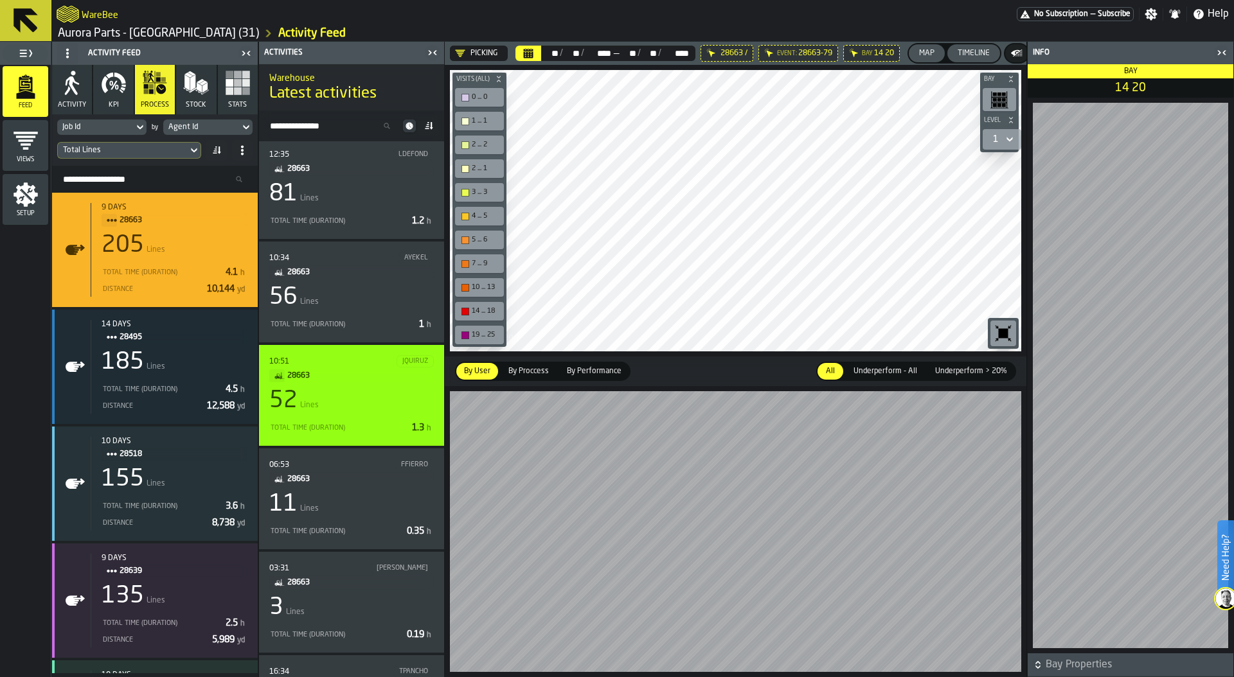
scroll to position [0, 0]
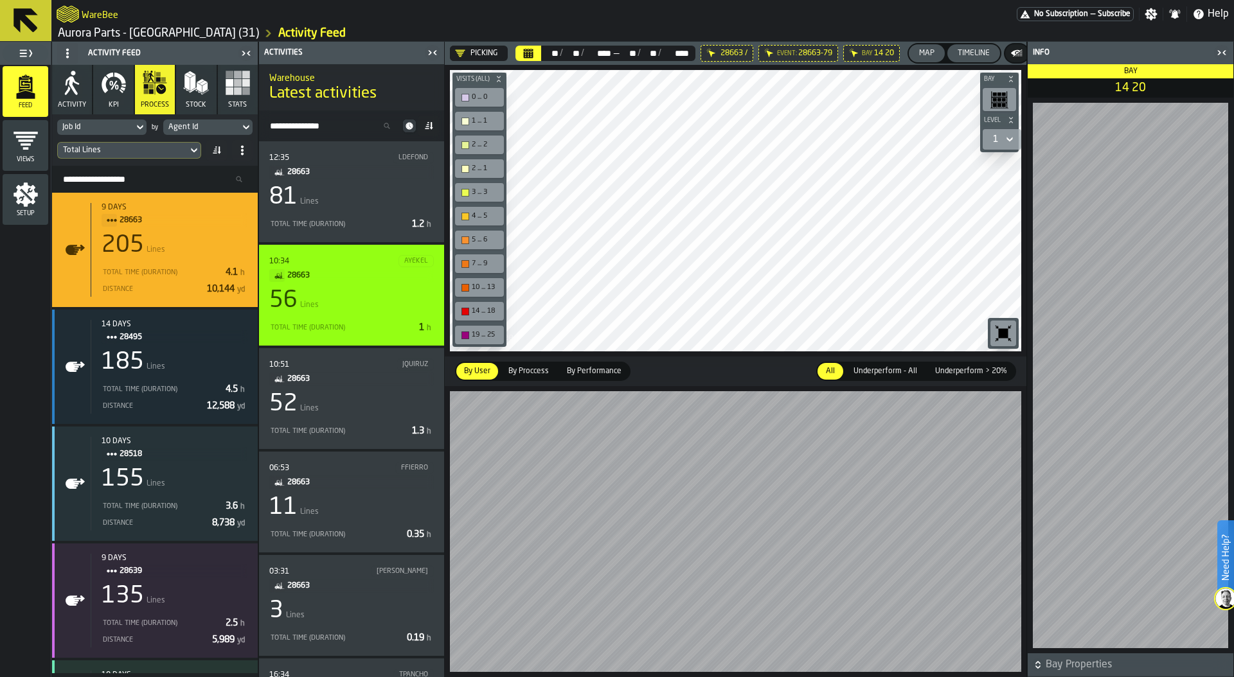
click at [391, 336] on div "10:34 AYEKEL 28663 56 Lines Total Time (Duration) 1 h" at bounding box center [351, 295] width 185 height 101
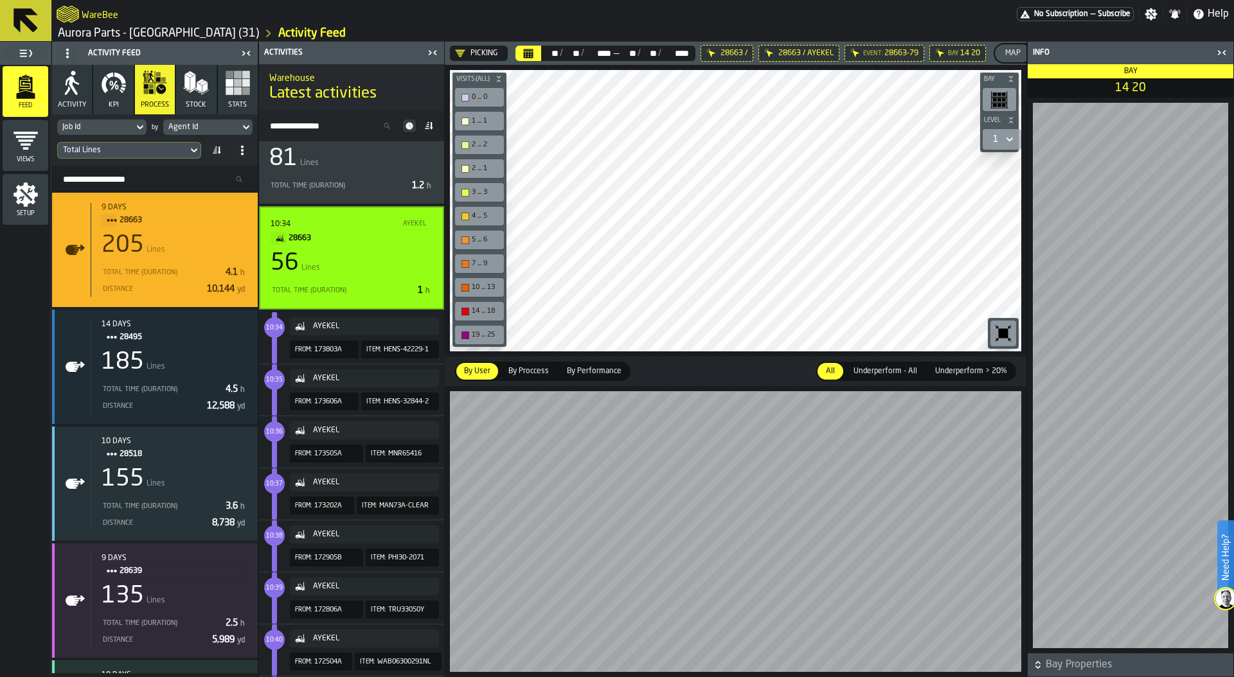
scroll to position [40, 0]
click at [324, 349] on span "173803A" at bounding box center [328, 348] width 28 height 8
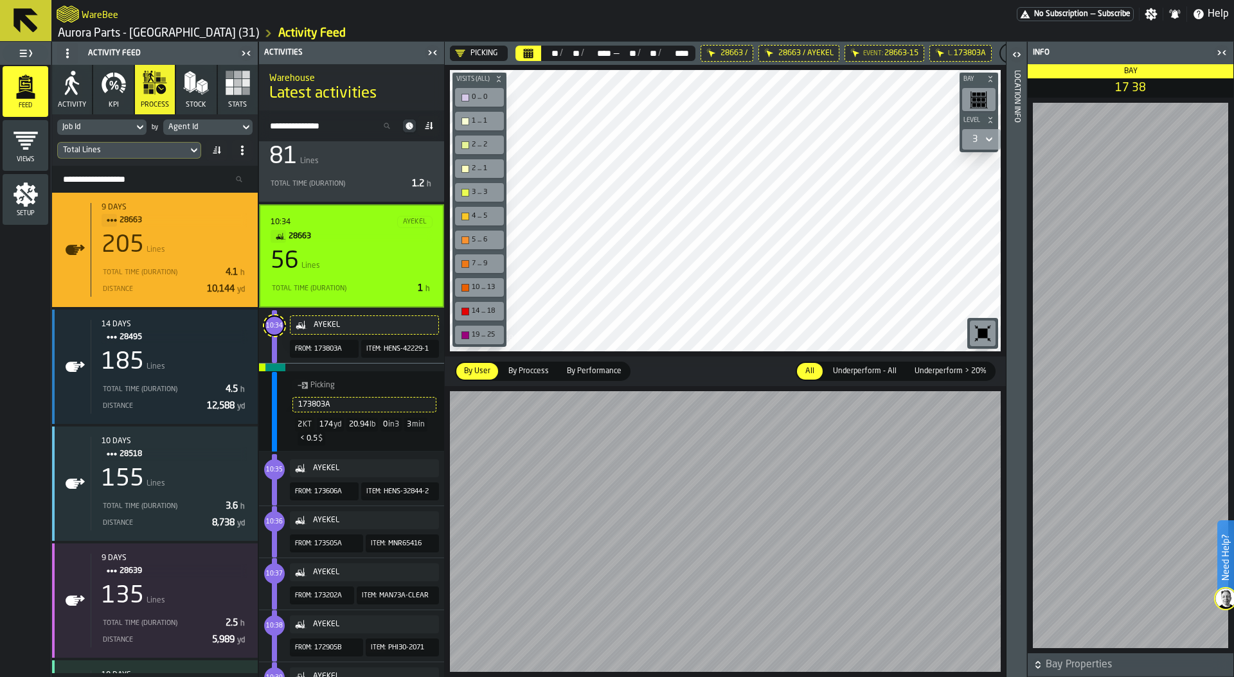
click at [394, 295] on div "Total Time (Duration) 1 h" at bounding box center [352, 288] width 162 height 15
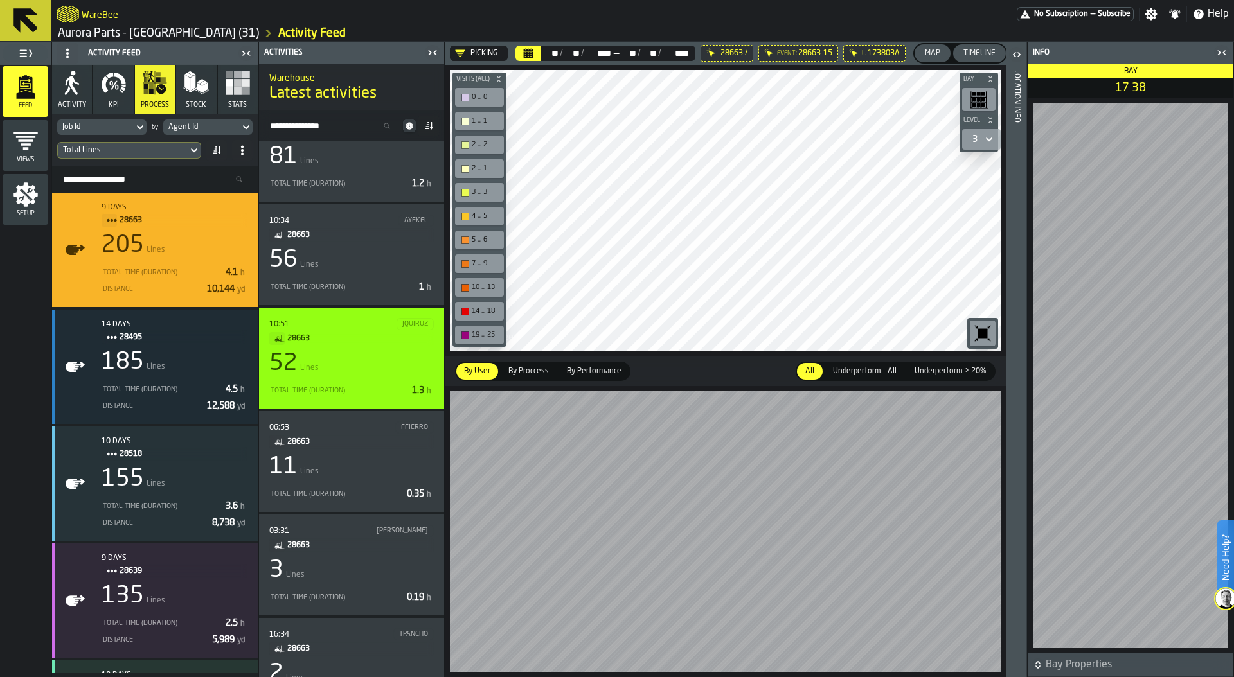
scroll to position [82, 0]
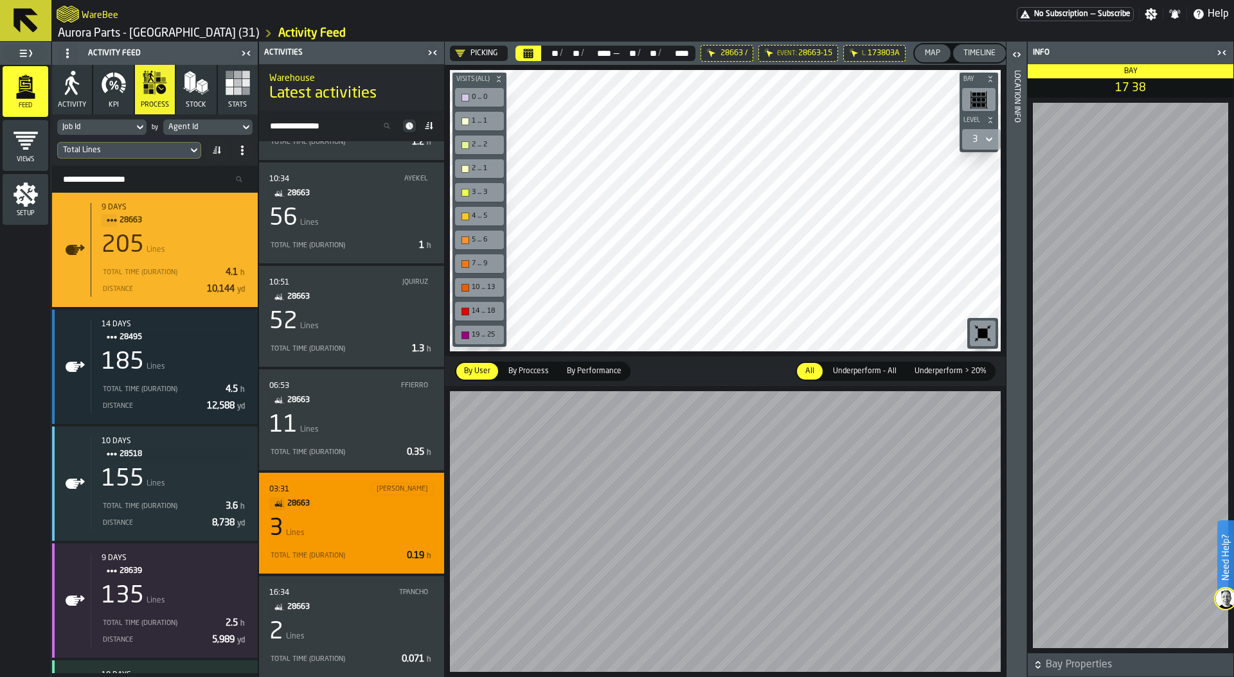
click at [380, 555] on div "Total Time (Duration)" at bounding box center [335, 556] width 132 height 8
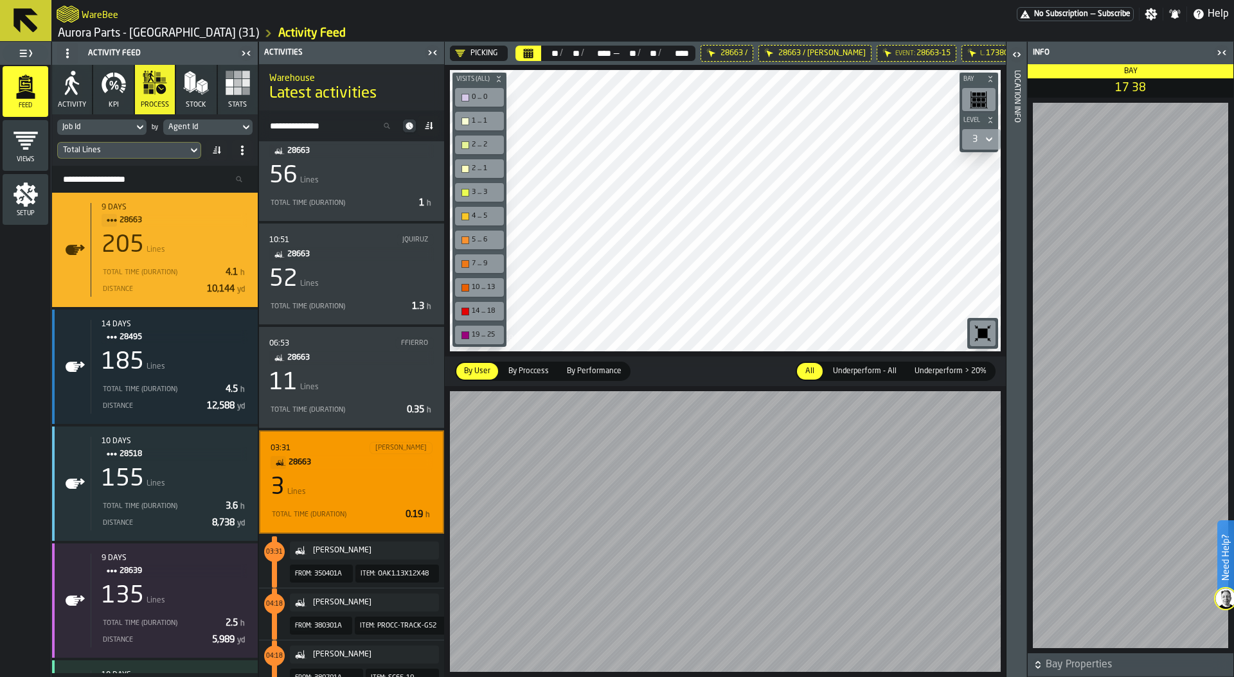
click at [1222, 51] on icon "button-toggle-Close me" at bounding box center [1221, 52] width 15 height 15
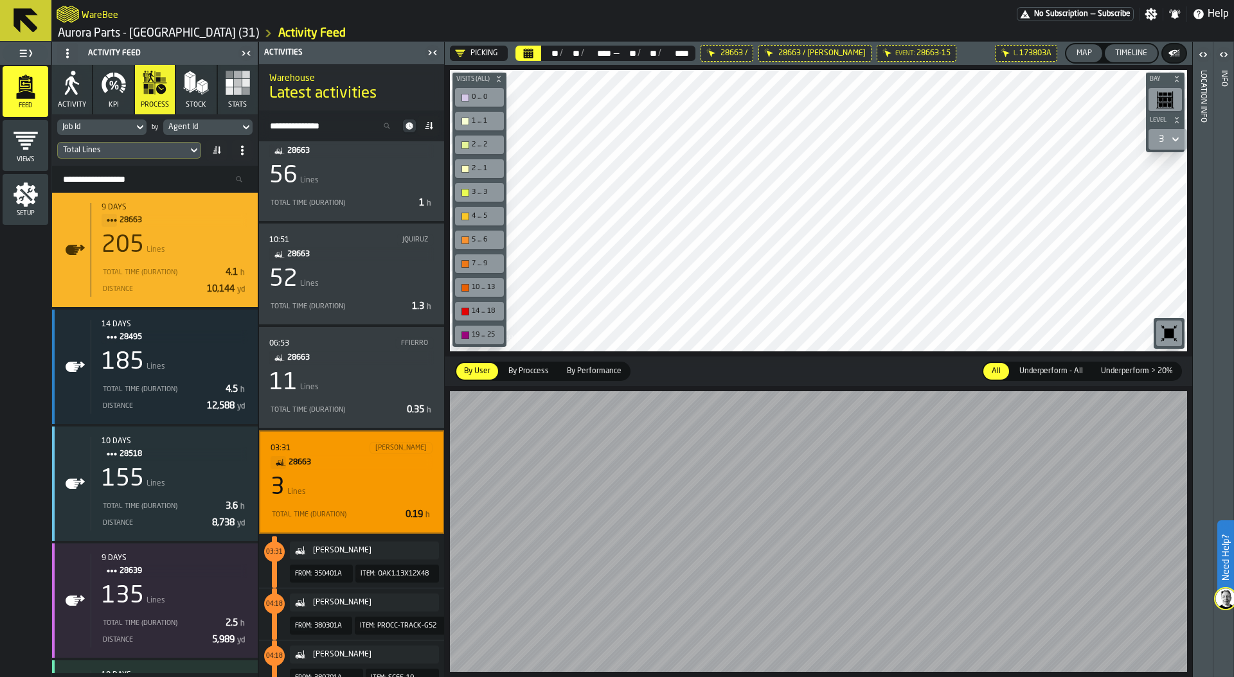
click at [1131, 44] on button "Timeline" at bounding box center [1131, 53] width 53 height 18
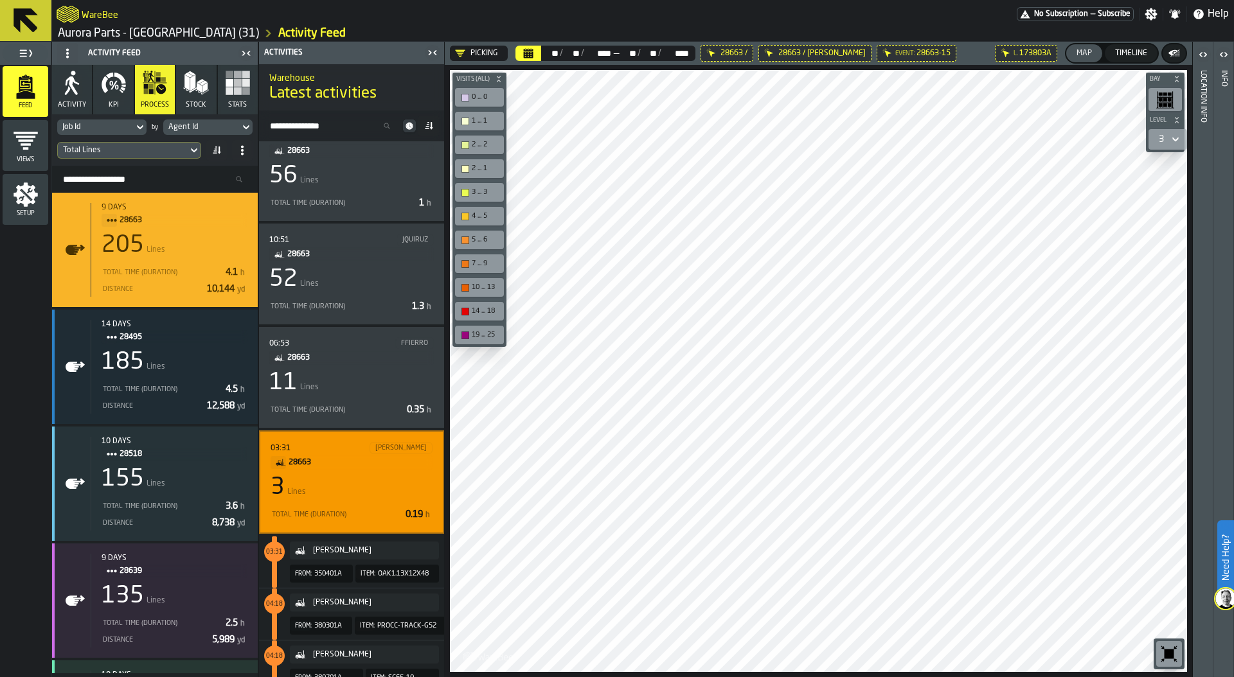
click at [1166, 644] on icon "button-toolbar-undefined" at bounding box center [1168, 654] width 21 height 21
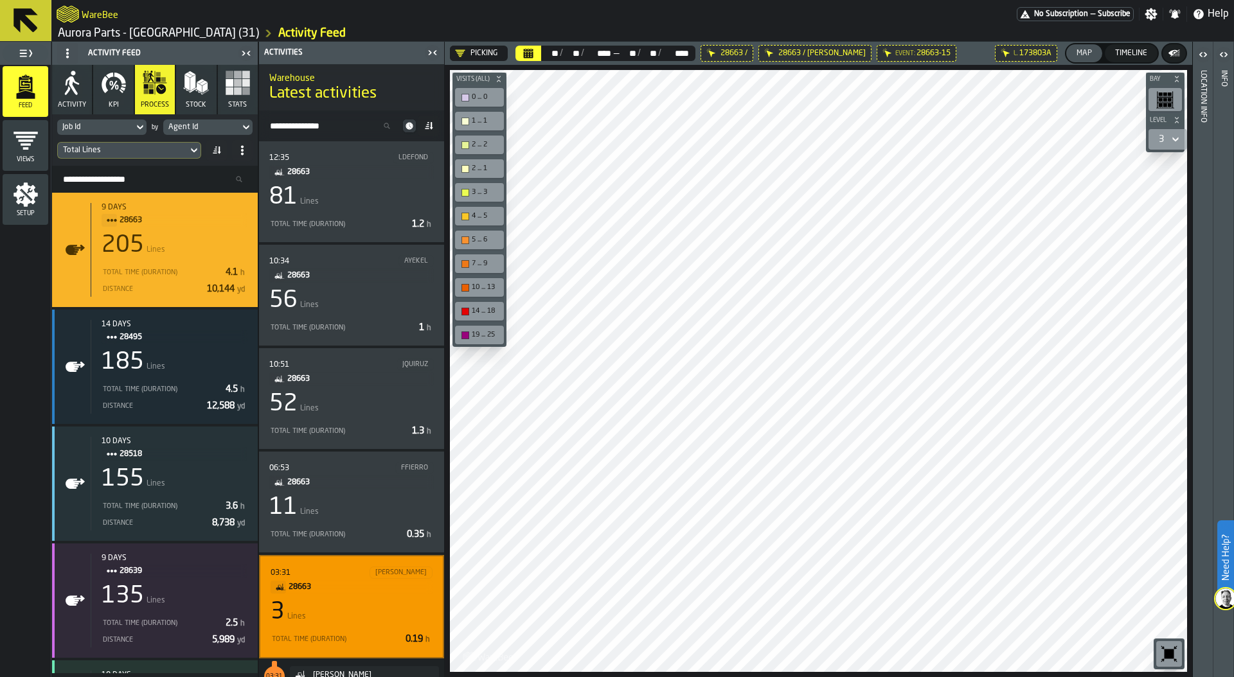
click at [220, 124] on div "Agent Id" at bounding box center [201, 127] width 66 height 9
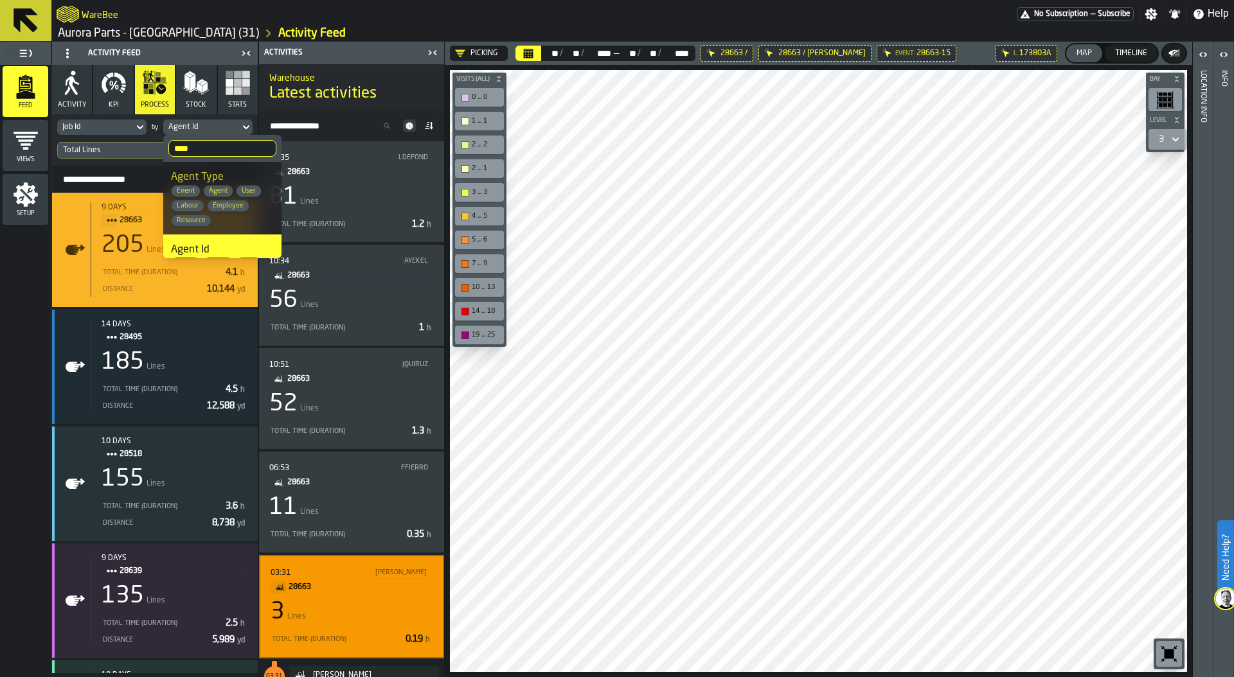
drag, startPoint x: 199, startPoint y: 148, endPoint x: 151, endPoint y: 148, distance: 48.2
click at [150, 148] on body "Need Help? WareBee No Subscription — Subscribe Settings Notifications Help Auro…" at bounding box center [617, 338] width 1234 height 677
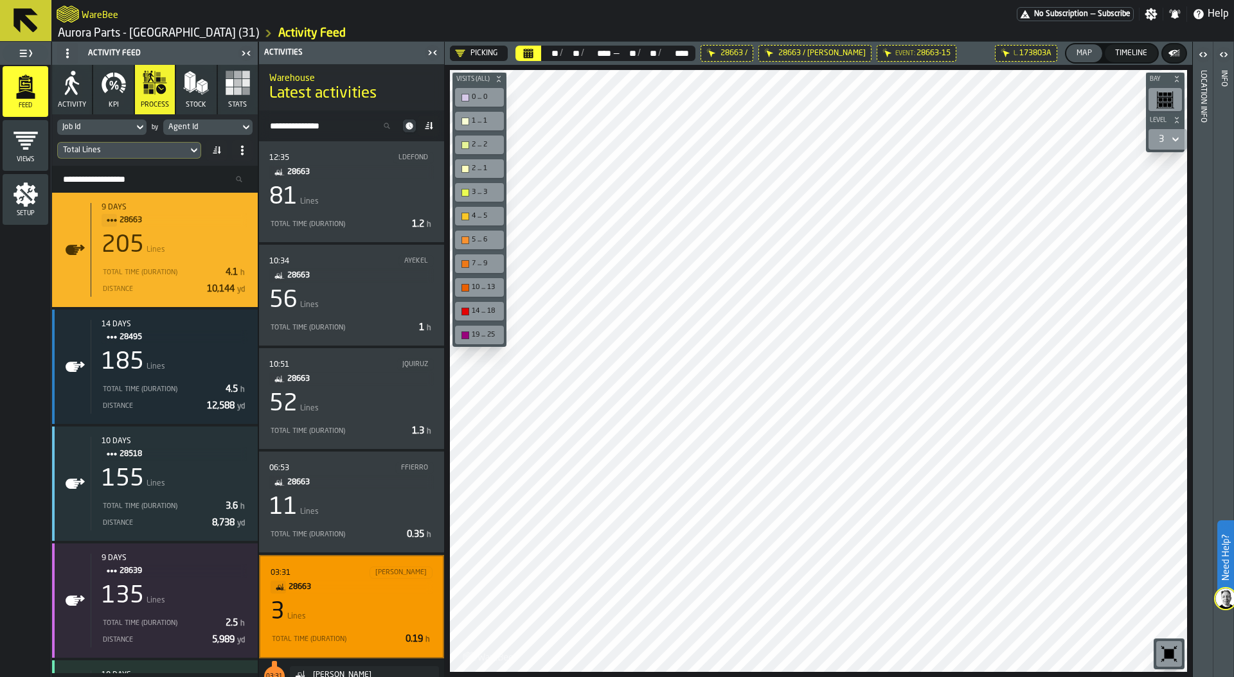
click at [166, 150] on div "Total Lines" at bounding box center [123, 150] width 120 height 9
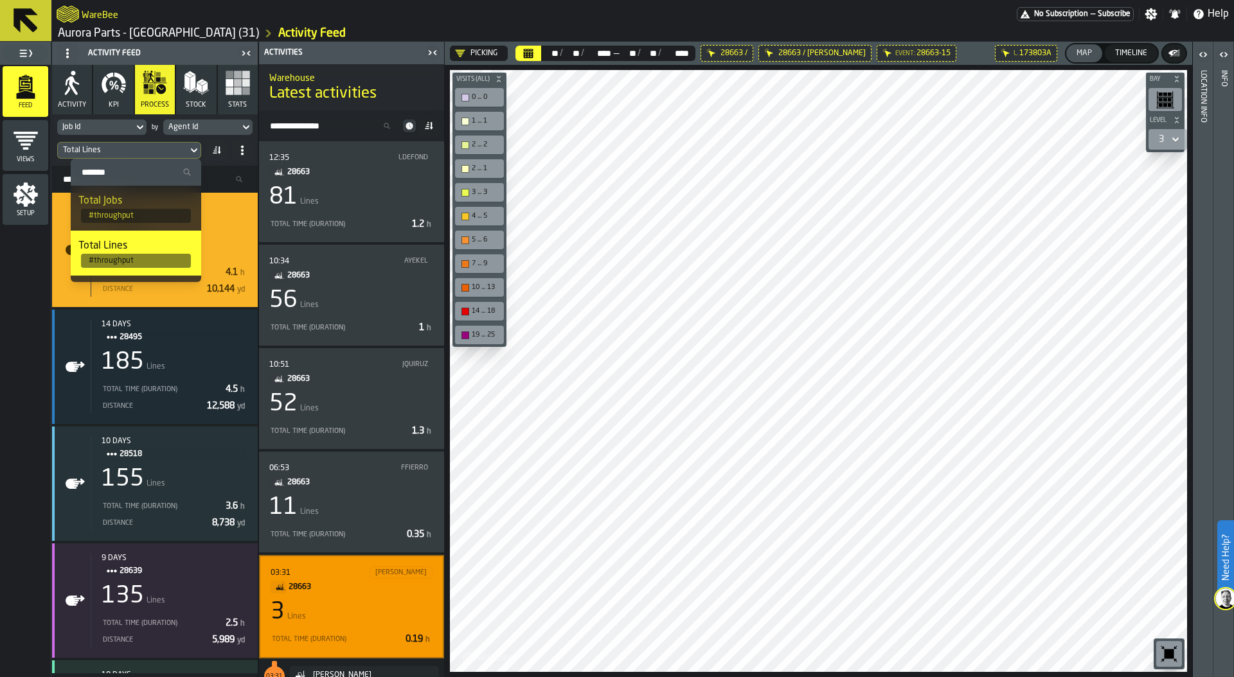
click at [138, 173] on input "Search" at bounding box center [136, 172] width 120 height 17
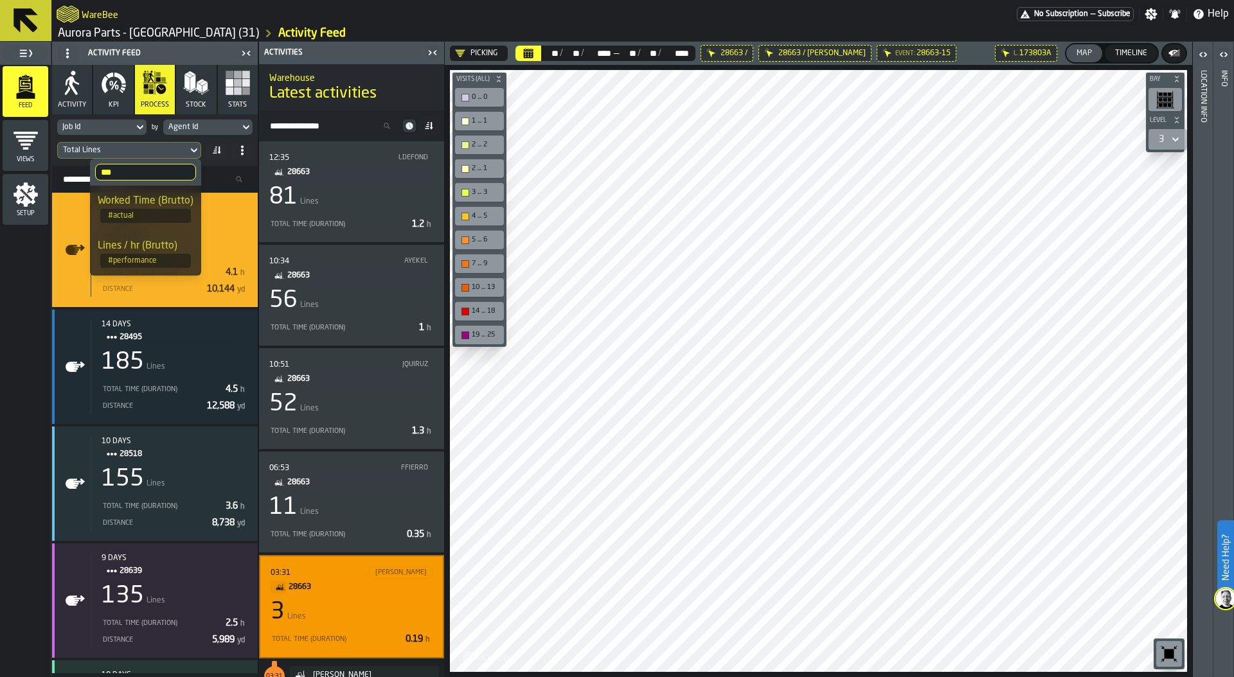
type input "***"
click at [160, 202] on div "Worked Time (Brutto)" at bounding box center [146, 200] width 96 height 15
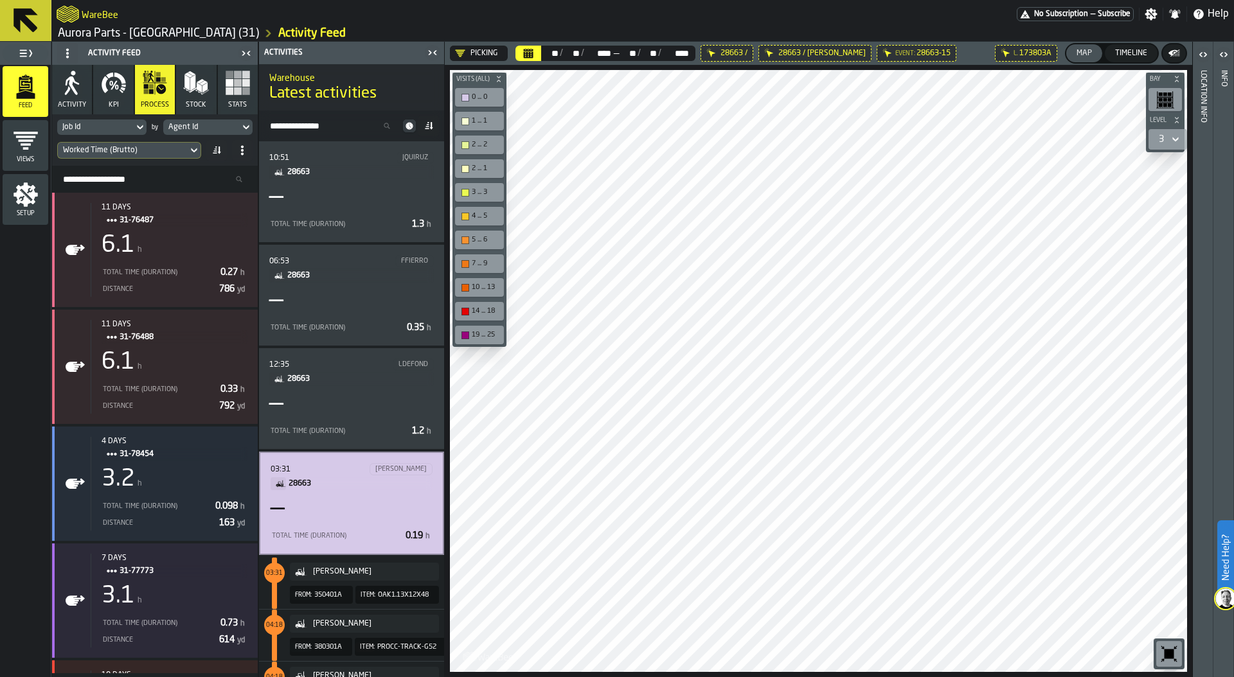
click at [132, 153] on div "Worked Time (Brutto)" at bounding box center [123, 150] width 120 height 9
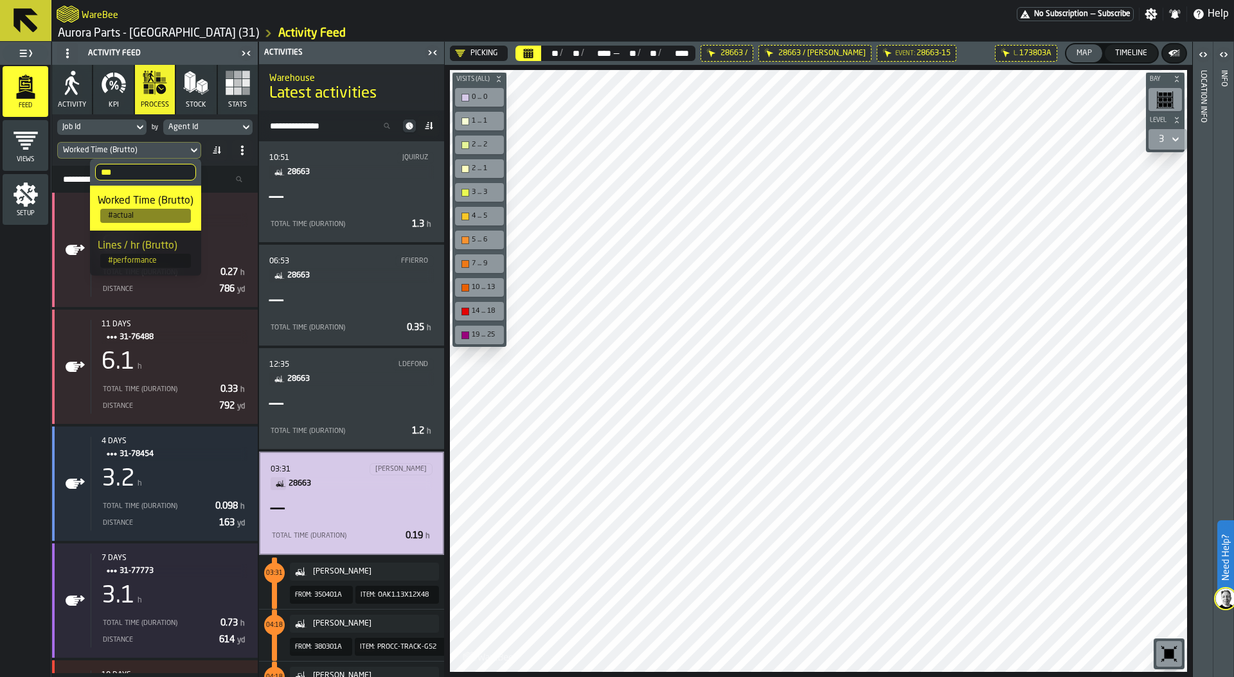
drag, startPoint x: 125, startPoint y: 176, endPoint x: 62, endPoint y: 175, distance: 63.0
click at [61, 175] on body "Need Help? WareBee No Subscription — Subscribe Settings Notifications Help Auro…" at bounding box center [617, 338] width 1234 height 677
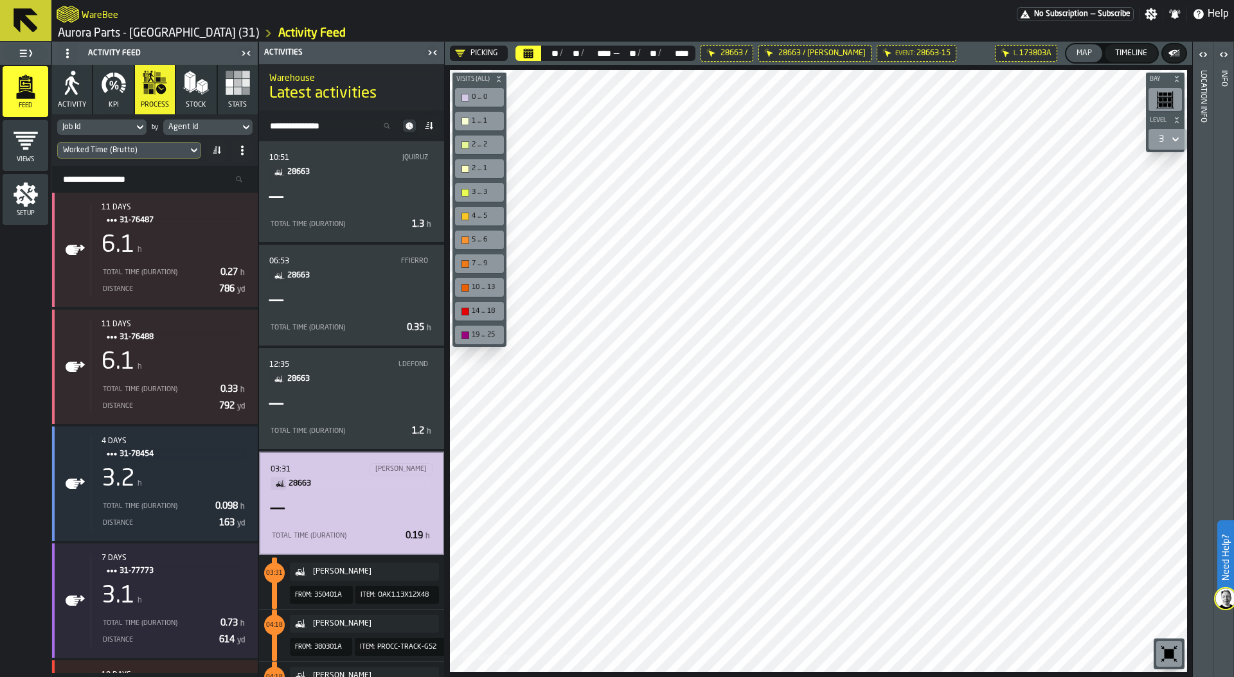
click at [148, 152] on div "Worked Time (Brutto)" at bounding box center [123, 150] width 120 height 9
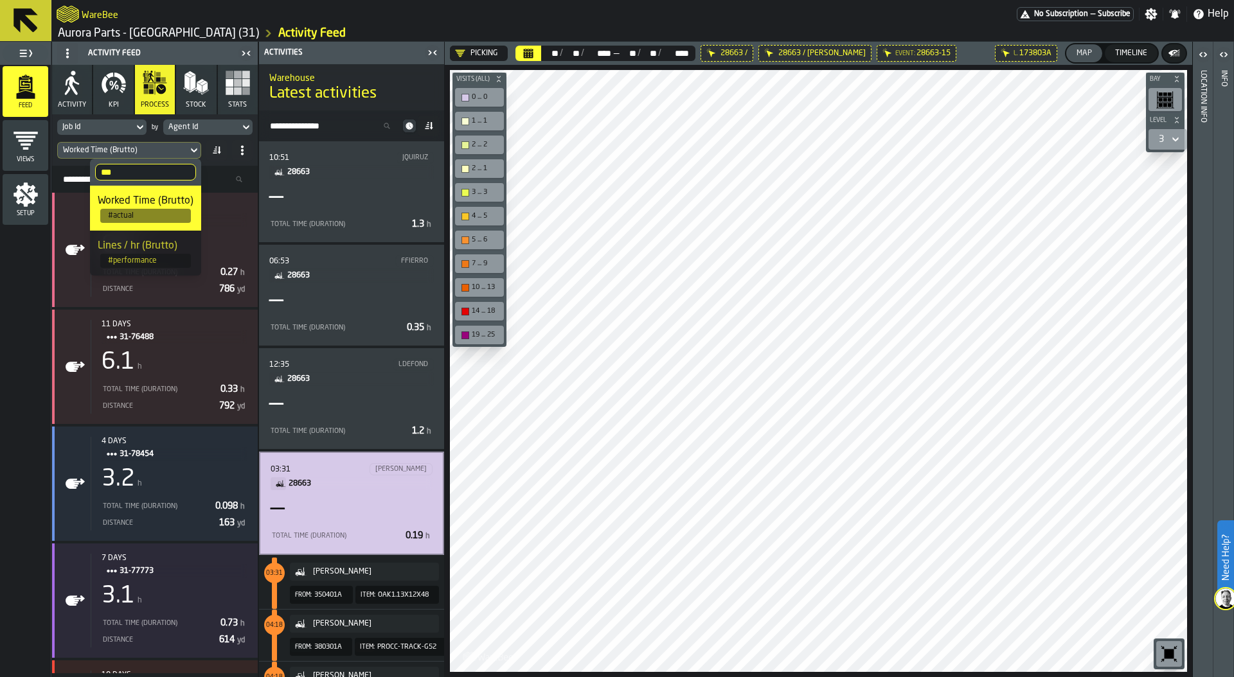
drag, startPoint x: 141, startPoint y: 173, endPoint x: 91, endPoint y: 172, distance: 50.2
click at [90, 172] on label "*** bru" at bounding box center [145, 172] width 111 height 27
click at [95, 172] on input "***" at bounding box center [145, 172] width 101 height 17
type input "*****"
click at [152, 204] on div "Total Lines" at bounding box center [149, 200] width 89 height 15
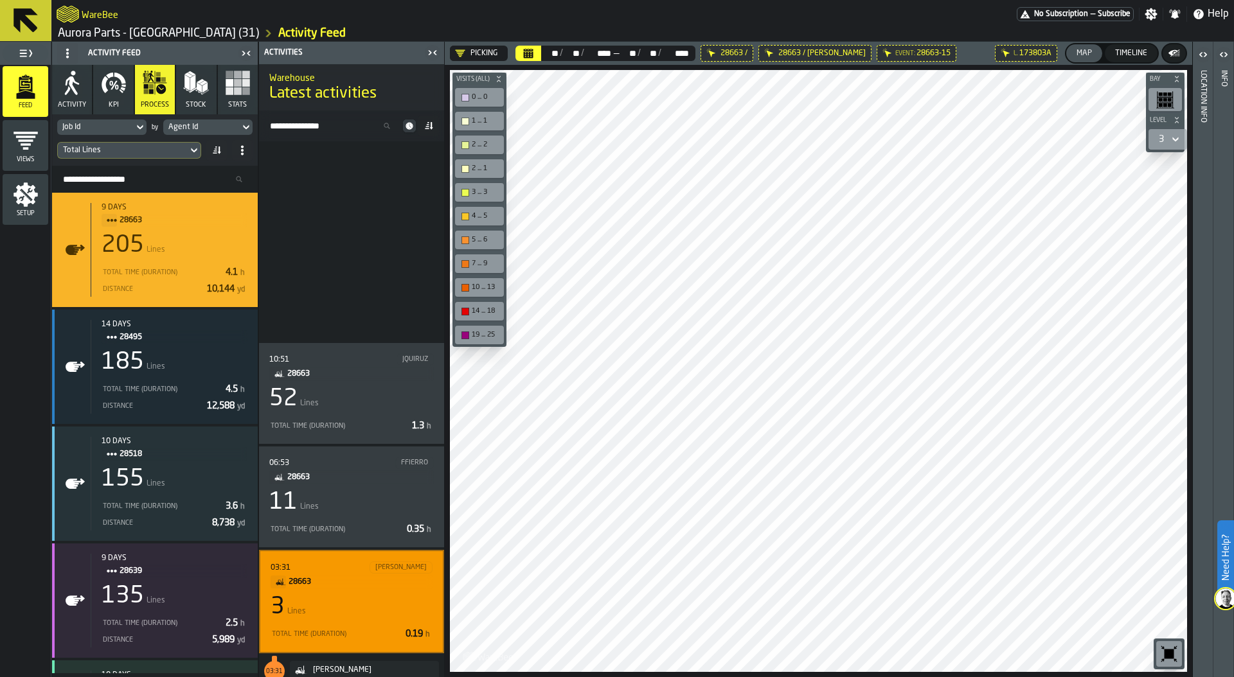
scroll to position [236, 0]
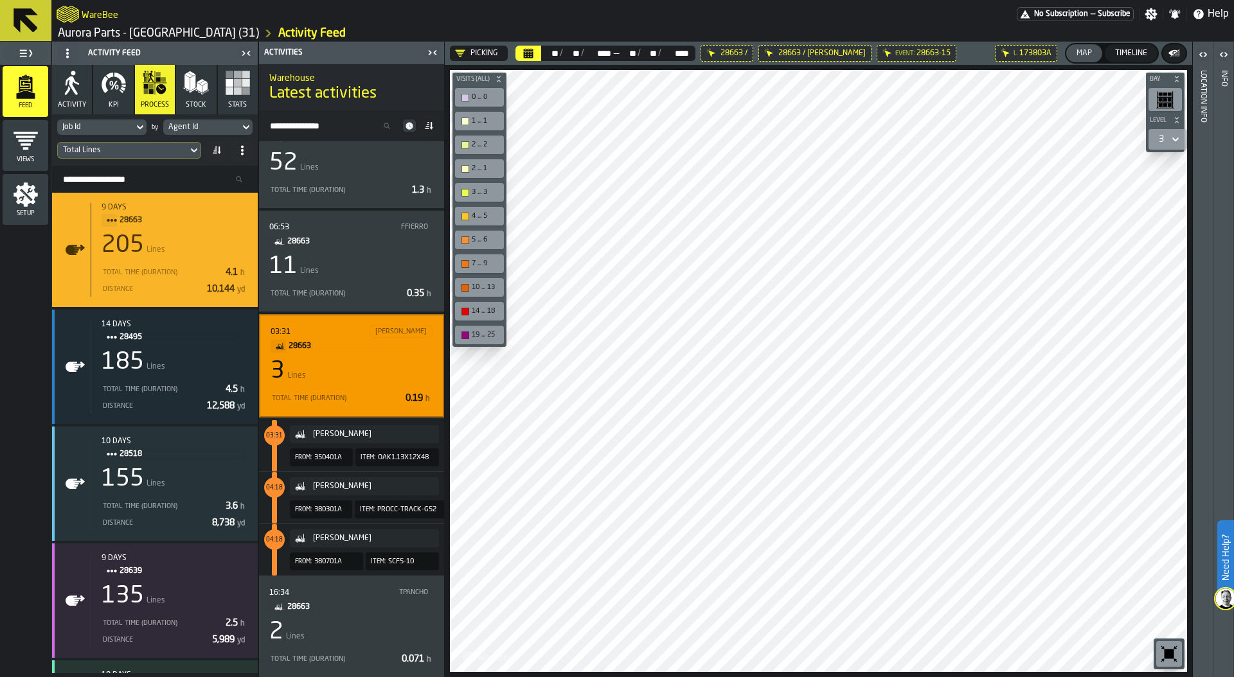
click at [125, 95] on icon "button" at bounding box center [114, 83] width 26 height 26
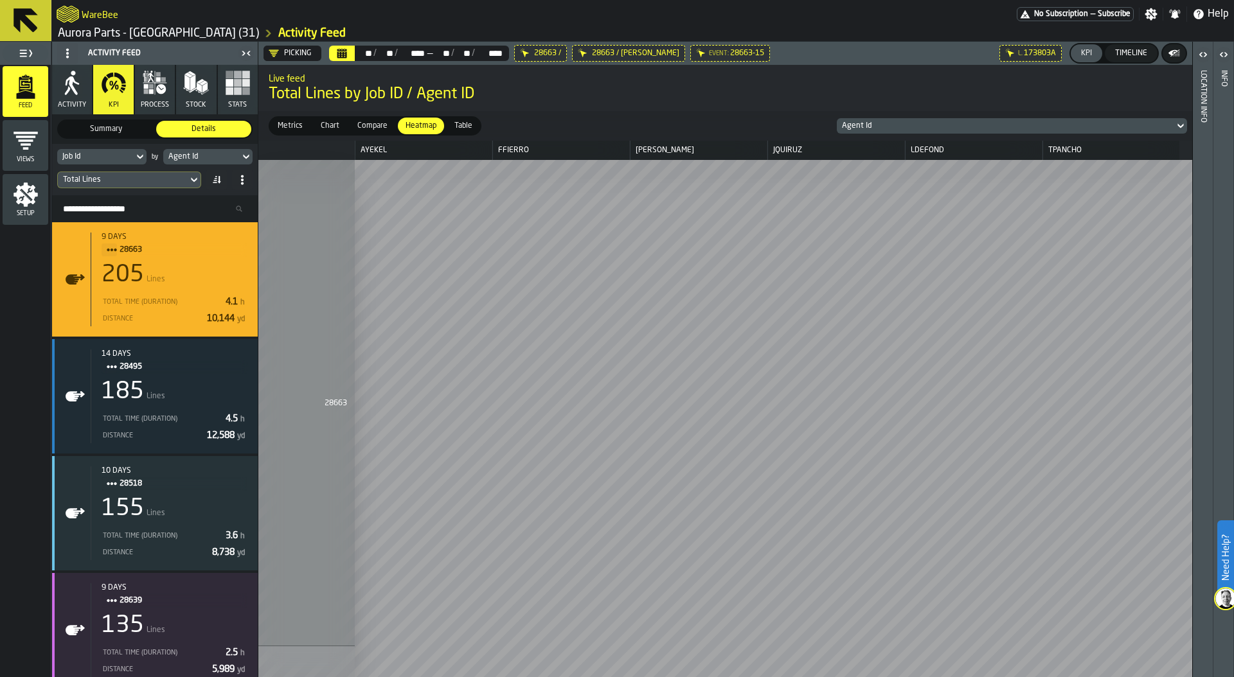
click at [1148, 11] on icon "button-toggle-Settings" at bounding box center [1151, 14] width 12 height 12
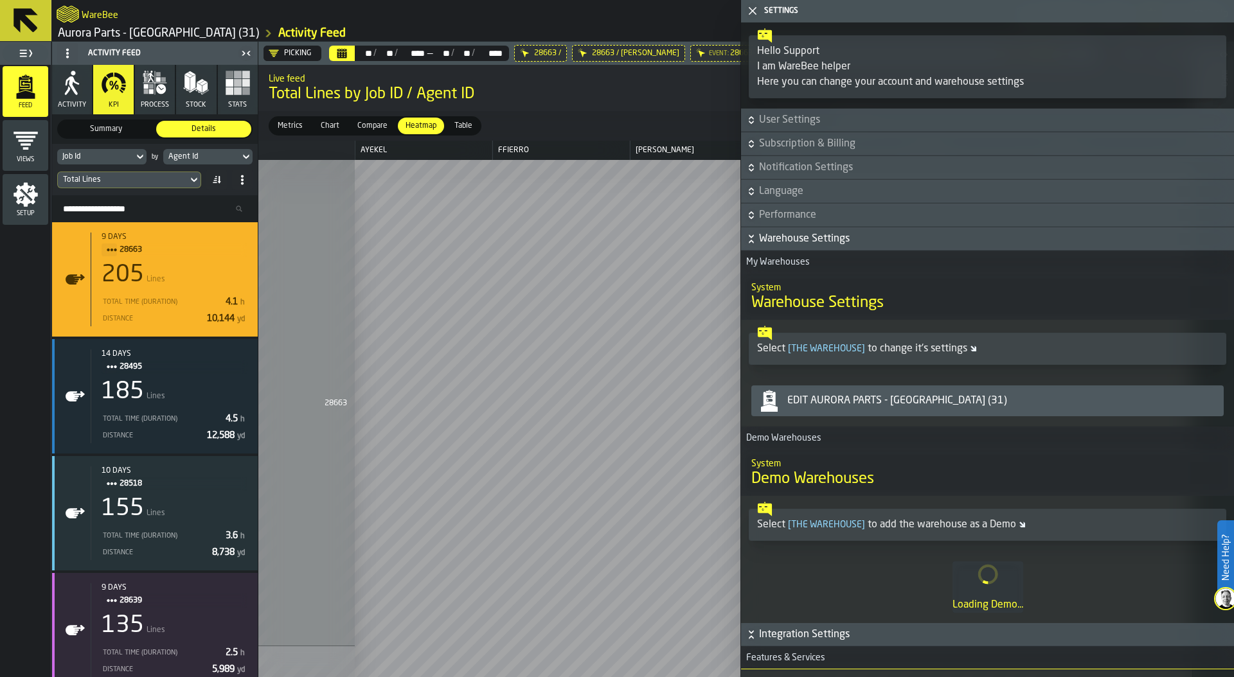
scroll to position [6, 0]
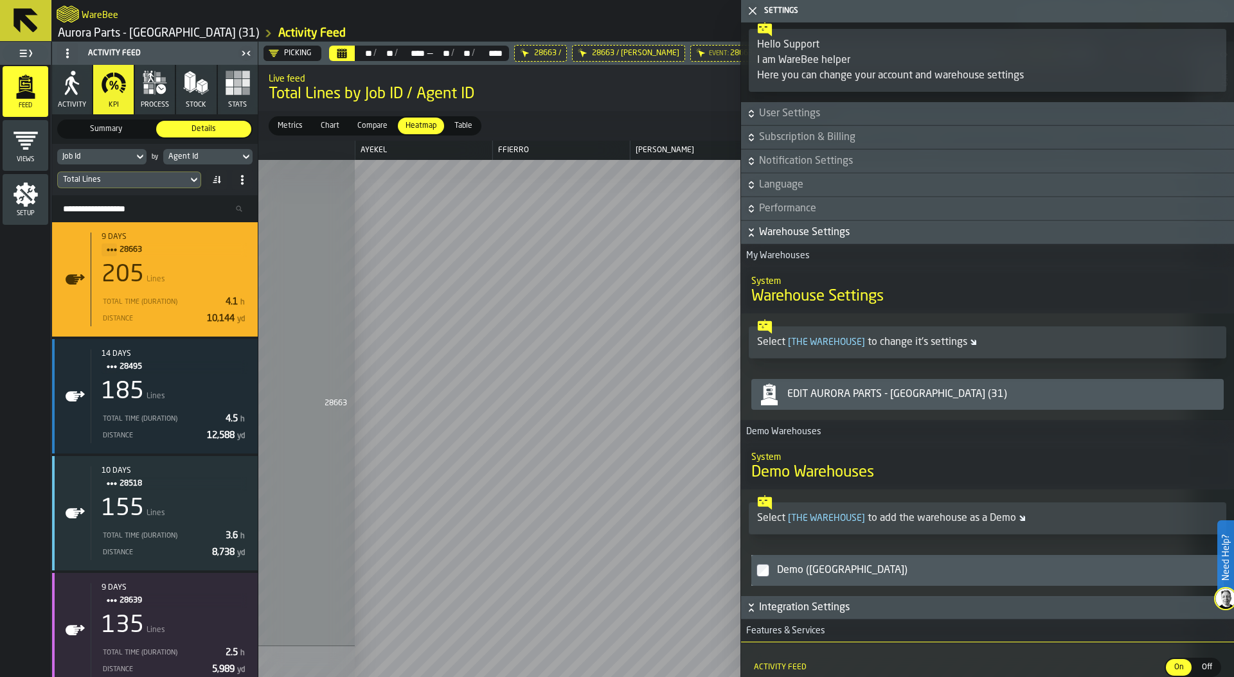
click at [753, 231] on icon "button-" at bounding box center [751, 232] width 13 height 13
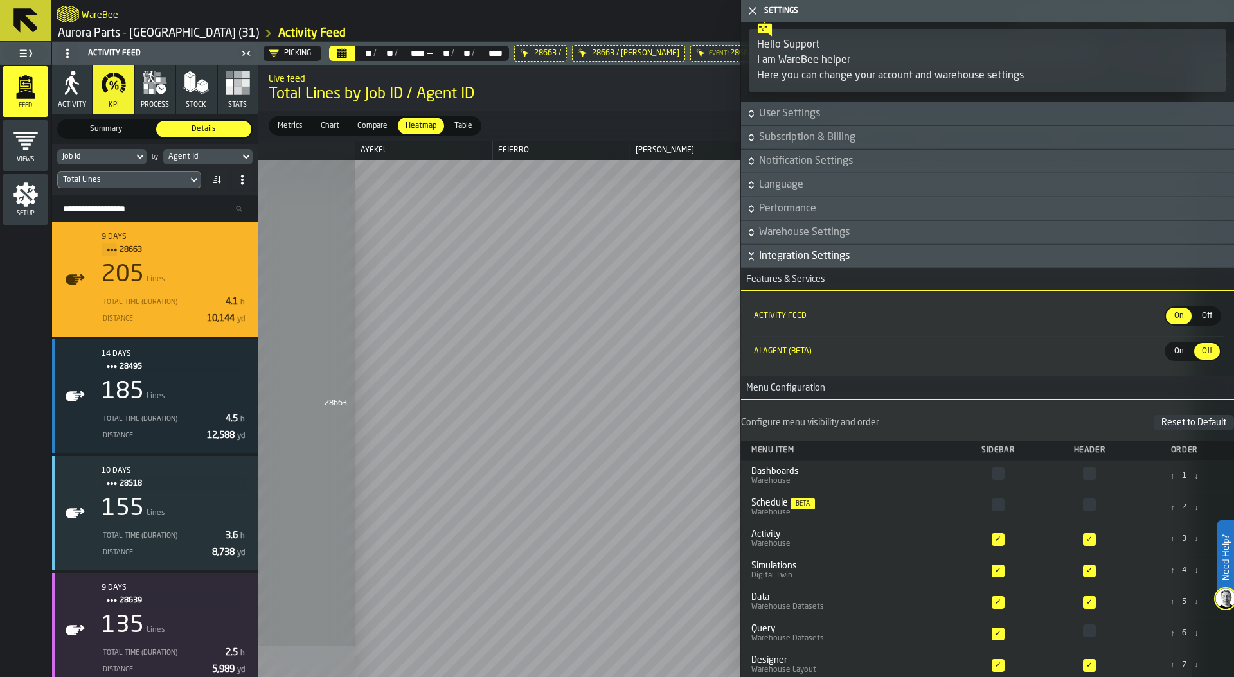
click at [1173, 348] on span "On" at bounding box center [1178, 352] width 21 height 12
click at [754, 260] on icon "button-" at bounding box center [751, 256] width 13 height 13
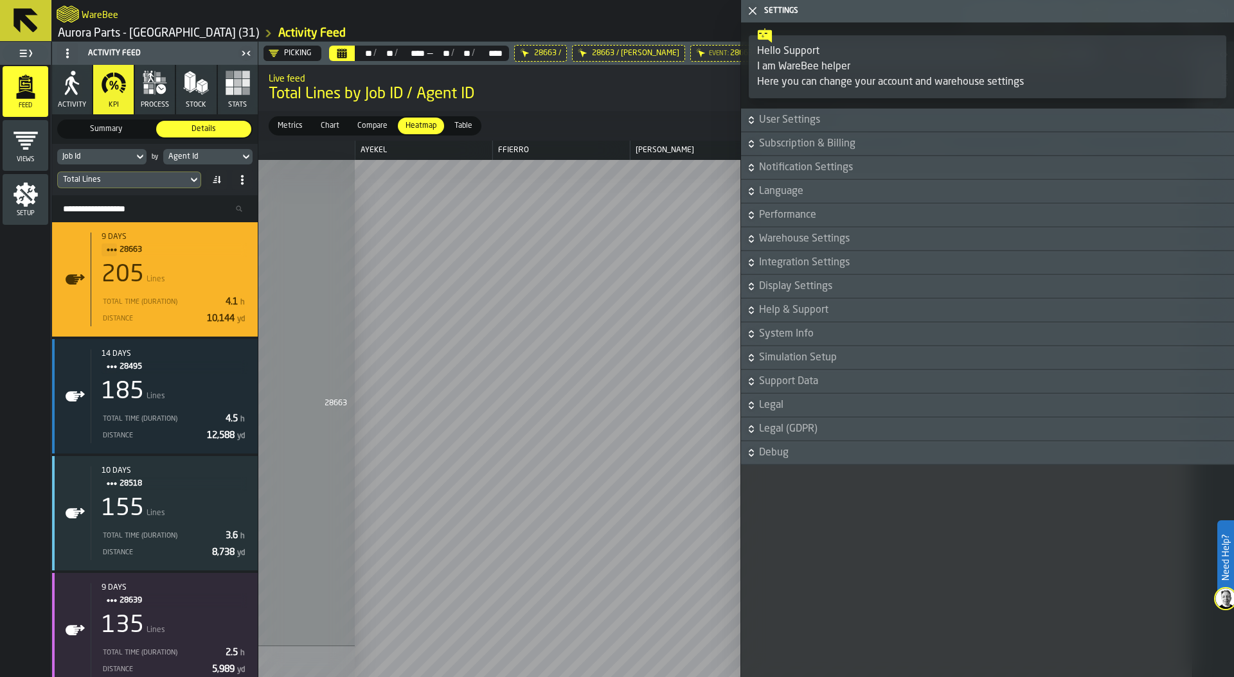
scroll to position [0, 0]
click at [752, 12] on icon "button-toggle-Close me" at bounding box center [752, 10] width 15 height 15
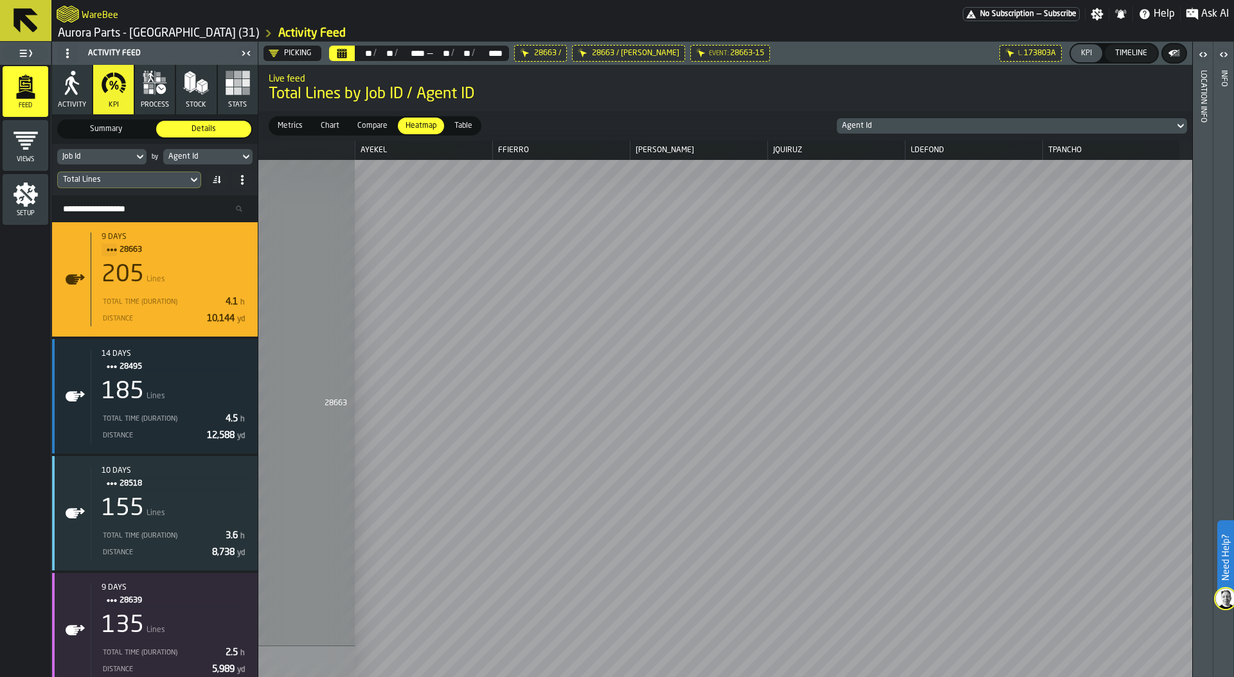
click at [1206, 14] on span "Ask AI" at bounding box center [1215, 13] width 28 height 15
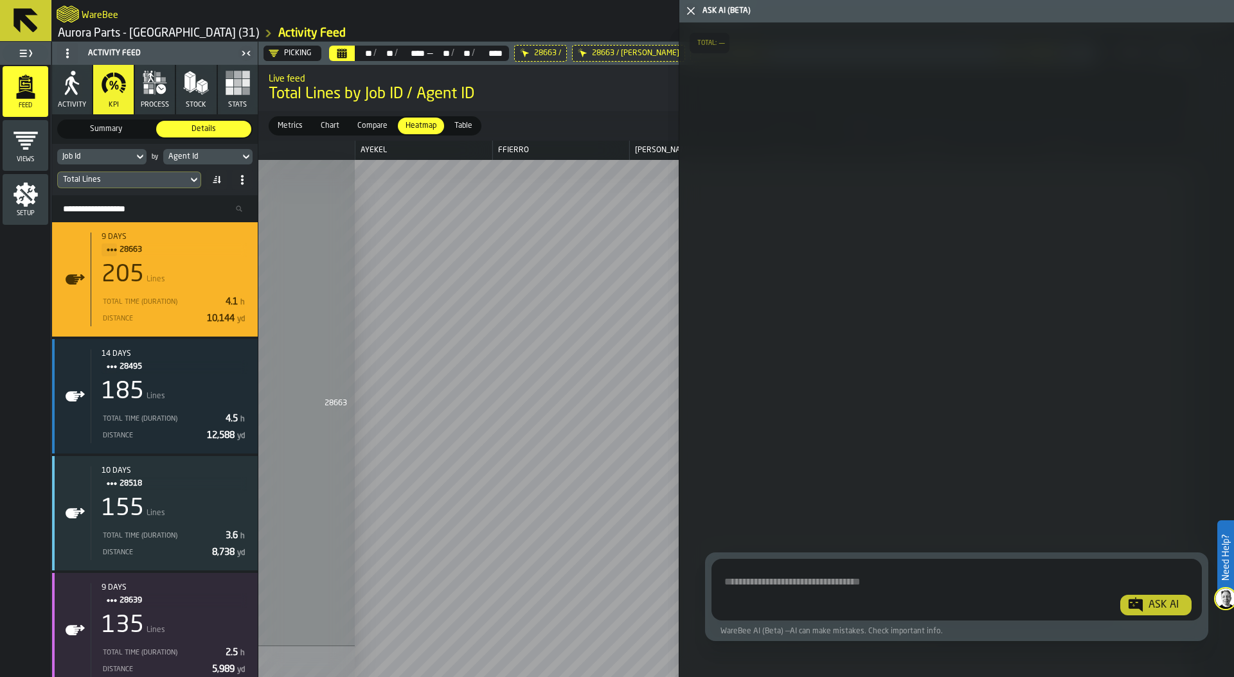
click at [755, 584] on textarea "Ask AI about the warehouse Activity" at bounding box center [956, 592] width 480 height 46
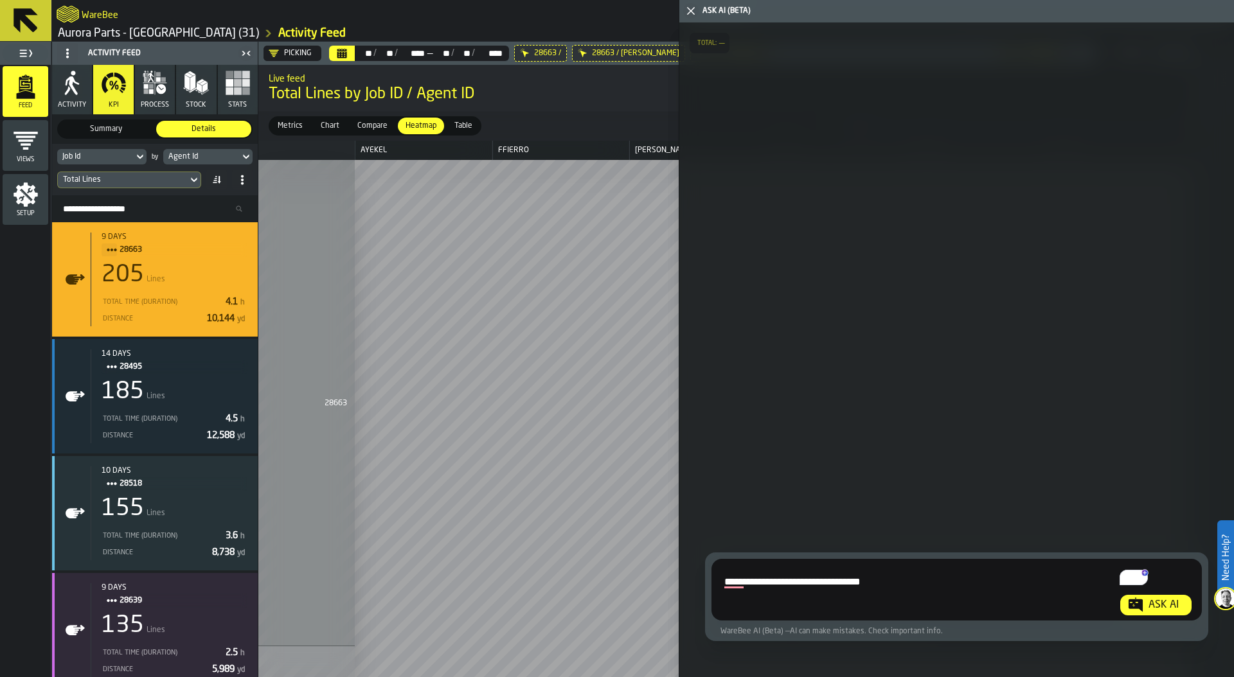
type textarea "**********"
click at [1164, 603] on div "Ask AI" at bounding box center [1163, 605] width 40 height 15
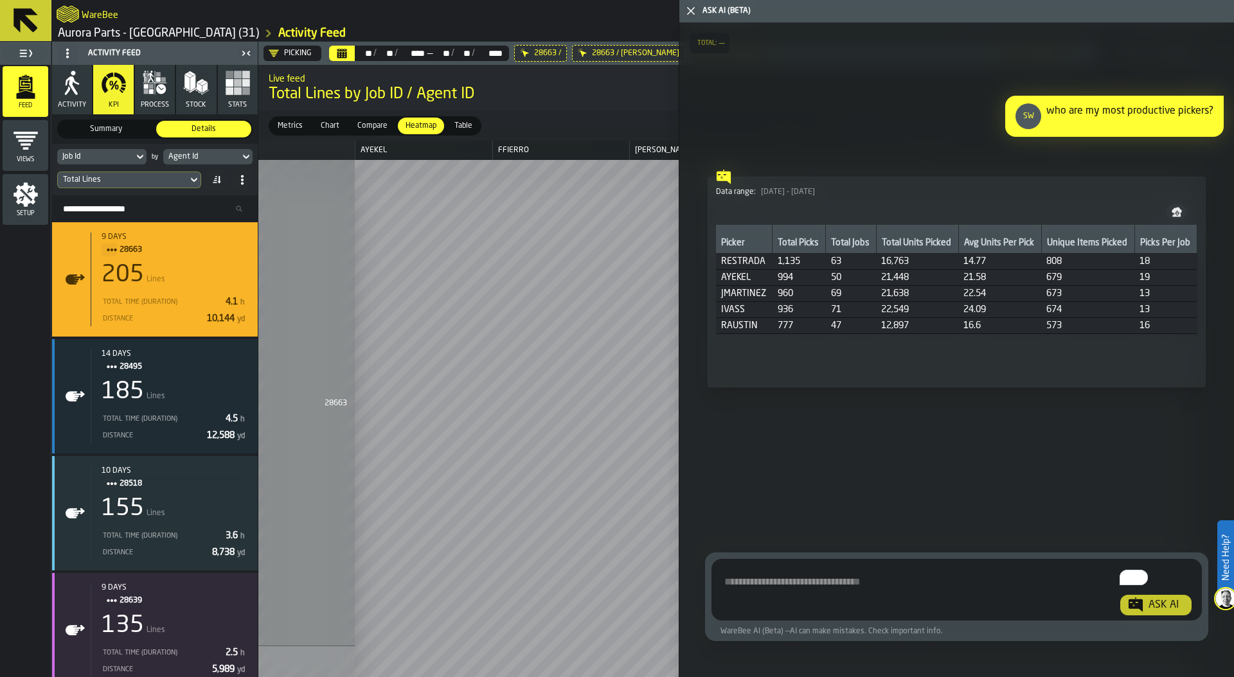
click at [688, 12] on icon "button-toggle-Close me" at bounding box center [690, 10] width 15 height 15
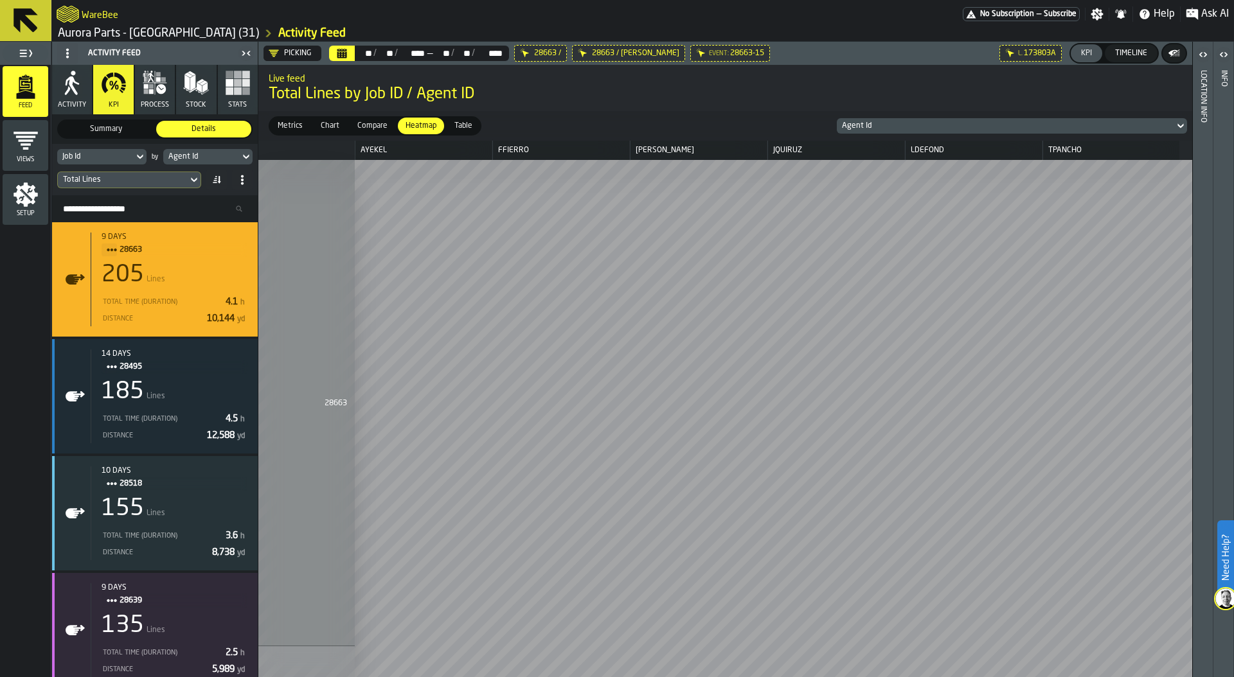
click at [235, 95] on icon "button" at bounding box center [238, 83] width 26 height 26
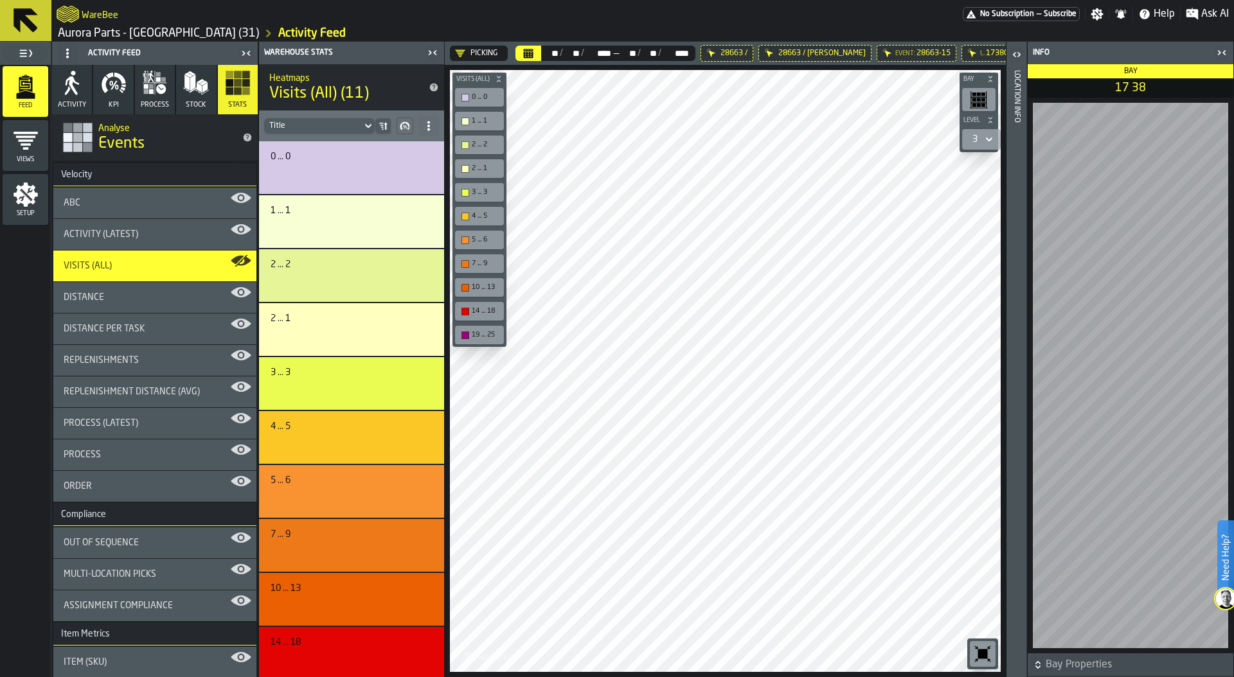
click at [1221, 52] on icon "button-toggle-Close me" at bounding box center [1221, 52] width 15 height 15
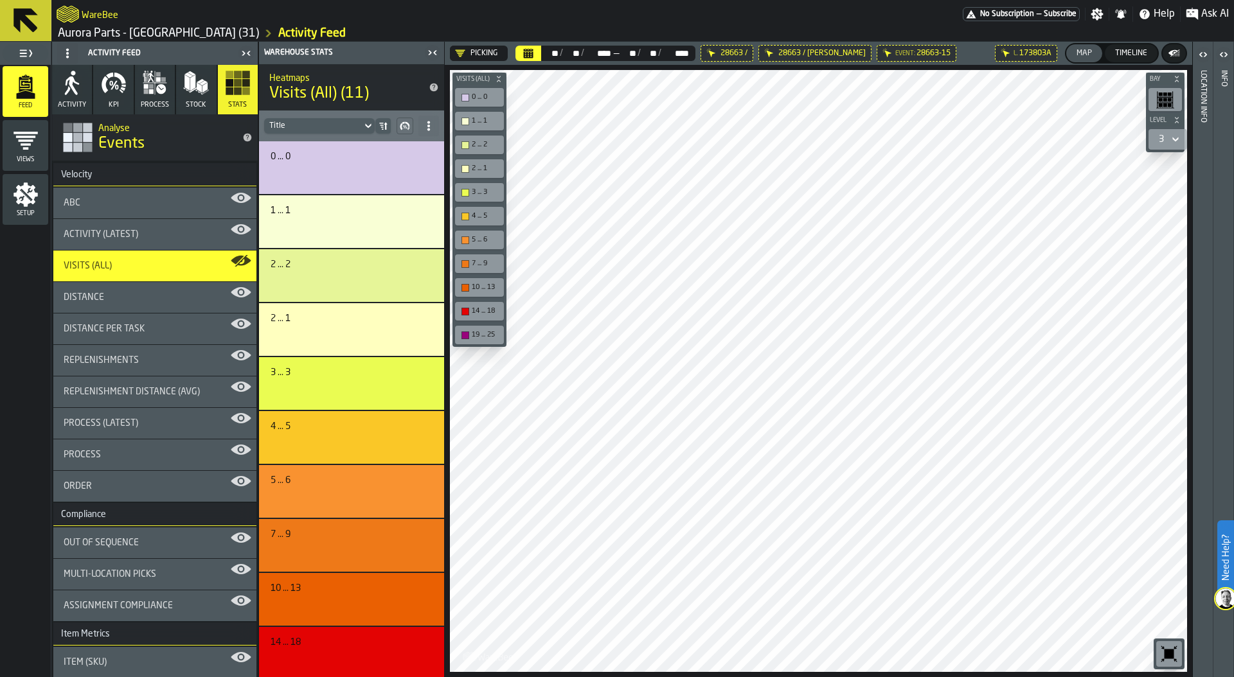
click at [0, 0] on icon at bounding box center [0, 0] width 0 height 0
click at [1173, 650] on icon "button-toolbar-undefined" at bounding box center [1169, 655] width 10 height 10
click at [1198, 12] on div "Ask AI" at bounding box center [1206, 13] width 53 height 15
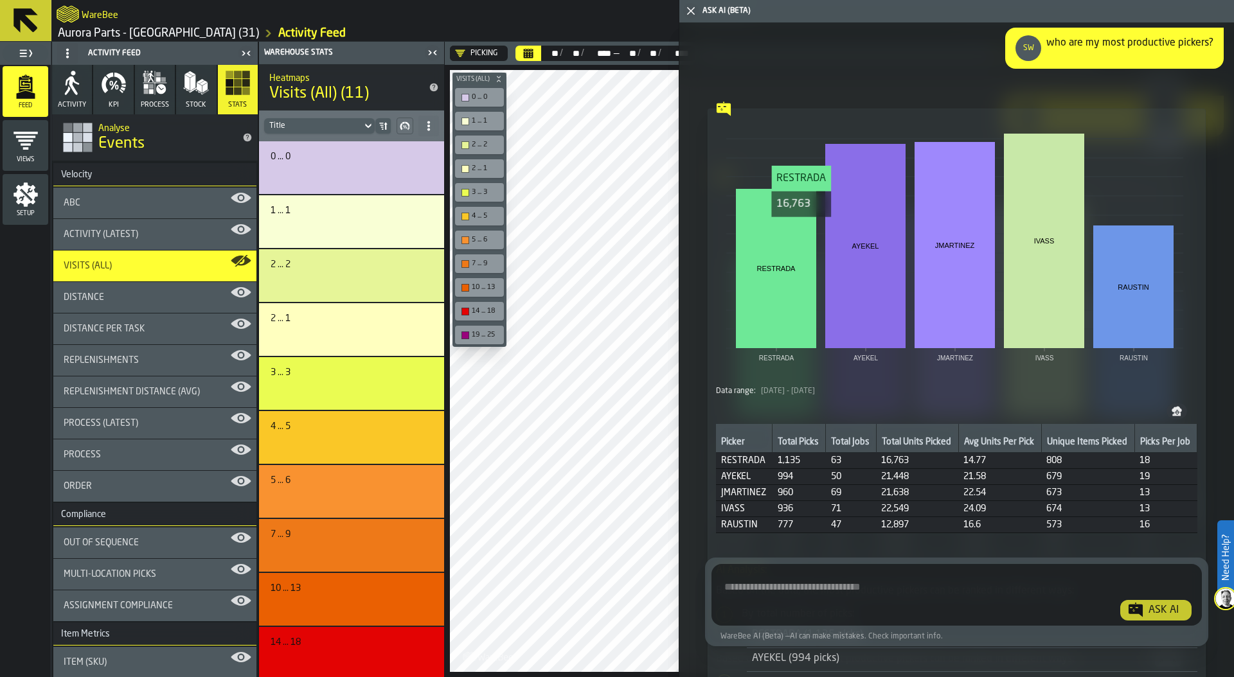
scroll to position [114, 0]
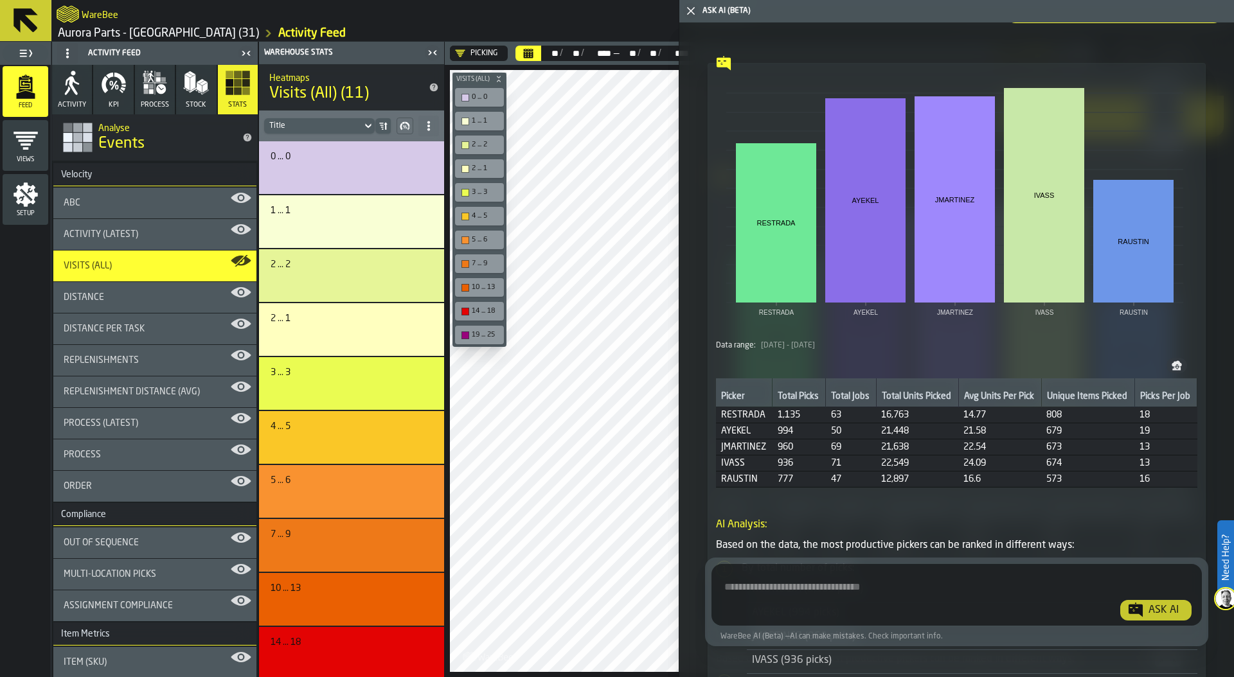
click at [771, 587] on textarea "Ask AI about the warehouse Activity" at bounding box center [956, 597] width 480 height 46
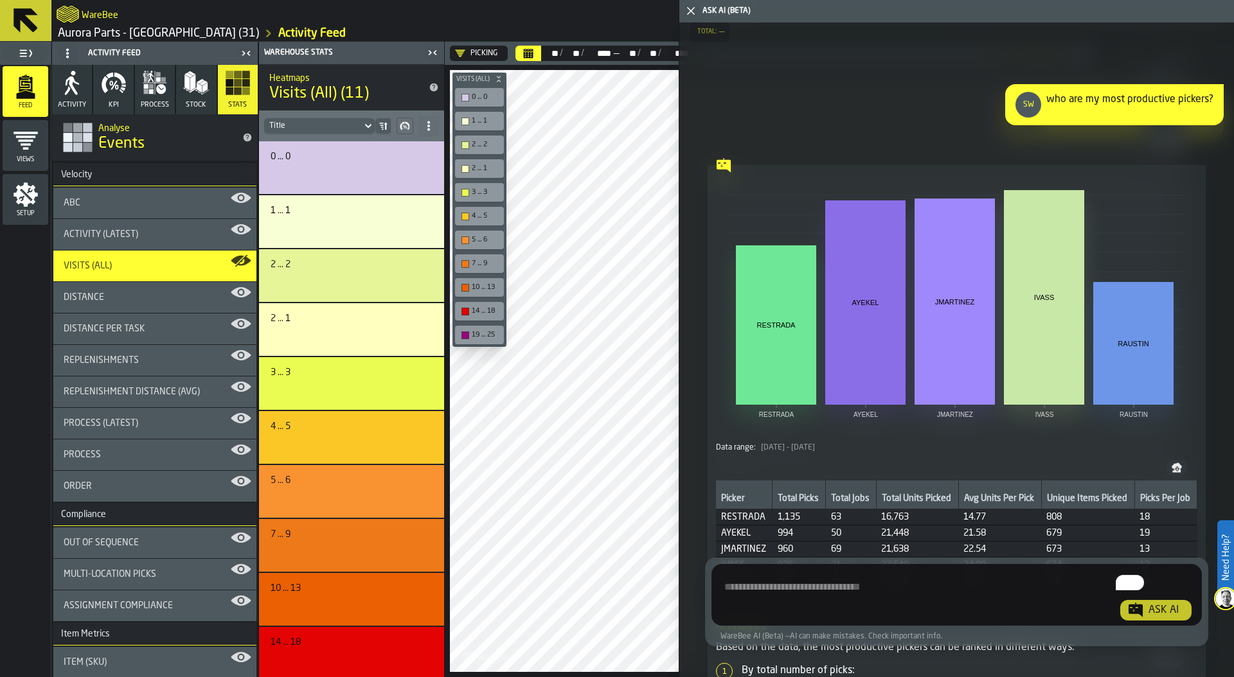
scroll to position [0, 0]
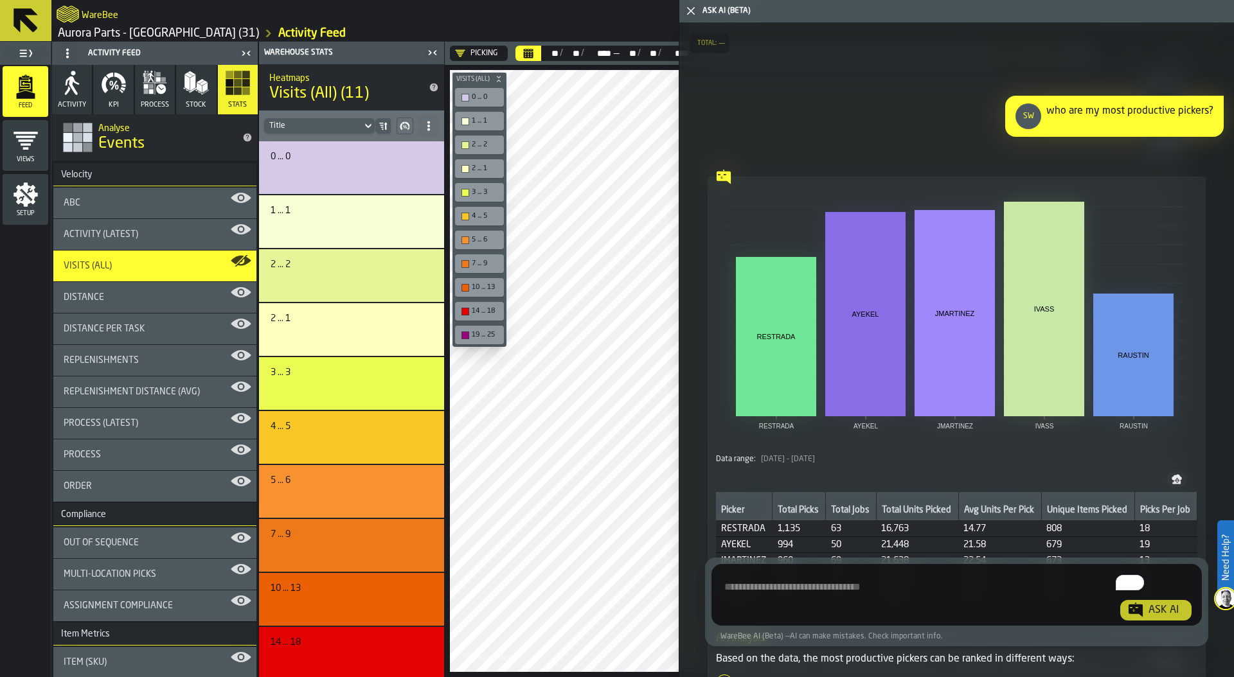
click at [772, 591] on textarea "To enrich screen reader interactions, please activate Accessibility in Grammarl…" at bounding box center [956, 597] width 480 height 46
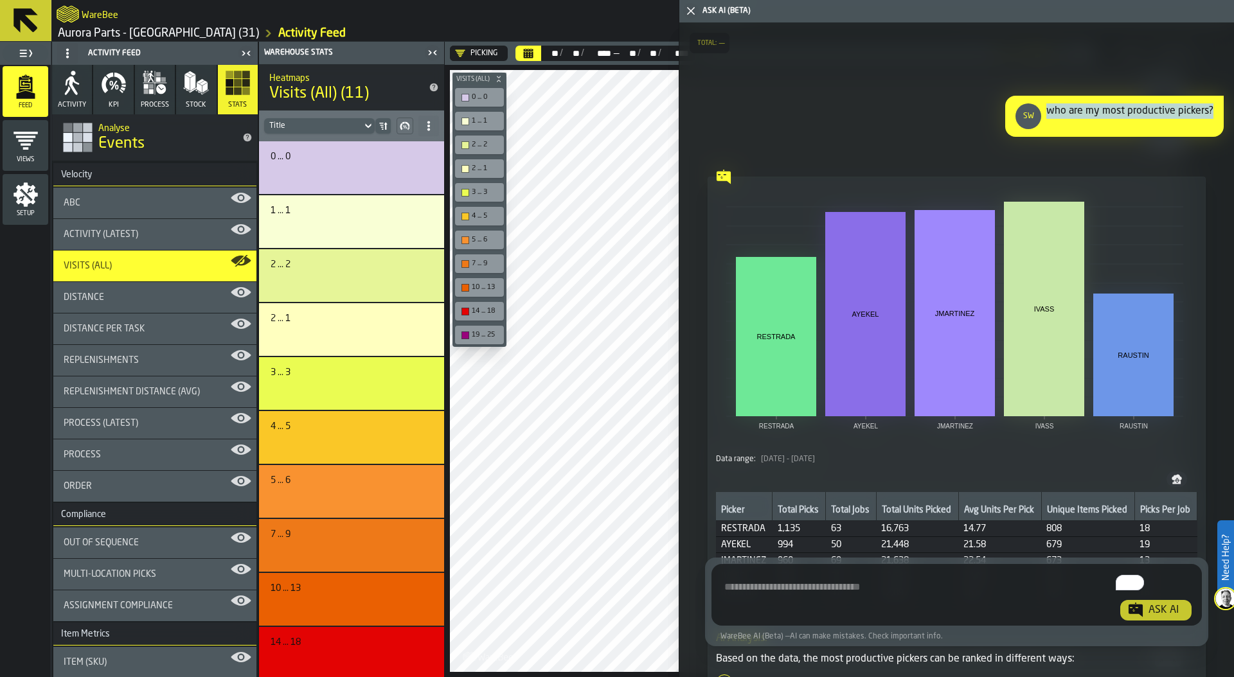
drag, startPoint x: 1043, startPoint y: 111, endPoint x: 1214, endPoint y: 110, distance: 170.3
click at [1214, 110] on div "SW who are my most productive pickers?" at bounding box center [1114, 116] width 218 height 41
click at [1154, 117] on div "who are my most productive pickers?" at bounding box center [1129, 116] width 167 height 26
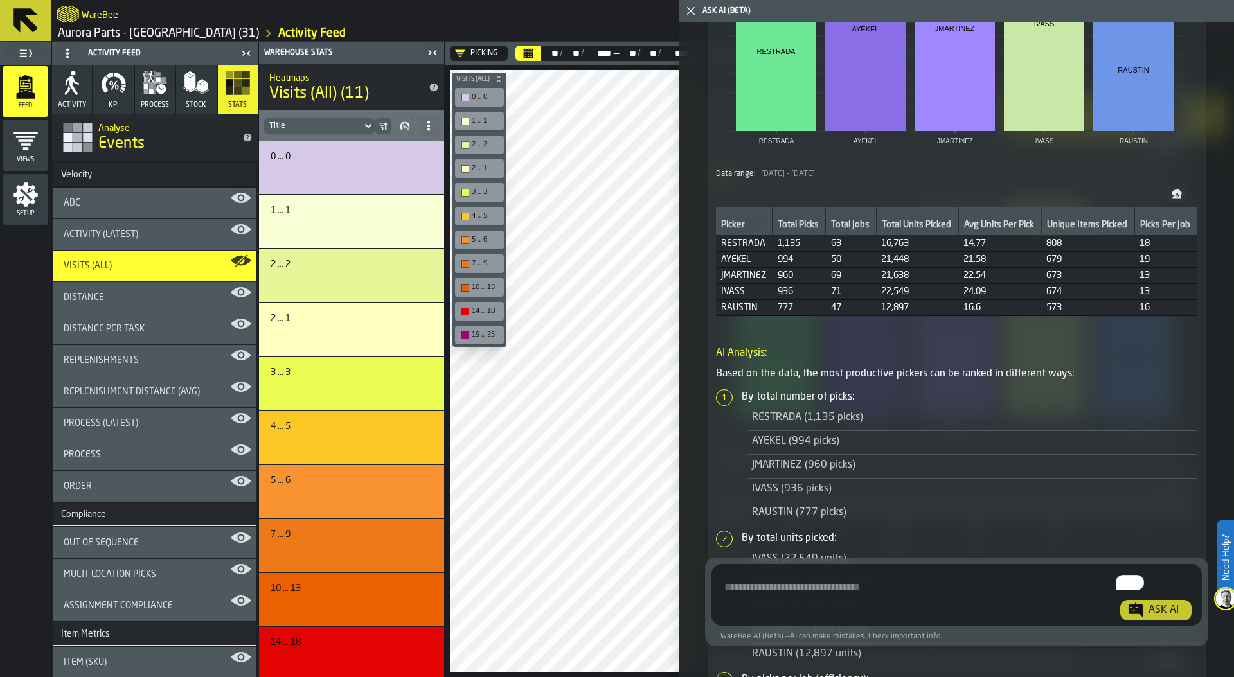
scroll to position [291, 0]
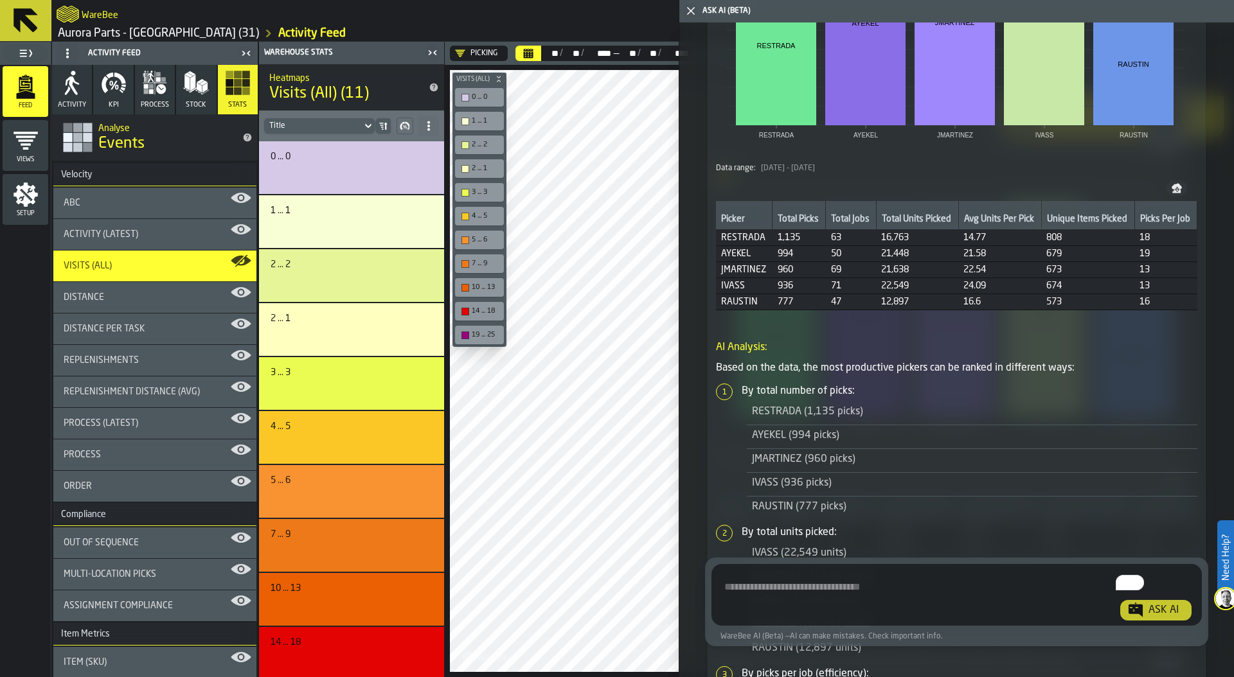
click at [689, 10] on polygon "button-toggle-Close me" at bounding box center [691, 11] width 8 height 8
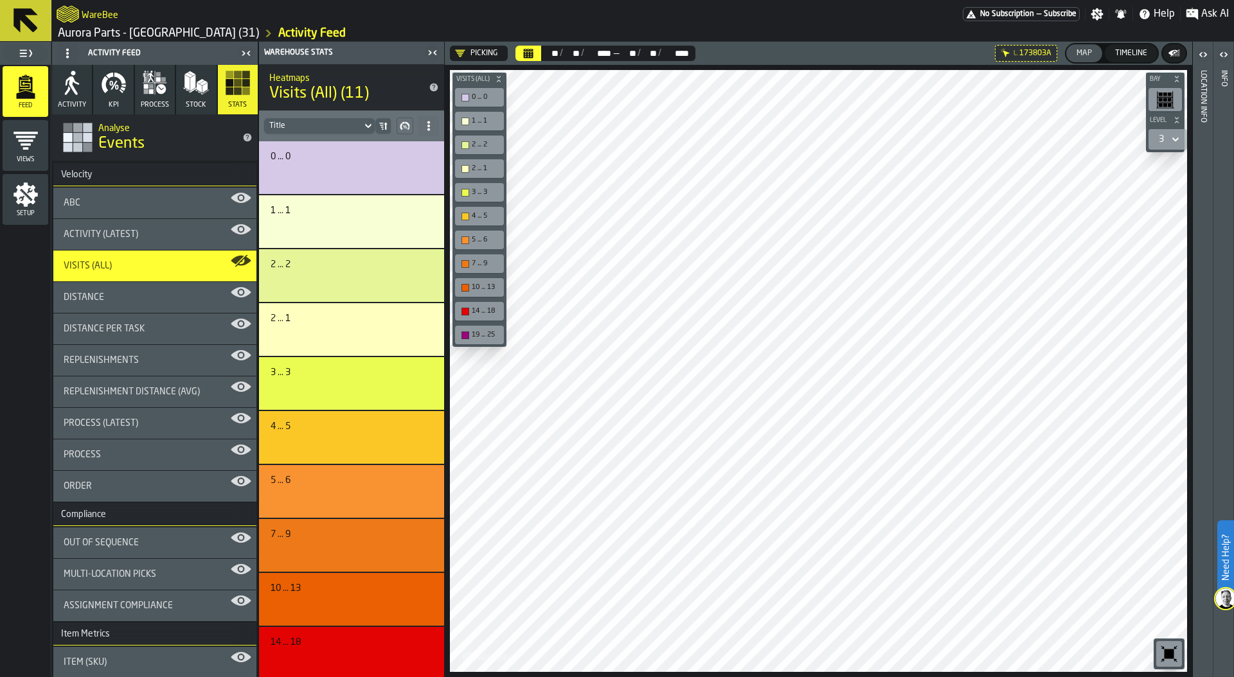
click at [139, 33] on link "Aurora Parts - [GEOGRAPHIC_DATA] (31)" at bounding box center [158, 33] width 201 height 14
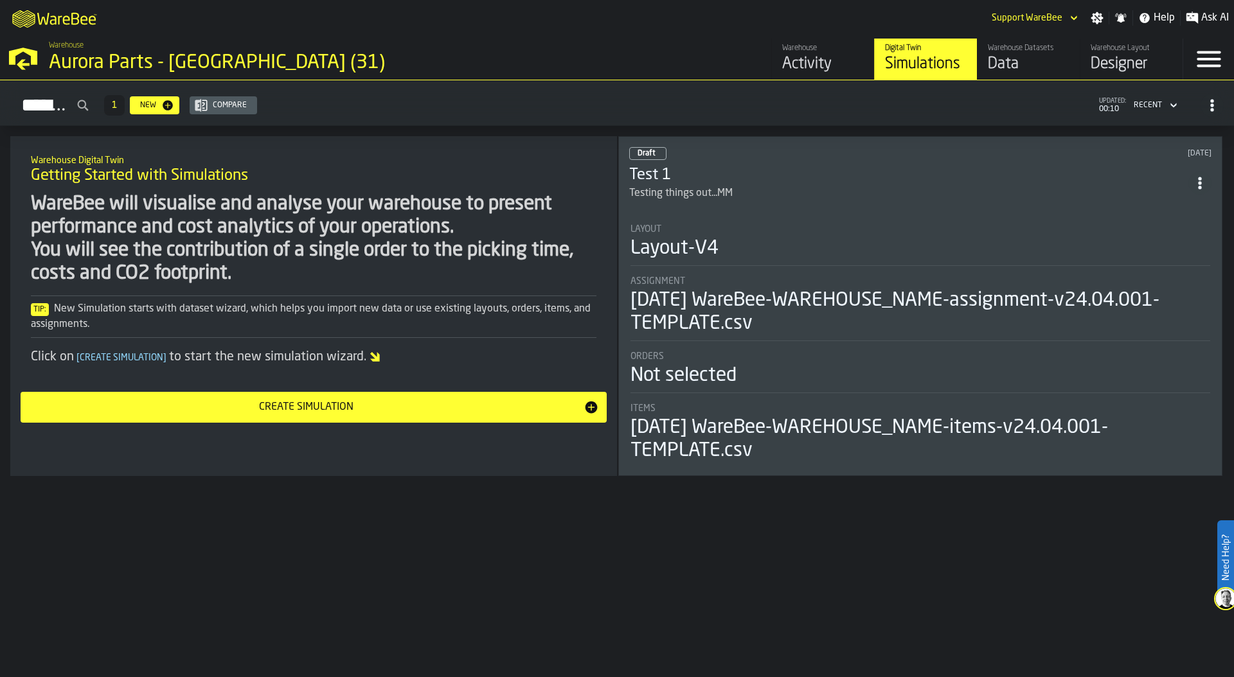
click at [1016, 62] on div "Data" at bounding box center [1029, 64] width 82 height 21
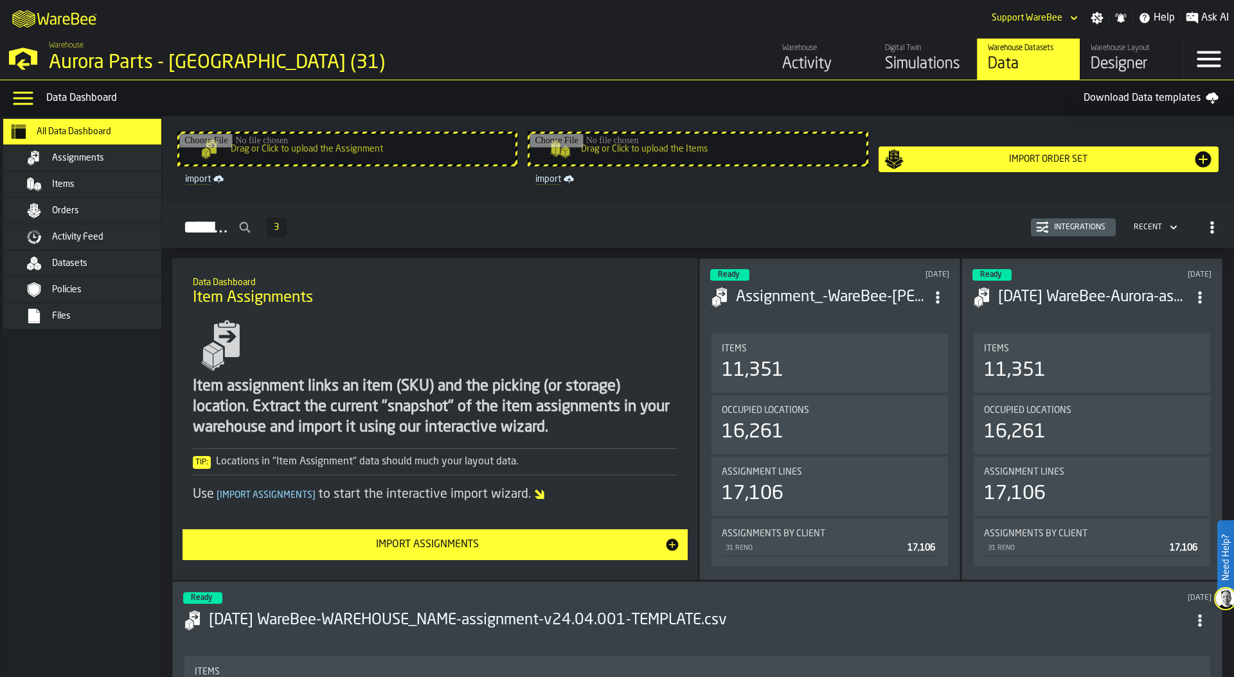
click at [93, 308] on div "Files" at bounding box center [99, 315] width 157 height 15
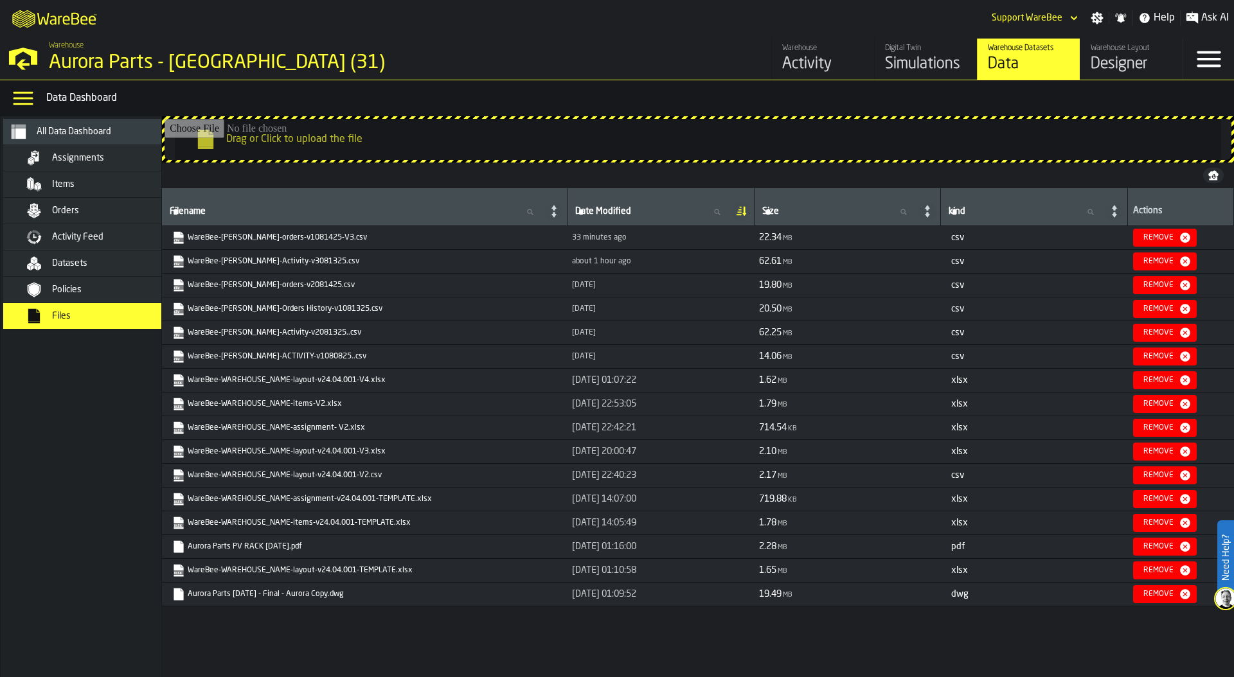
click at [306, 234] on link "WareBee-[PERSON_NAME]-orders-v1081425-V3.csv" at bounding box center [363, 237] width 382 height 13
click at [773, 17] on div "M A K I N G W A R E H O U S E S M O R E EF F I C I E N T Support WareBee Settin…" at bounding box center [617, 18] width 1234 height 36
click at [145, 212] on div "Orders" at bounding box center [115, 211] width 126 height 10
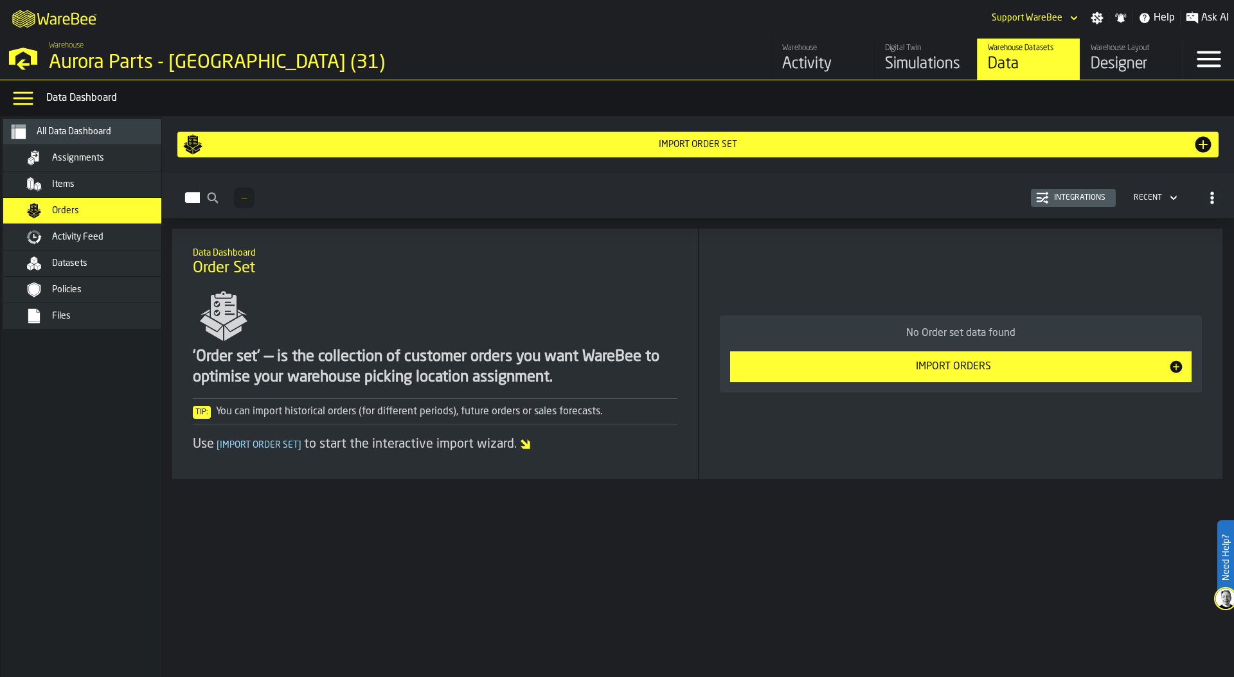
click at [928, 367] on div "Import Orders" at bounding box center [953, 366] width 430 height 15
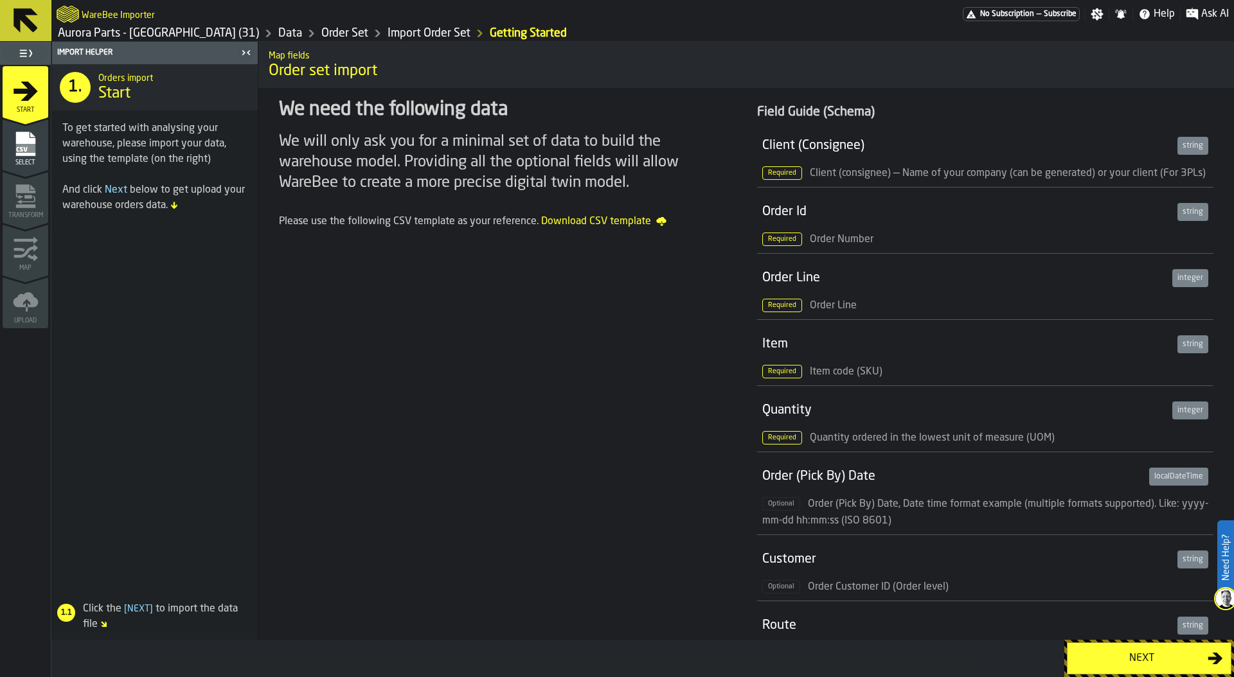
click at [1149, 657] on div "Next" at bounding box center [1141, 658] width 132 height 15
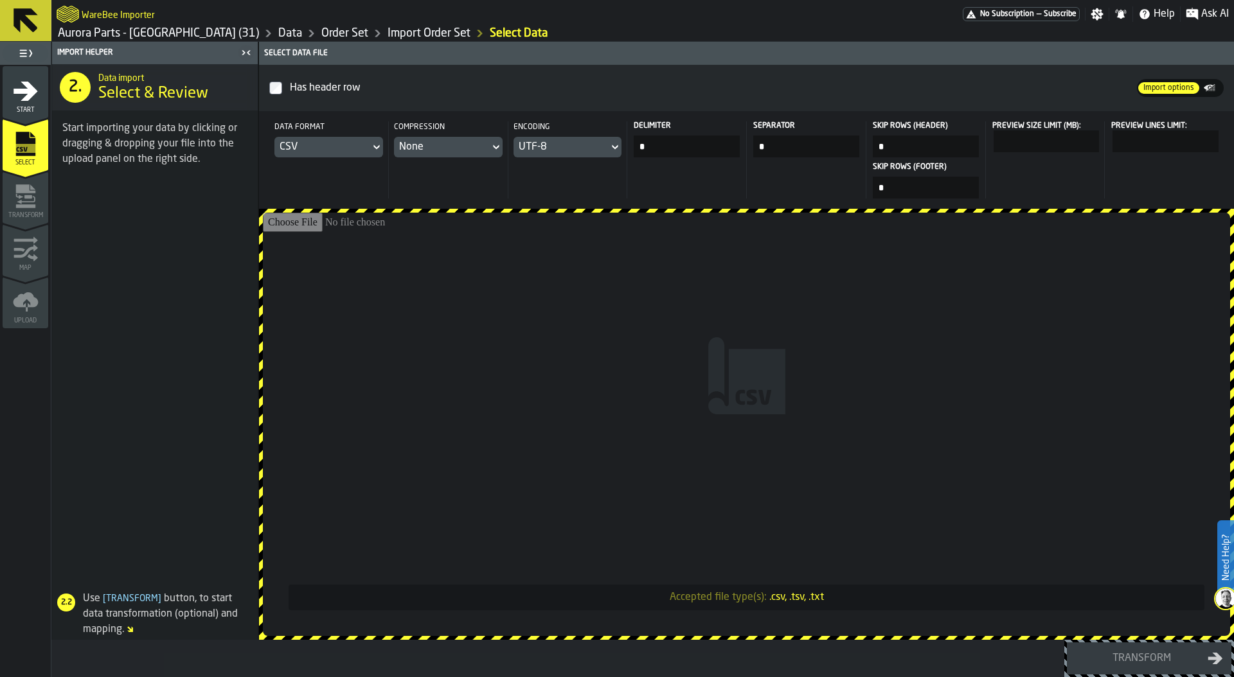
click at [677, 348] on input "Accepted file type(s): .csv, .tsv, .txt" at bounding box center [746, 424] width 967 height 423
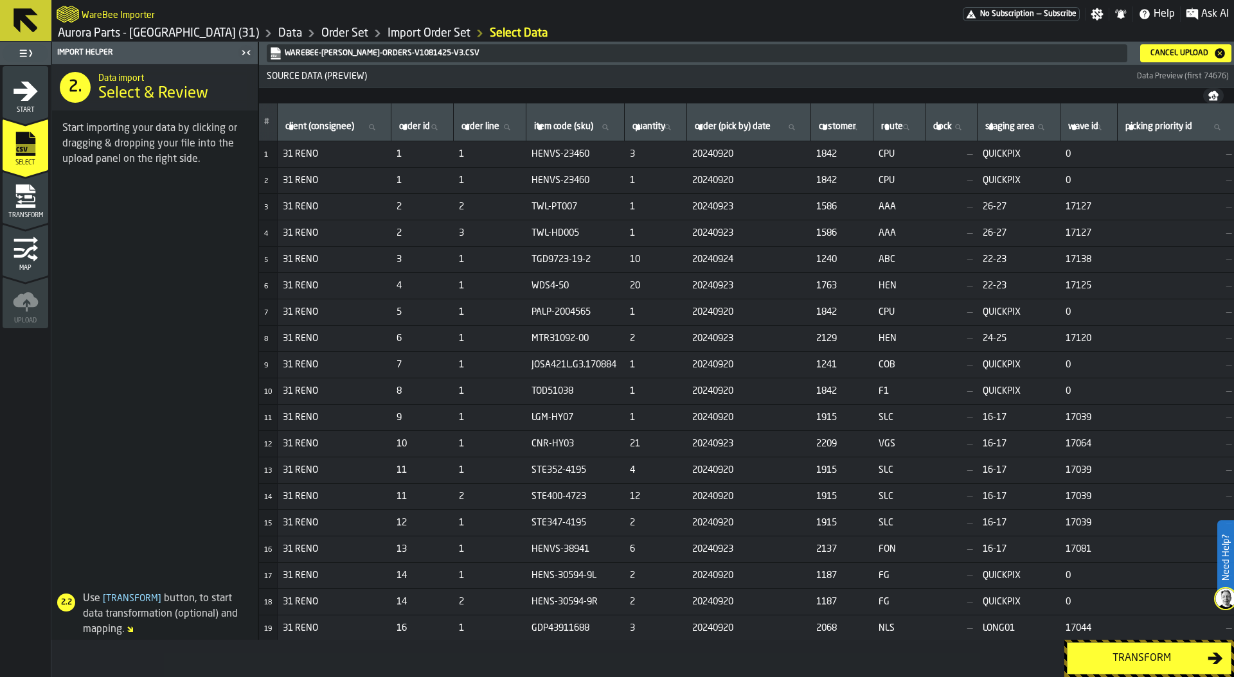
click at [1148, 652] on div "Transform" at bounding box center [1141, 658] width 132 height 15
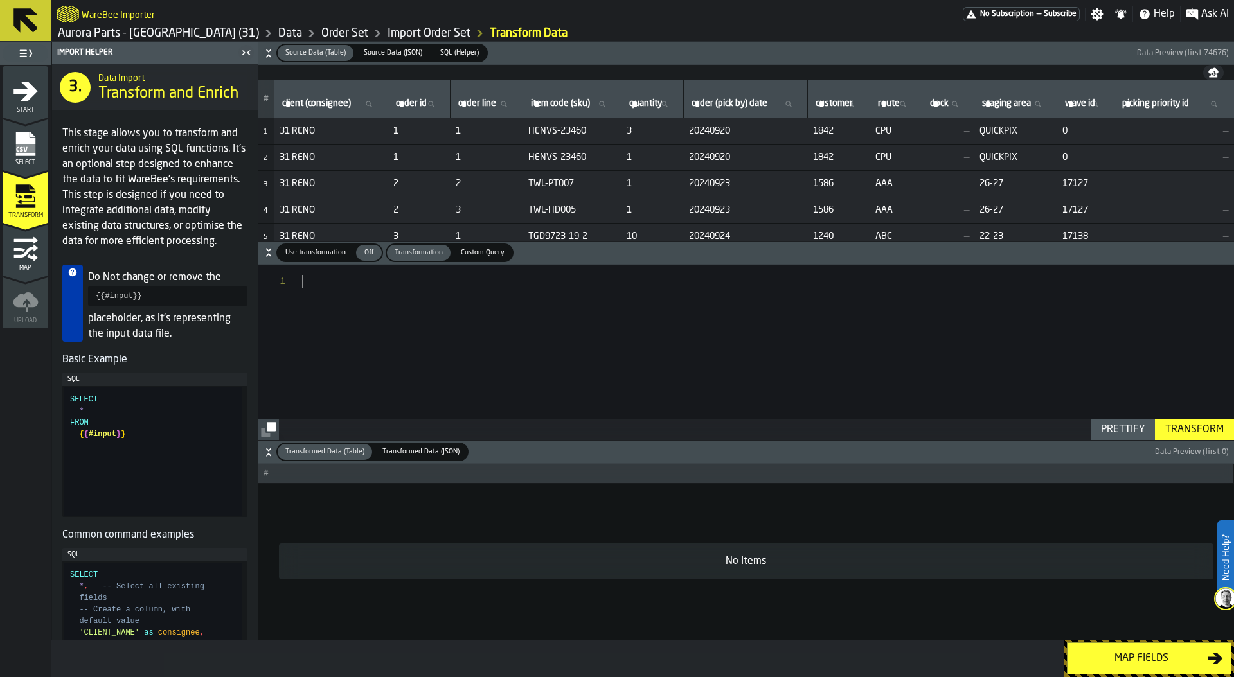
click at [333, 294] on div at bounding box center [768, 352] width 932 height 175
drag, startPoint x: 457, startPoint y: 279, endPoint x: 285, endPoint y: 277, distance: 172.2
click at [314, 250] on span "Use transformation" at bounding box center [315, 252] width 71 height 11
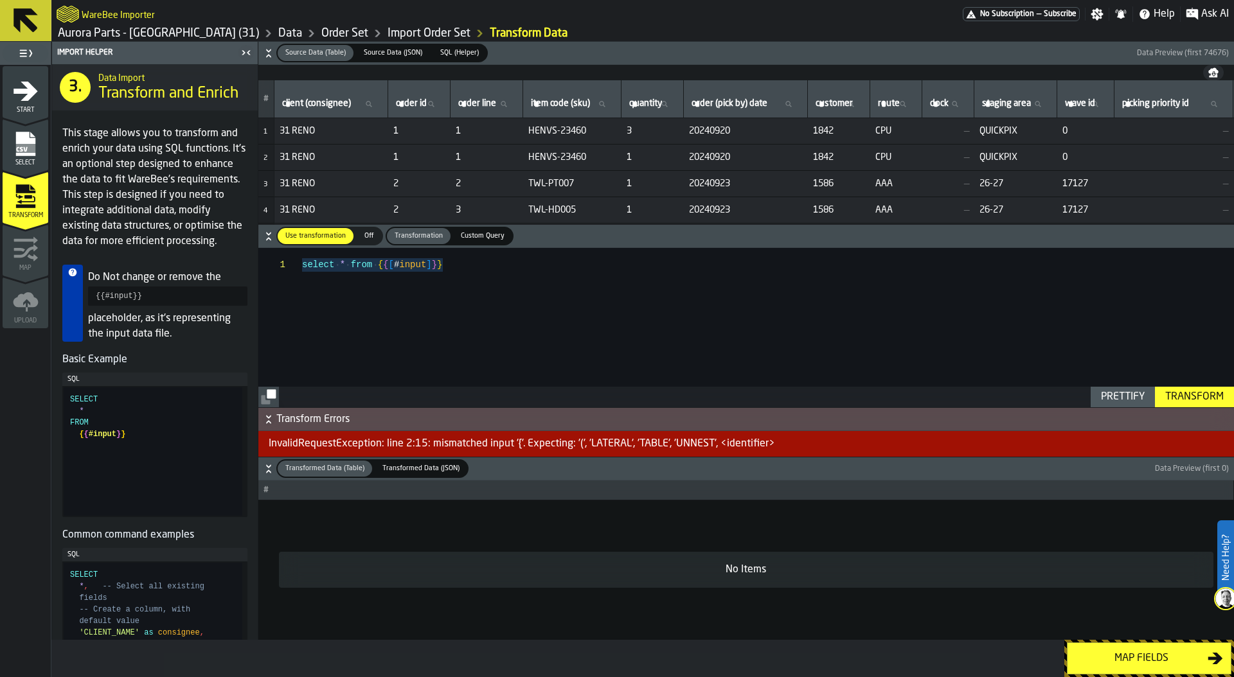
click at [1196, 391] on div "Transform" at bounding box center [1194, 396] width 69 height 15
click at [392, 301] on div "select * from { { [ # input ] } }" at bounding box center [768, 327] width 932 height 159
click at [393, 265] on div "select * from { { [ # input ] } }" at bounding box center [768, 327] width 932 height 159
type textarea "**********"
click at [1204, 396] on div "Transform" at bounding box center [1194, 396] width 69 height 15
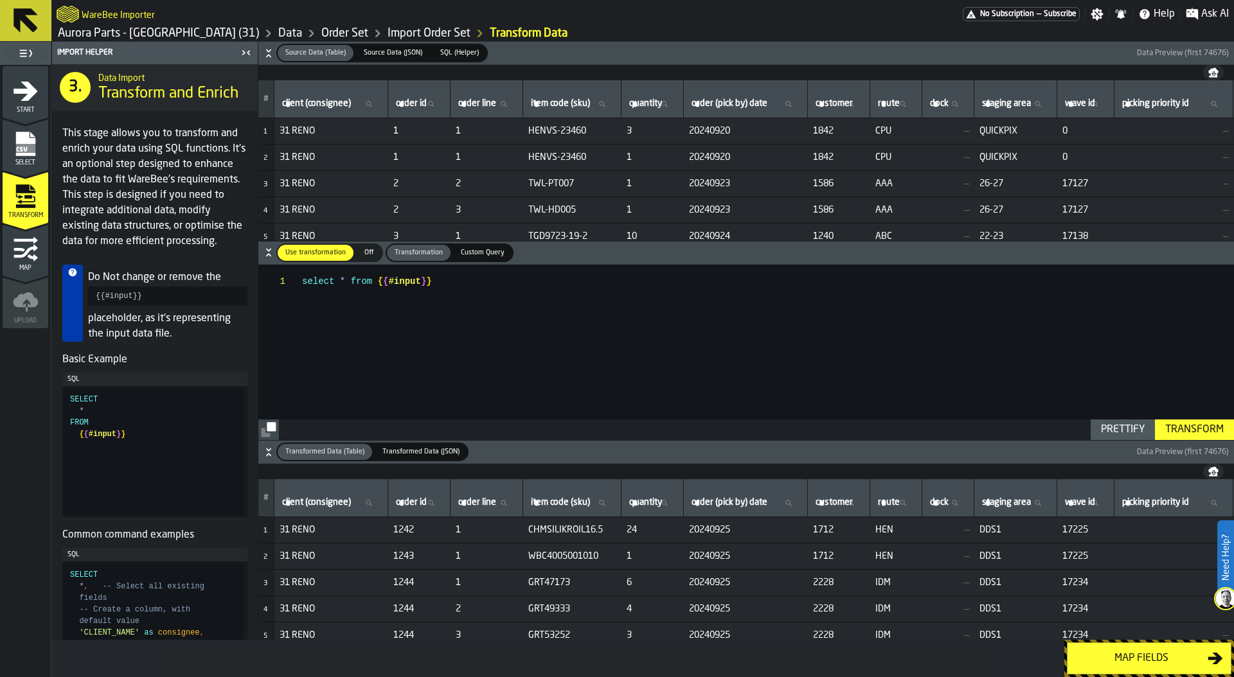
click at [1149, 655] on div "Map fields" at bounding box center [1141, 658] width 132 height 15
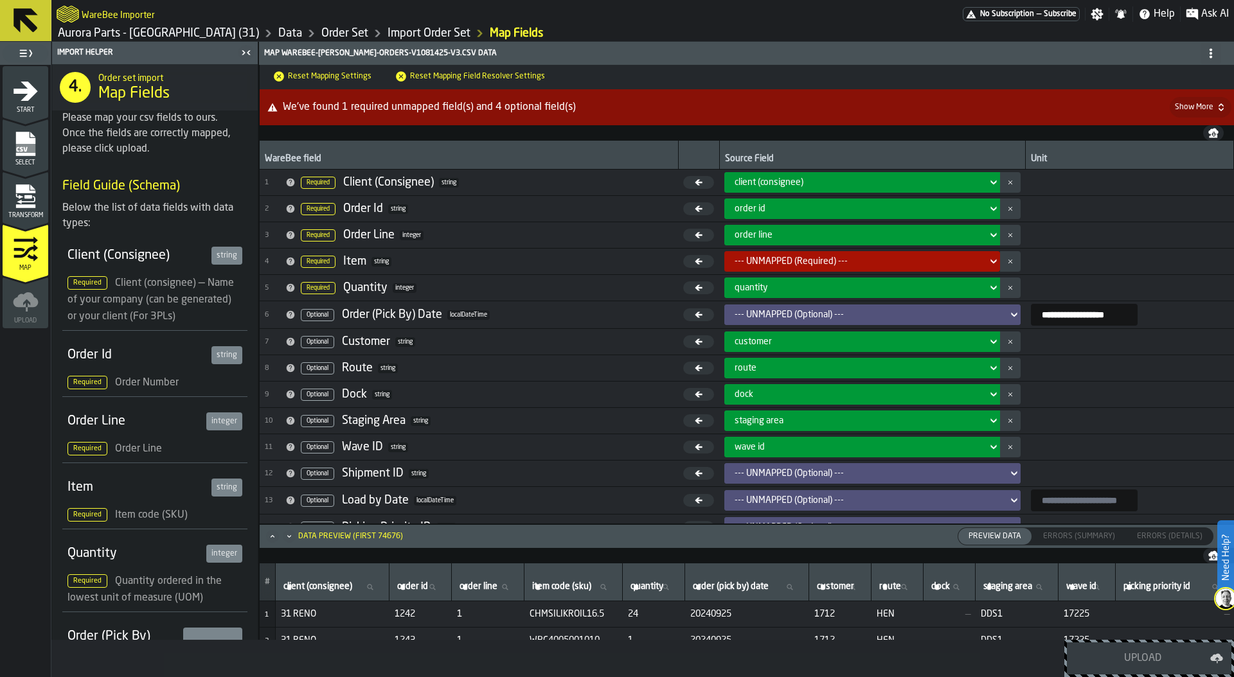
click at [788, 254] on div "--- UNMAPPED (Required) ---" at bounding box center [858, 261] width 258 height 15
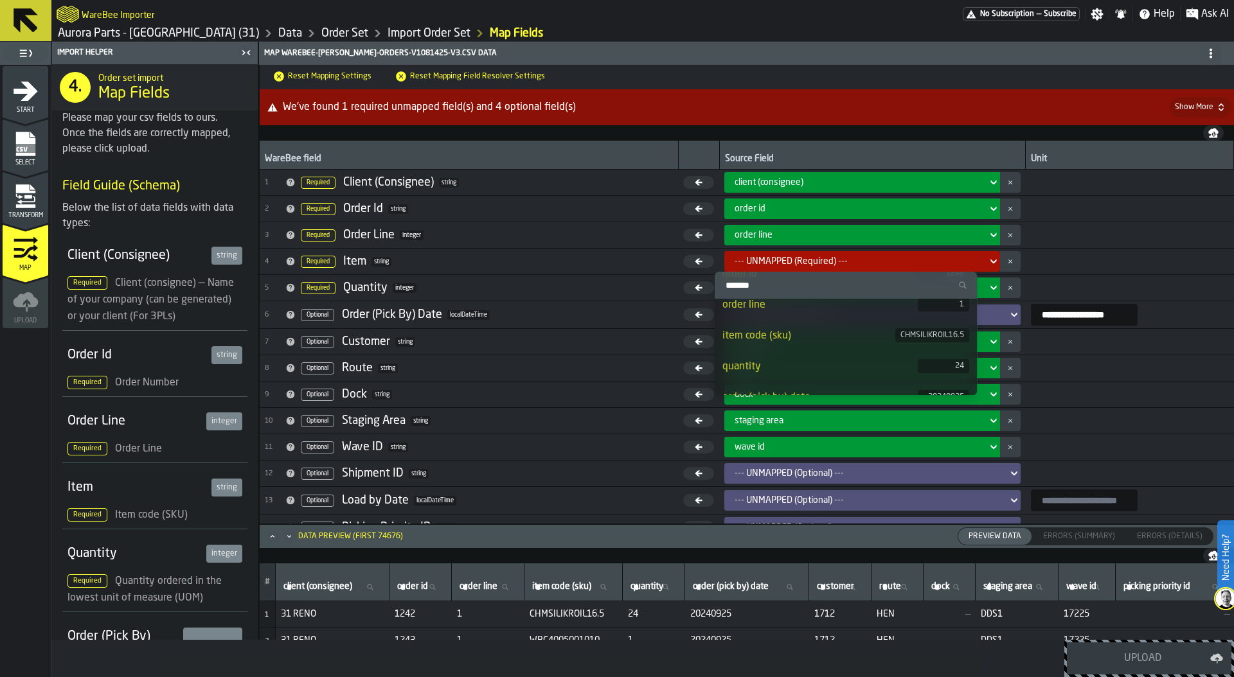
scroll to position [73, 0]
click at [788, 328] on div "item code (sku)" at bounding box center [808, 333] width 173 height 15
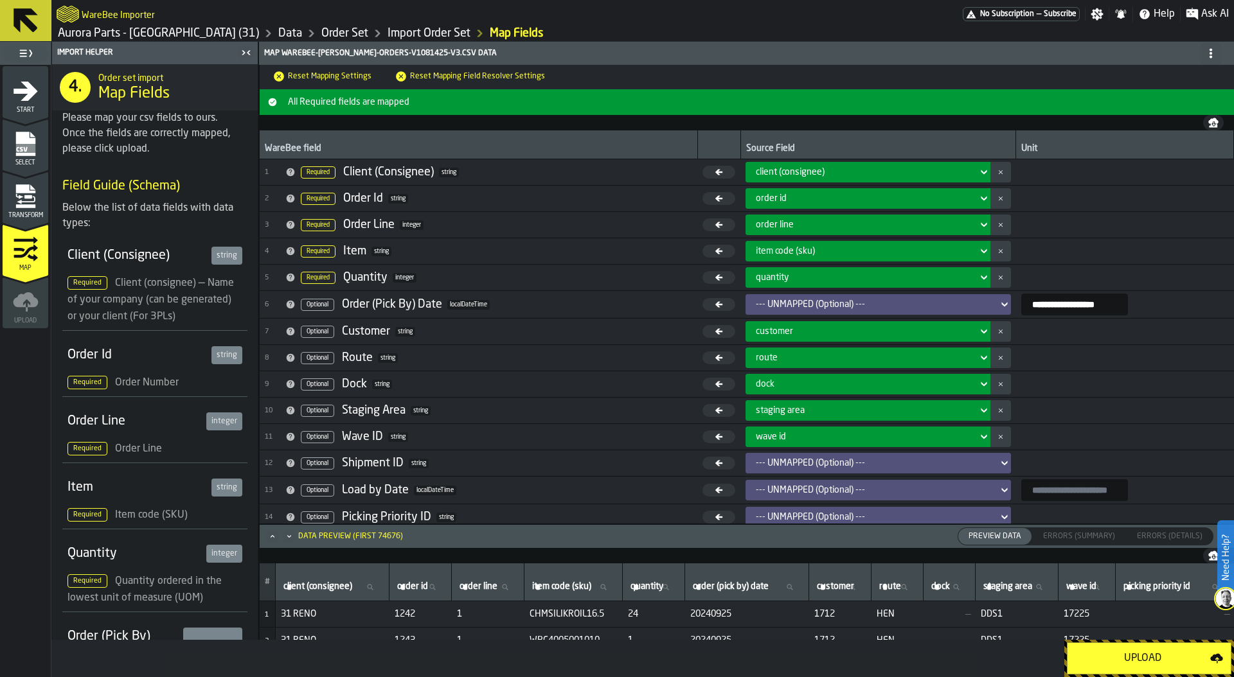
click at [889, 303] on div "--- UNMAPPED (Optional) ---" at bounding box center [874, 304] width 236 height 10
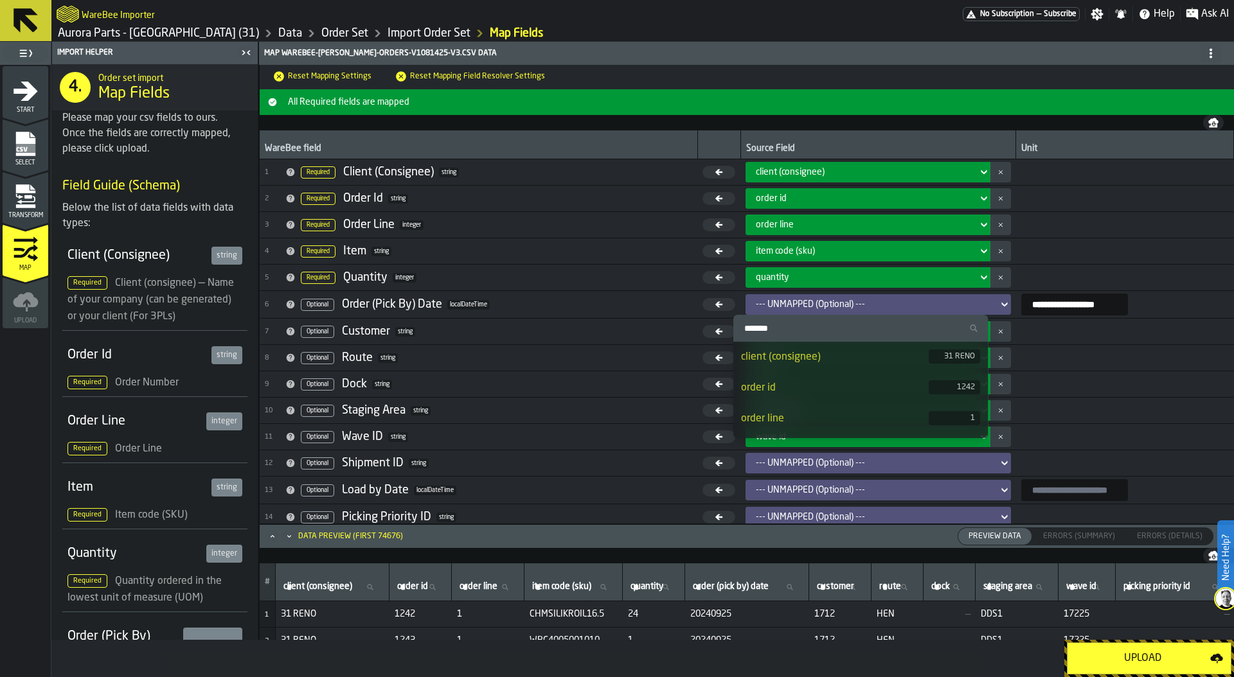
click at [794, 330] on input "Search" at bounding box center [860, 328] width 245 height 17
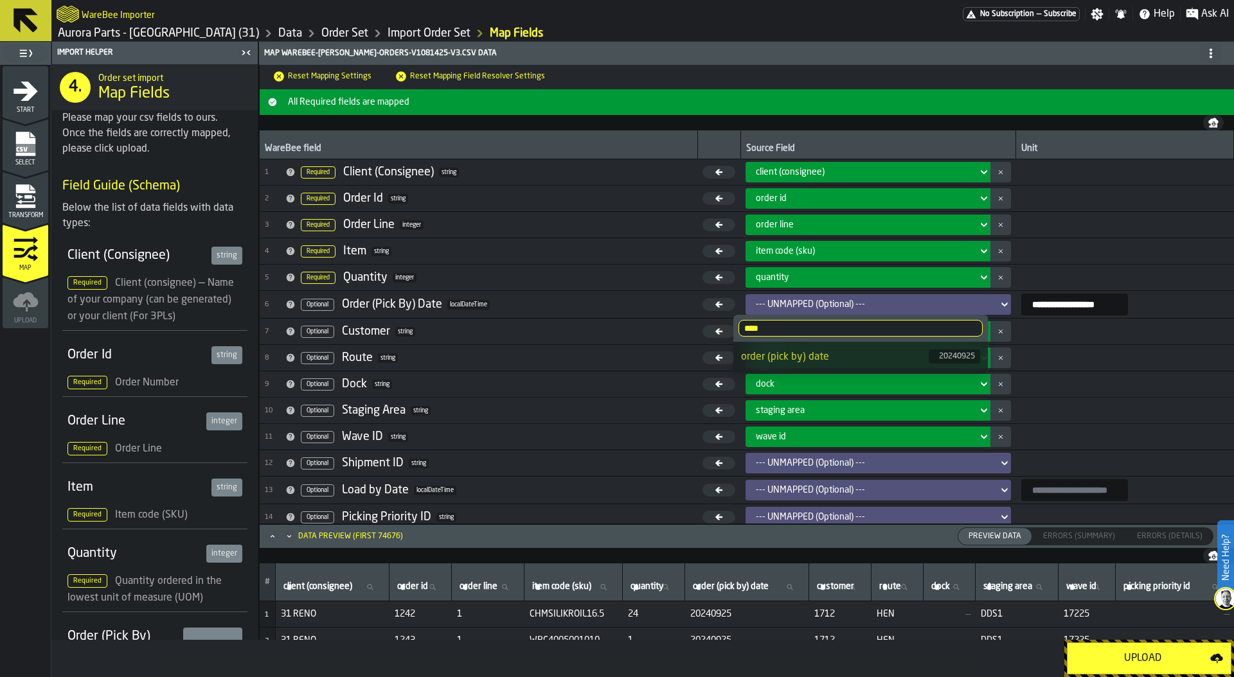
type input "****"
click at [791, 355] on div "order (pick by) date" at bounding box center [835, 357] width 188 height 15
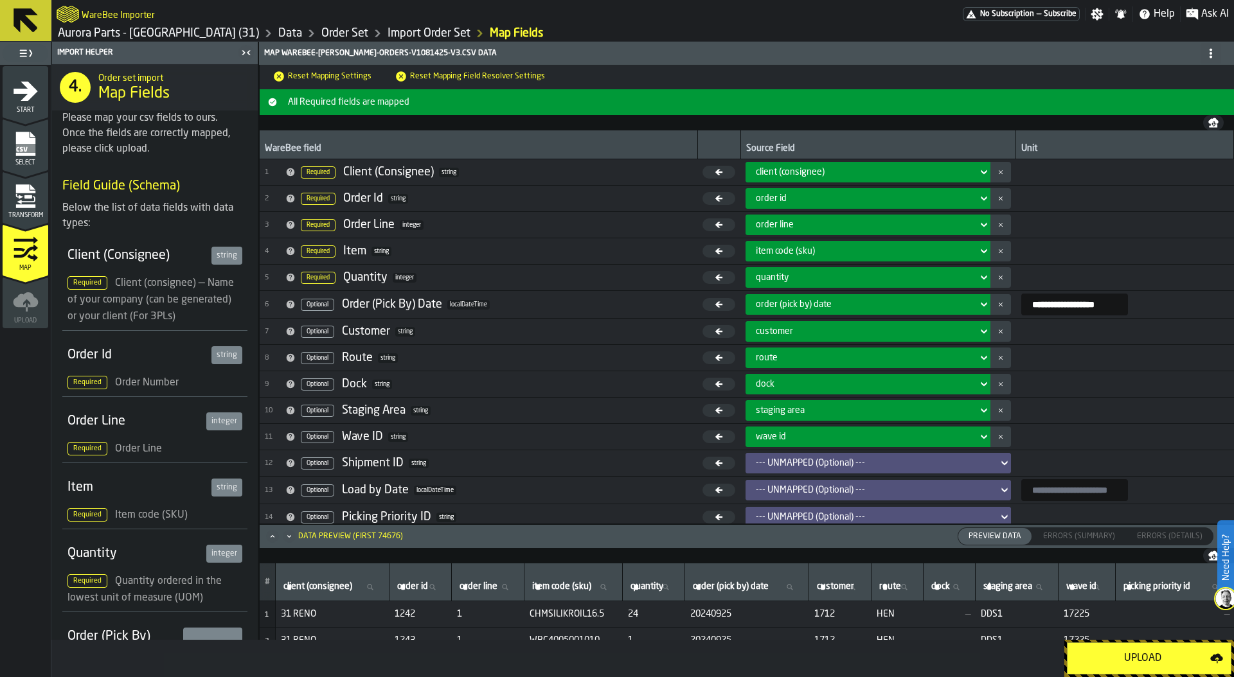
drag, startPoint x: 1106, startPoint y: 304, endPoint x: 902, endPoint y: 304, distance: 203.7
click at [901, 304] on tr "**********" at bounding box center [747, 305] width 974 height 28
type input "********"
click at [1144, 663] on div "Upload" at bounding box center [1142, 658] width 135 height 15
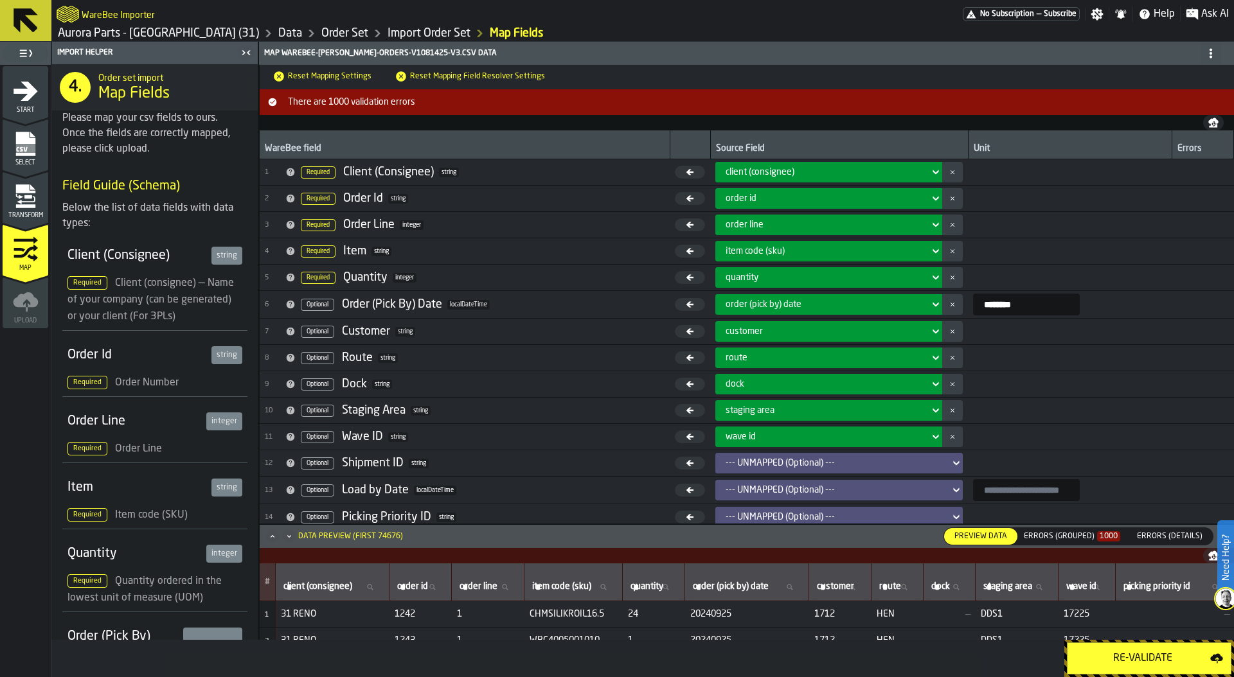
click at [1063, 536] on div "Errors (Grouped) 1000" at bounding box center [1072, 536] width 96 height 9
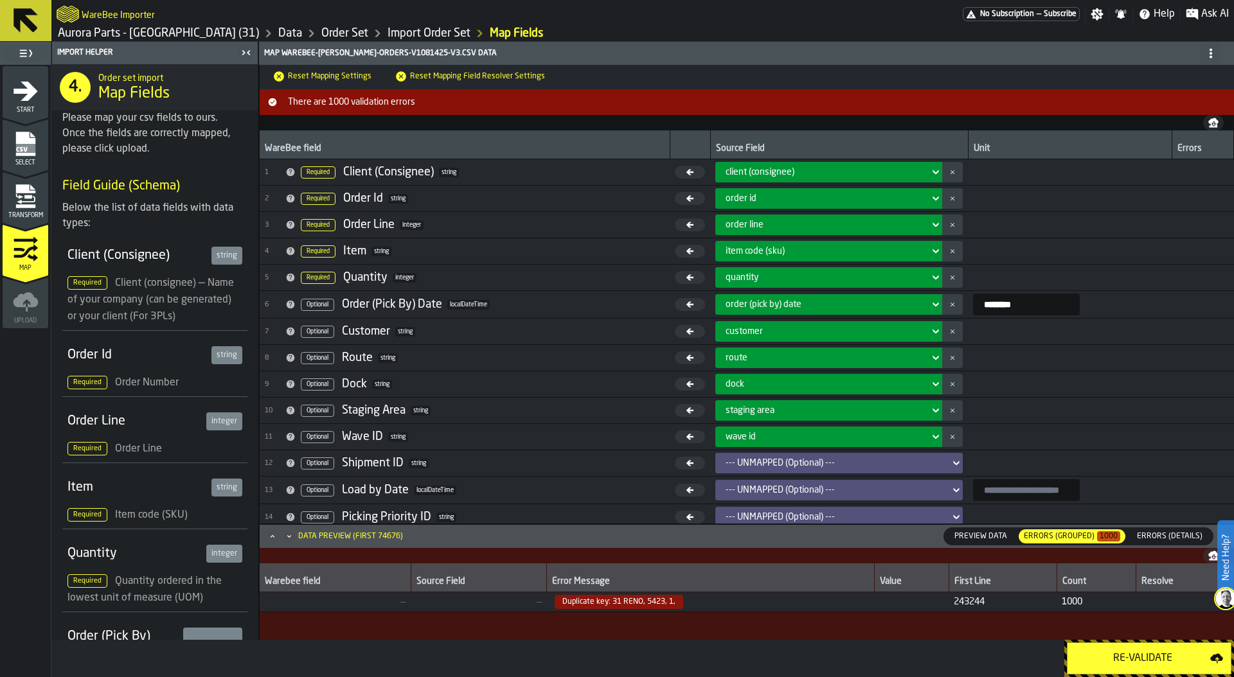
click at [984, 535] on span "Preview Data" at bounding box center [980, 537] width 63 height 12
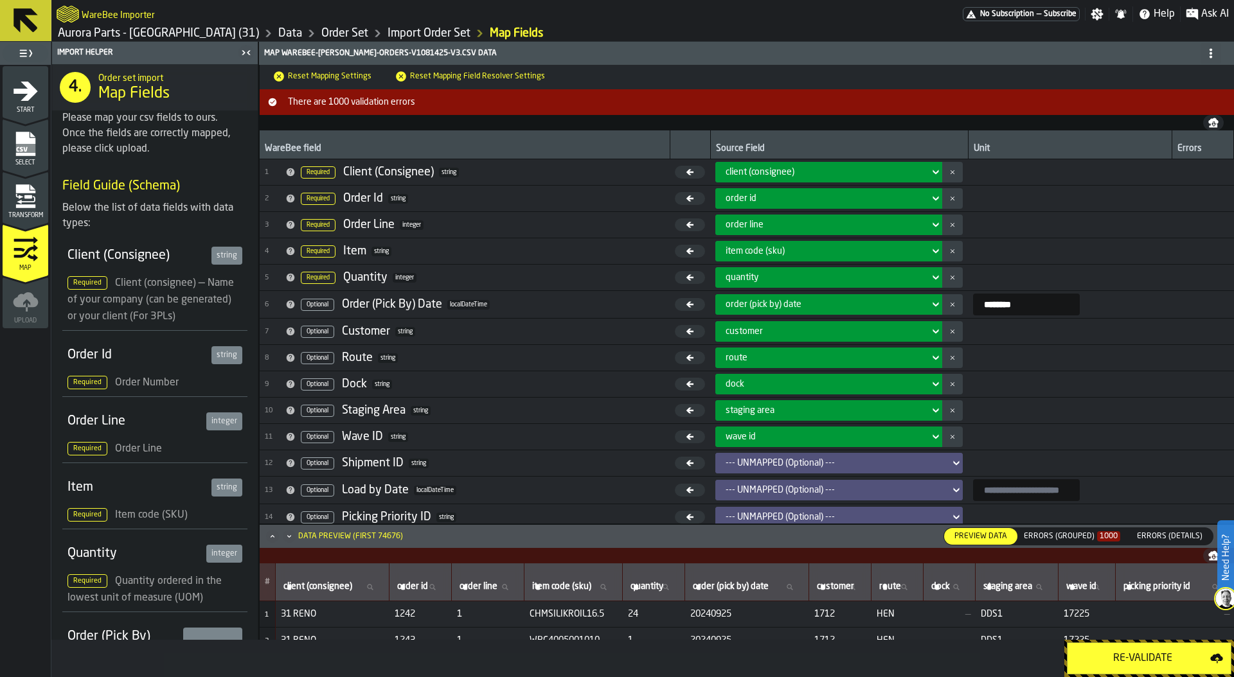
click at [1074, 528] on div "Preview Data Preview Data Errors (Grouped) 1000 Errors (Summary) Errors (Detail…" at bounding box center [1078, 537] width 270 height 18
click at [1173, 533] on span "Errors (Details)" at bounding box center [1169, 537] width 76 height 12
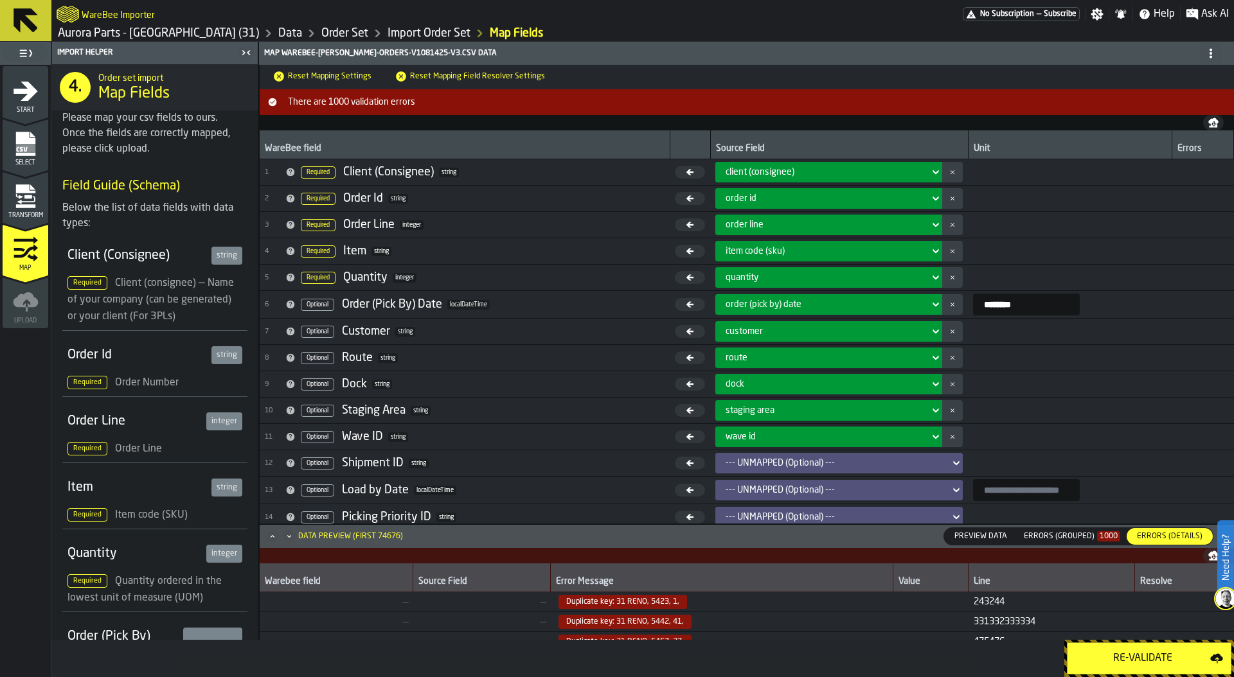
click at [648, 602] on span "Duplicate key: 31 RENO, 5423, 1," at bounding box center [622, 602] width 129 height 14
copy span "5423"
click at [26, 207] on icon "menu Transform" at bounding box center [24, 206] width 19 height 4
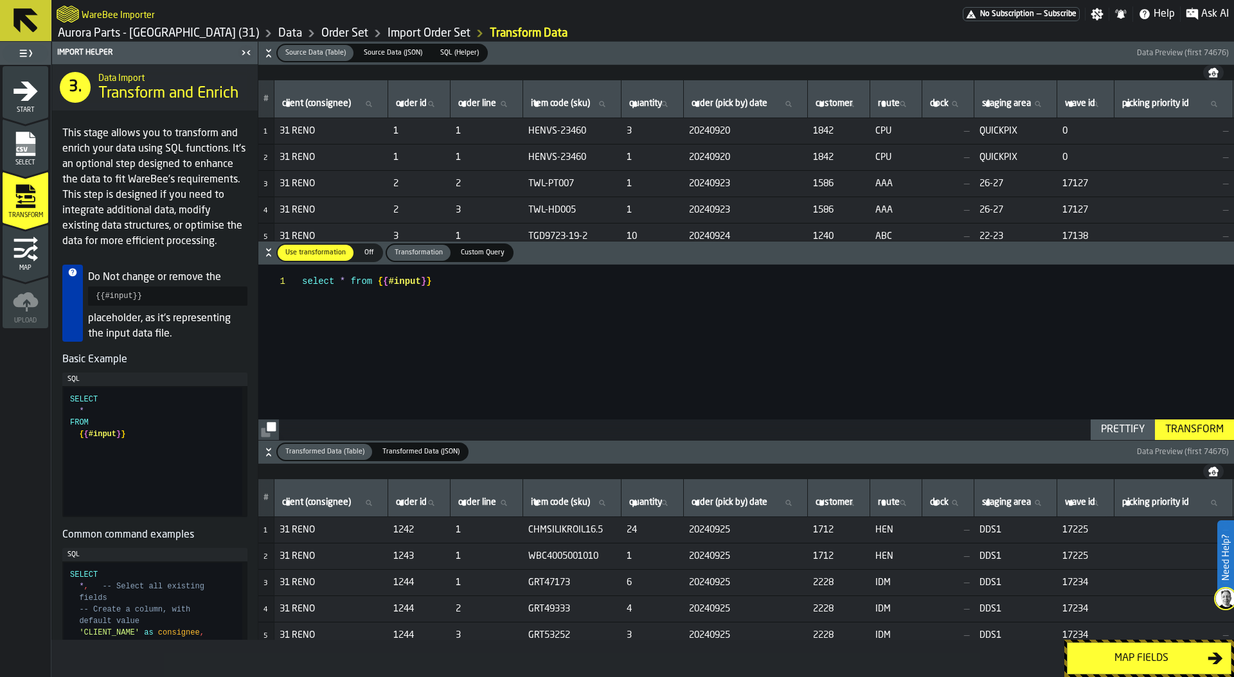
click at [411, 100] on span "order id" at bounding box center [411, 103] width 31 height 10
click at [411, 100] on input "order id order id" at bounding box center [418, 104] width 51 height 17
paste input "****"
type input "****"
drag, startPoint x: 538, startPoint y: 131, endPoint x: 610, endPoint y: 132, distance: 72.0
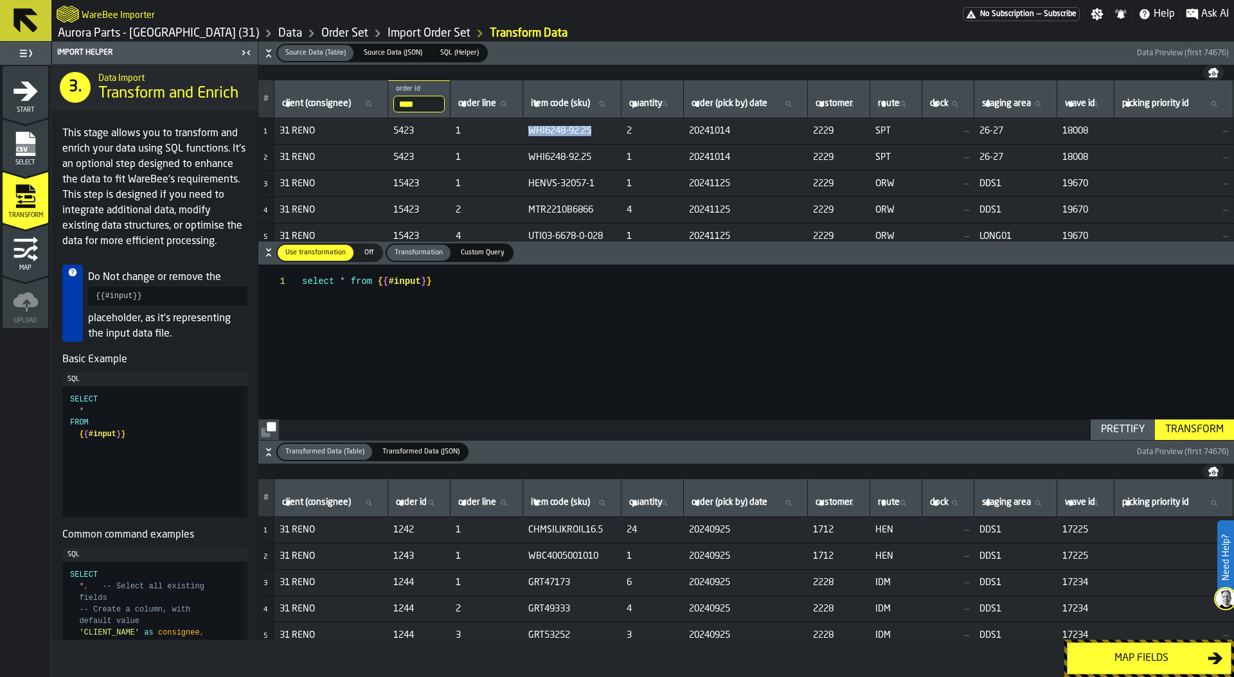
click at [610, 132] on td "WHI6248-92.25" at bounding box center [572, 131] width 98 height 26
click at [34, 245] on icon "menu Map" at bounding box center [25, 250] width 24 height 13
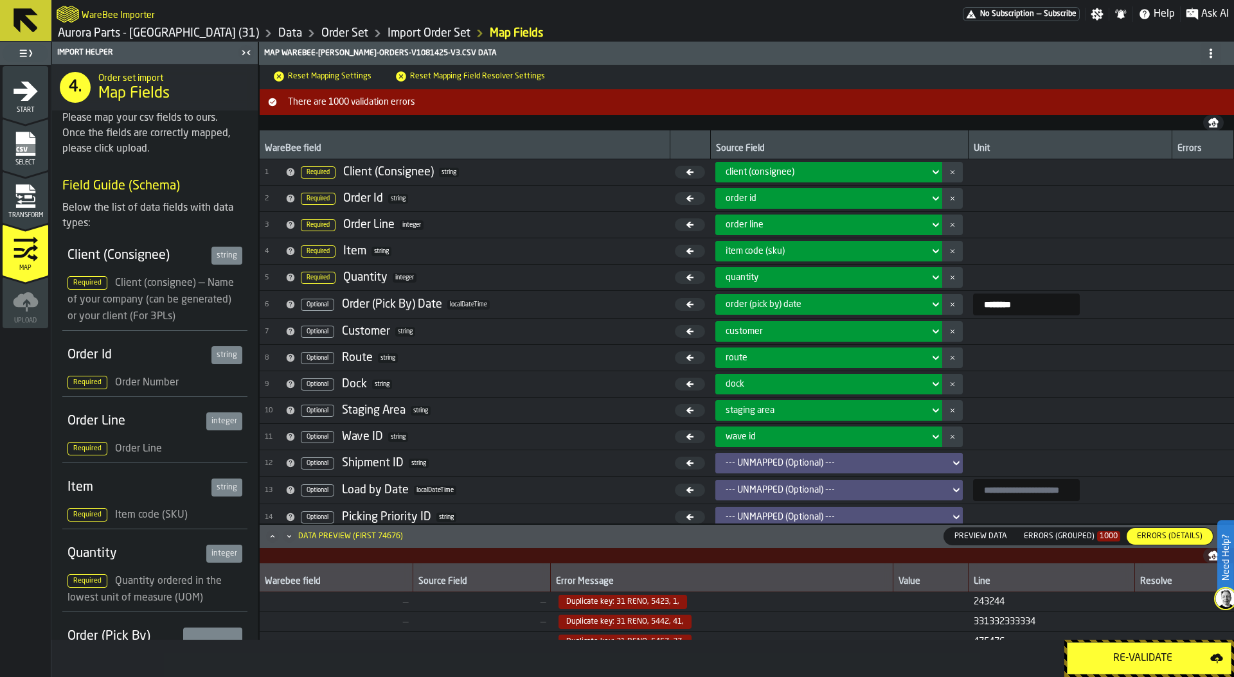
click at [653, 620] on span "Duplicate key: 31 RENO, 5442, 41," at bounding box center [624, 622] width 133 height 14
copy span "5442"
click at [42, 197] on div "Transform" at bounding box center [26, 201] width 46 height 35
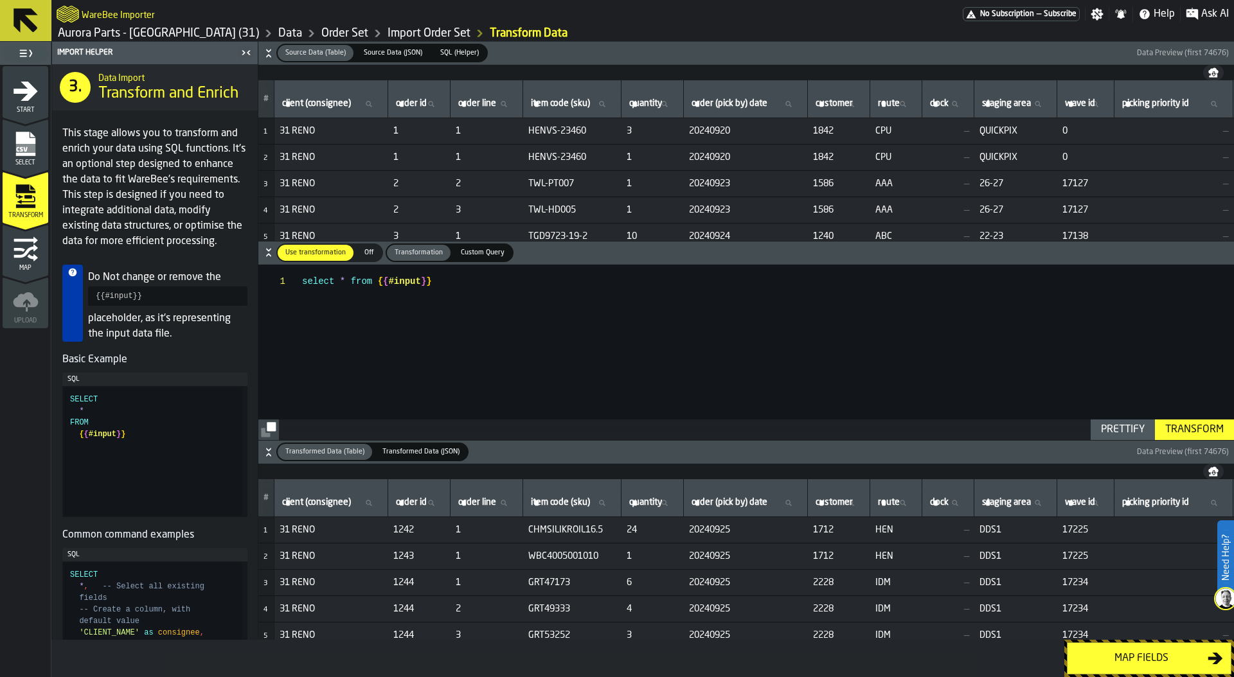
click at [414, 100] on span "order id" at bounding box center [411, 103] width 31 height 10
click at [414, 100] on input "order id order id" at bounding box center [418, 104] width 51 height 17
paste input "****"
type input "****"
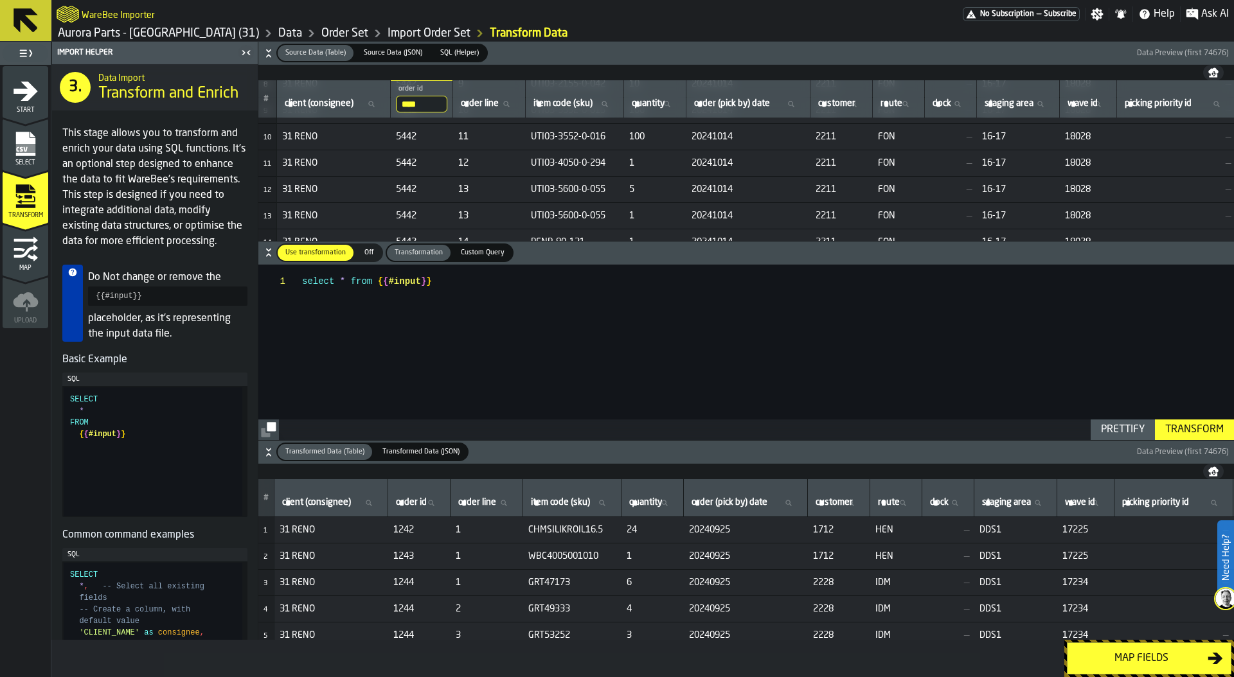
scroll to position [230, 0]
drag, startPoint x: 659, startPoint y: 191, endPoint x: 630, endPoint y: 194, distance: 29.1
click at [630, 194] on tr "12 31 RENO 5442 13 UTI03-5600-0-055 5 20241014 2211 FON — 16-17 18028 — 187937R" at bounding box center [801, 190] width 1086 height 26
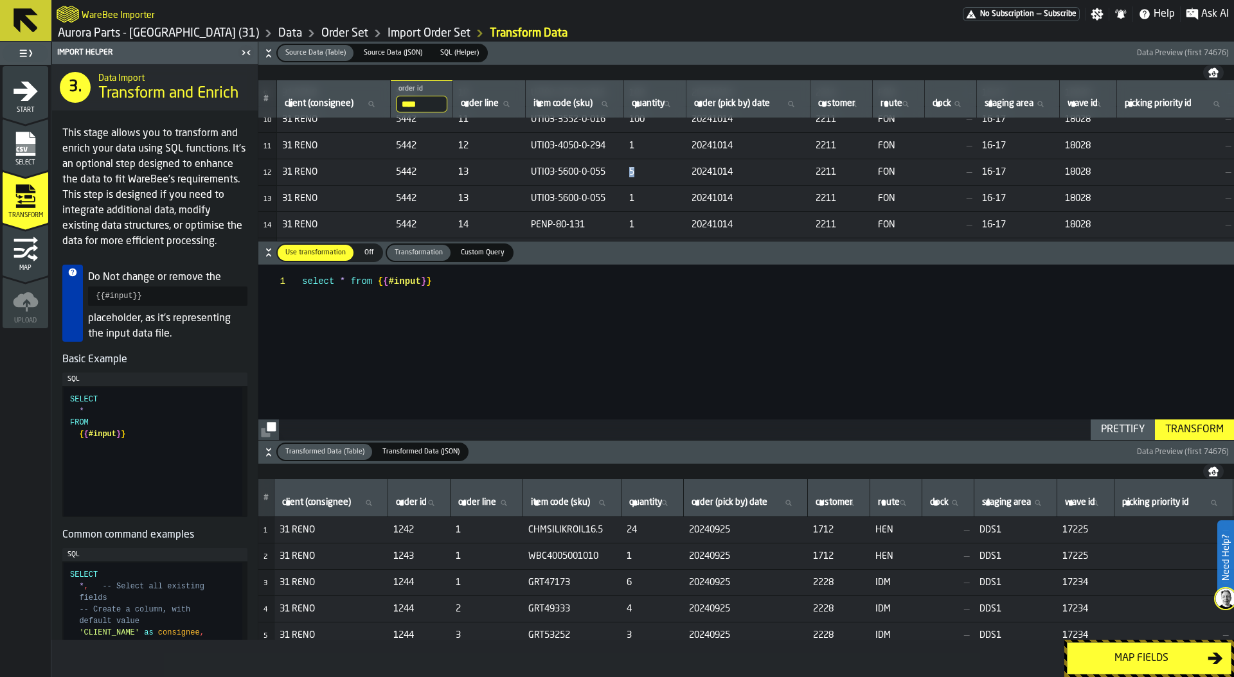
scroll to position [249, 169]
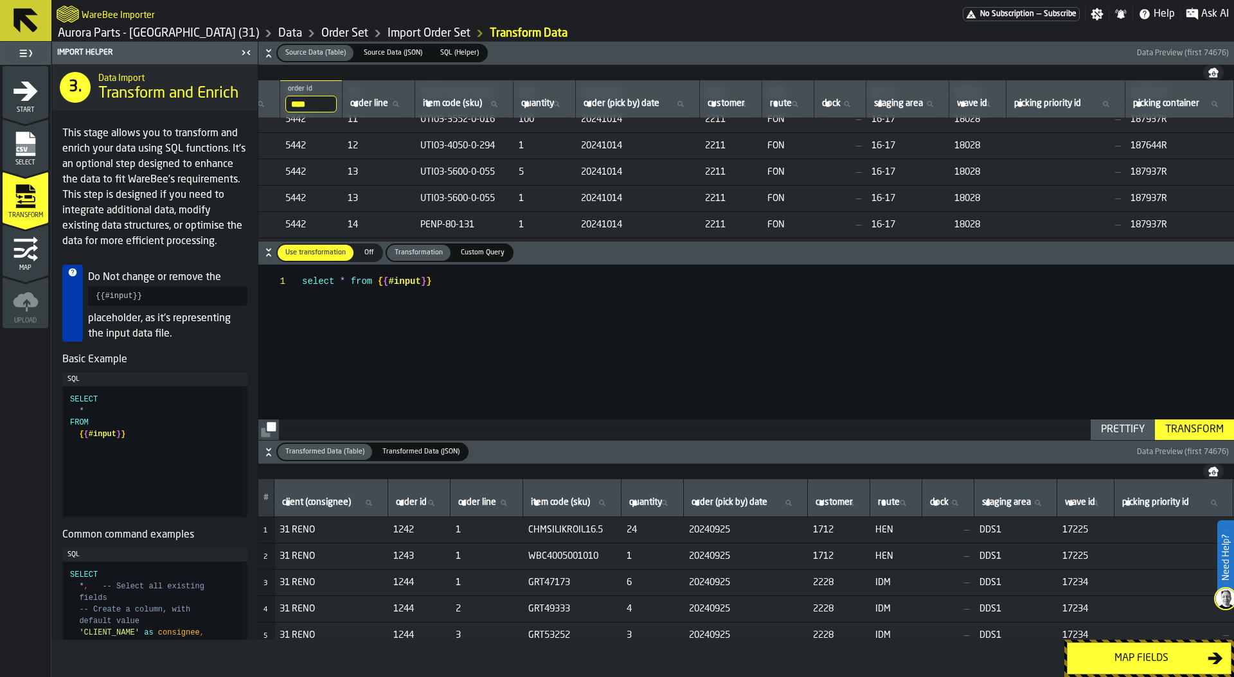
click at [1140, 172] on span "187937R" at bounding box center [1179, 172] width 98 height 10
drag, startPoint x: 424, startPoint y: 197, endPoint x: 521, endPoint y: 194, distance: 97.1
click at [513, 194] on td "UTI03-5600-0-055" at bounding box center [464, 198] width 98 height 26
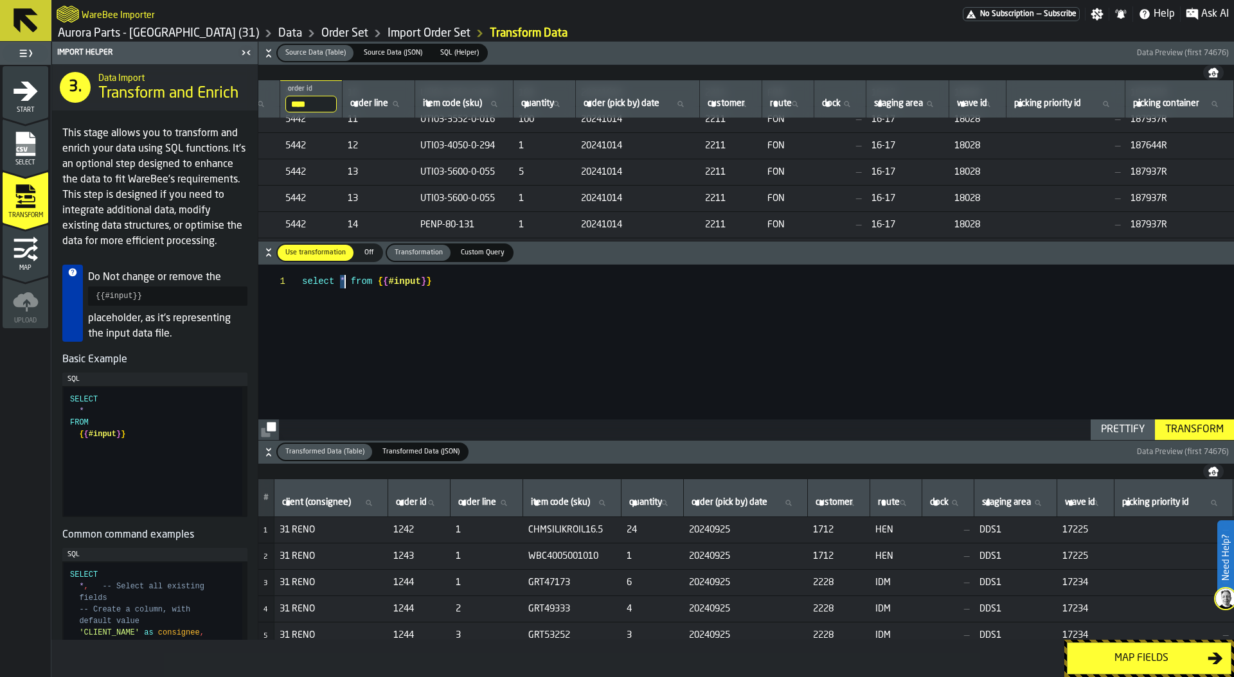
click at [342, 279] on div "select * from { { #input } }" at bounding box center [768, 352] width 932 height 175
click at [705, 146] on span "2211" at bounding box center [731, 146] width 52 height 10
click at [954, 146] on span "18028" at bounding box center [977, 146] width 47 height 10
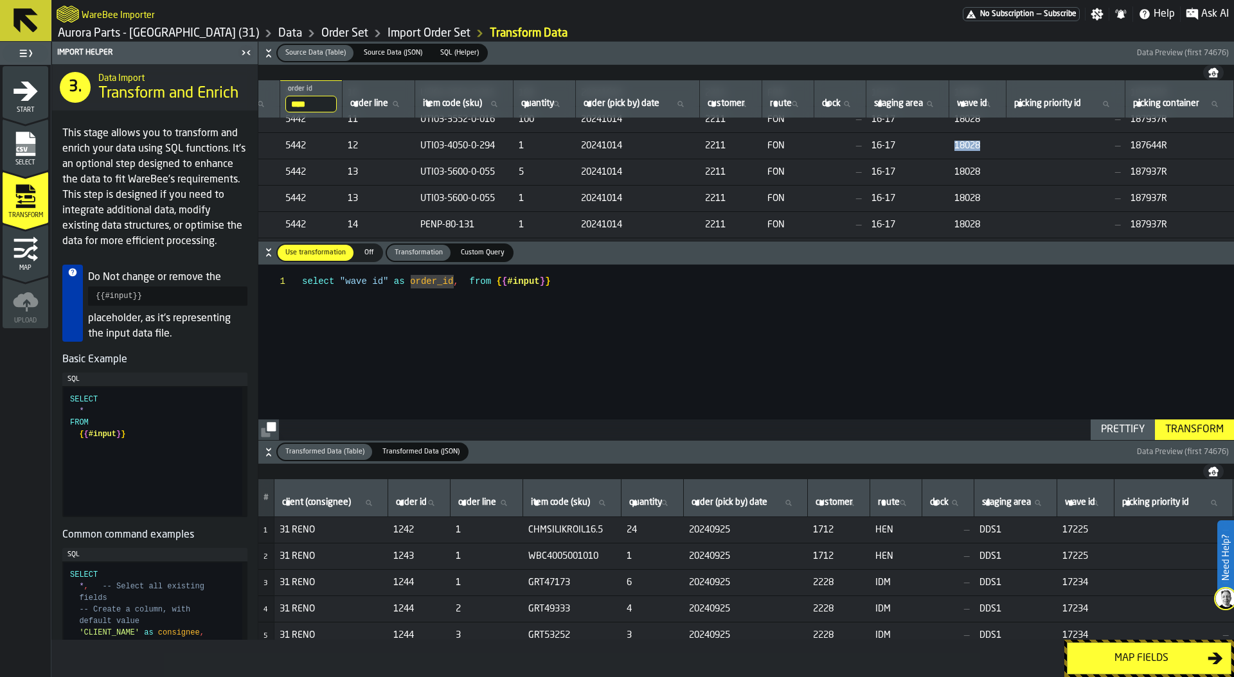
click at [954, 146] on span "18028" at bounding box center [977, 146] width 47 height 10
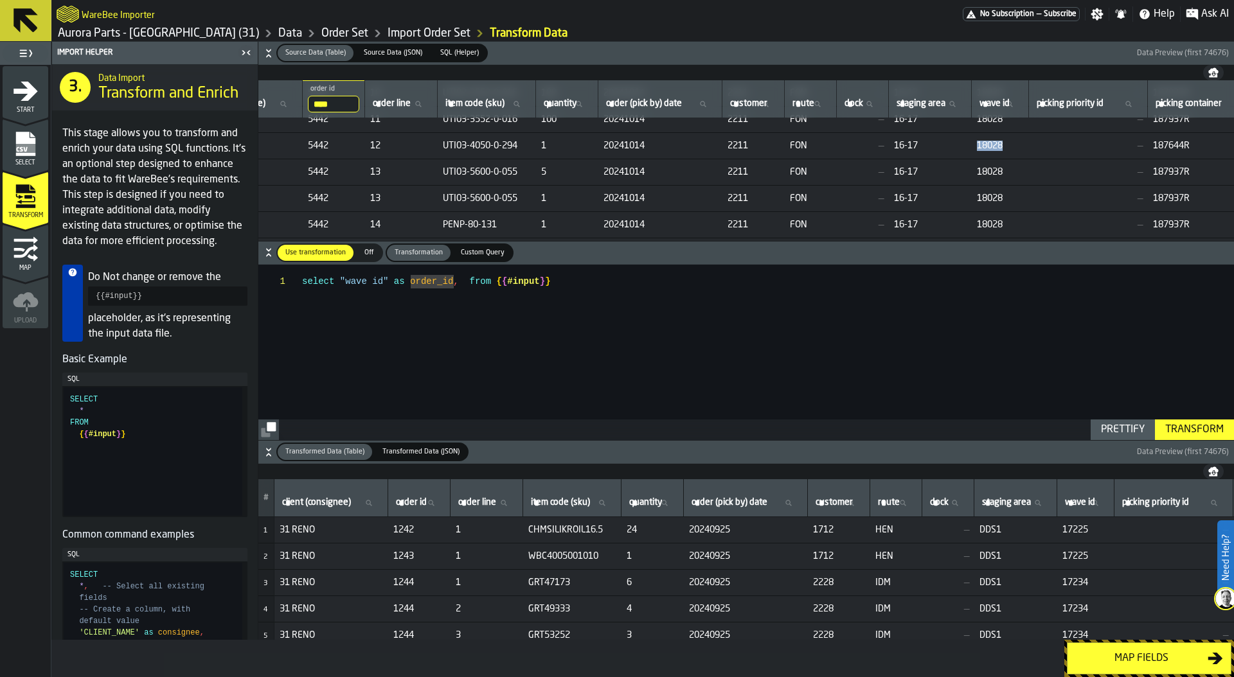
scroll to position [249, 0]
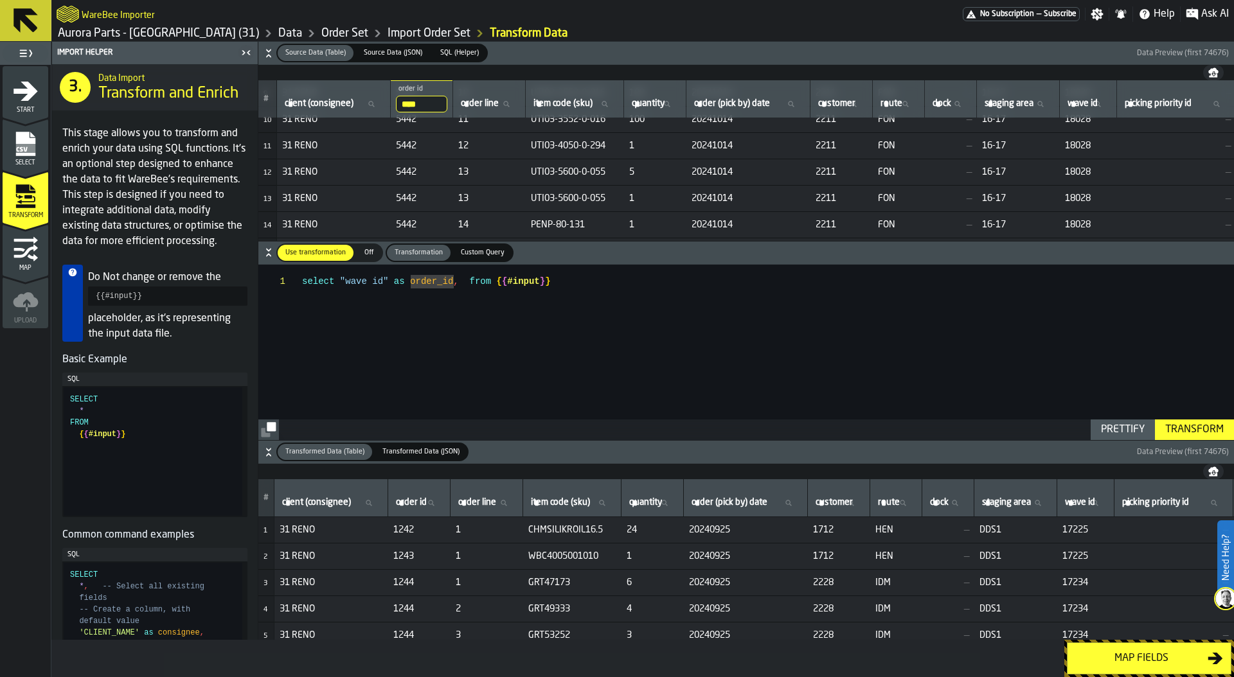
click at [411, 287] on div "select "wave id" as order_id , from { { #input } }" at bounding box center [768, 352] width 932 height 175
click at [456, 281] on div "select "wave id" as order_id , from { { #input } }" at bounding box center [768, 352] width 932 height 175
click at [463, 282] on div "select "wave id" as order_id , from { { #input } }" at bounding box center [768, 352] width 932 height 175
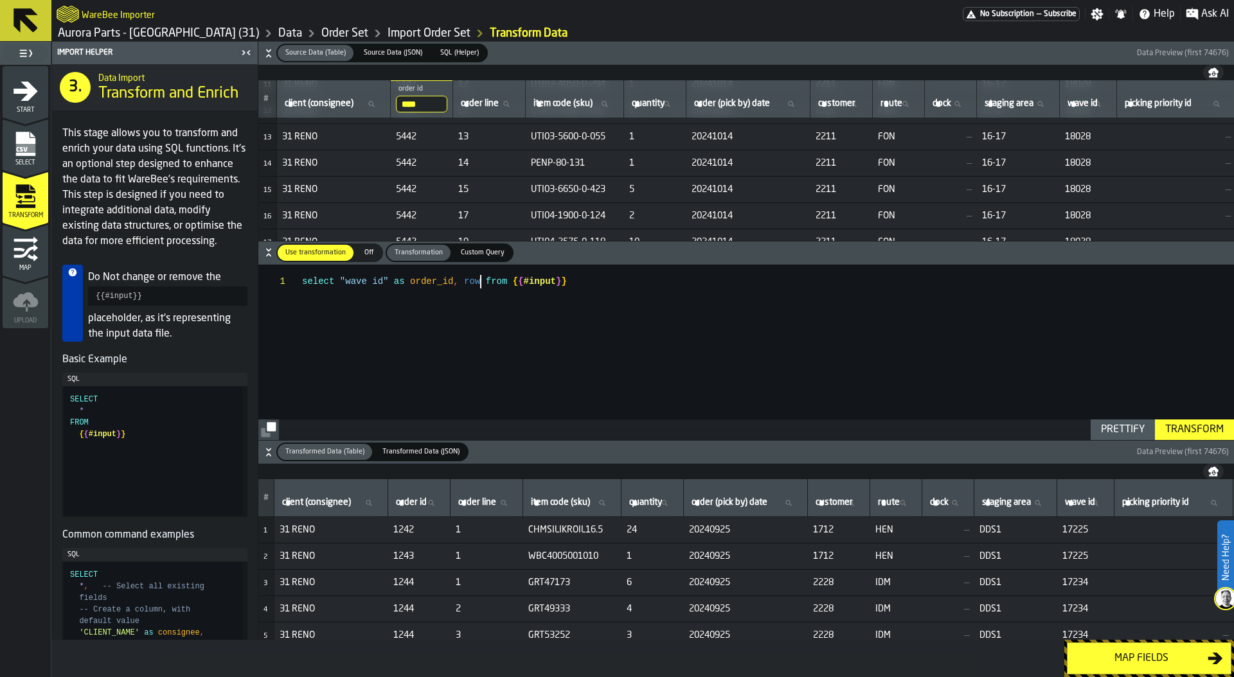
scroll to position [291, 0]
drag, startPoint x: 909, startPoint y: 155, endPoint x: 925, endPoint y: 155, distance: 16.1
click at [919, 155] on span "FON" at bounding box center [899, 156] width 42 height 10
click at [479, 279] on div "select "wave id" as order_id , row from { { #input } }" at bounding box center [768, 352] width 932 height 175
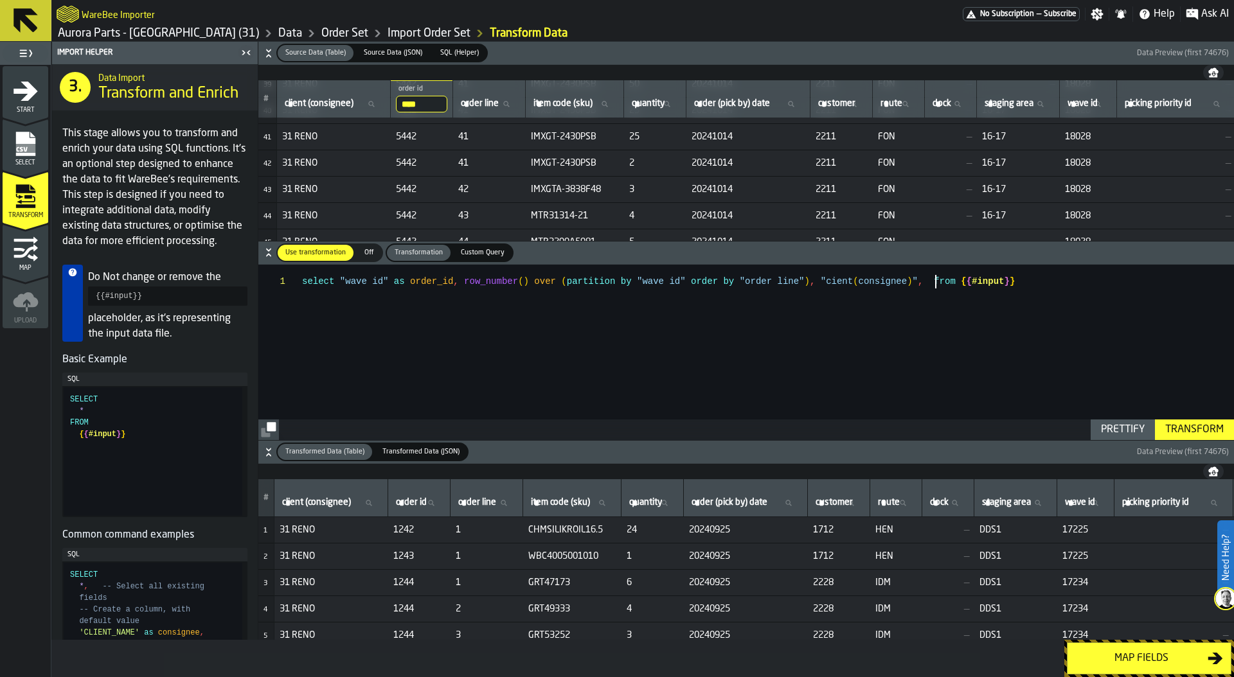
type textarea "**********"
click at [464, 48] on span "SQL (Helper)" at bounding box center [459, 53] width 49 height 11
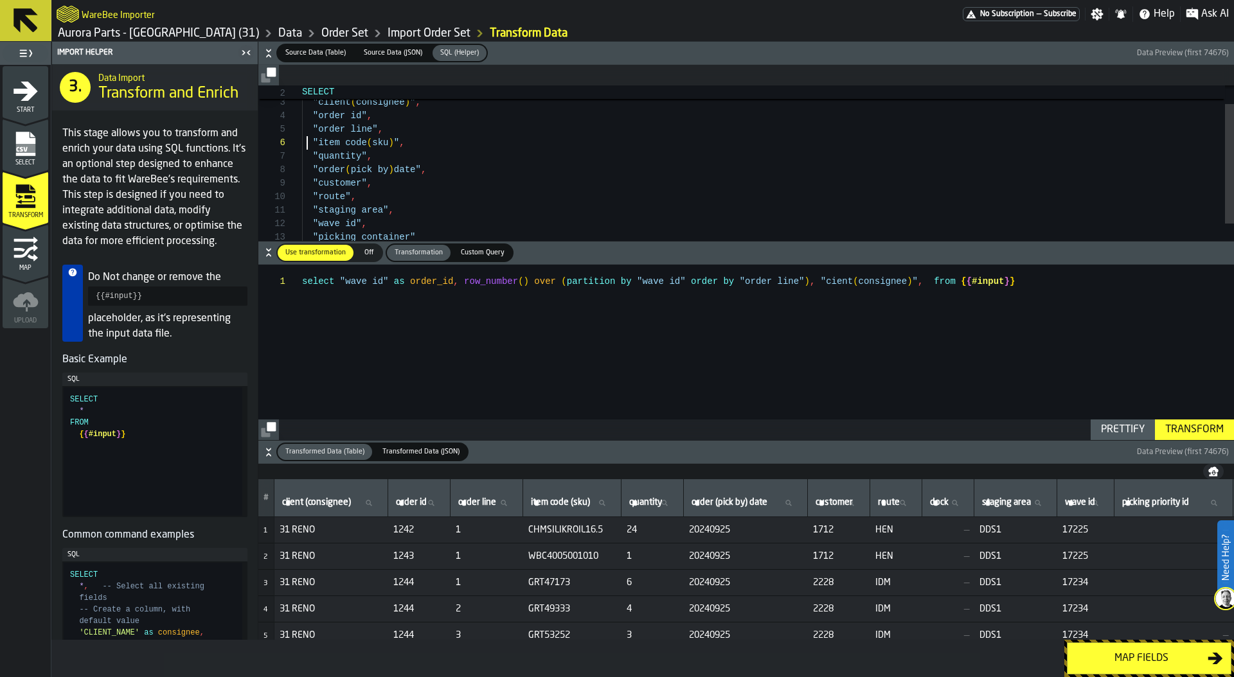
scroll to position [67, 0]
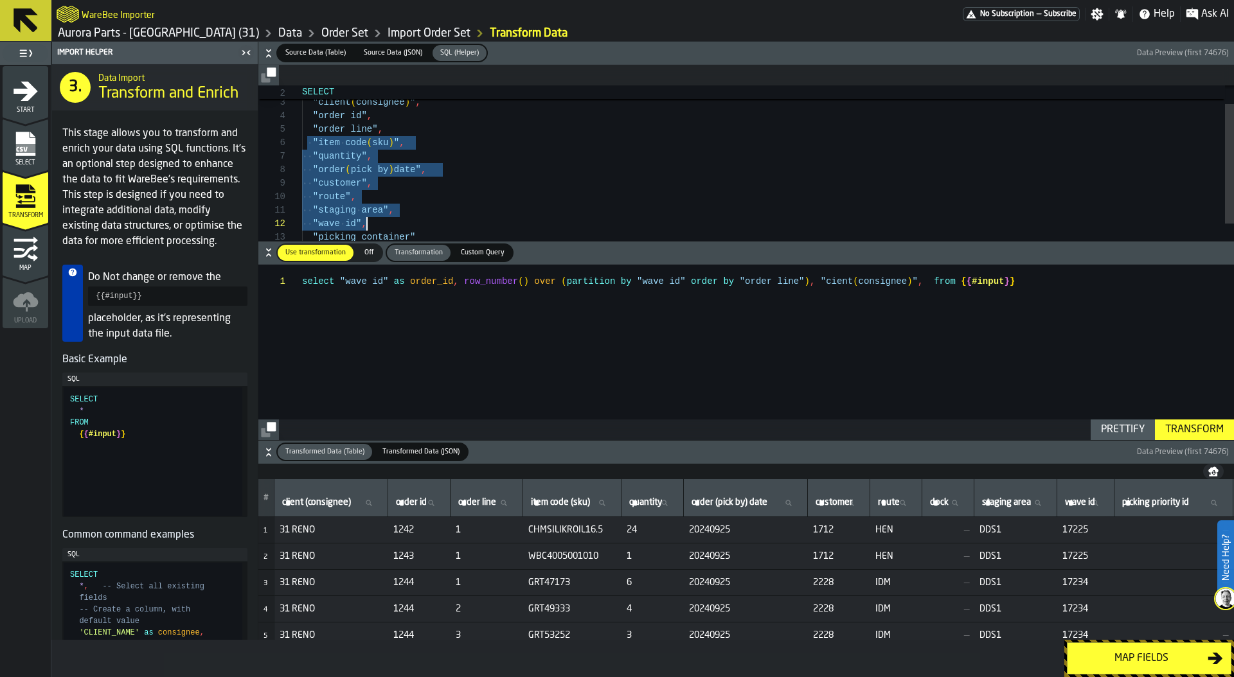
drag, startPoint x: 307, startPoint y: 143, endPoint x: 461, endPoint y: 228, distance: 175.7
click at [461, 229] on div "SELECT "client ( consignee ) " , "order id" , "order line" , "item code ( sku )…" at bounding box center [768, 186] width 932 height 257
click at [461, 228] on div "SELECT "client ( consignee ) " , "order id" , "order line" , "item code ( sku )…" at bounding box center [768, 186] width 932 height 257
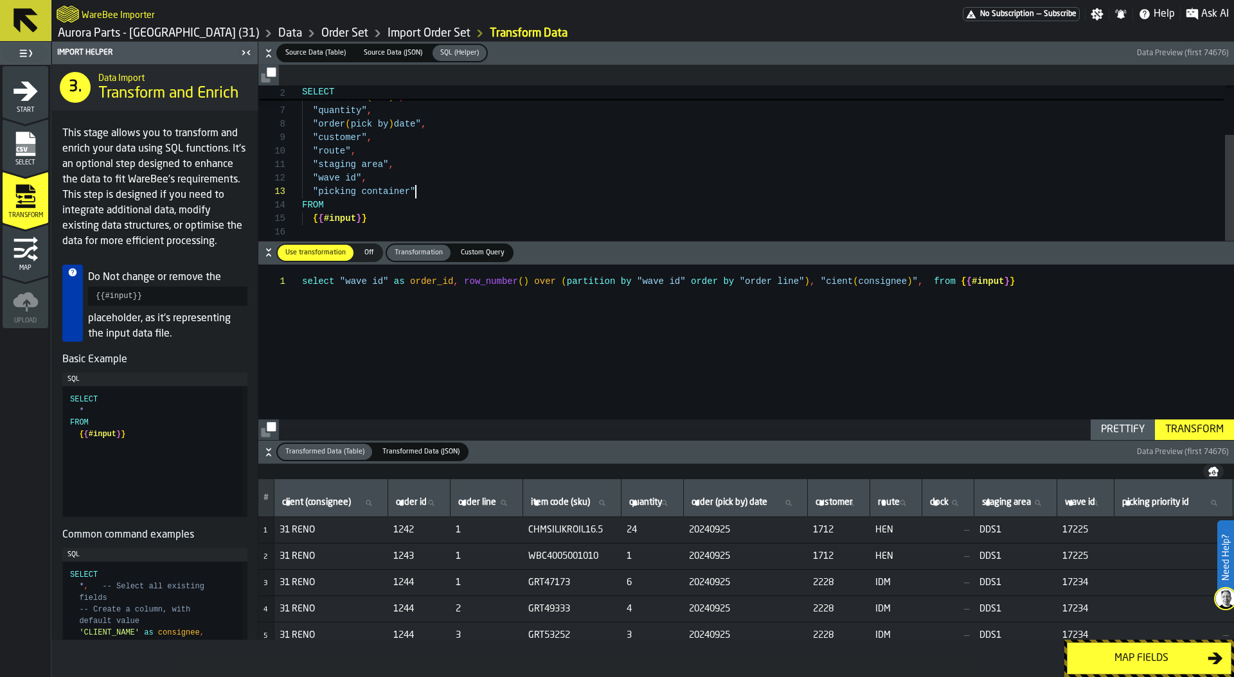
type textarea "**********"
drag, startPoint x: 434, startPoint y: 187, endPoint x: 307, endPoint y: 105, distance: 150.9
click at [307, 105] on div ""order line" , "item code ( sku ) " , "quantity" , "order ( pick by ) date" , "…" at bounding box center [768, 141] width 932 height 257
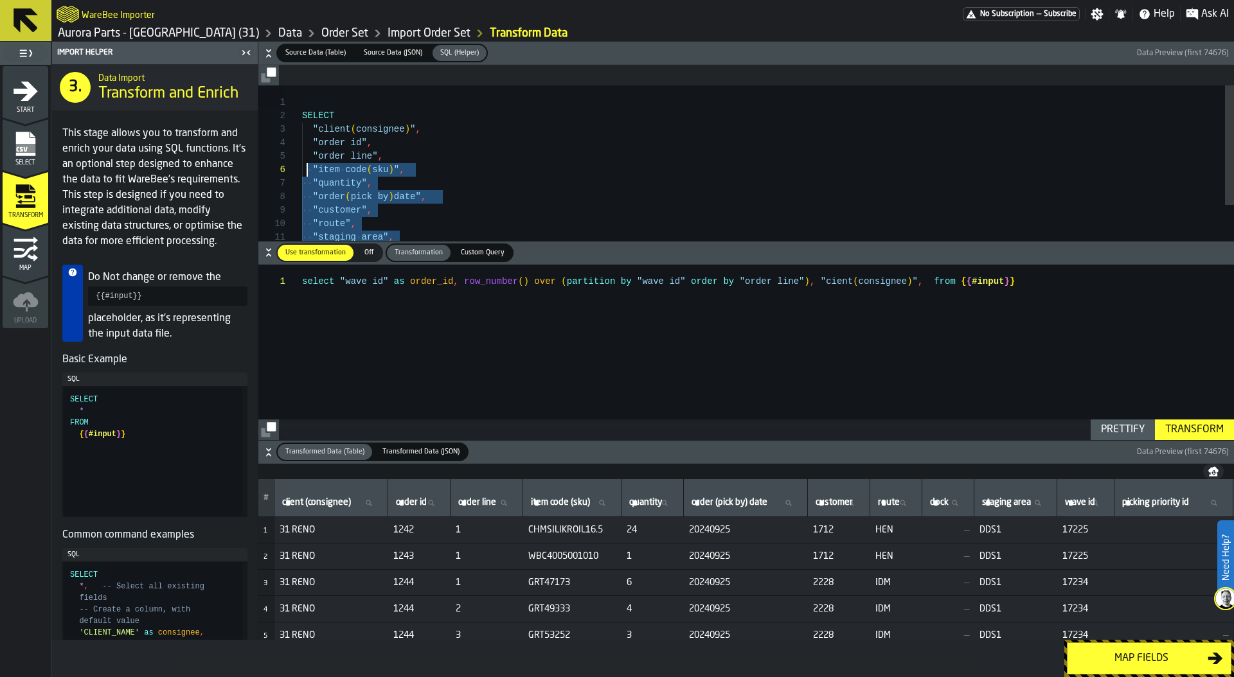
click at [306, 168] on div ""order line" , "item code ( sku ) " , "quantity" , "order ( pick by ) date" , "…" at bounding box center [768, 213] width 932 height 257
click at [932, 281] on div "select "wave id" as order_id , row_number ( ) over ( partition by "wave id" ord…" at bounding box center [768, 352] width 932 height 175
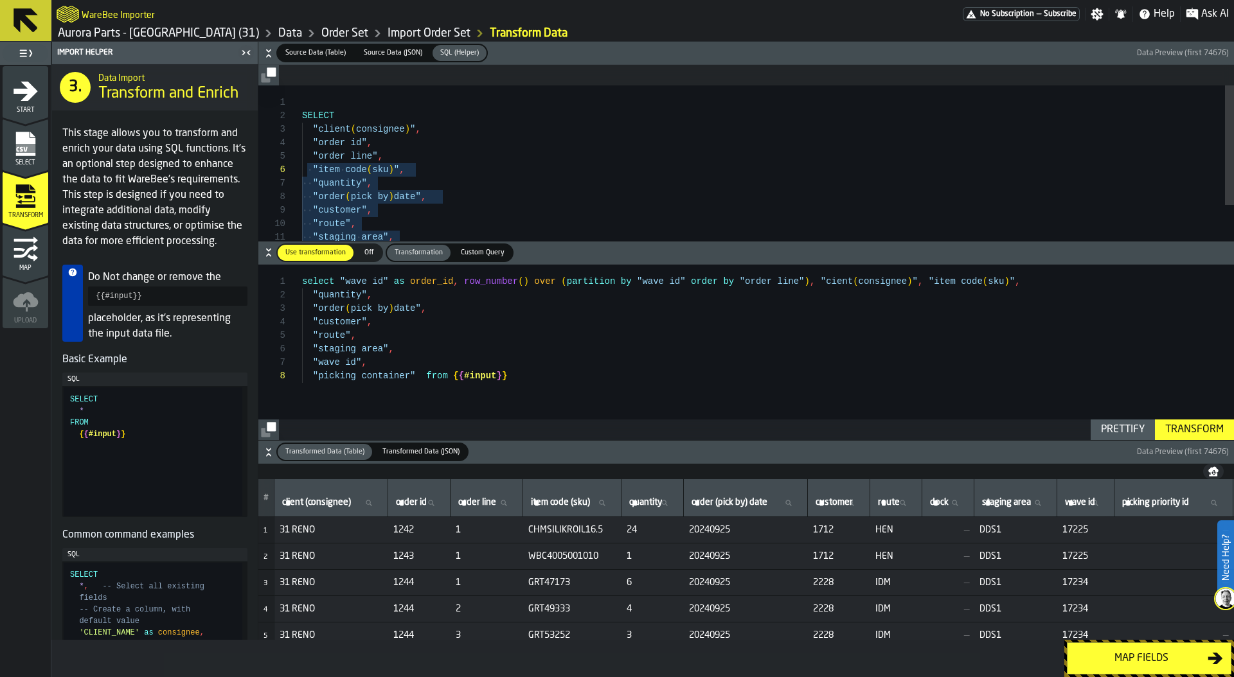
click at [1122, 434] on div "Prettify" at bounding box center [1123, 429] width 54 height 15
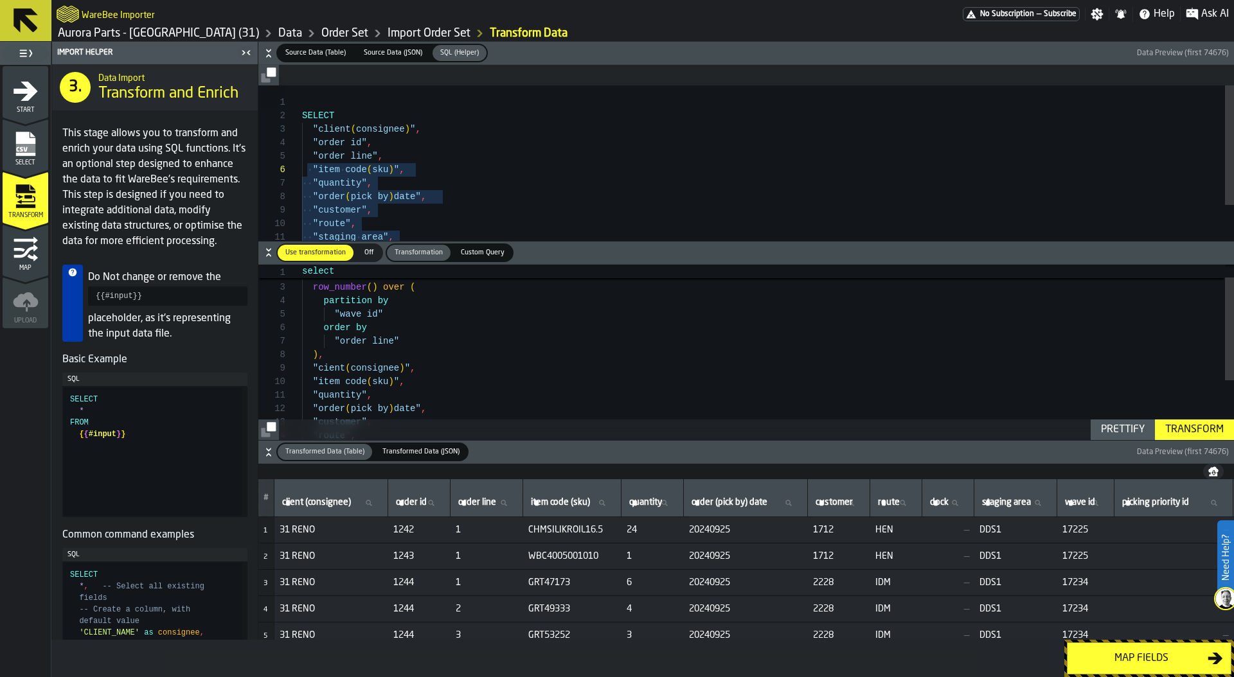
scroll to position [108, 0]
click at [1185, 422] on div "Transform" at bounding box center [1194, 429] width 69 height 15
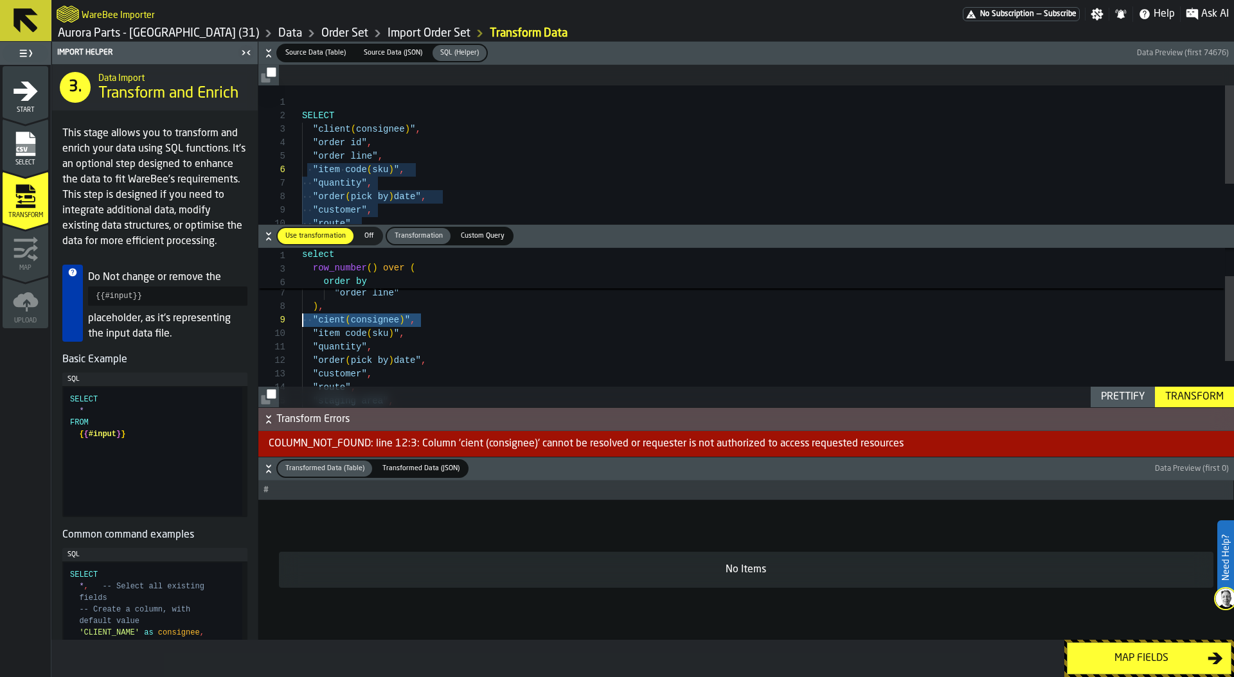
drag, startPoint x: 429, startPoint y: 321, endPoint x: 276, endPoint y: 325, distance: 152.3
click at [302, 325] on div ""cient ( consignee ) " , "item code ( sku ) " , "quantity" , "order ( pick by )…" at bounding box center [768, 343] width 932 height 297
type textarea "**********"
click at [430, 163] on div ""order line" , "item code ( sku ) " , "quantity" , "order ( pick by ) date" , "…" at bounding box center [768, 213] width 932 height 257
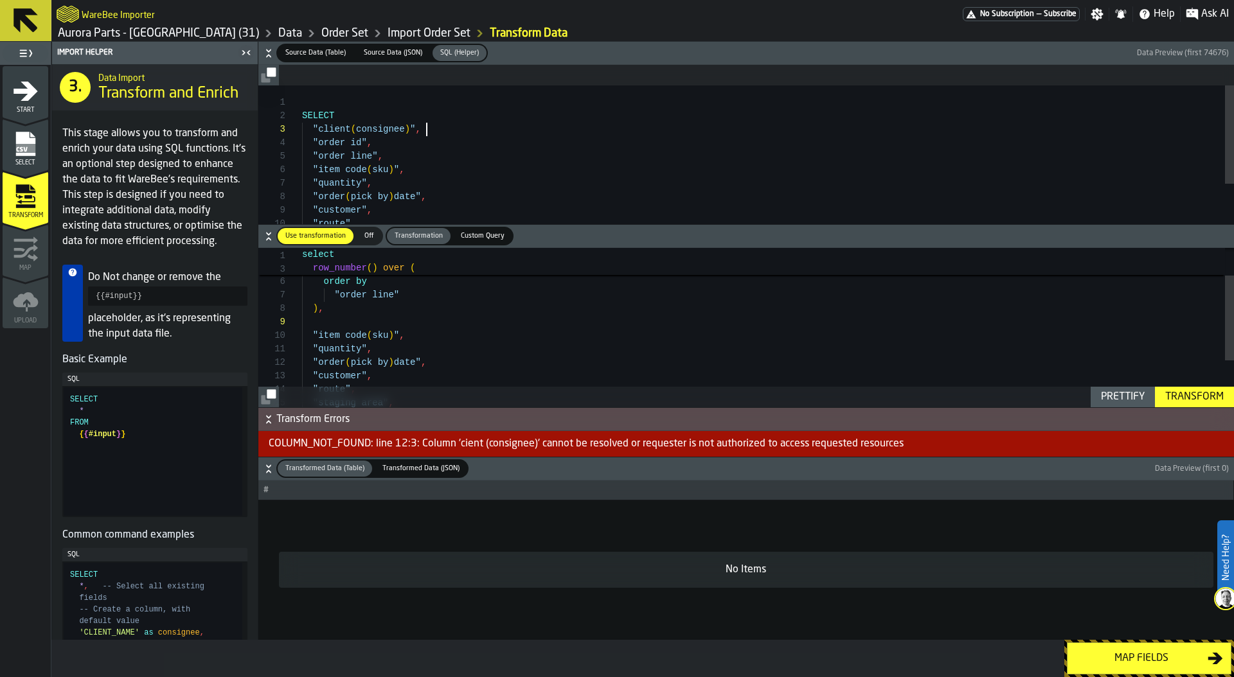
scroll to position [27, 0]
drag, startPoint x: 435, startPoint y: 127, endPoint x: 308, endPoint y: 127, distance: 127.2
click at [308, 127] on div ""order line" , "item code ( sku ) " , "quantity" , "order ( pick by ) date" , "…" at bounding box center [768, 213] width 932 height 257
click at [359, 316] on div ""item code ( sku ) " , "quantity" , "order ( pick by ) date" , ) , "order line"…" at bounding box center [768, 345] width 932 height 297
type textarea "**********"
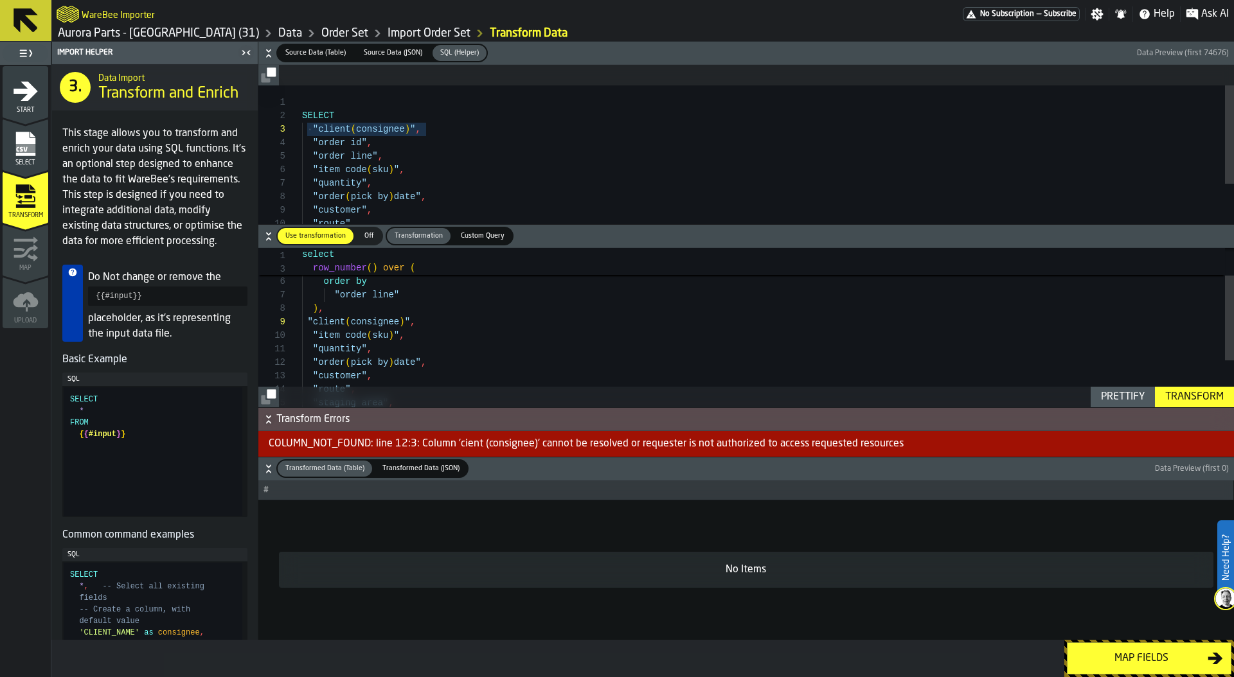
click at [1171, 396] on div "Transform" at bounding box center [1194, 396] width 69 height 15
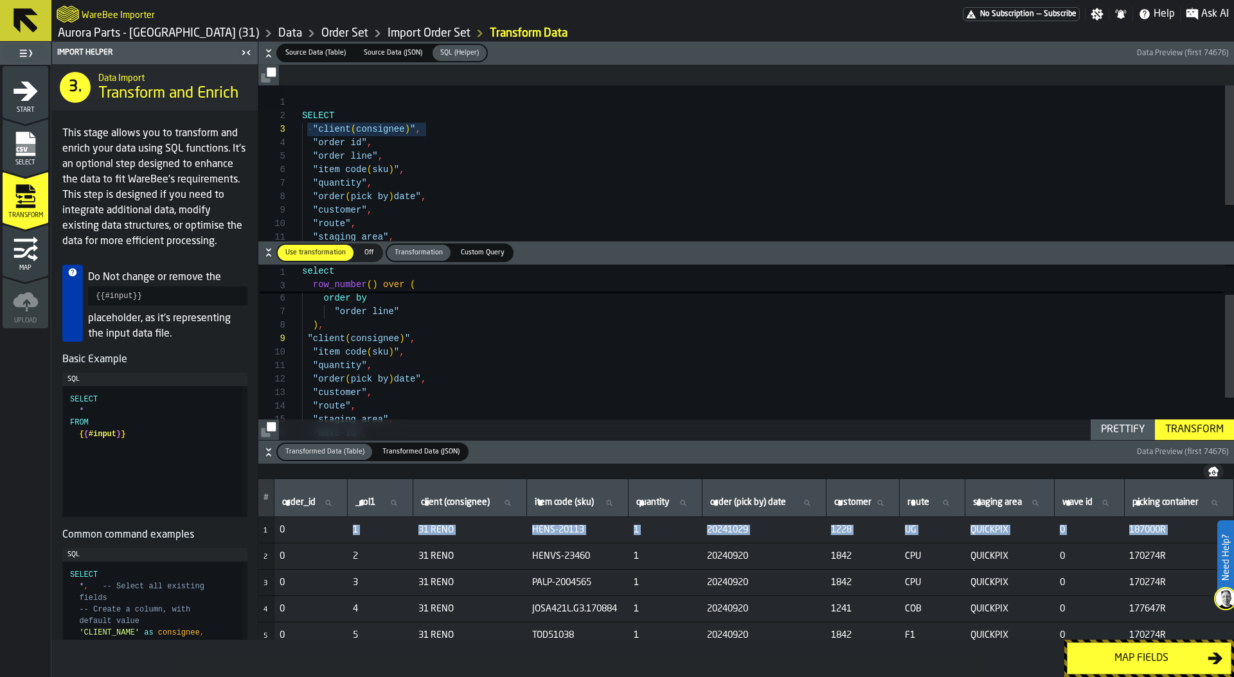
drag, startPoint x: 287, startPoint y: 527, endPoint x: 285, endPoint y: 543, distance: 16.2
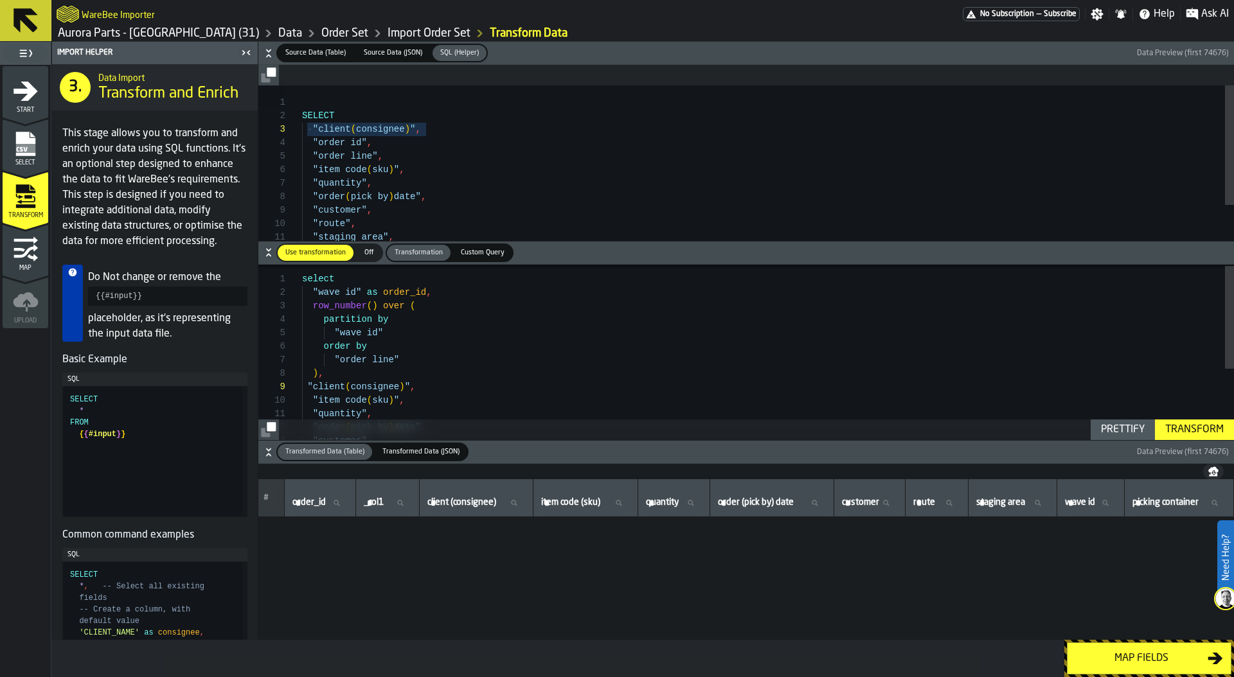
scroll to position [0, 0]
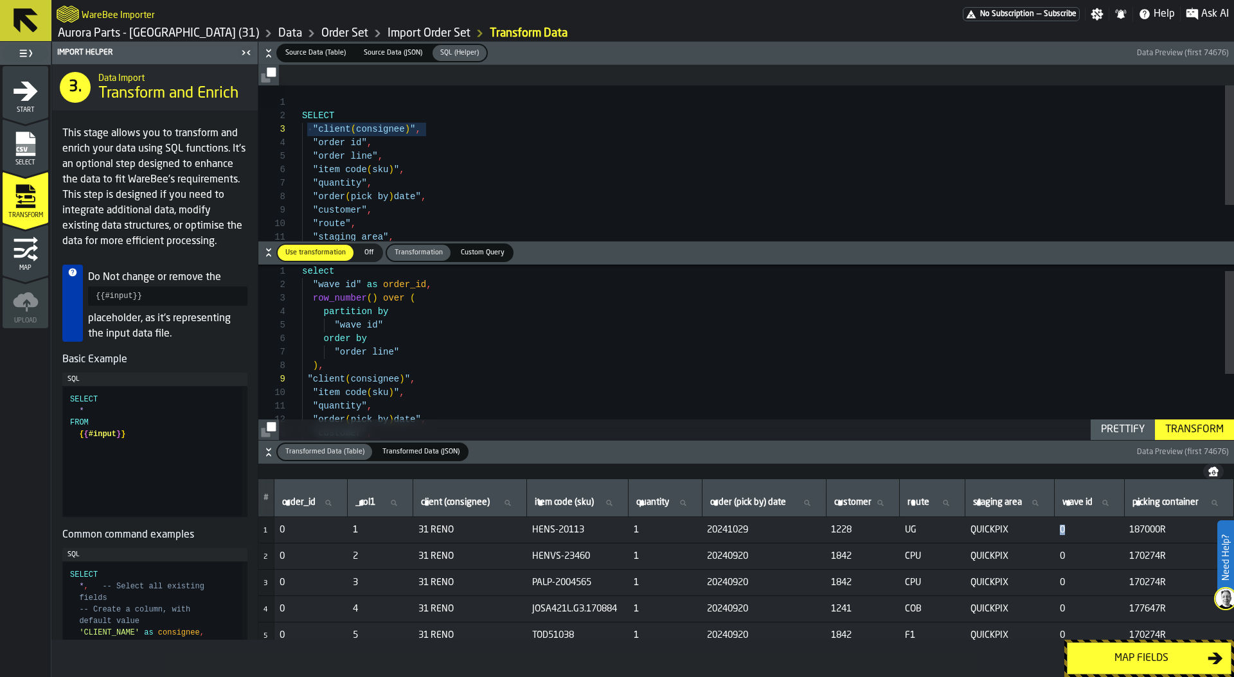
drag, startPoint x: 1062, startPoint y: 530, endPoint x: 1049, endPoint y: 530, distance: 13.5
click at [1054, 530] on td "0" at bounding box center [1088, 530] width 69 height 26
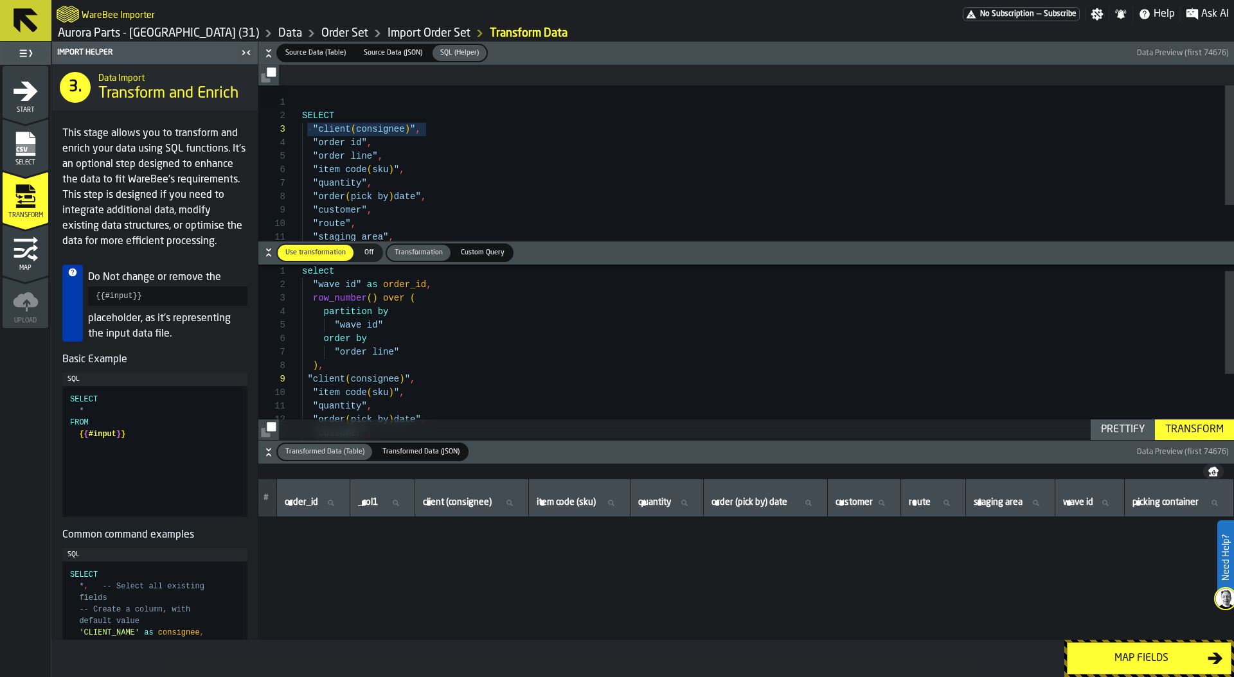
scroll to position [337, 0]
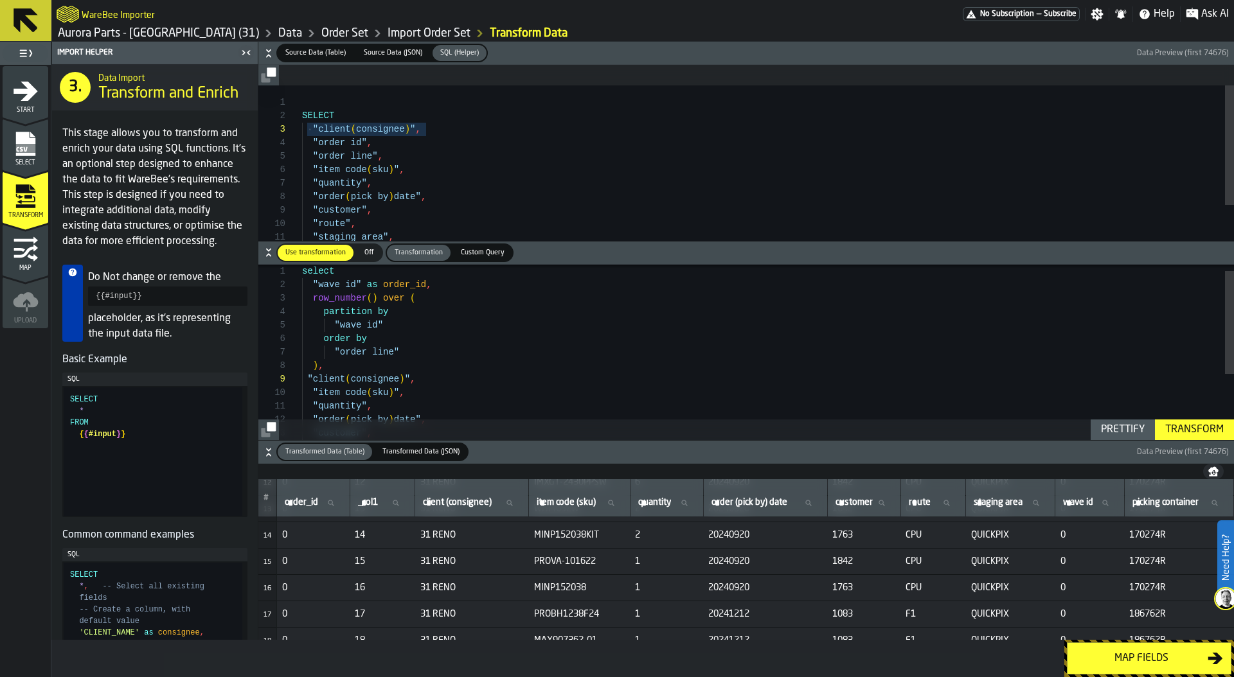
click at [324, 49] on span "Source Data (Table)" at bounding box center [315, 53] width 71 height 11
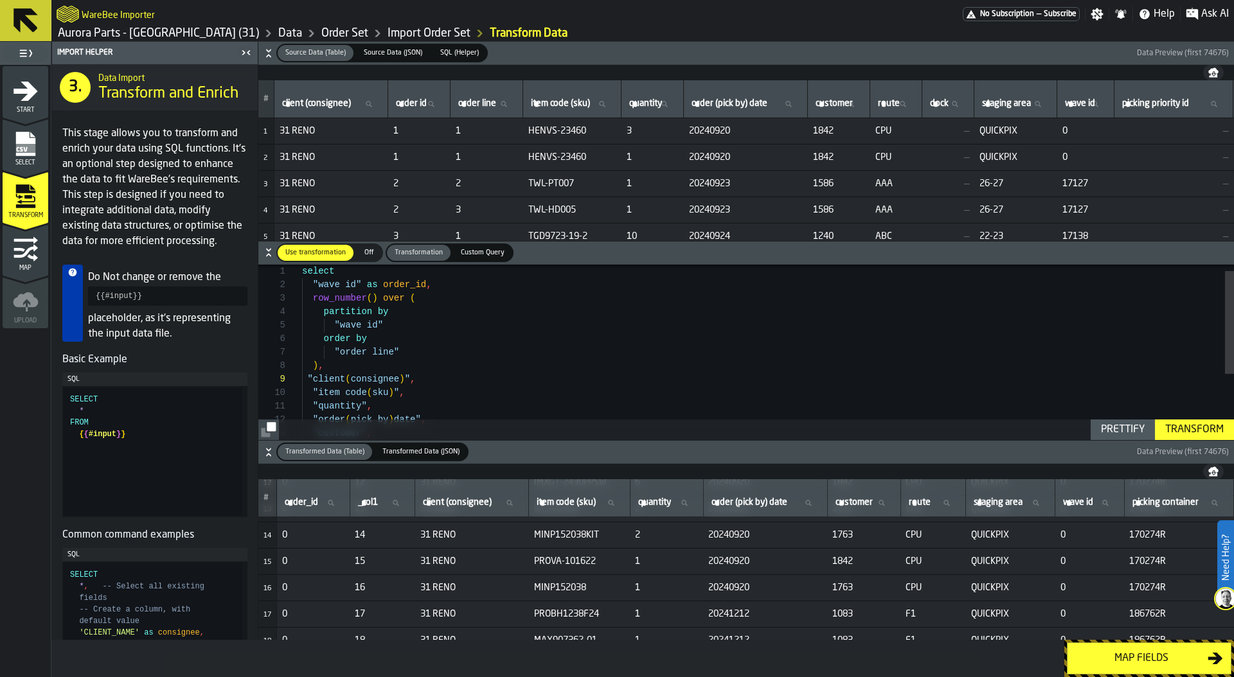
click at [1108, 104] on label "wave id wave id" at bounding box center [1085, 104] width 46 height 17
click at [1108, 104] on input "wave id wave id" at bounding box center [1085, 104] width 46 height 17
type input "*"
click at [315, 294] on div ""client ( consignee ) " , "item code ( sku ) " , "quantity" , "order ( pick by …" at bounding box center [768, 413] width 932 height 297
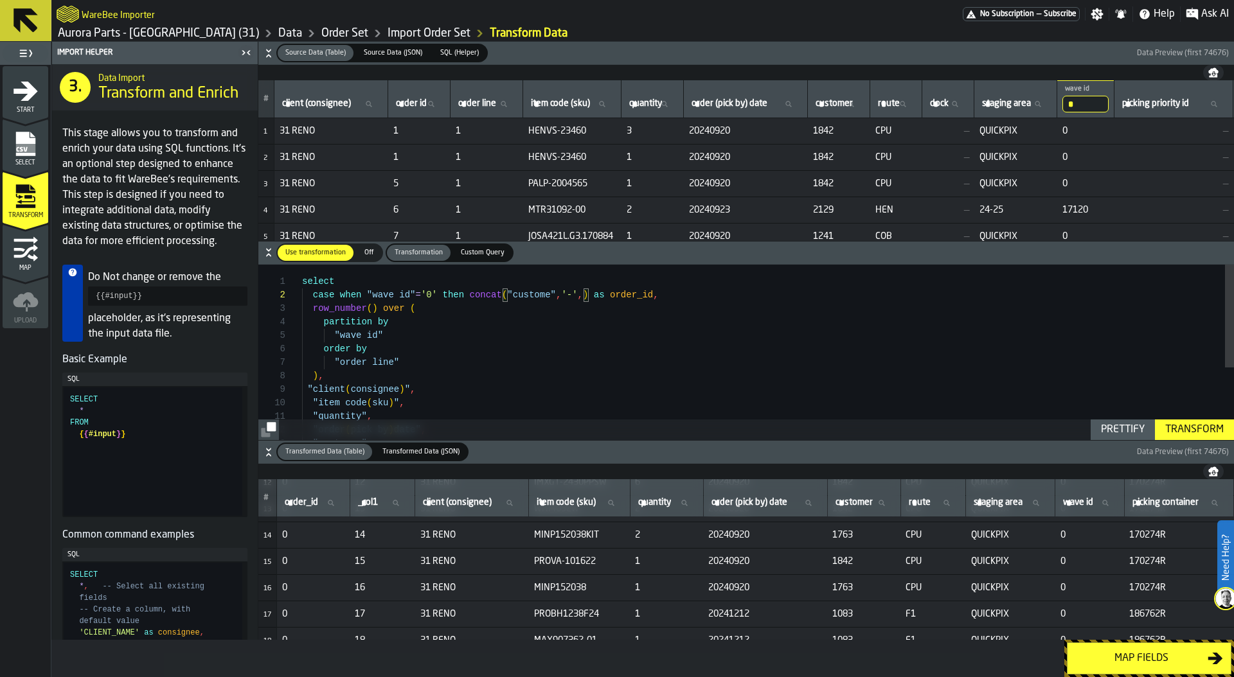
type textarea "**********"
click at [443, 53] on span "SQL (Helper)" at bounding box center [459, 53] width 49 height 11
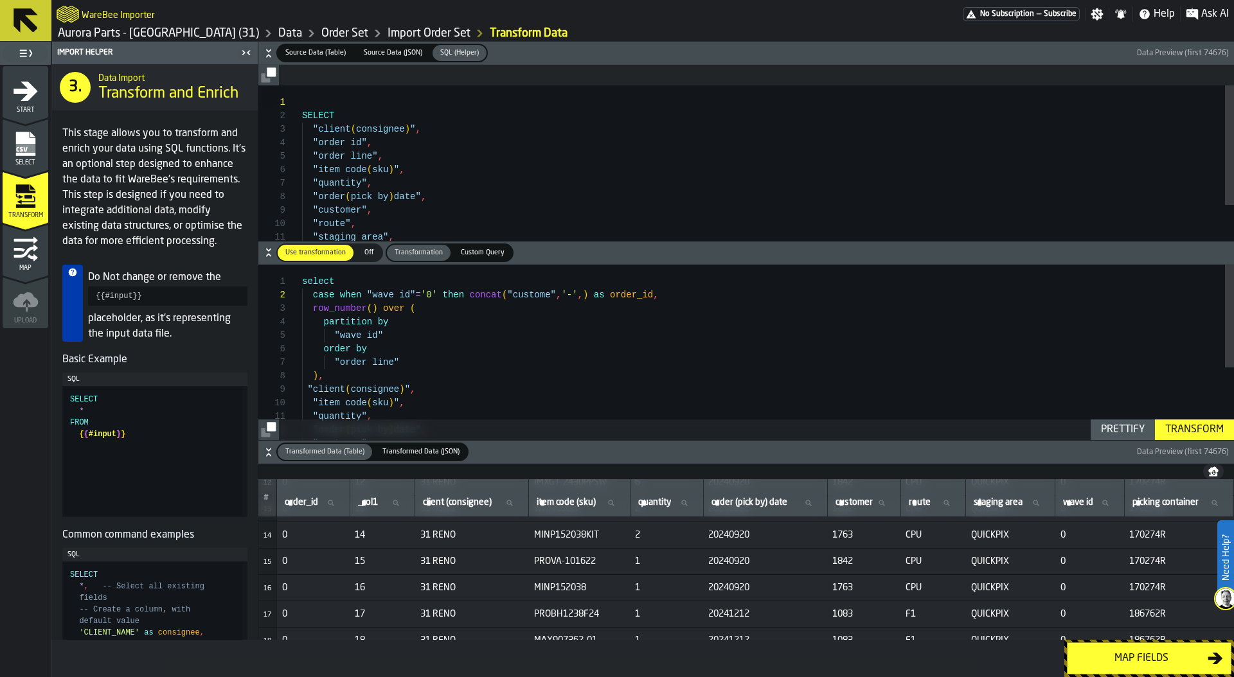
type textarea "**********"
drag, startPoint x: 311, startPoint y: 197, endPoint x: 430, endPoint y: 198, distance: 119.5
click at [581, 296] on div ""client ( consignee ) " , "item code ( sku ) " , "quantity" , "order ( pick by …" at bounding box center [768, 413] width 932 height 297
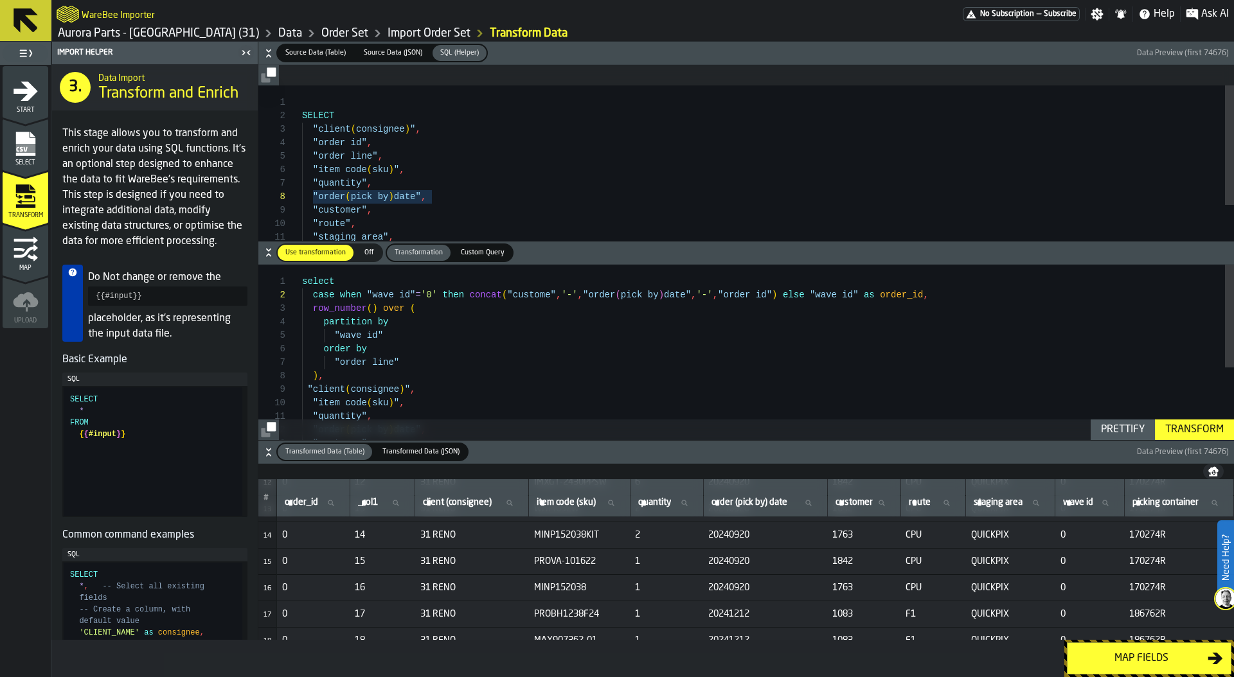
click at [1196, 423] on div "Transform" at bounding box center [1194, 429] width 69 height 15
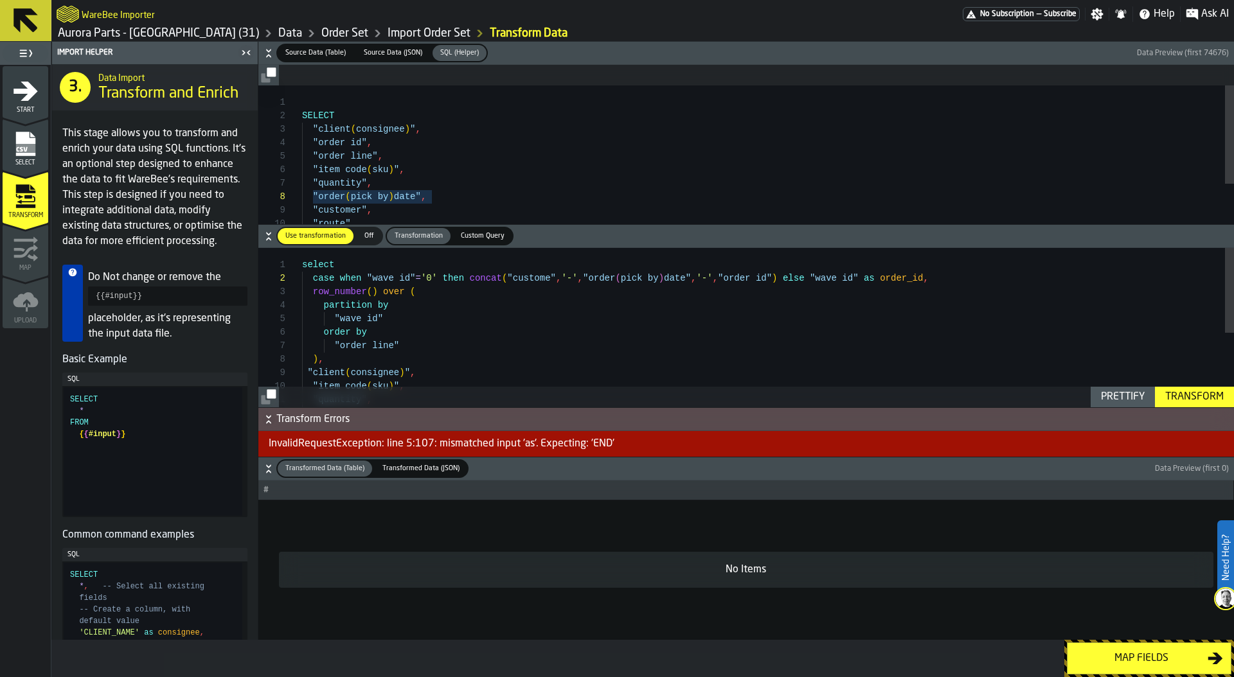
scroll to position [0, 0]
click at [873, 278] on div ""client ( consignee ) " , "item code ( sku ) " , "quantity" , "order ( pick by …" at bounding box center [768, 396] width 932 height 297
click at [1202, 402] on div "Transform" at bounding box center [1194, 396] width 69 height 15
click at [552, 276] on div ""client ( consignee ) " , "item code ( sku ) " , "quantity" , "order ( pick by …" at bounding box center [768, 396] width 932 height 297
type textarea "**********"
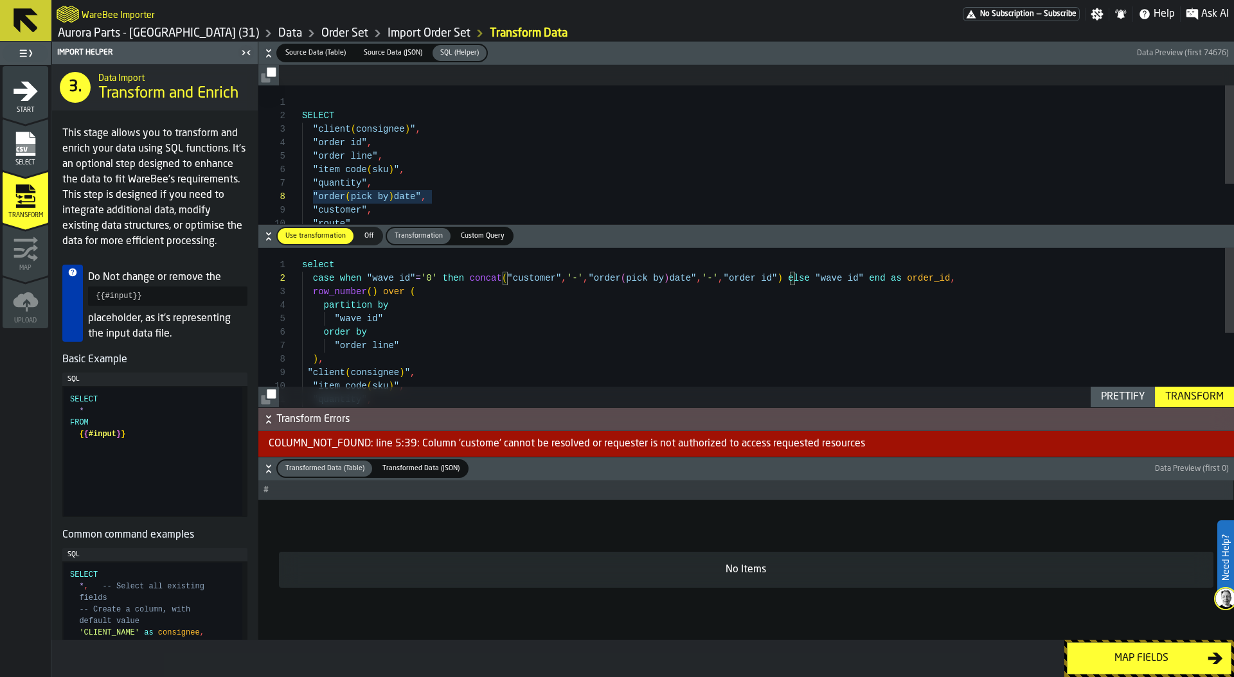
click at [1197, 403] on div "Transform" at bounding box center [1194, 396] width 69 height 15
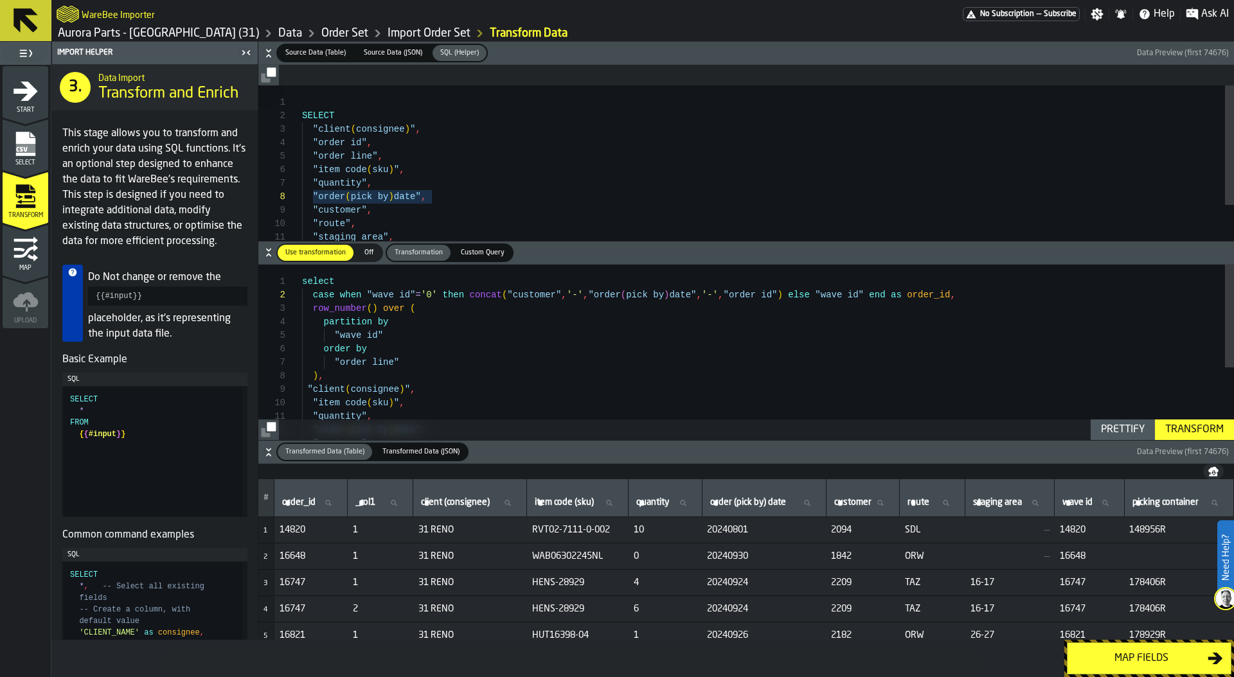
click at [1070, 504] on label "wave id wave id" at bounding box center [1089, 503] width 58 height 17
click at [1070, 504] on input "wave id wave id" at bounding box center [1089, 503] width 58 height 17
type input "*"
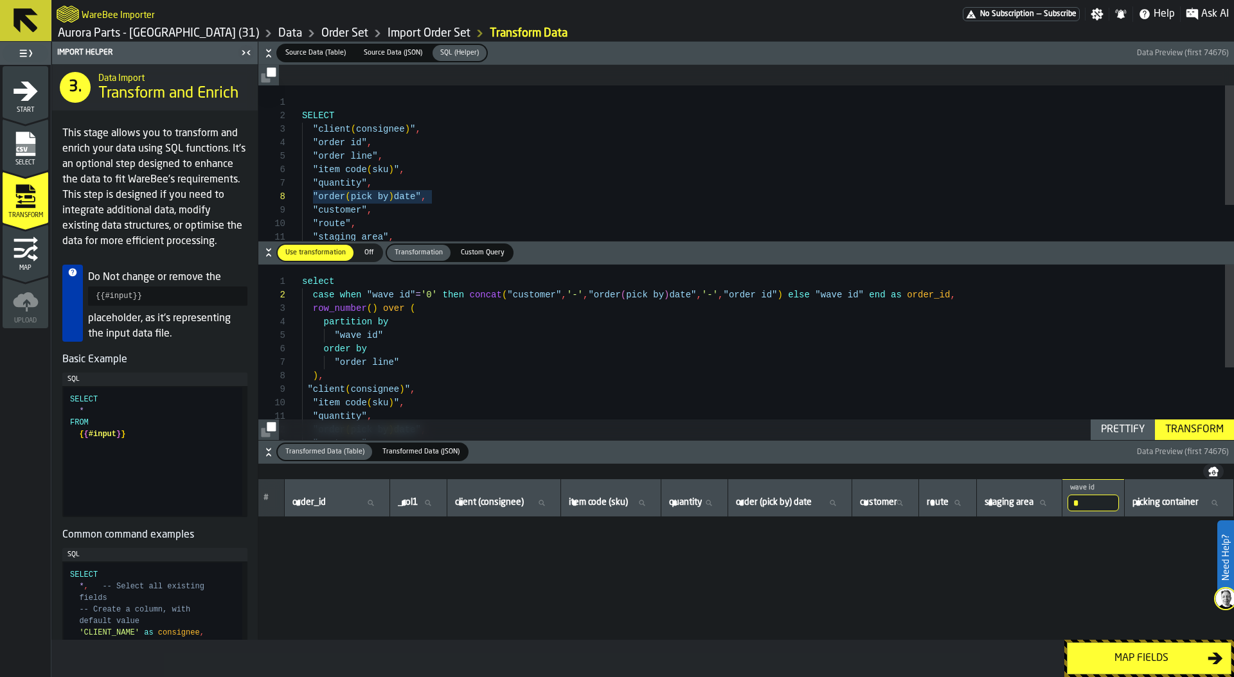
scroll to position [87832, 0]
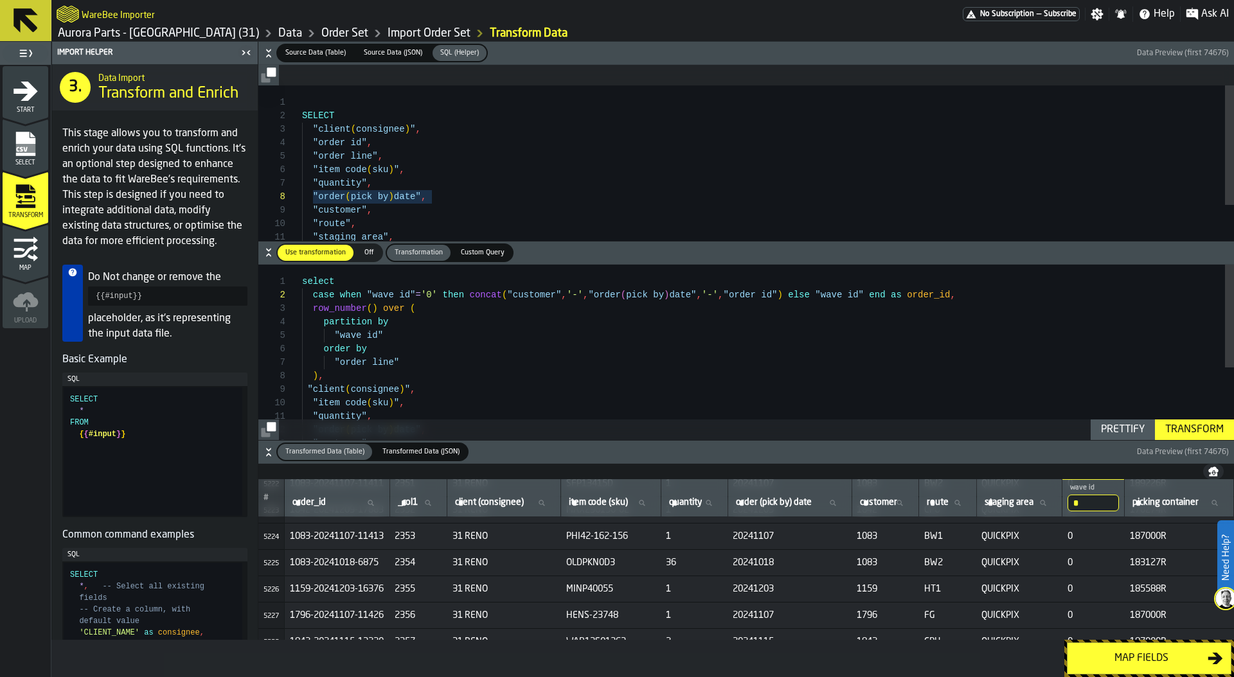
click at [1140, 666] on button "Map fields" at bounding box center [1149, 659] width 164 height 32
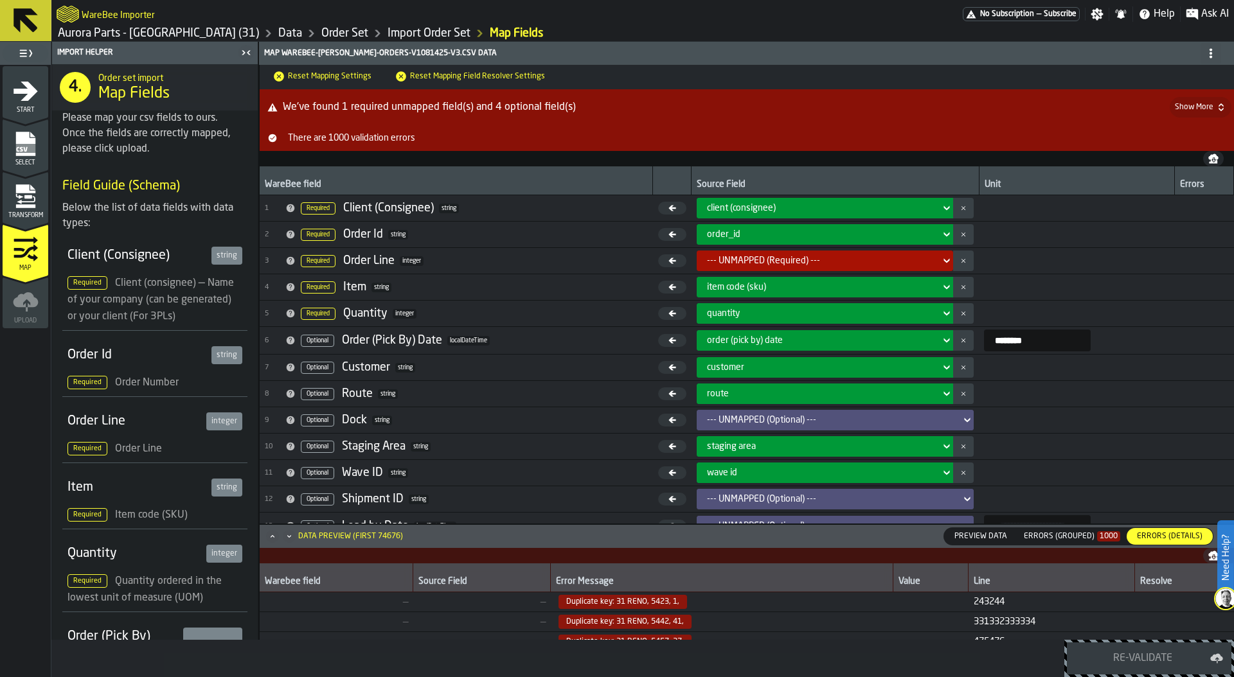
click at [884, 260] on div "--- UNMAPPED (Required) ---" at bounding box center [821, 261] width 229 height 10
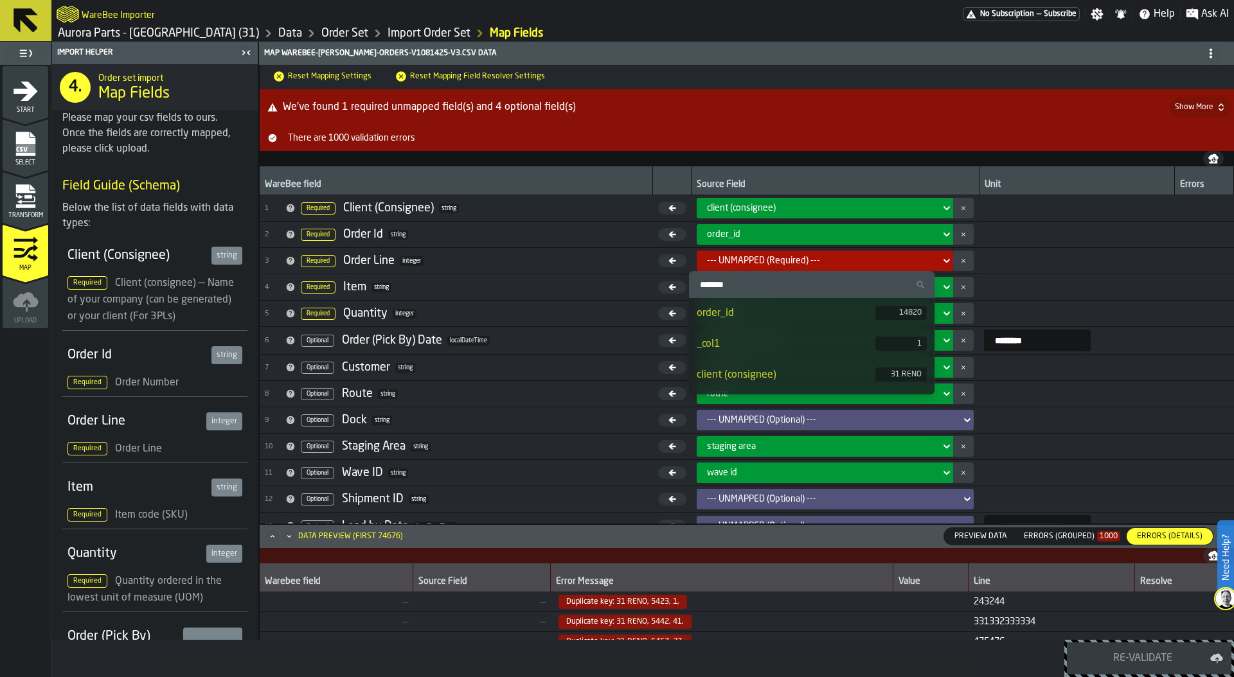
click at [16, 188] on icon "menu Transform" at bounding box center [24, 188] width 19 height 8
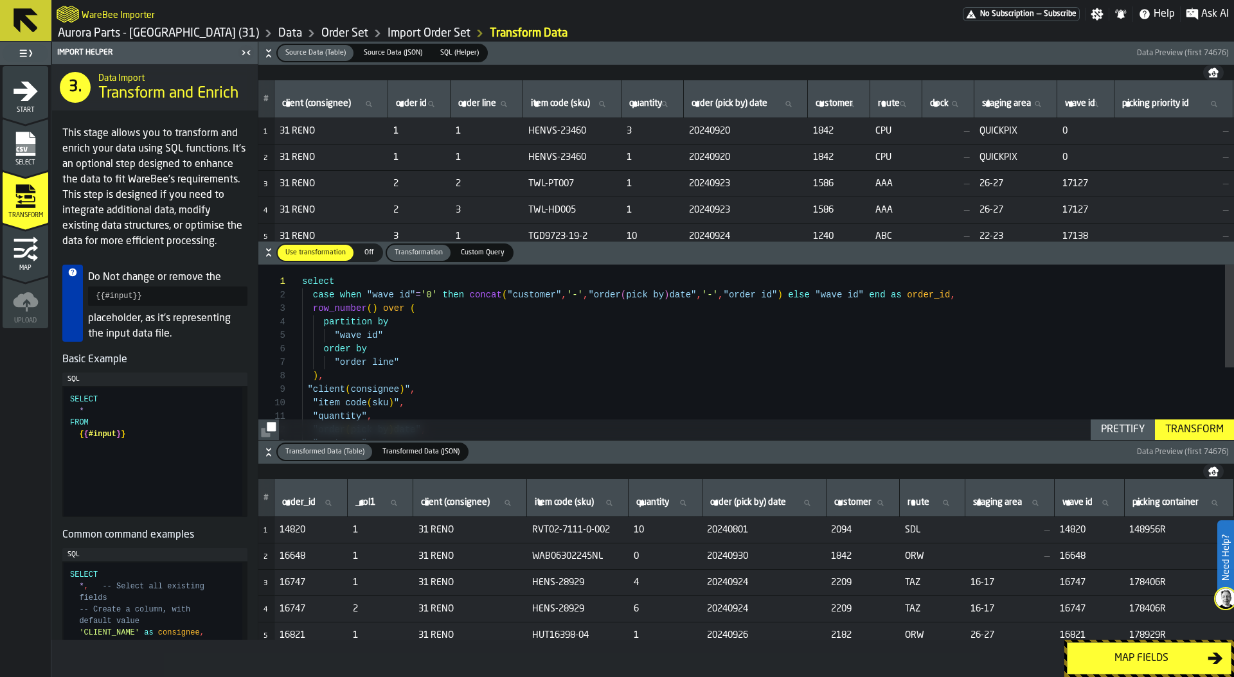
click at [420, 362] on div "select case when "wave id" = '0' then concat ( "customer" , '-' , "order ( pick…" at bounding box center [768, 413] width 932 height 297
click at [318, 378] on div "select case when "wave id" = '0' then concat ( "customer" , '-' , "order ( pick…" at bounding box center [768, 413] width 932 height 297
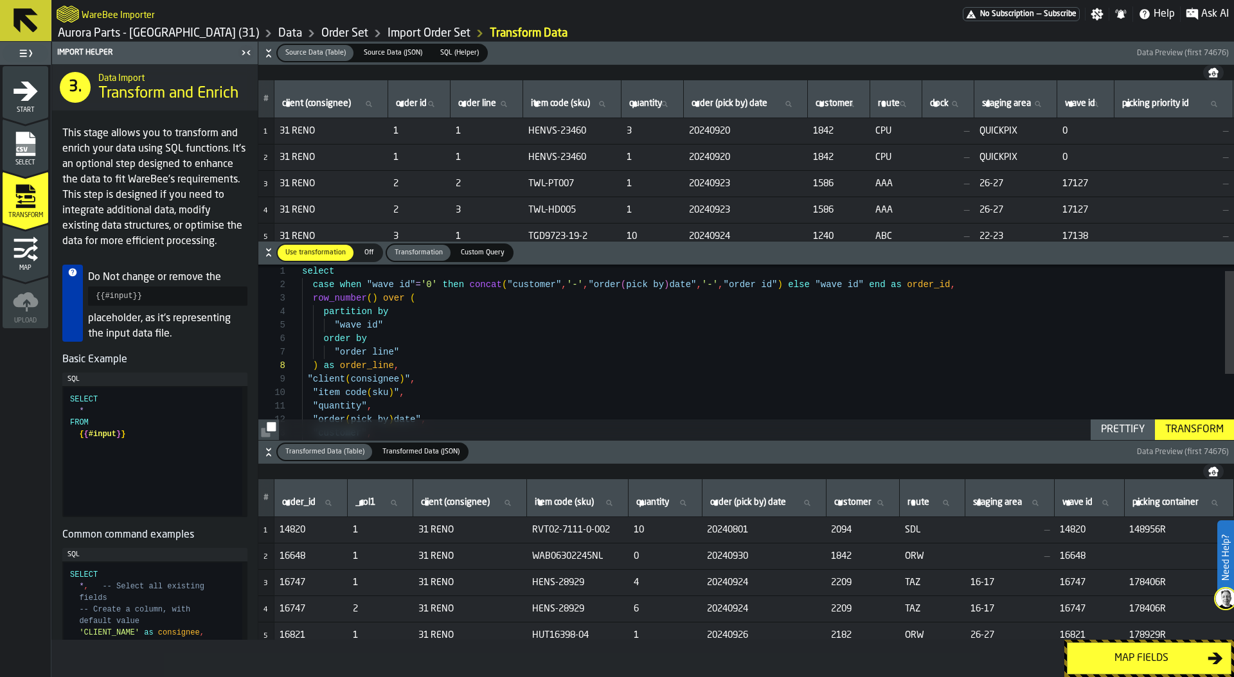
scroll to position [13, 0]
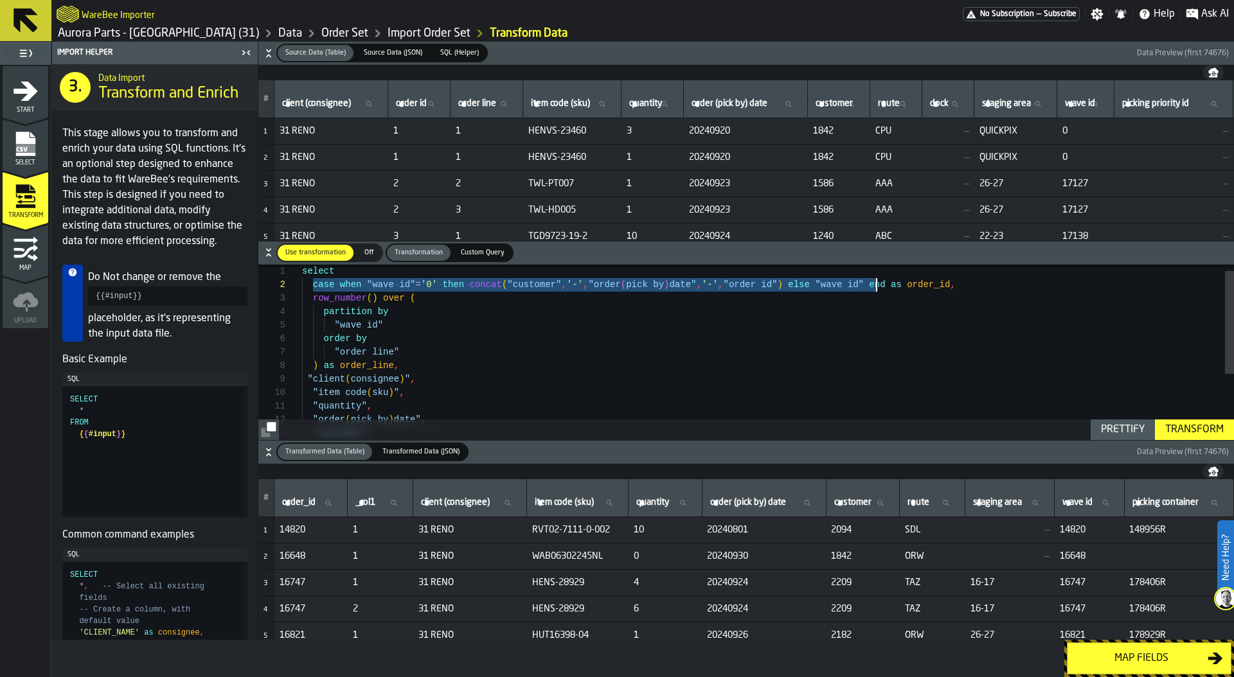
drag, startPoint x: 312, startPoint y: 284, endPoint x: 878, endPoint y: 283, distance: 566.1
click at [878, 284] on span "case when "wave id" = '0' then concat ( "customer" , '-' , "order ( pick by ) d…" at bounding box center [628, 284] width 653 height 13
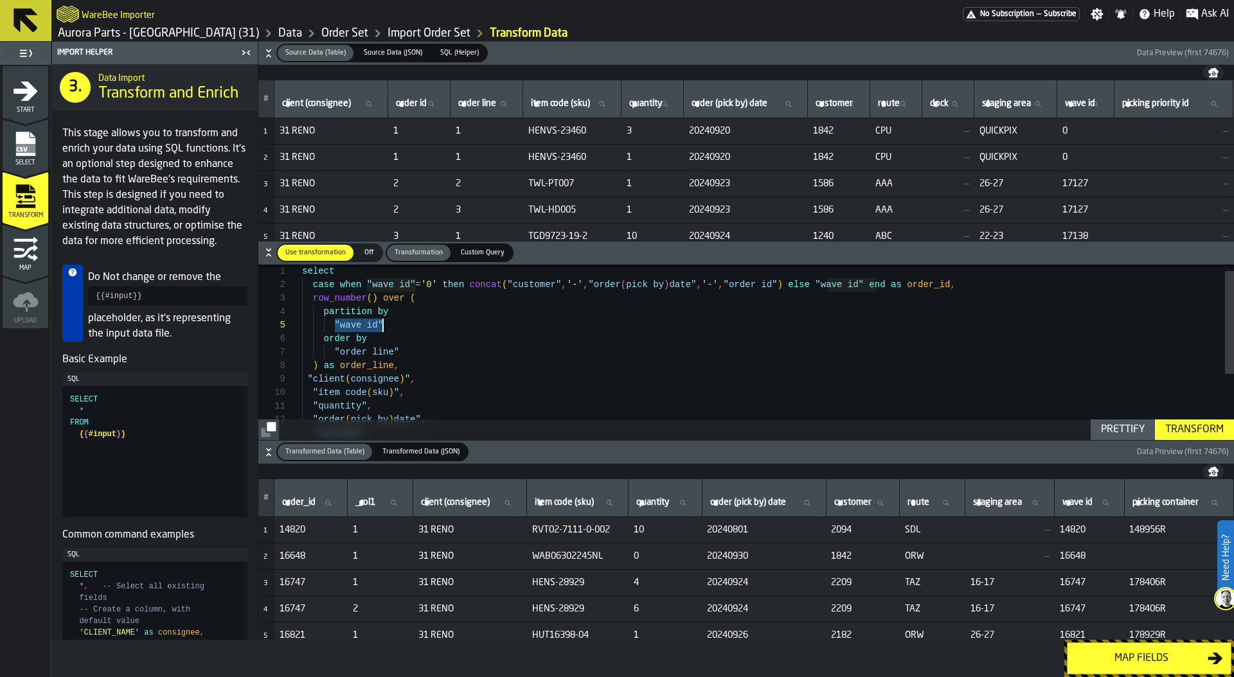
drag, startPoint x: 335, startPoint y: 325, endPoint x: 409, endPoint y: 325, distance: 73.9
click at [409, 325] on div "select case when "wave id" = '0' then concat ( "customer" , '-' , "order ( pick…" at bounding box center [768, 402] width 932 height 297
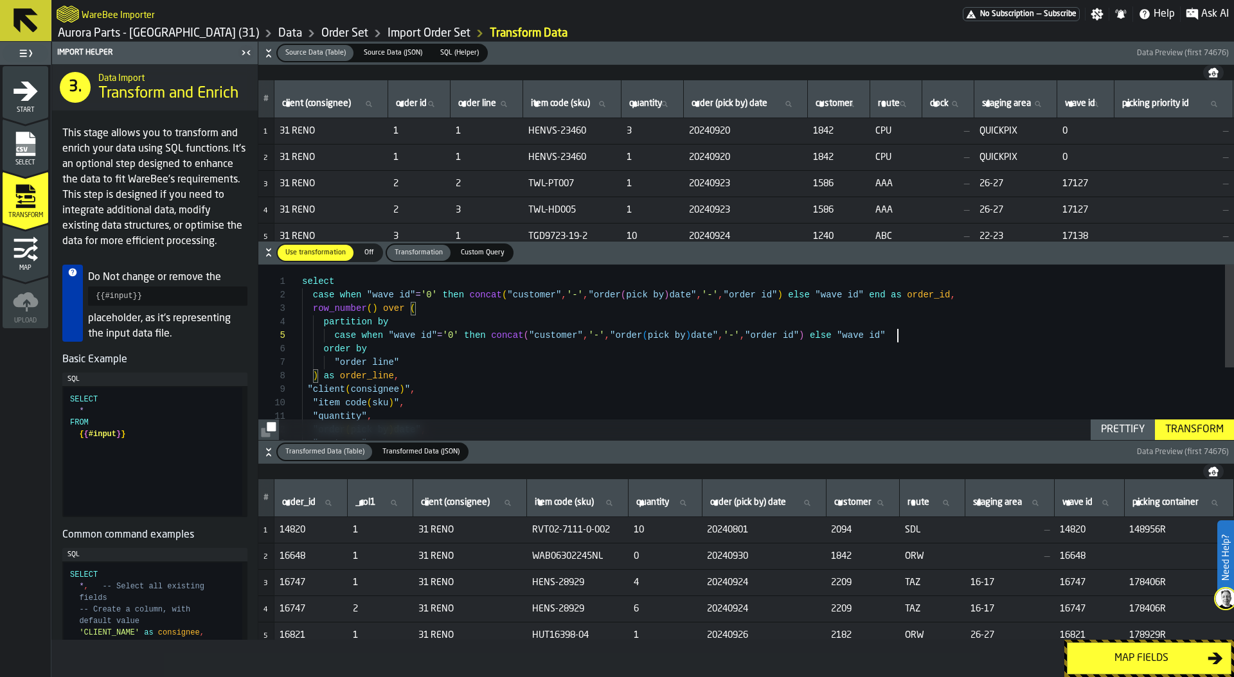
click at [1189, 428] on div "Transform" at bounding box center [1194, 429] width 69 height 15
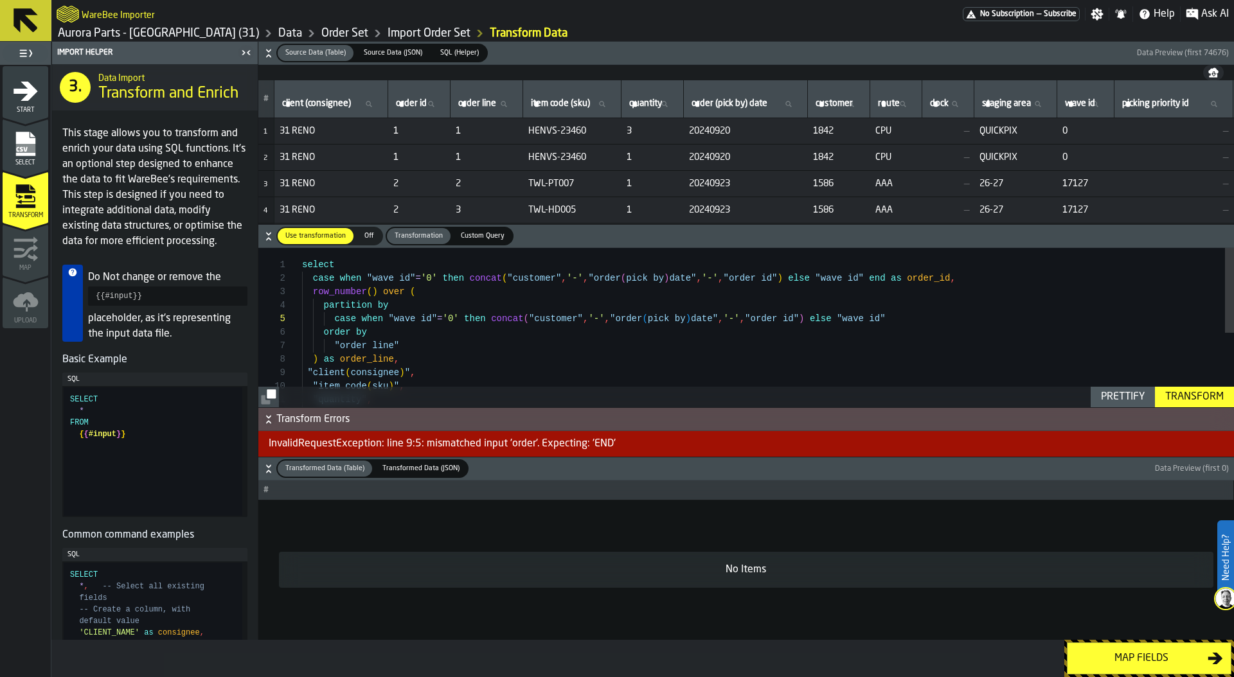
click at [928, 322] on div "select case when "wave id" = '0' then concat ( "customer" , '-' , "order ( pick…" at bounding box center [768, 396] width 932 height 297
type textarea "**********"
click at [1189, 394] on div "Transform" at bounding box center [1194, 396] width 69 height 15
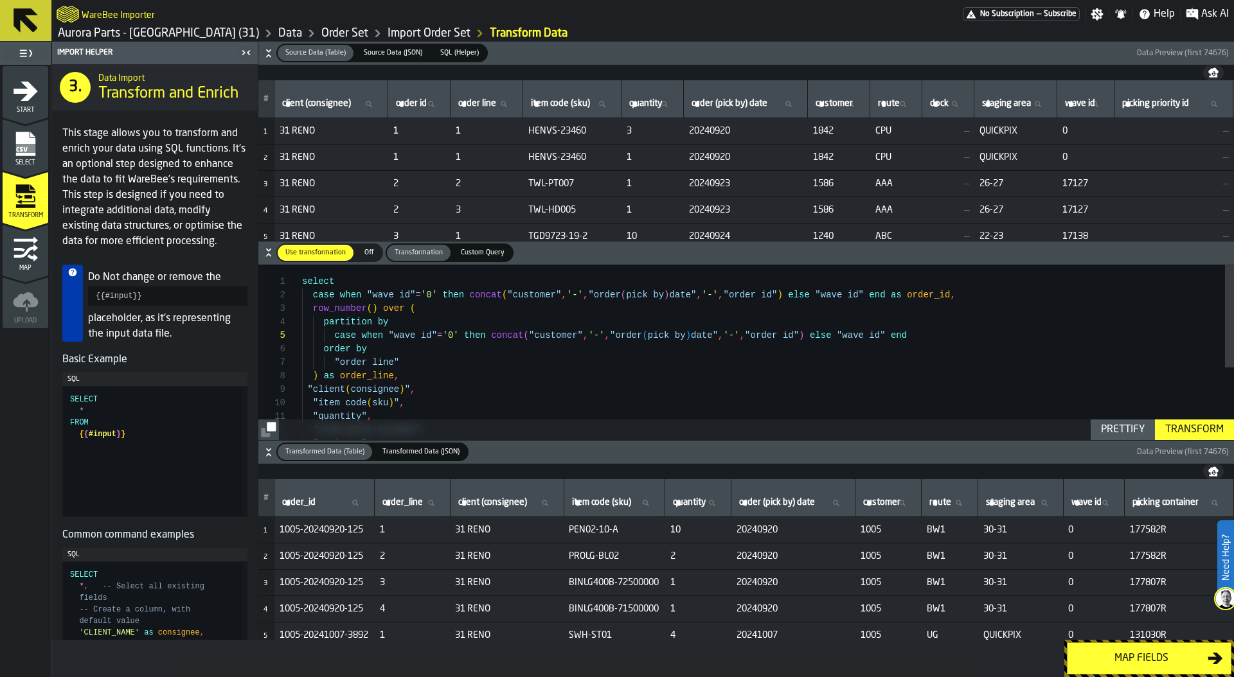
click at [1121, 651] on div "Map fields" at bounding box center [1141, 658] width 132 height 15
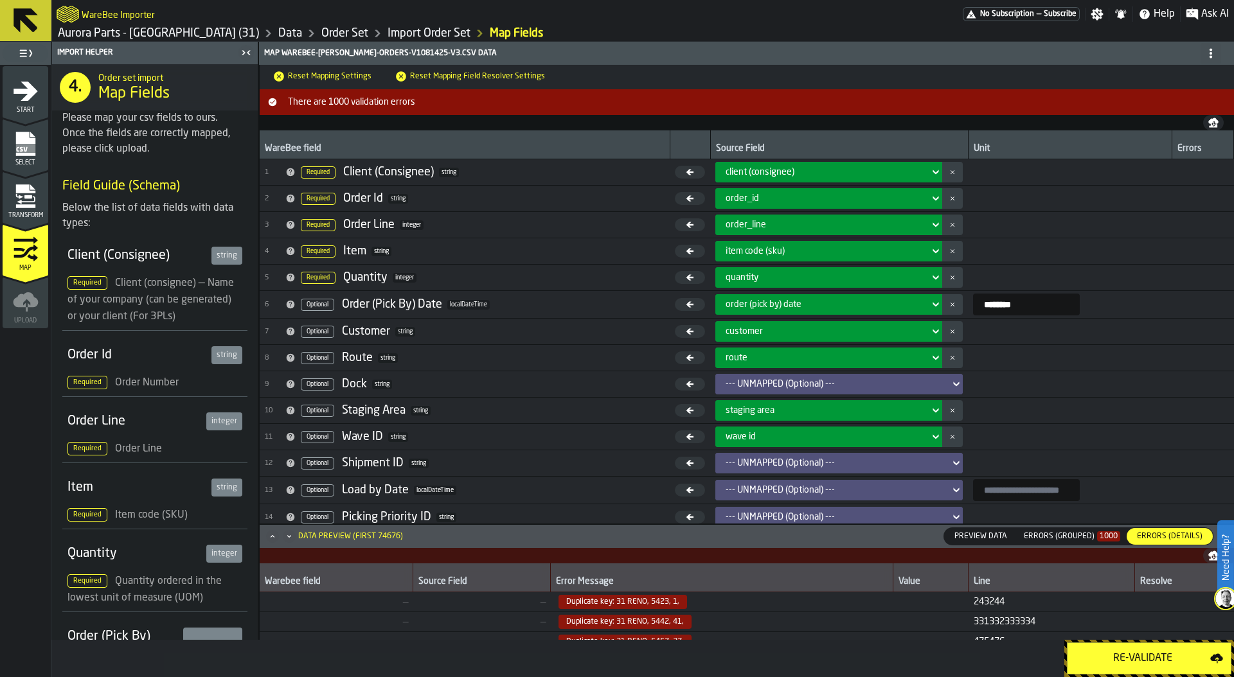
click at [1144, 662] on div "Re-Validate" at bounding box center [1142, 658] width 135 height 15
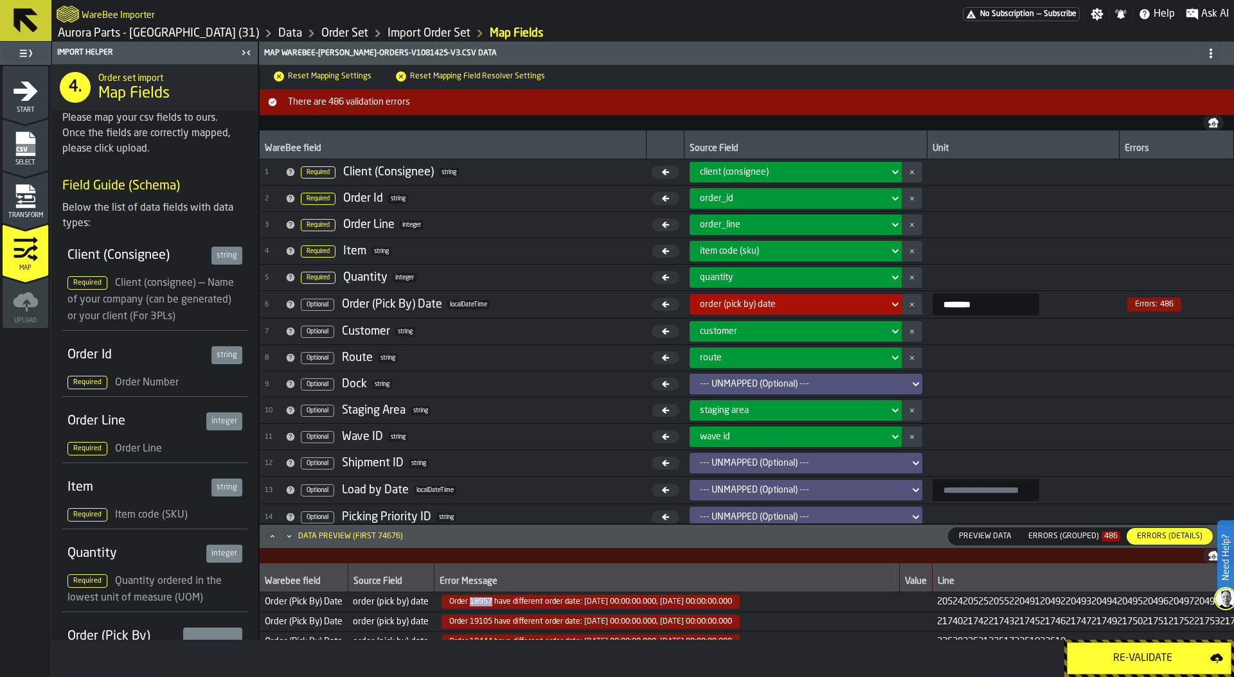
drag, startPoint x: 470, startPoint y: 601, endPoint x: 493, endPoint y: 601, distance: 23.1
click at [493, 601] on span "Order 18957 have different order date: 2024-11-07 00:00:00.000, 2024-11-06 00:0…" at bounding box center [590, 602] width 298 height 14
click at [26, 201] on icon "menu Transform" at bounding box center [26, 200] width 19 height 8
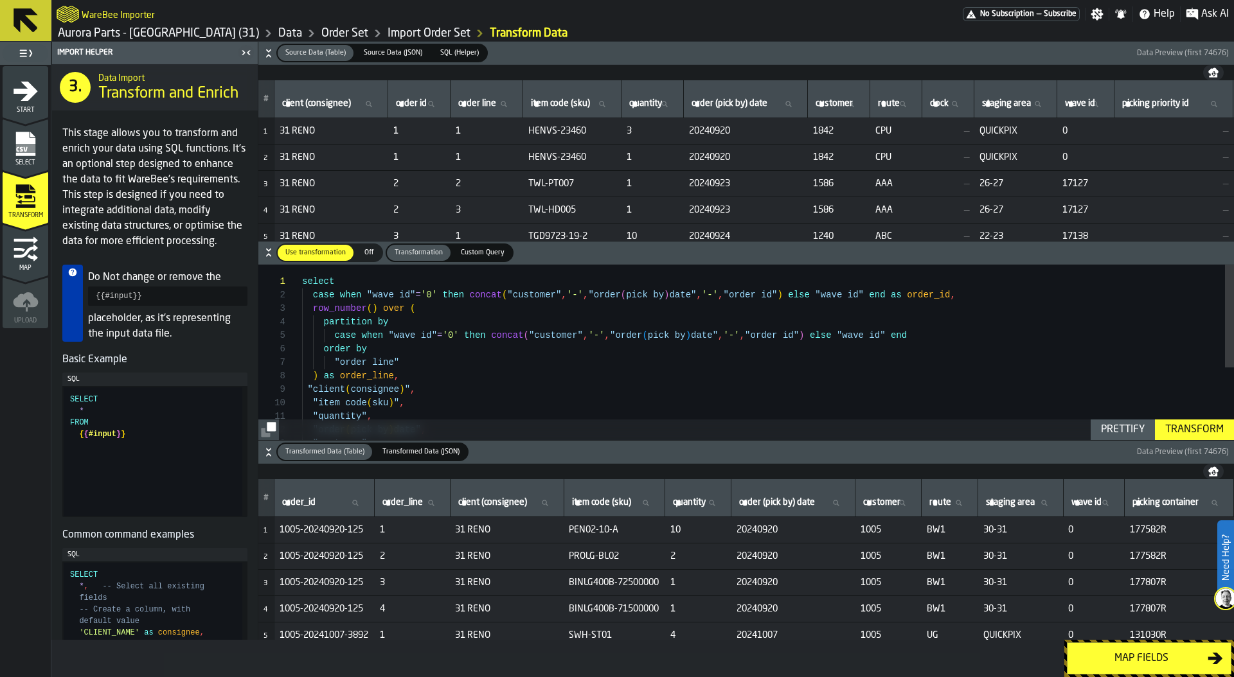
click at [30, 241] on icon "menu Map" at bounding box center [25, 239] width 24 height 7
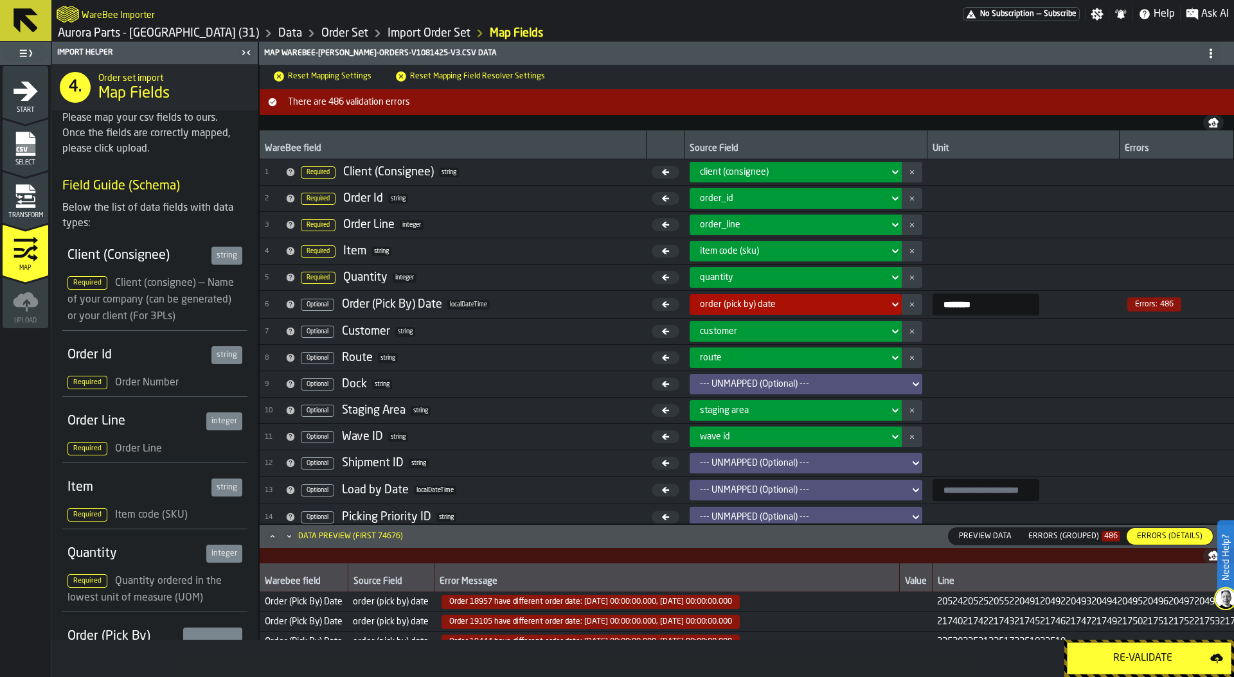
click at [477, 595] on span "Order 18957 have different order date: 2024-11-07 00:00:00.000, 2024-11-06 00:0…" at bounding box center [590, 602] width 298 height 14
click at [477, 599] on span "Order 18957 have different order date: 2024-11-07 00:00:00.000, 2024-11-06 00:0…" at bounding box center [590, 602] width 298 height 14
copy span "18957"
click at [45, 208] on div "Transform" at bounding box center [26, 201] width 46 height 35
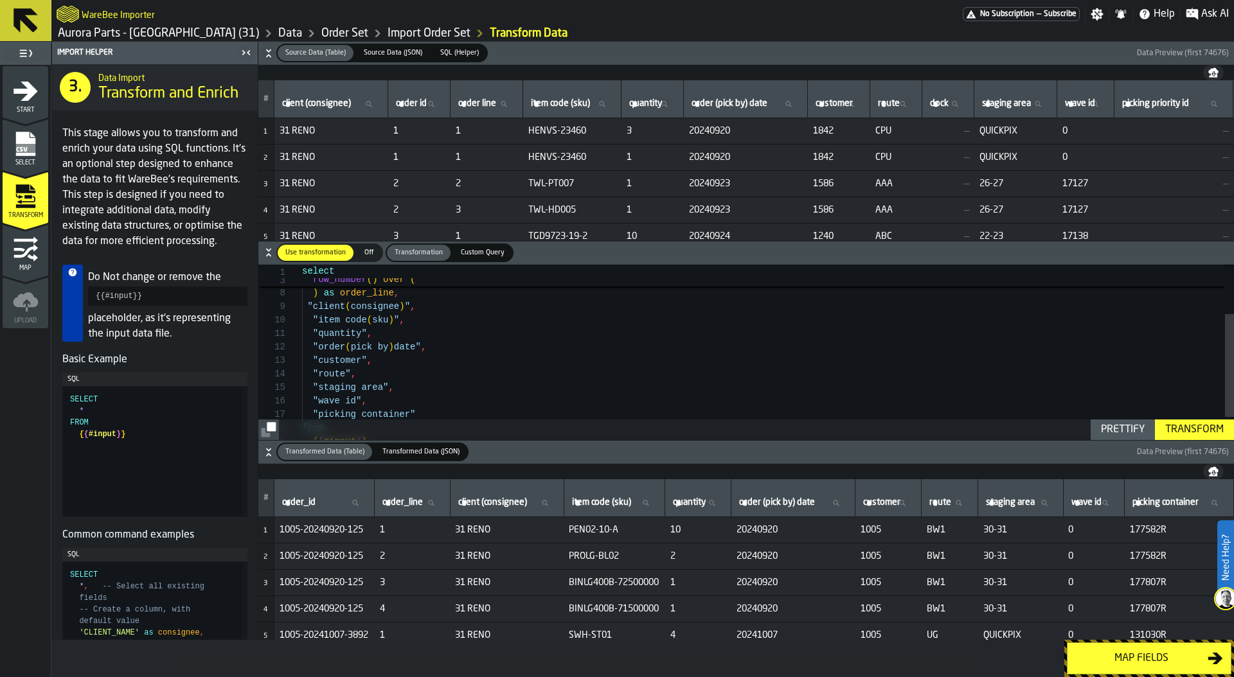
click at [314, 346] on div ") as order_line , "client ( consignee ) " , "item code ( sku ) " , "quantity" ,…" at bounding box center [768, 330] width 932 height 297
click at [452, 346] on div ") as order_line , "client ( consignee ) " , "item code ( sku ) " , "quantity" ,…" at bounding box center [768, 330] width 932 height 297
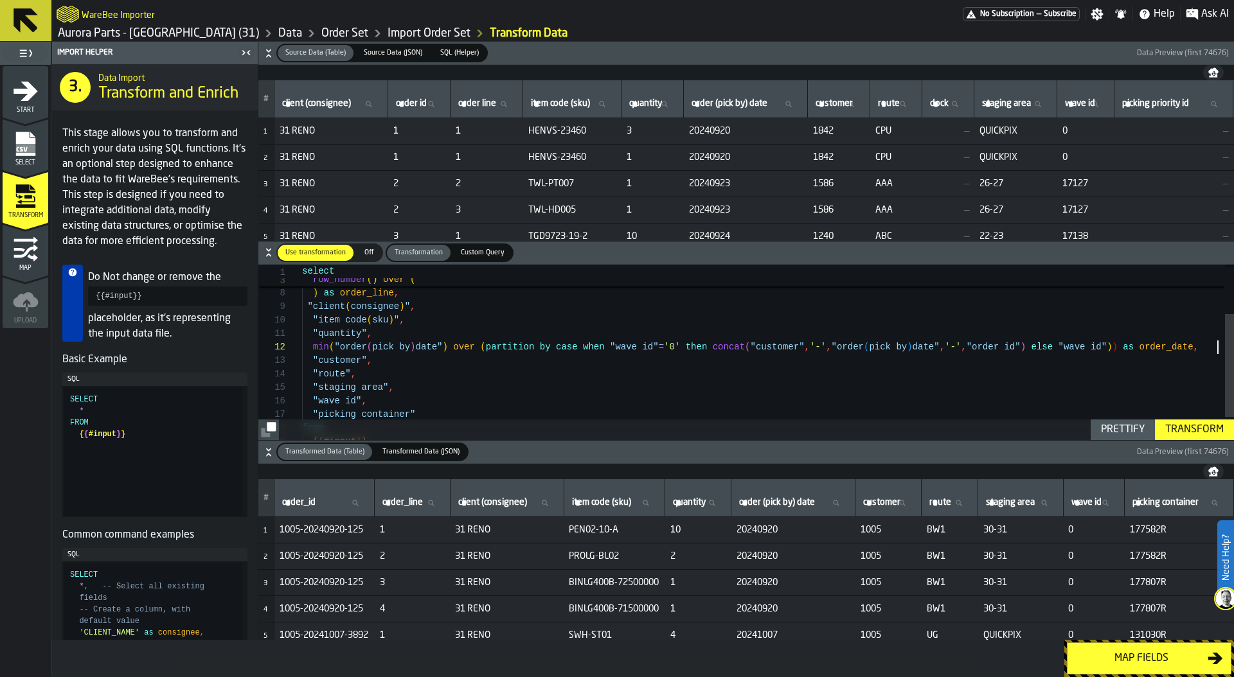
click at [1187, 431] on div "Transform" at bounding box center [1194, 429] width 69 height 15
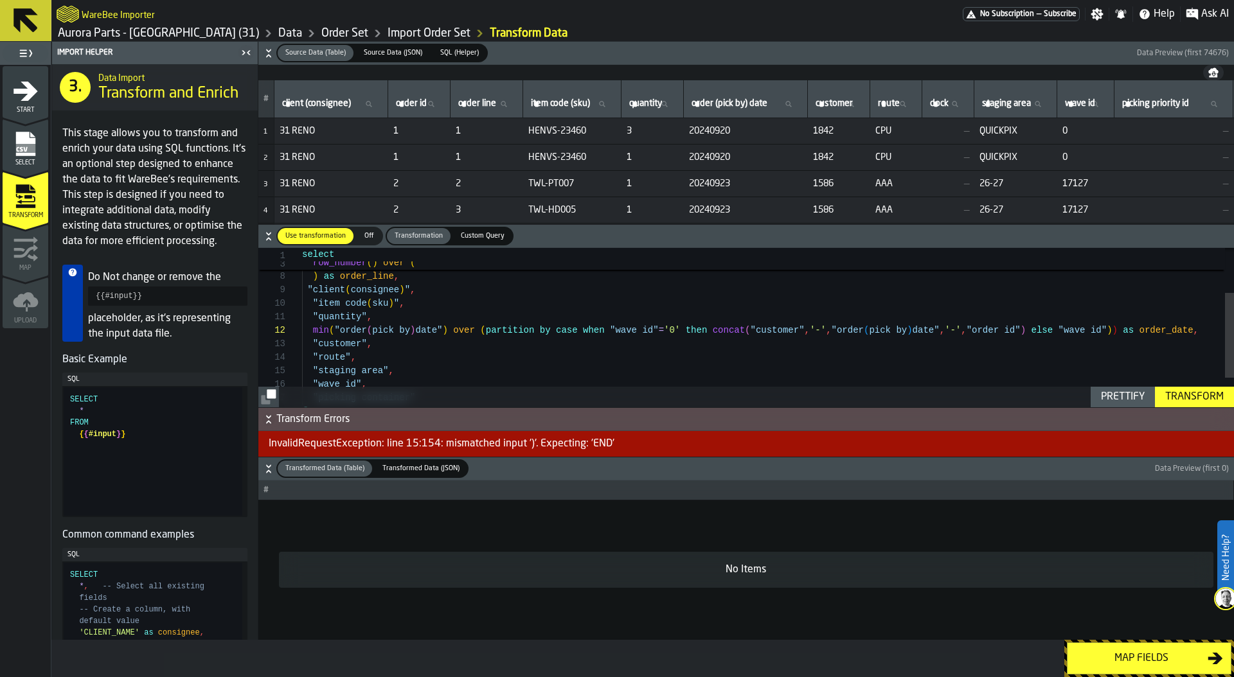
click at [585, 332] on div ") as order_line , "client ( consignee ) " , "item code ( sku ) " , "quantity" ,…" at bounding box center [768, 313] width 932 height 297
click at [1136, 330] on div ") as order_line , "client ( consignee ) " , "item code ( sku ) " , "quantity" ,…" at bounding box center [768, 313] width 932 height 297
click at [1132, 330] on div ") as order_line , "client ( consignee ) " , "item code ( sku ) " , "quantity" ,…" at bounding box center [768, 313] width 932 height 297
click at [1189, 396] on div "Transform" at bounding box center [1194, 396] width 69 height 15
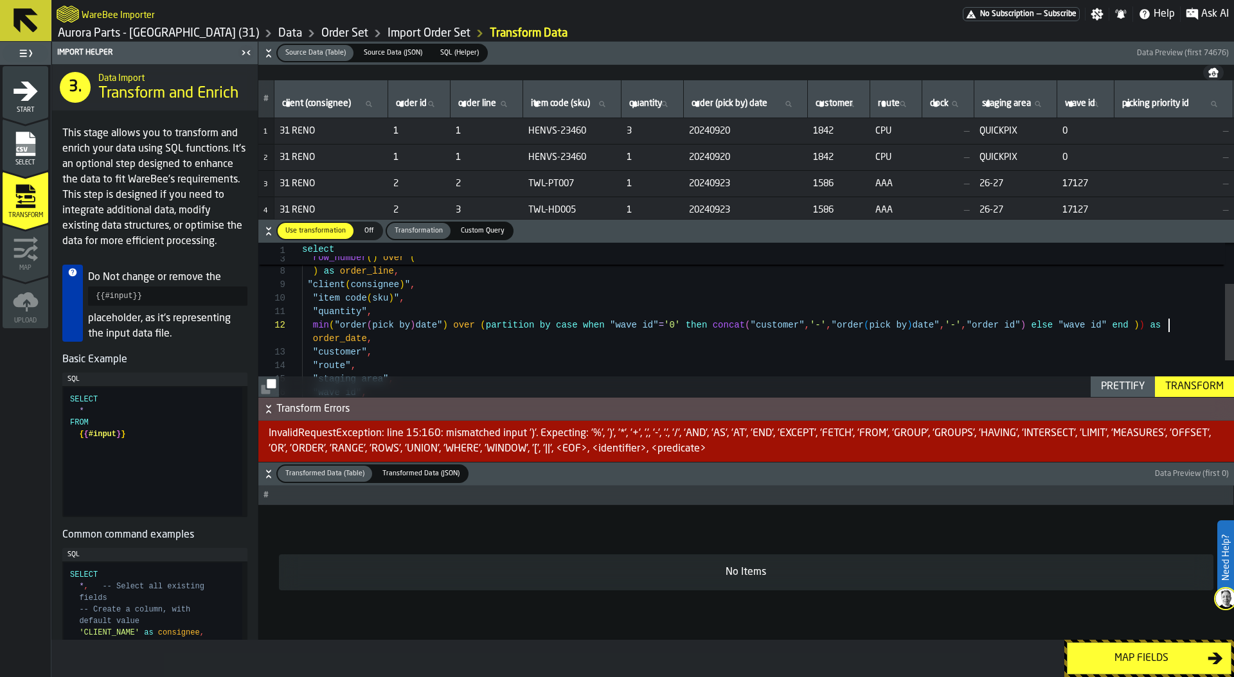
click at [1167, 324] on div ") as order_line , "client ( consignee ) " , "item code ( sku ) " , "quantity" ,…" at bounding box center [768, 315] width 932 height 311
click at [491, 326] on div ") as order_line , "client ( consignee ) " , "item code ( sku ) " , "quantity" ,…" at bounding box center [768, 315] width 932 height 311
click at [1169, 323] on div ") as order_line , "client ( consignee ) " , "item code ( sku ) " , "quantity" ,…" at bounding box center [768, 312] width 932 height 311
type textarea "**********"
click at [1202, 396] on button "Transform" at bounding box center [1194, 387] width 79 height 21
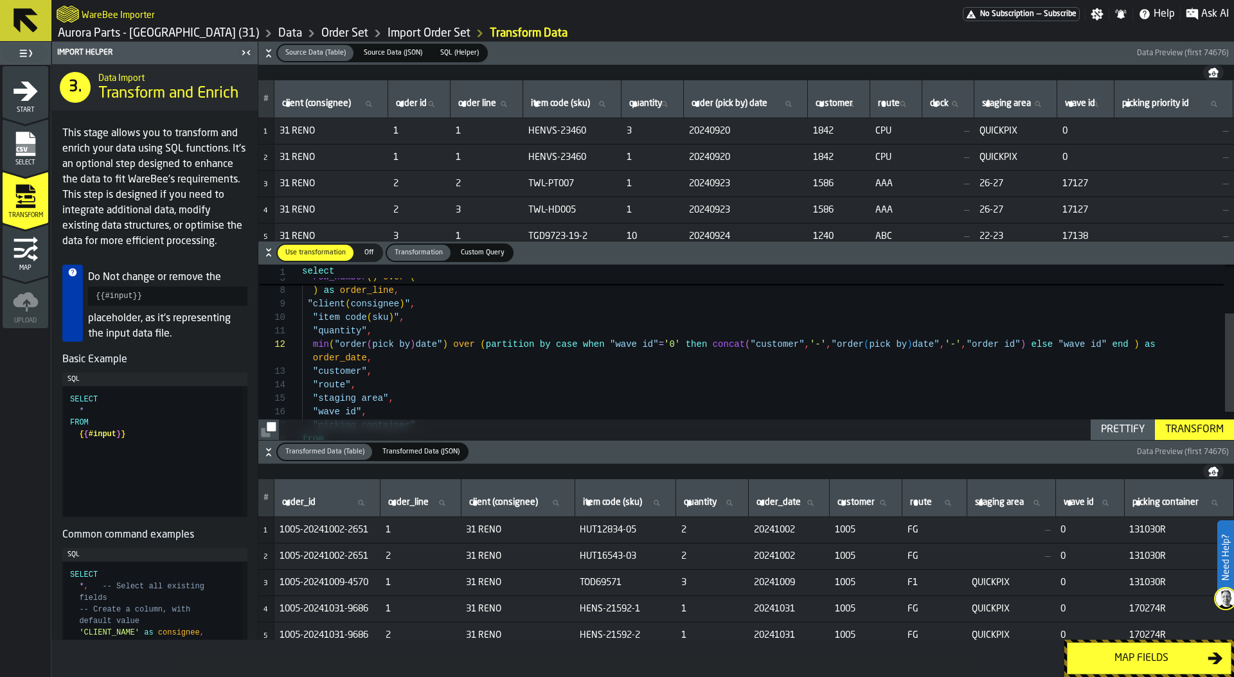
click at [1145, 656] on div "Map fields" at bounding box center [1141, 658] width 132 height 15
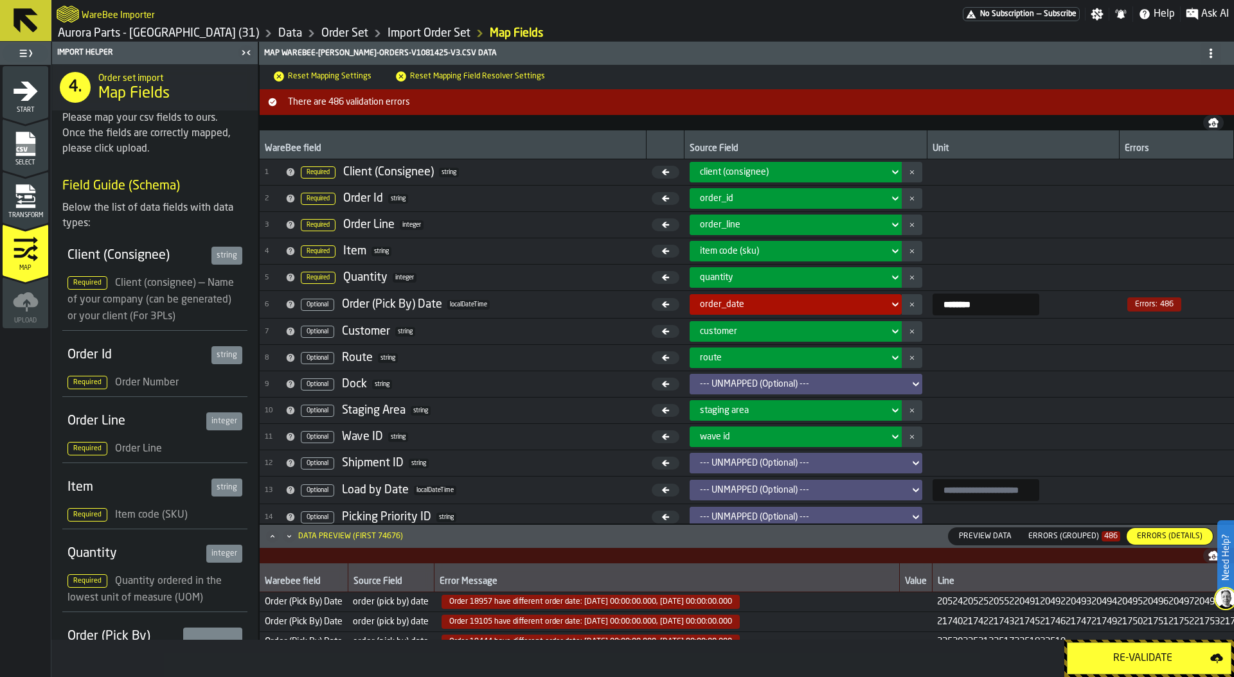
click at [1145, 656] on div "Re-Validate" at bounding box center [1142, 658] width 135 height 15
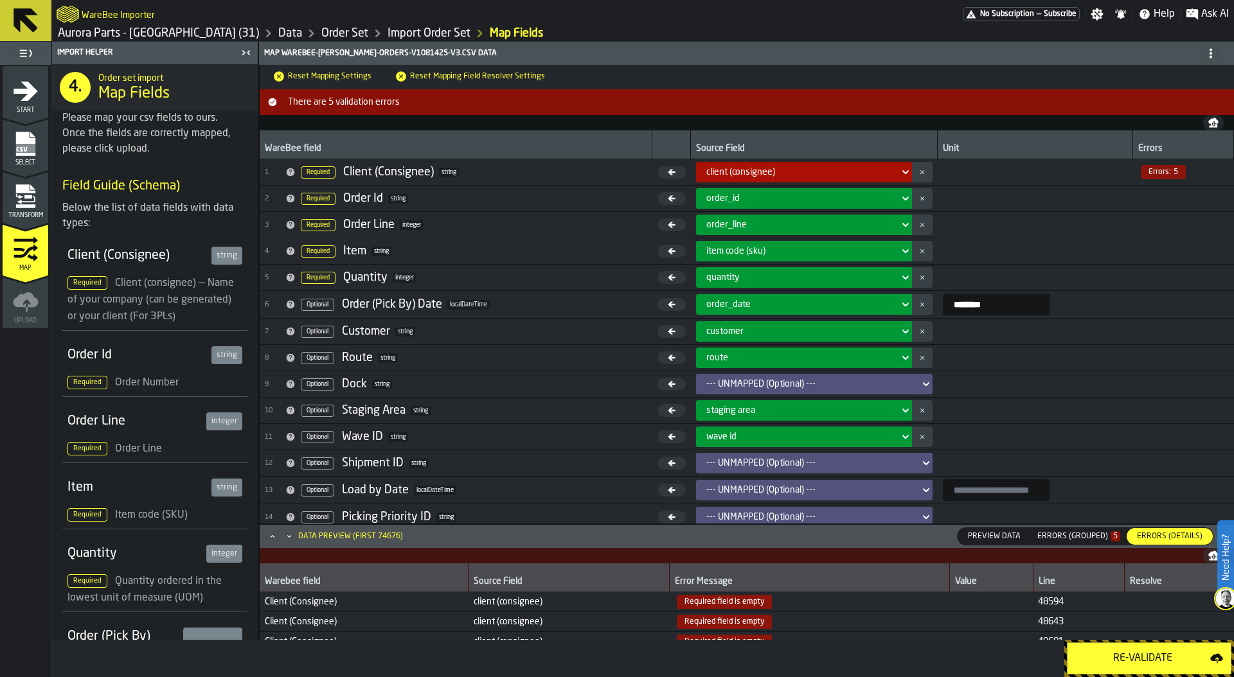
click at [1083, 536] on div "Errors (Grouped) 5" at bounding box center [1078, 536] width 83 height 9
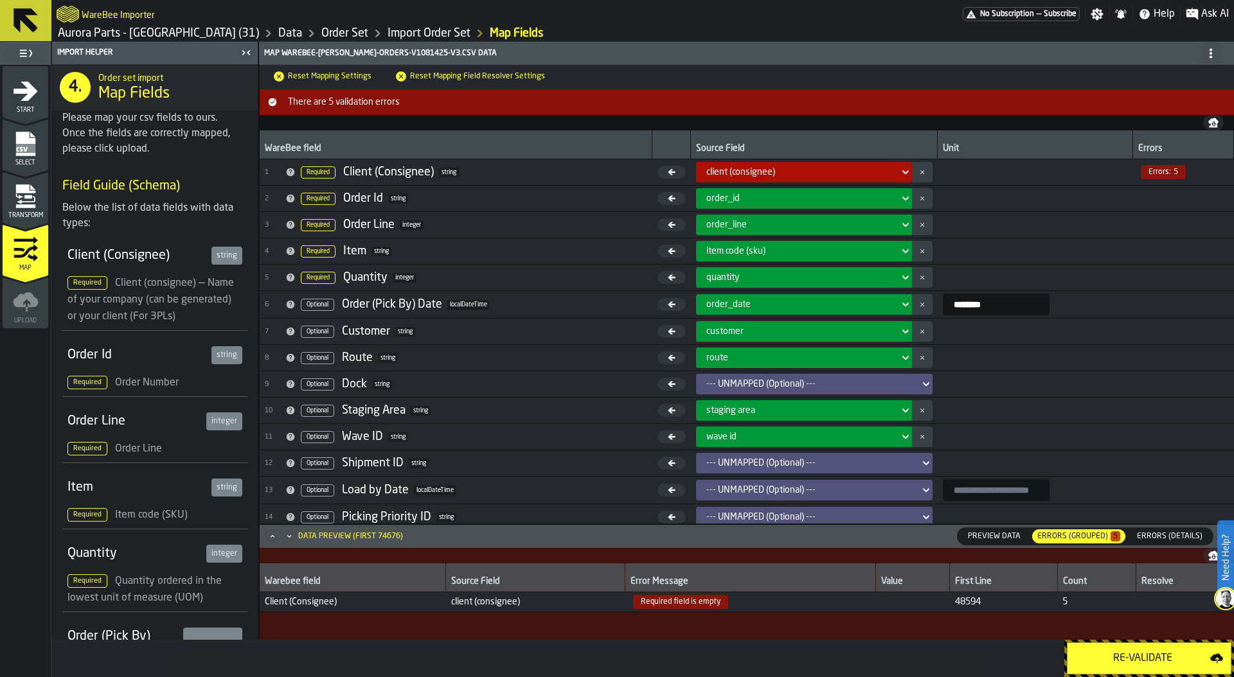
click at [39, 194] on div "Transform" at bounding box center [26, 201] width 46 height 35
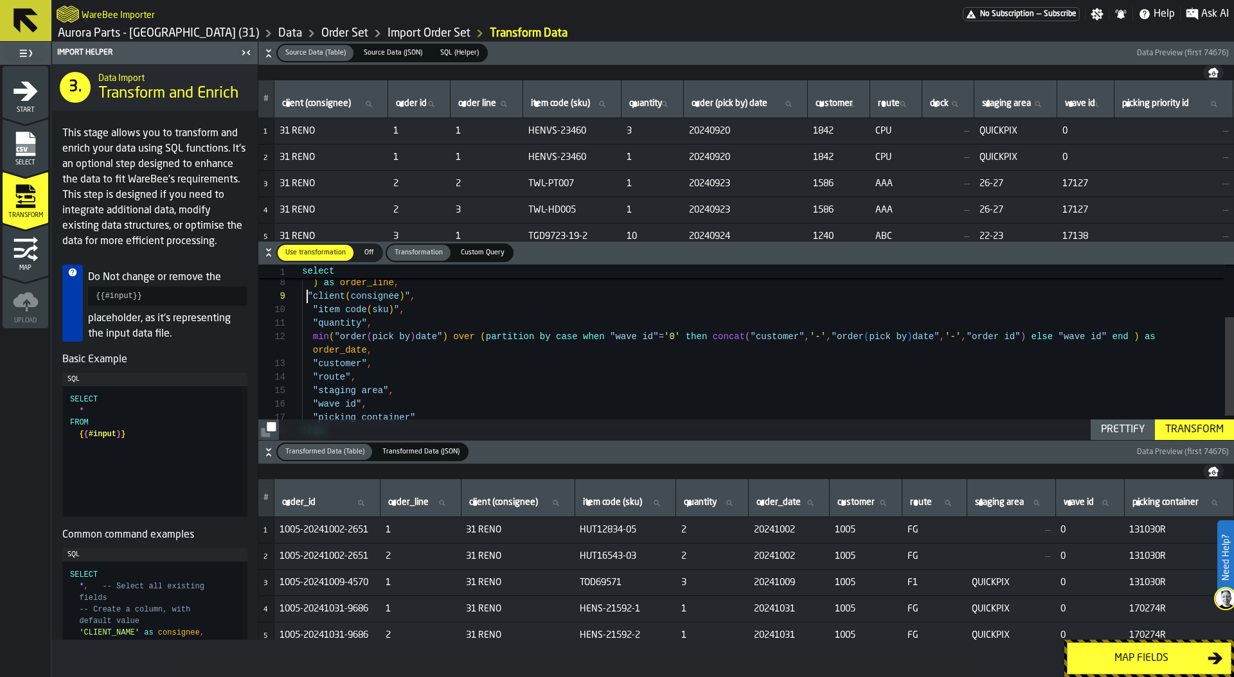
click at [305, 297] on div ""order line" ) as order_line , "client ( consignee ) " , "item code ( sku ) " ,…" at bounding box center [768, 327] width 932 height 311
drag, startPoint x: 315, startPoint y: 129, endPoint x: 269, endPoint y: 130, distance: 45.6
click at [269, 129] on tr "1 31 RENO 1 1 HENVS-23460 3 20240920 1842 CPU — QUICKPIX 0 — 170274R" at bounding box center [799, 131] width 1083 height 26
copy span "31 RENO"
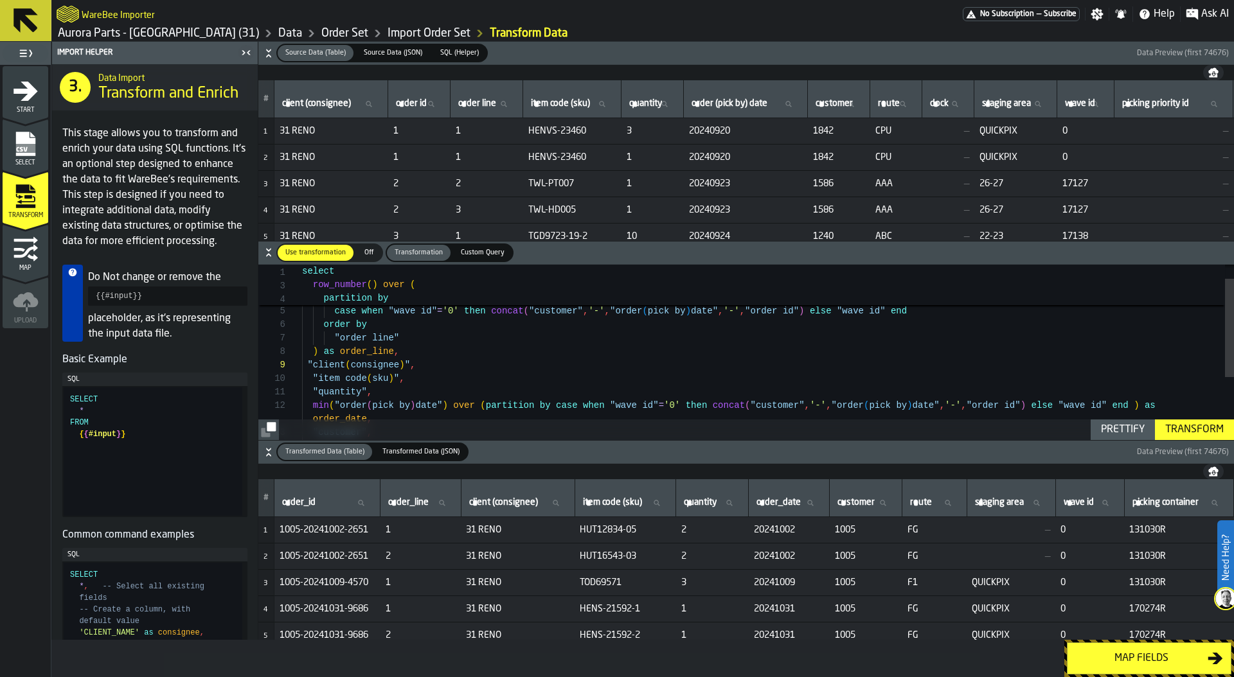
click at [307, 364] on div ") as order_line , "client ( consignee ) " , "item code ( sku ) " , "quantity" ,…" at bounding box center [768, 395] width 932 height 311
click at [468, 366] on div ") as order_line , case when ( "client ( consignee ) " , "item code ( sku ) " , …" at bounding box center [768, 395] width 932 height 311
click at [359, 364] on div ") as order_line , case when ( "client ( consignee ) " = '' then '31 RENO' else …" at bounding box center [768, 395] width 932 height 311
click at [599, 364] on div ") as order_line , case when "client ( consignee ) " = '' then '31 RENO' else , …" at bounding box center [768, 395] width 932 height 311
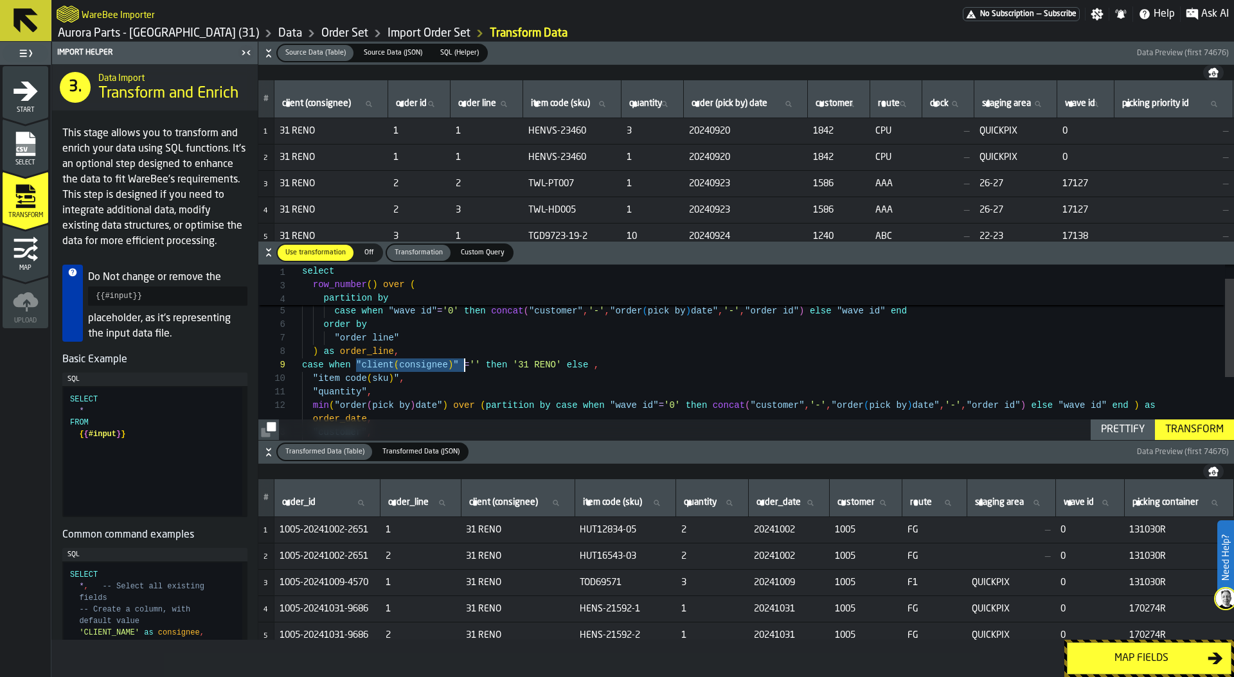
drag, startPoint x: 357, startPoint y: 366, endPoint x: 464, endPoint y: 361, distance: 107.4
click at [464, 361] on div ") as order_line , case when "client ( consignee ) " = '' then '31 RENO' else , …" at bounding box center [768, 395] width 932 height 311
click at [598, 366] on div ") as order_line , case when "client ( consignee ) " = '' then '31 RENO' else , …" at bounding box center [768, 395] width 932 height 311
type textarea "**********"
click at [1187, 425] on div "Transform" at bounding box center [1194, 429] width 69 height 15
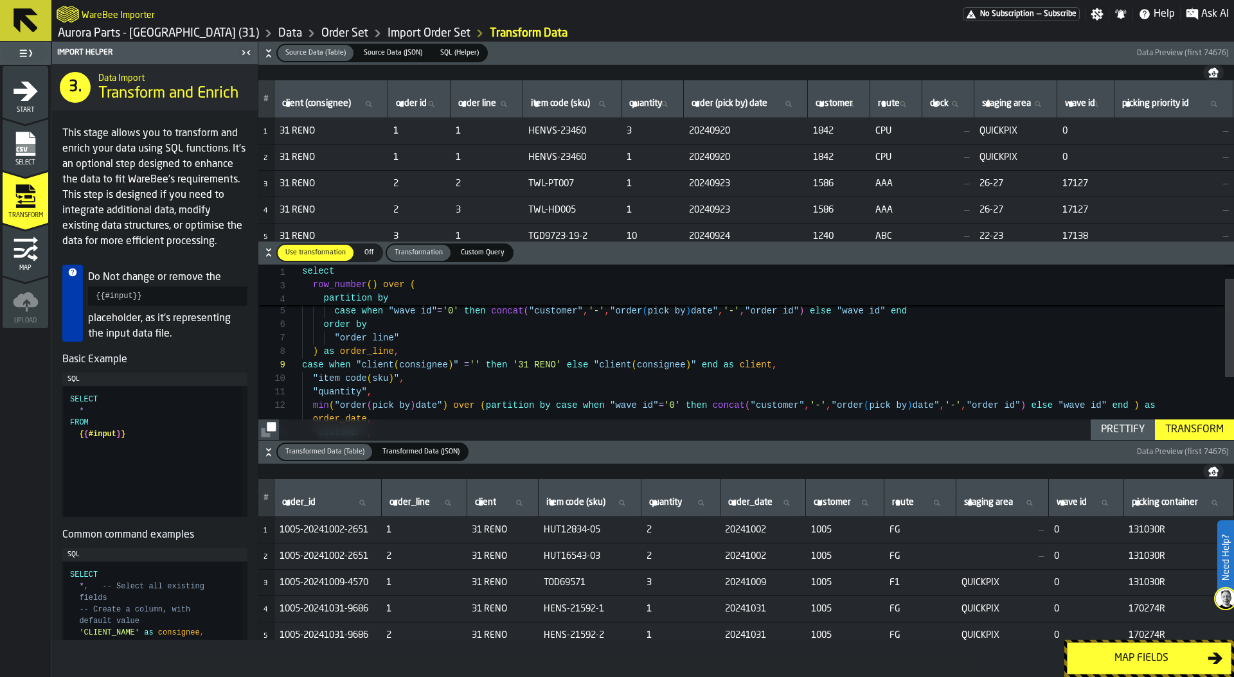
click at [1133, 646] on button "Map fields" at bounding box center [1149, 659] width 164 height 32
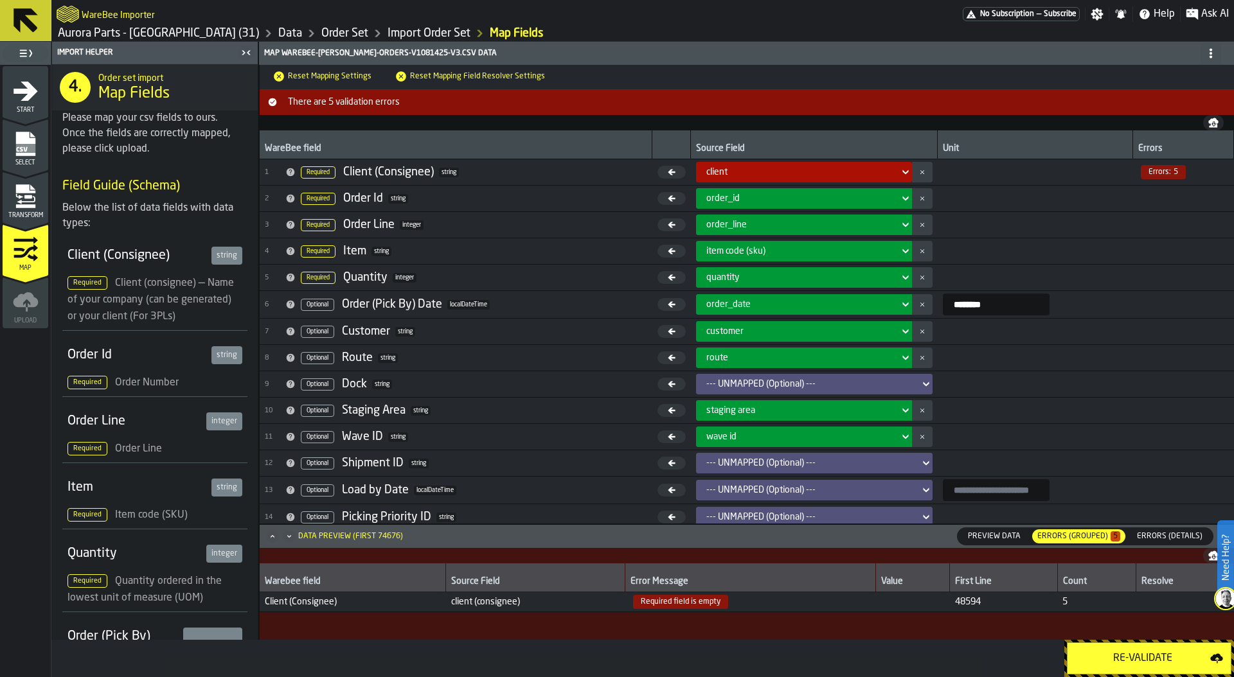
click at [1133, 646] on button "Re-Validate" at bounding box center [1149, 659] width 164 height 32
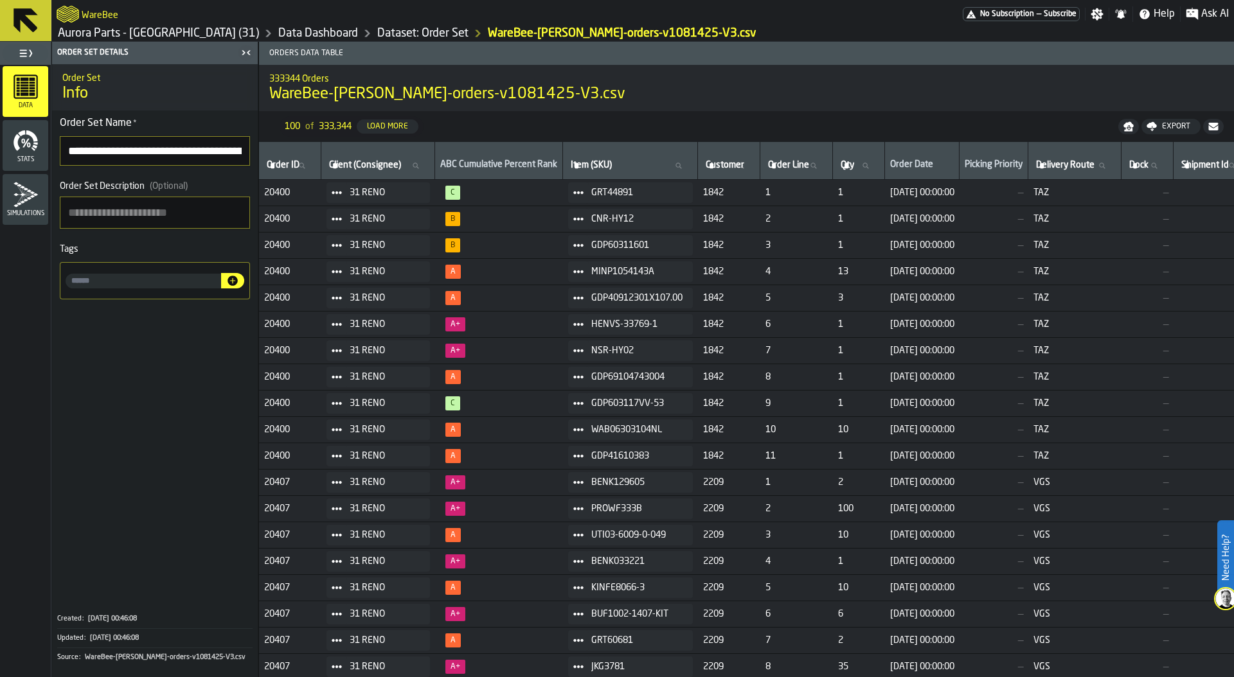
click at [278, 38] on link "Data Dashboard" at bounding box center [318, 33] width 80 height 14
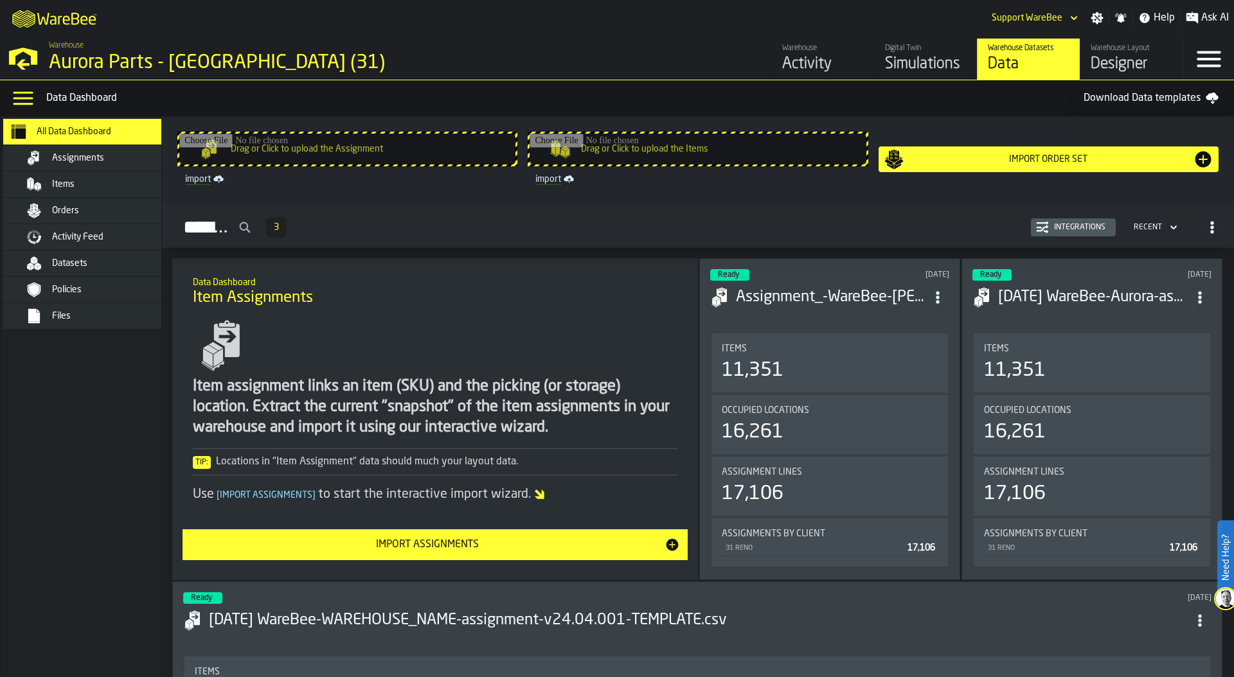
click at [886, 55] on div "Simulations" at bounding box center [926, 64] width 82 height 21
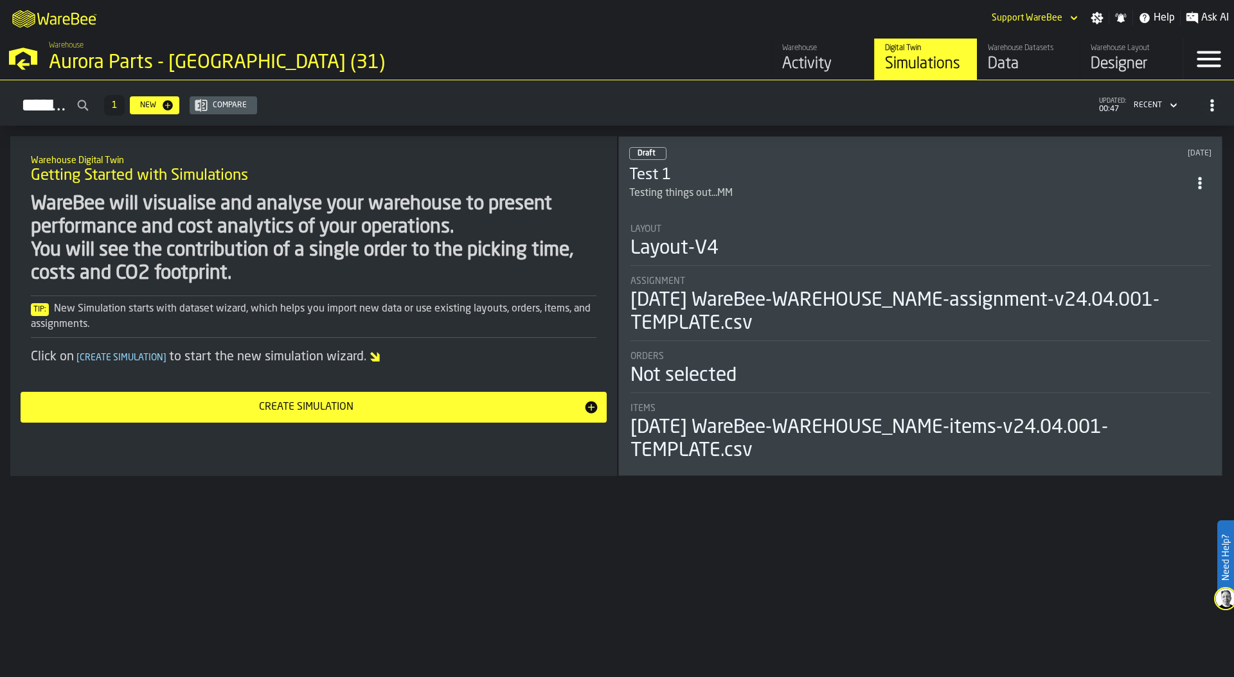
click at [898, 271] on li "Layout Layout-V4 Assignment 2025-07-30 WareBee-WAREHOUSE_NAME-assignment-v24.04…" at bounding box center [920, 338] width 582 height 251
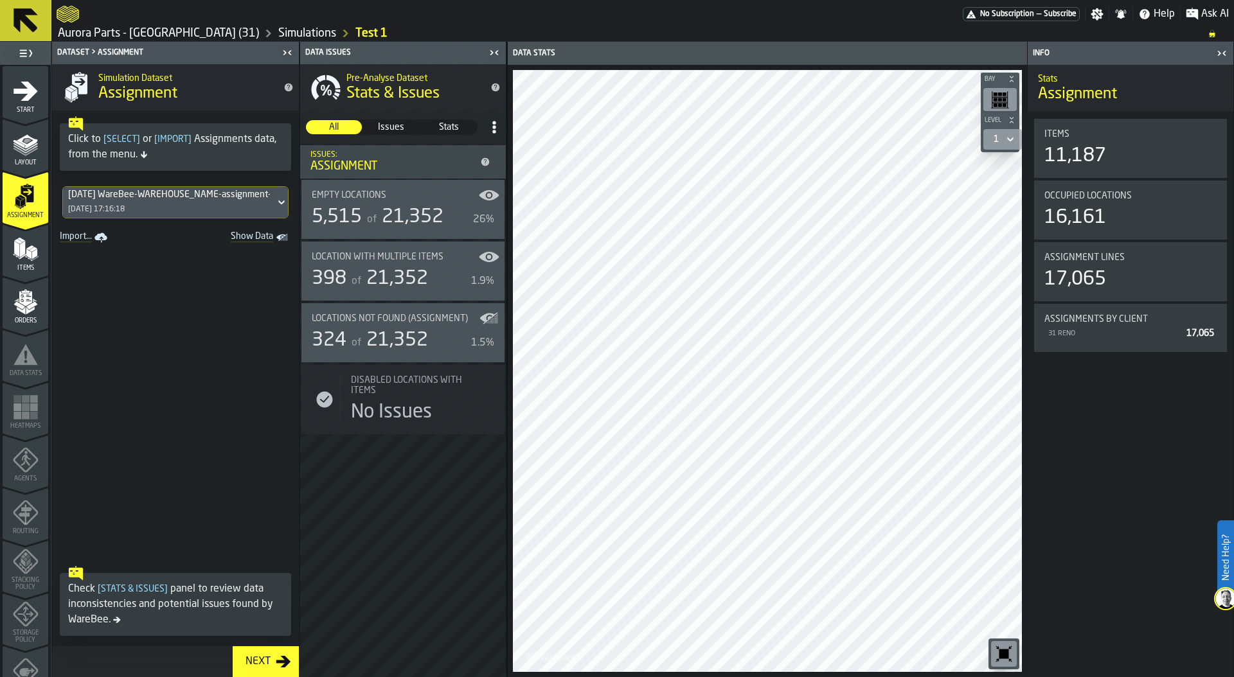
click at [15, 149] on icon "menu Layout" at bounding box center [26, 144] width 26 height 26
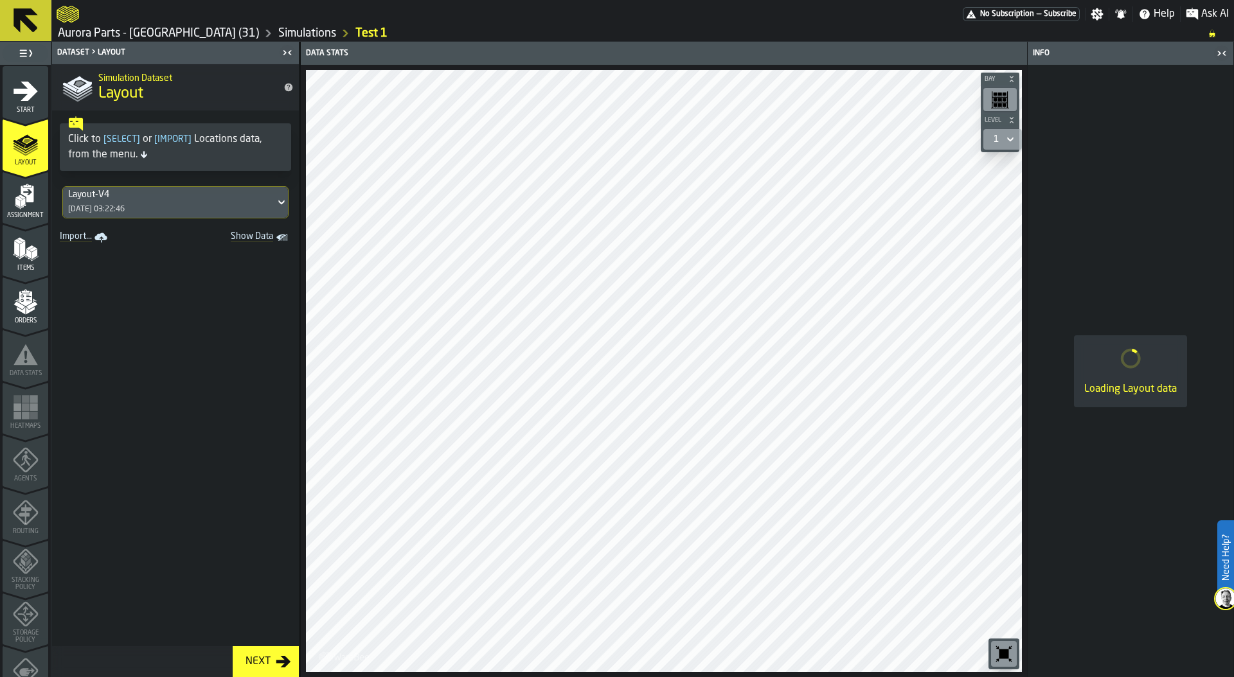
click at [28, 201] on icon "menu Assignment" at bounding box center [27, 194] width 13 height 17
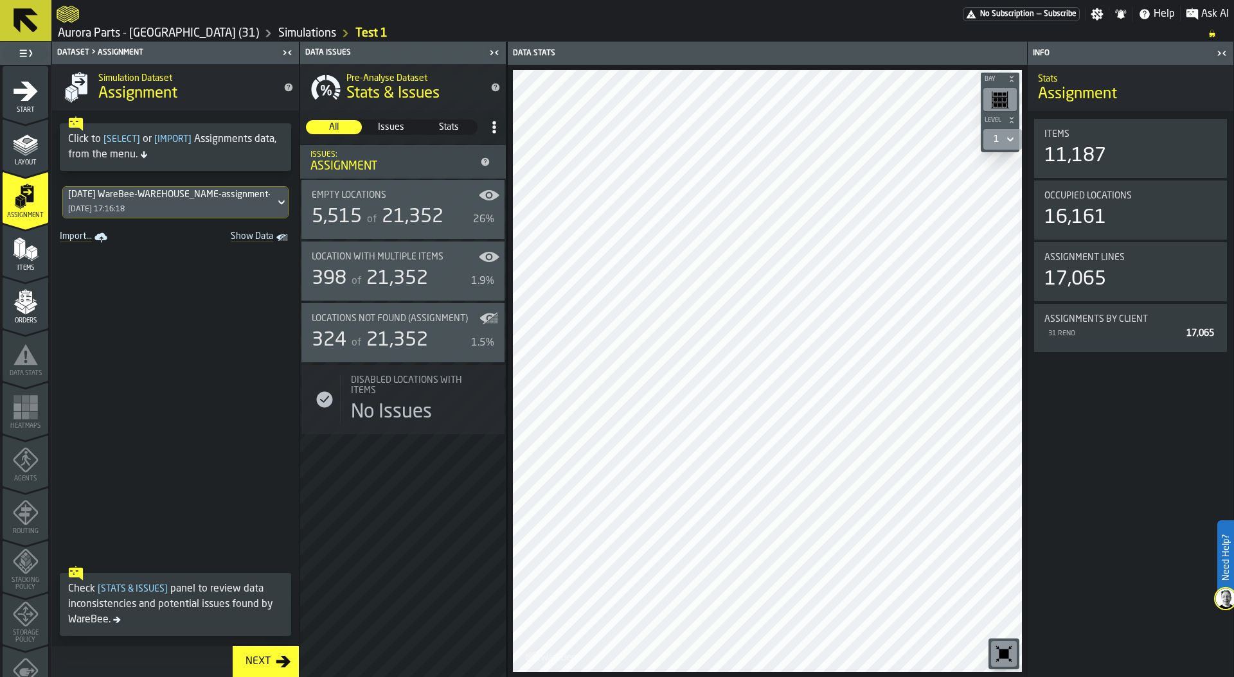
click at [33, 242] on icon "menu Items" at bounding box center [26, 249] width 26 height 26
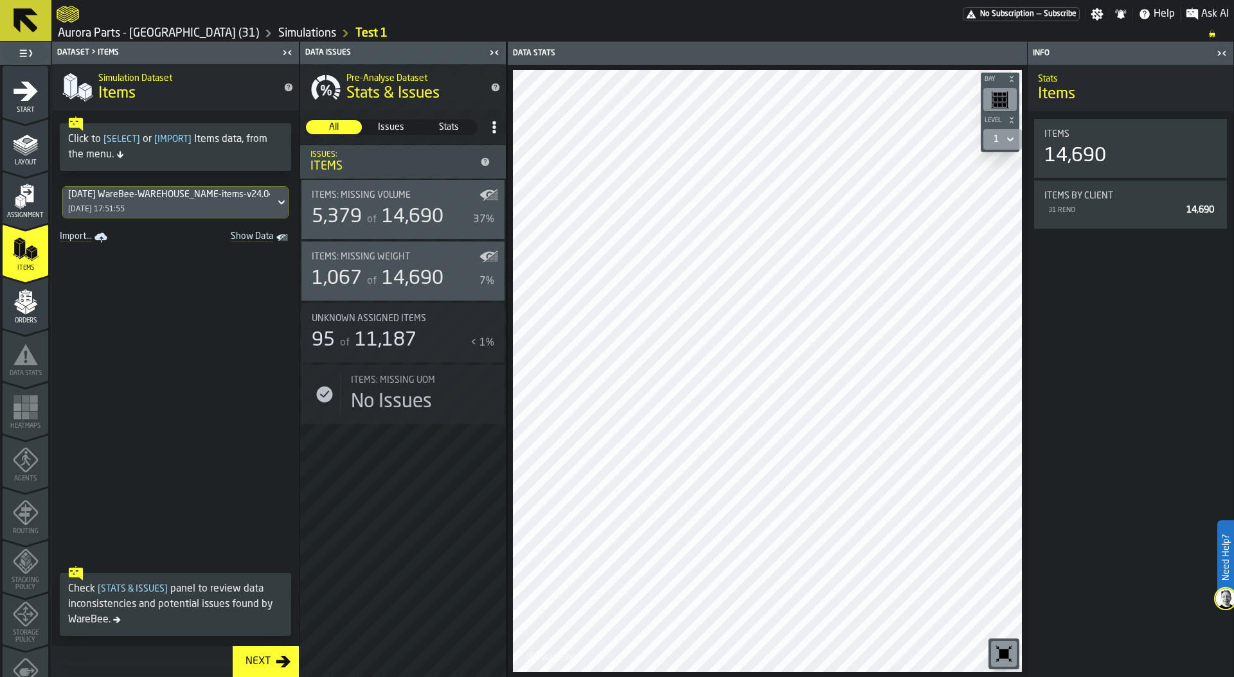
click at [169, 194] on div "[DATE] WareBee-WAREHOUSE_NAME-items-v24.04.001-TEMPLATE.csv" at bounding box center [169, 195] width 202 height 10
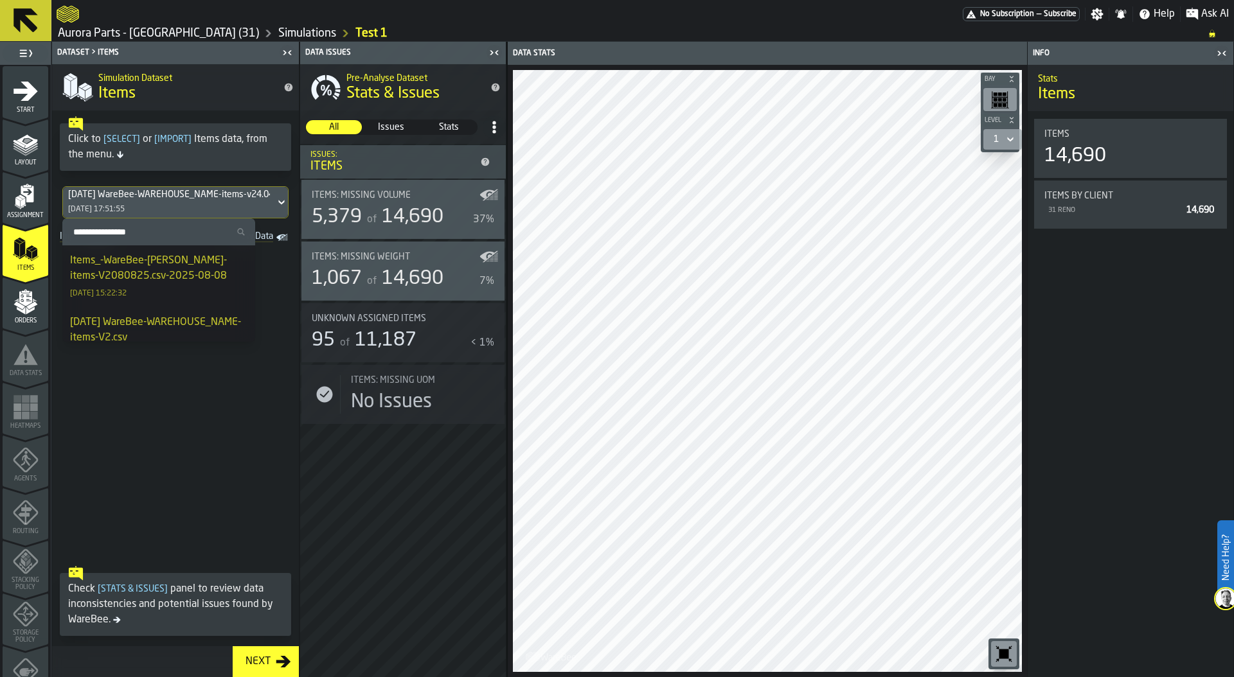
click at [146, 270] on div "Items_-WareBee-[PERSON_NAME]-items-V2080825.csv-2025-08-08" at bounding box center [158, 268] width 177 height 31
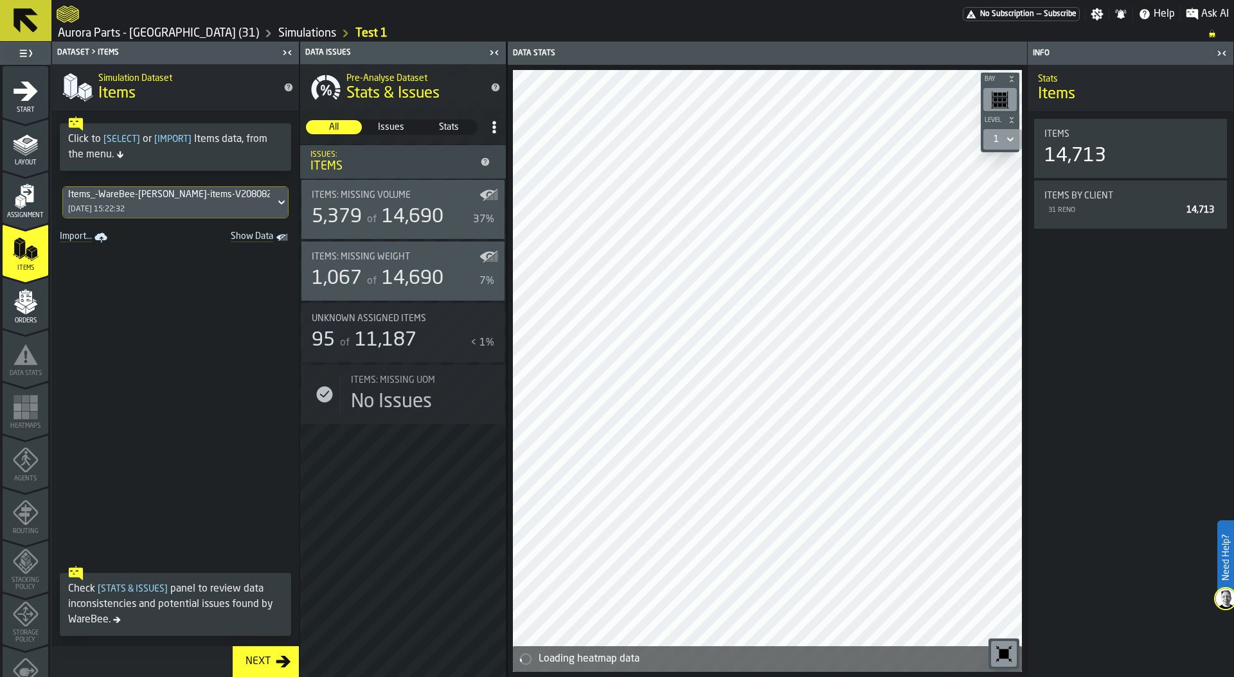
click at [21, 206] on icon "menu Assignment" at bounding box center [26, 197] width 26 height 26
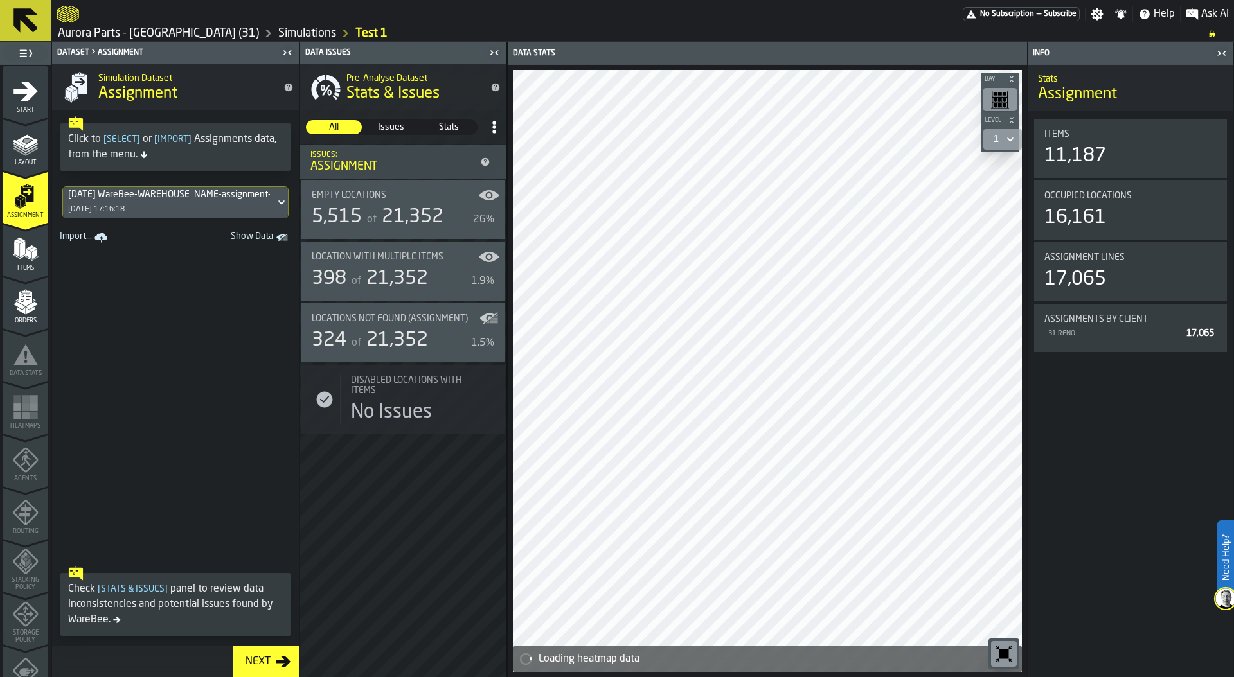
click at [148, 197] on div "[DATE] WareBee-WAREHOUSE_NAME-assignment-v24.04.001-TEMPLATE.csv" at bounding box center [222, 195] width 308 height 10
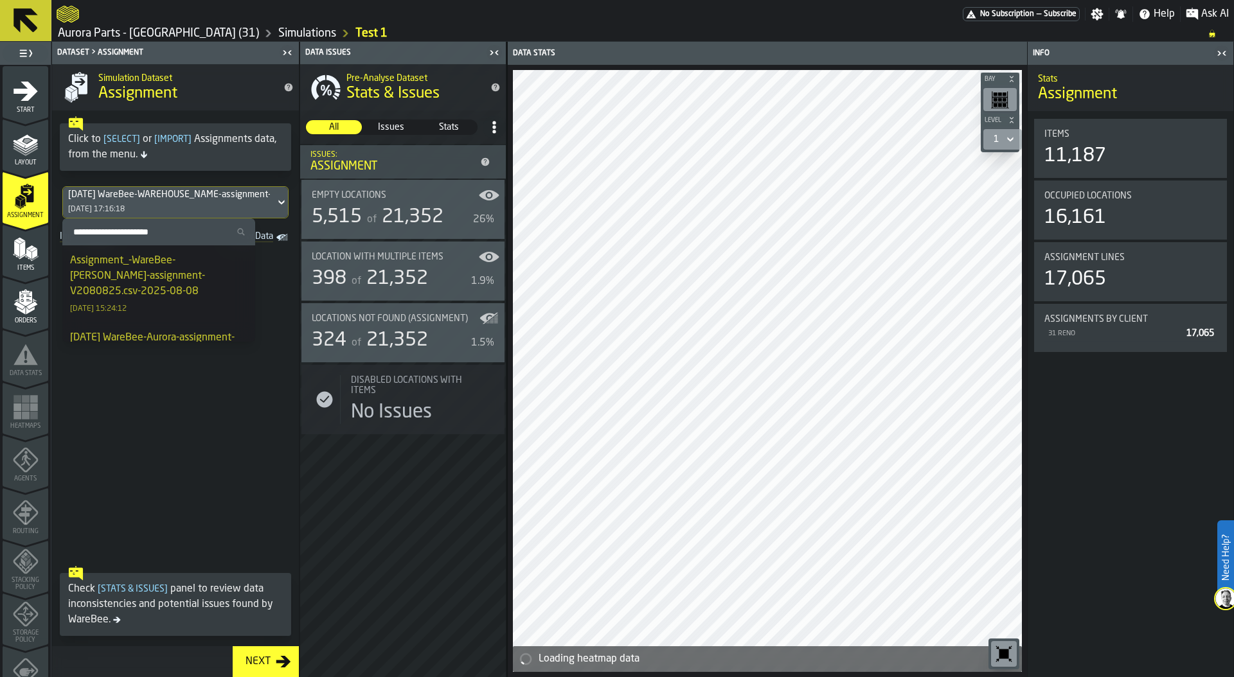
click at [141, 269] on div "Assignment_-WareBee-[PERSON_NAME]-assignment- V2080825.csv-2025-08-08" at bounding box center [158, 276] width 177 height 46
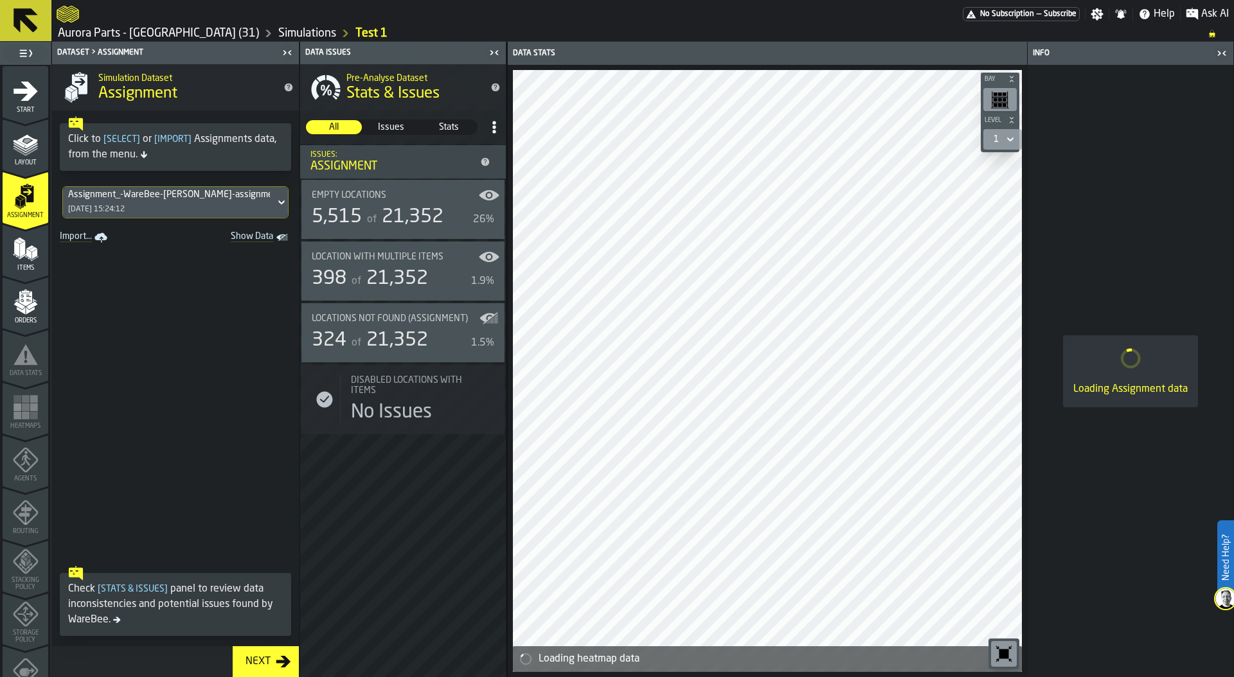
click at [24, 304] on icon "menu Orders" at bounding box center [25, 298] width 13 height 15
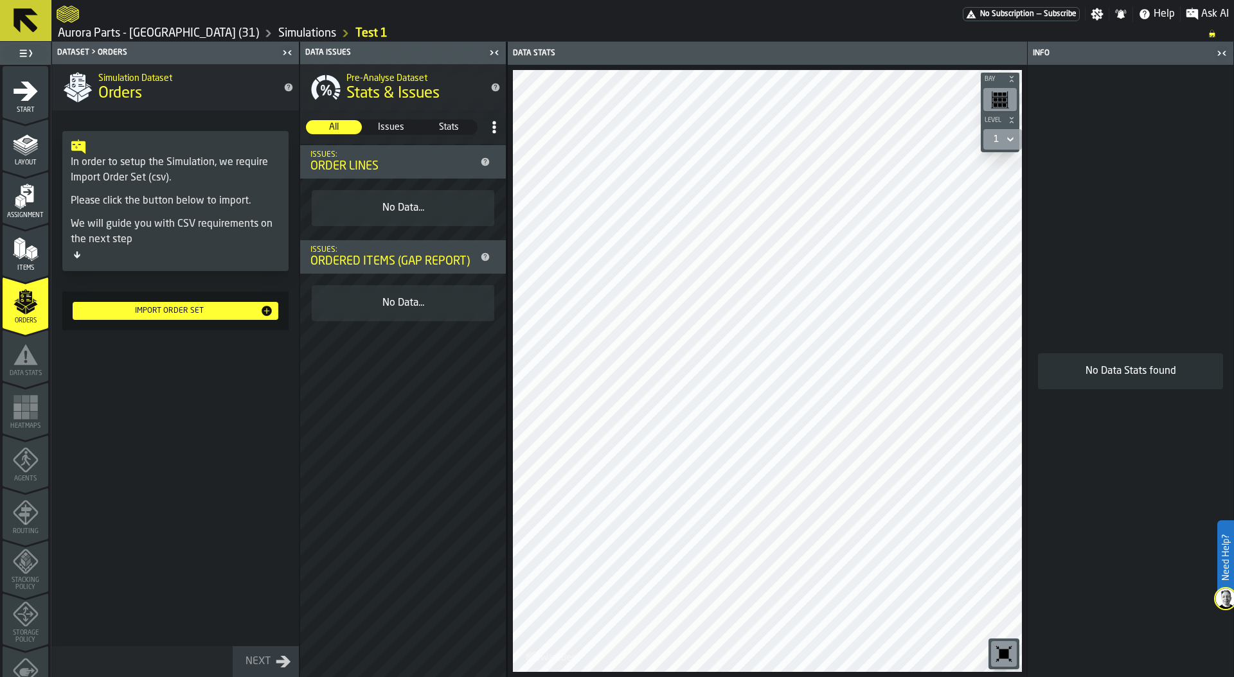
click at [13, 254] on polygon "menu Items" at bounding box center [16, 256] width 6 height 5
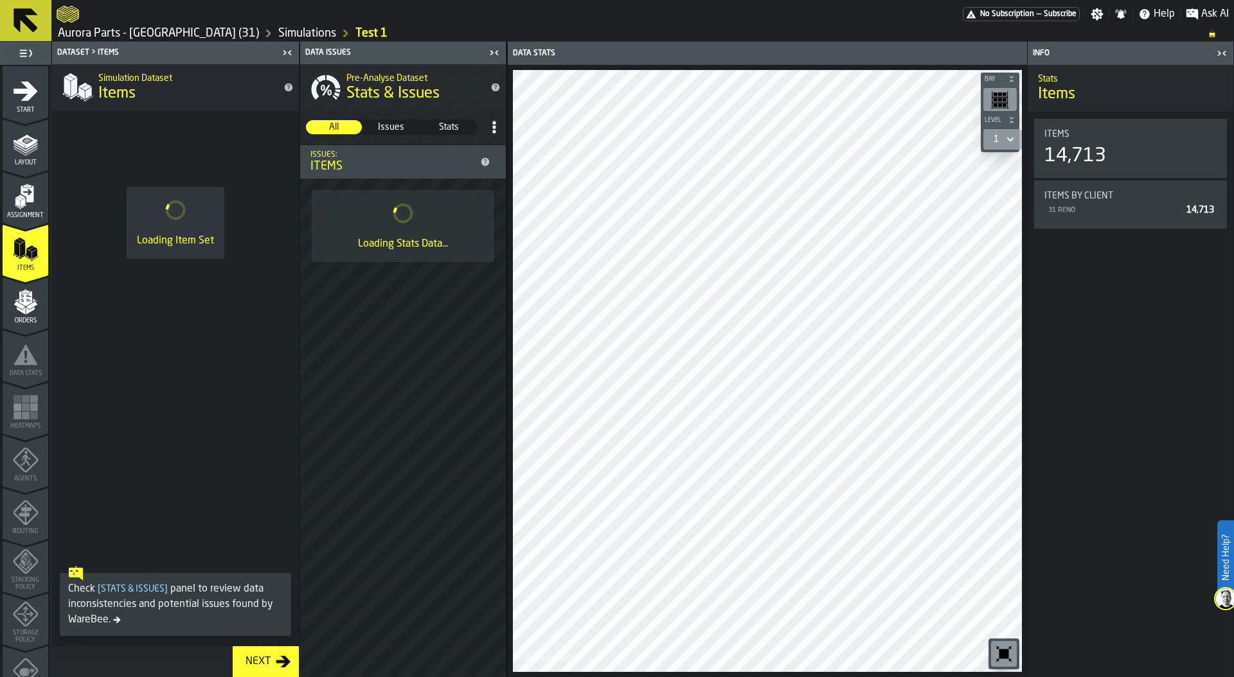
click at [19, 295] on icon "menu Orders" at bounding box center [25, 298] width 13 height 15
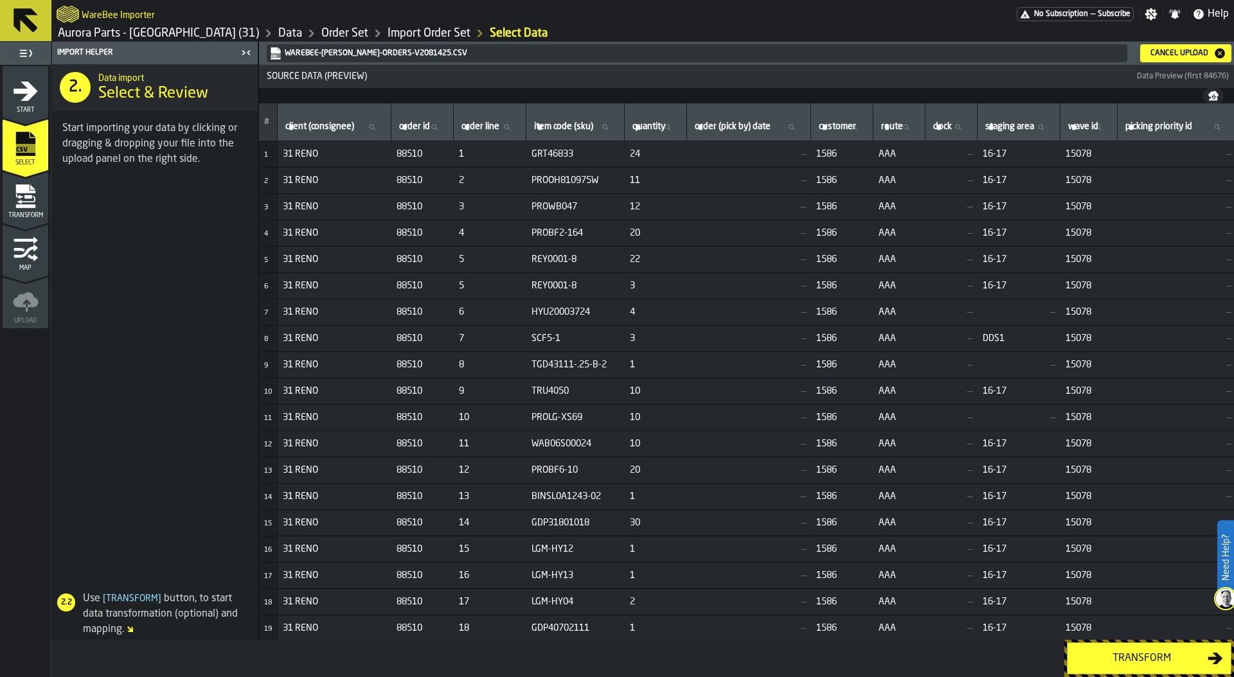
click at [129, 36] on link "Aurora Parts - [GEOGRAPHIC_DATA] (31)" at bounding box center [158, 33] width 201 height 14
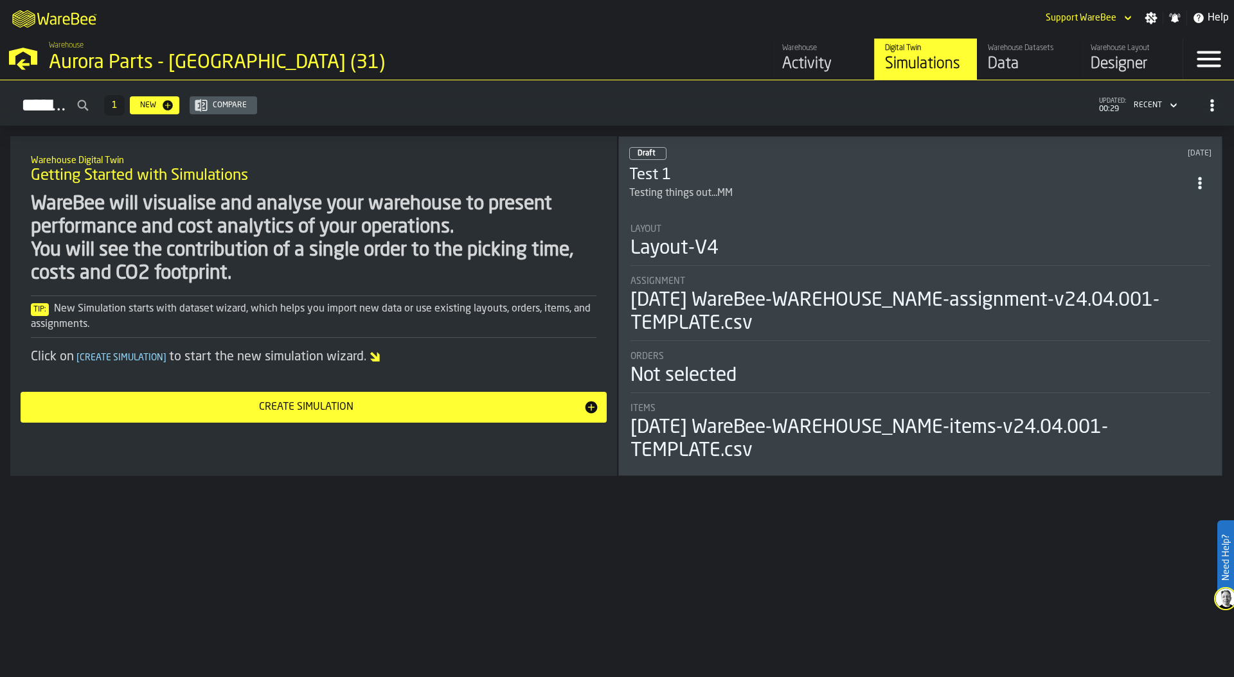
click at [810, 46] on div "Warehouse" at bounding box center [823, 48] width 82 height 9
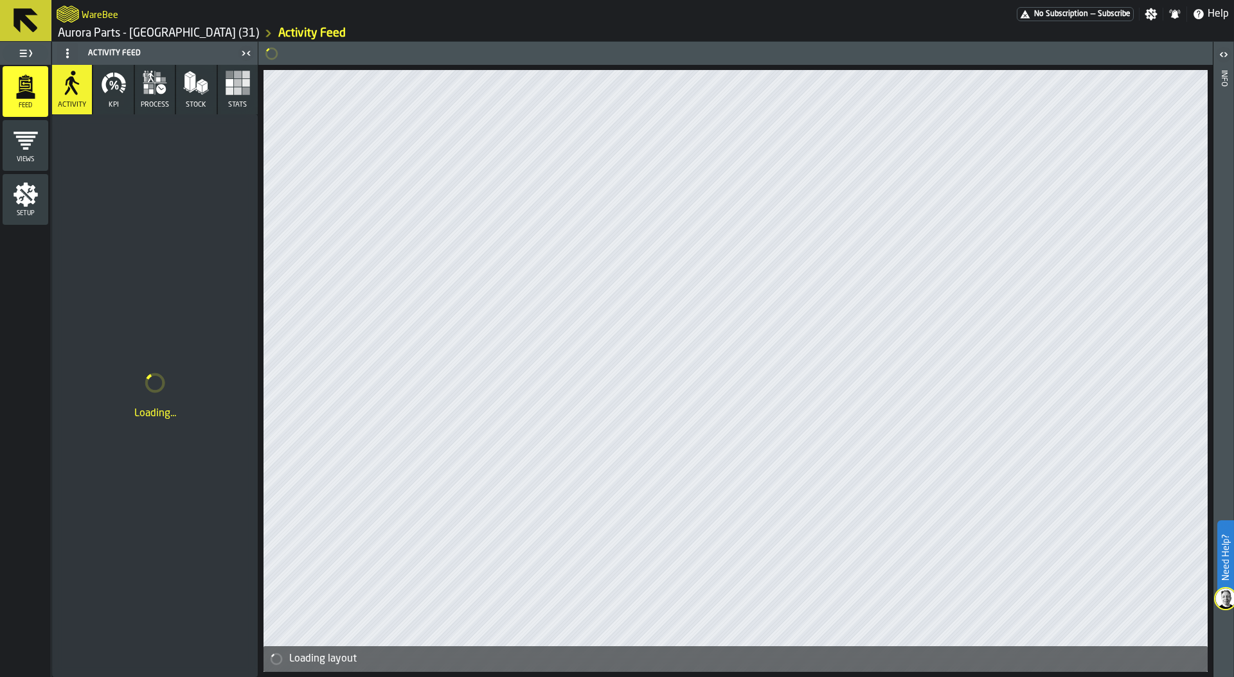
click at [118, 93] on icon "button" at bounding box center [114, 83] width 26 height 26
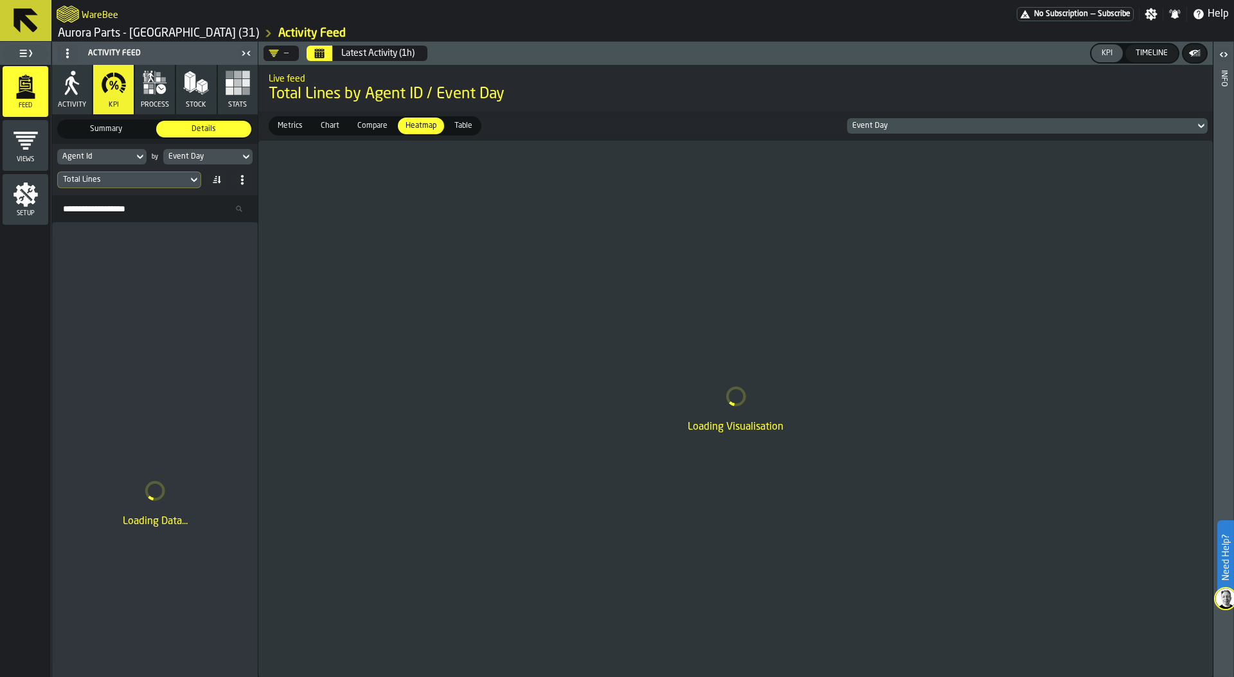
click at [116, 151] on div "Agent Id" at bounding box center [95, 157] width 76 height 14
click at [109, 179] on input "Search" at bounding box center [125, 178] width 127 height 17
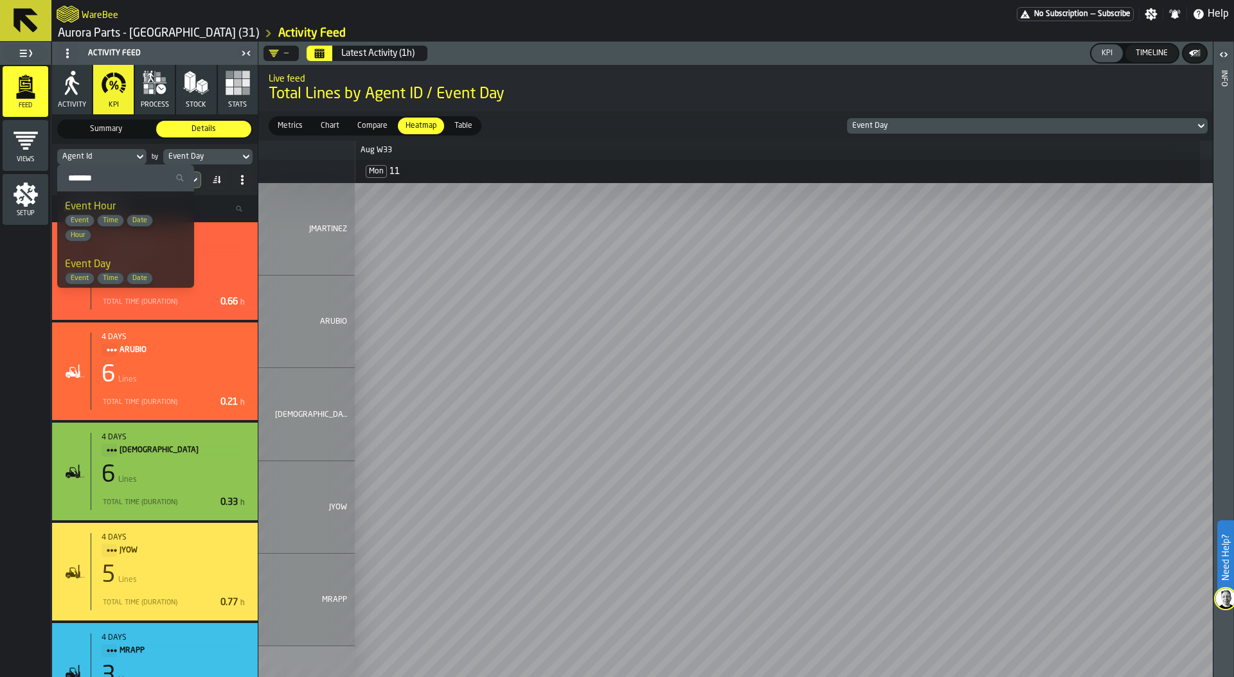
click at [647, 90] on span "Total Lines by Agent ID / Event Day" at bounding box center [736, 94] width 934 height 21
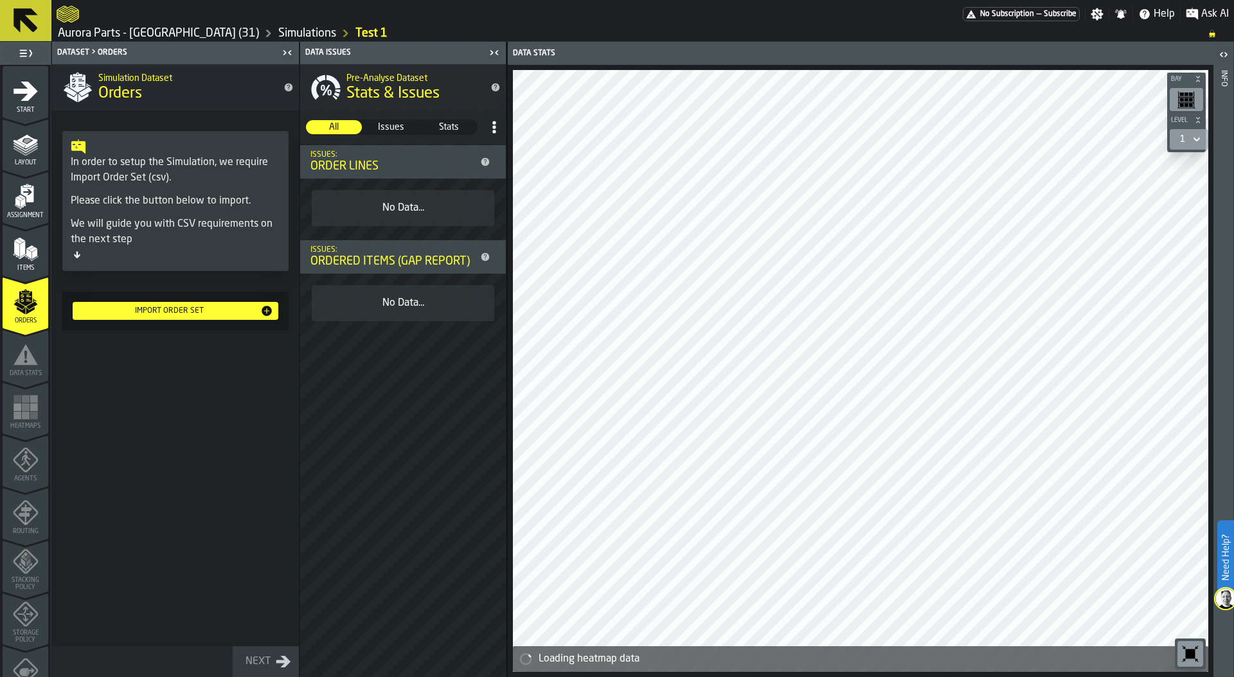
click at [278, 31] on link "Simulations" at bounding box center [307, 33] width 58 height 14
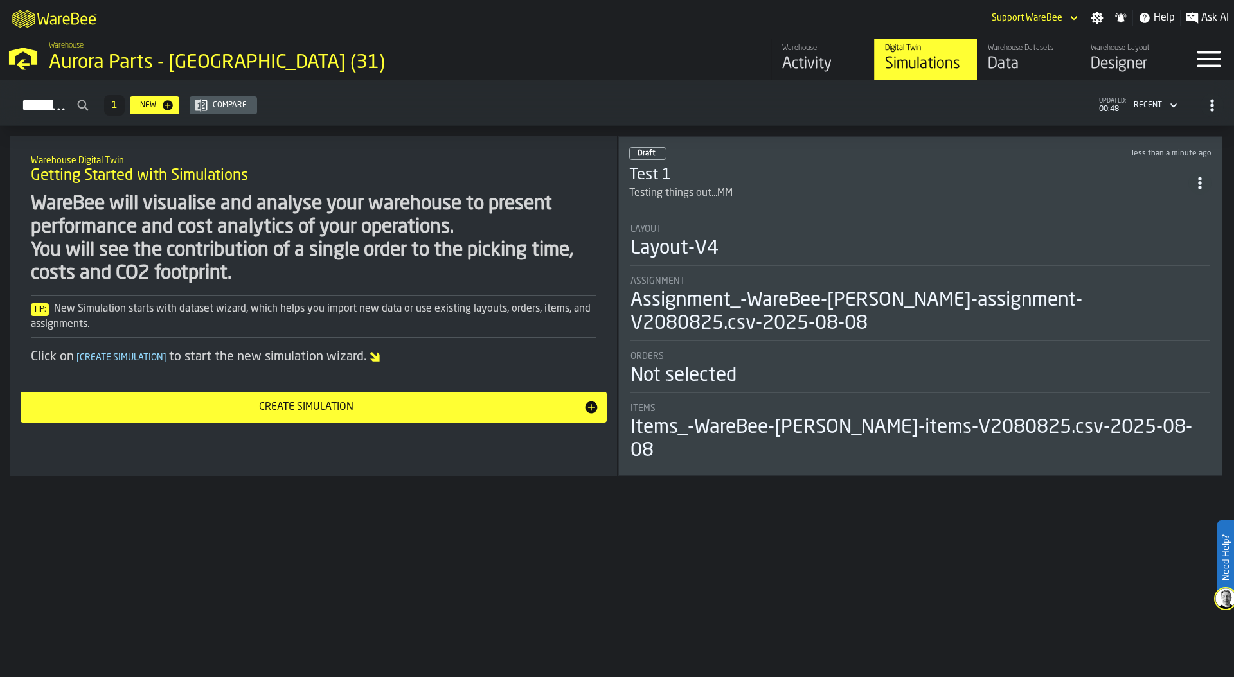
click at [1022, 57] on div "Data" at bounding box center [1029, 64] width 82 height 21
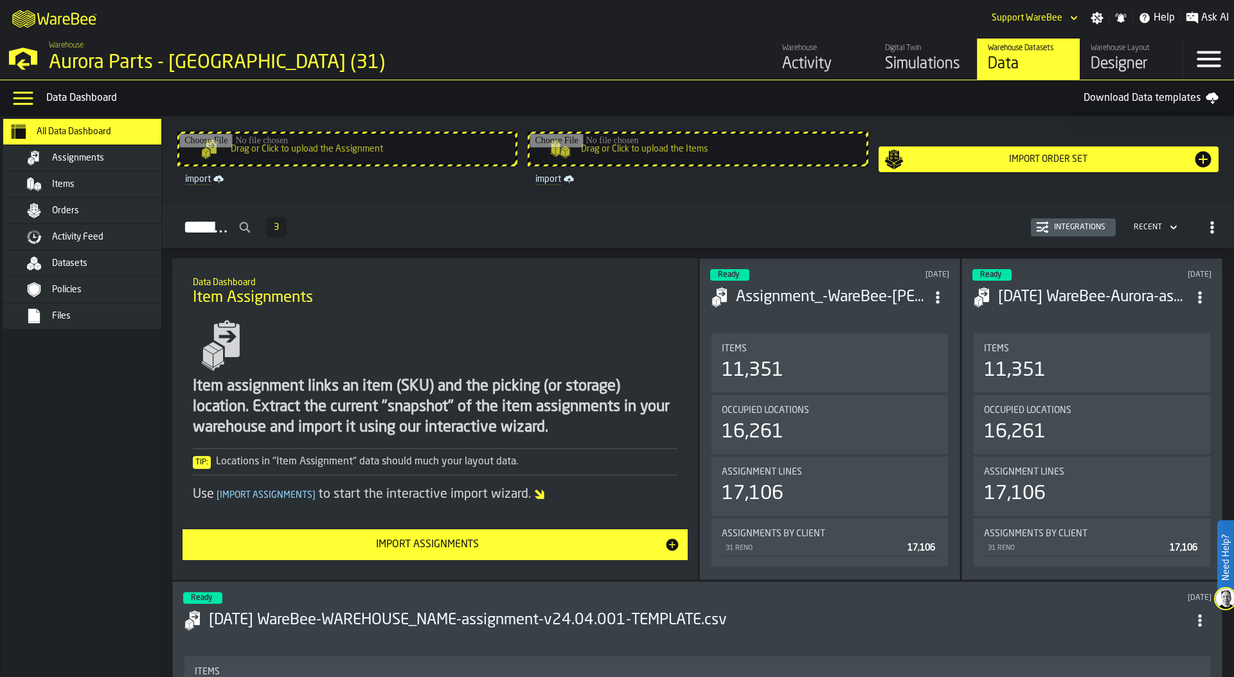
click at [113, 208] on div "Orders" at bounding box center [115, 211] width 126 height 10
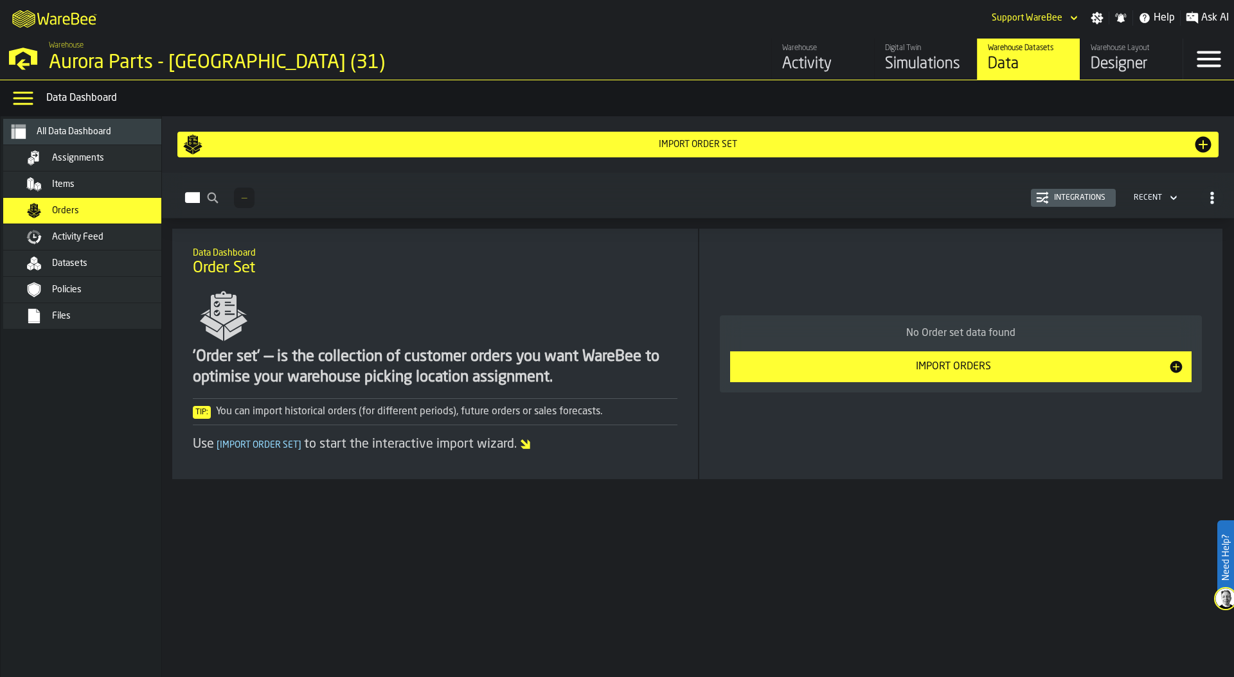
click at [1084, 193] on div "Integrations" at bounding box center [1080, 197] width 62 height 9
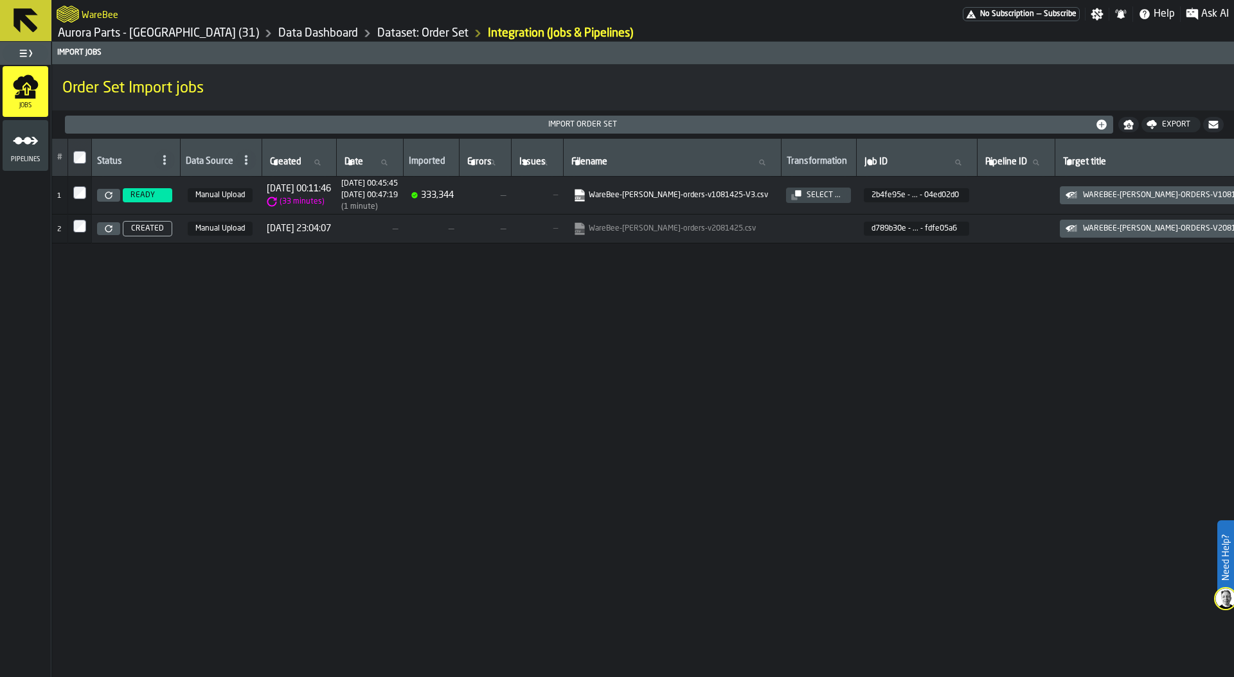
click at [377, 33] on link "Dataset: Order Set" at bounding box center [422, 33] width 91 height 14
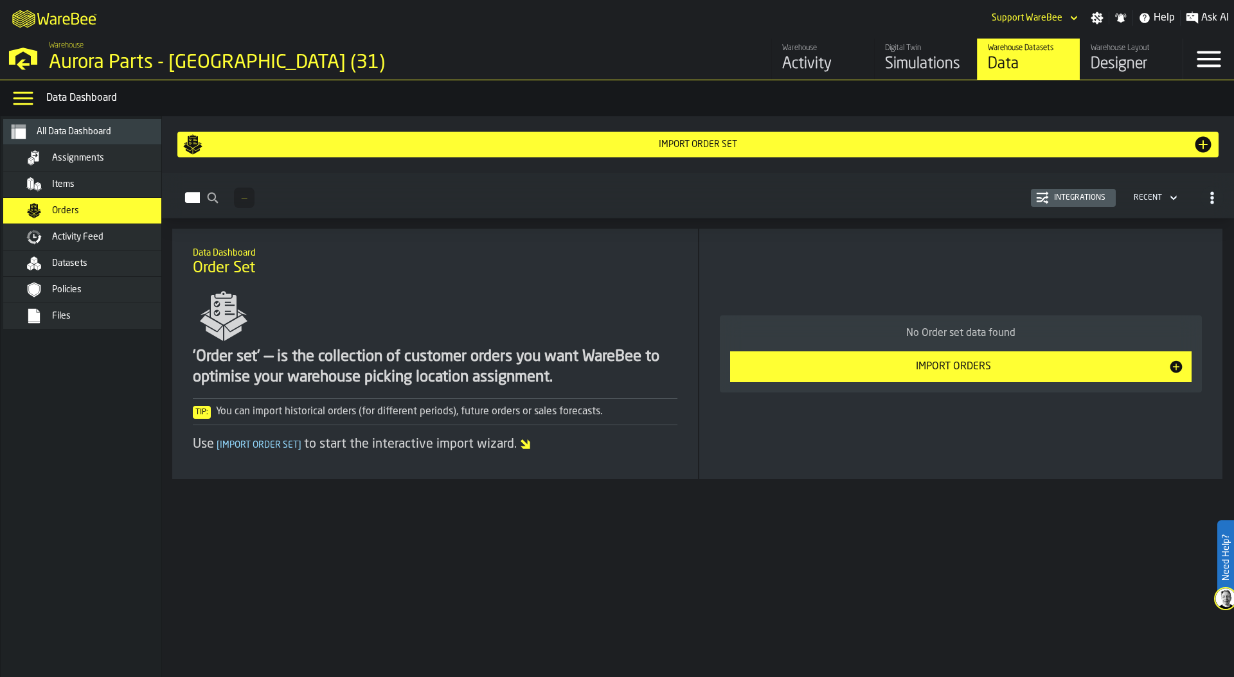
click at [1074, 224] on div "Import Order Set Orders — Integrations Recent Data Dashboard Order Set 'Order s…" at bounding box center [698, 396] width 1072 height 561
click at [1060, 200] on div "Integrations" at bounding box center [1080, 197] width 62 height 9
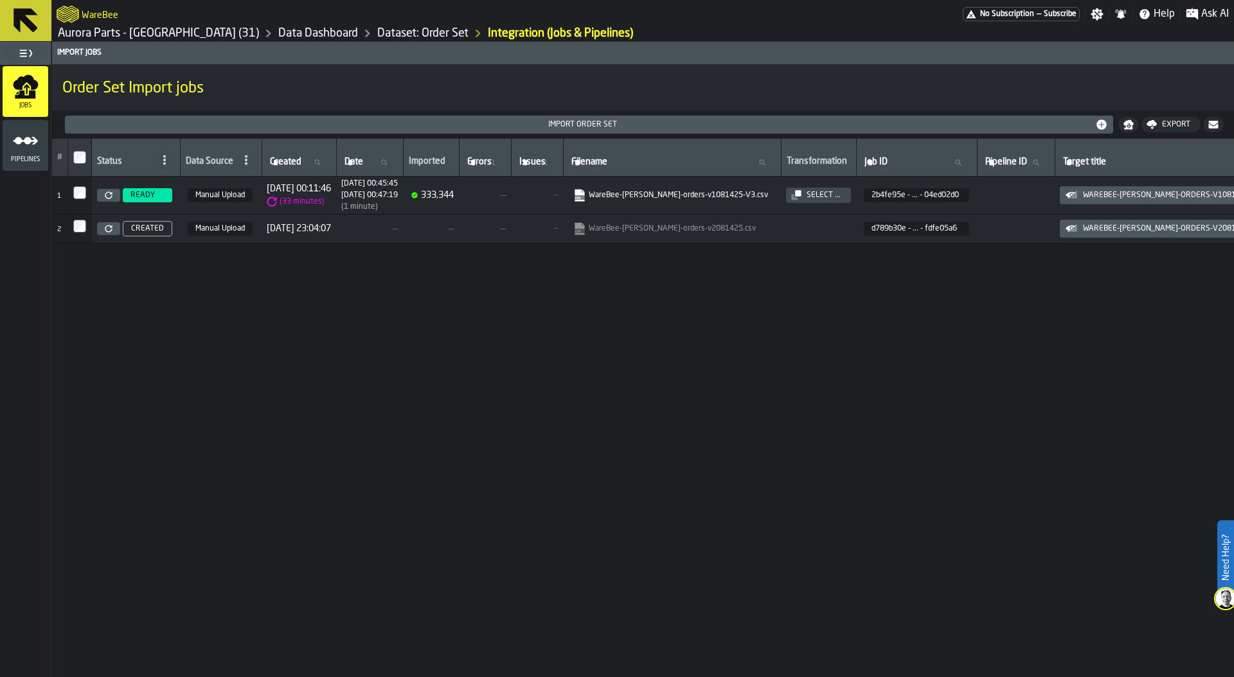
click at [261, 319] on div "# Status Data Source Created Created Date Date Imported Errors Errors Issues Is…" at bounding box center [643, 408] width 1182 height 538
click at [481, 76] on h2 "Sub Title" at bounding box center [642, 77] width 1161 height 3
click at [485, 323] on div "# Status Data Source Created Created Date Date Imported Errors Errors Issues Is…" at bounding box center [643, 408] width 1182 height 538
click at [600, 76] on h2 "Sub Title" at bounding box center [642, 77] width 1161 height 3
click at [372, 97] on h1 "Order Set Import jobs" at bounding box center [642, 88] width 1161 height 21
